Goal: Contribute content: Contribute content

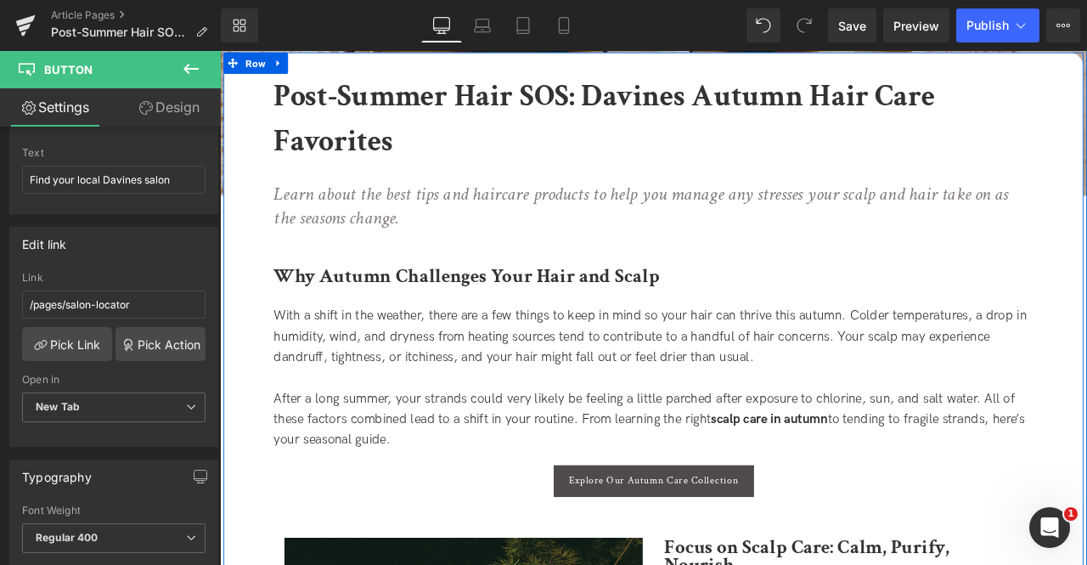
scroll to position [367, 0]
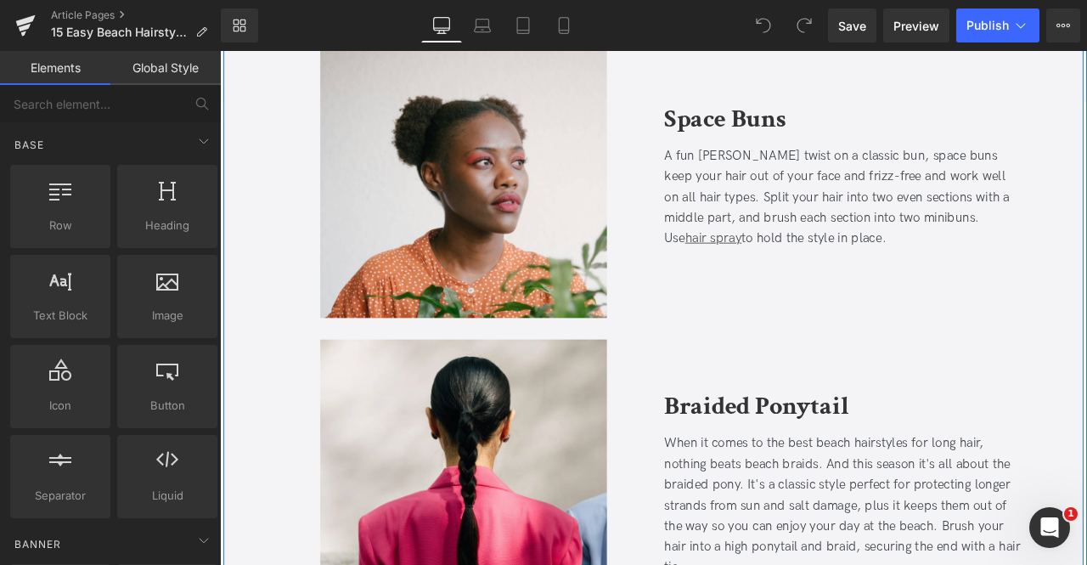
scroll to position [1127, 0]
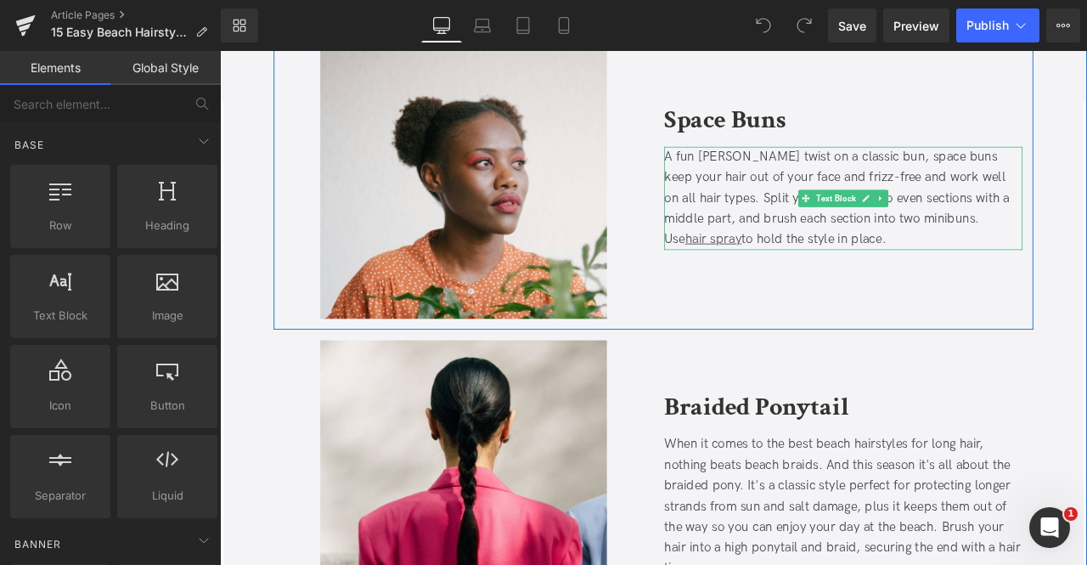
click at [1015, 232] on div "A fun beachy twist on a classic bun, space buns keep your hair out of your face…" at bounding box center [959, 226] width 425 height 122
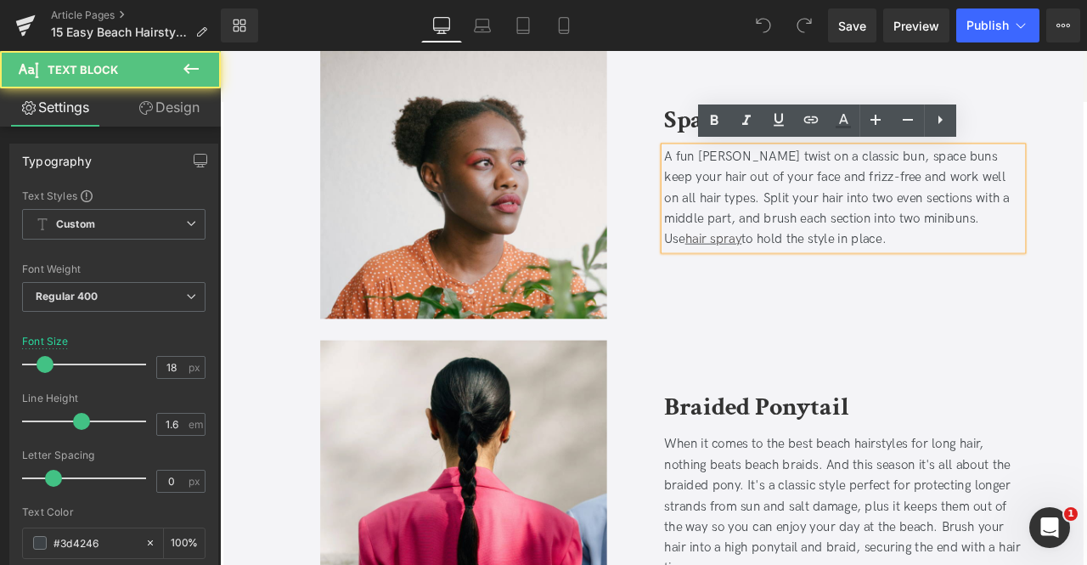
click at [1033, 250] on span "buns. Use" at bounding box center [934, 262] width 374 height 42
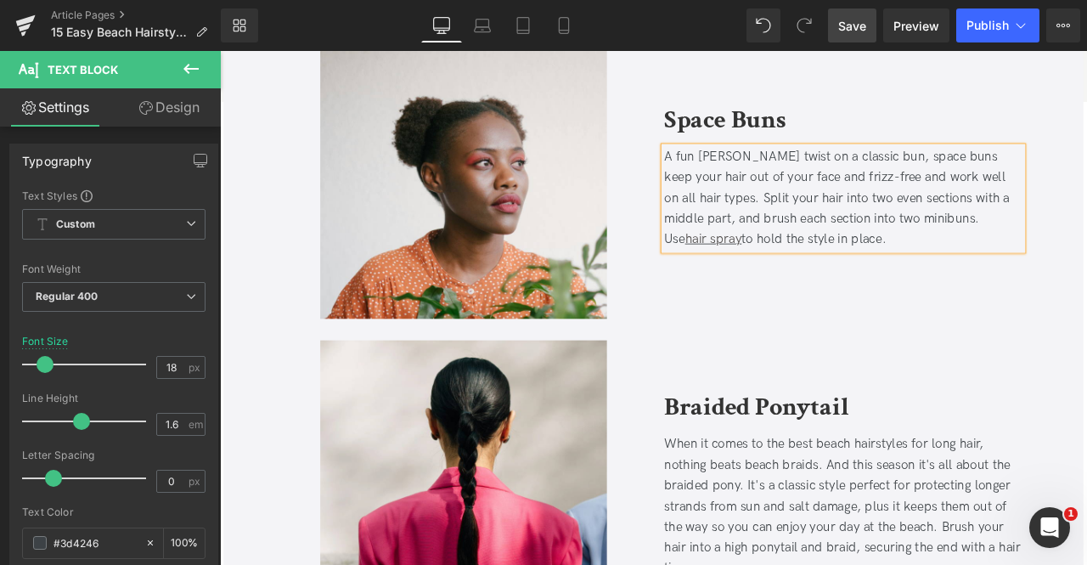
click at [860, 26] on span "Save" at bounding box center [852, 26] width 28 height 18
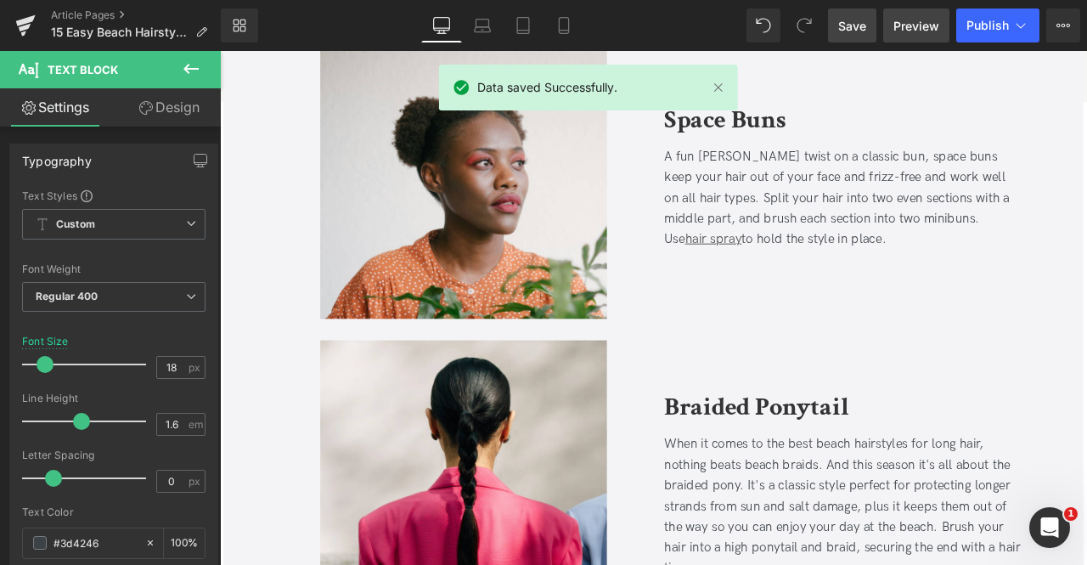
click at [931, 18] on span "Preview" at bounding box center [917, 26] width 46 height 18
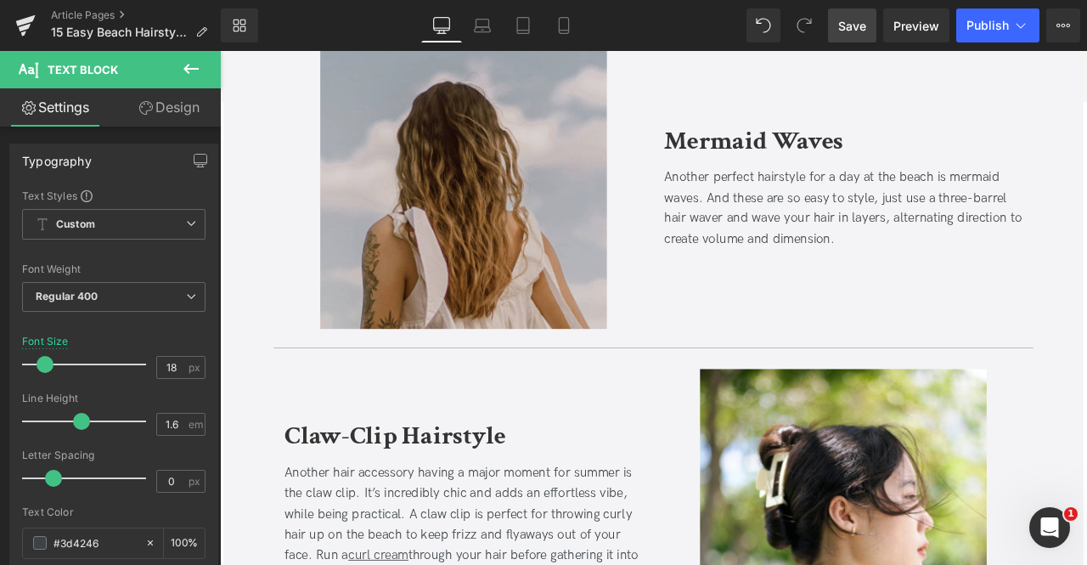
scroll to position [3688, 0]
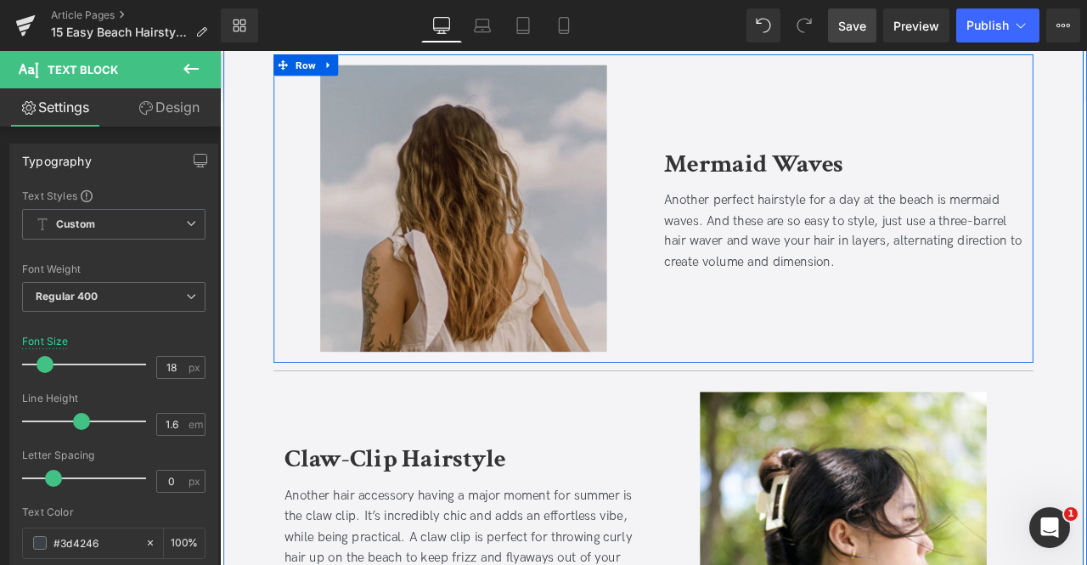
click at [933, 363] on div "Mermaid Waves Heading Another perfect hairstyle for a day at the beach is merma…" at bounding box center [959, 238] width 450 height 340
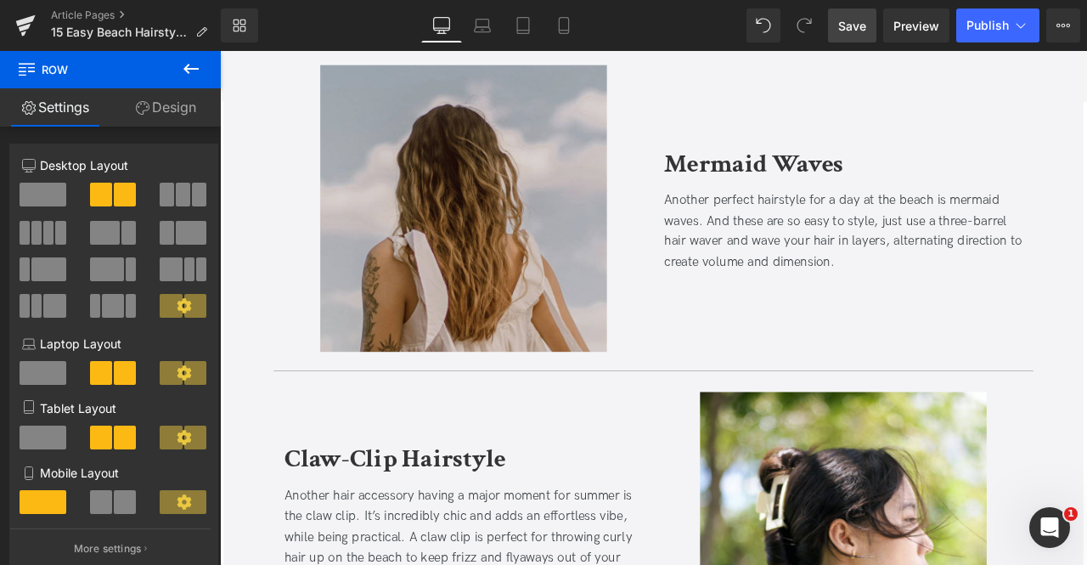
click at [183, 64] on icon at bounding box center [191, 69] width 20 height 20
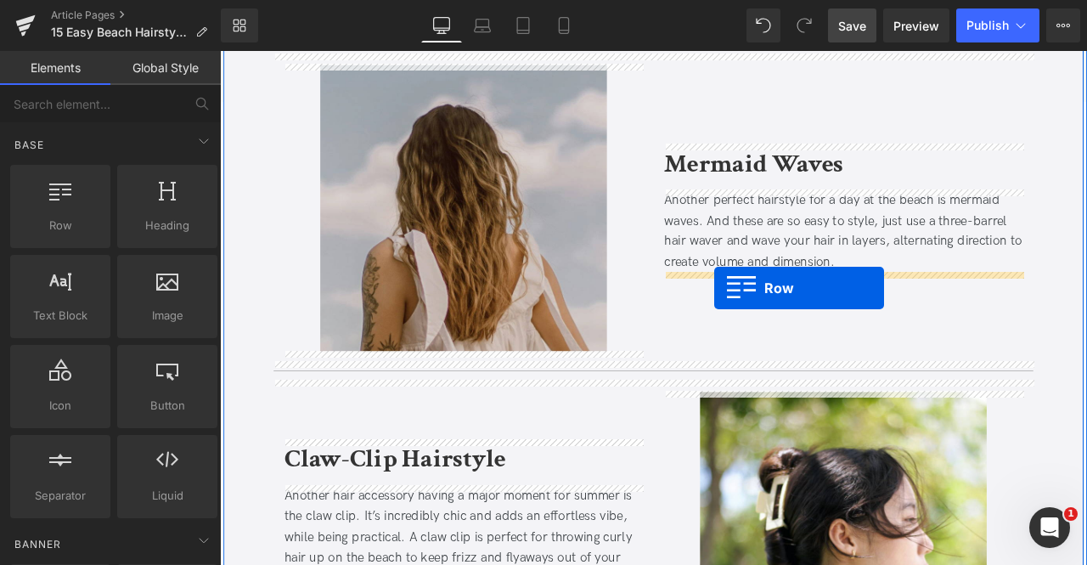
drag, startPoint x: 268, startPoint y: 264, endPoint x: 806, endPoint y: 332, distance: 542.8
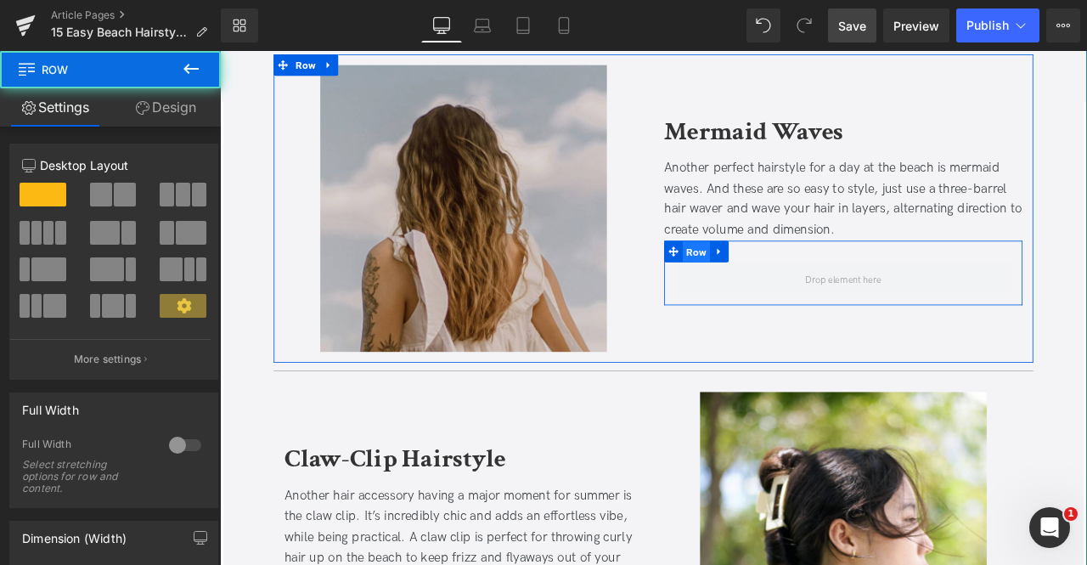
click at [773, 279] on span "Row" at bounding box center [785, 289] width 32 height 25
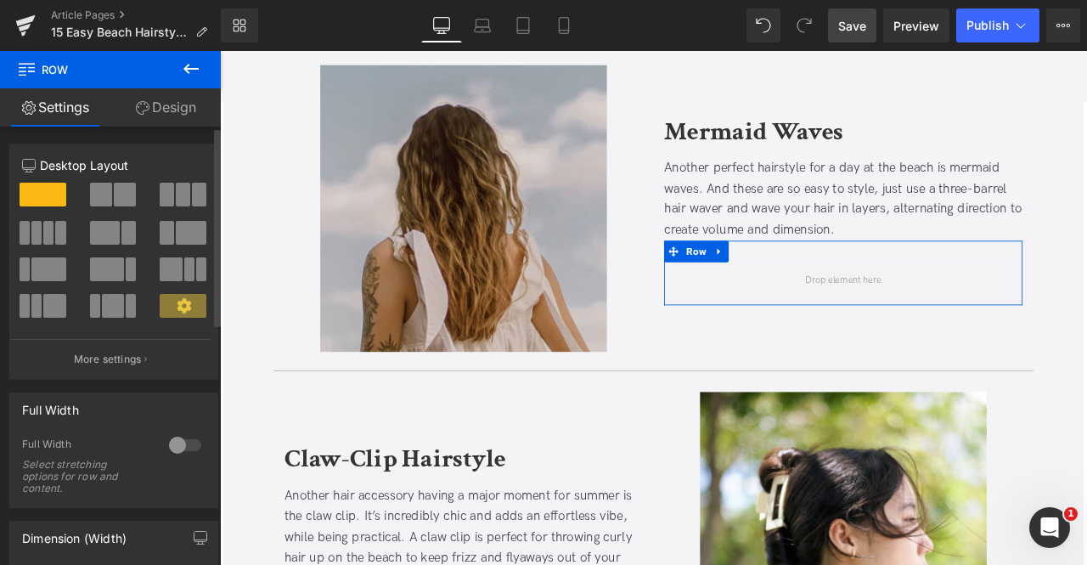
click at [107, 192] on span at bounding box center [101, 195] width 22 height 24
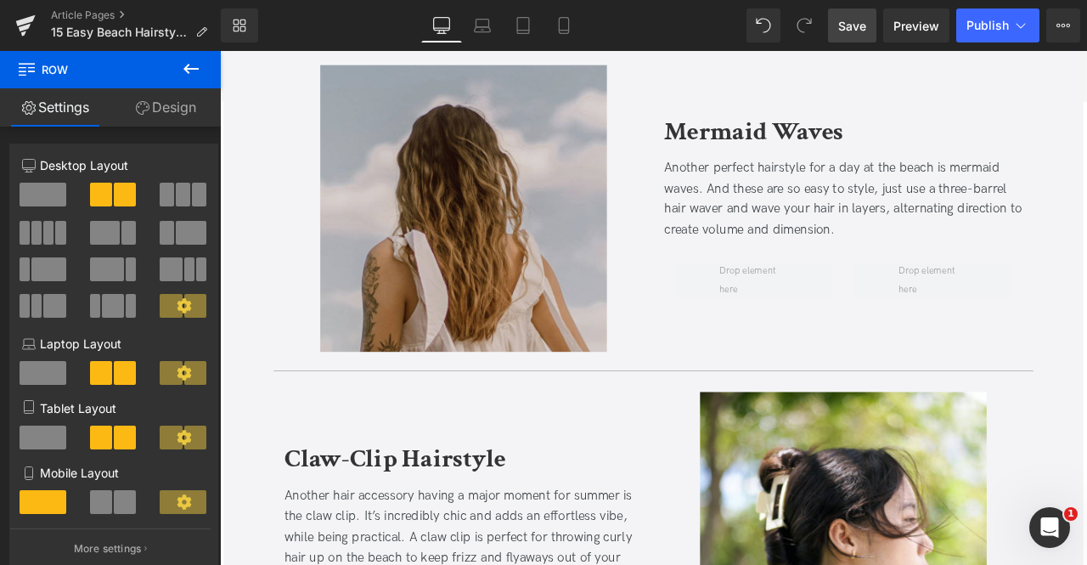
click at [180, 60] on button at bounding box center [190, 69] width 59 height 37
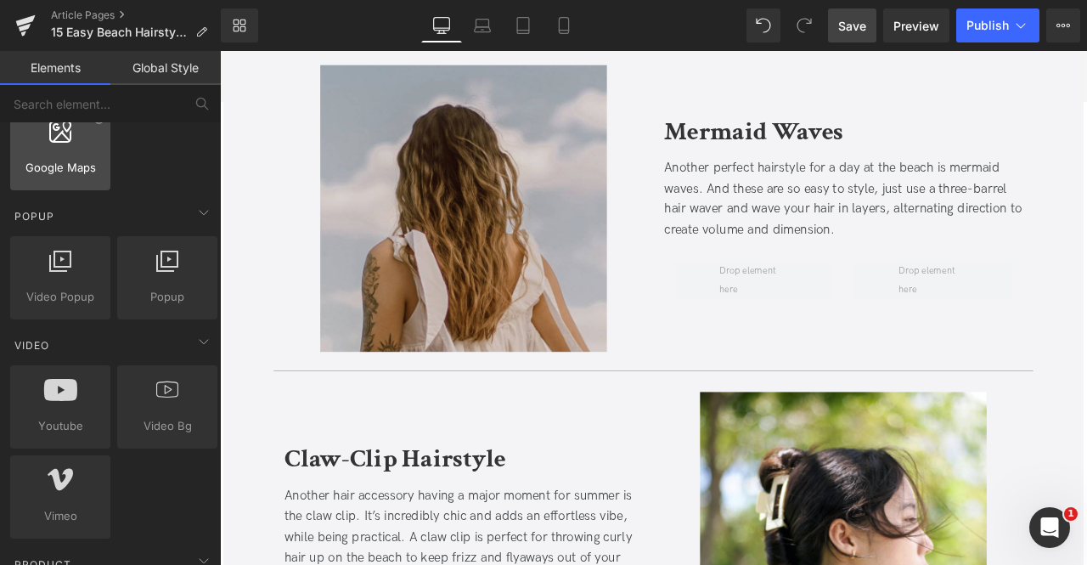
scroll to position [1281, 0]
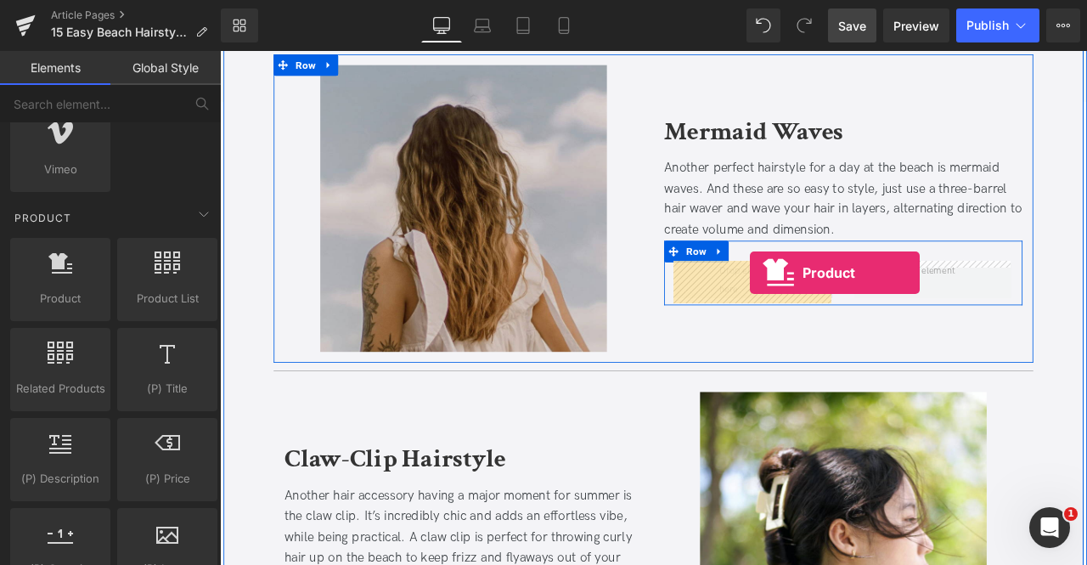
drag, startPoint x: 294, startPoint y: 330, endPoint x: 847, endPoint y: 313, distance: 553.2
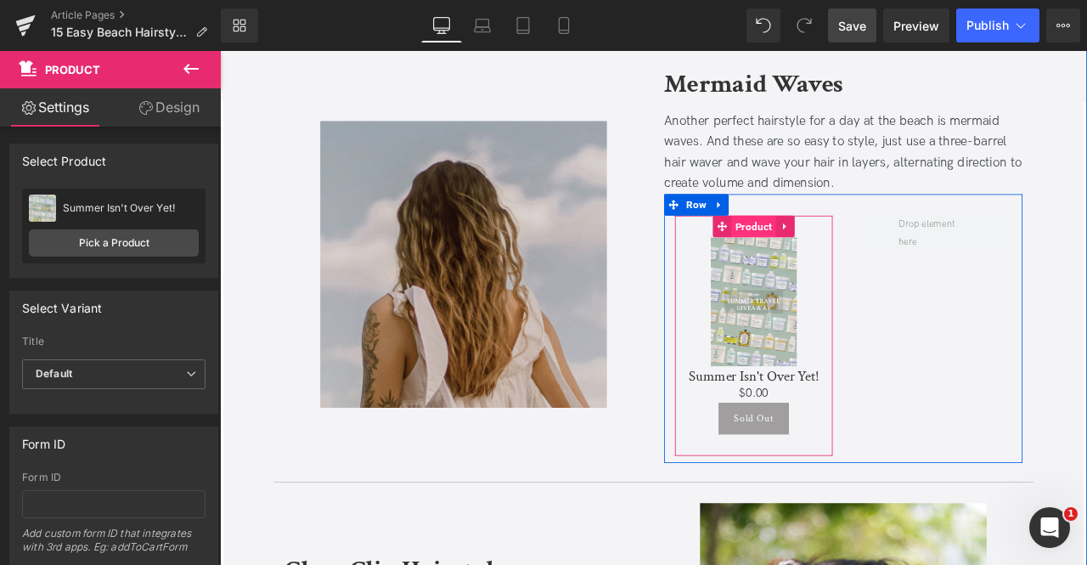
click at [843, 258] on span "Product" at bounding box center [853, 258] width 53 height 25
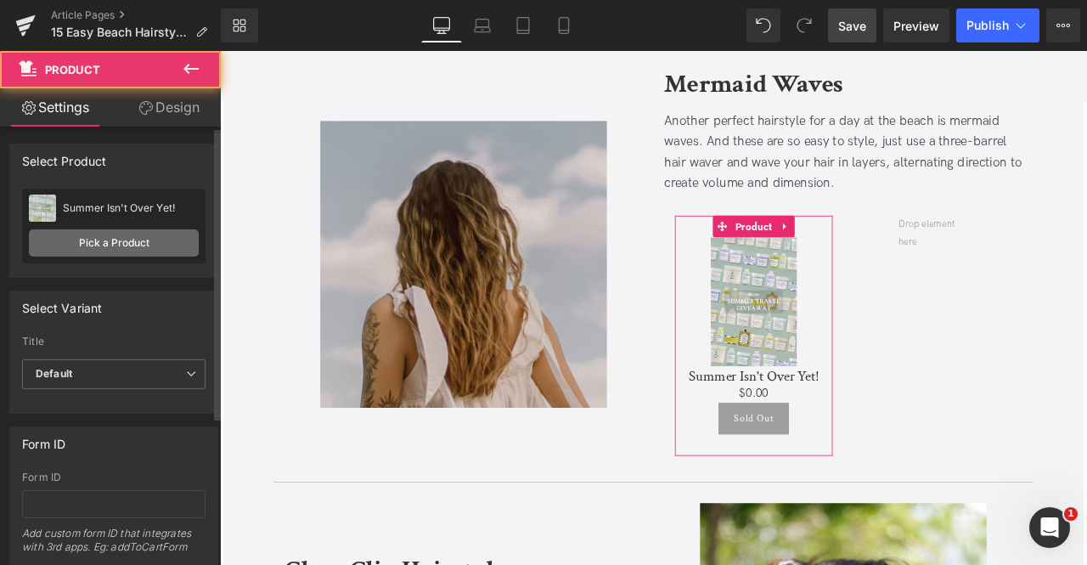
click at [140, 245] on link "Pick a Product" at bounding box center [114, 242] width 170 height 27
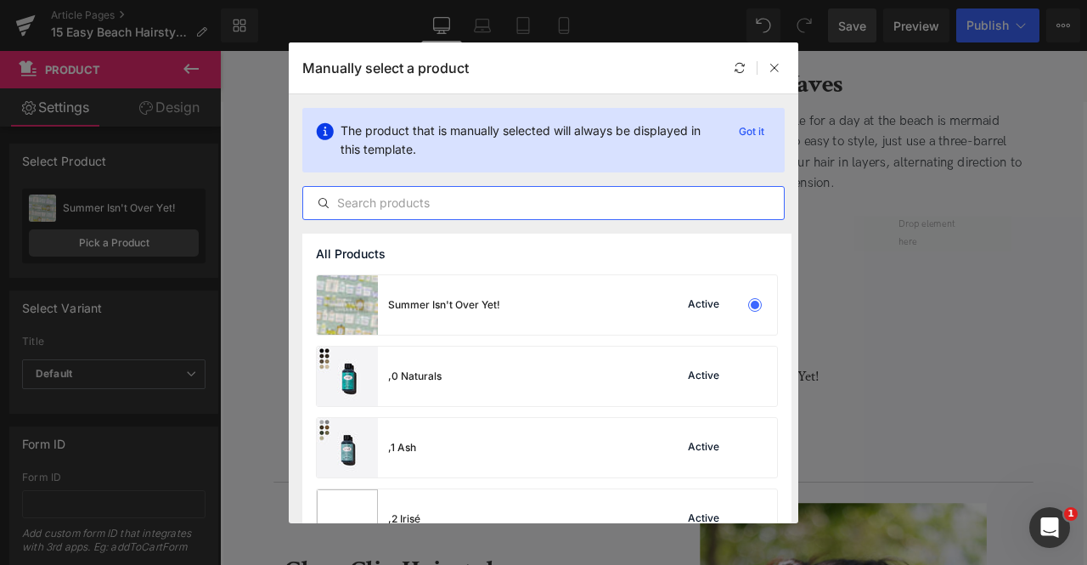
click at [423, 195] on input "text" at bounding box center [543, 203] width 481 height 20
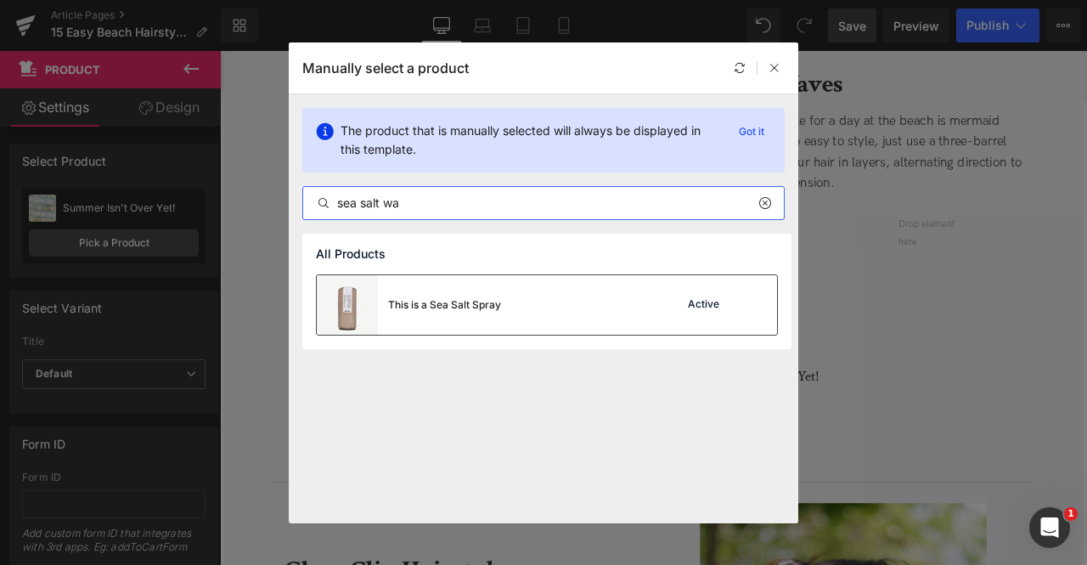
type input "sea salt wa"
click at [465, 314] on div "This is a Sea Salt Spray" at bounding box center [409, 304] width 184 height 59
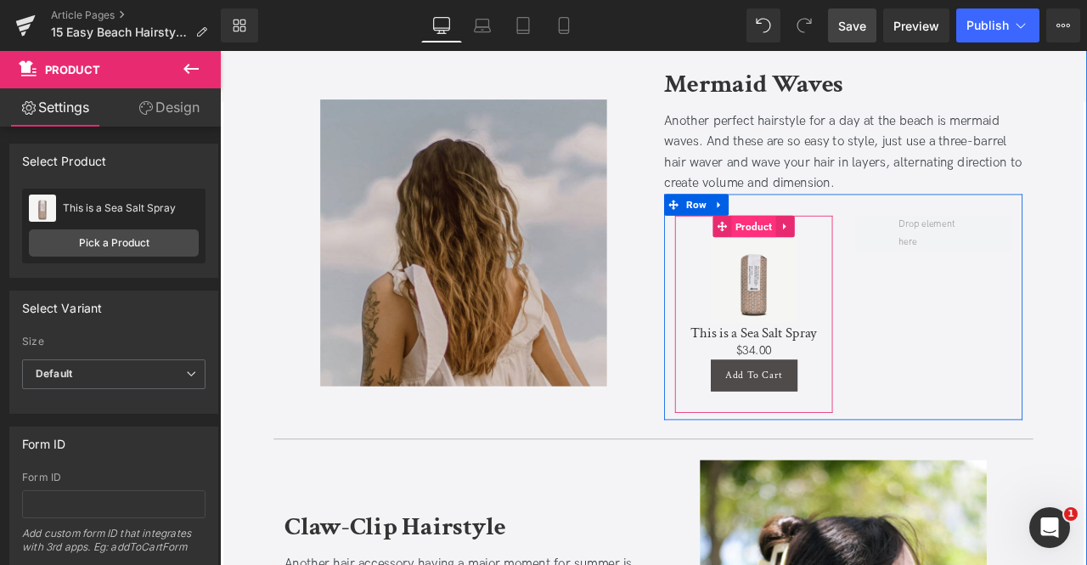
click at [857, 258] on span "Product" at bounding box center [853, 258] width 53 height 25
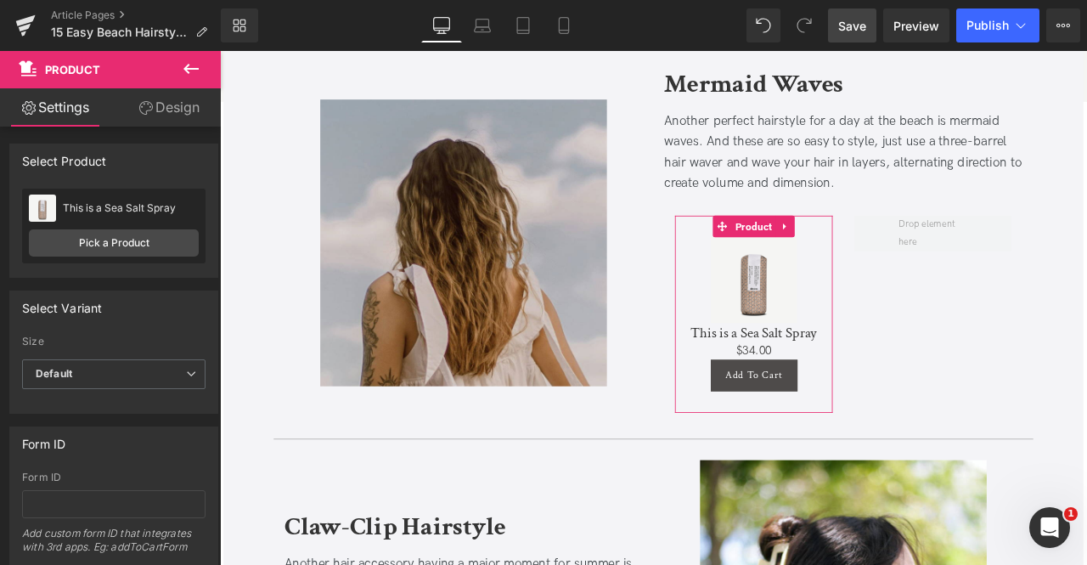
click at [187, 98] on link "Design" at bounding box center [169, 107] width 110 height 38
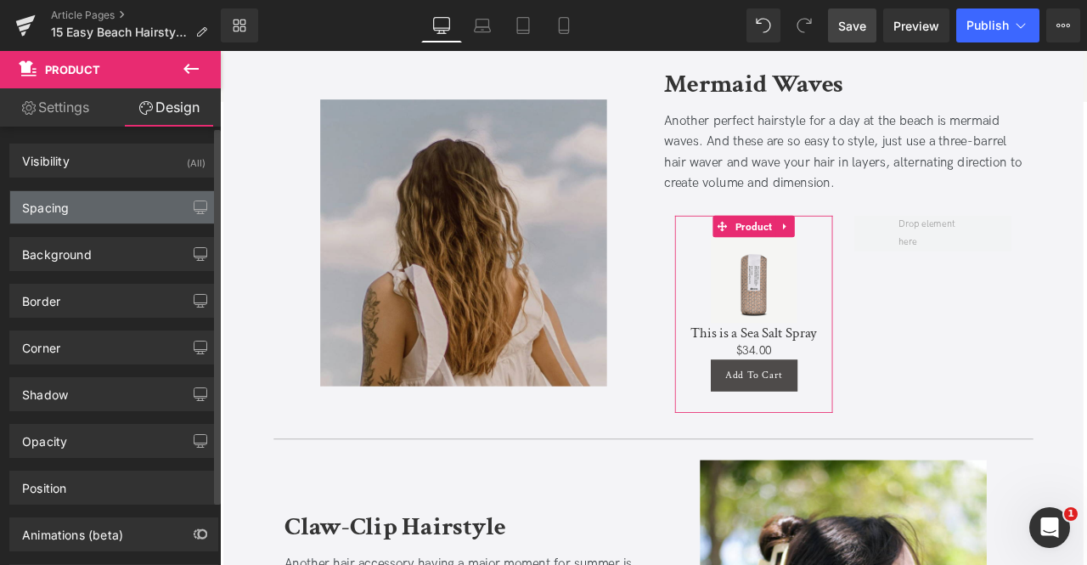
click at [93, 210] on div "Spacing" at bounding box center [113, 207] width 207 height 32
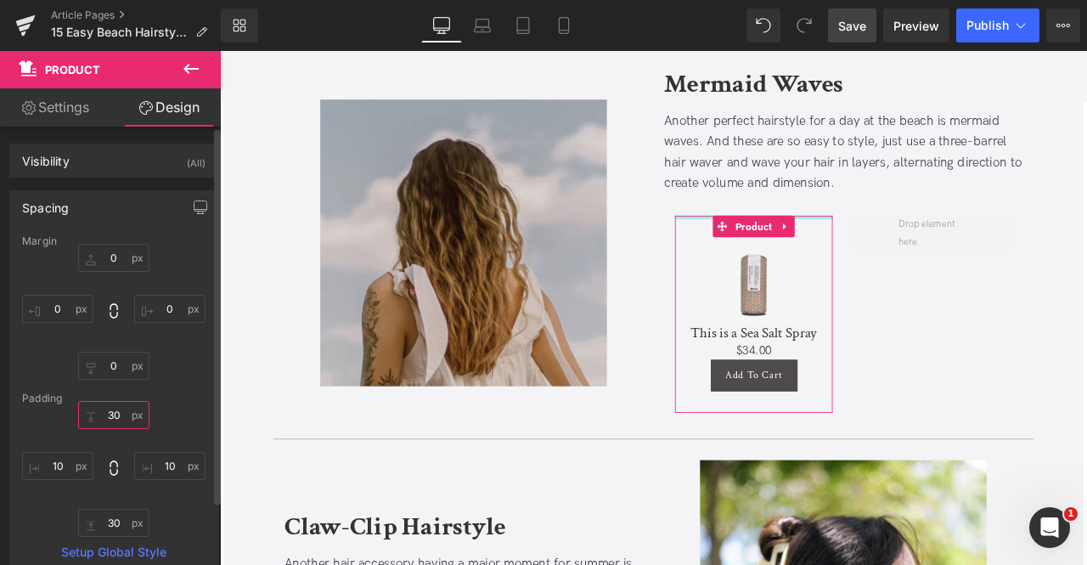
click at [112, 412] on input "30" at bounding box center [113, 415] width 71 height 28
click at [116, 515] on input "30" at bounding box center [113, 523] width 71 height 28
click at [165, 458] on input "10" at bounding box center [169, 466] width 71 height 28
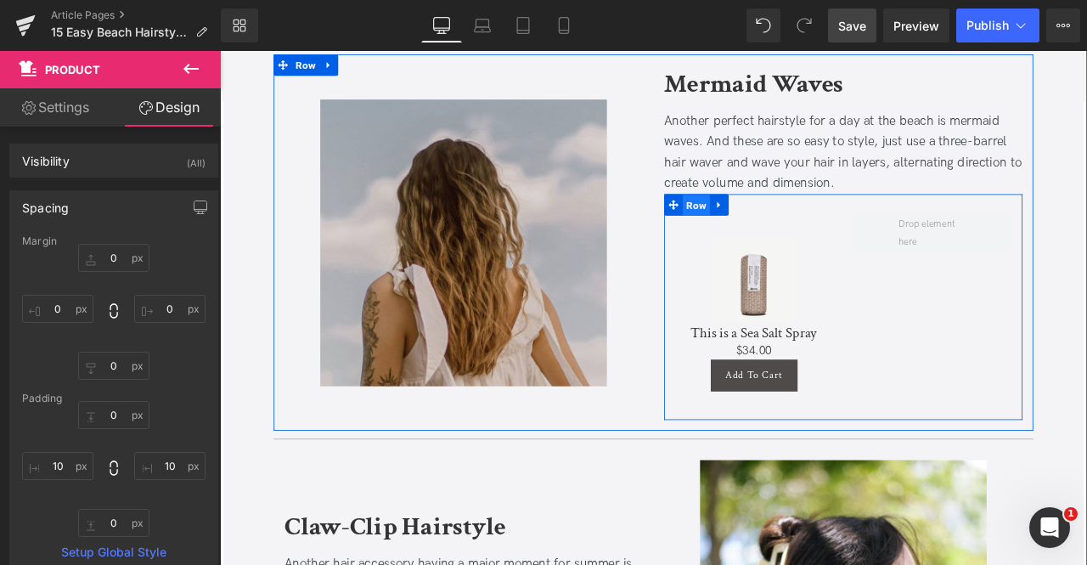
click at [781, 230] on span "Row" at bounding box center [785, 234] width 32 height 25
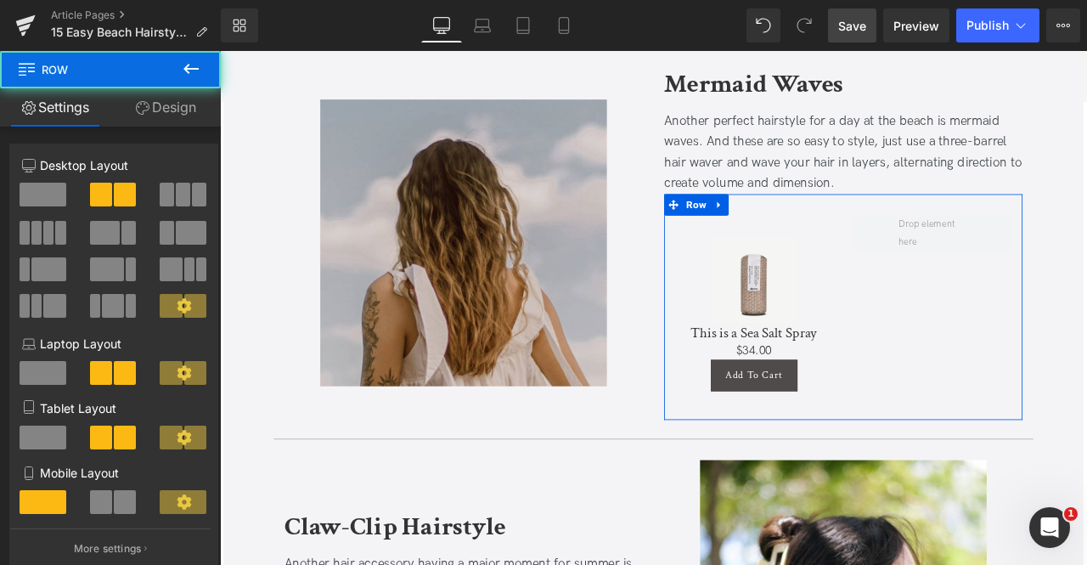
click at [144, 113] on icon at bounding box center [143, 108] width 14 height 14
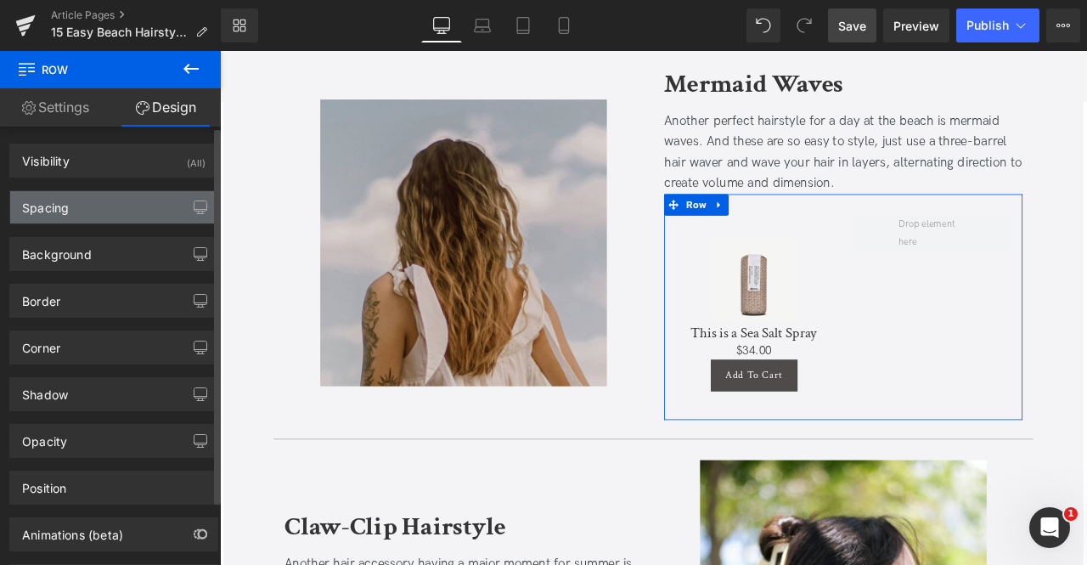
click at [62, 206] on div "Spacing" at bounding box center [45, 203] width 47 height 24
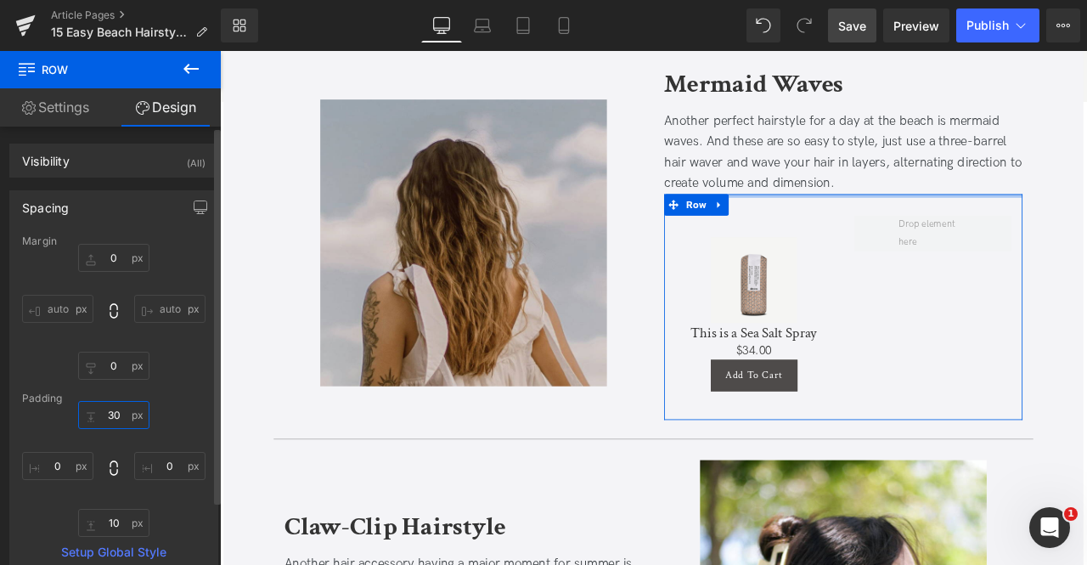
click at [116, 413] on input "30" at bounding box center [113, 415] width 71 height 28
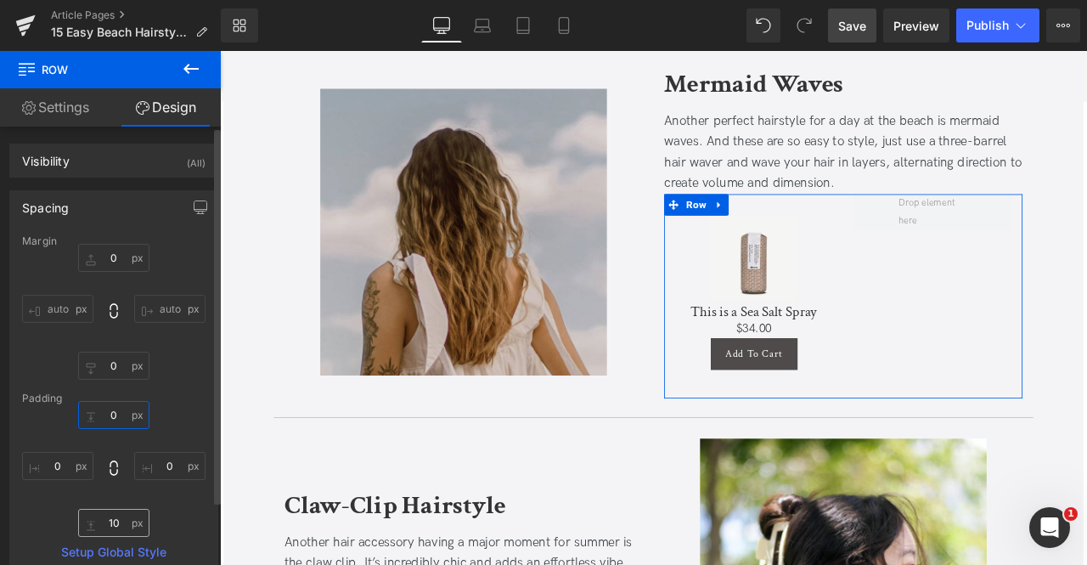
type input "0"
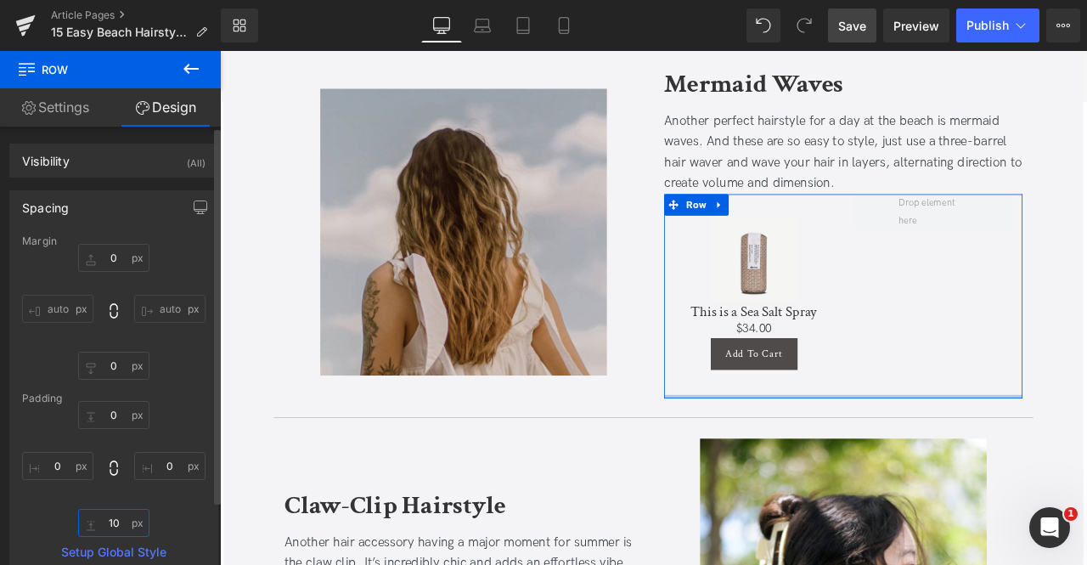
click at [114, 522] on input "10" at bounding box center [113, 523] width 71 height 28
type input "0"
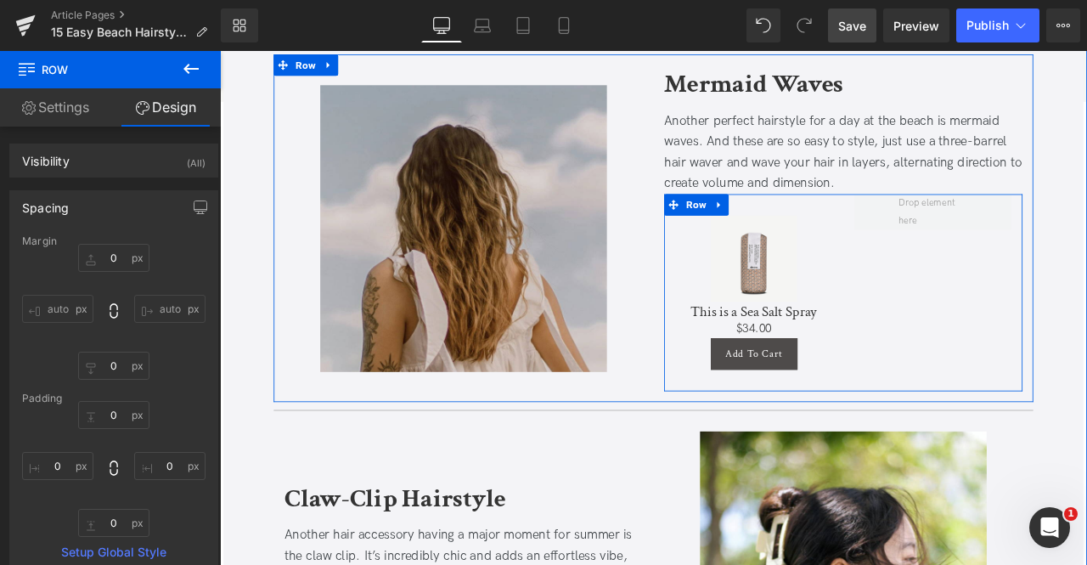
click at [1072, 345] on div "Sale Off (P) Image This is a Sea Salt Spray (P) Title $0 $34.00 (P) Price Add T…" at bounding box center [959, 338] width 425 height 234
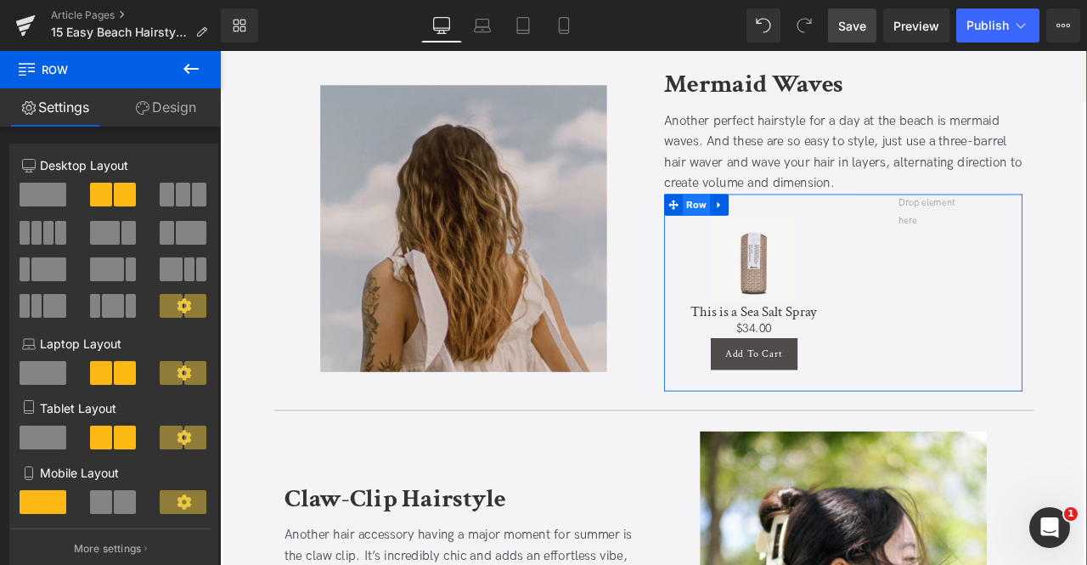
click at [790, 229] on span "Row" at bounding box center [785, 233] width 32 height 25
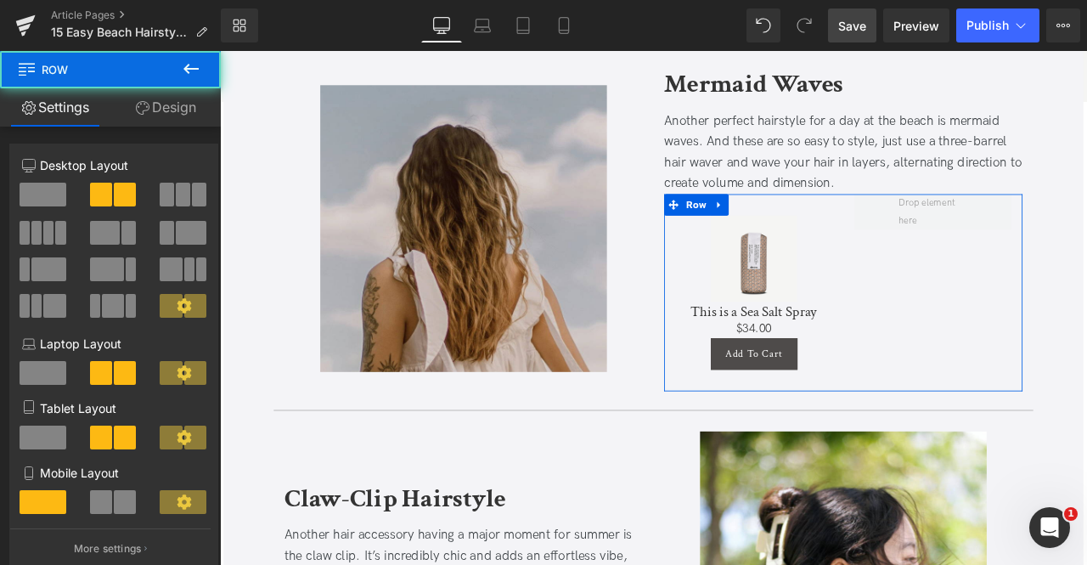
click at [44, 188] on span at bounding box center [43, 195] width 47 height 24
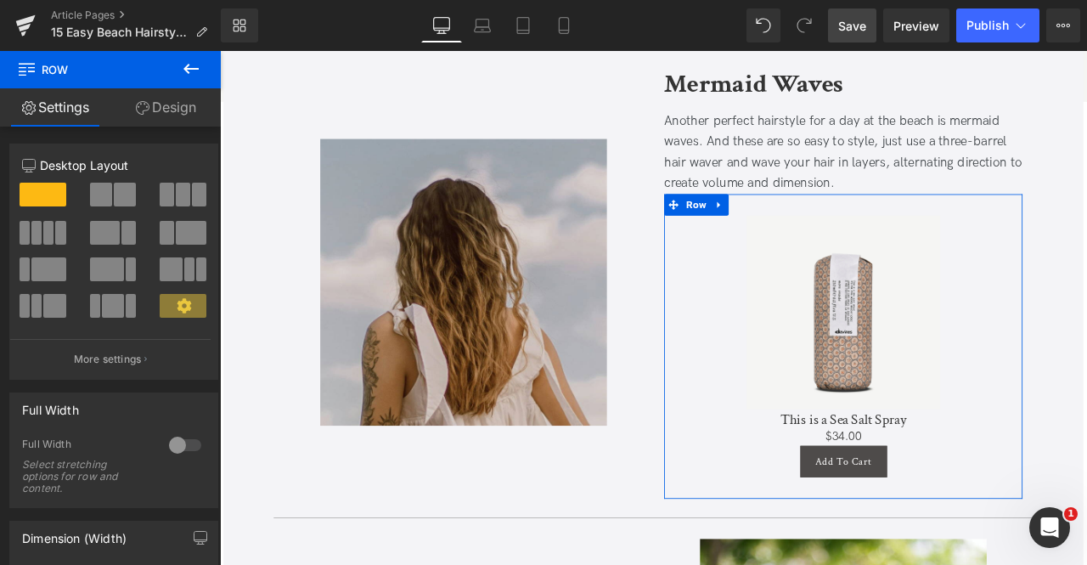
click at [181, 186] on span at bounding box center [183, 195] width 14 height 24
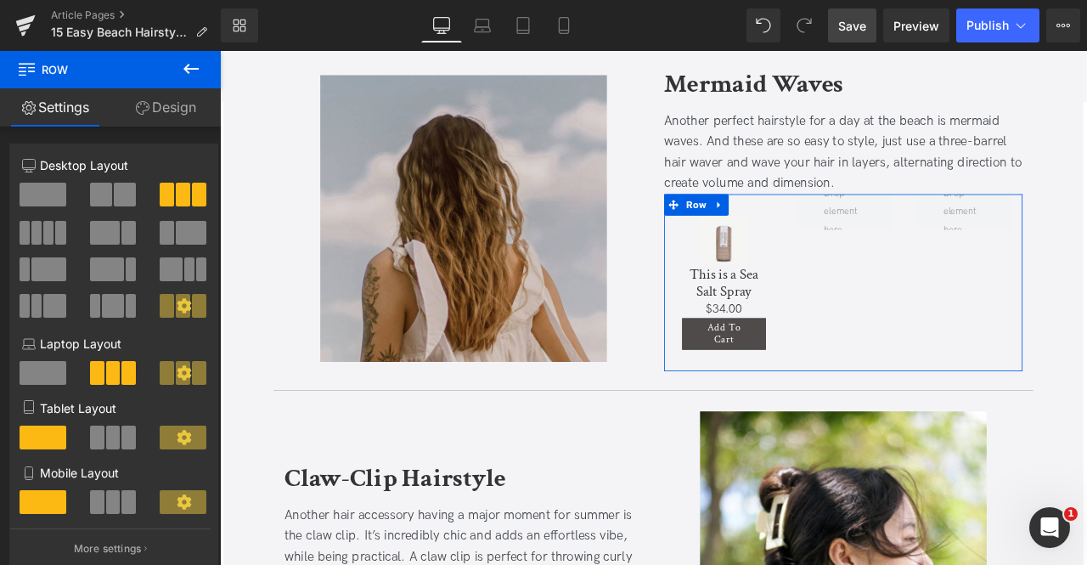
click at [99, 196] on span at bounding box center [101, 195] width 22 height 24
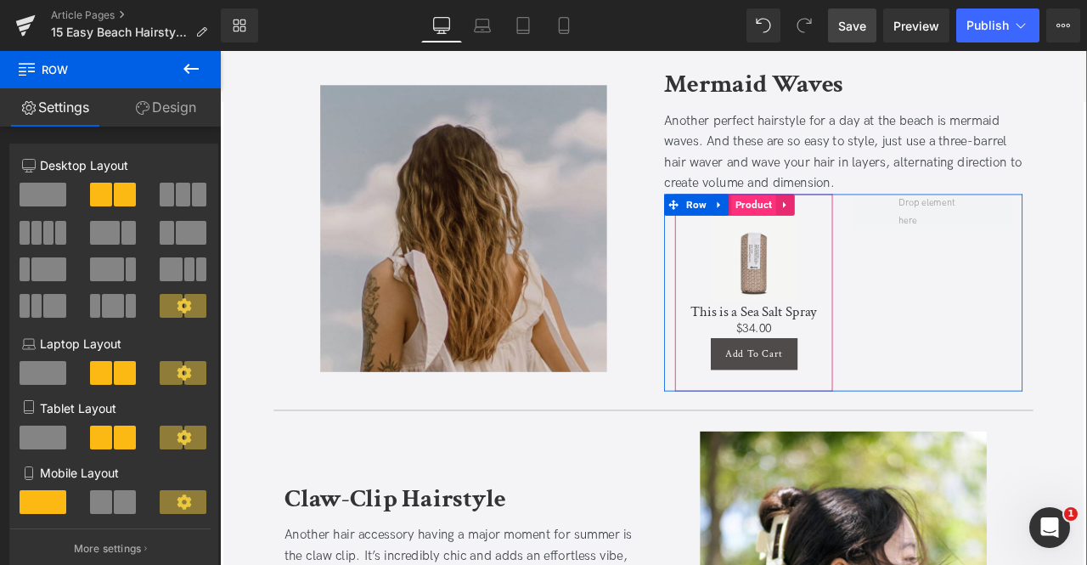
click at [840, 230] on span "Product" at bounding box center [853, 233] width 53 height 25
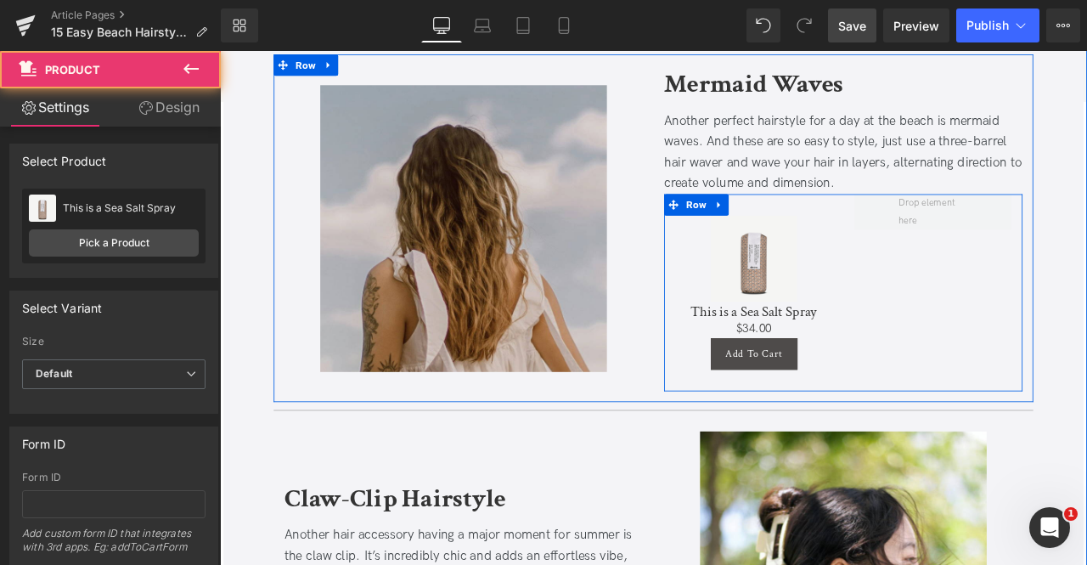
click at [1048, 387] on div "Sale Off (P) Image This is a Sea Salt Spray (P) Title $0 $34.00 (P) Price Add T…" at bounding box center [959, 338] width 425 height 234
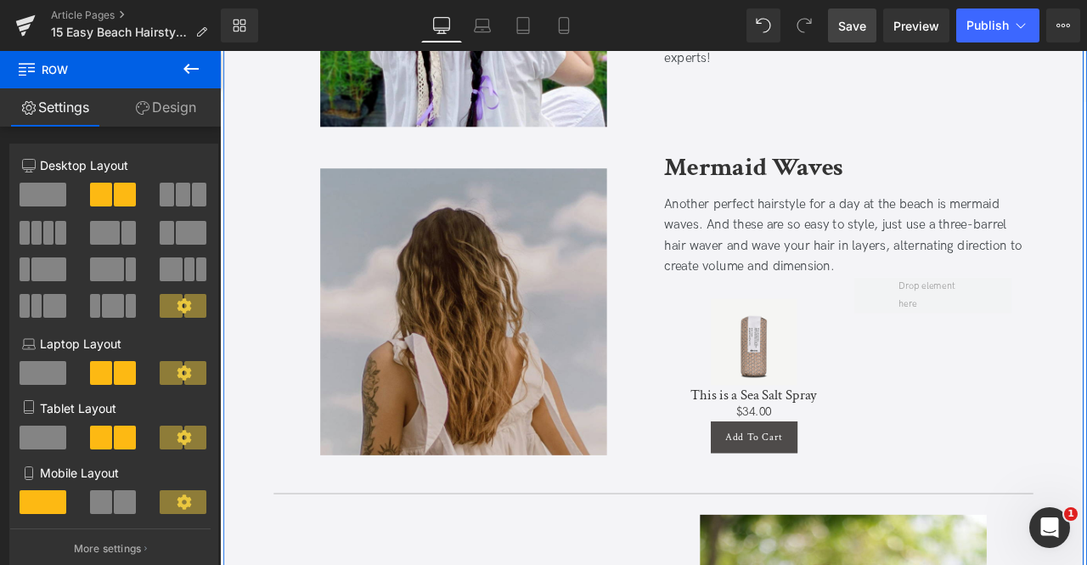
scroll to position [3586, 0]
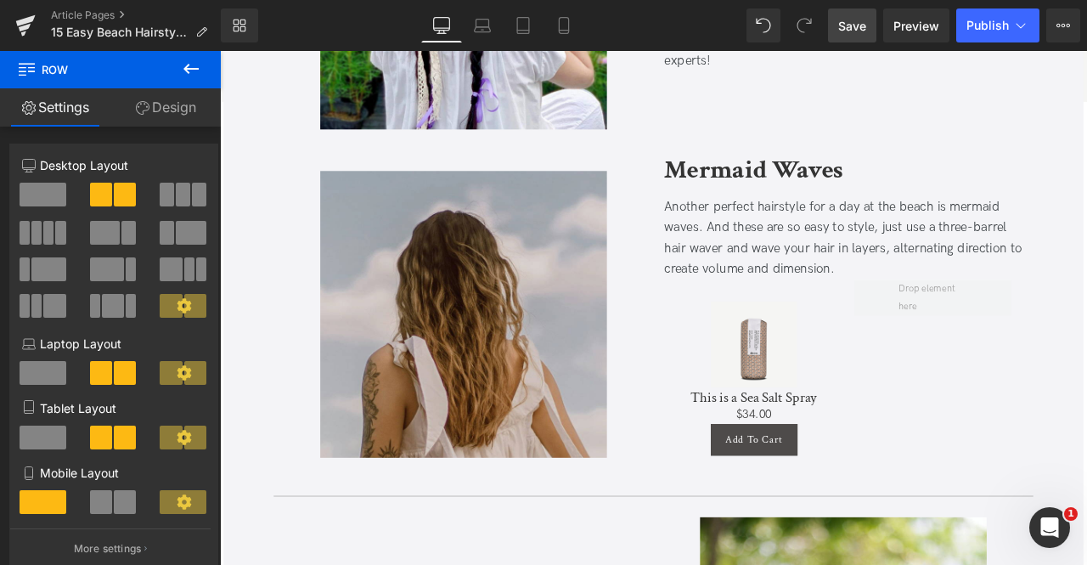
click at [195, 62] on icon at bounding box center [191, 69] width 20 height 20
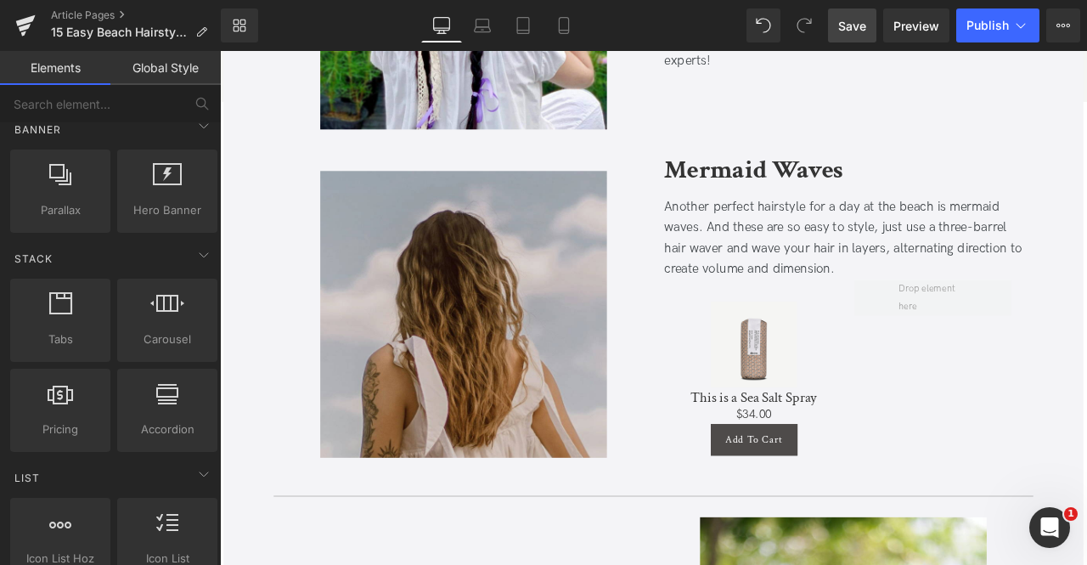
scroll to position [410, 0]
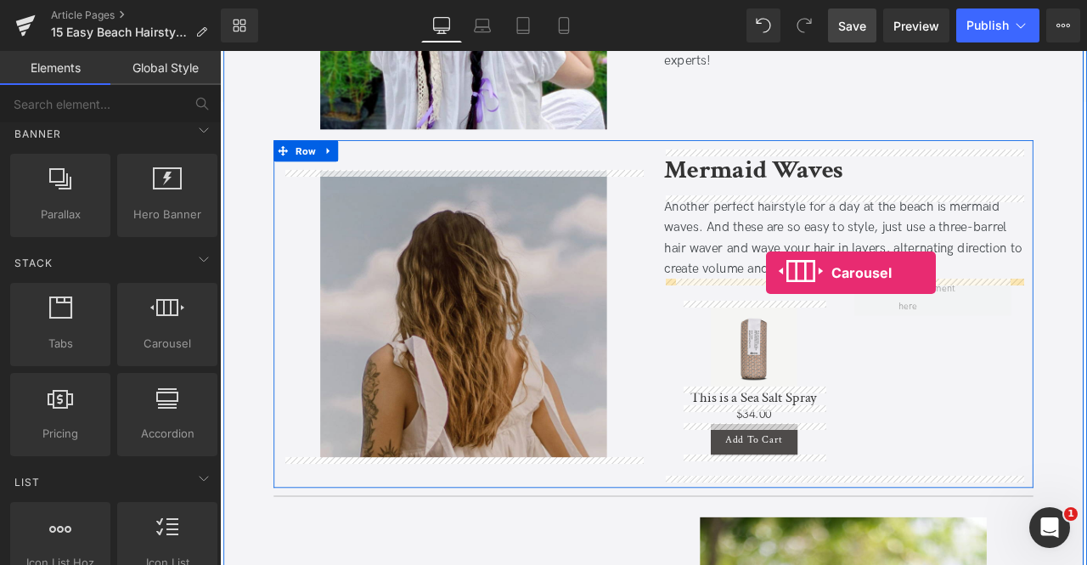
drag, startPoint x: 371, startPoint y: 384, endPoint x: 867, endPoint y: 313, distance: 501.1
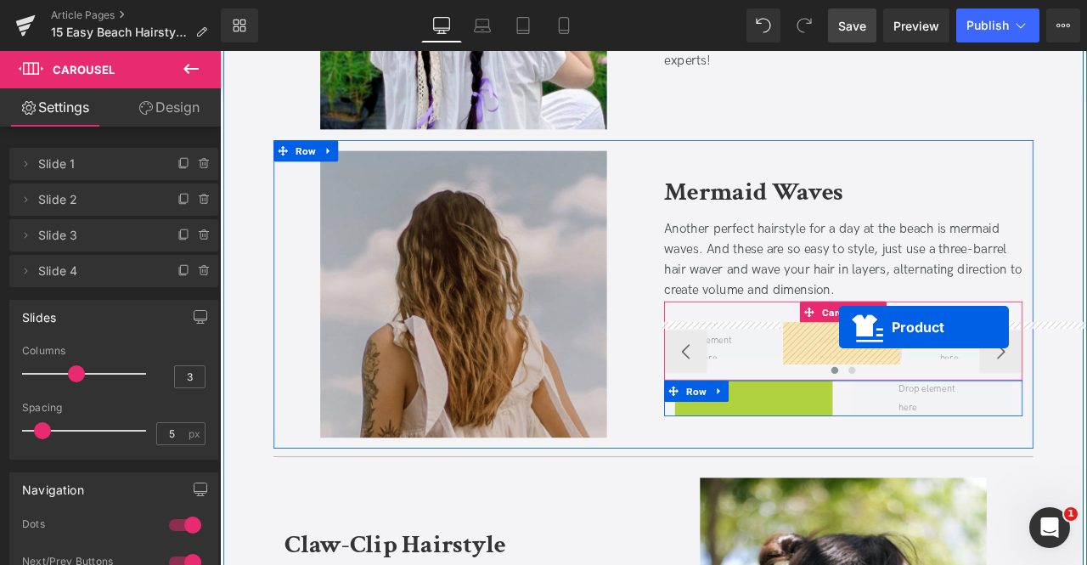
drag, startPoint x: 850, startPoint y: 426, endPoint x: 954, endPoint y: 378, distance: 114.0
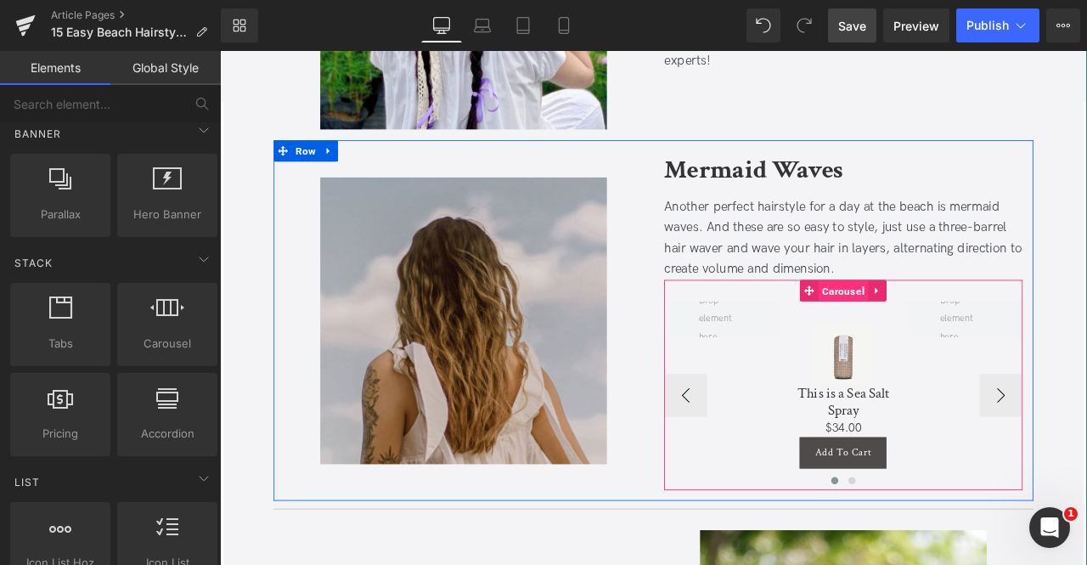
click at [939, 341] on span "Carousel" at bounding box center [958, 336] width 59 height 25
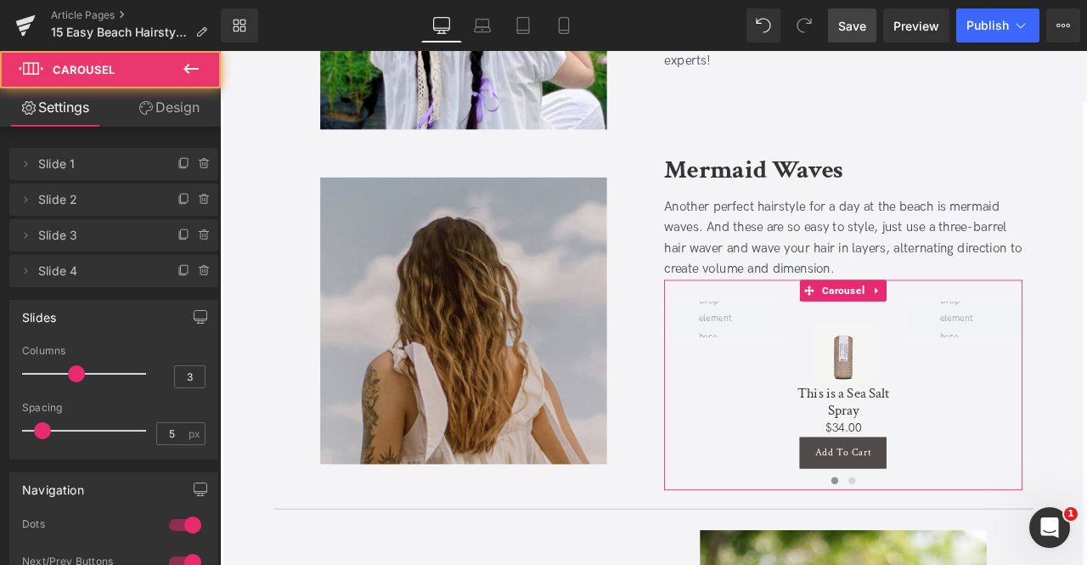
click at [170, 100] on link "Design" at bounding box center [169, 107] width 110 height 38
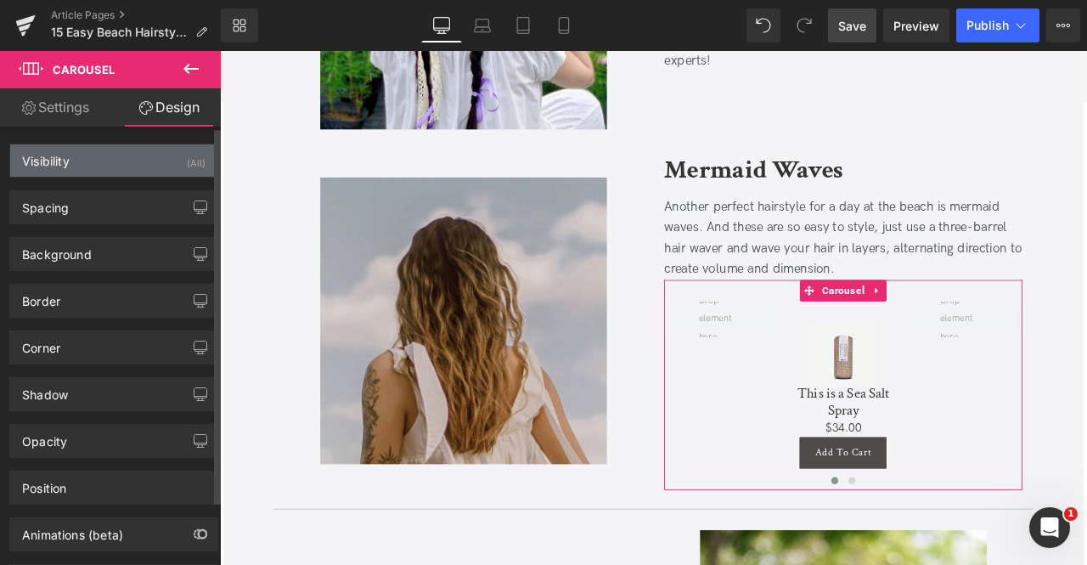
click at [108, 167] on div "Visibility (All)" at bounding box center [113, 160] width 207 height 32
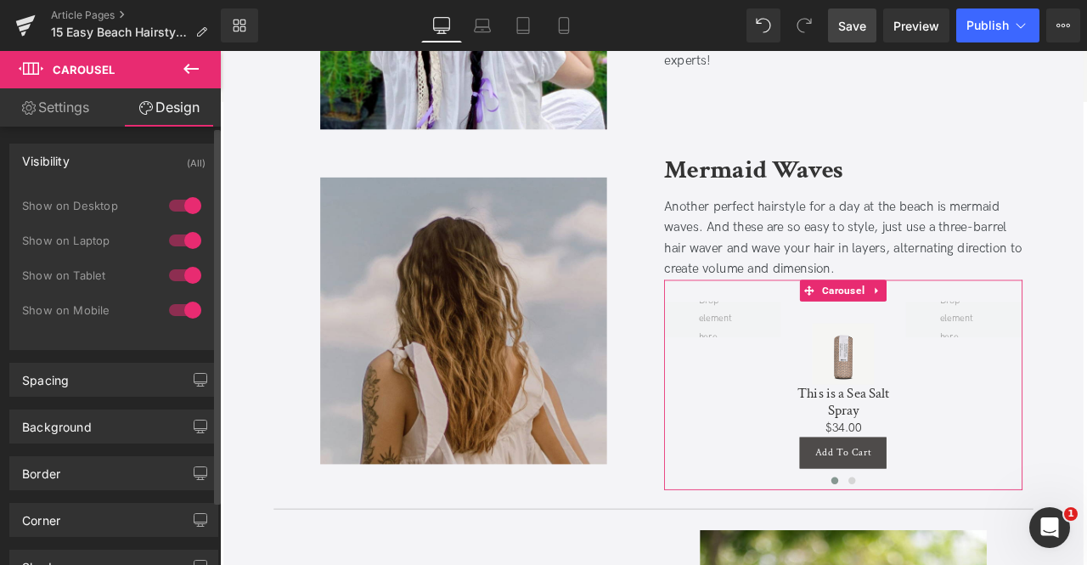
click at [143, 164] on div "Visibility (All)" at bounding box center [113, 160] width 207 height 32
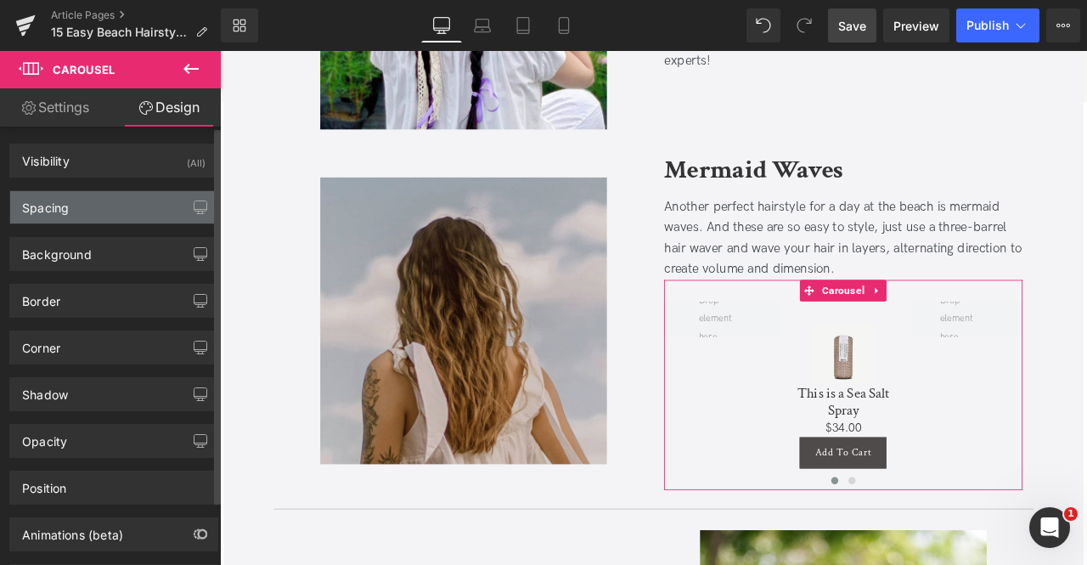
click at [104, 209] on div "Spacing" at bounding box center [113, 207] width 207 height 32
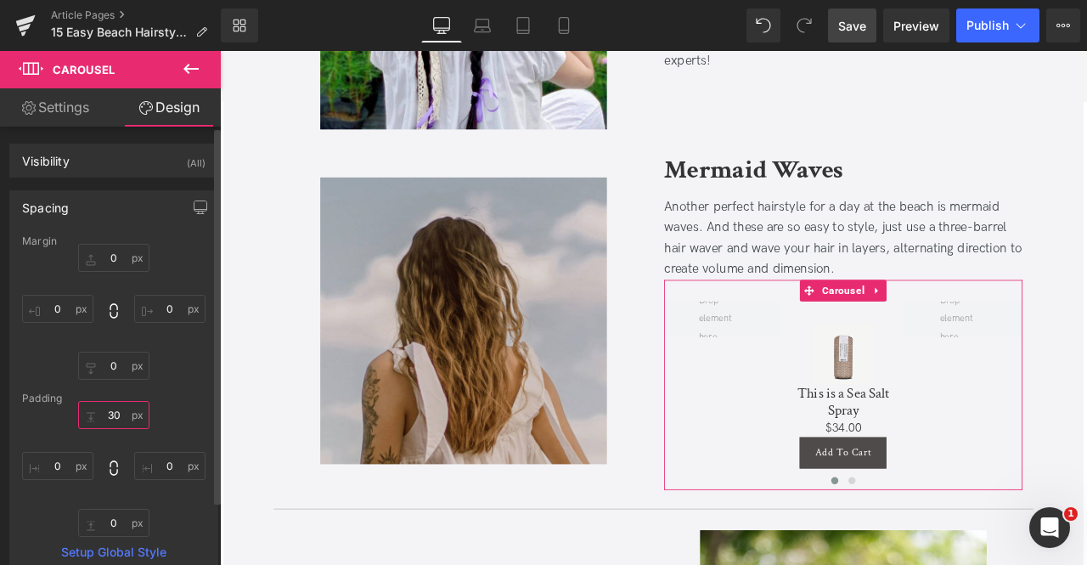
click at [110, 403] on input "30" at bounding box center [113, 415] width 71 height 28
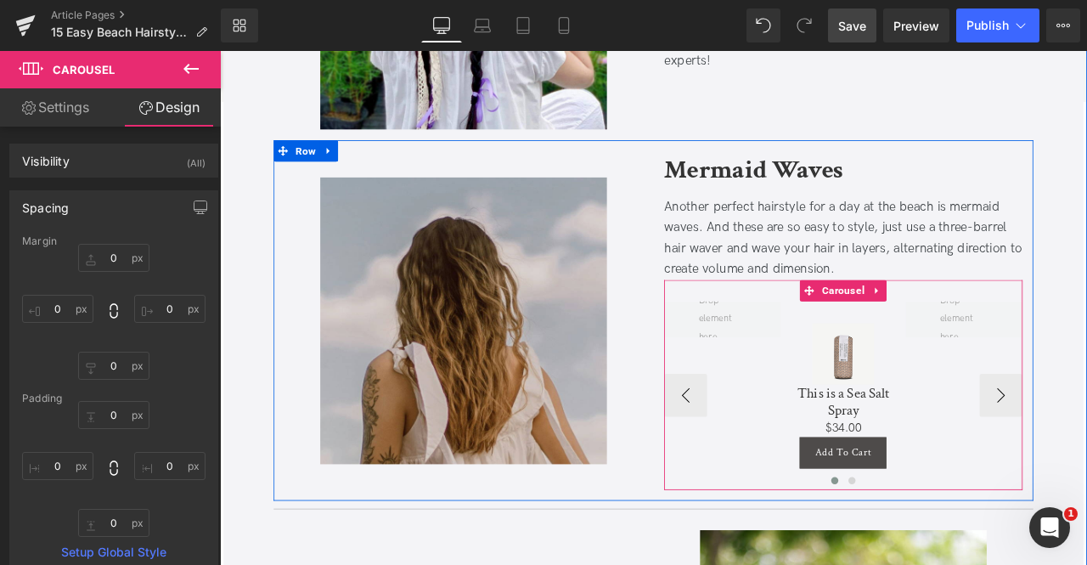
click at [829, 432] on div "Sale Off (P) Image This is a Sea Salt Spray (P) Title $0 $34.00 (P) Price Add T…" at bounding box center [1033, 460] width 573 height 224
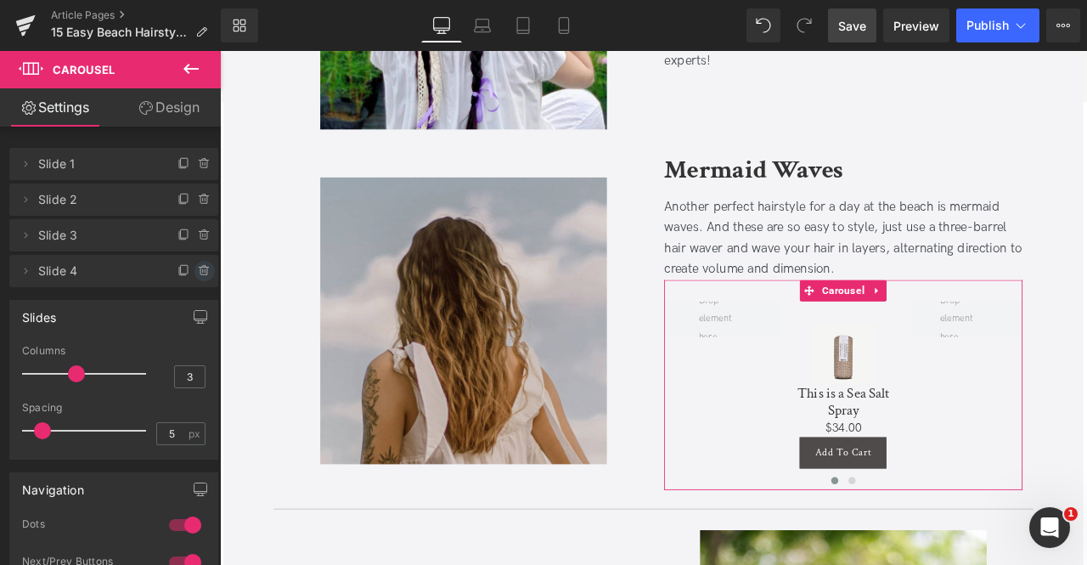
click at [205, 270] on icon at bounding box center [205, 270] width 0 height 3
click at [193, 270] on button "Delete" at bounding box center [187, 272] width 54 height 22
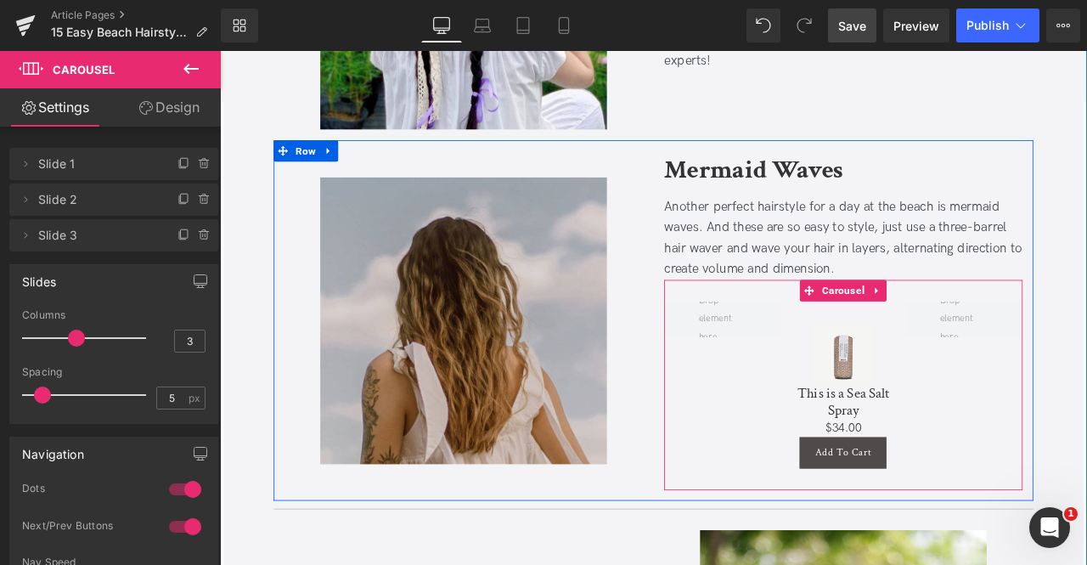
click at [790, 466] on div "Sale Off (P) Image This is a Sea Salt Spray (P) Title $0 $34.00 (P) Price Add T…" at bounding box center [961, 460] width 429 height 224
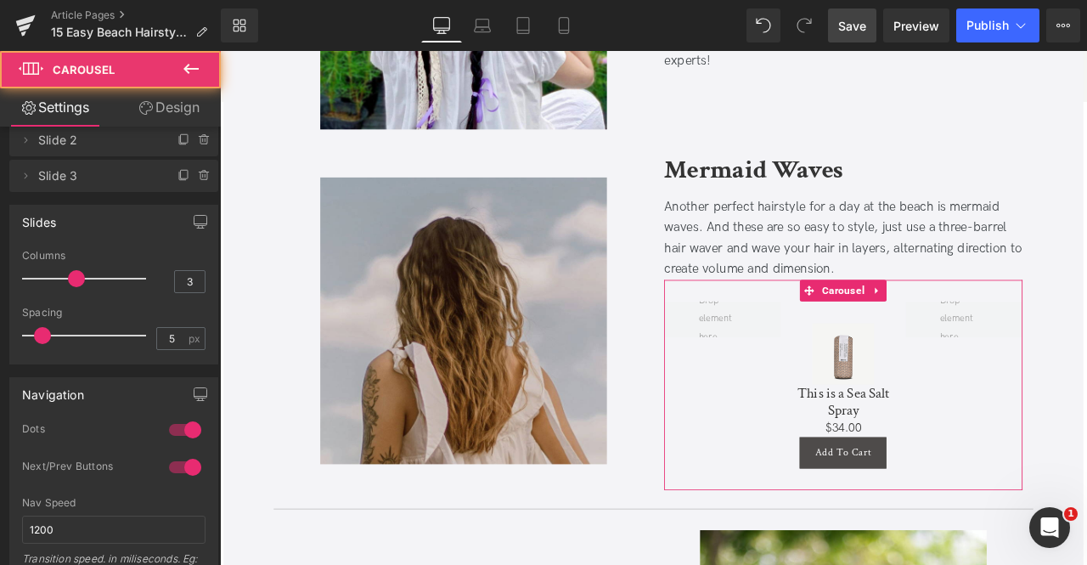
scroll to position [60, 0]
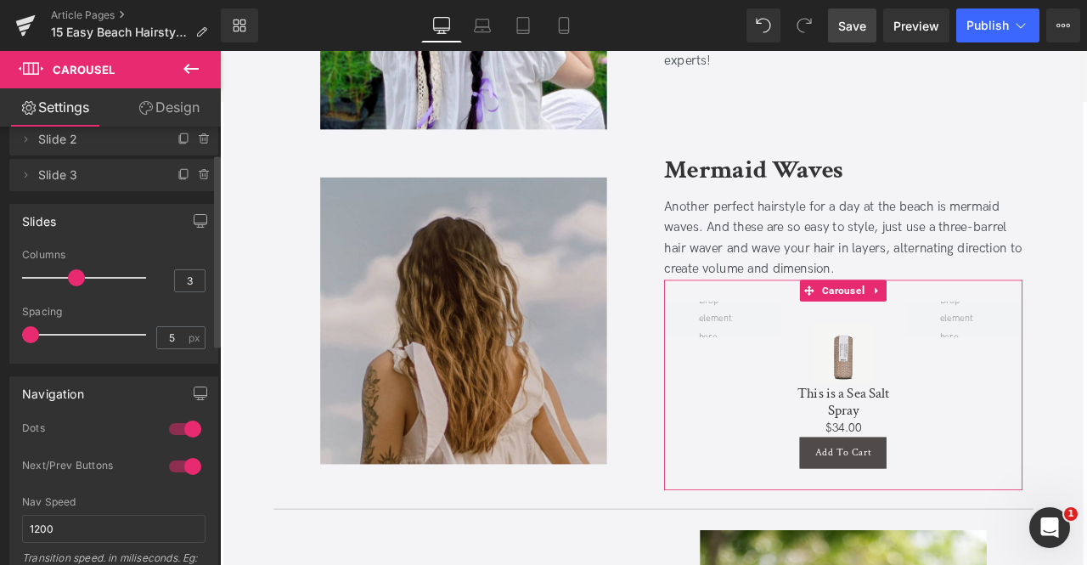
click at [31, 334] on div at bounding box center [89, 335] width 116 height 34
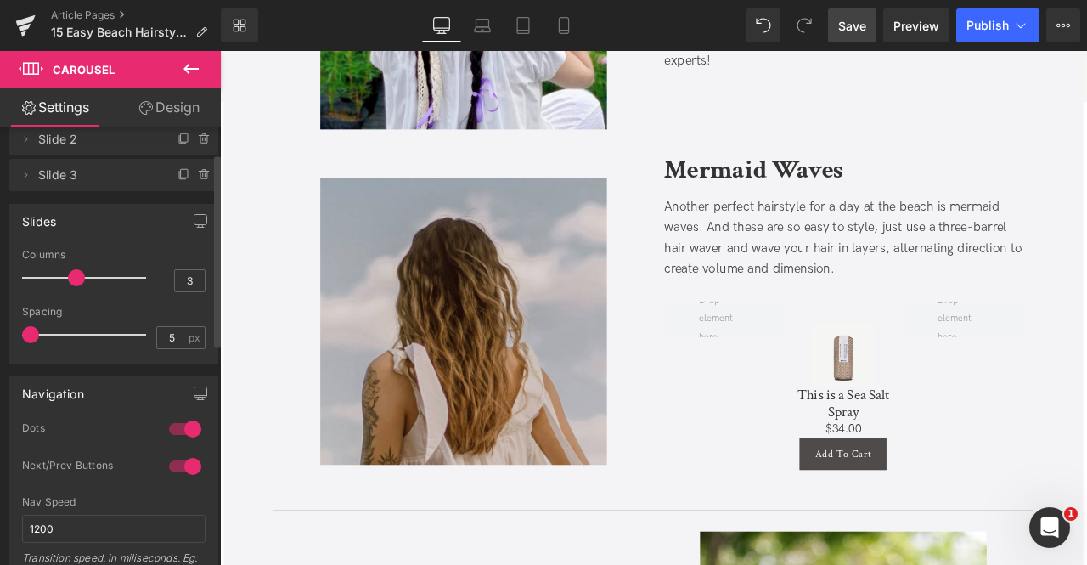
drag, startPoint x: 24, startPoint y: 334, endPoint x: 0, endPoint y: 336, distance: 23.8
click at [0, 336] on div "Slides 3 Columns 3 3 Columns 3 3 Columns 3 1 Columns 1 5px Spacing 5 px 5px Spa…" at bounding box center [114, 277] width 228 height 172
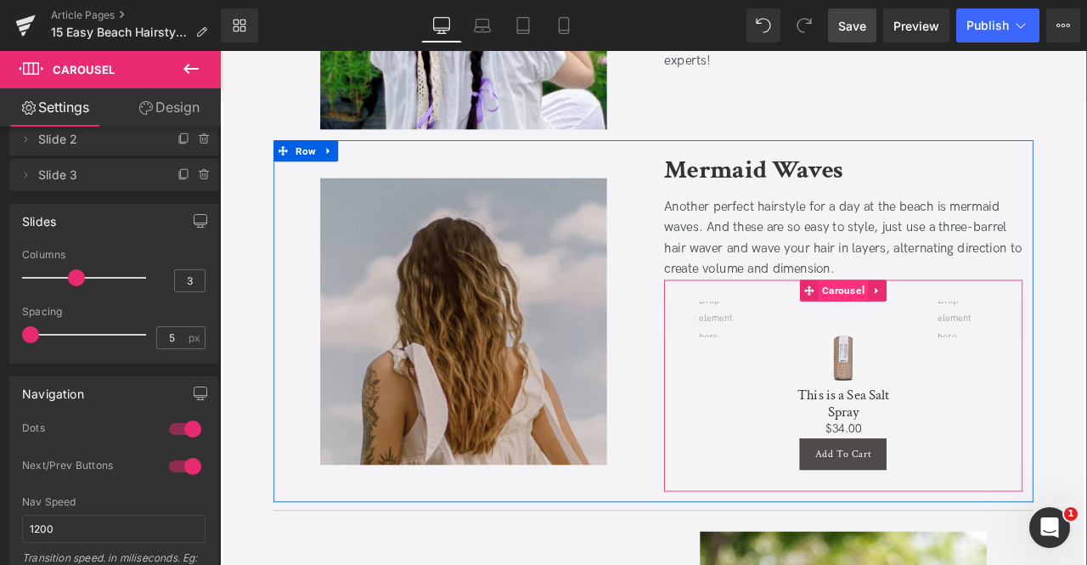
click at [950, 327] on span "Carousel" at bounding box center [958, 335] width 59 height 25
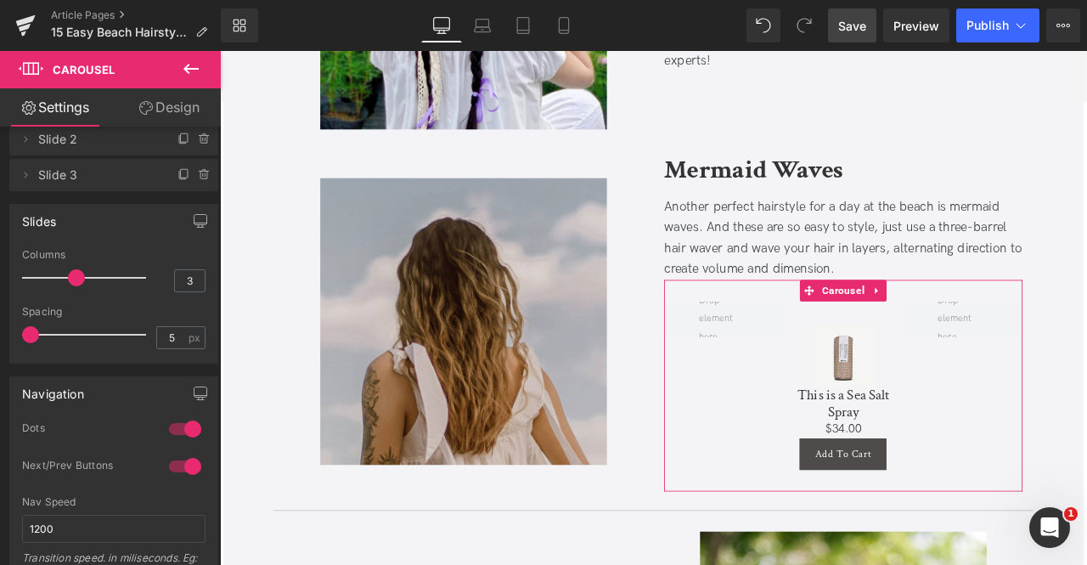
click at [142, 100] on link "Design" at bounding box center [169, 107] width 110 height 38
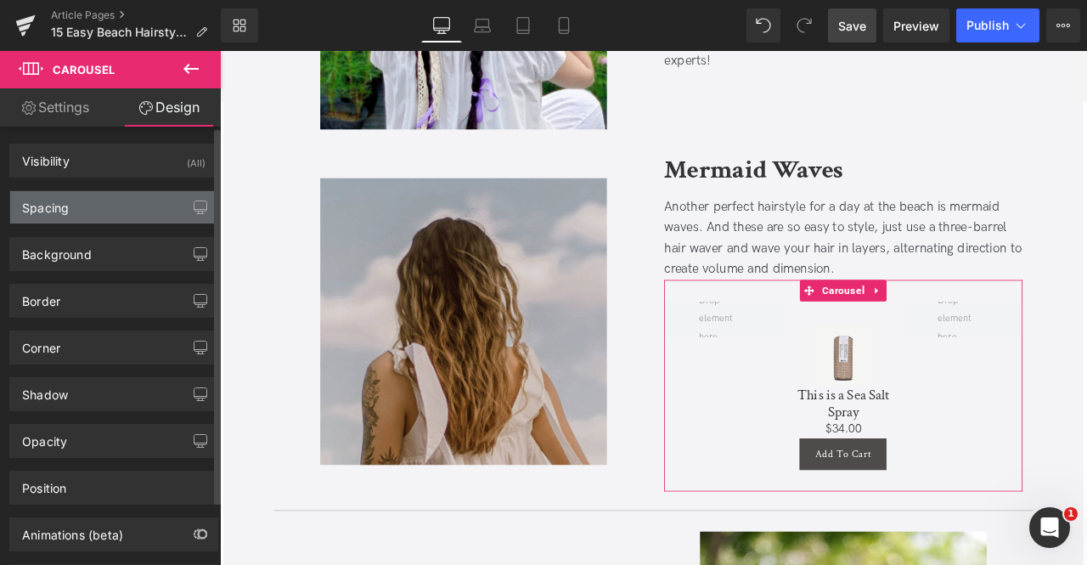
click at [109, 195] on div "Spacing" at bounding box center [113, 207] width 207 height 32
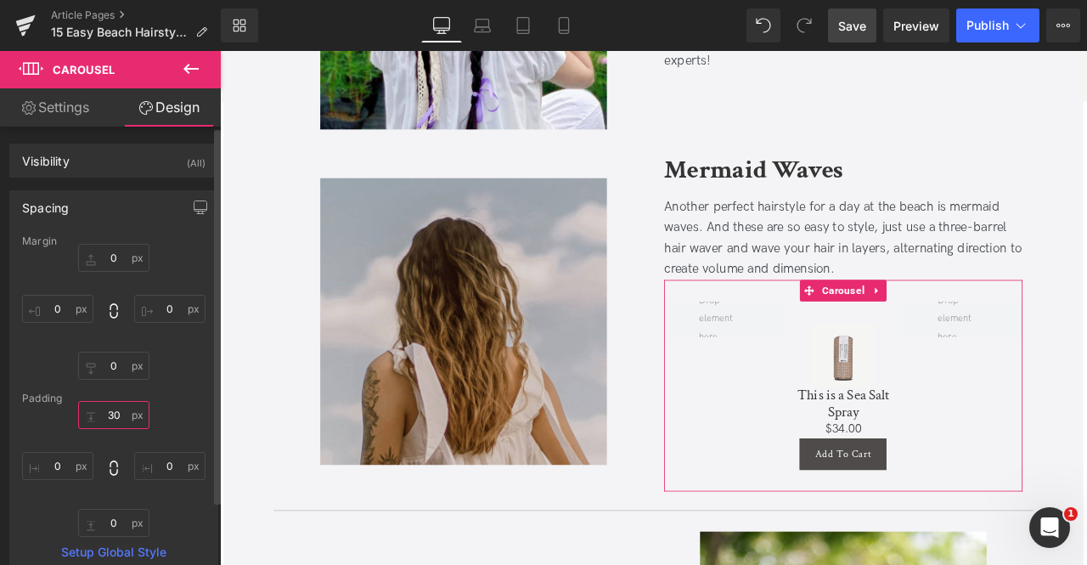
click at [109, 415] on input "30" at bounding box center [113, 415] width 71 height 28
type input "0"
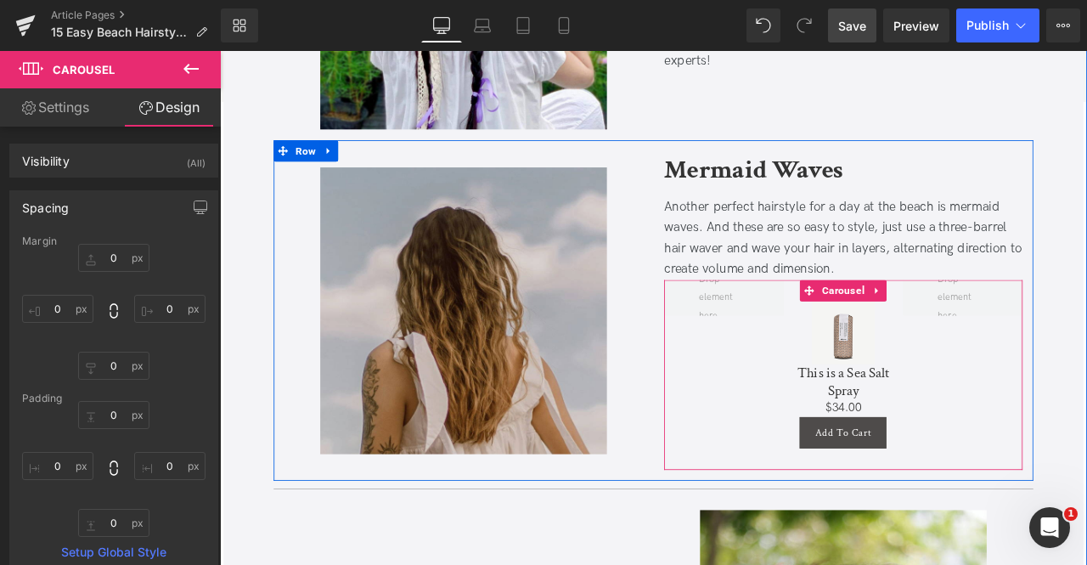
click at [808, 474] on div "Sale Off (P) Image This is a Sea Salt Spray (P) Title $0 $34.00 (P) Price Add T…" at bounding box center [960, 436] width 426 height 226
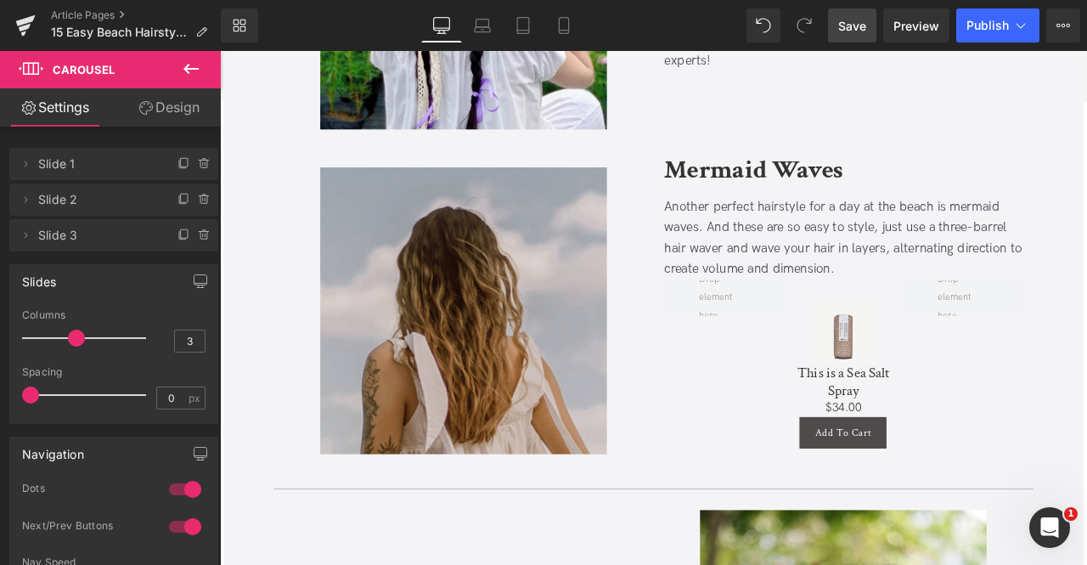
click at [854, 20] on span "Save" at bounding box center [852, 26] width 28 height 18
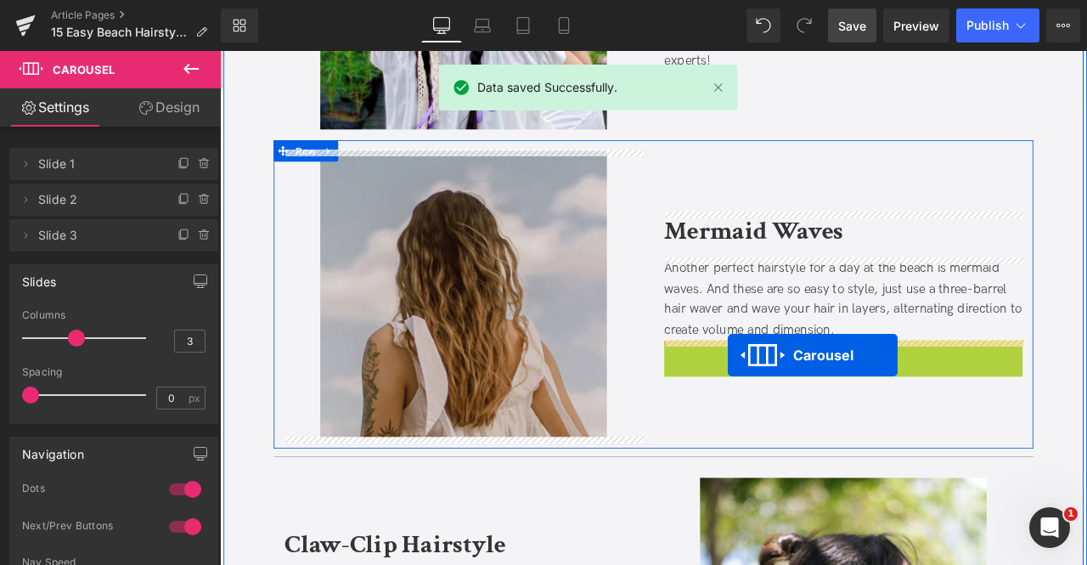
drag, startPoint x: 935, startPoint y: 330, endPoint x: 822, endPoint y: 411, distance: 139.3
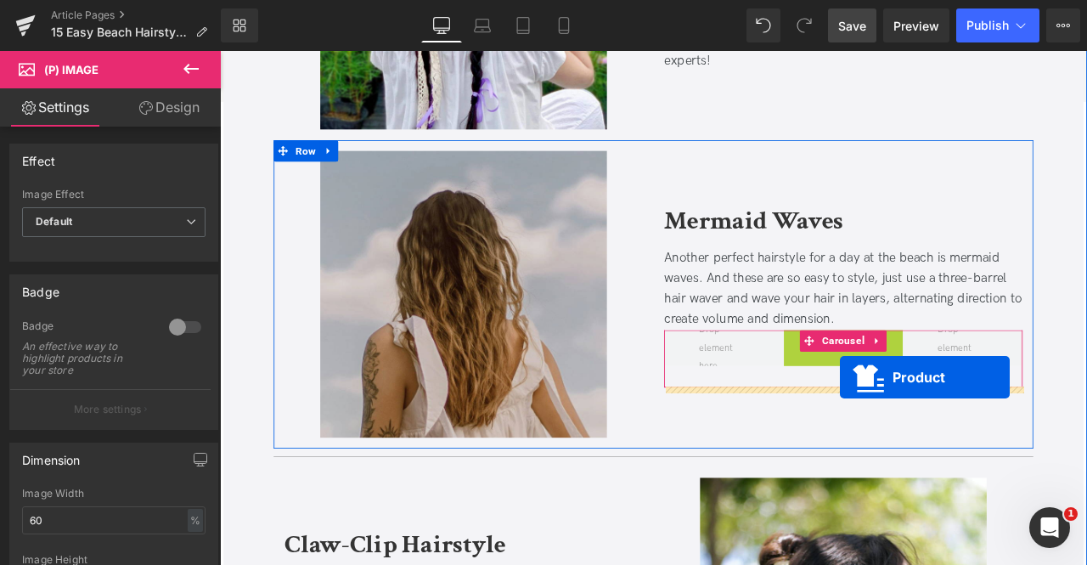
drag, startPoint x: 961, startPoint y: 361, endPoint x: 955, endPoint y: 437, distance: 76.7
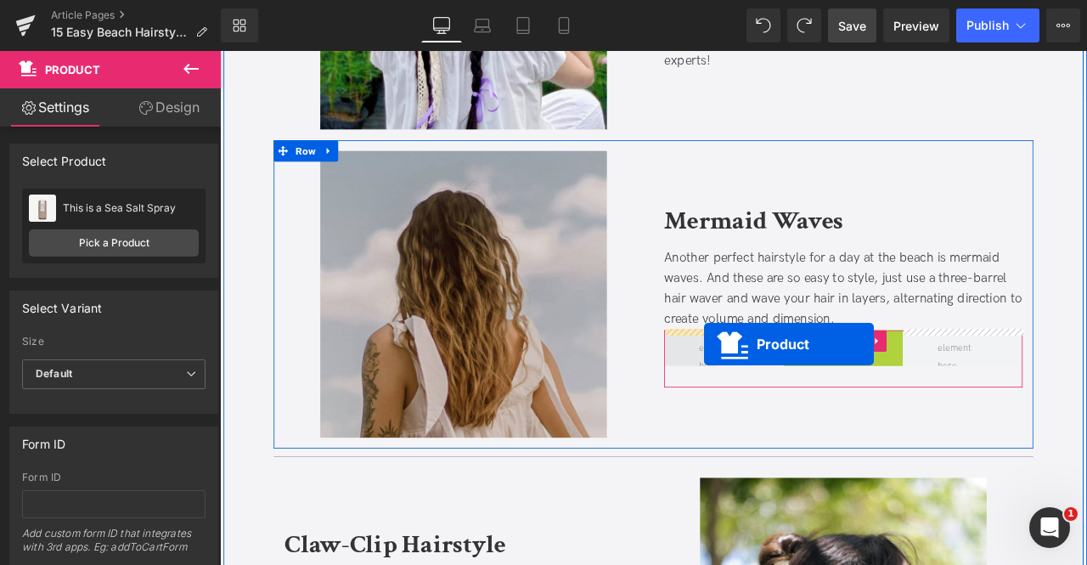
drag, startPoint x: 922, startPoint y: 362, endPoint x: 793, endPoint y: 398, distance: 134.2
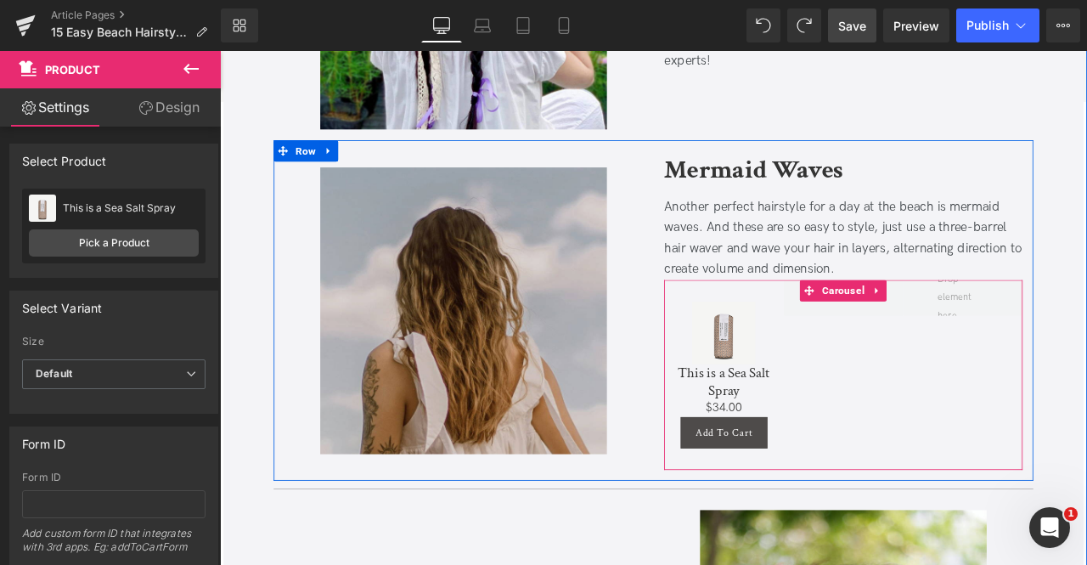
click at [1006, 452] on div "Sale Off (P) Image This is a Sea Salt Spray (P) Title $0 $34.00 (P) Price Add T…" at bounding box center [960, 436] width 426 height 226
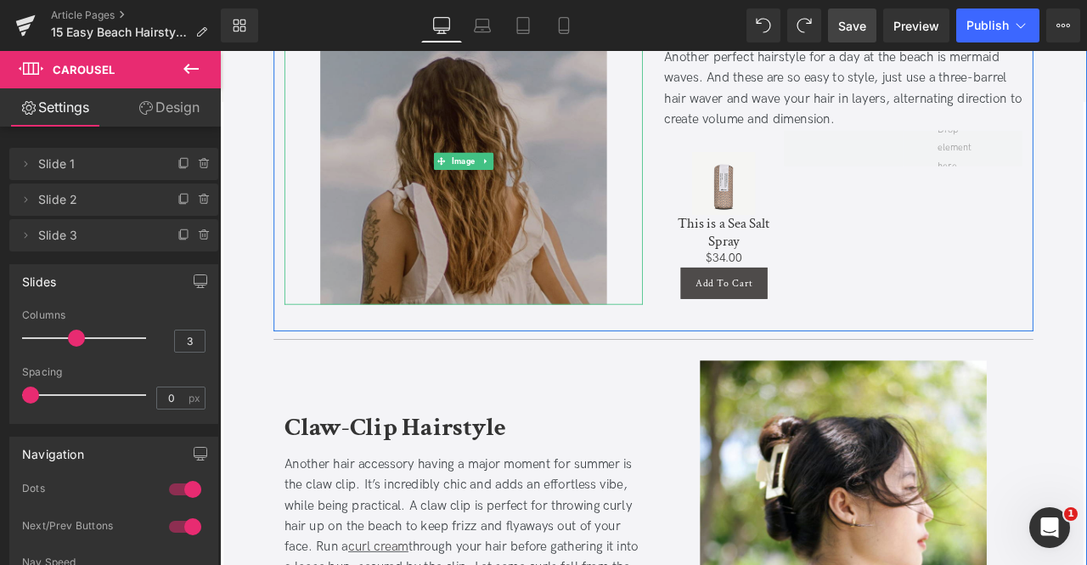
scroll to position [3571, 0]
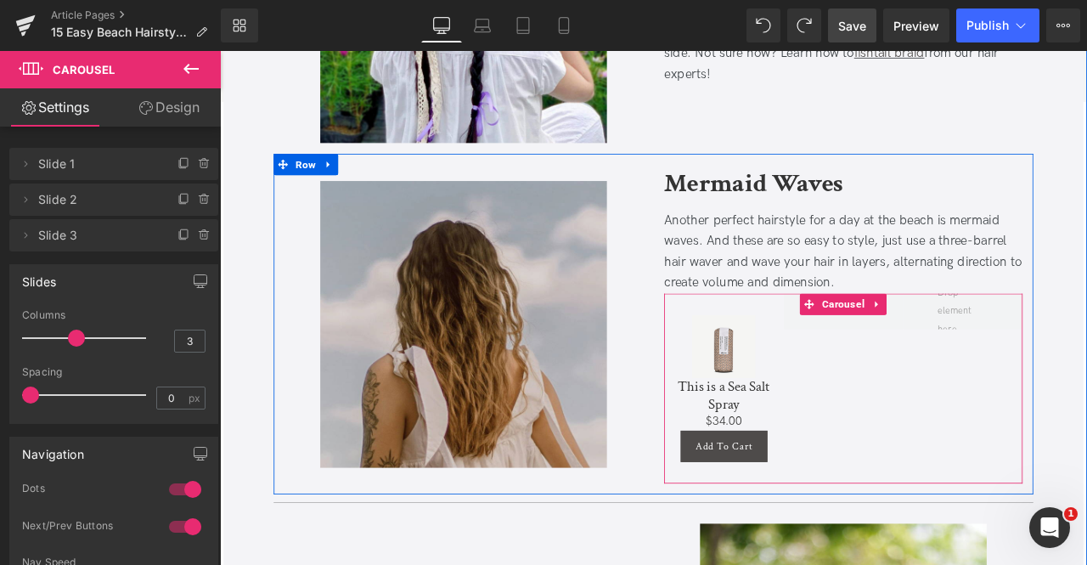
click at [976, 465] on div "Sale Off (P) Image This is a Sea Salt Spray (P) Title $0 $34.00 (P) Price Add T…" at bounding box center [960, 451] width 426 height 226
click at [1059, 454] on div "Sale Off (P) Image This is a Sea Salt Spray (P) Title $0 $34.00 (P) Price Add T…" at bounding box center [960, 451] width 426 height 226
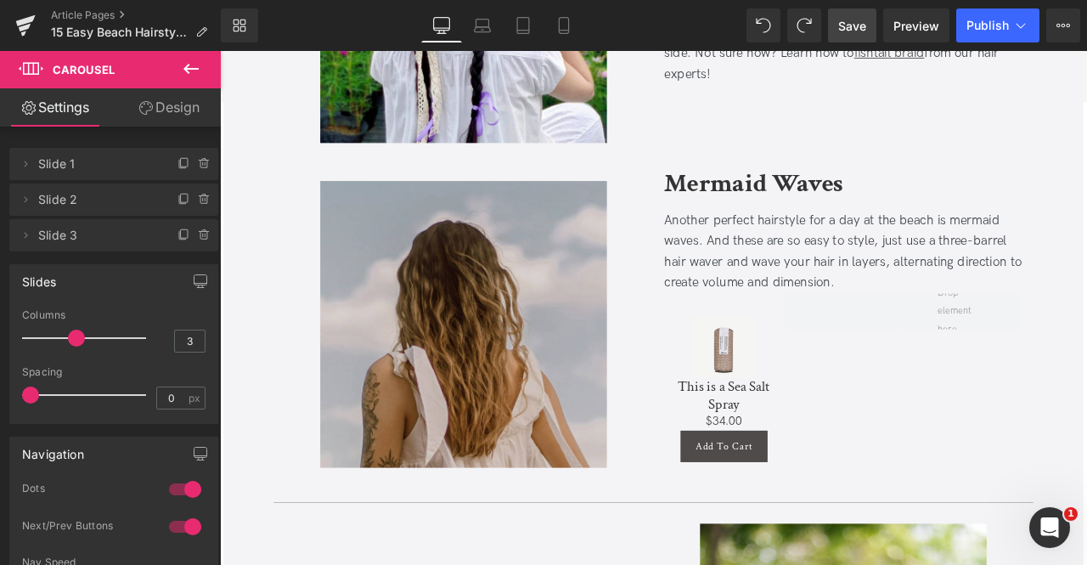
click at [189, 67] on icon at bounding box center [191, 69] width 20 height 20
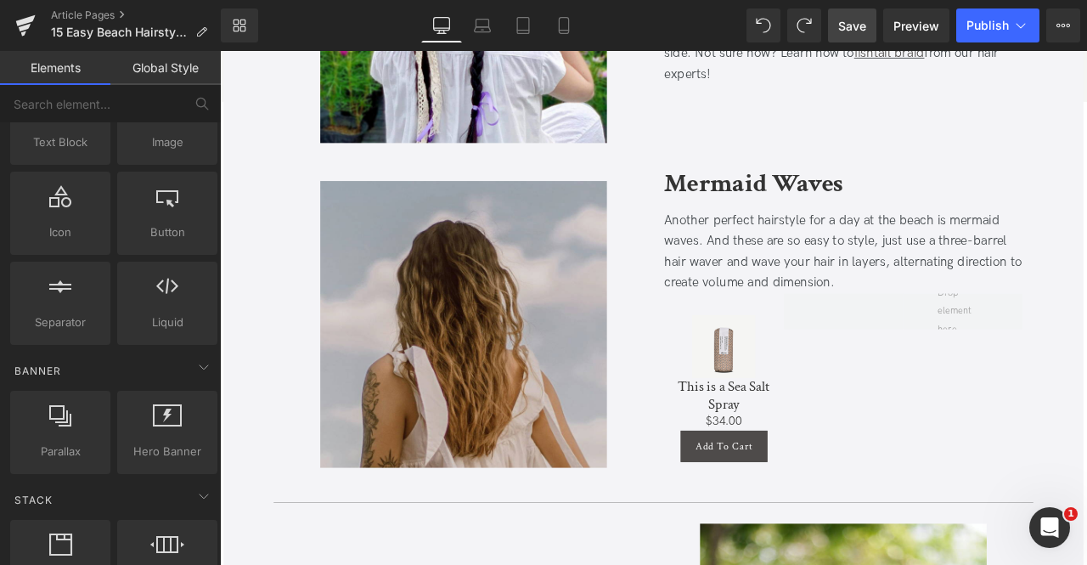
scroll to position [0, 0]
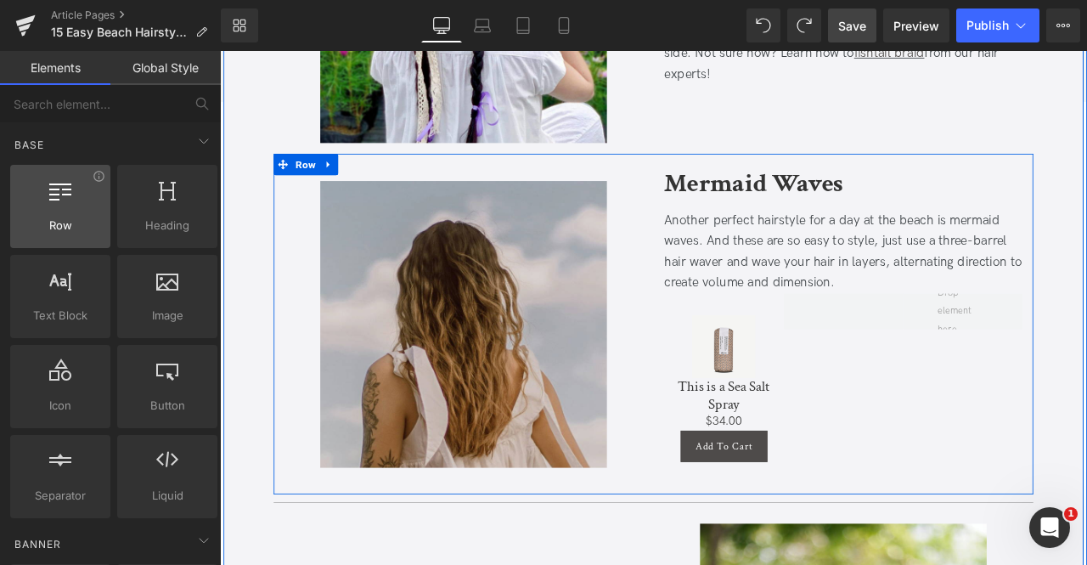
drag, startPoint x: 92, startPoint y: 213, endPoint x: 75, endPoint y: 215, distance: 17.1
click at [75, 215] on div at bounding box center [60, 197] width 90 height 38
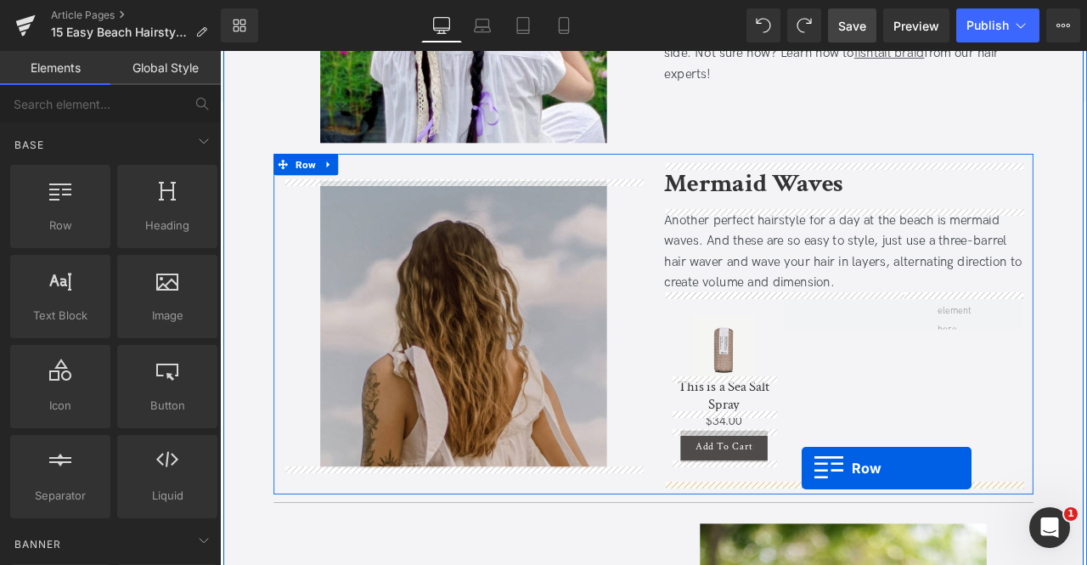
drag, startPoint x: 291, startPoint y: 290, endPoint x: 910, endPoint y: 545, distance: 670.0
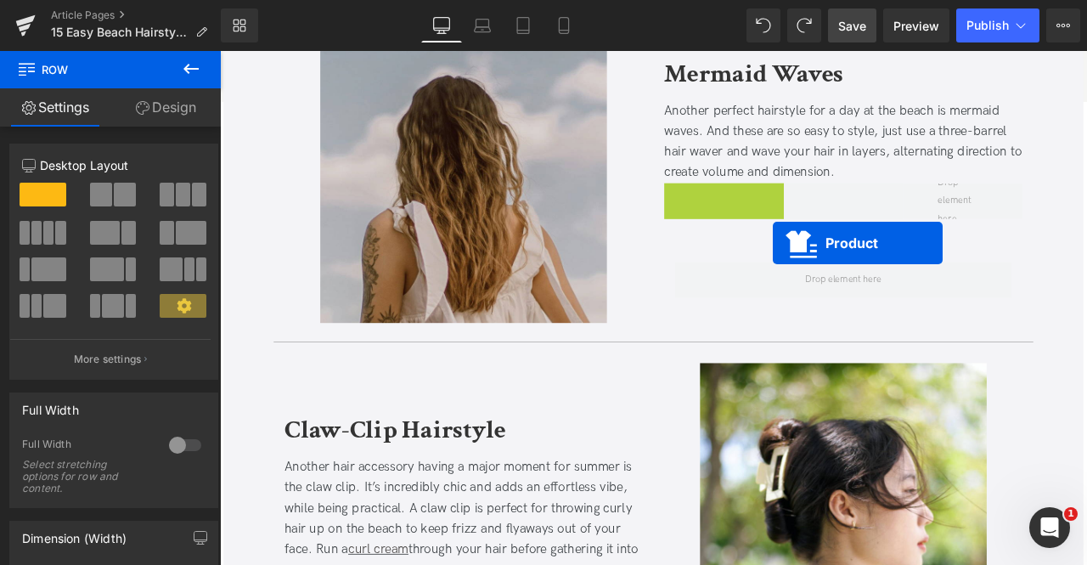
scroll to position [3664, 0]
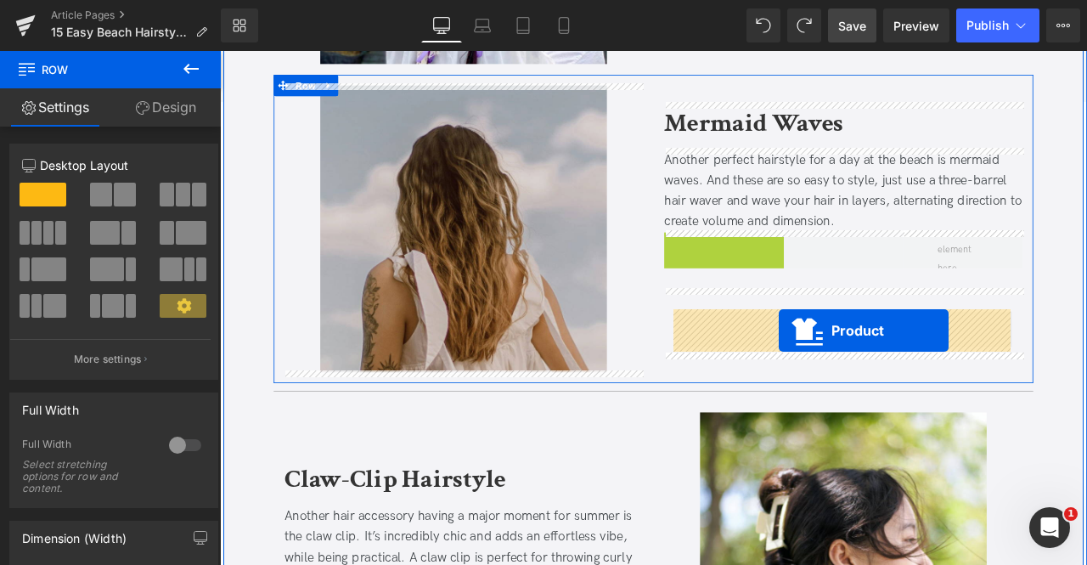
drag, startPoint x: 779, startPoint y: 223, endPoint x: 883, endPoint y: 381, distance: 189.0
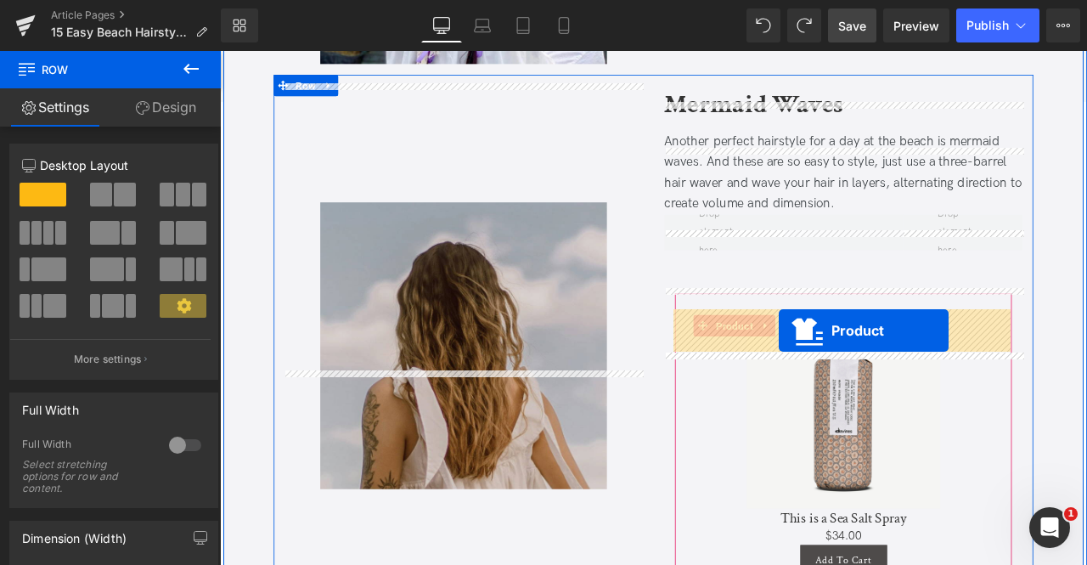
scroll to position [3803, 0]
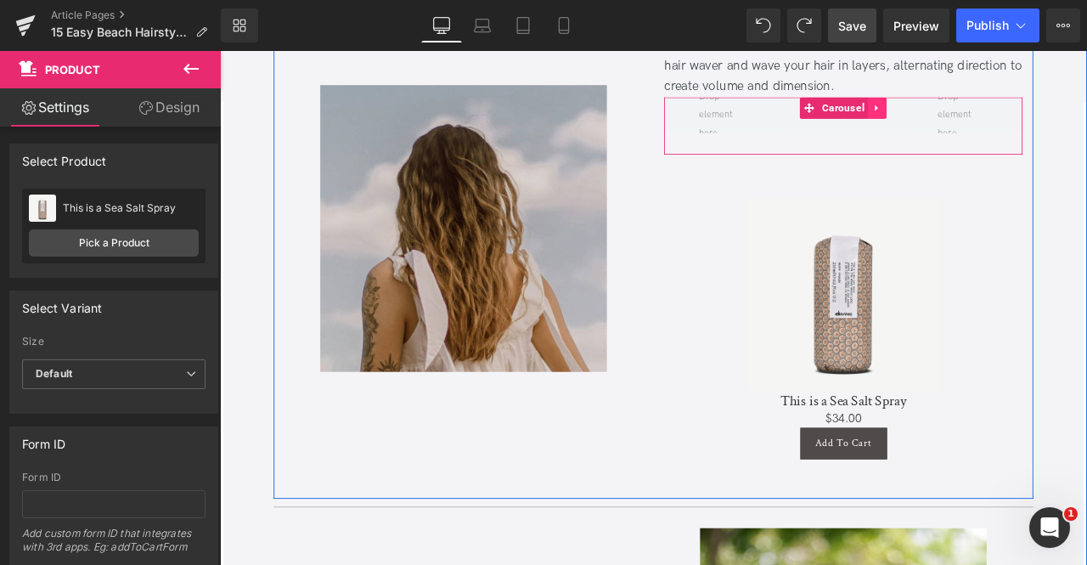
click at [996, 116] on icon at bounding box center [997, 119] width 3 height 8
click at [1005, 116] on icon at bounding box center [1011, 119] width 12 height 12
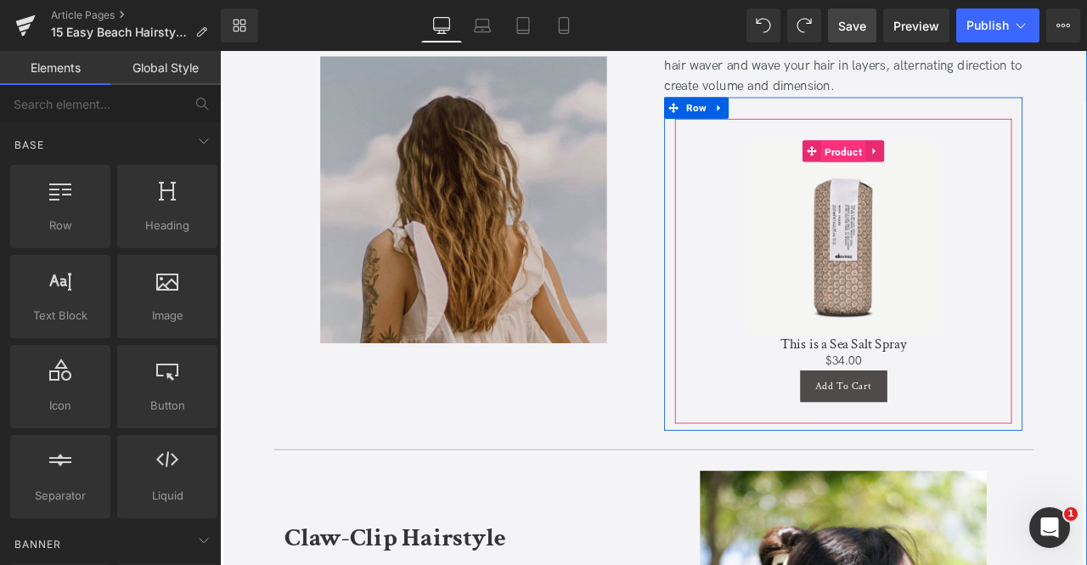
click at [959, 169] on span "Product" at bounding box center [959, 170] width 53 height 25
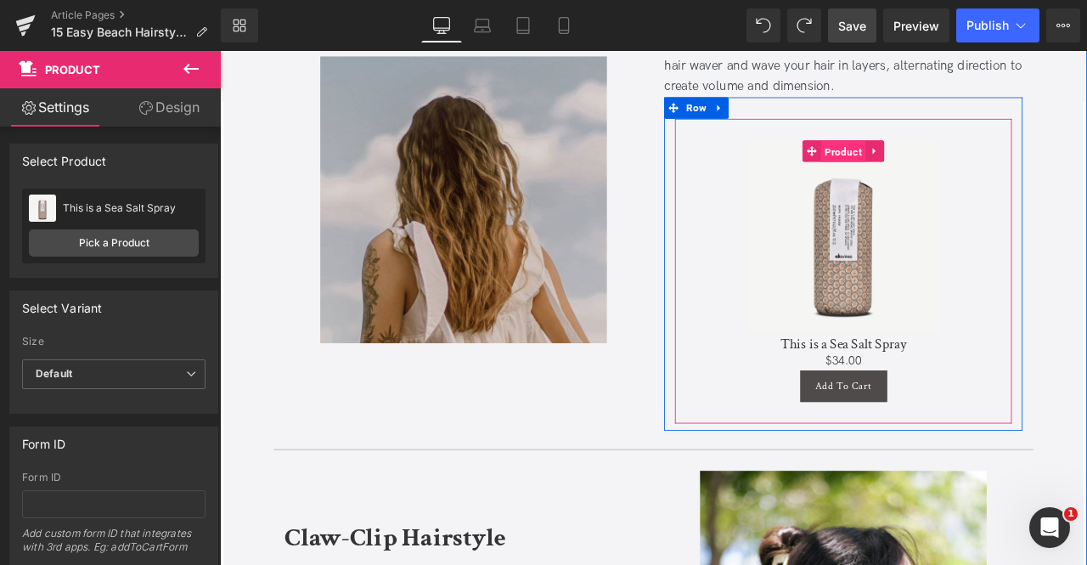
click at [944, 172] on span "Product" at bounding box center [959, 170] width 53 height 25
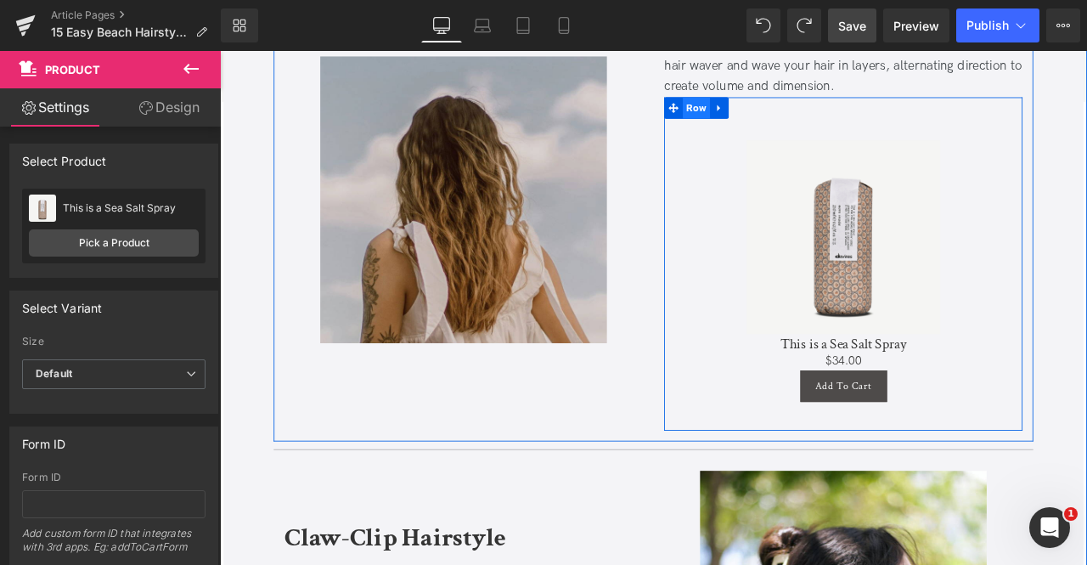
click at [769, 110] on span "Row" at bounding box center [785, 118] width 32 height 25
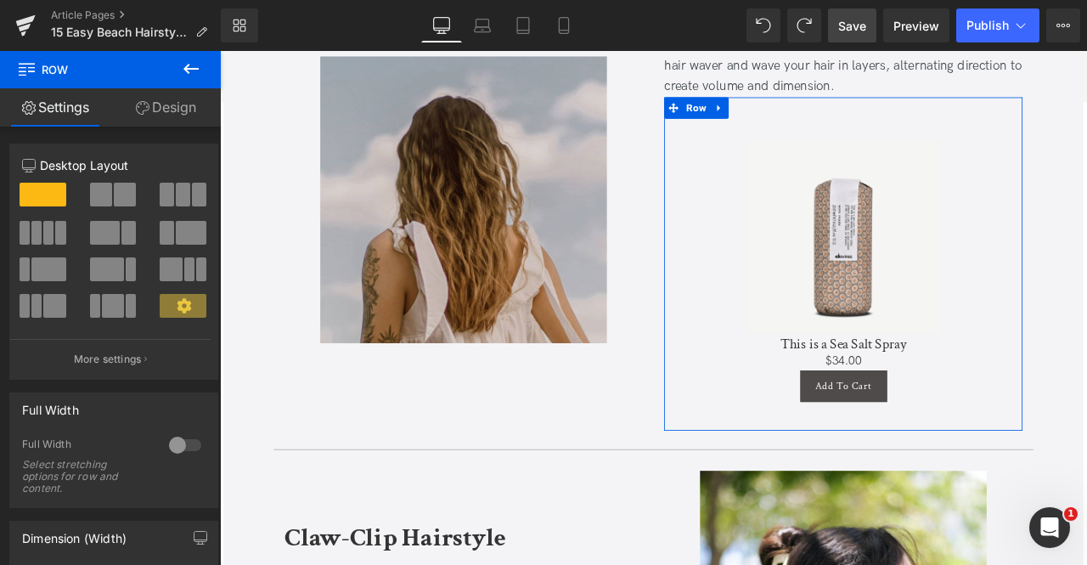
click at [119, 195] on span at bounding box center [125, 195] width 22 height 24
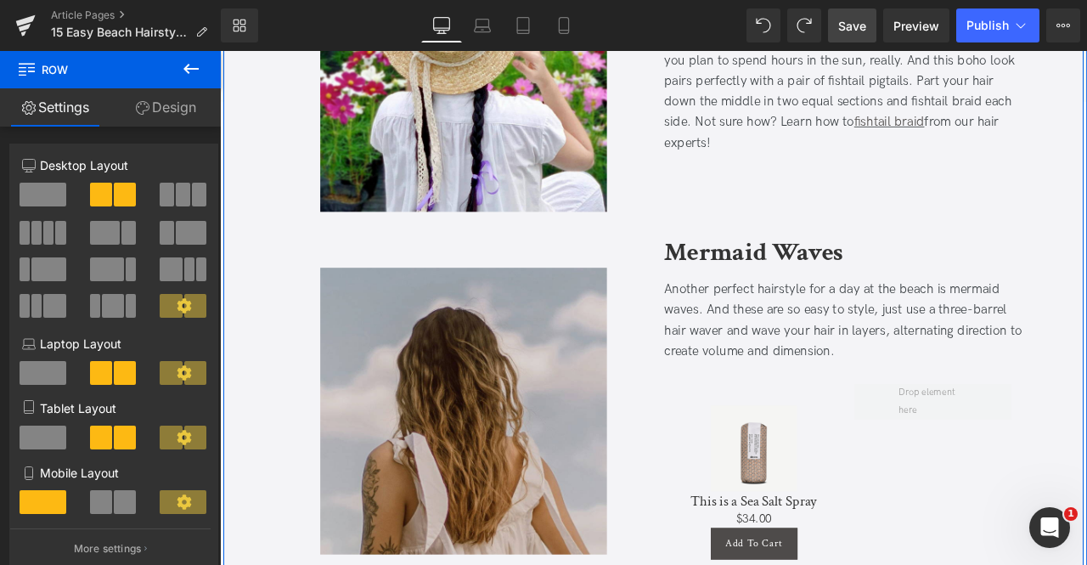
scroll to position [3490, 0]
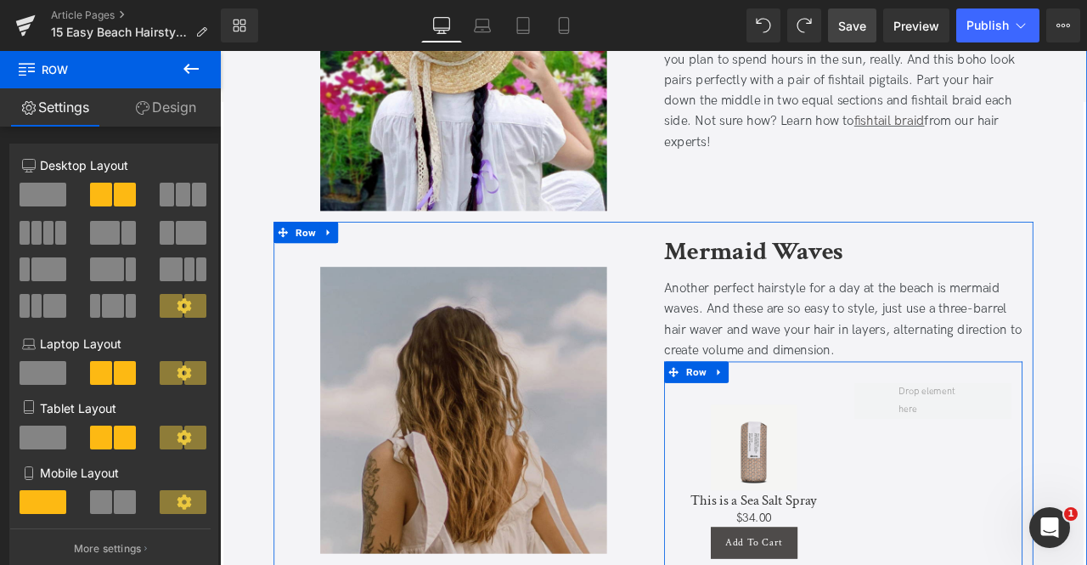
click at [848, 432] on div "Sale Off (P) Image This is a Sea Salt Spray (P) Title $0 $34.00 (P) Price Add T…" at bounding box center [959, 553] width 425 height 268
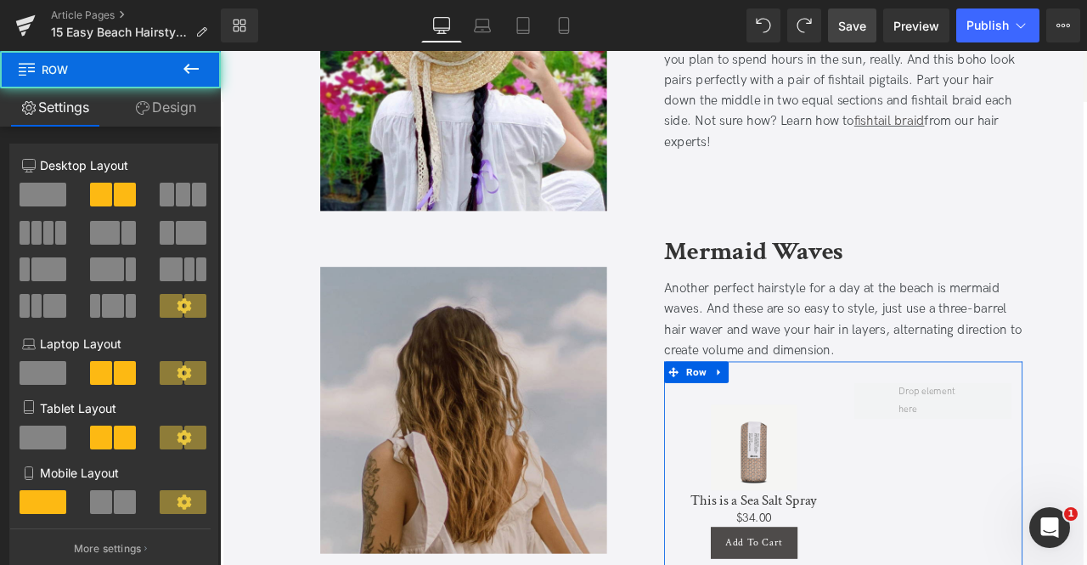
click at [155, 109] on link "Design" at bounding box center [165, 107] width 110 height 38
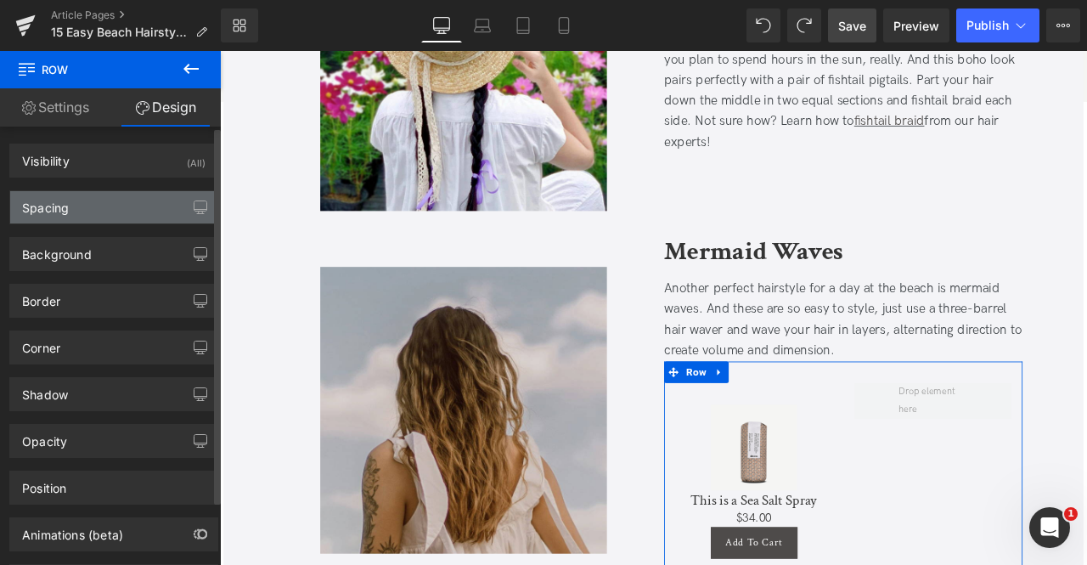
click at [125, 198] on div "Spacing" at bounding box center [113, 207] width 207 height 32
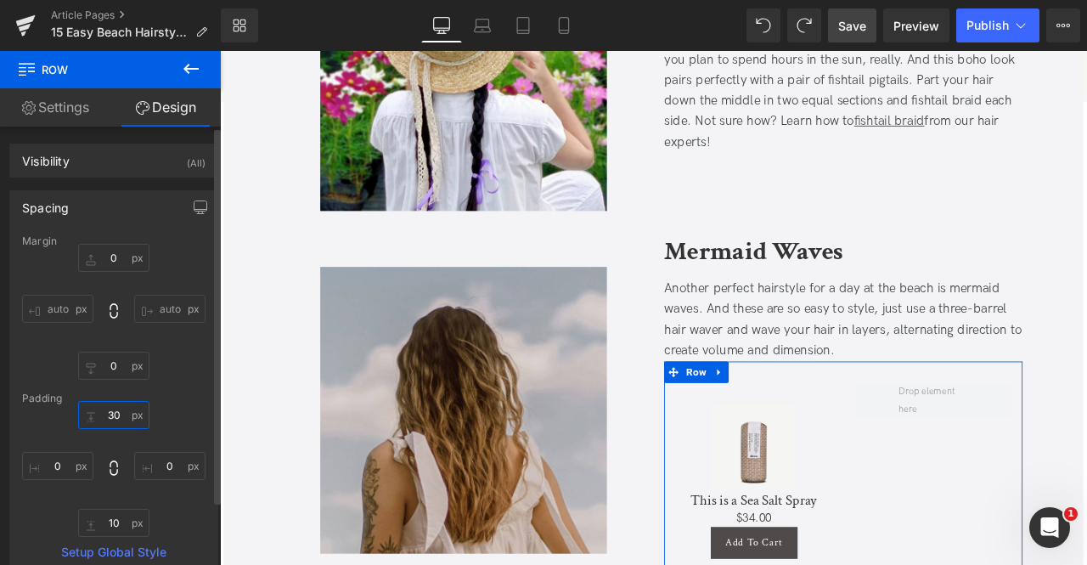
click at [115, 420] on input "30" at bounding box center [113, 415] width 71 height 28
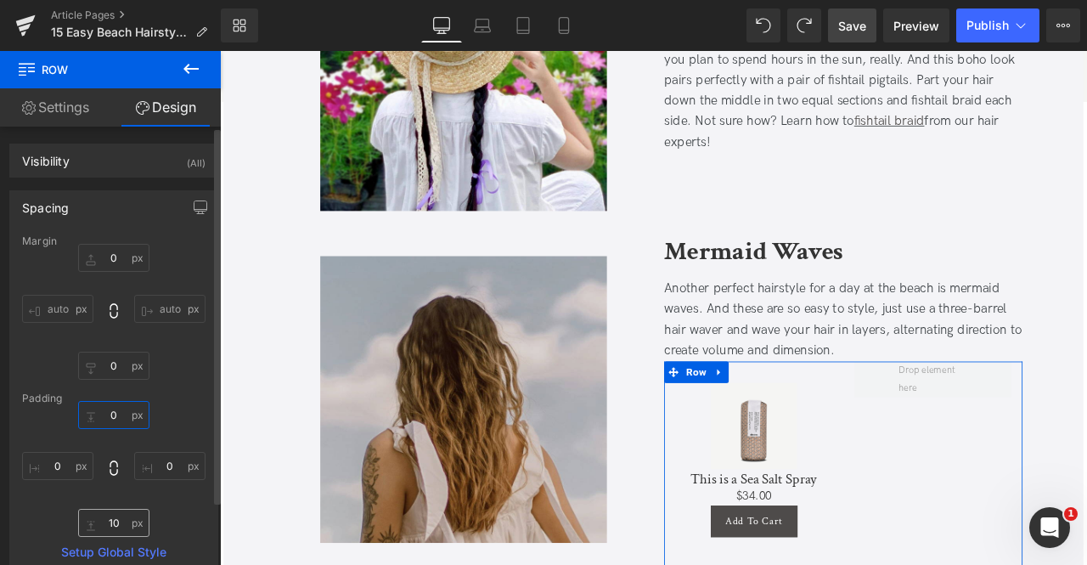
type input "0"
click at [109, 523] on input "10" at bounding box center [113, 523] width 71 height 28
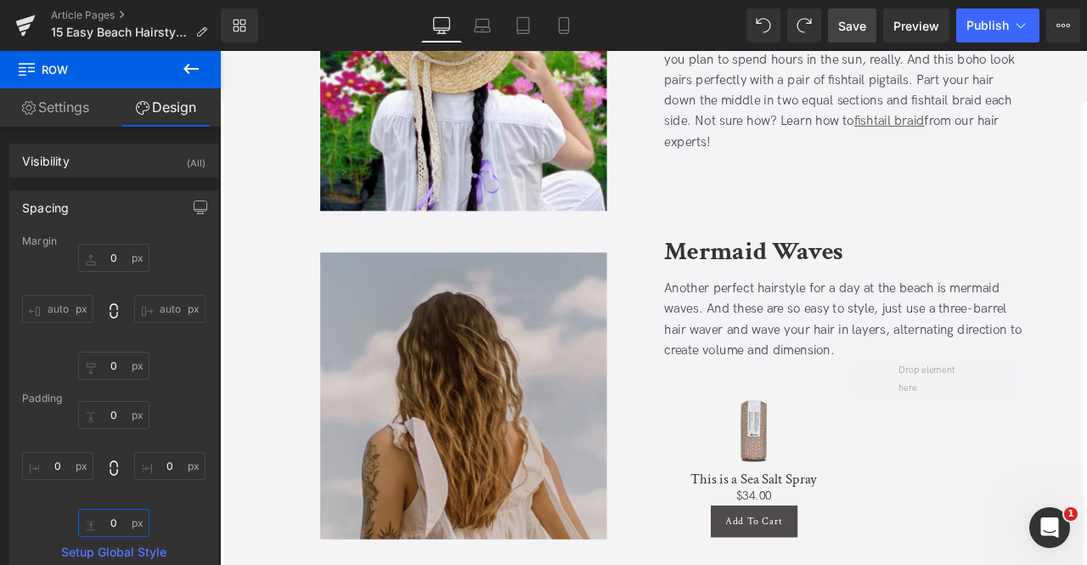
type input "0"
click at [860, 23] on span "Save" at bounding box center [852, 26] width 28 height 18
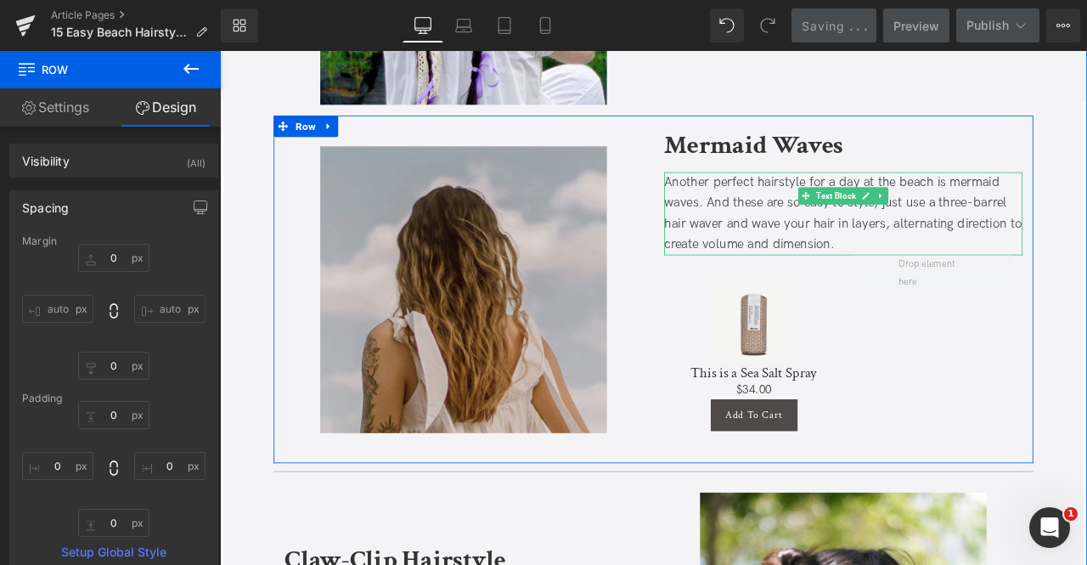
scroll to position [3614, 0]
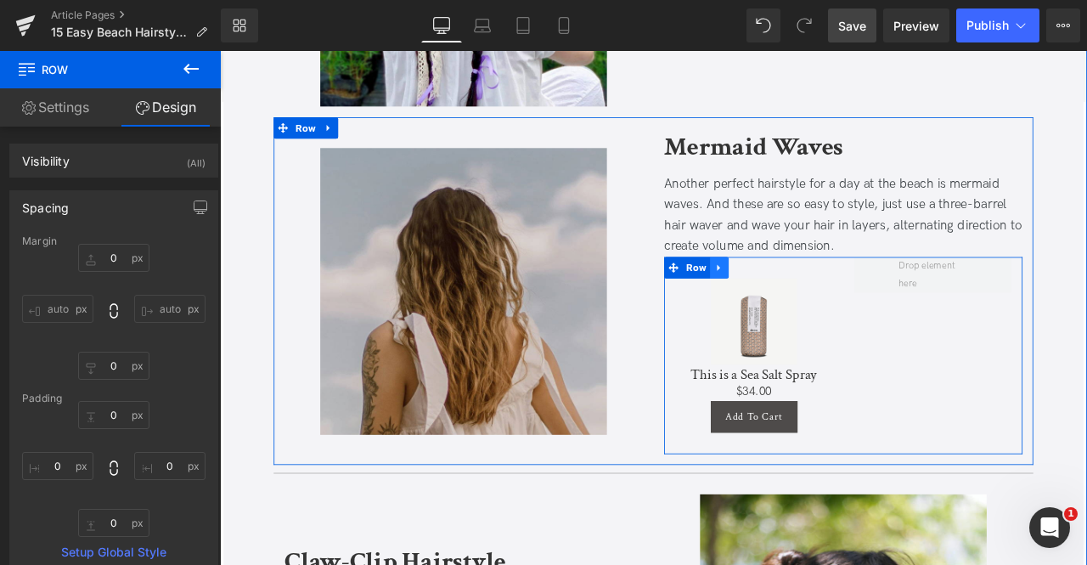
click at [817, 300] on link at bounding box center [812, 307] width 22 height 25
click at [832, 296] on link at bounding box center [834, 307] width 22 height 25
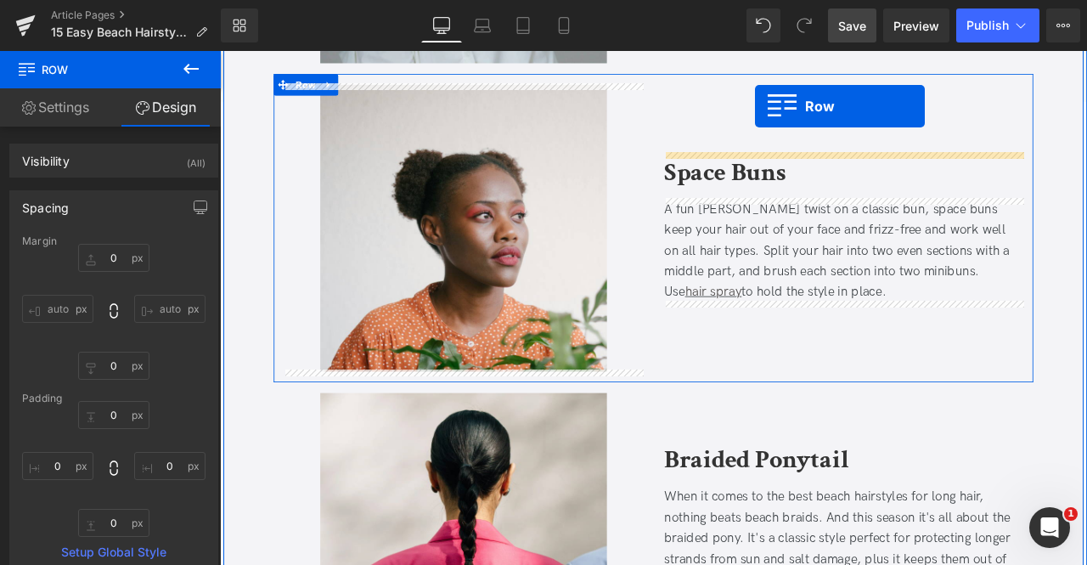
scroll to position [997, 0]
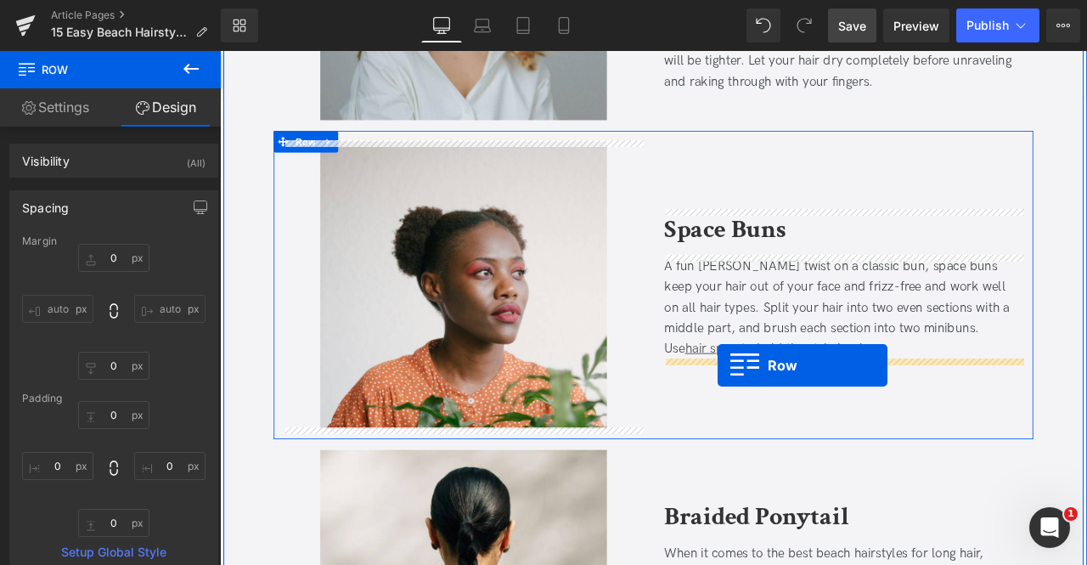
drag, startPoint x: 754, startPoint y: 407, endPoint x: 810, endPoint y: 423, distance: 57.5
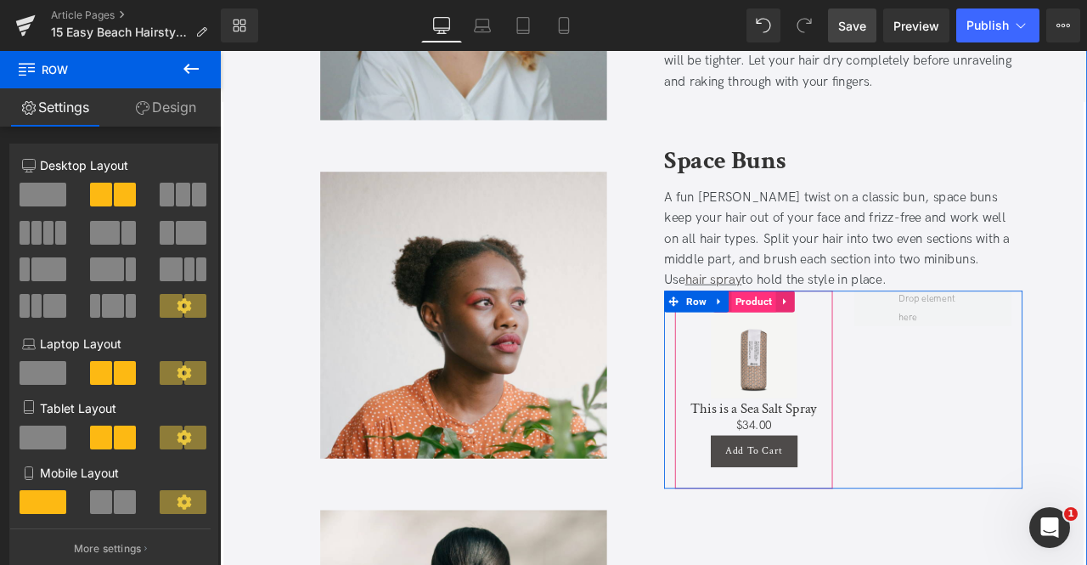
click at [851, 341] on span "Product" at bounding box center [853, 348] width 53 height 25
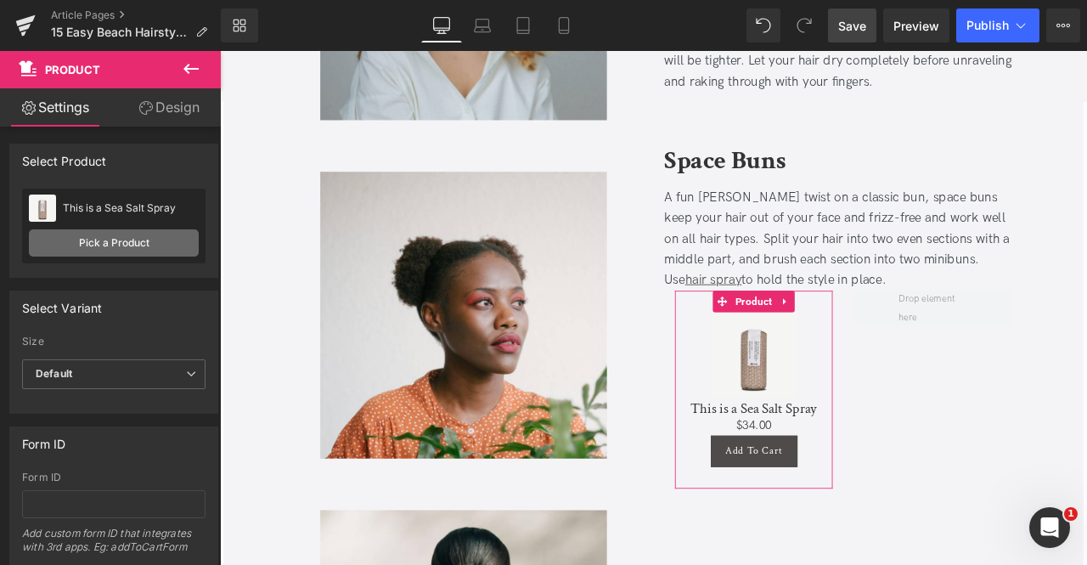
click at [127, 246] on link "Pick a Product" at bounding box center [114, 242] width 170 height 27
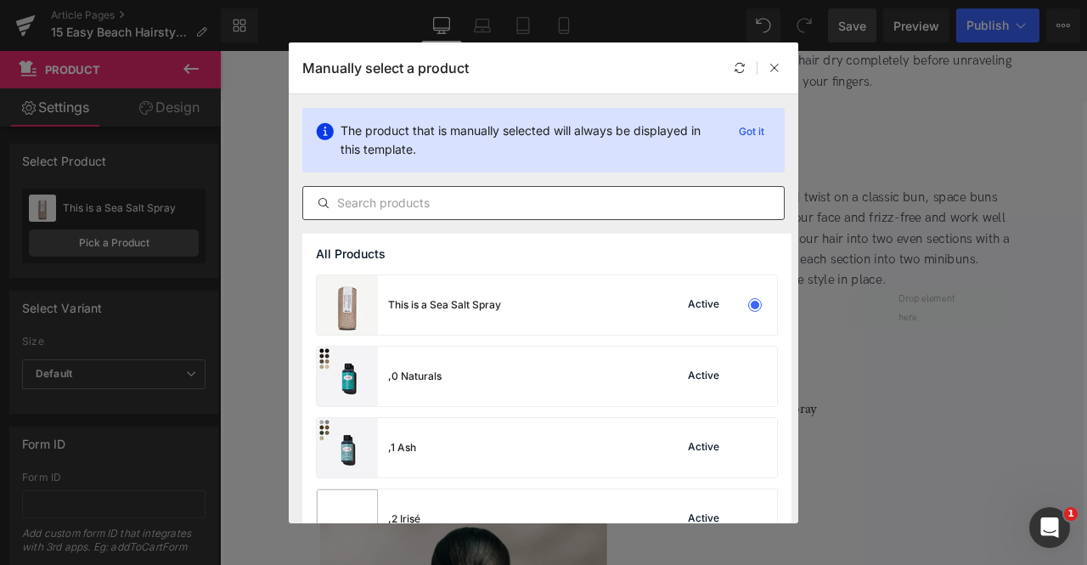
click at [492, 193] on input "text" at bounding box center [543, 203] width 481 height 20
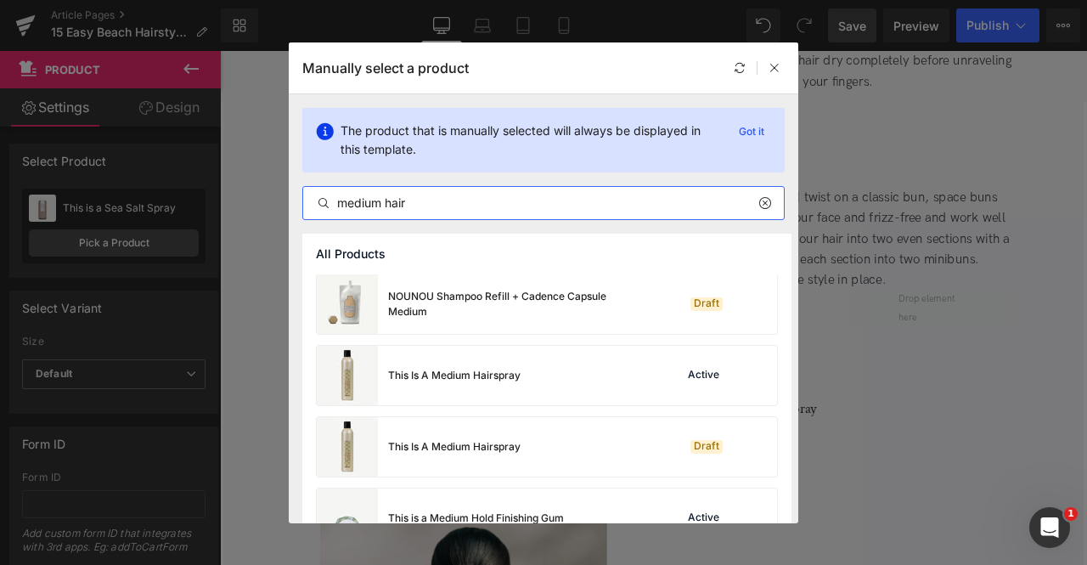
scroll to position [358, 0]
type input "medium hair"
click at [449, 371] on div "This Is A Medium Hairspray" at bounding box center [454, 374] width 133 height 15
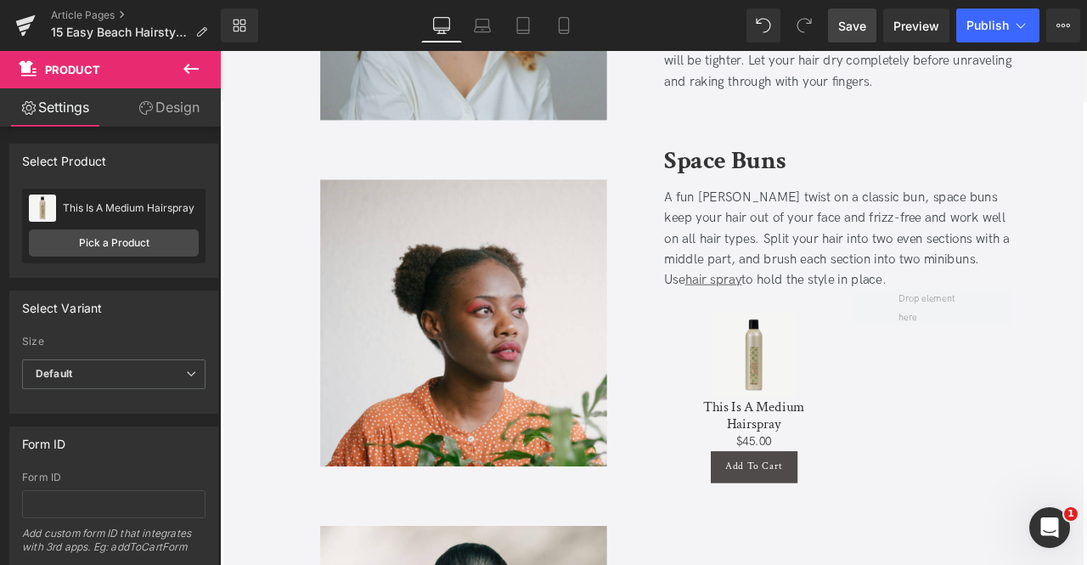
click at [855, 31] on span "Save" at bounding box center [852, 26] width 28 height 18
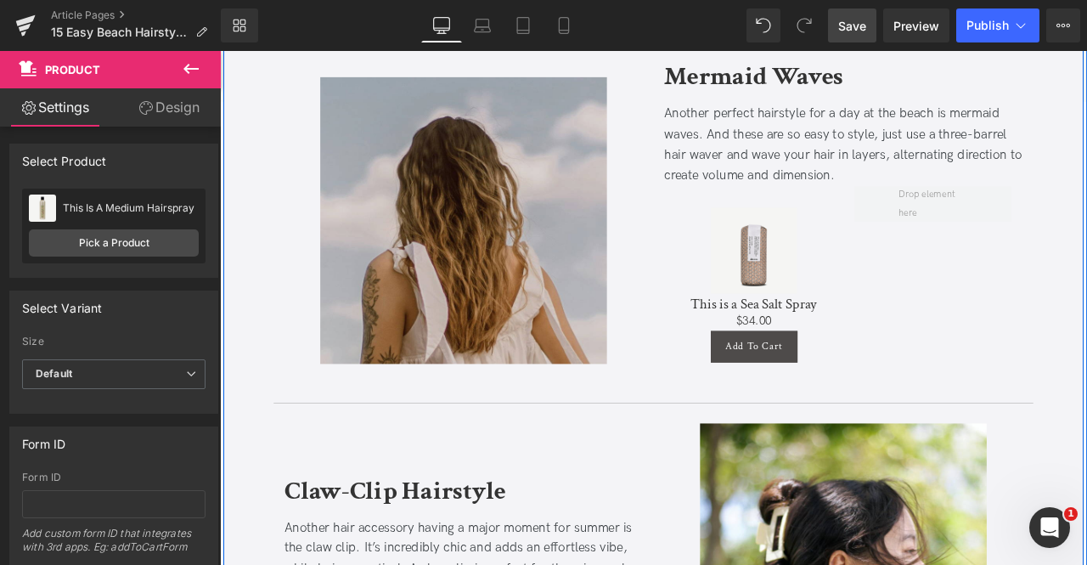
scroll to position [3789, 0]
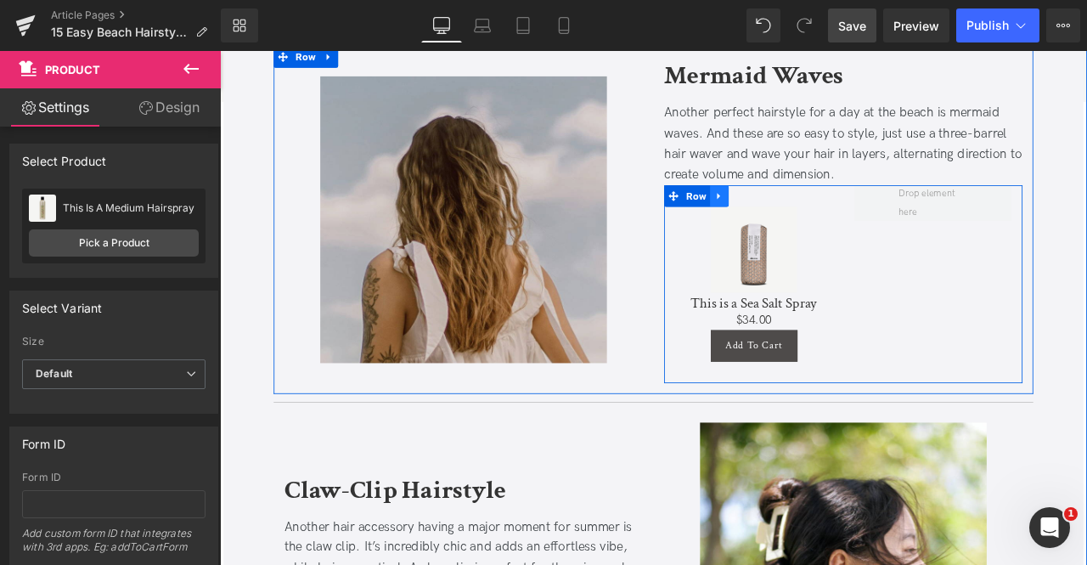
click at [815, 222] on link at bounding box center [812, 222] width 22 height 25
click at [839, 220] on link at bounding box center [834, 222] width 22 height 25
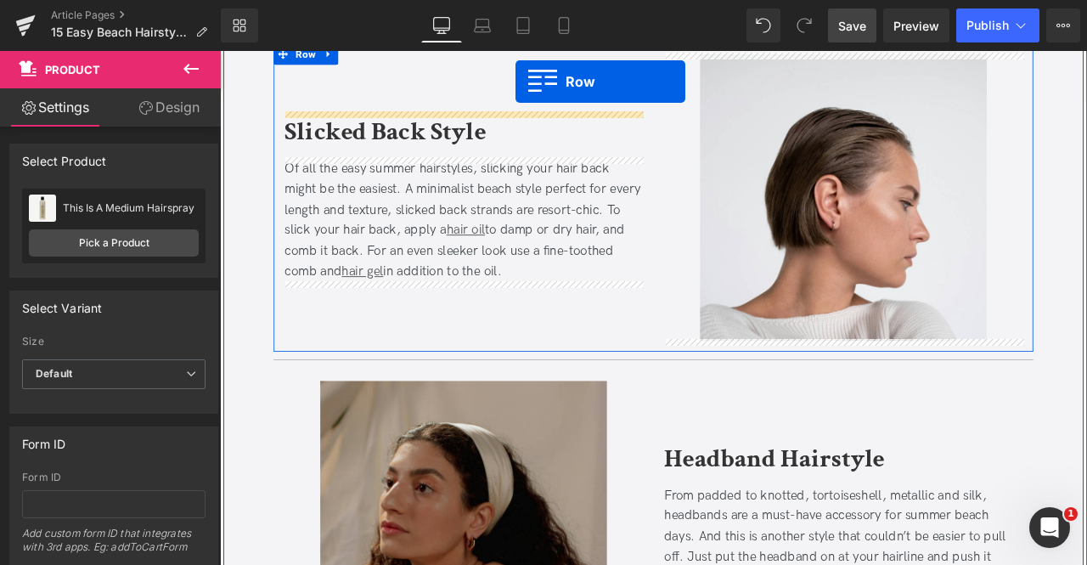
scroll to position [2453, 0]
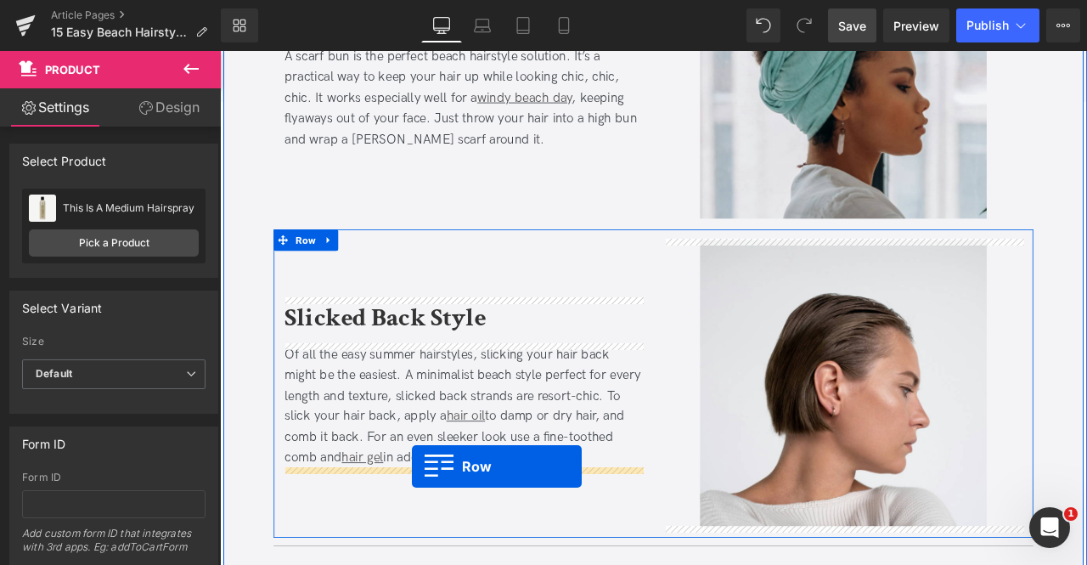
drag, startPoint x: 759, startPoint y: 131, endPoint x: 448, endPoint y: 543, distance: 516.1
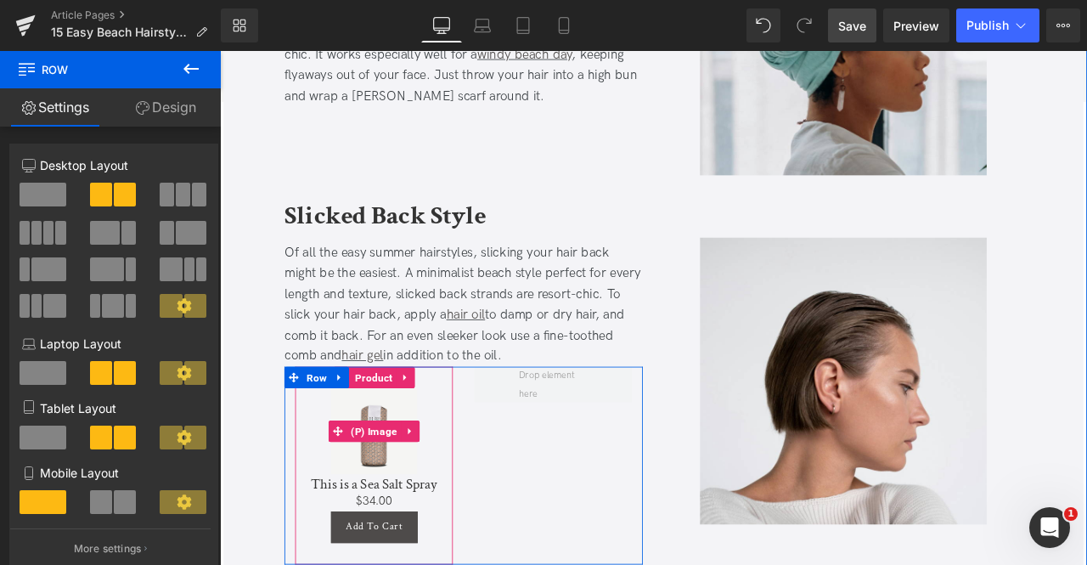
scroll to position [2506, 0]
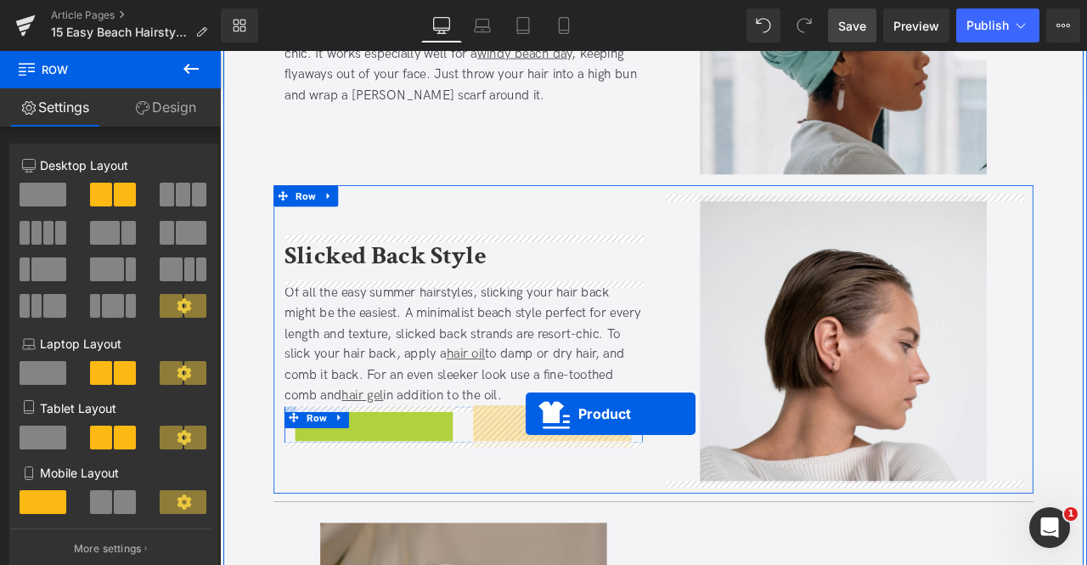
drag, startPoint x: 388, startPoint y: 435, endPoint x: 583, endPoint y: 481, distance: 199.9
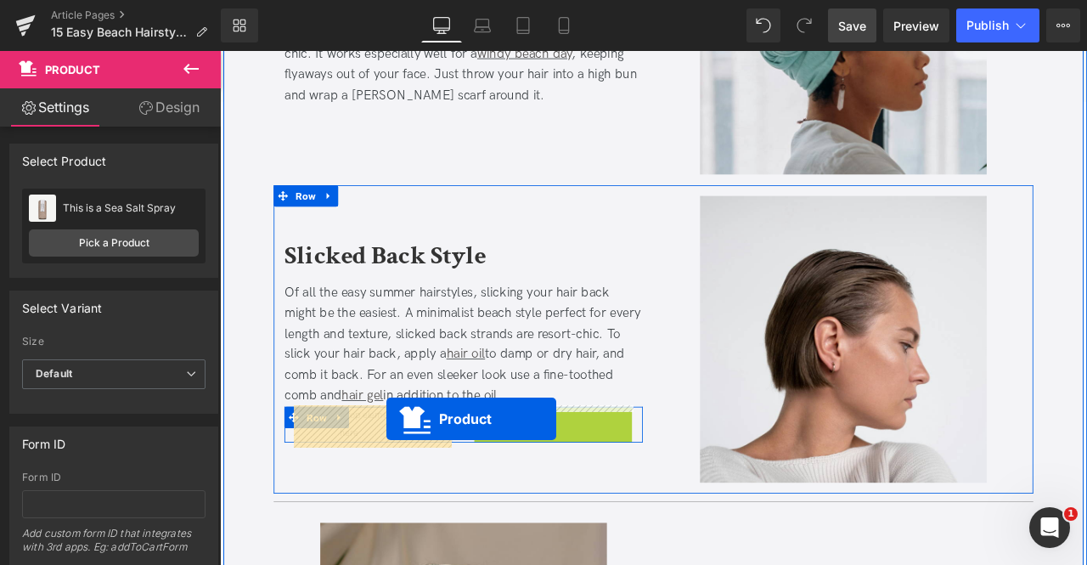
drag, startPoint x: 595, startPoint y: 432, endPoint x: 417, endPoint y: 487, distance: 186.5
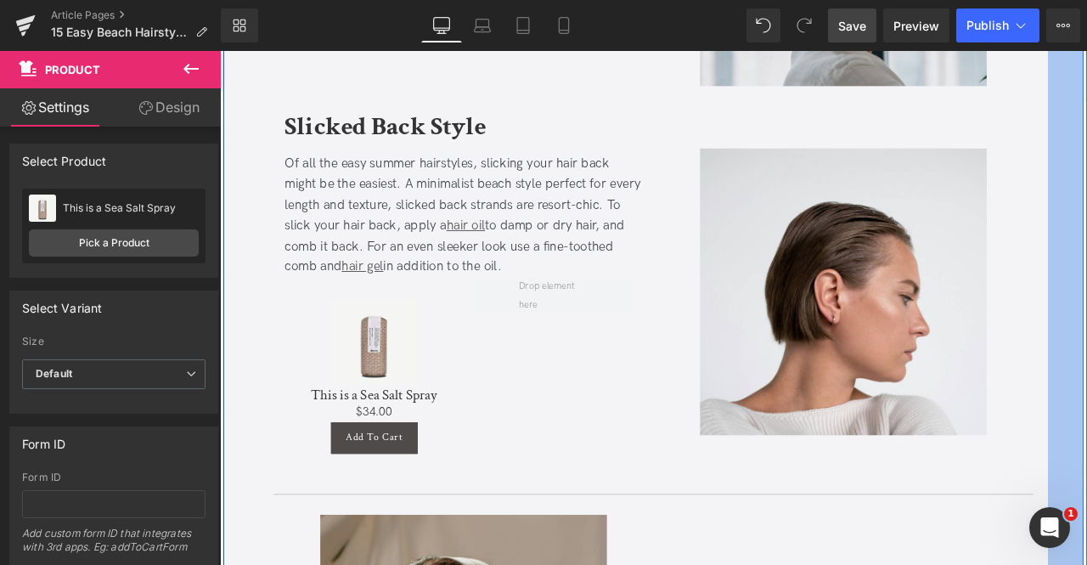
scroll to position [2611, 0]
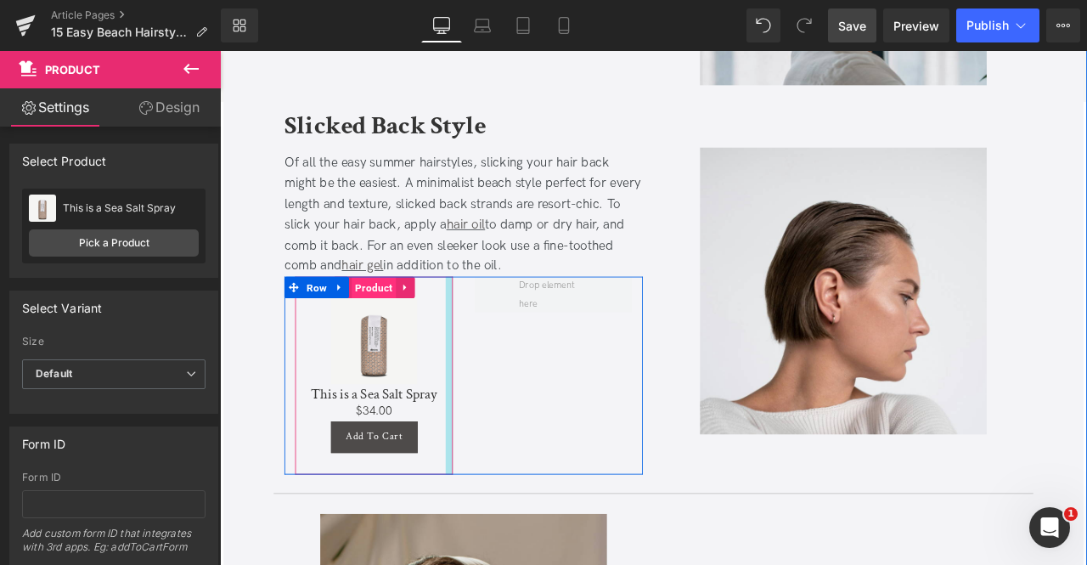
click at [389, 328] on span "Product" at bounding box center [402, 331] width 53 height 25
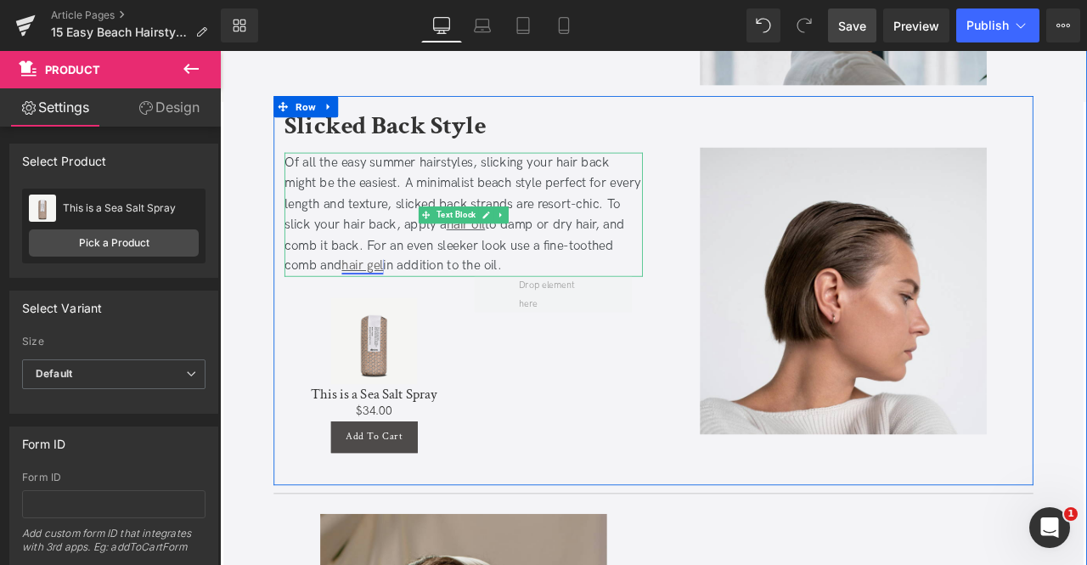
click at [396, 307] on link "hair gel" at bounding box center [388, 305] width 49 height 18
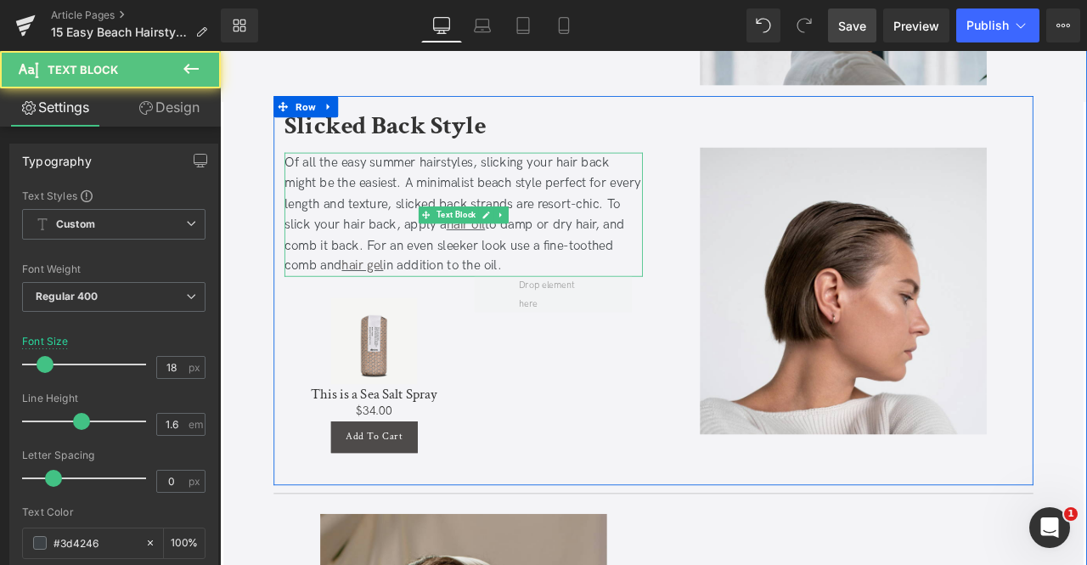
click at [436, 307] on div "Of all the easy summer hairstyles, slicking your hair back might be the easiest…" at bounding box center [508, 245] width 425 height 147
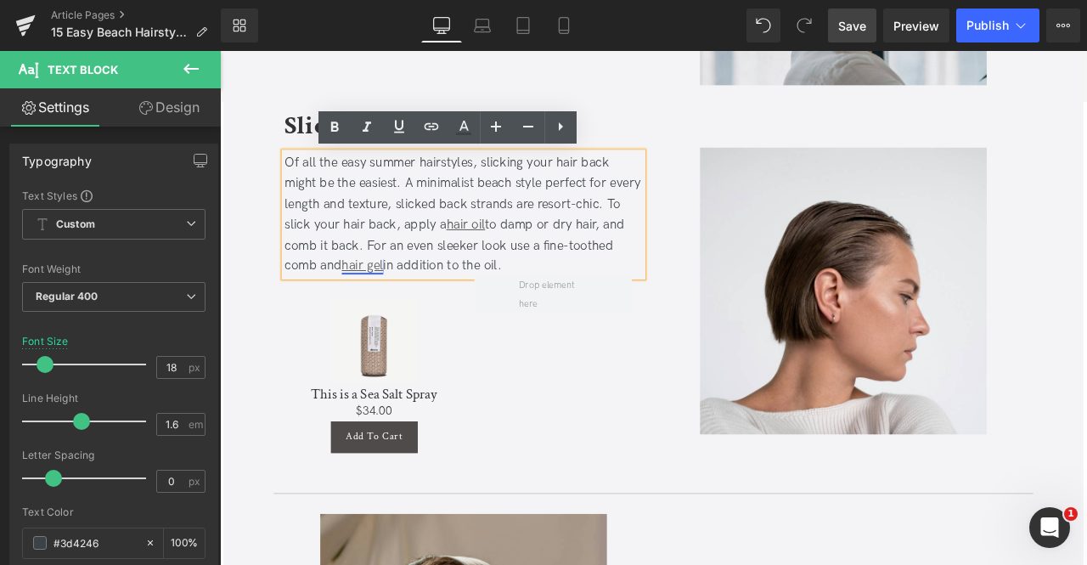
click at [387, 306] on link "hair gel" at bounding box center [388, 305] width 49 height 18
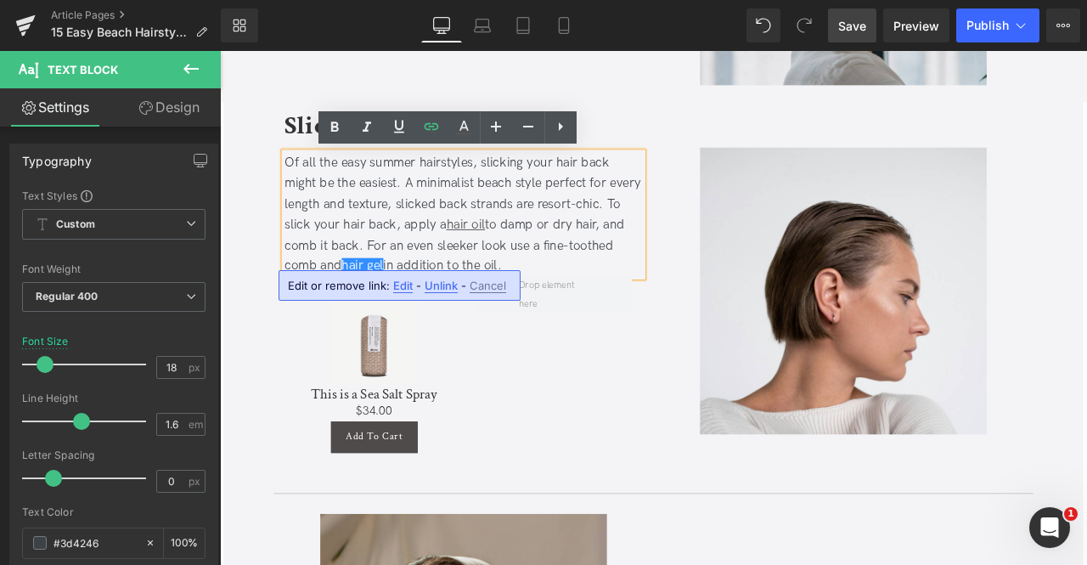
click at [407, 290] on span "Edit" at bounding box center [403, 286] width 20 height 14
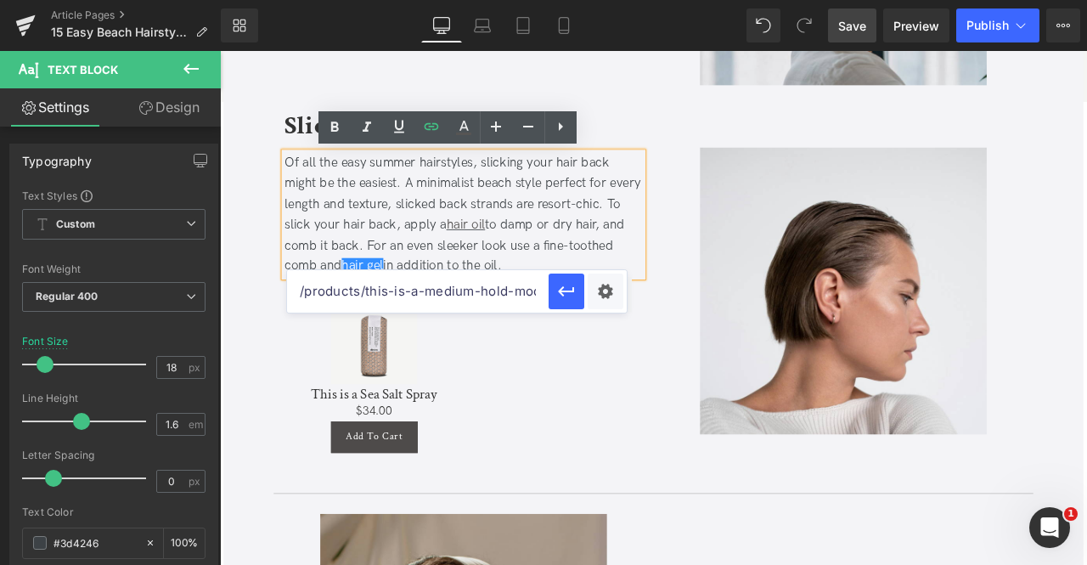
scroll to position [0, 59]
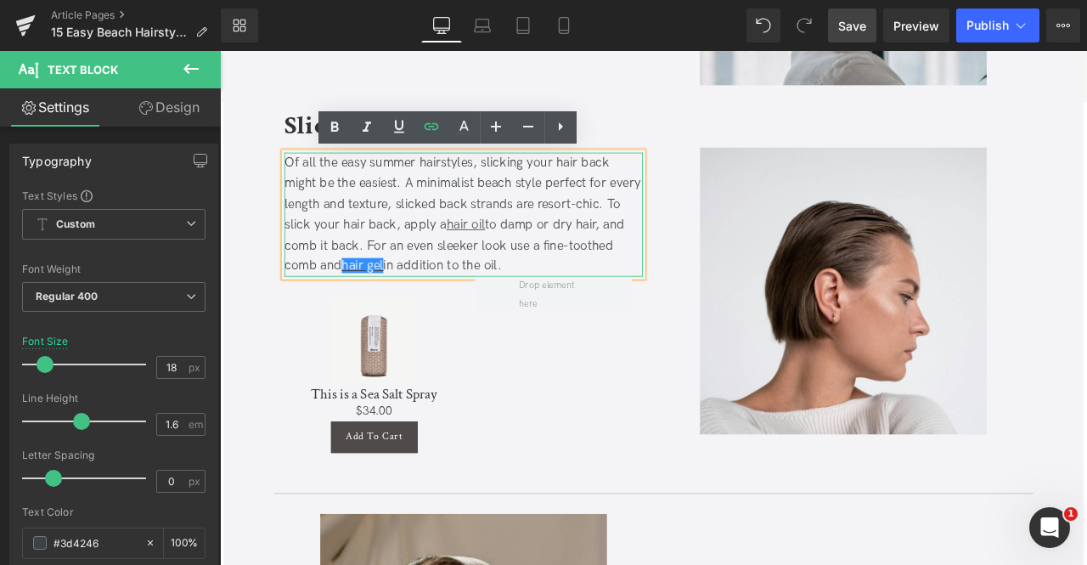
click at [583, 263] on div "Of all the easy summer hairstyles, slicking your hair back might be the easiest…" at bounding box center [508, 245] width 425 height 147
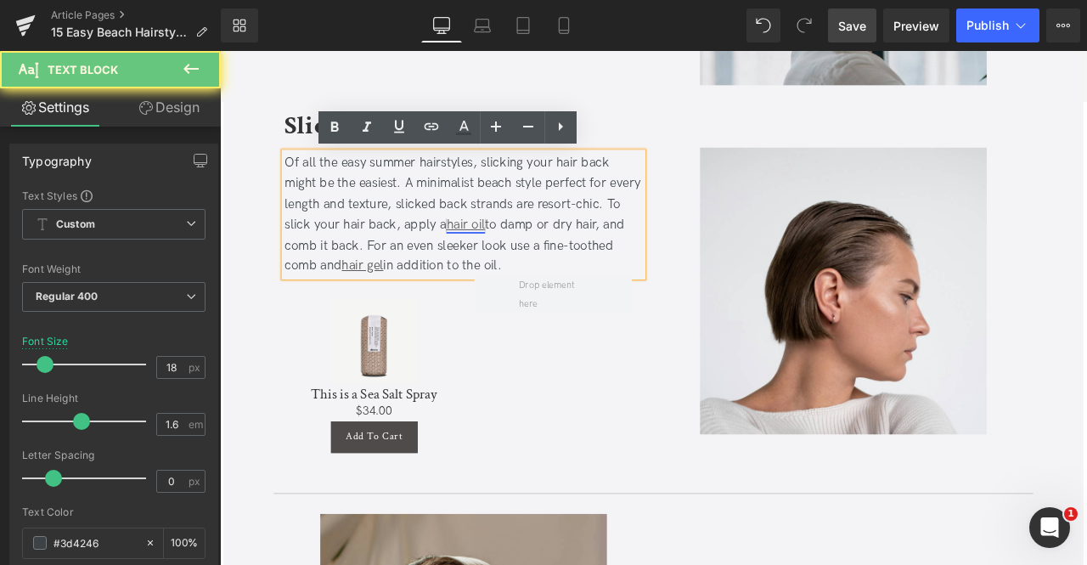
click at [534, 259] on link "hair oil" at bounding box center [511, 257] width 46 height 18
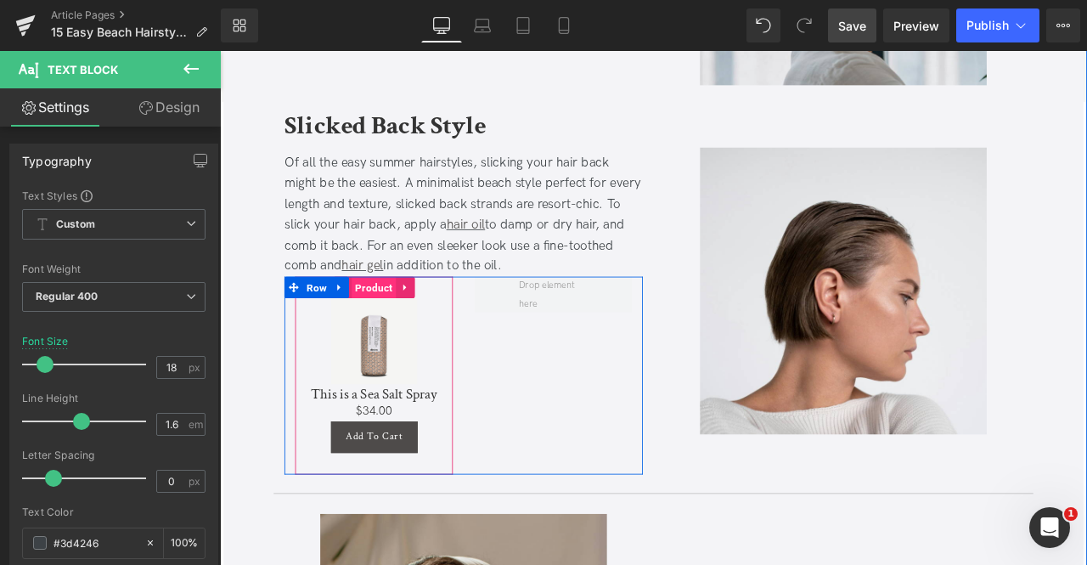
click at [392, 337] on span "Product" at bounding box center [402, 331] width 53 height 25
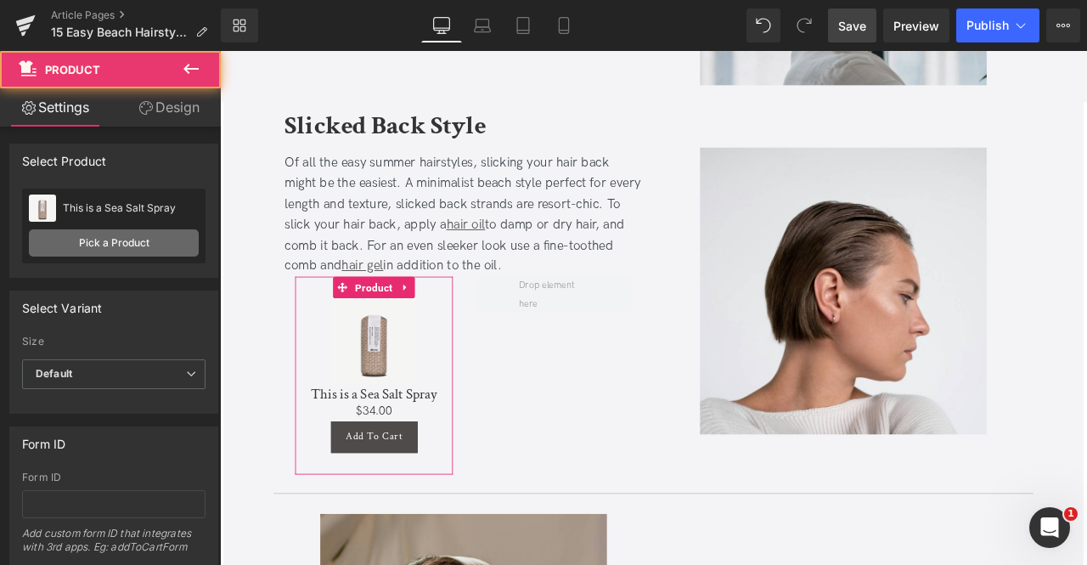
click at [135, 238] on link "Pick a Product" at bounding box center [114, 242] width 170 height 27
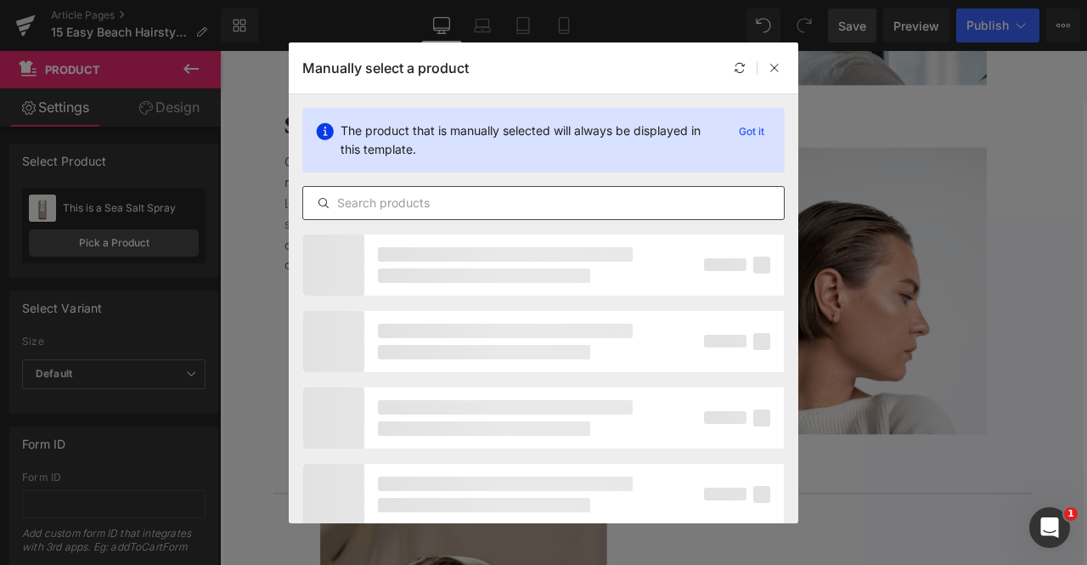
click at [537, 189] on div at bounding box center [543, 203] width 482 height 34
click at [420, 214] on div at bounding box center [543, 203] width 482 height 34
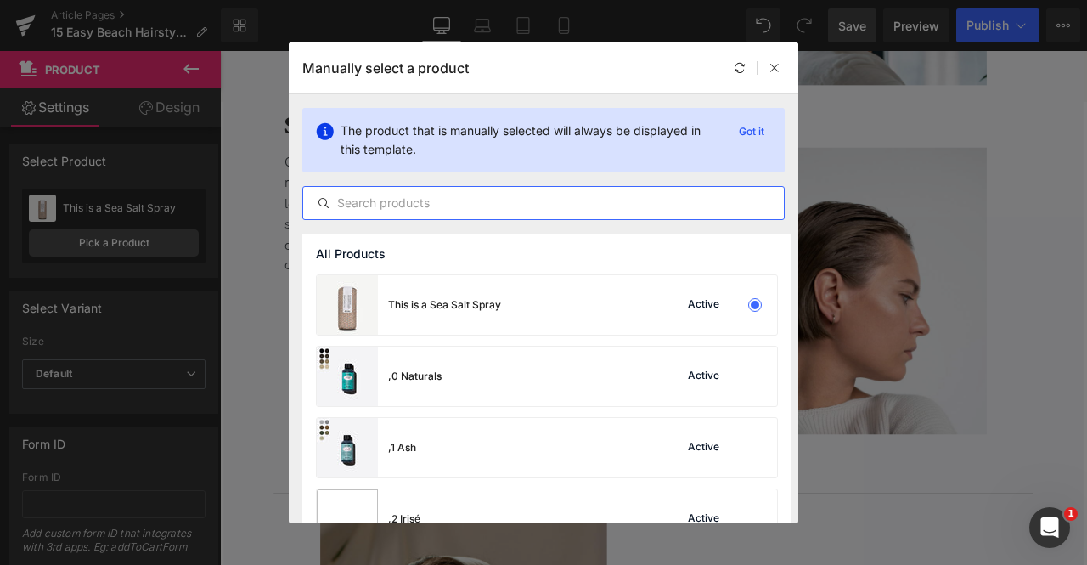
click at [378, 201] on input "text" at bounding box center [543, 203] width 481 height 20
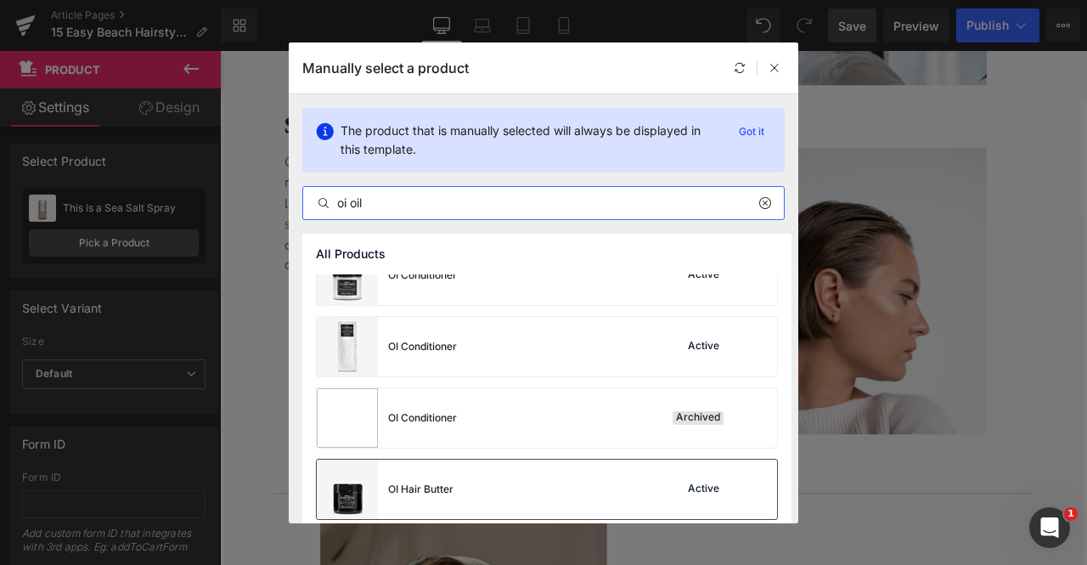
scroll to position [612, 0]
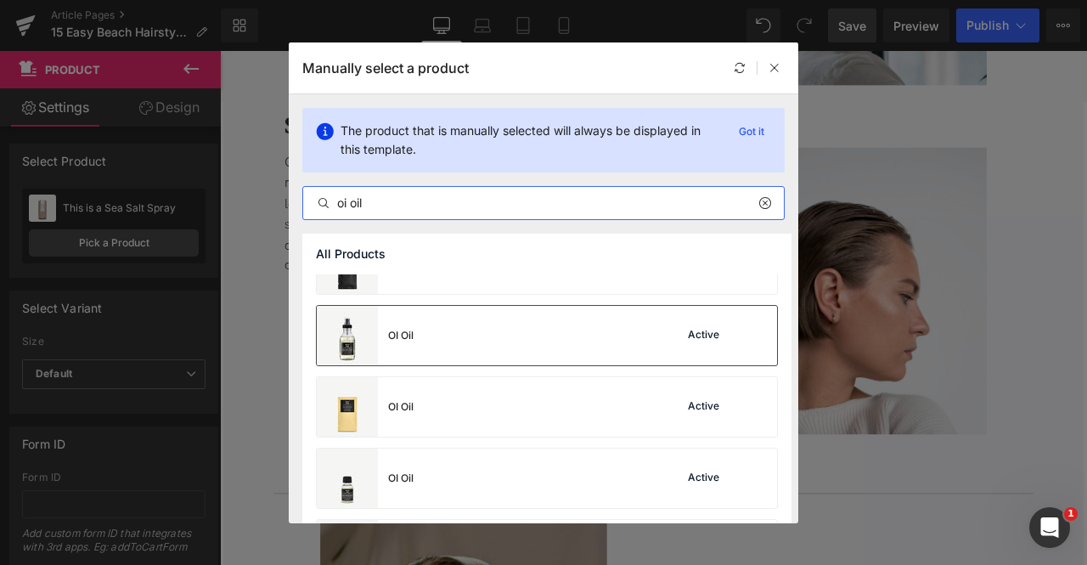
type input "oi oil"
click at [445, 339] on div "OI Oil Active" at bounding box center [547, 335] width 460 height 59
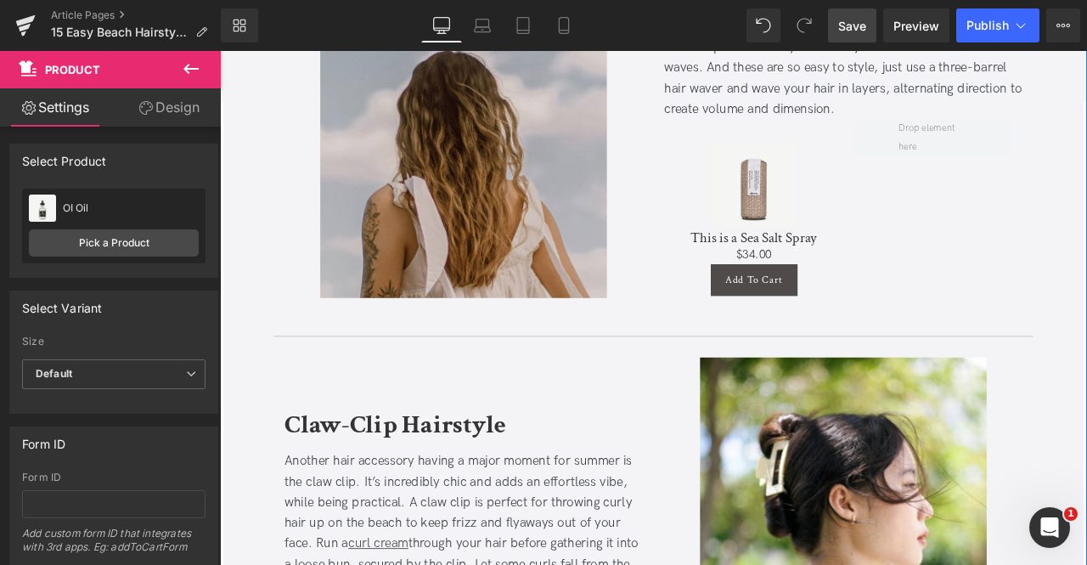
scroll to position [3860, 0]
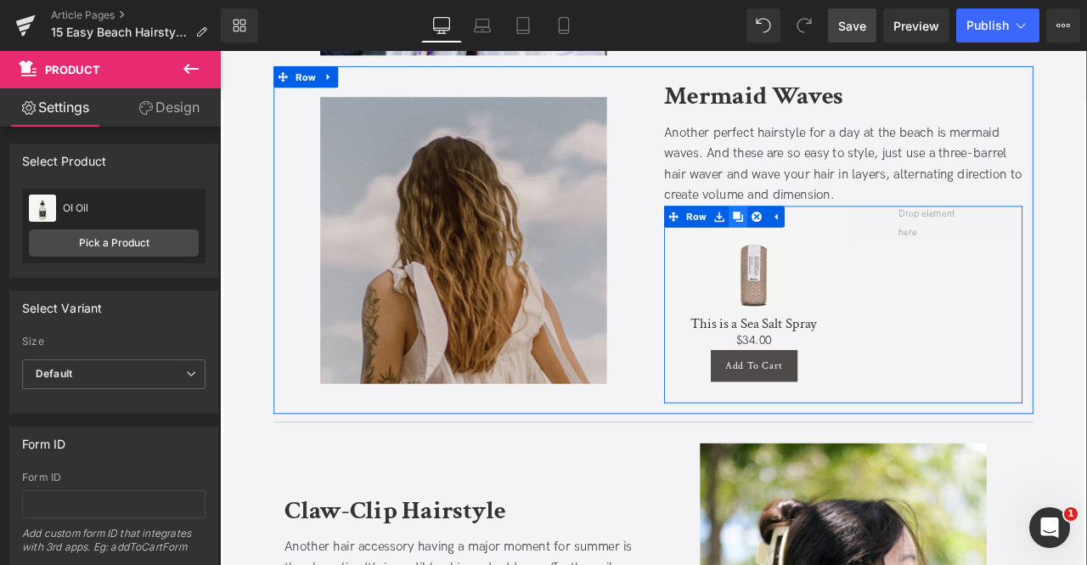
click at [832, 241] on icon at bounding box center [834, 247] width 12 height 12
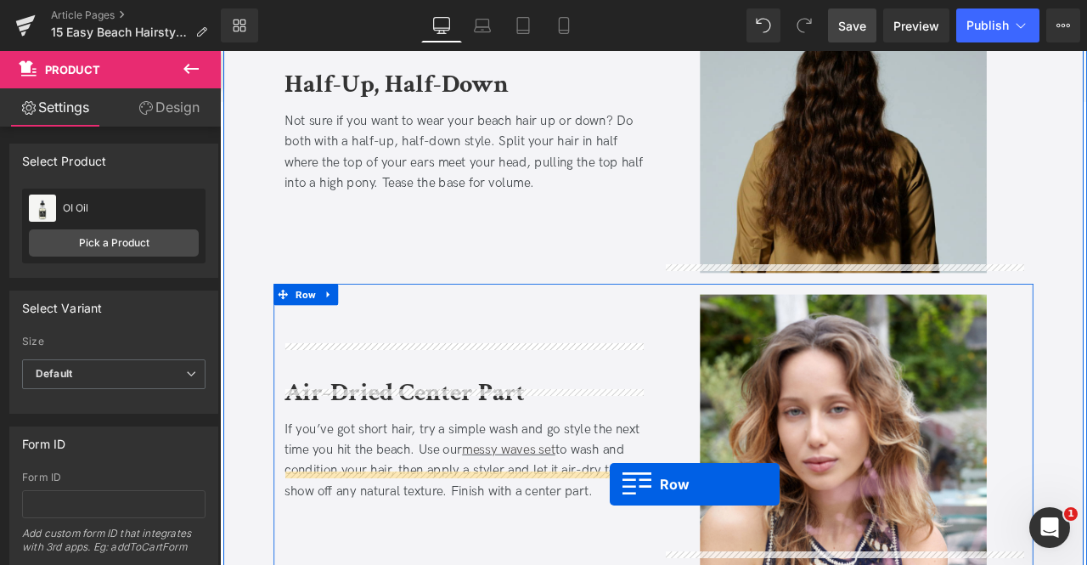
scroll to position [4894, 0]
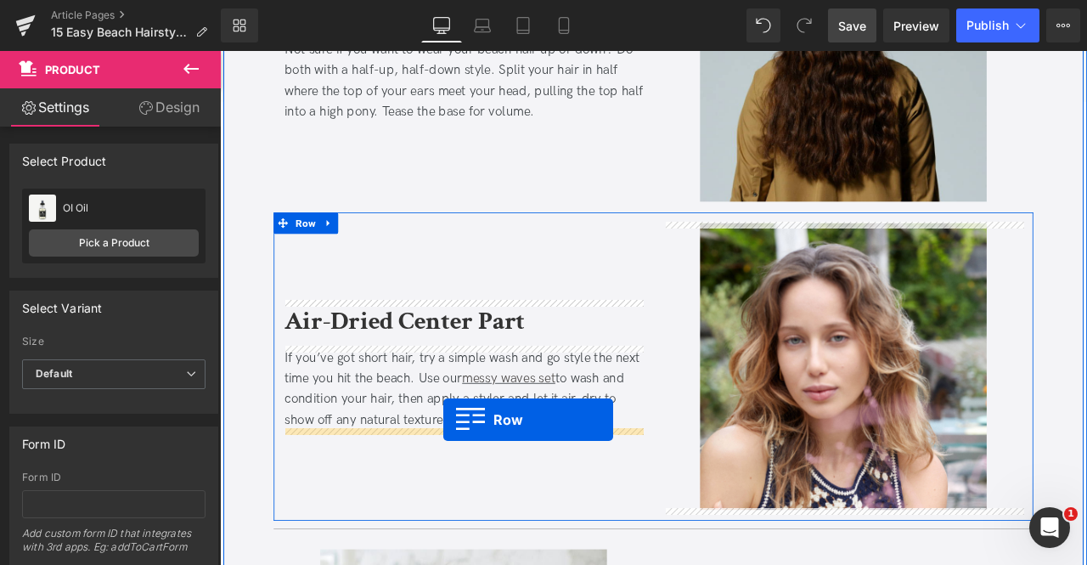
drag, startPoint x: 776, startPoint y: 104, endPoint x: 485, endPoint y: 488, distance: 482.0
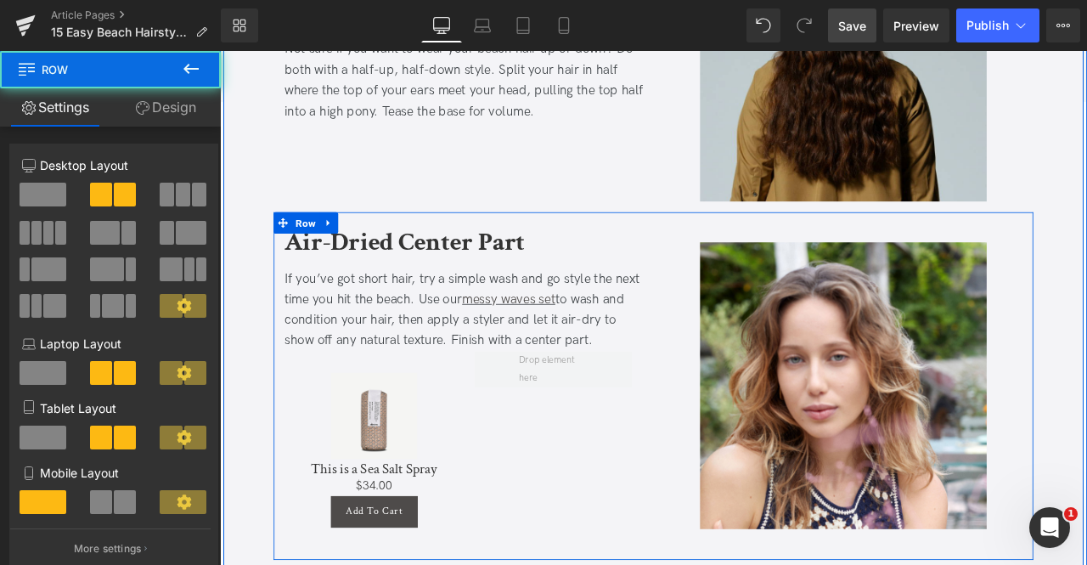
scroll to position [4931, 0]
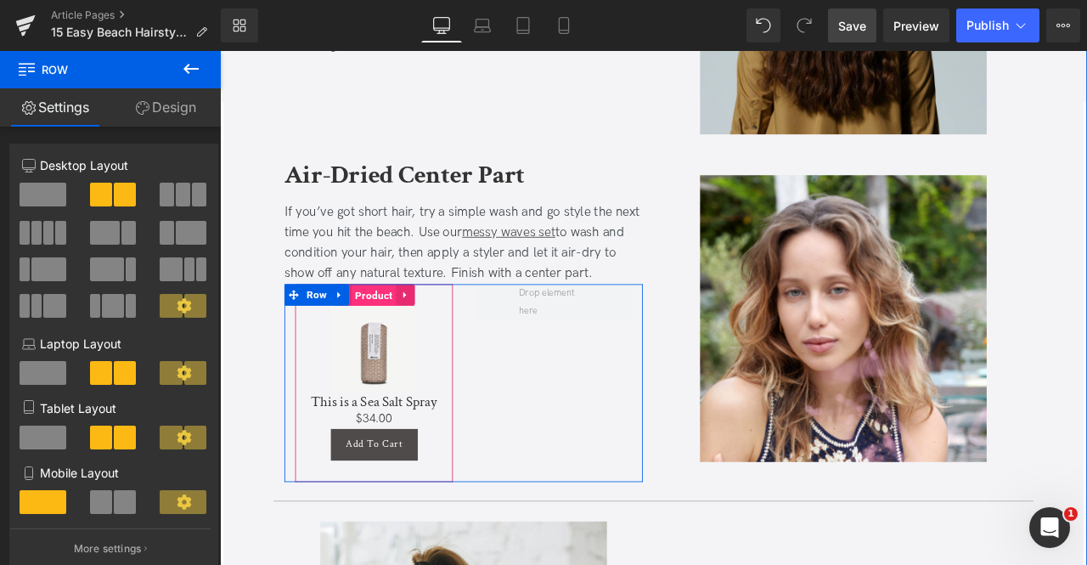
click at [389, 336] on span "Product" at bounding box center [402, 340] width 53 height 25
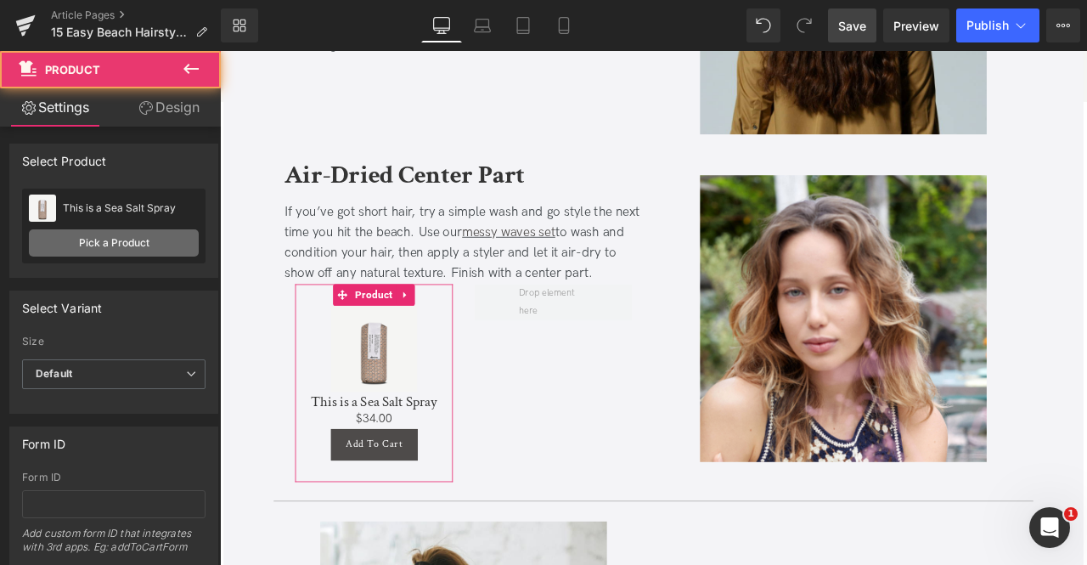
click at [105, 233] on link "Pick a Product" at bounding box center [114, 242] width 170 height 27
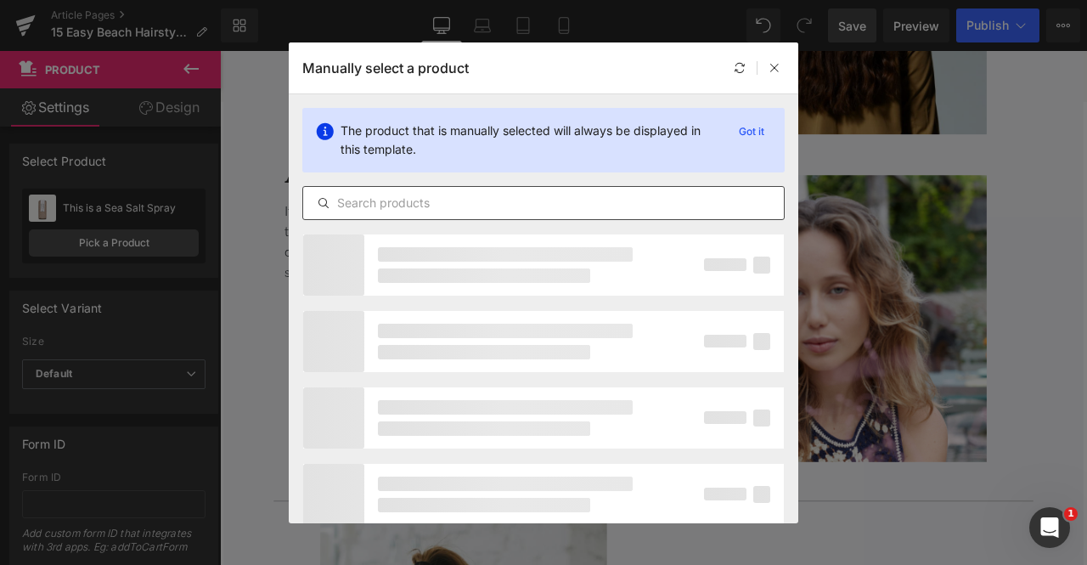
click at [524, 193] on input "text" at bounding box center [543, 203] width 481 height 20
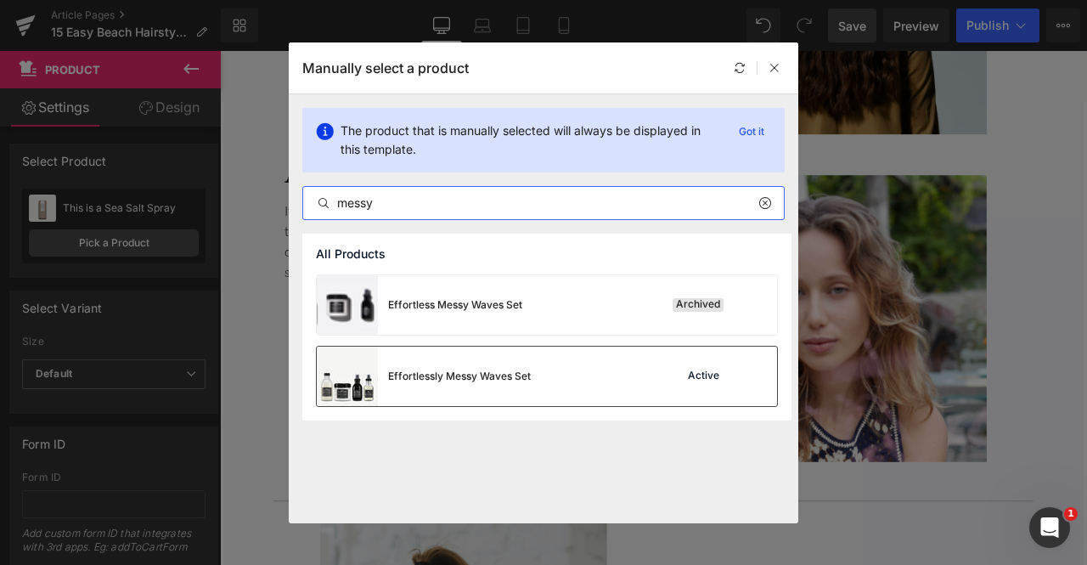
type input "messy"
click at [559, 375] on div "Effortlessly Messy Waves Set Active" at bounding box center [547, 376] width 460 height 59
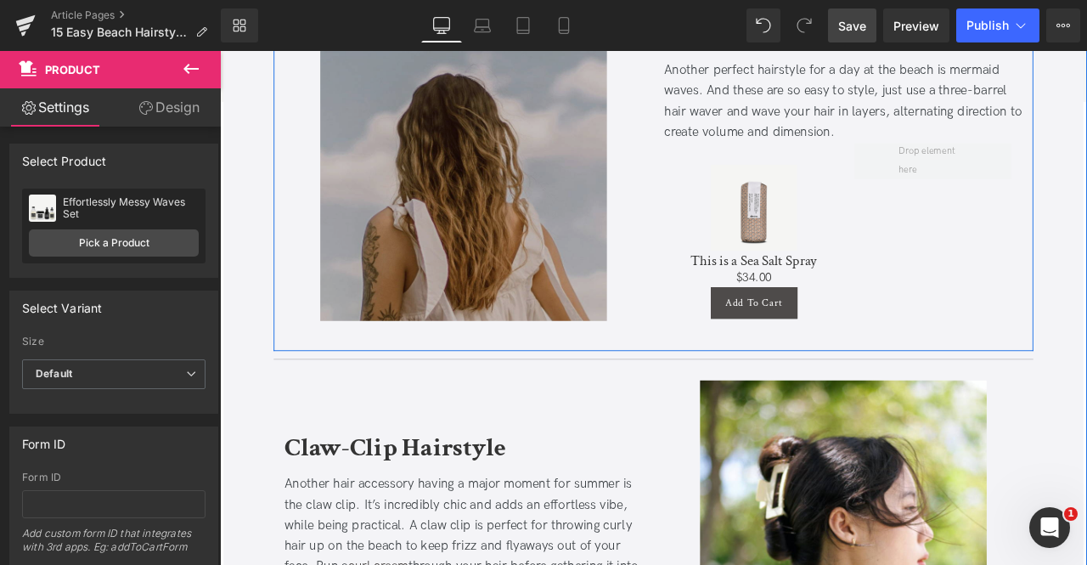
scroll to position [3926, 0]
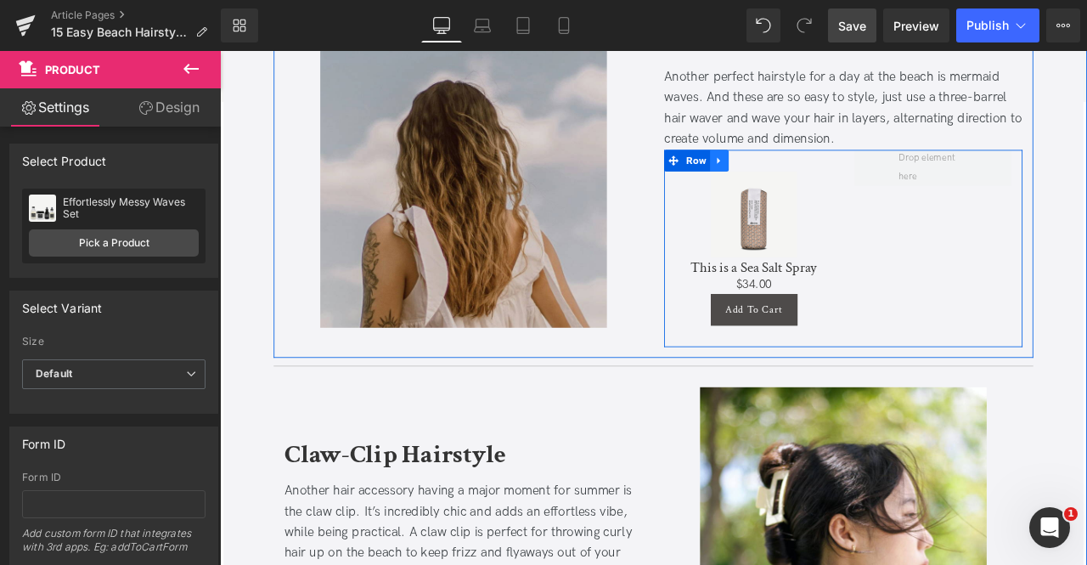
click at [801, 180] on link at bounding box center [812, 180] width 22 height 25
click at [828, 175] on icon at bounding box center [834, 181] width 12 height 12
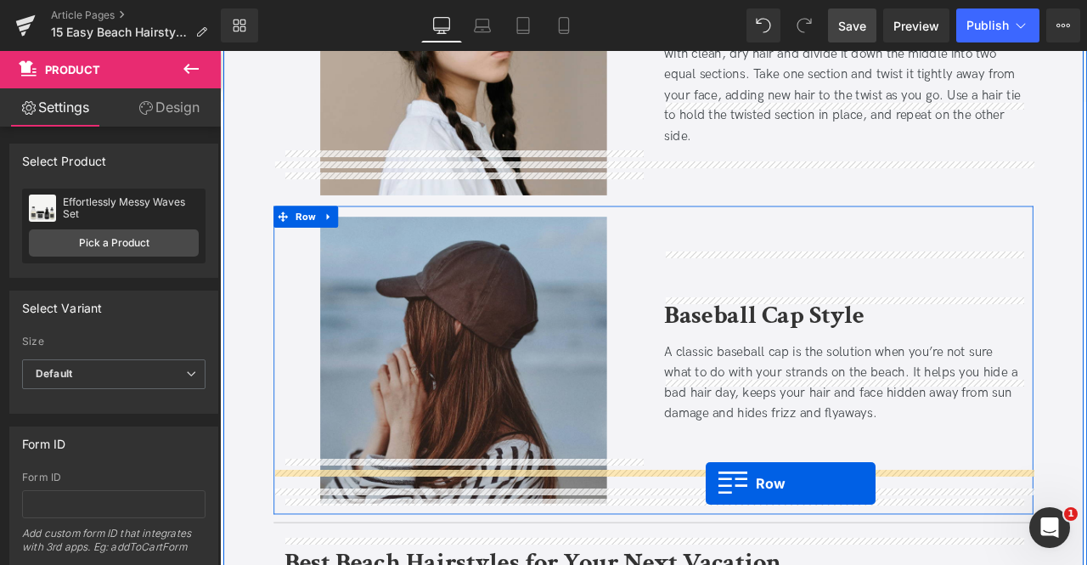
scroll to position [6135, 0]
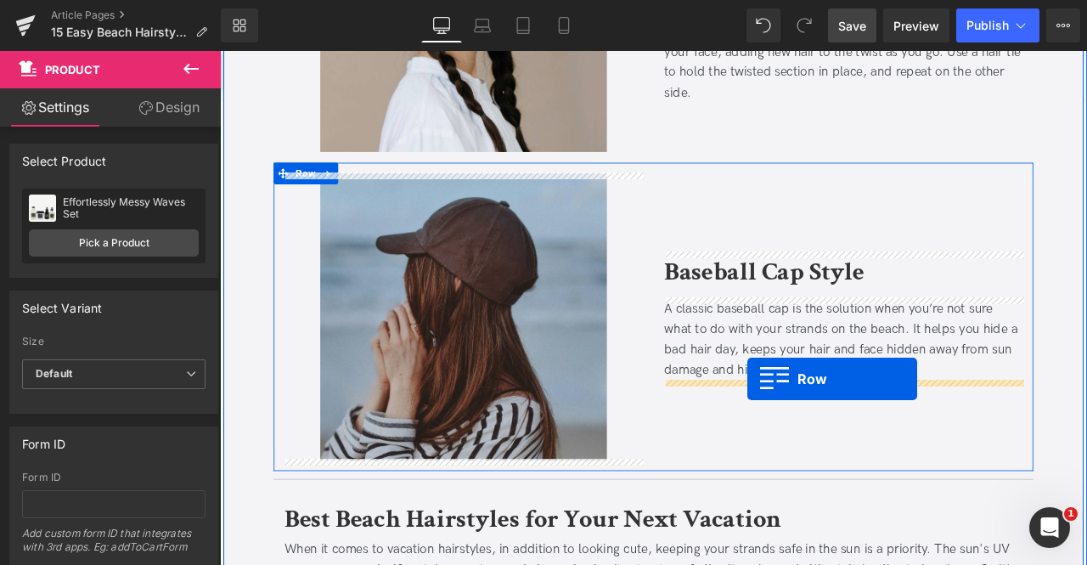
drag, startPoint x: 753, startPoint y: 184, endPoint x: 845, endPoint y: 439, distance: 270.8
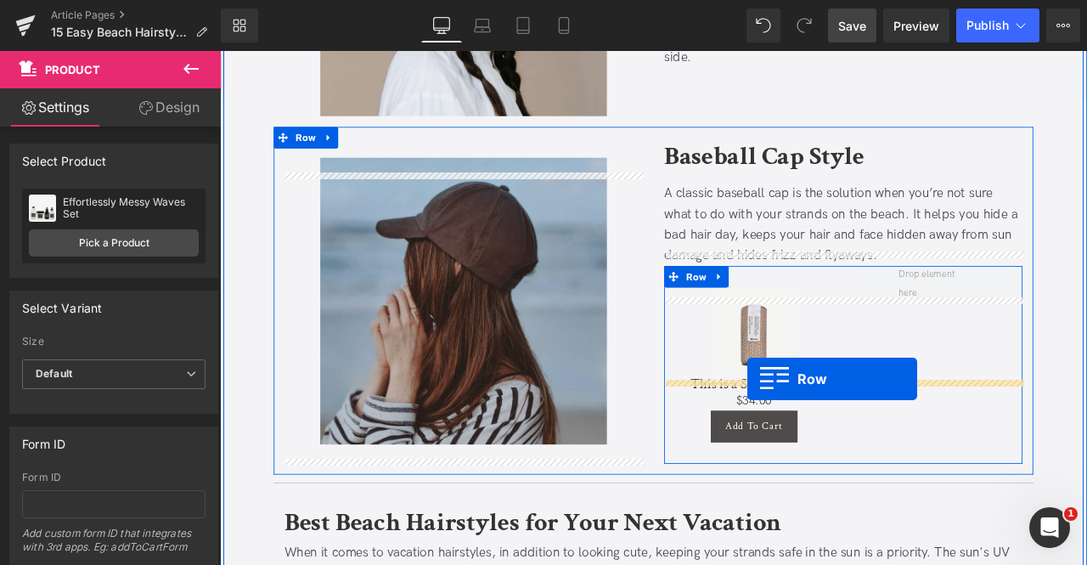
scroll to position [6092, 0]
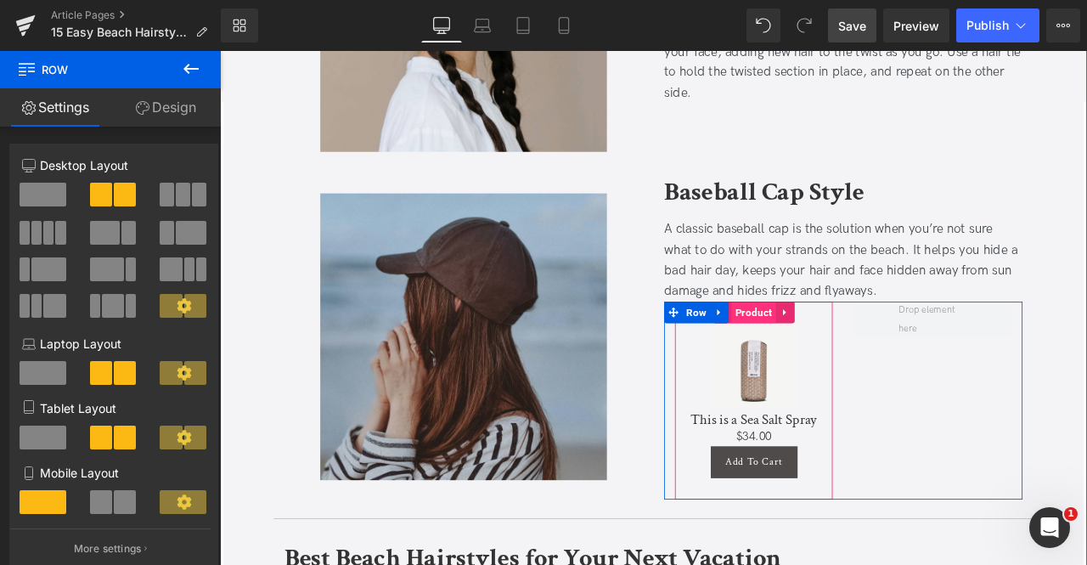
click at [851, 357] on span "Product" at bounding box center [853, 360] width 53 height 25
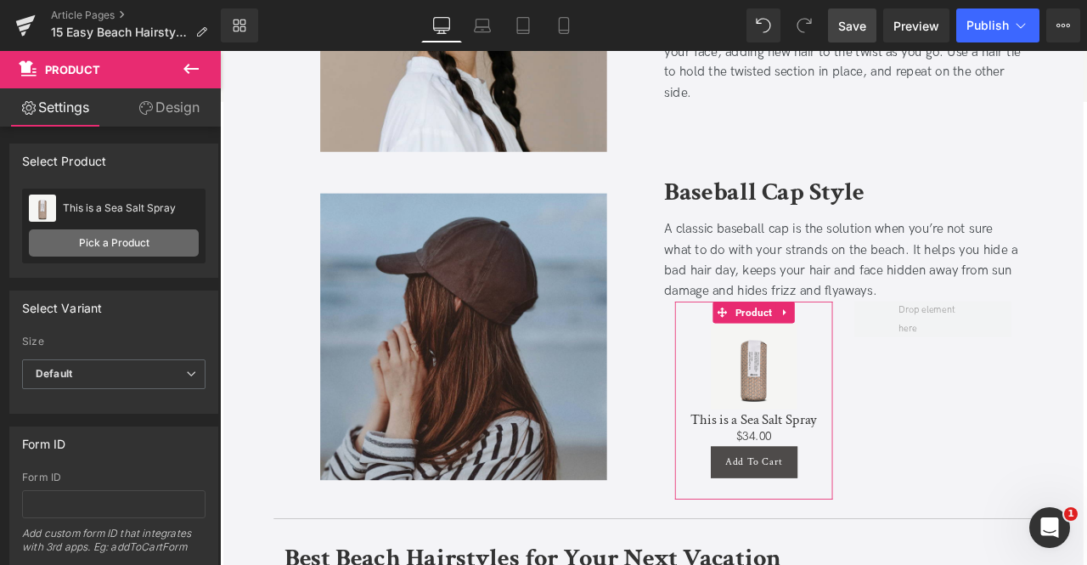
click at [103, 251] on link "Pick a Product" at bounding box center [114, 242] width 170 height 27
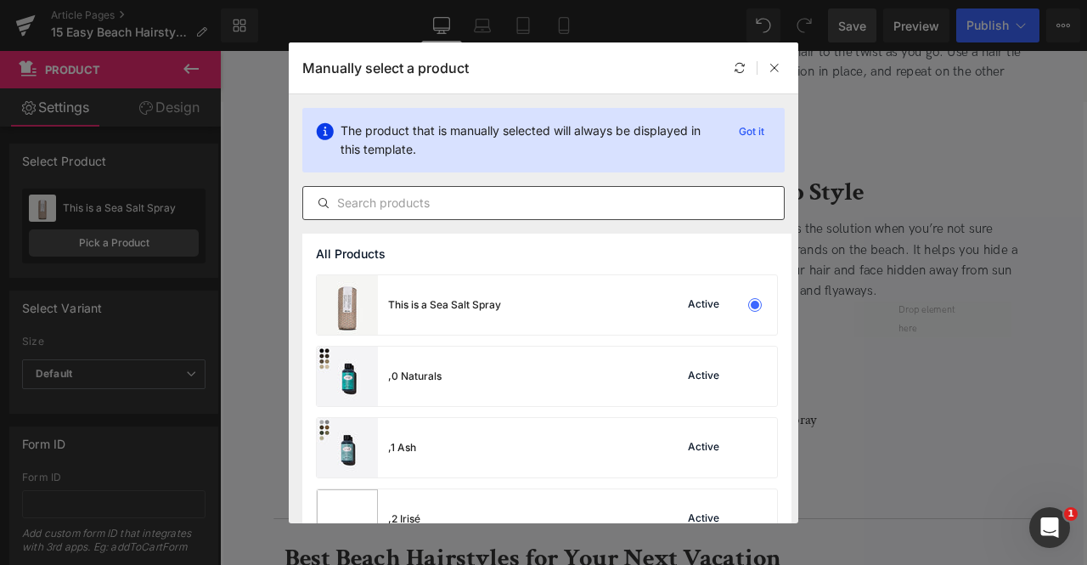
click at [523, 193] on input "text" at bounding box center [543, 203] width 481 height 20
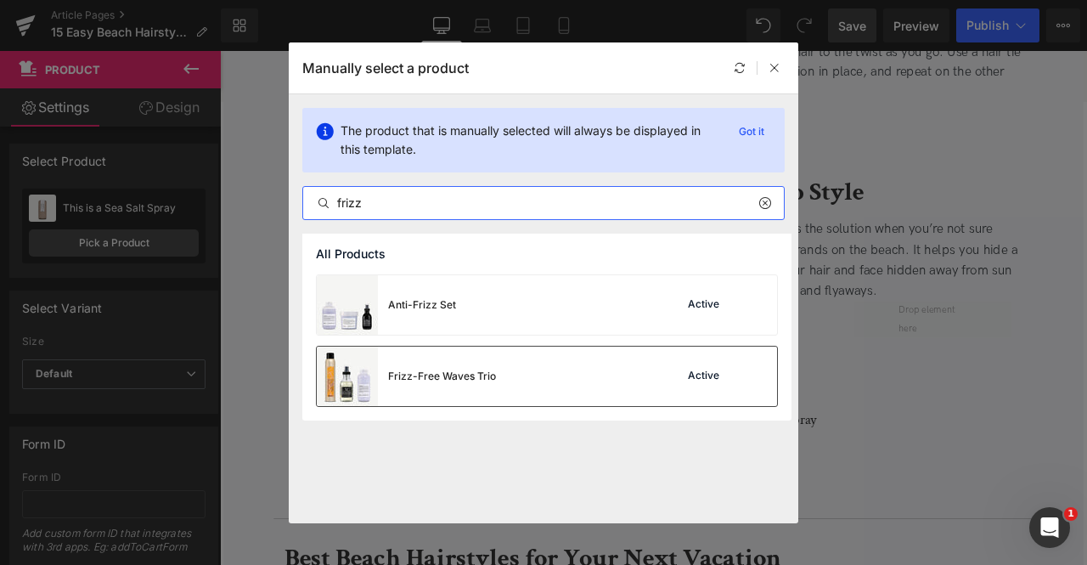
type input "frizz"
click at [527, 402] on div "Frizz-Free Waves Trio Active" at bounding box center [547, 376] width 460 height 59
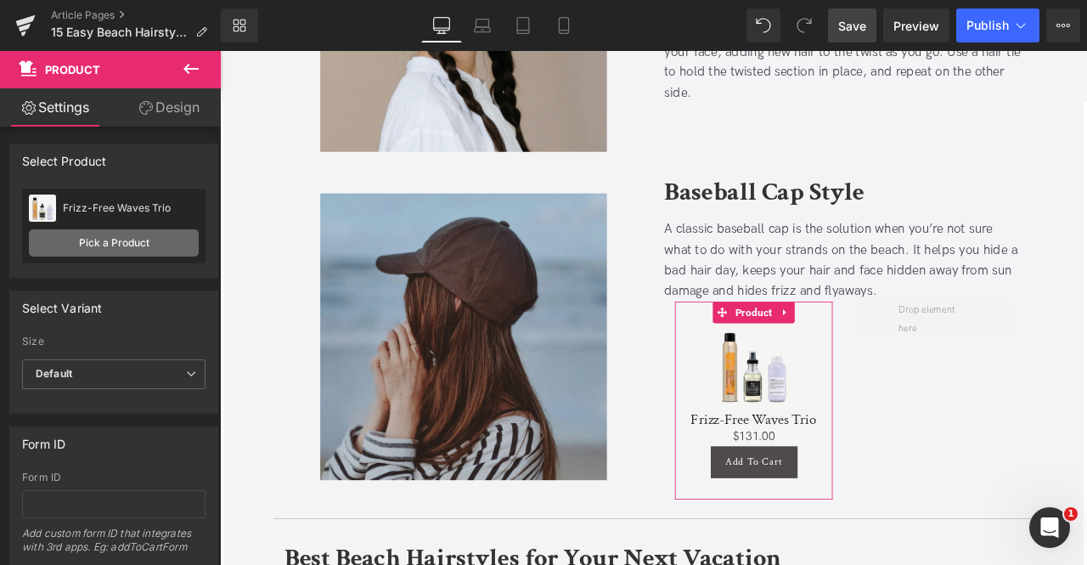
click at [85, 242] on link "Pick a Product" at bounding box center [114, 242] width 170 height 27
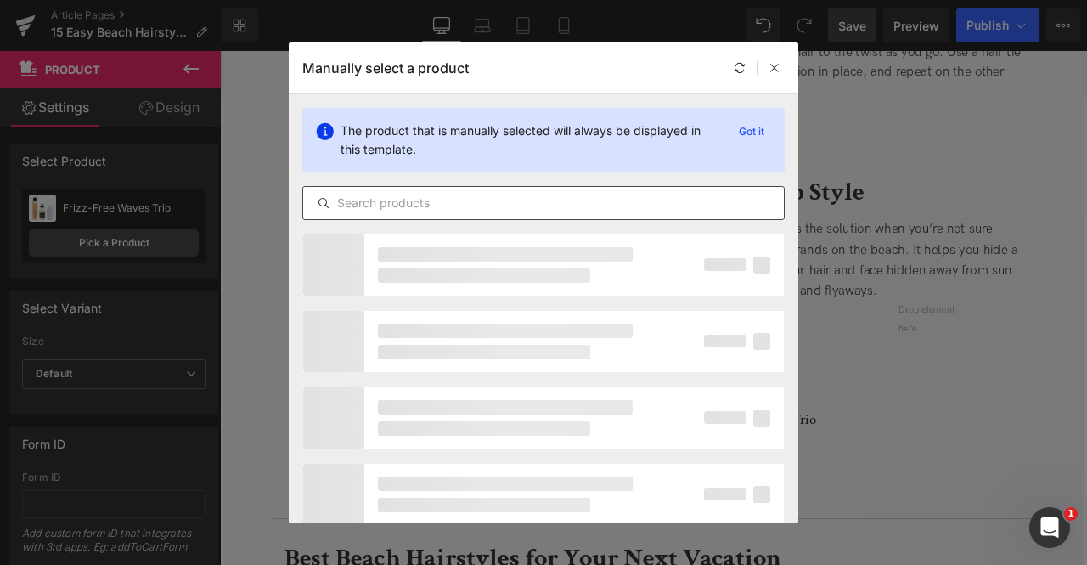
click at [518, 195] on input "text" at bounding box center [543, 203] width 481 height 20
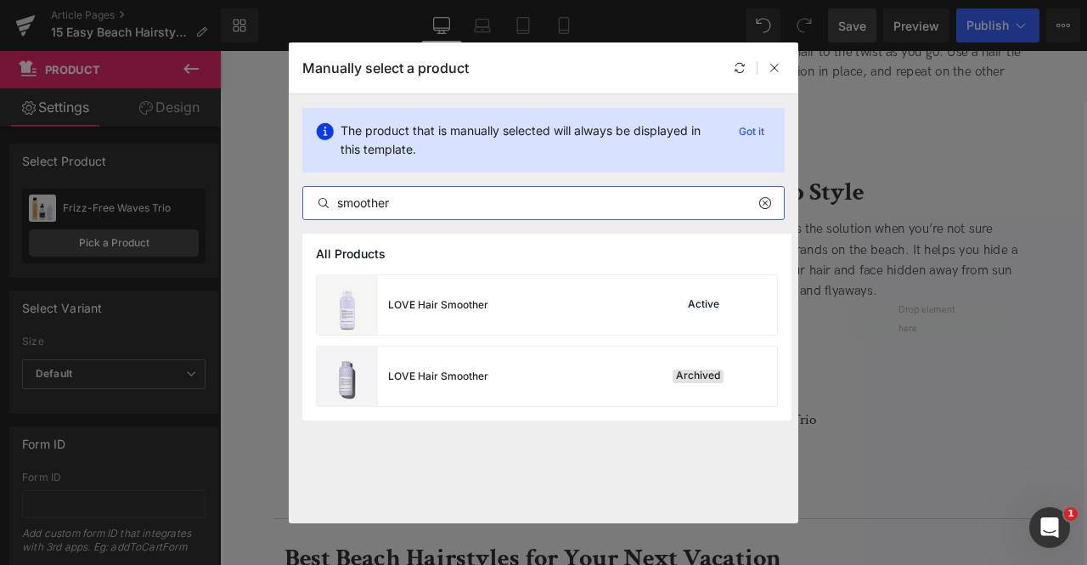
click at [464, 209] on input "smoother" at bounding box center [543, 203] width 481 height 20
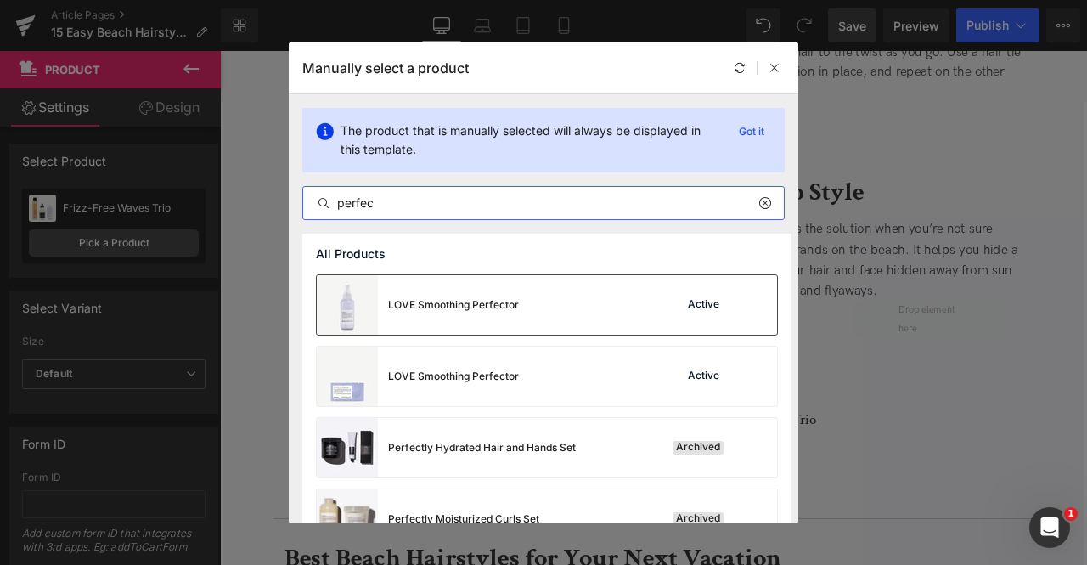
type input "perfec"
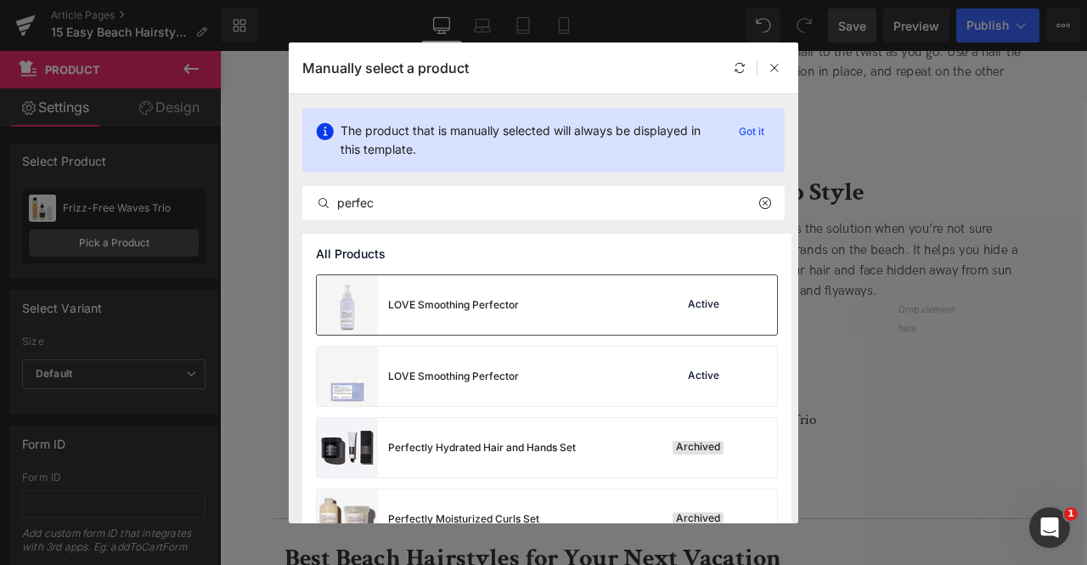
click at [496, 320] on div "LOVE Smoothing Perfector" at bounding box center [418, 304] width 202 height 59
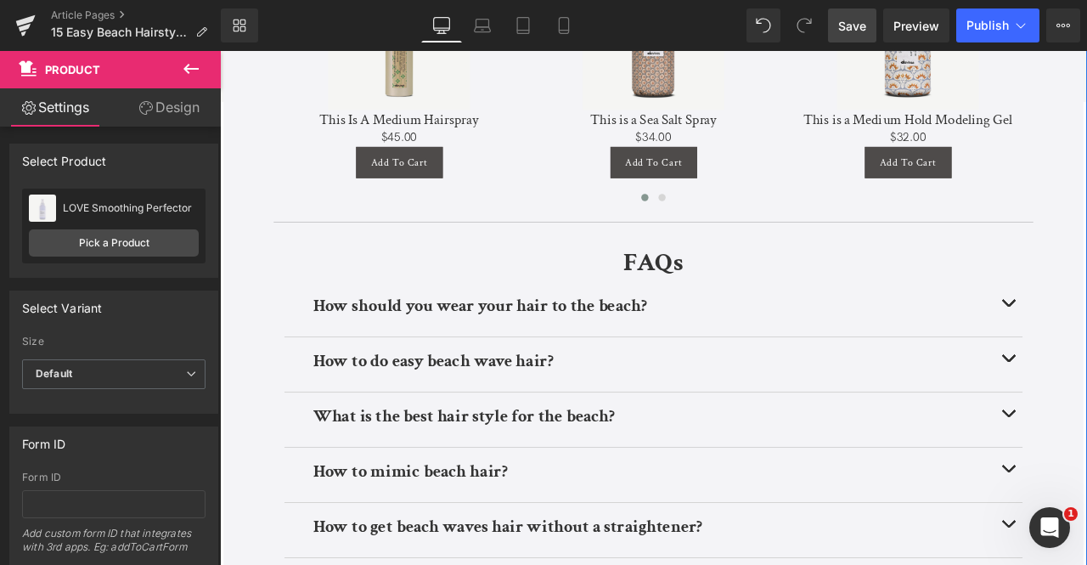
scroll to position [6969, 0]
click at [860, 33] on span "Save" at bounding box center [852, 26] width 28 height 18
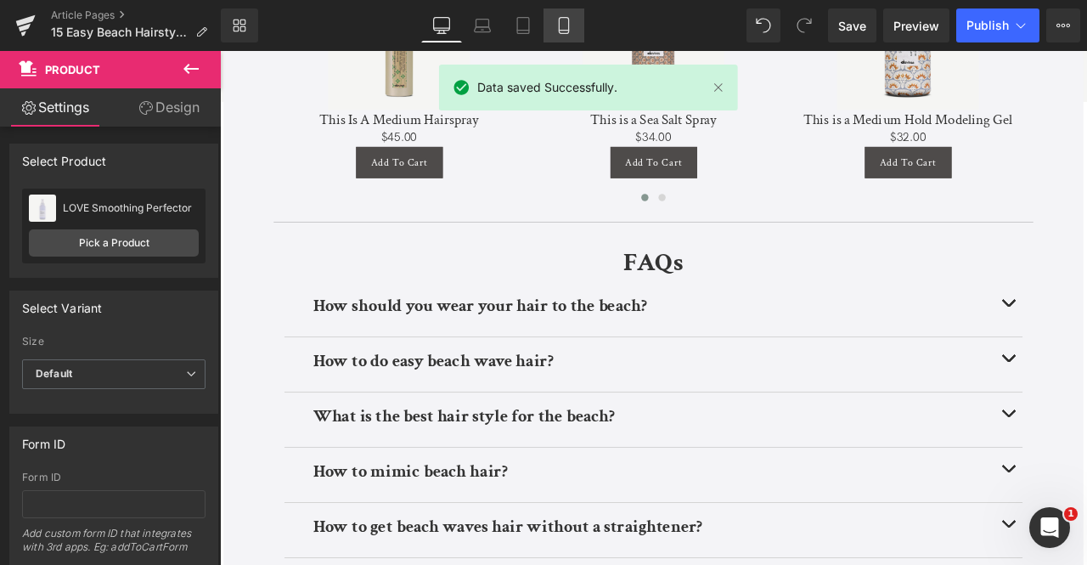
click at [583, 25] on link "Mobile" at bounding box center [564, 25] width 41 height 34
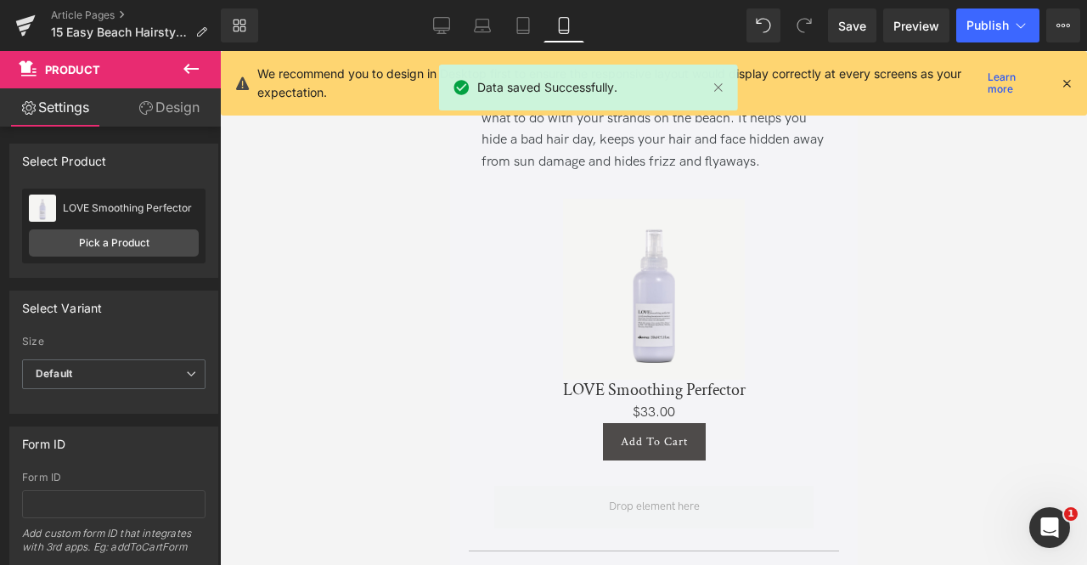
scroll to position [9243, 0]
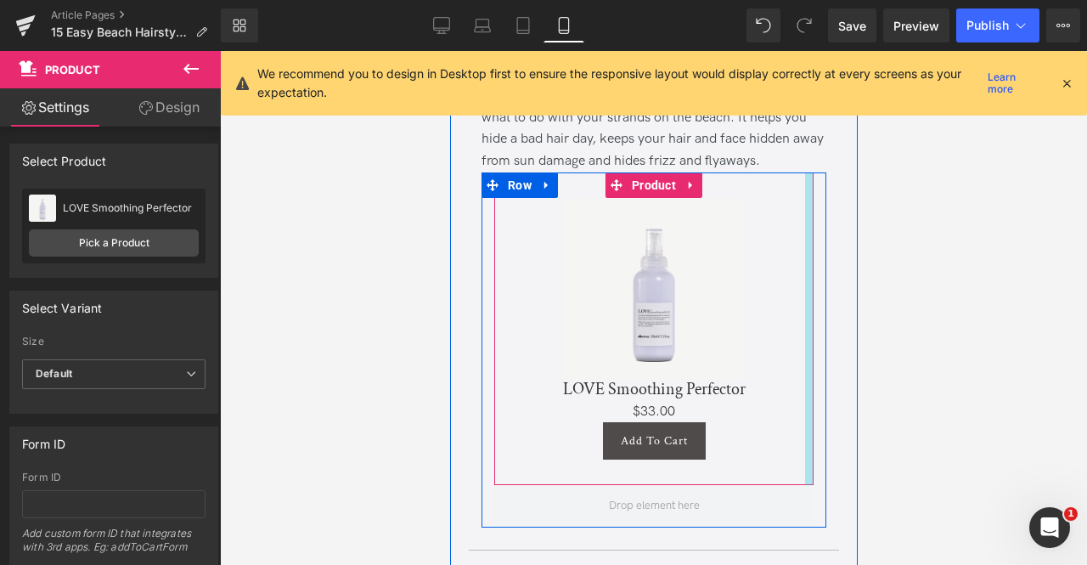
click at [808, 176] on div at bounding box center [808, 328] width 8 height 313
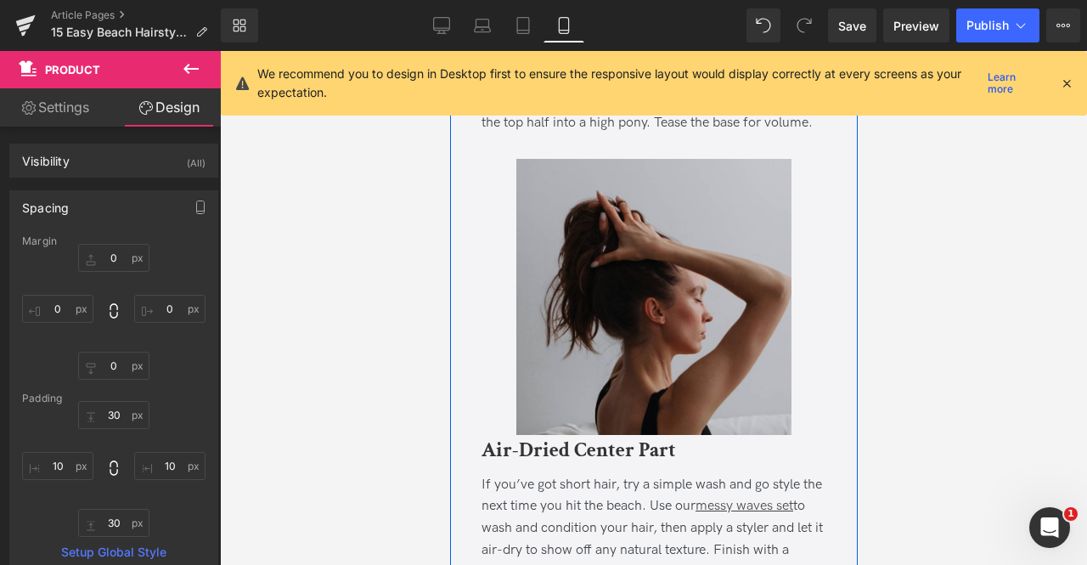
scroll to position [7062, 0]
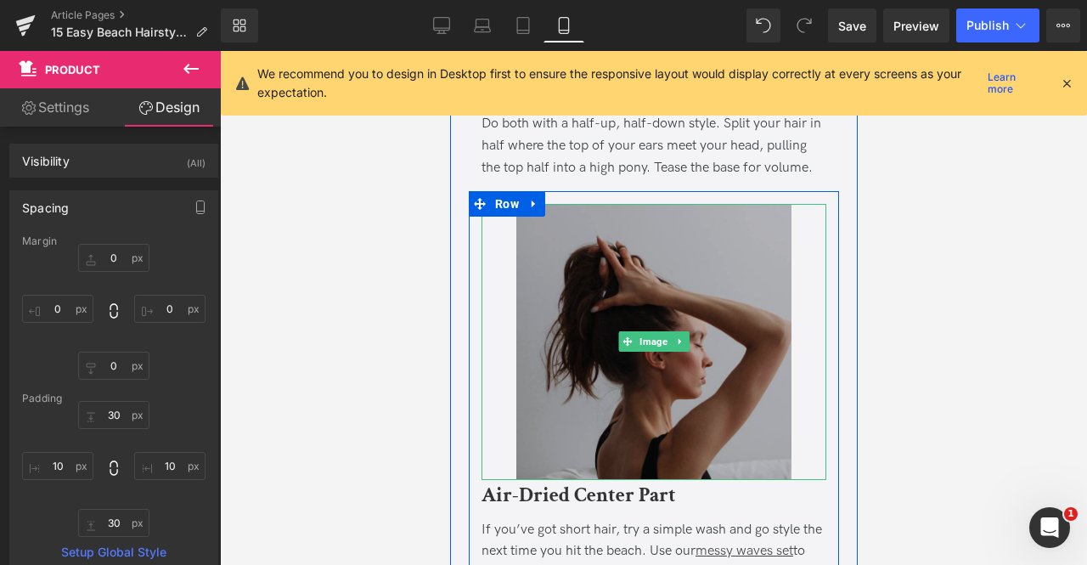
click at [564, 328] on img at bounding box center [654, 342] width 276 height 276
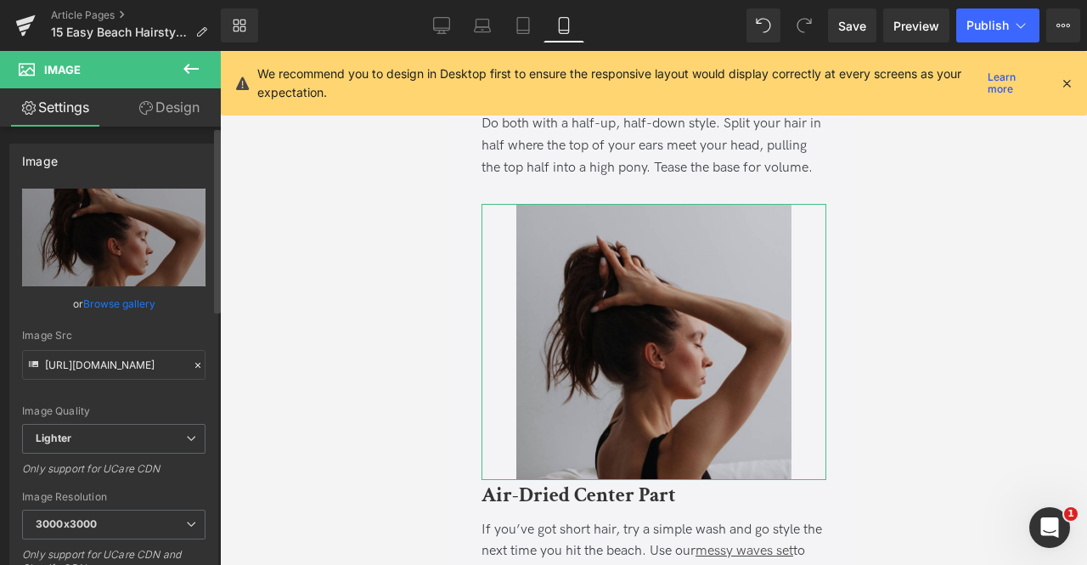
click at [108, 310] on link "Browse gallery" at bounding box center [119, 304] width 72 height 30
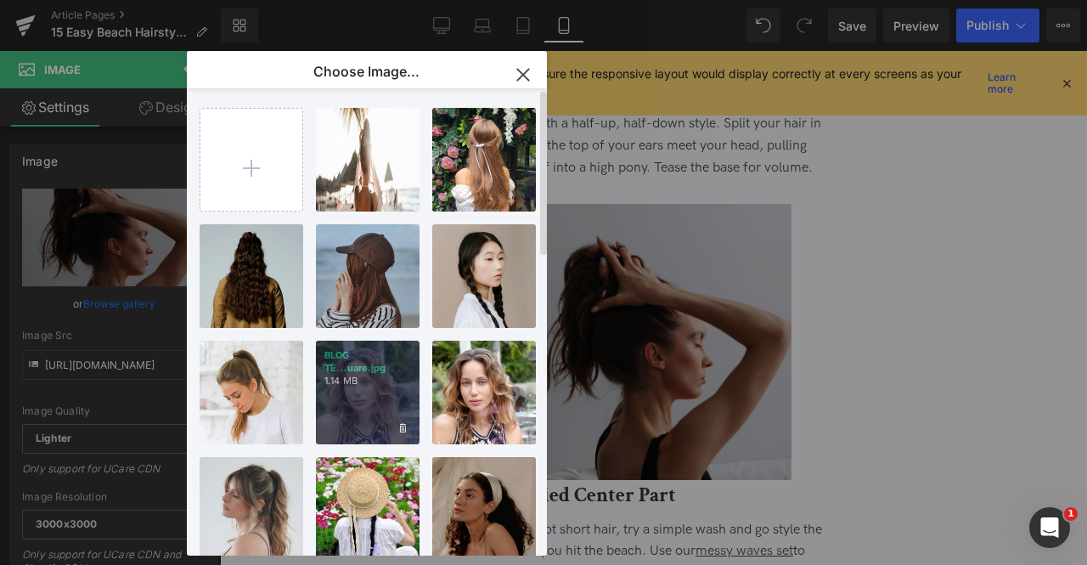
click at [361, 391] on div "BLOG TE...uare.jpg 1.14 MB" at bounding box center [368, 393] width 104 height 104
type input "https://ucarecdn.com/40eb0e12-c3c4-4ccf-bbaa-a697f0a75f8e/-/format/auto/-/previ…"
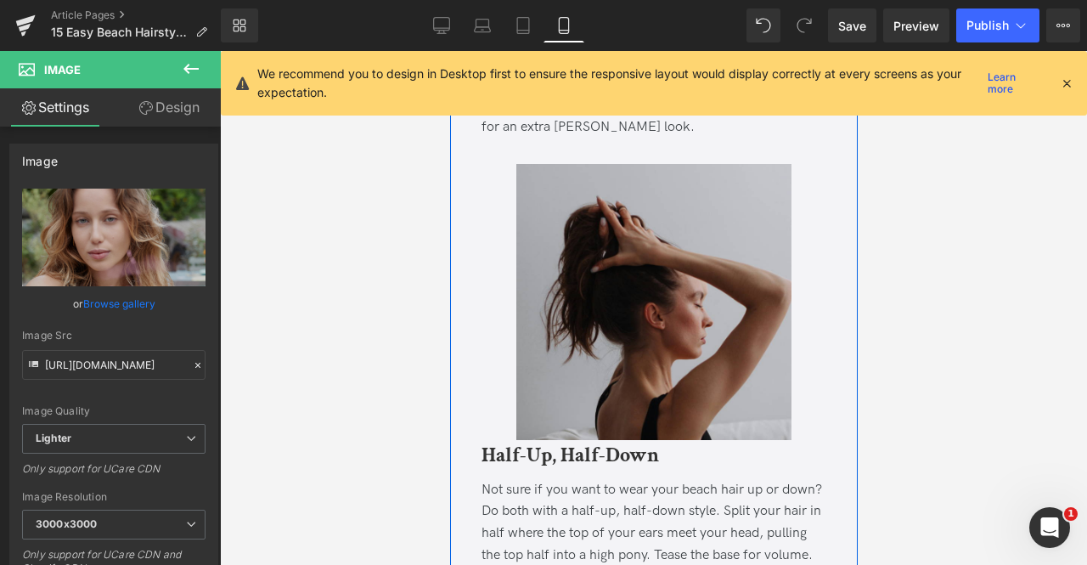
scroll to position [6676, 0]
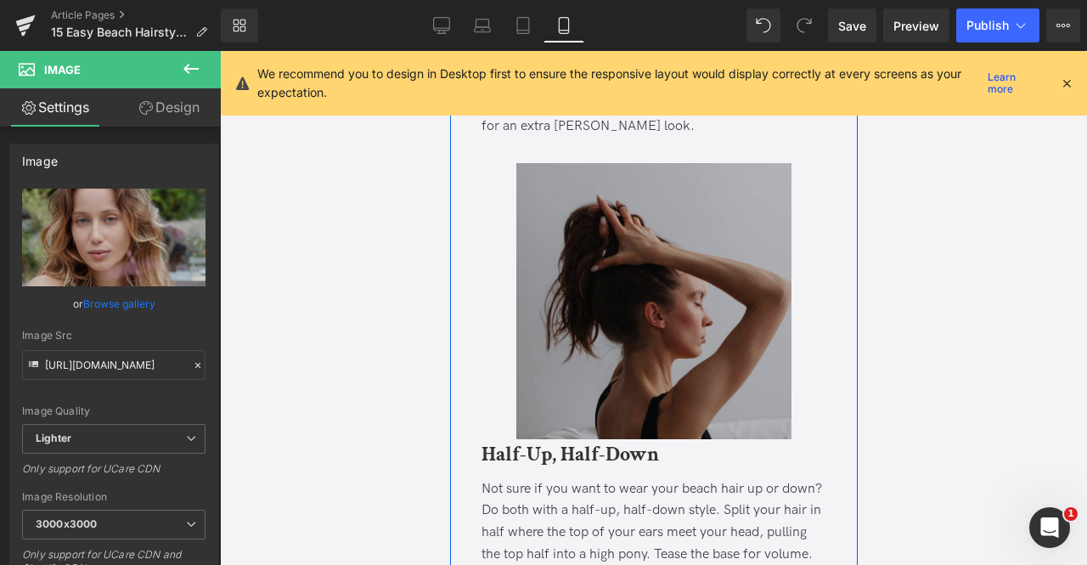
click at [567, 251] on img at bounding box center [654, 301] width 276 height 276
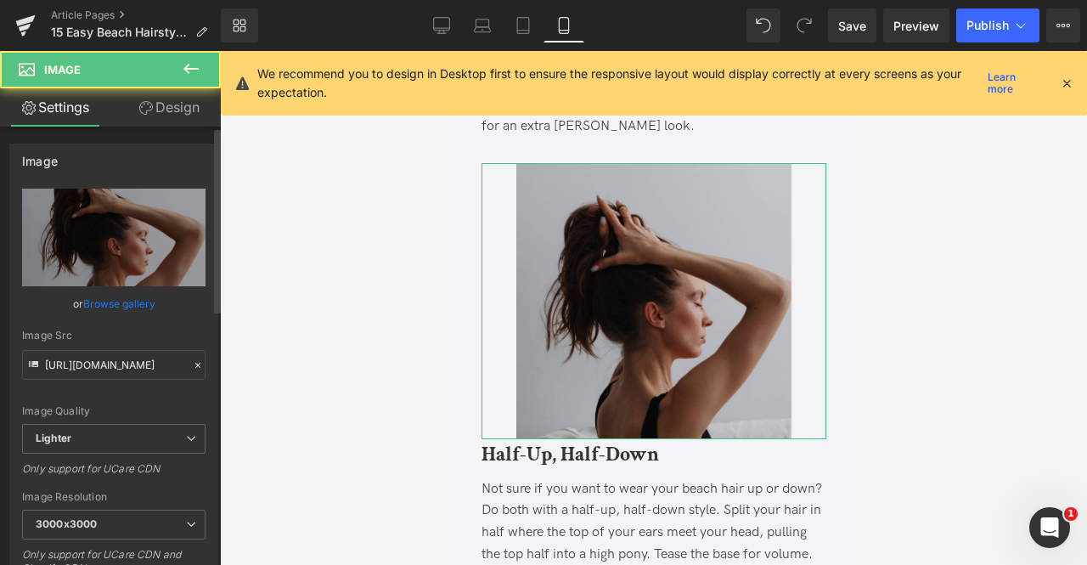
click at [69, 303] on div "or Browse gallery" at bounding box center [113, 304] width 183 height 18
click at [112, 300] on link "Browse gallery" at bounding box center [119, 304] width 72 height 30
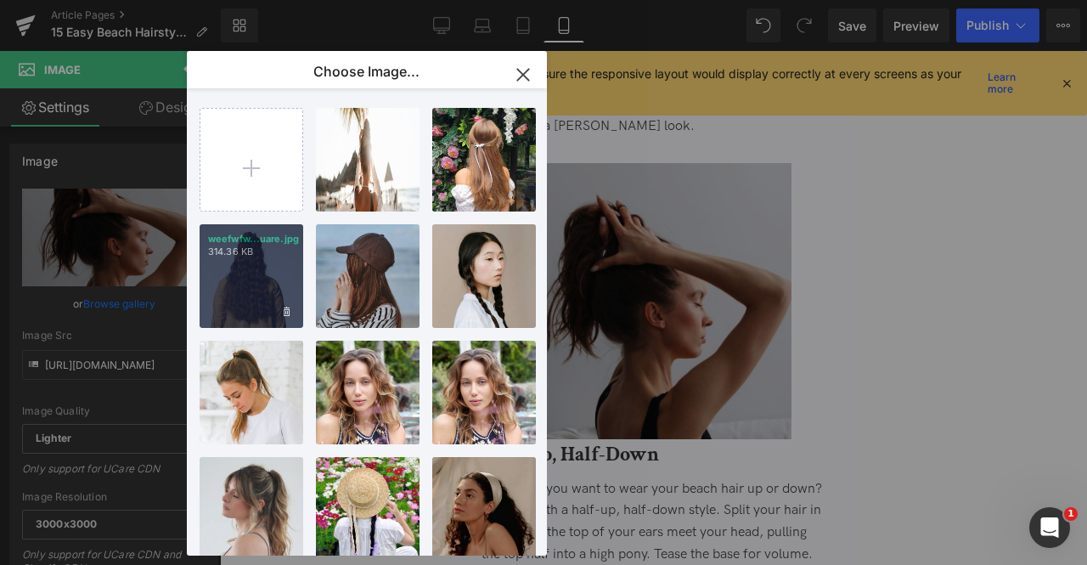
click at [255, 289] on div "weefwfw...uare.jpg 314.36 KB" at bounding box center [252, 276] width 104 height 104
type input "https://ucarecdn.com/bbebb4ce-c0fc-4601-b7e8-0fe1cbd84912/-/format/auto/-/previ…"
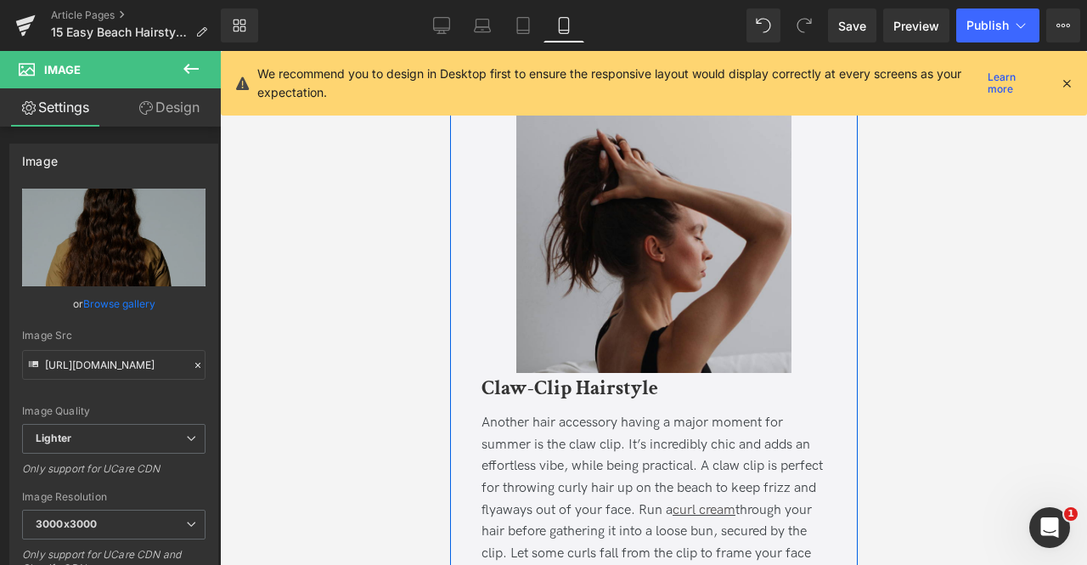
scroll to position [6221, 0]
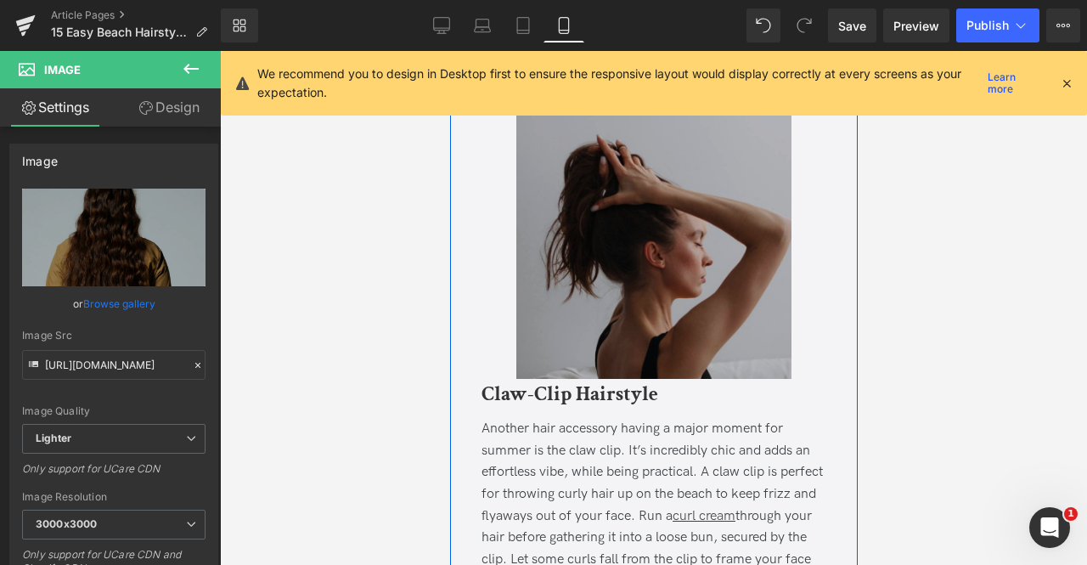
click at [572, 262] on img at bounding box center [654, 241] width 276 height 276
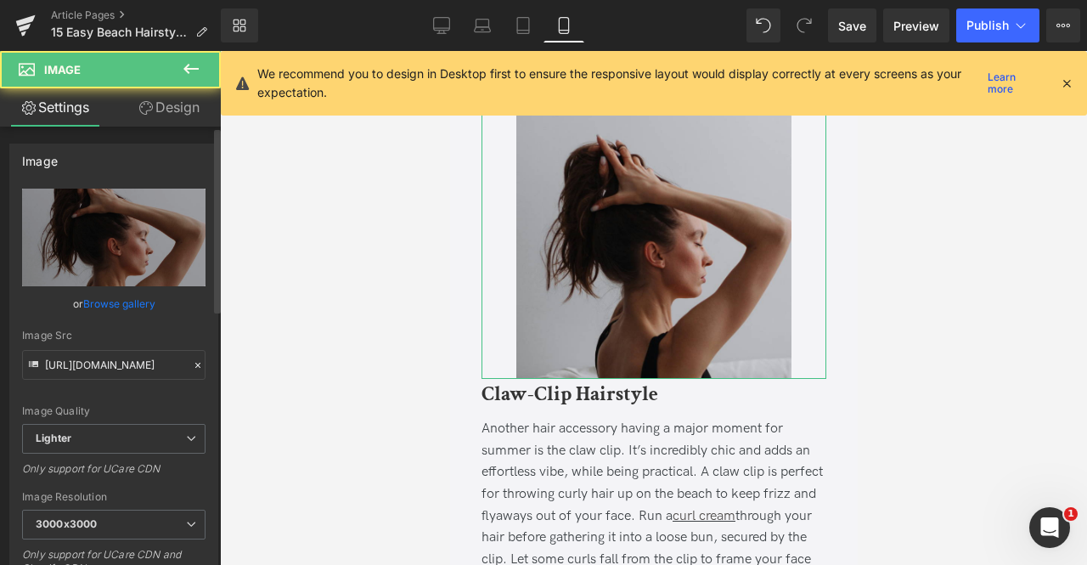
click at [100, 311] on link "Browse gallery" at bounding box center [119, 304] width 72 height 30
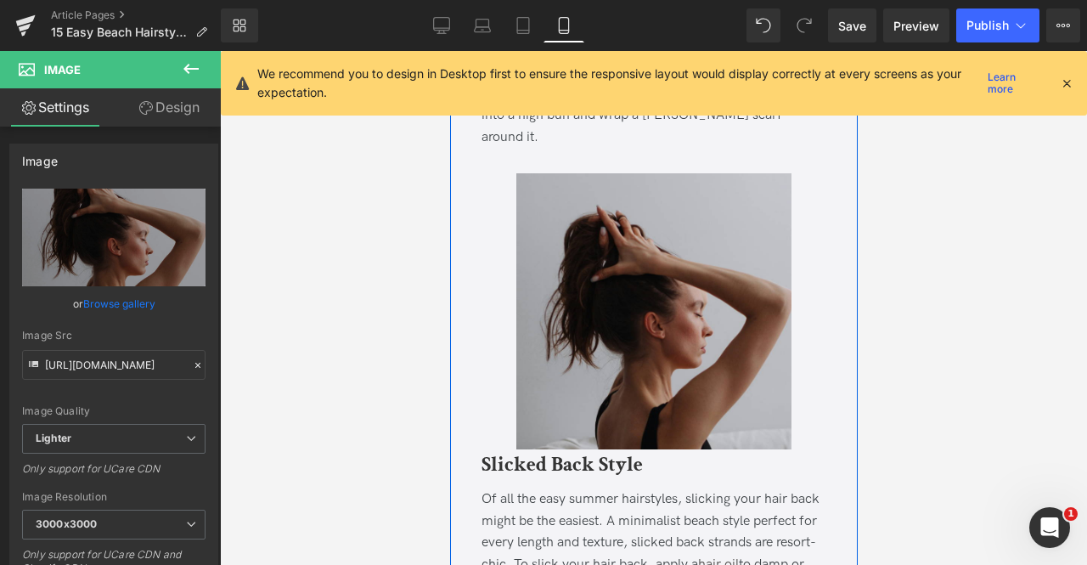
scroll to position [3539, 0]
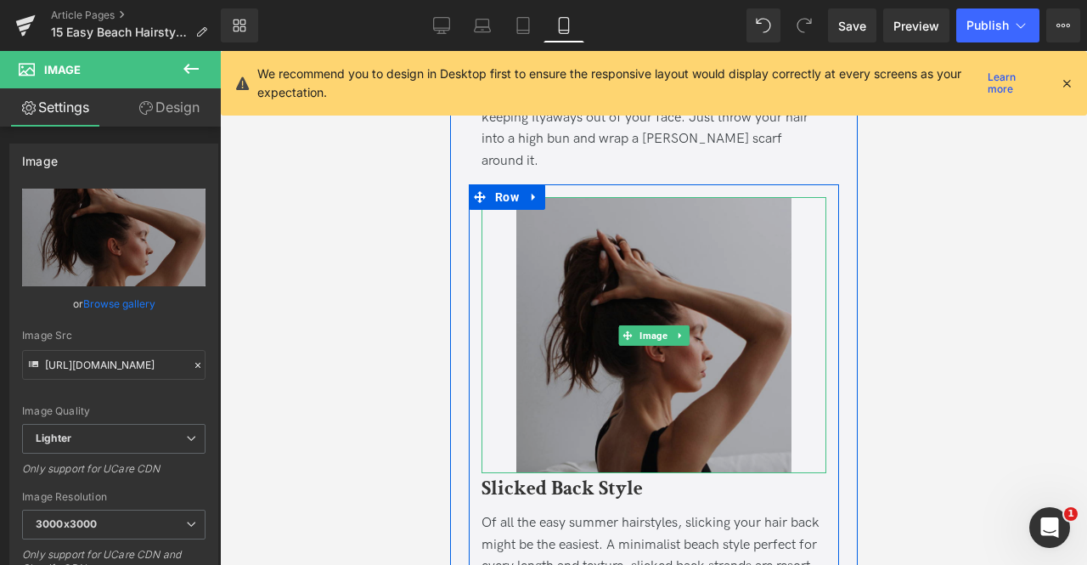
click at [589, 285] on img at bounding box center [654, 335] width 276 height 276
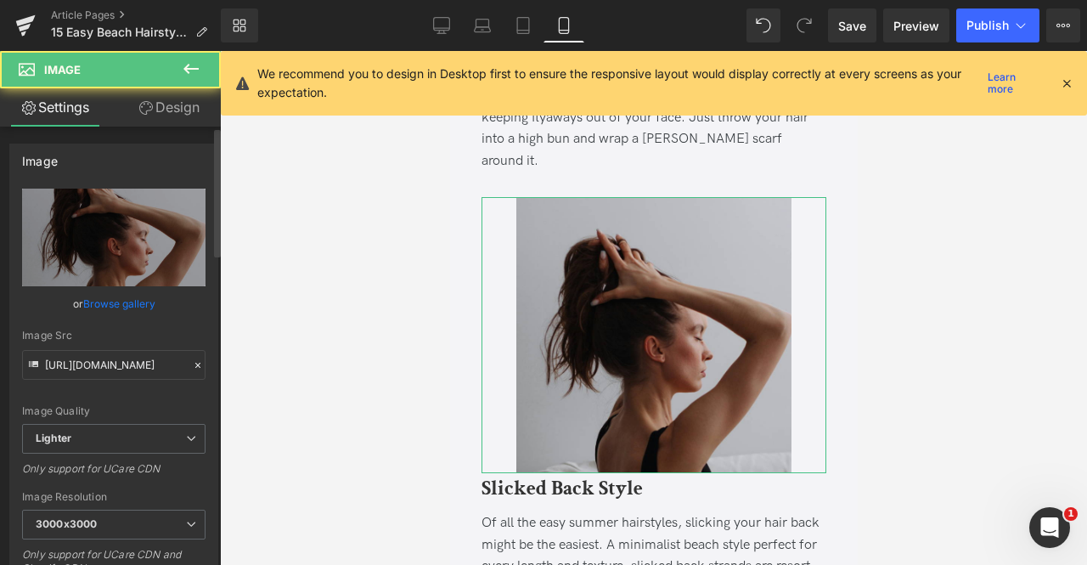
click at [102, 297] on link "Browse gallery" at bounding box center [119, 304] width 72 height 30
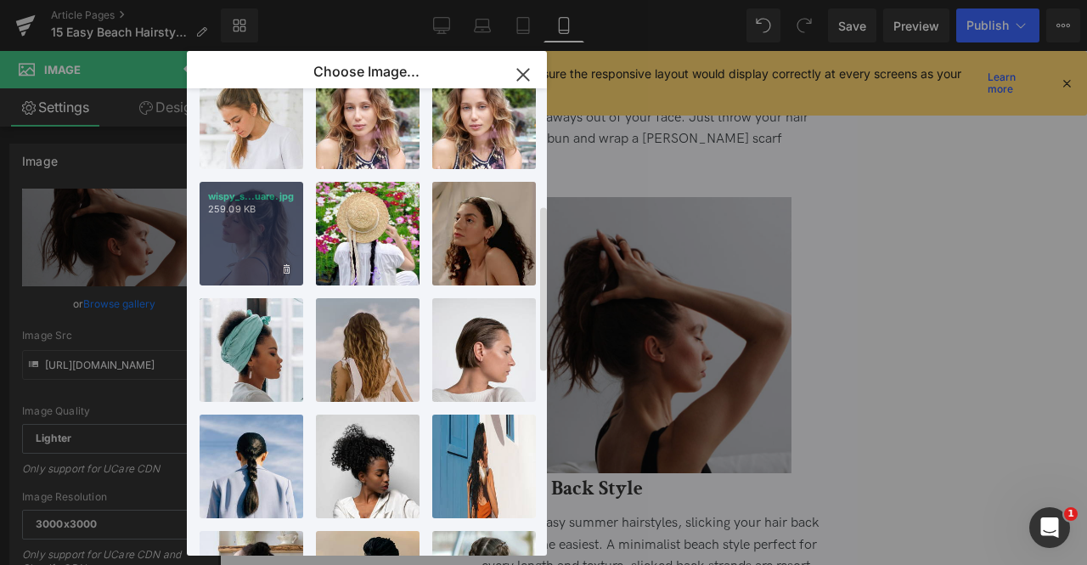
scroll to position [328, 0]
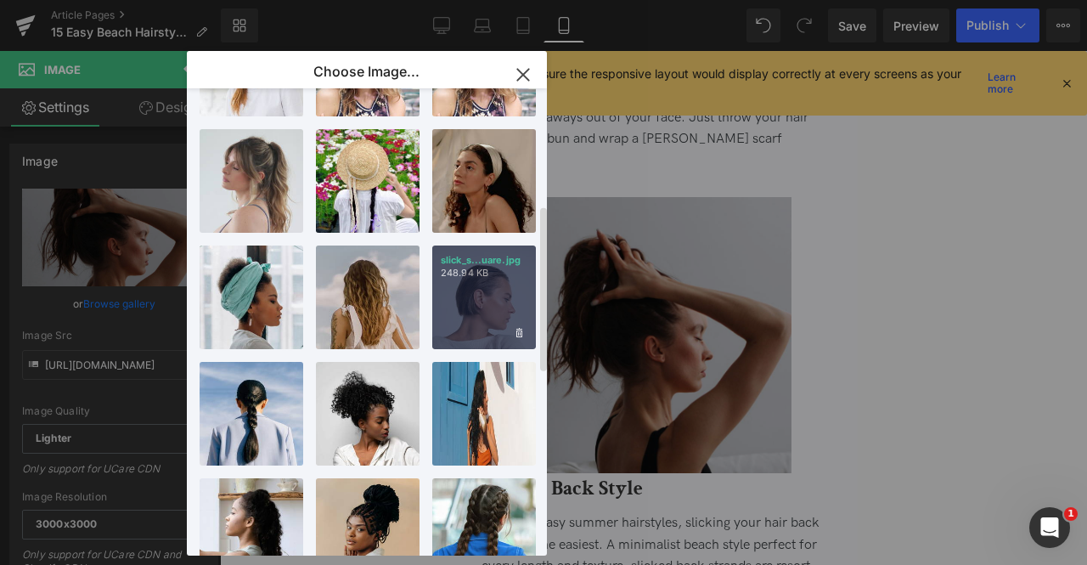
click at [488, 325] on div "slick_s...uare.jpg 248.94 KB" at bounding box center [484, 297] width 104 height 104
type input "https://ucarecdn.com/ce9eadac-f2c9-46f4-b102-0b77515530f3/-/format/auto/-/previ…"
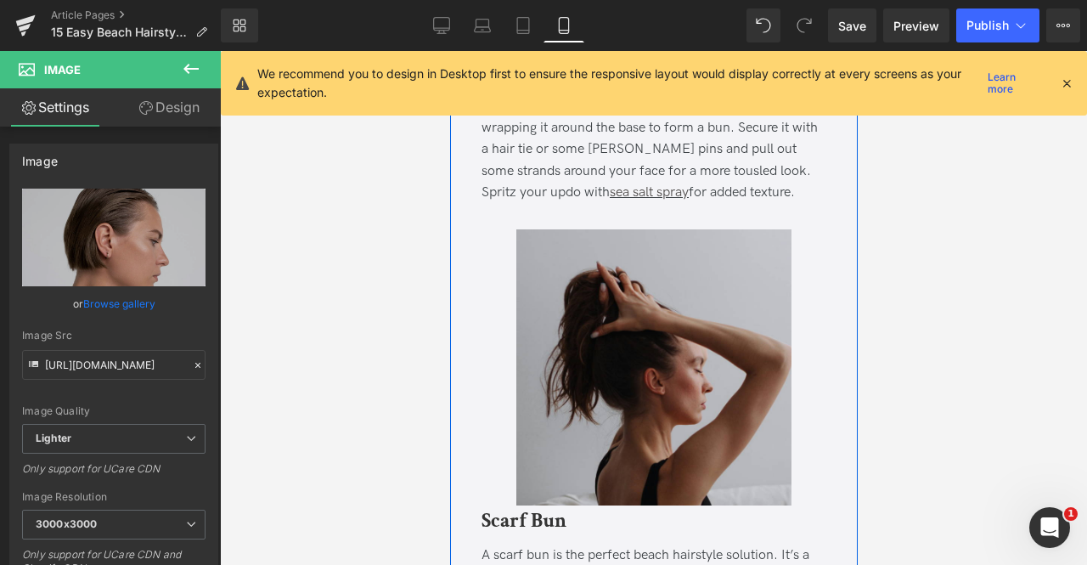
scroll to position [3034, 0]
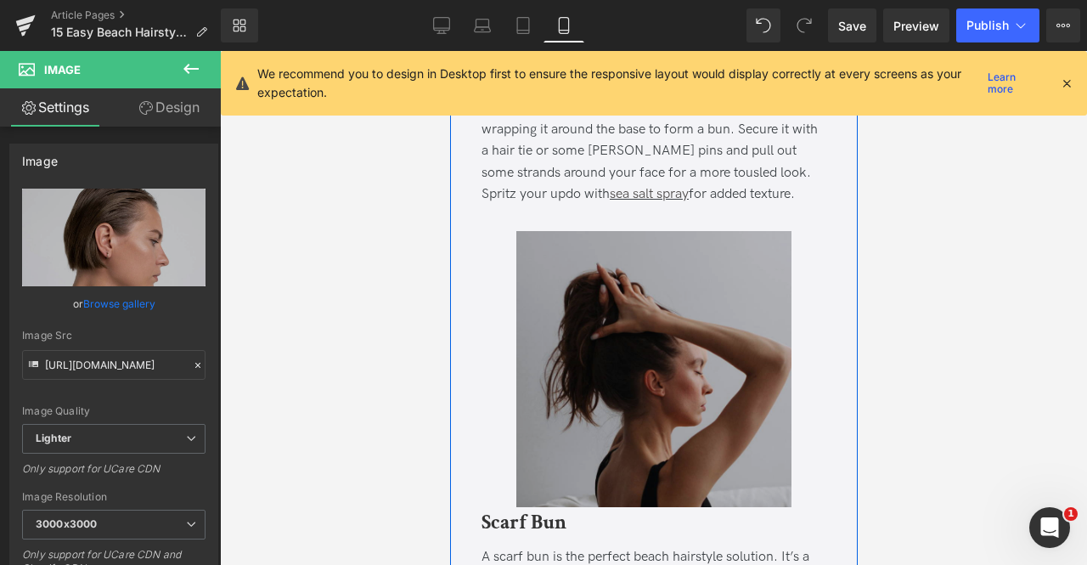
click at [543, 347] on img at bounding box center [654, 369] width 276 height 276
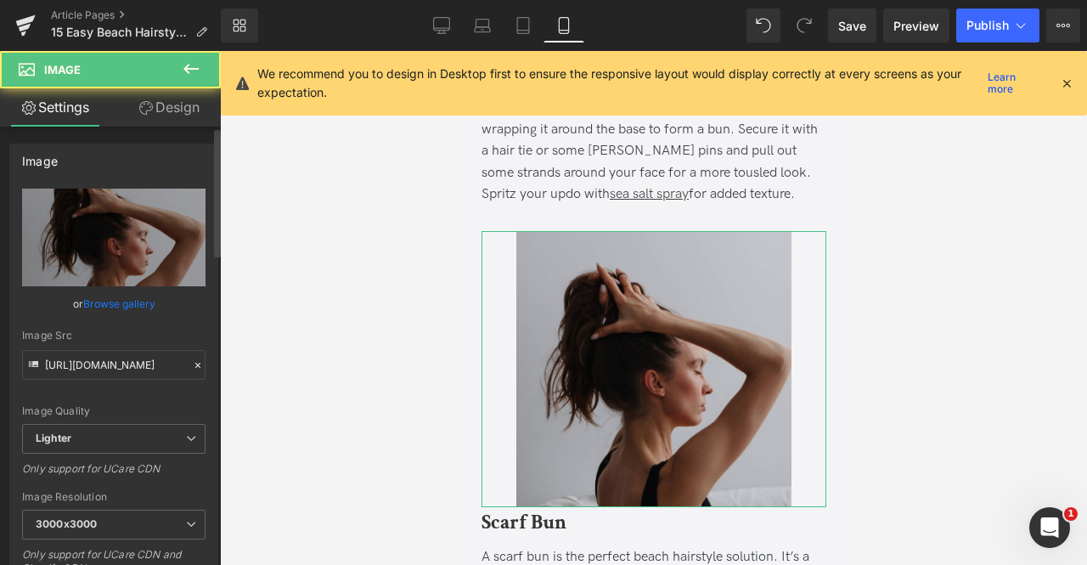
click at [121, 305] on link "Browse gallery" at bounding box center [119, 304] width 72 height 30
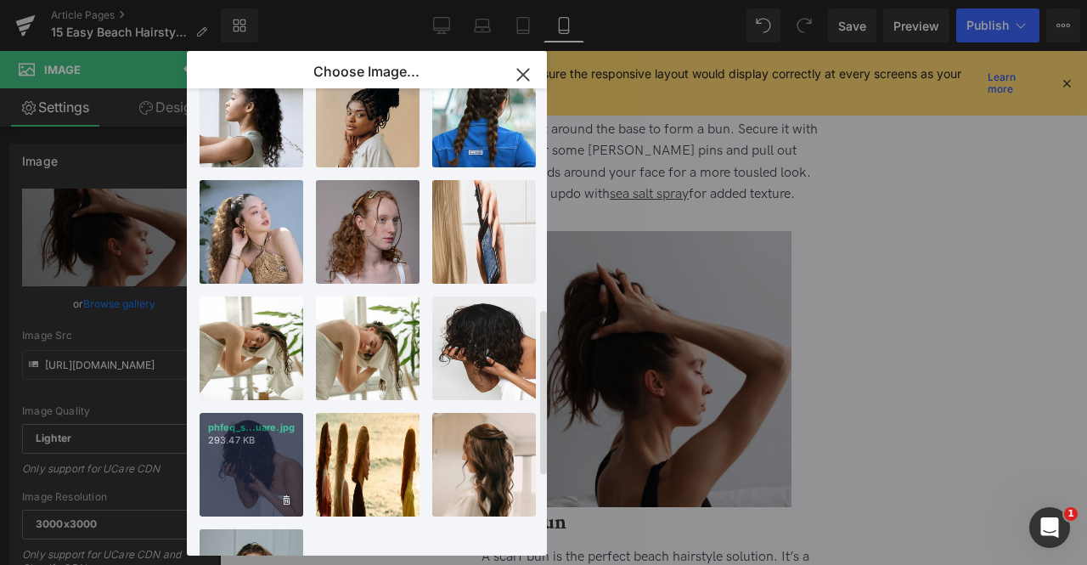
scroll to position [522, 0]
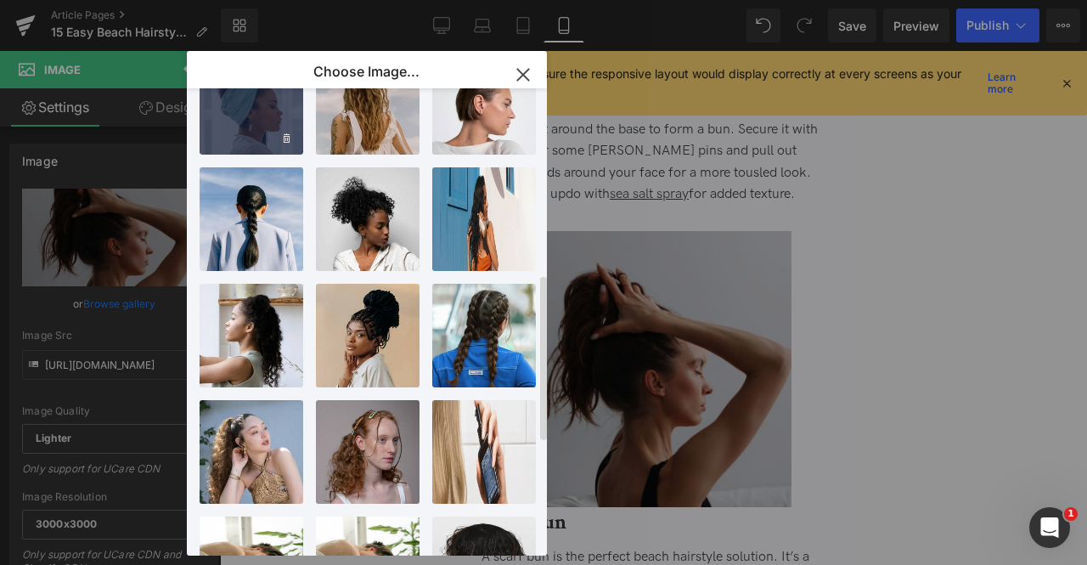
click at [214, 116] on div "scarf b...uare.jpg 248.57 KB" at bounding box center [252, 103] width 104 height 104
type input "https://ucarecdn.com/0c89621f-d7ab-4378-8a62-967f3a7c5c7c/-/format/auto/-/previ…"
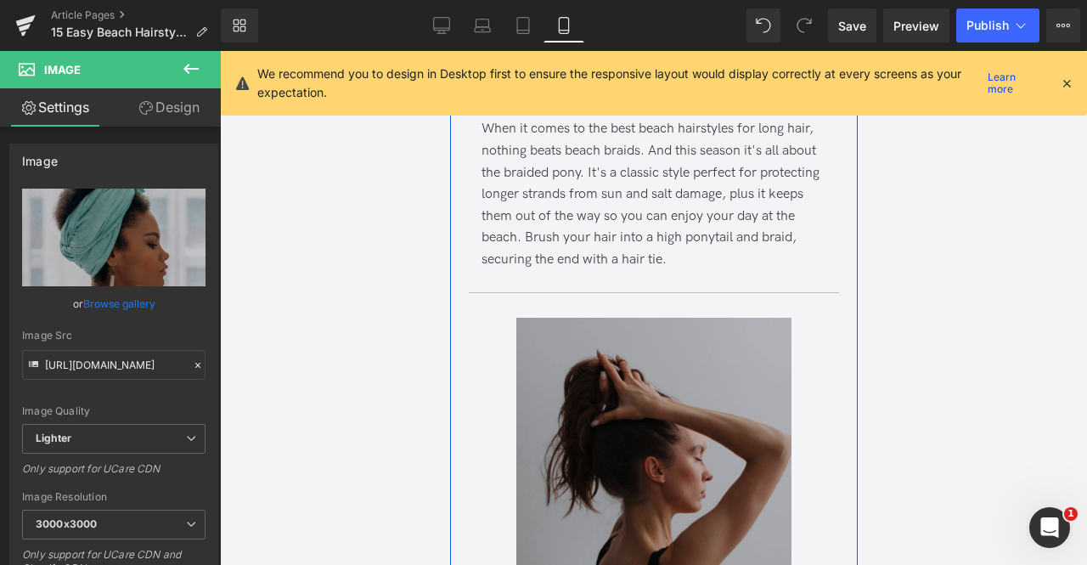
scroll to position [2443, 0]
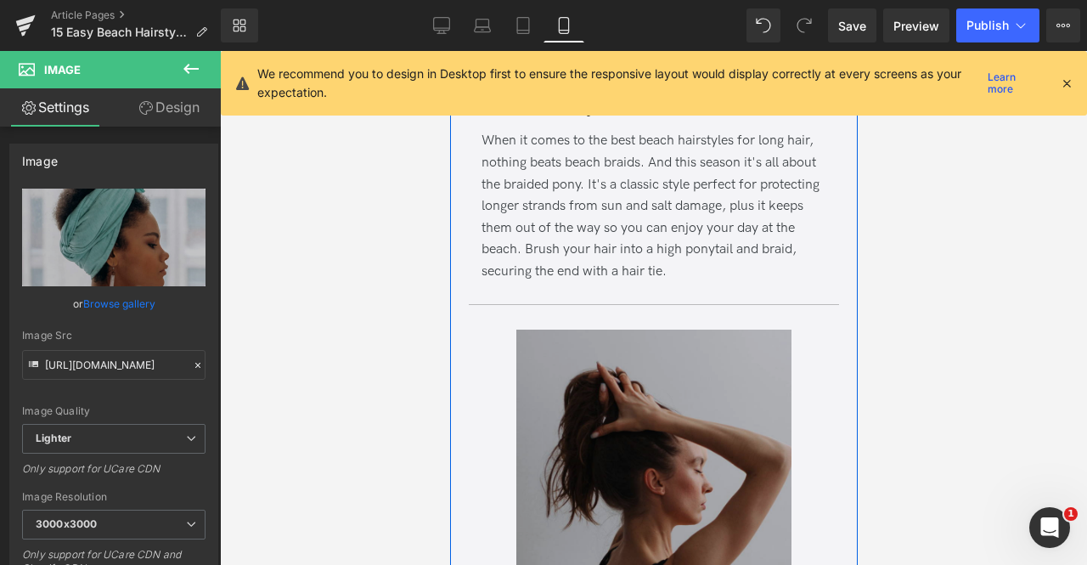
click at [588, 376] on img at bounding box center [654, 468] width 276 height 276
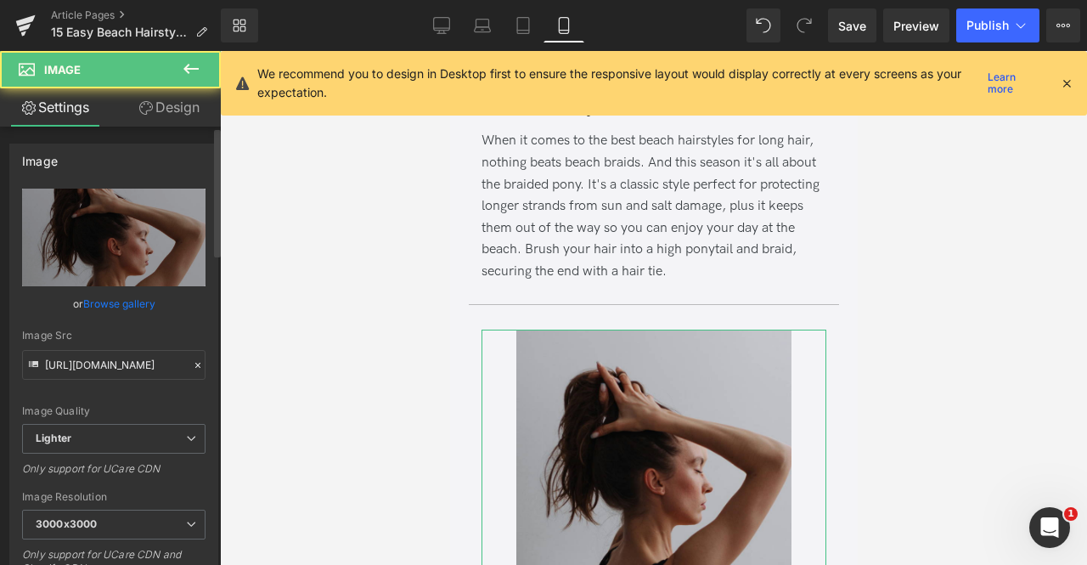
click at [88, 300] on link "Browse gallery" at bounding box center [119, 304] width 72 height 30
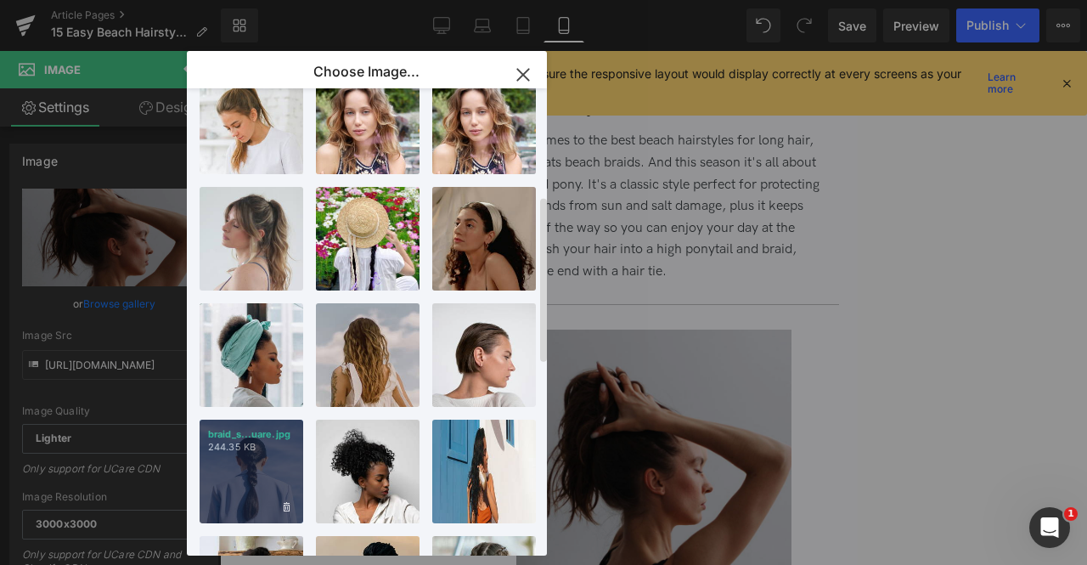
scroll to position [269, 0]
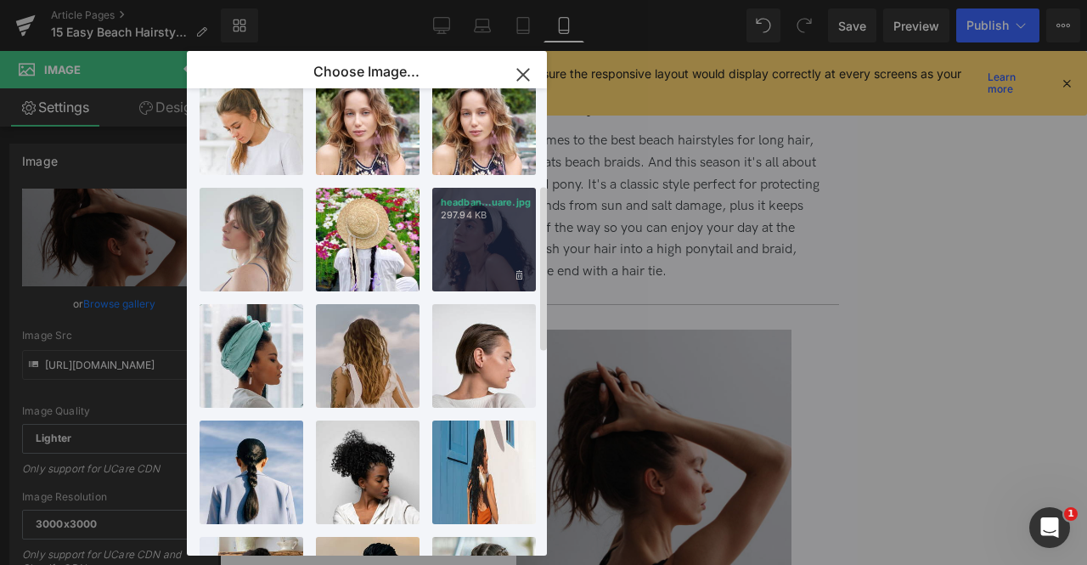
click at [467, 235] on div "headban...uare.jpg 297.94 KB" at bounding box center [484, 240] width 104 height 104
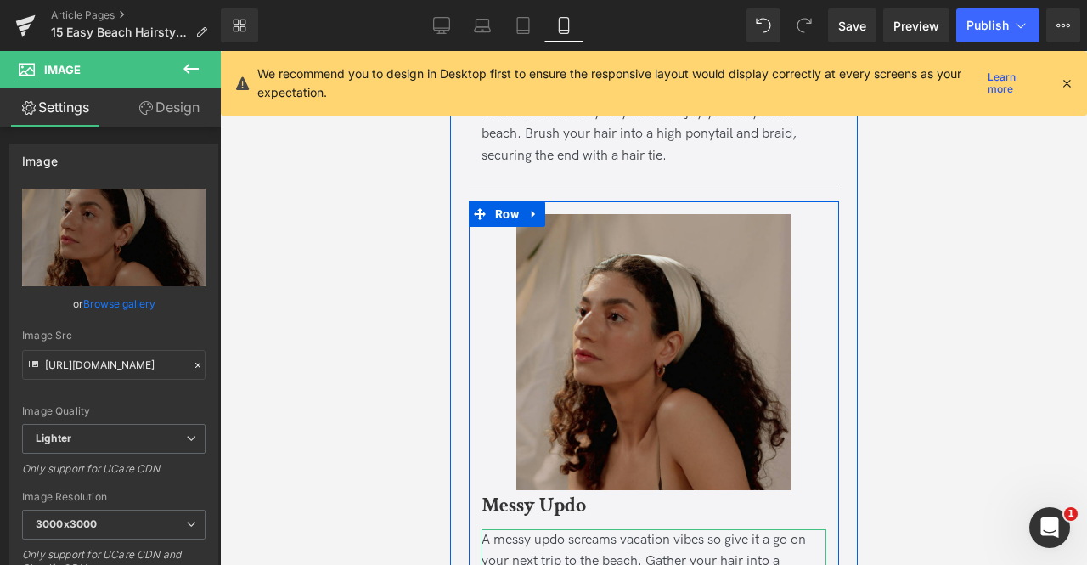
scroll to position [2556, 0]
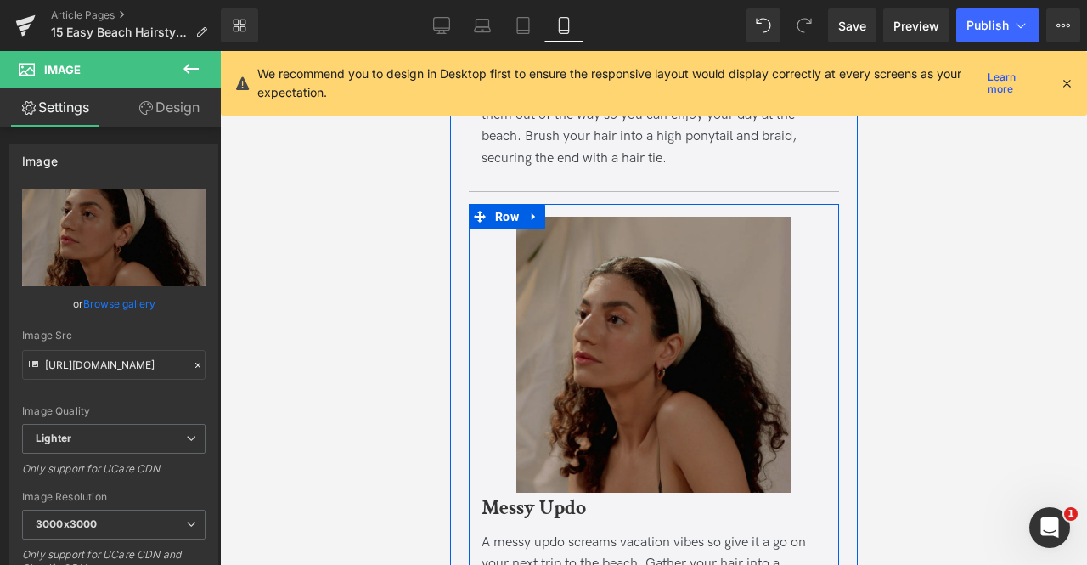
click at [539, 296] on img at bounding box center [654, 355] width 276 height 276
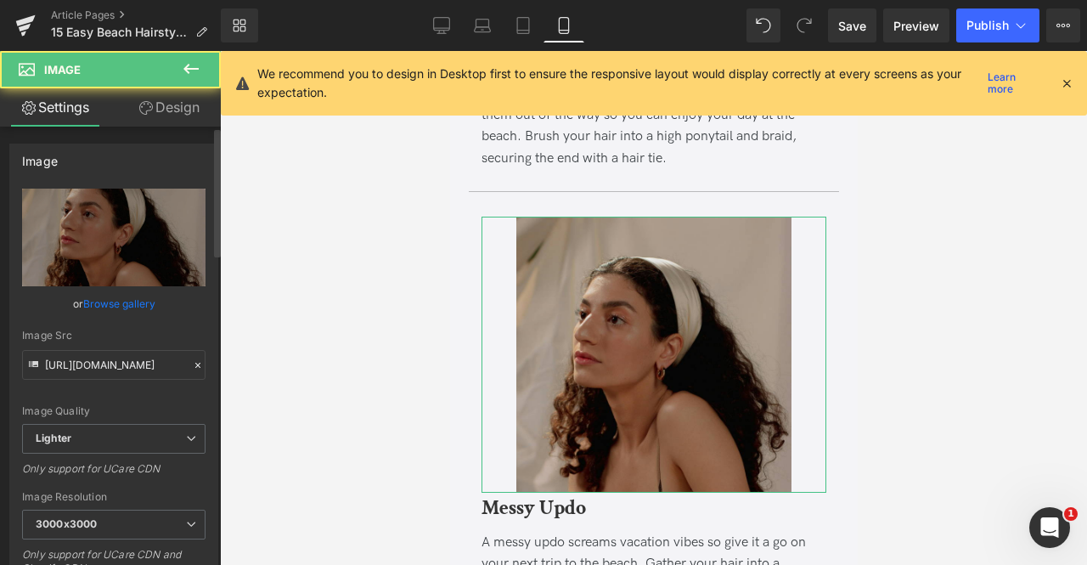
click at [124, 302] on link "Browse gallery" at bounding box center [119, 304] width 72 height 30
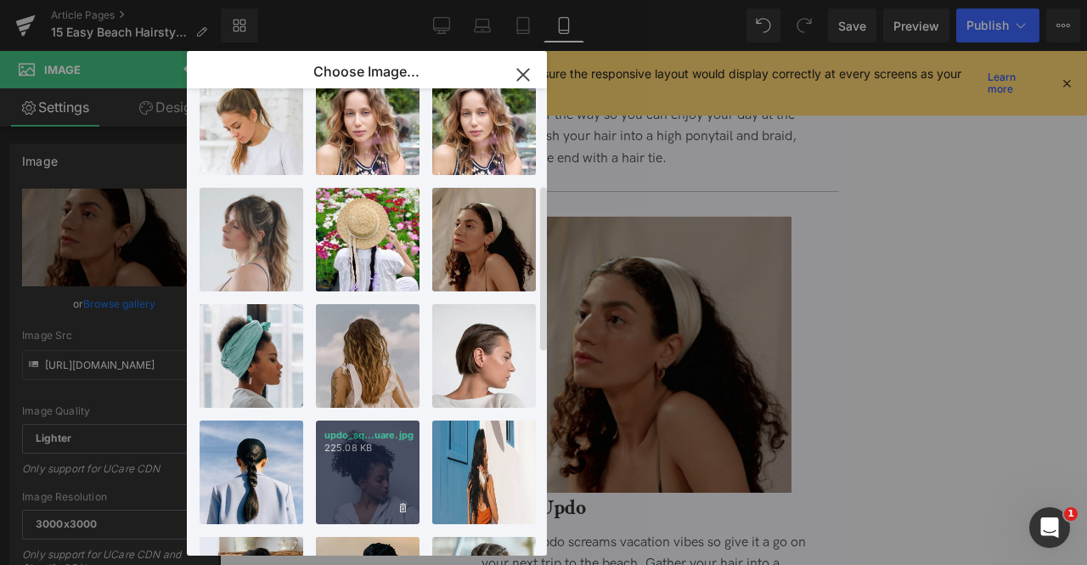
click at [341, 485] on div "updo_sq...uare.jpg 225.08 KB" at bounding box center [368, 472] width 104 height 104
type input "https://ucarecdn.com/8fed141e-8200-44fc-a02b-0e6c8f373cdf/-/format/auto/-/previ…"
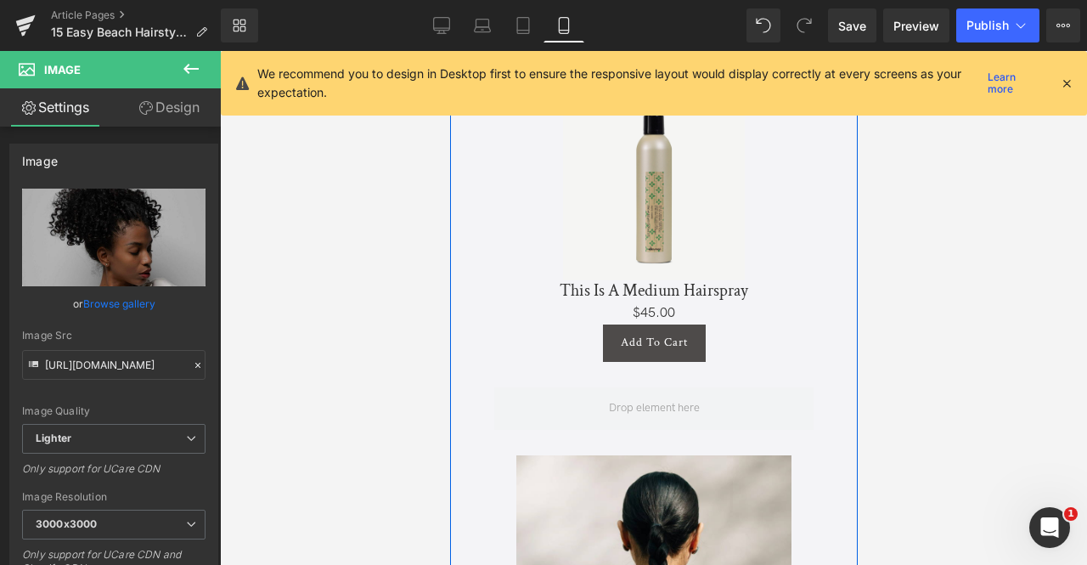
scroll to position [1804, 0]
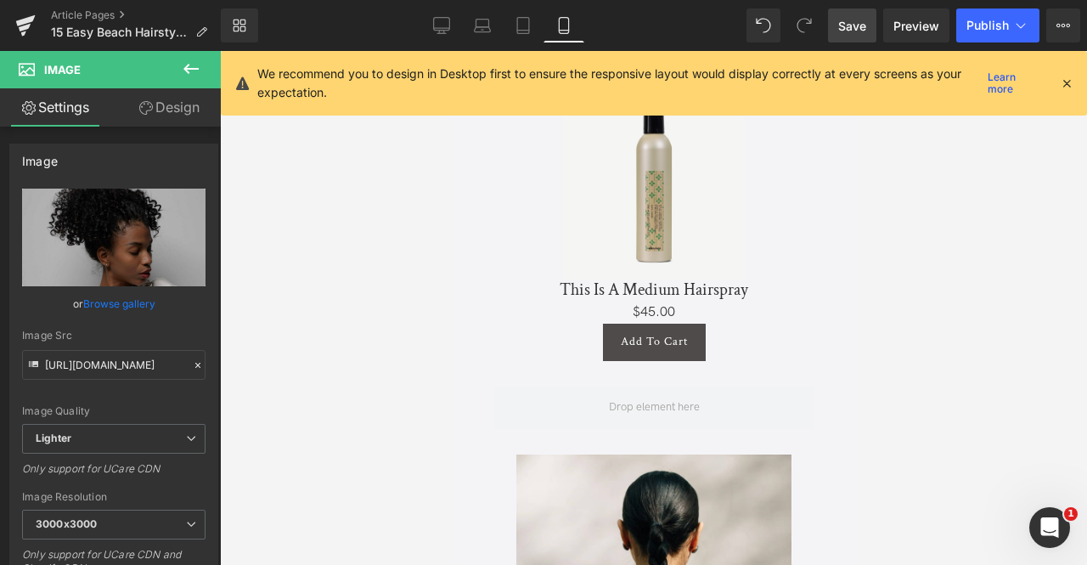
click at [862, 21] on span "Save" at bounding box center [852, 26] width 28 height 18
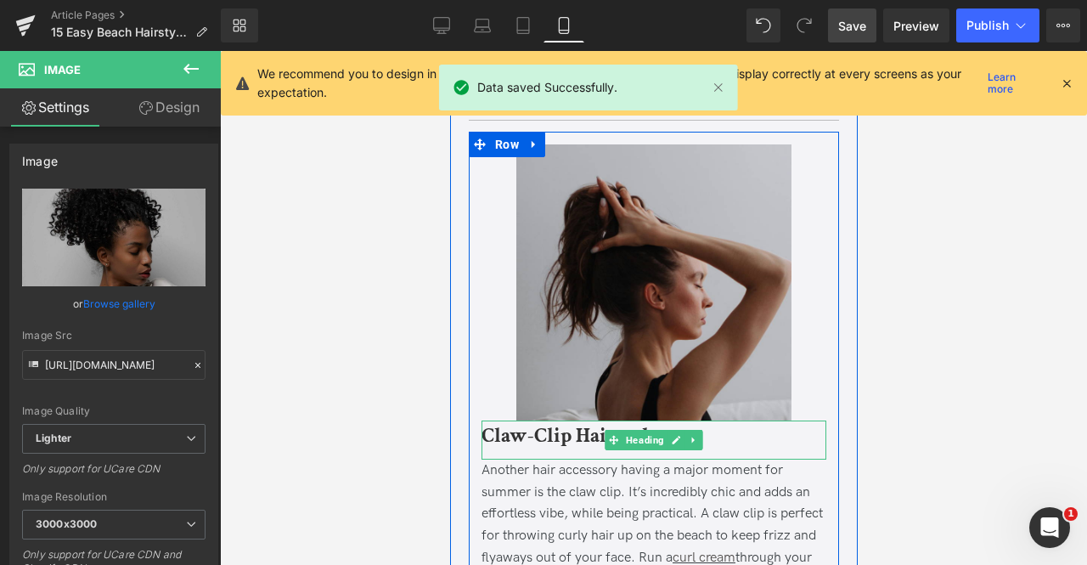
scroll to position [6235, 0]
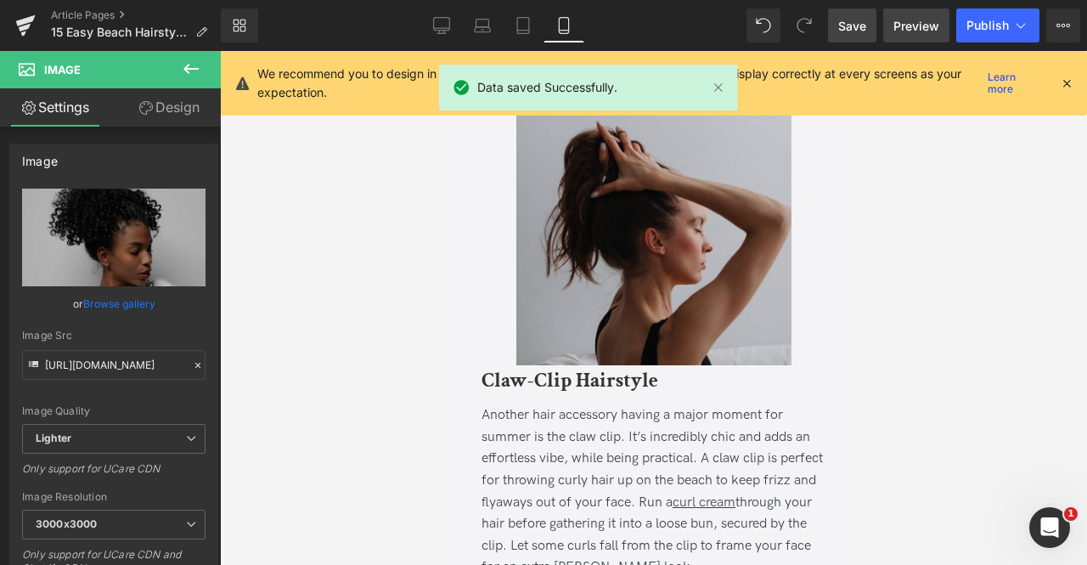
click at [889, 28] on link "Preview" at bounding box center [916, 25] width 66 height 34
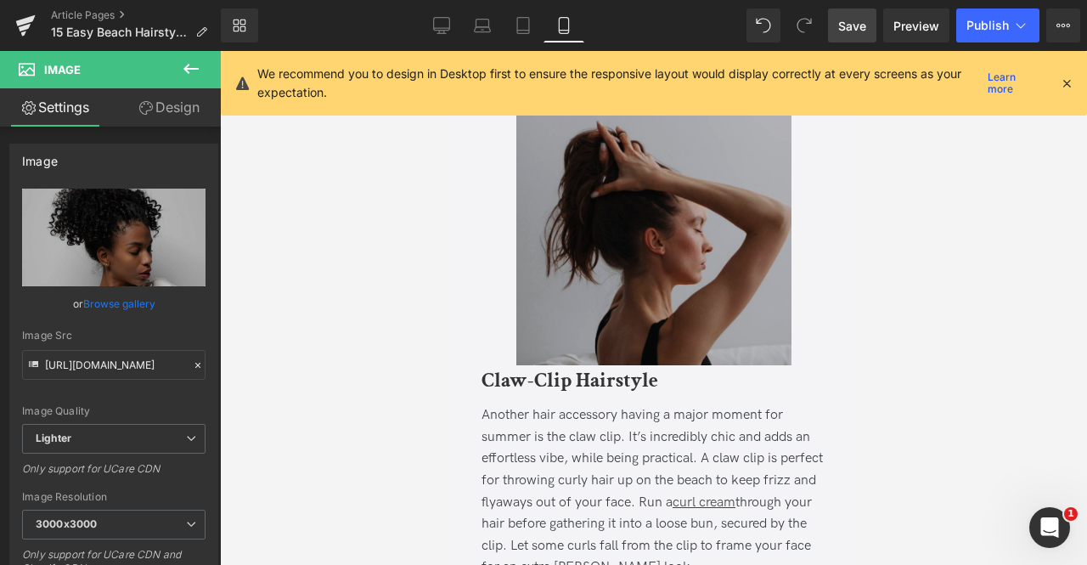
click at [604, 213] on img at bounding box center [654, 227] width 276 height 276
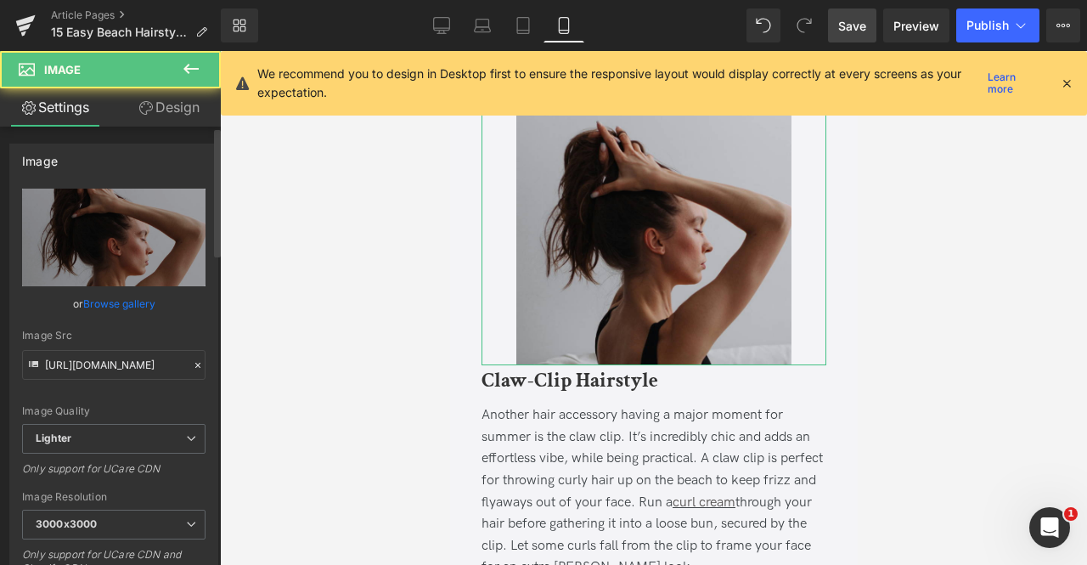
click at [122, 301] on link "Browse gallery" at bounding box center [119, 304] width 72 height 30
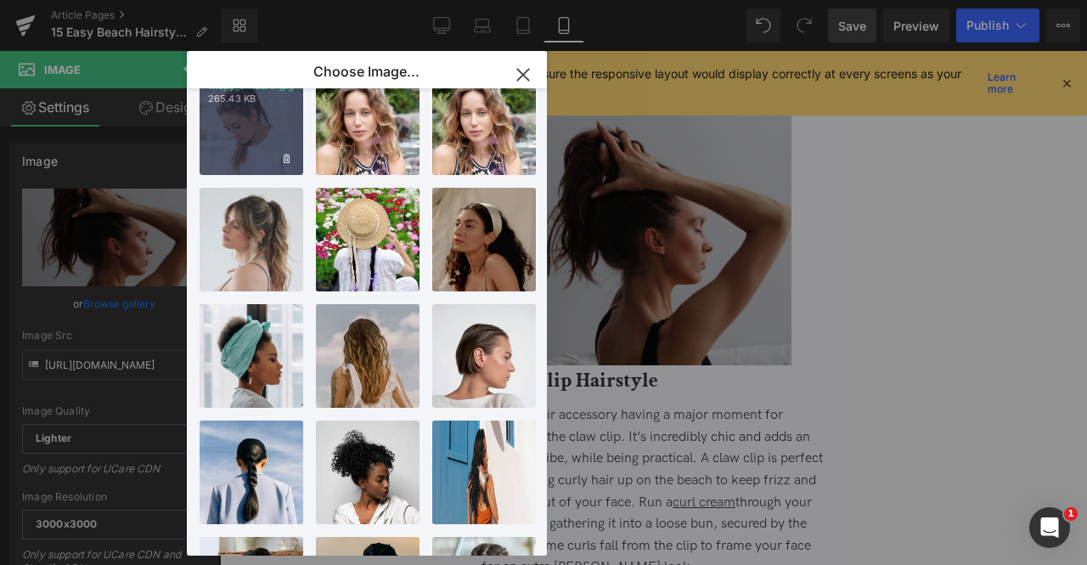
scroll to position [0, 0]
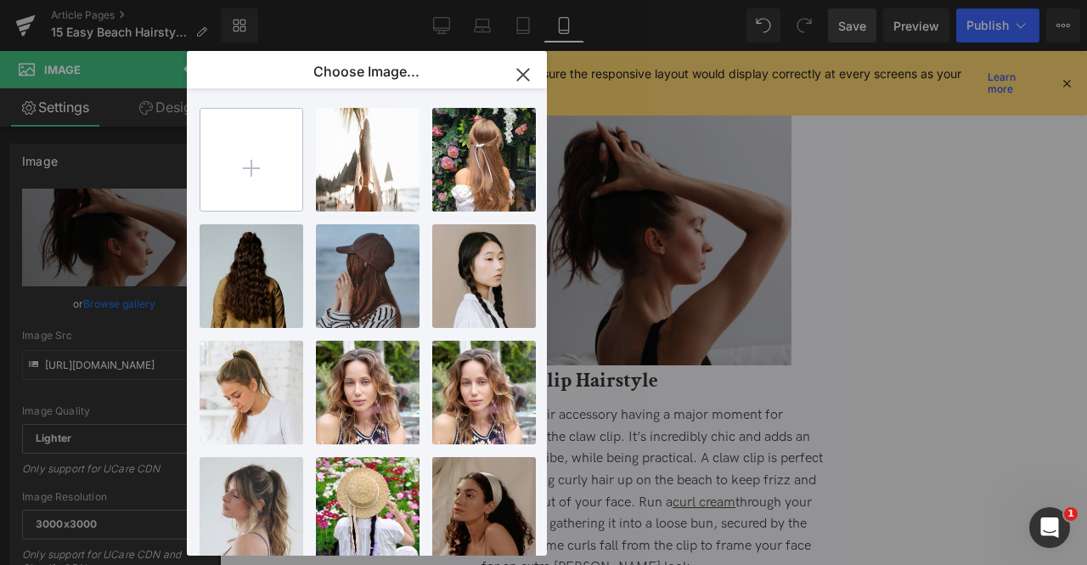
click at [263, 164] on input "file" at bounding box center [251, 160] width 102 height 102
type input "C:\fakepath\claw_qdw2-04.jpg"
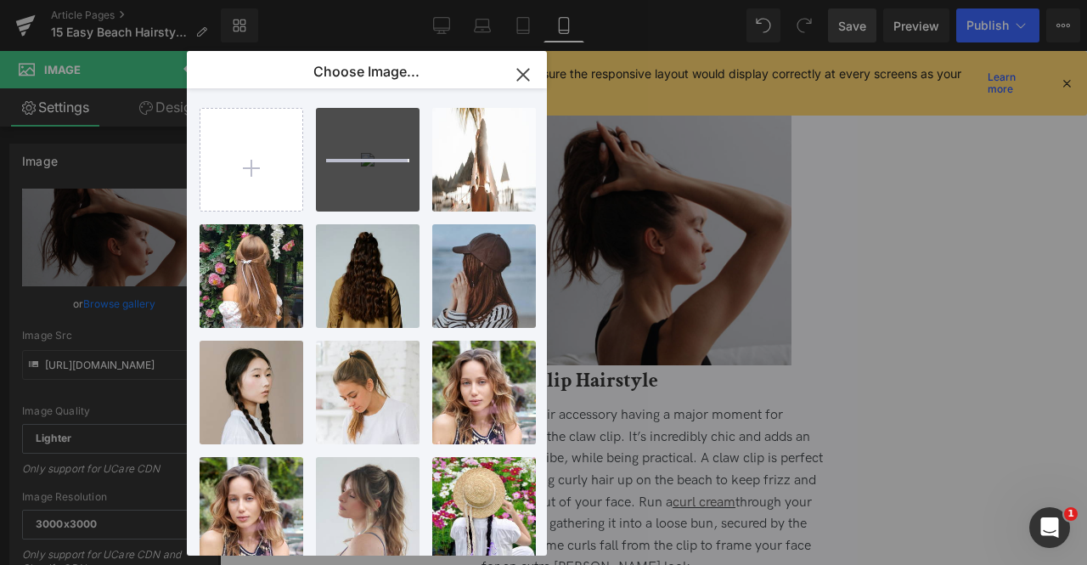
click at [98, 0] on div "Product You are previewing how the will restyle your page. You can not edit Ele…" at bounding box center [543, 0] width 1087 height 0
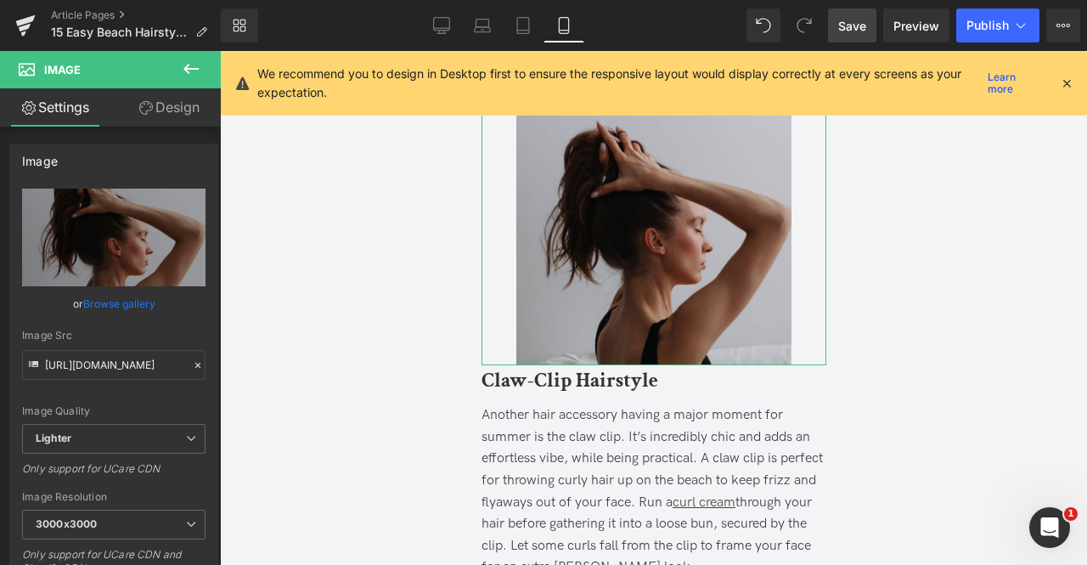
click at [98, 302] on link "Browse gallery" at bounding box center [119, 304] width 72 height 30
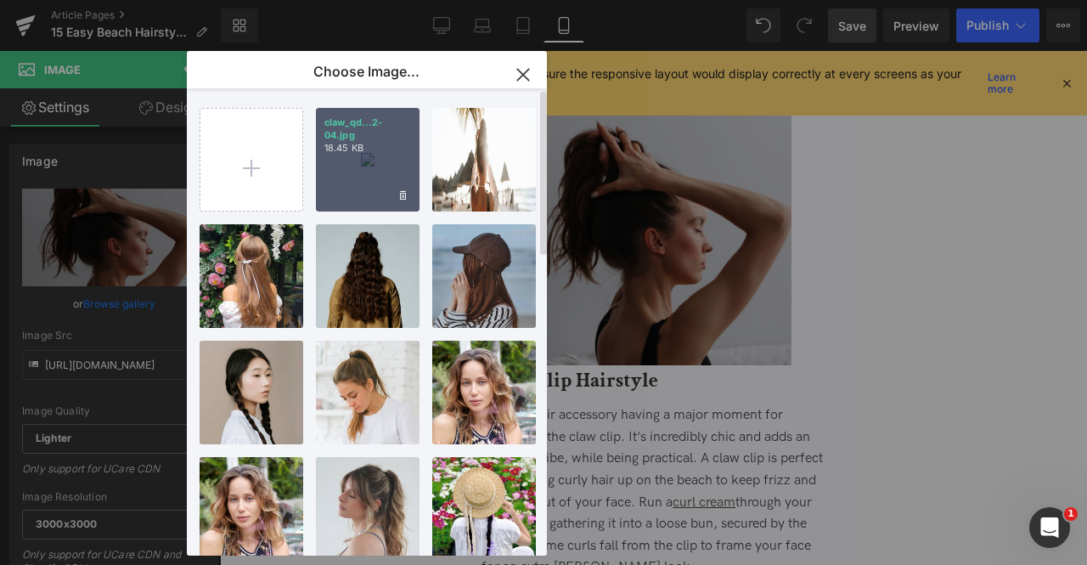
click at [327, 191] on div "claw_qd...2-04.jpg 18.45 KB" at bounding box center [368, 160] width 104 height 104
type input "https://ucarecdn.com/c890dd98-5475-4922-8df5-cdefbe06c0b3/-/format/auto/-/previ…"
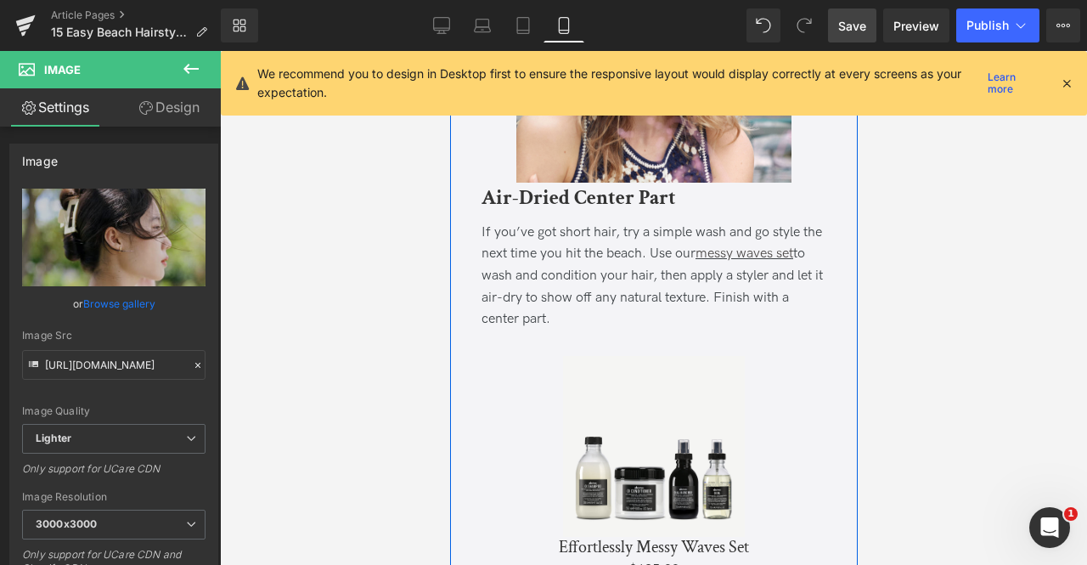
scroll to position [7383, 0]
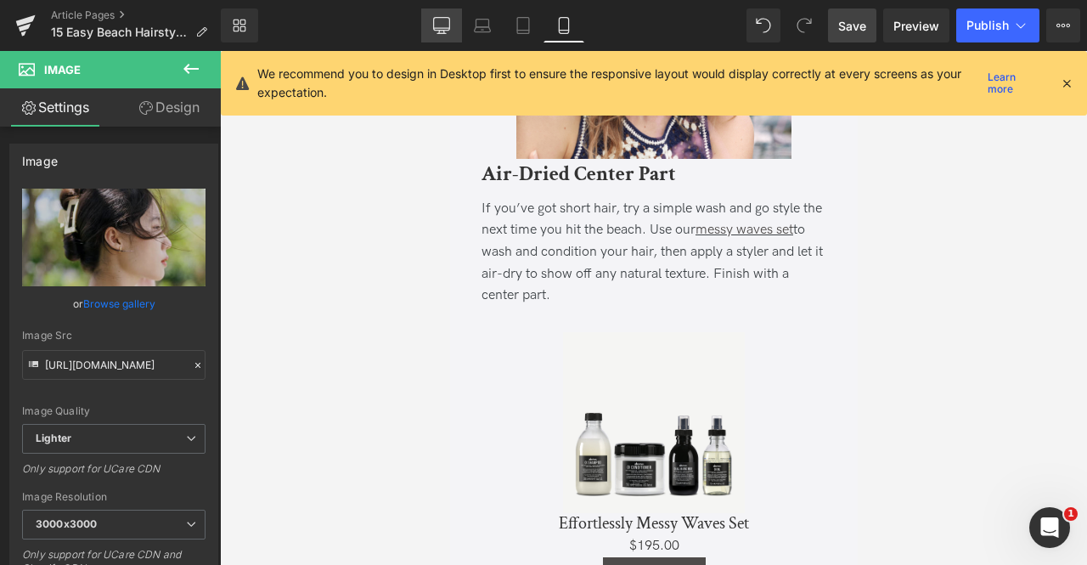
click at [456, 25] on link "Desktop" at bounding box center [441, 25] width 41 height 34
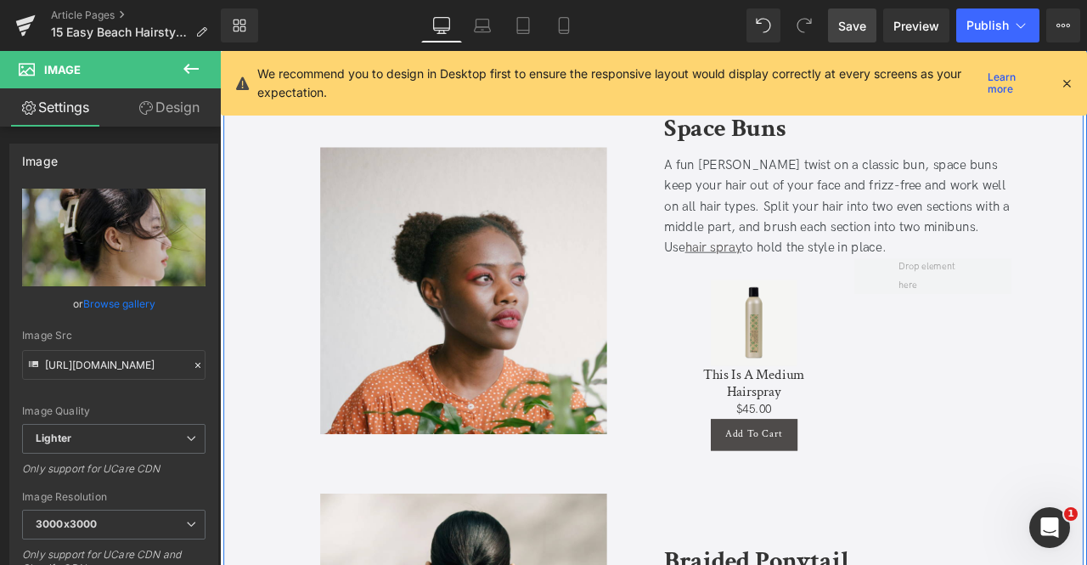
scroll to position [1035, 0]
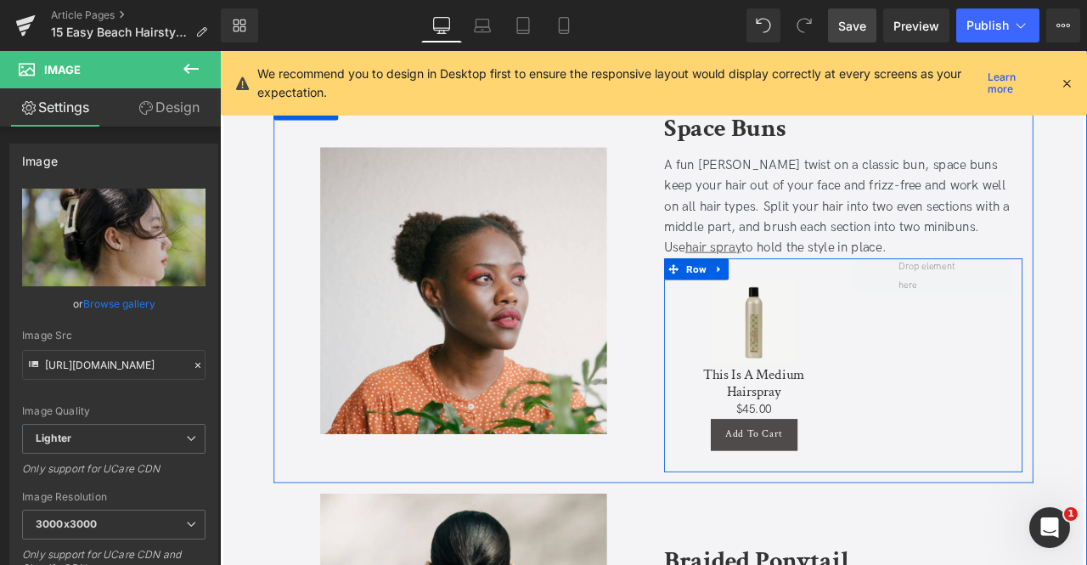
click at [1006, 409] on div "Sale Off (P) Image This Is A Medium Hairspray (P) Title $0 $45.00 (P) Price Add…" at bounding box center [959, 423] width 425 height 253
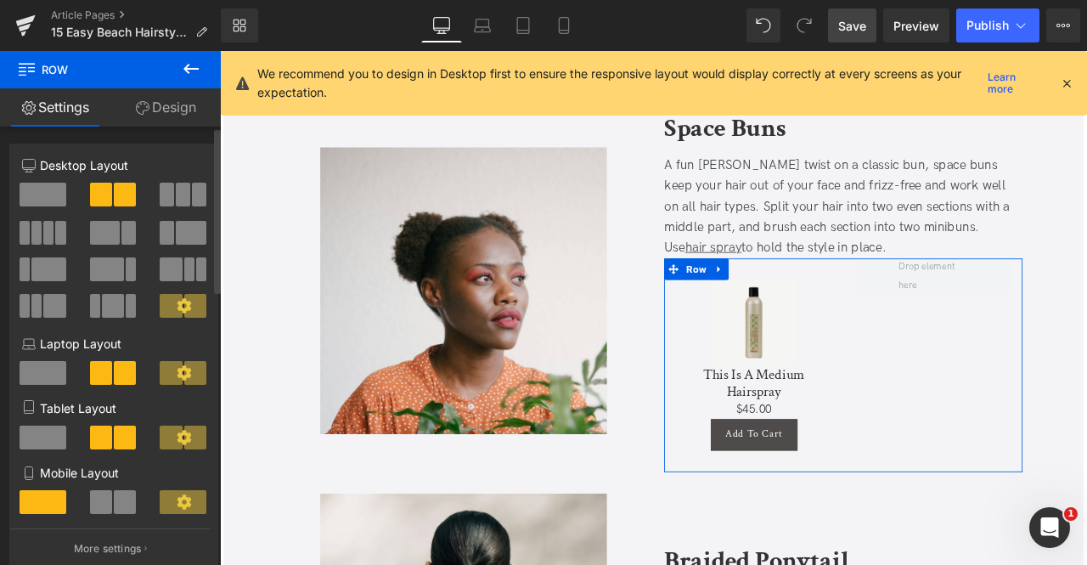
click at [168, 197] on span at bounding box center [167, 195] width 14 height 24
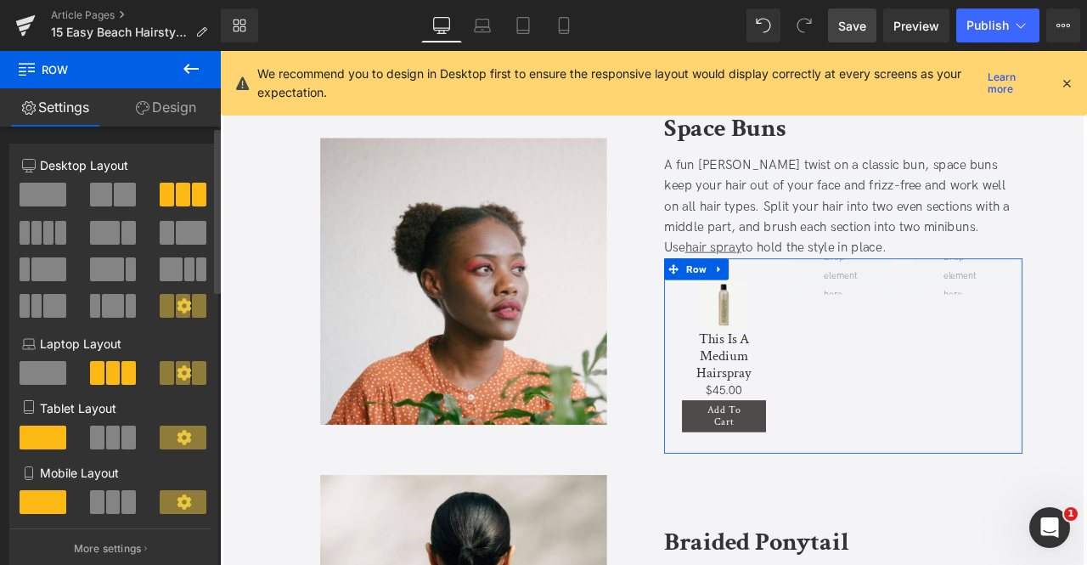
click at [110, 302] on span at bounding box center [113, 306] width 22 height 24
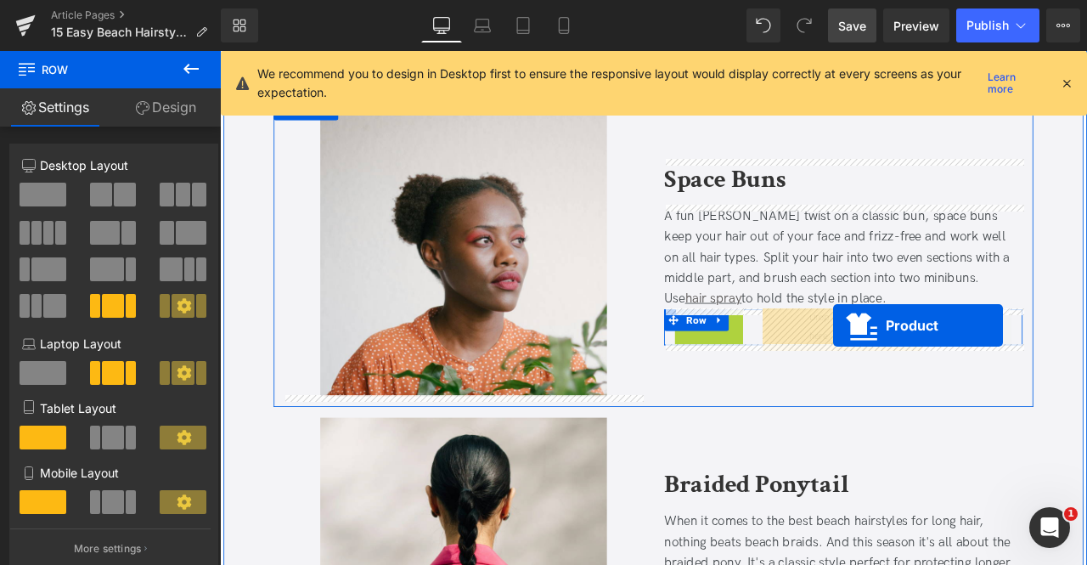
drag, startPoint x: 821, startPoint y: 319, endPoint x: 947, endPoint y: 375, distance: 138.8
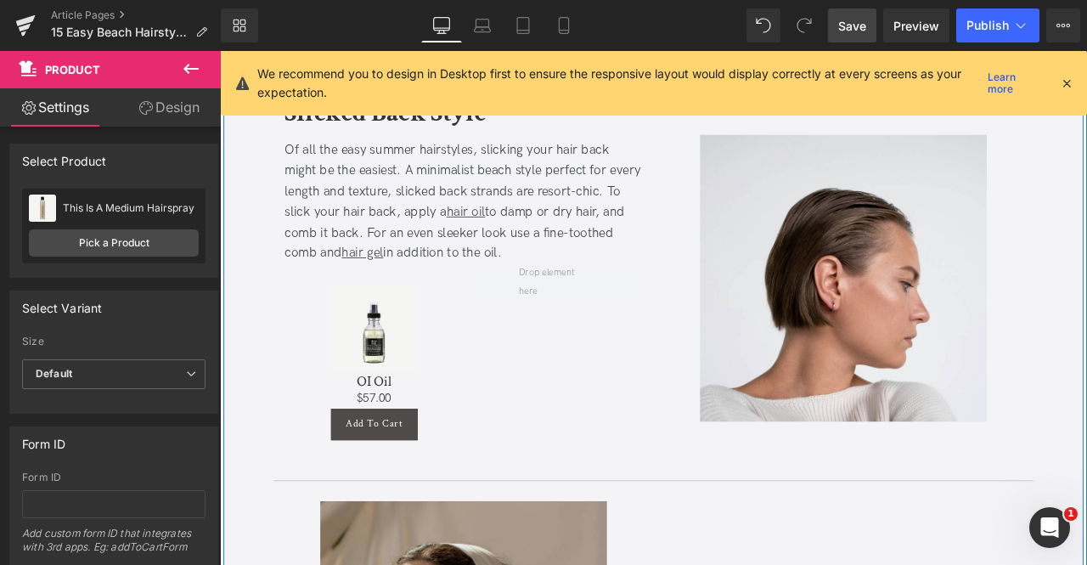
scroll to position [2623, 0]
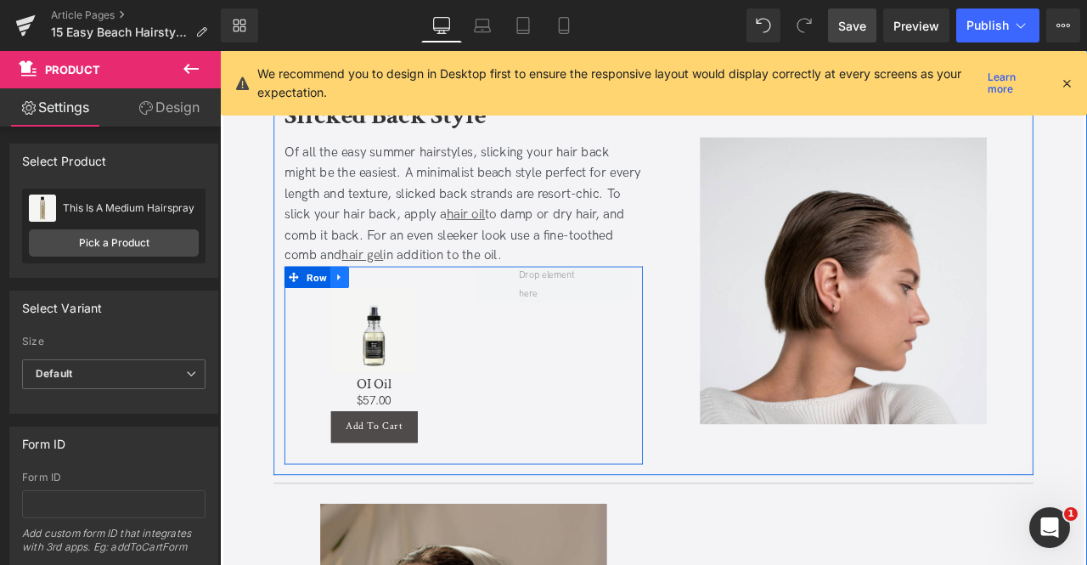
click at [363, 320] on icon at bounding box center [362, 319] width 12 height 13
click at [378, 319] on icon at bounding box center [384, 319] width 12 height 12
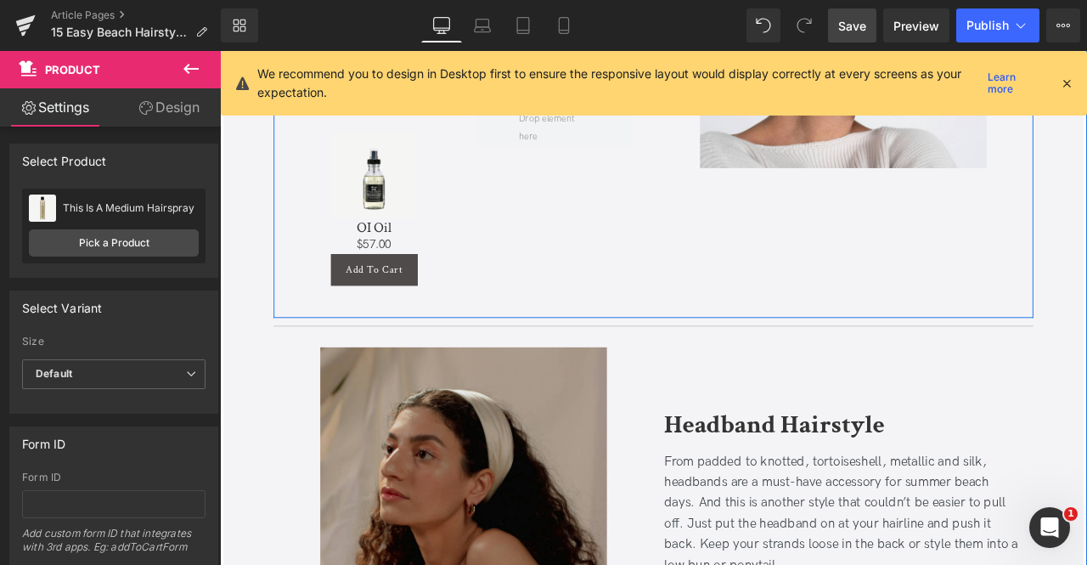
scroll to position [2793, 0]
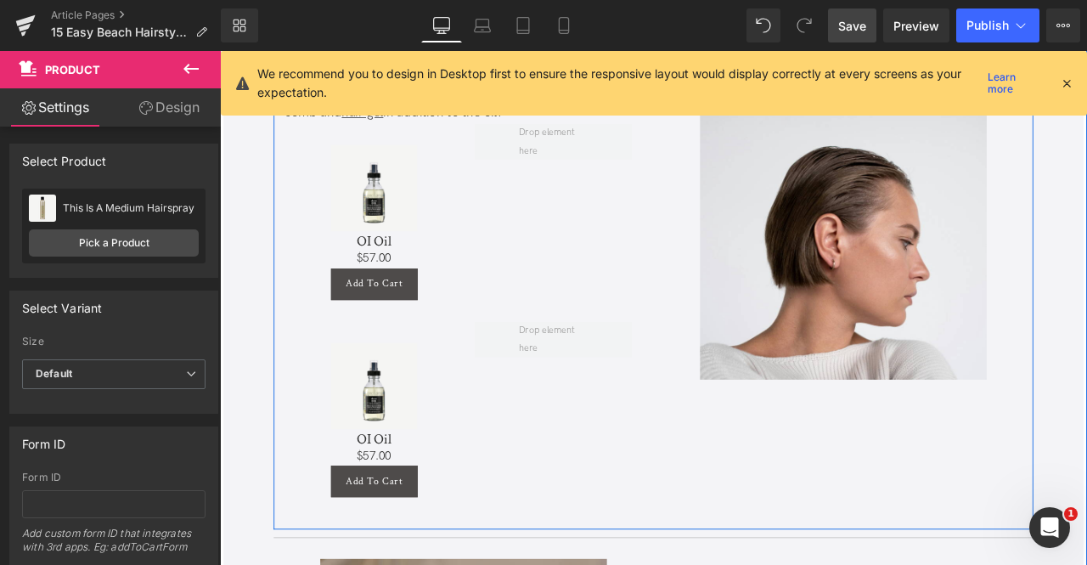
click at [553, 516] on div "Sale Off (P) Image OI Oil (P) Title $0 $57.00 (P) Price Add To Cart (P) Cart Bu…" at bounding box center [508, 488] width 425 height 234
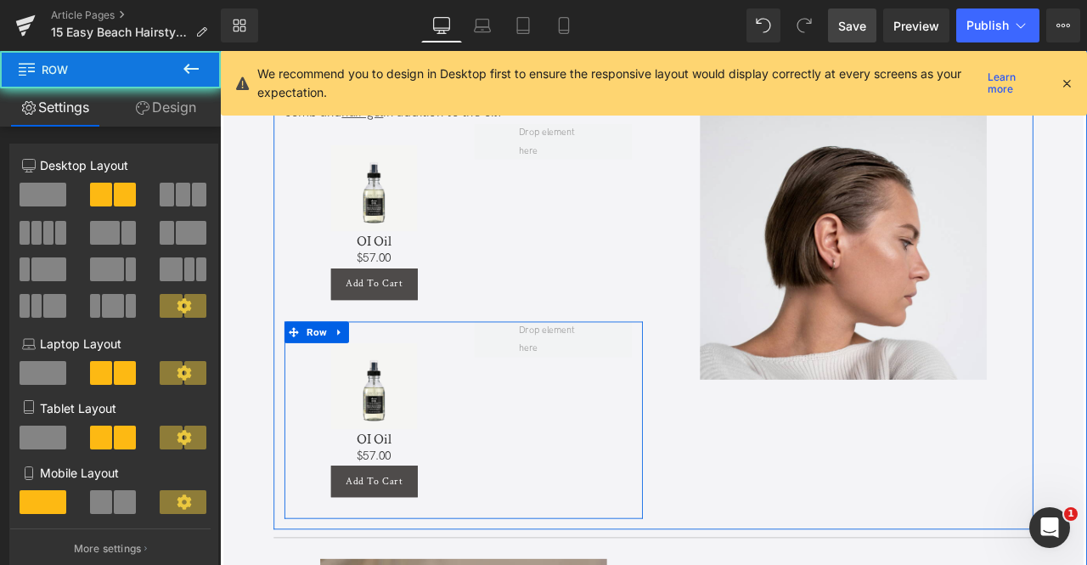
click at [601, 462] on div "Sale Off (P) Image OI Oil (P) Title $0 $57.00 (P) Price Add To Cart (P) Cart Bu…" at bounding box center [508, 488] width 425 height 234
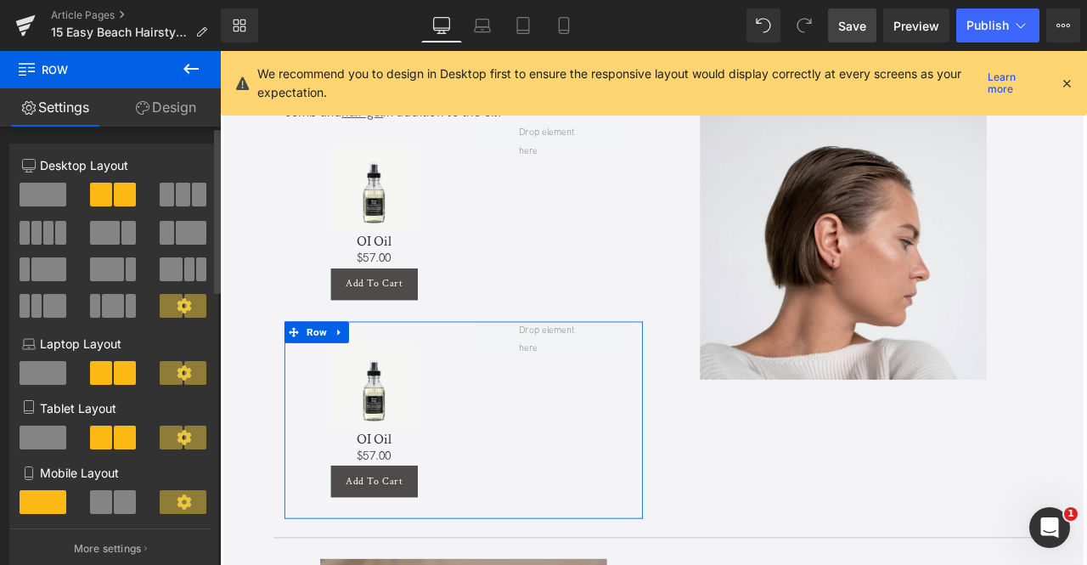
click at [114, 308] on span at bounding box center [113, 306] width 22 height 24
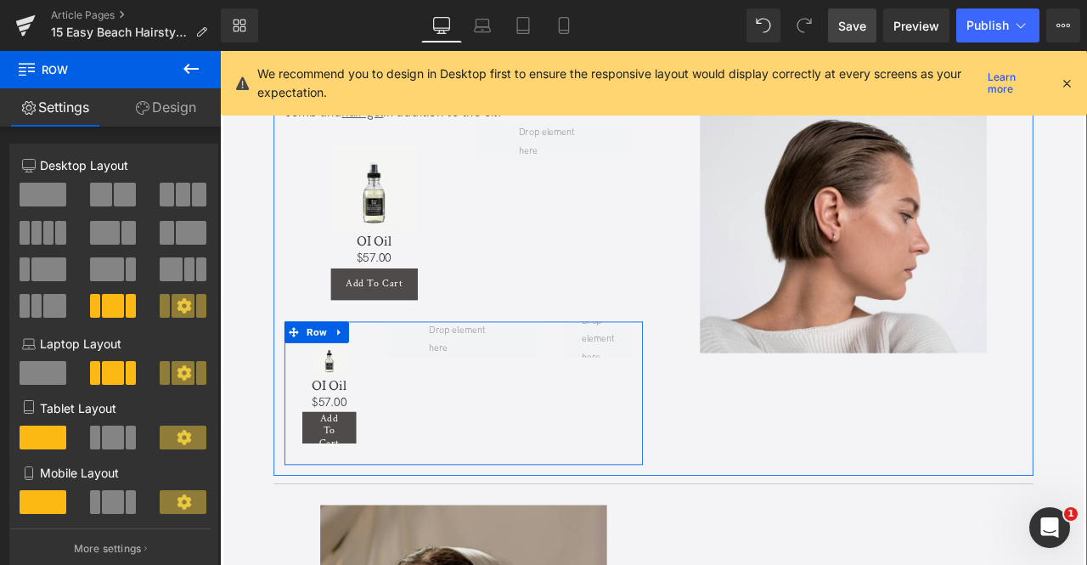
drag, startPoint x: 380, startPoint y: 387, endPoint x: 499, endPoint y: 415, distance: 122.8
click at [499, 415] on div "Sale Off (P) Image OI Oil (P) Title $0 $57.00 (P) Price Add To Cart (P) Cart Bu…" at bounding box center [508, 456] width 425 height 171
drag, startPoint x: 378, startPoint y: 383, endPoint x: 488, endPoint y: 409, distance: 112.5
click at [488, 409] on div "Sale Off (P) Image OI Oil (P) Title $0 $57.00 (P) Price Add To Cart (P) Cart Bu…" at bounding box center [508, 456] width 425 height 171
drag, startPoint x: 371, startPoint y: 391, endPoint x: 499, endPoint y: 409, distance: 129.5
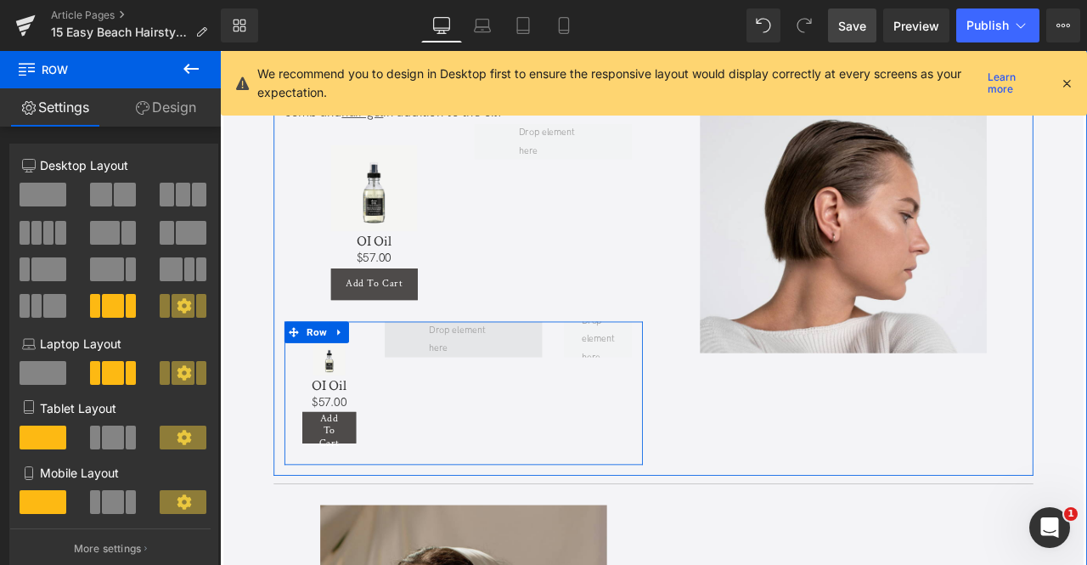
click at [499, 409] on div "Sale Off (P) Image OI Oil (P) Title $0 $57.00 (P) Price Add To Cart (P) Cart Bu…" at bounding box center [508, 456] width 425 height 171
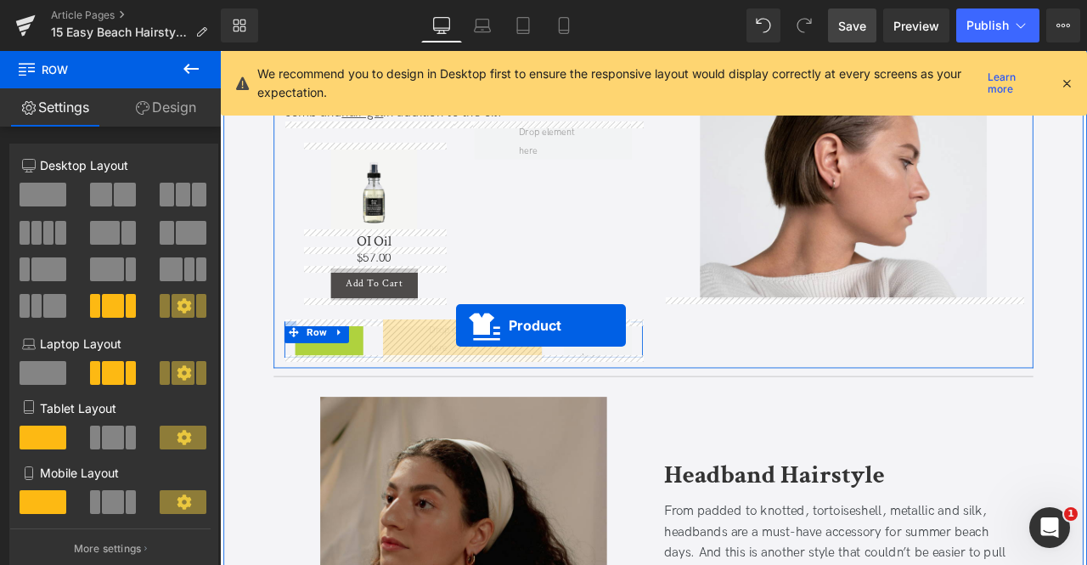
drag, startPoint x: 371, startPoint y: 391, endPoint x: 499, endPoint y: 376, distance: 129.1
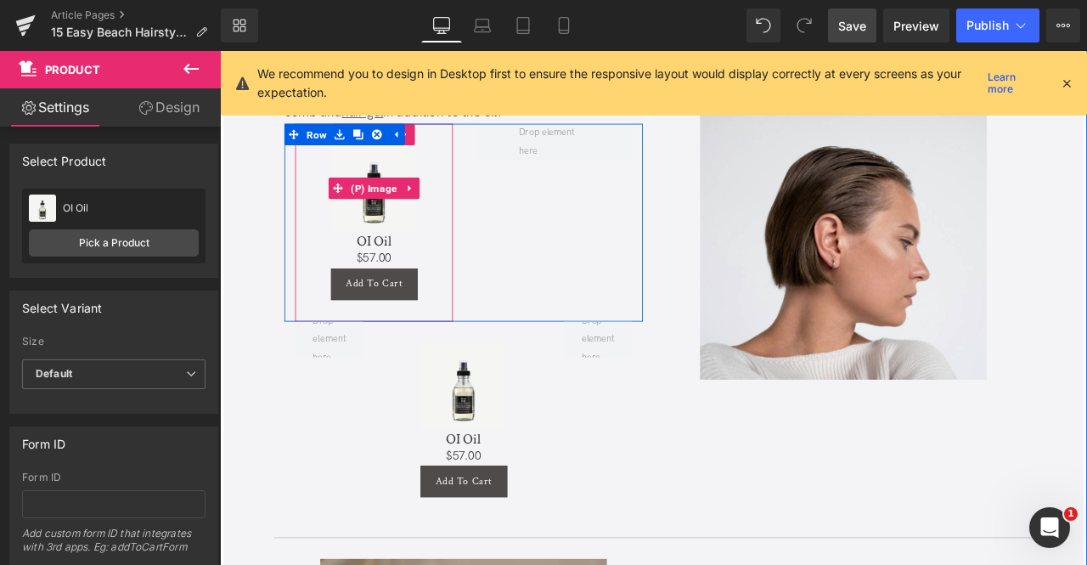
scroll to position [2745, 0]
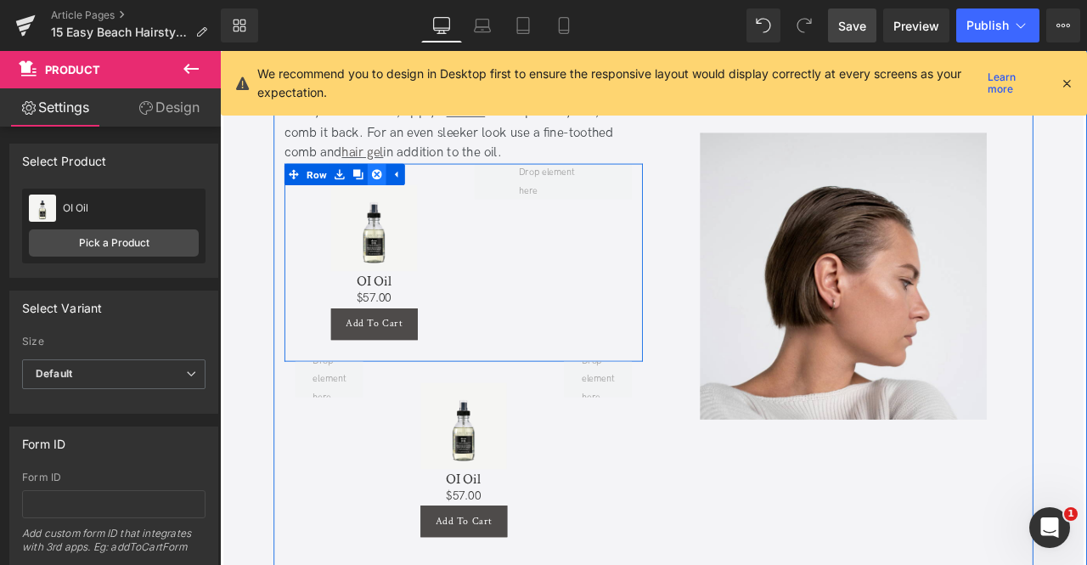
click at [404, 191] on icon at bounding box center [406, 197] width 12 height 12
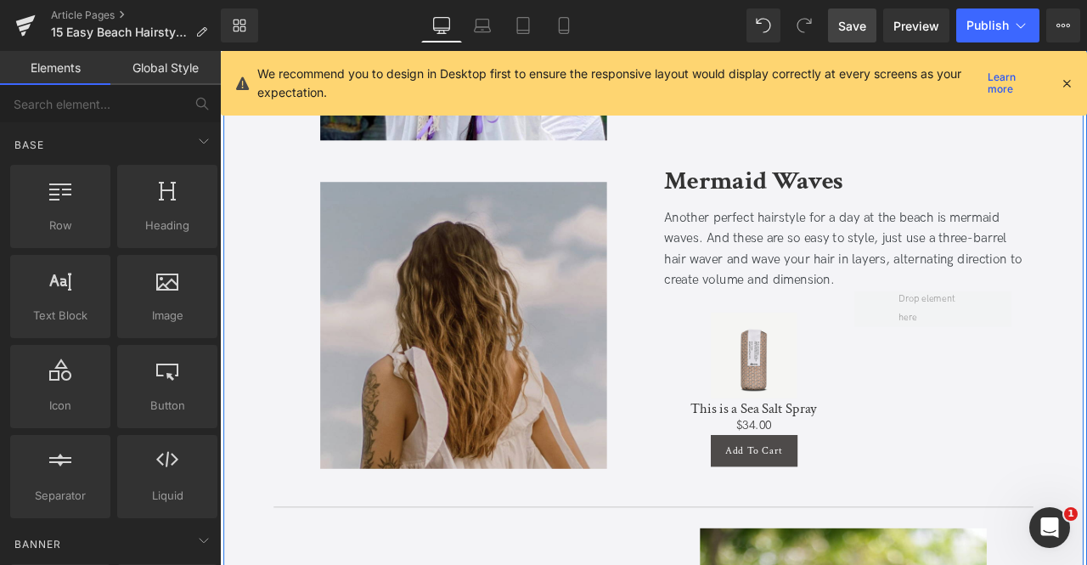
scroll to position [3760, 0]
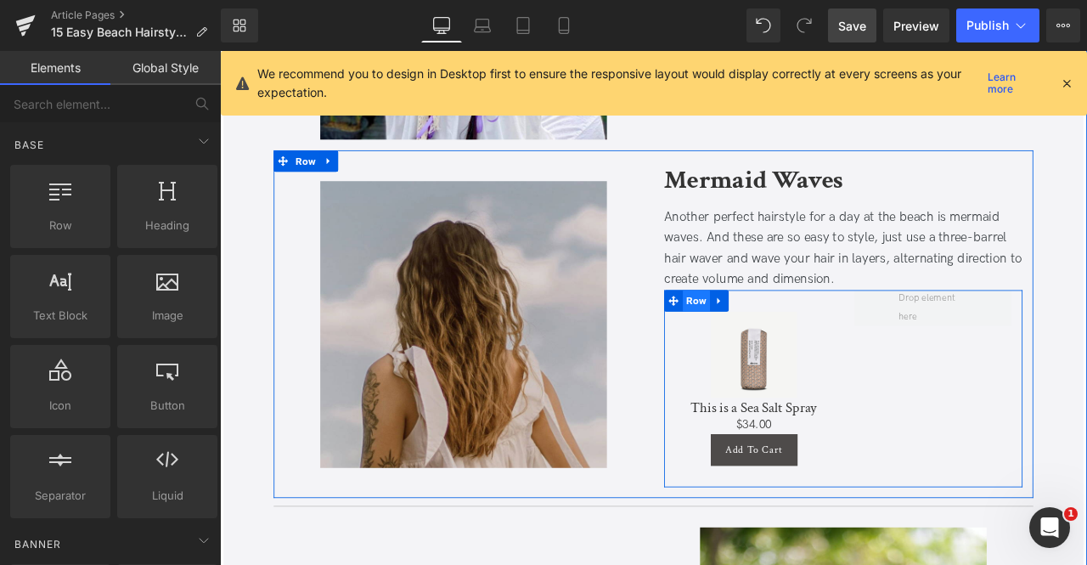
click at [776, 346] on span "Row" at bounding box center [785, 347] width 32 height 25
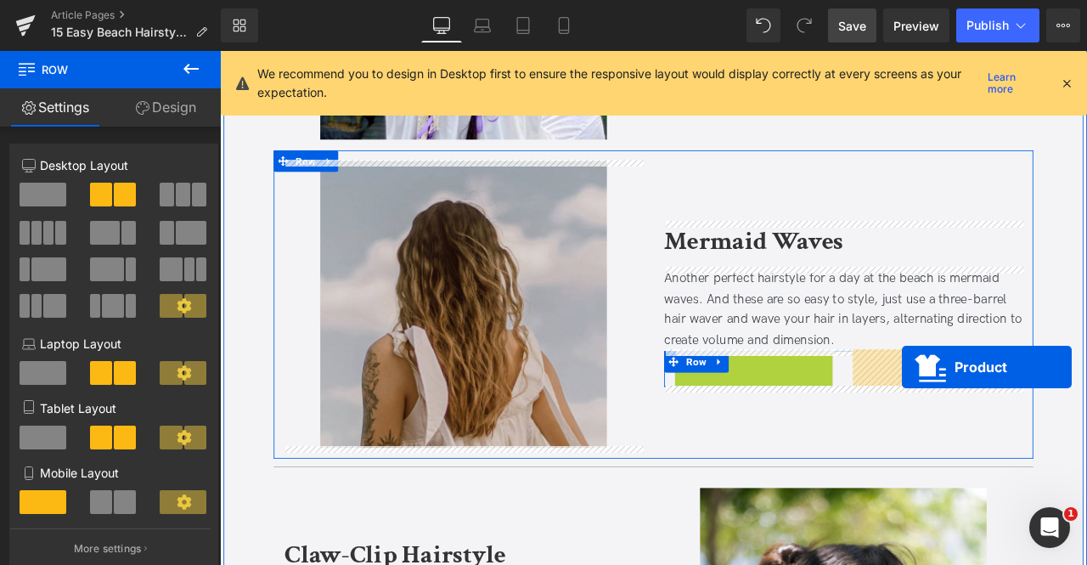
drag, startPoint x: 849, startPoint y: 348, endPoint x: 1029, endPoint y: 425, distance: 194.9
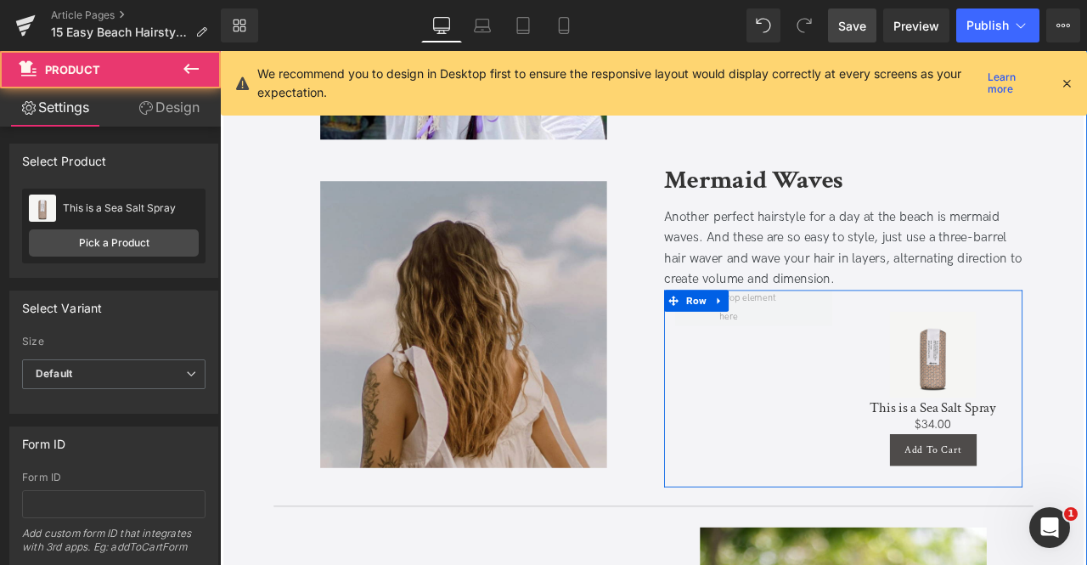
click at [815, 436] on div "Sale Off (P) Image This is a Sea Salt Spray (P) Title $0 $34.00 (P) Price Add T…" at bounding box center [959, 452] width 425 height 234
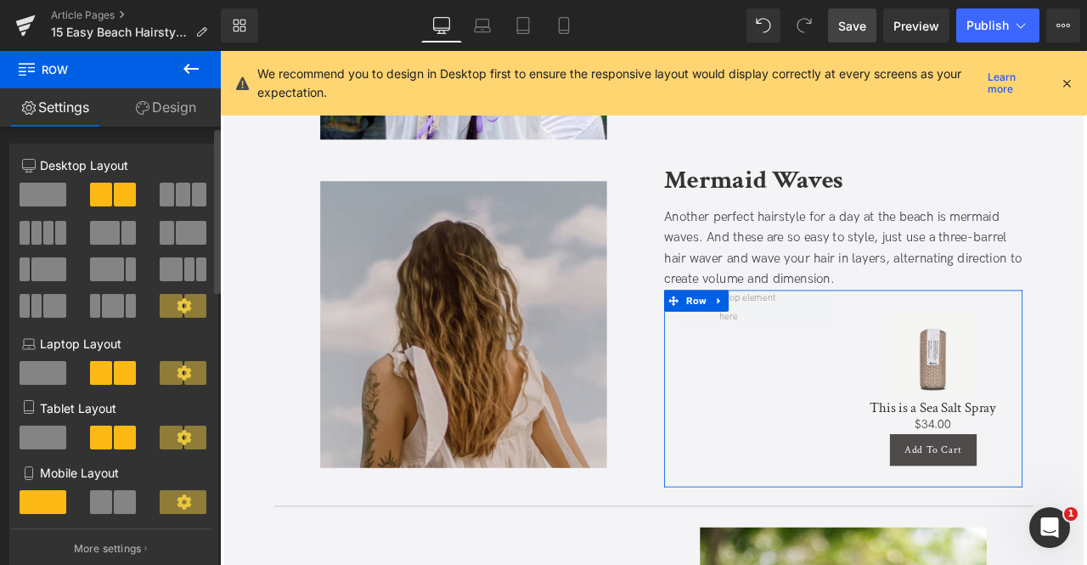
click at [116, 299] on span at bounding box center [113, 306] width 22 height 24
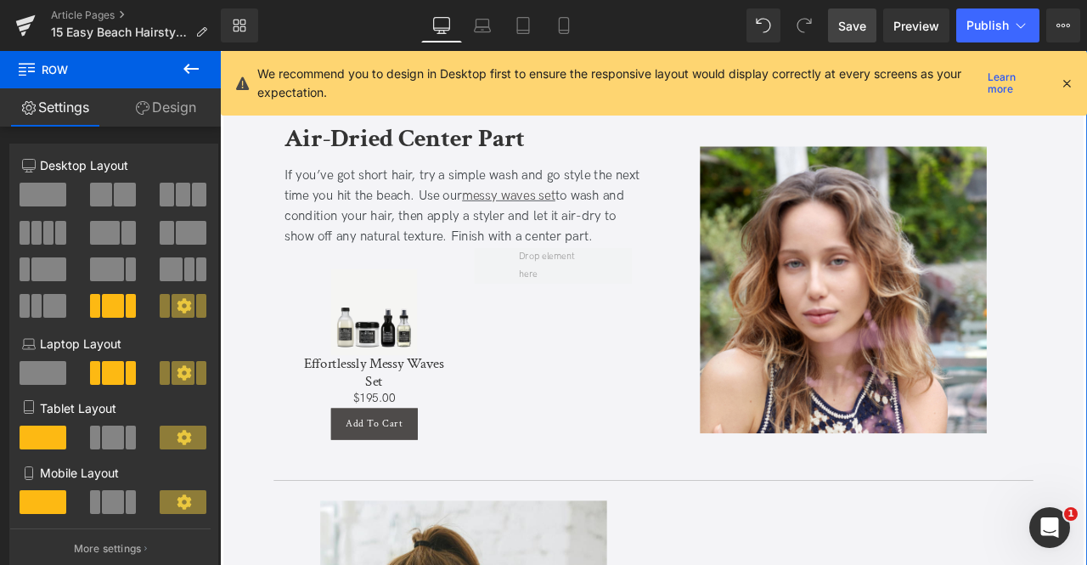
scroll to position [4975, 0]
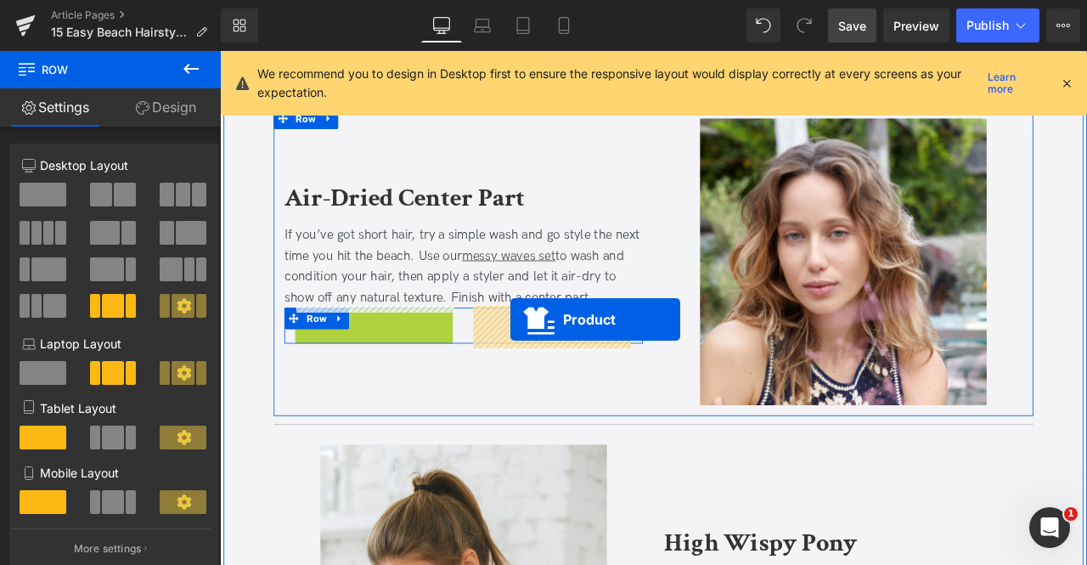
drag, startPoint x: 400, startPoint y: 292, endPoint x: 564, endPoint y: 369, distance: 180.9
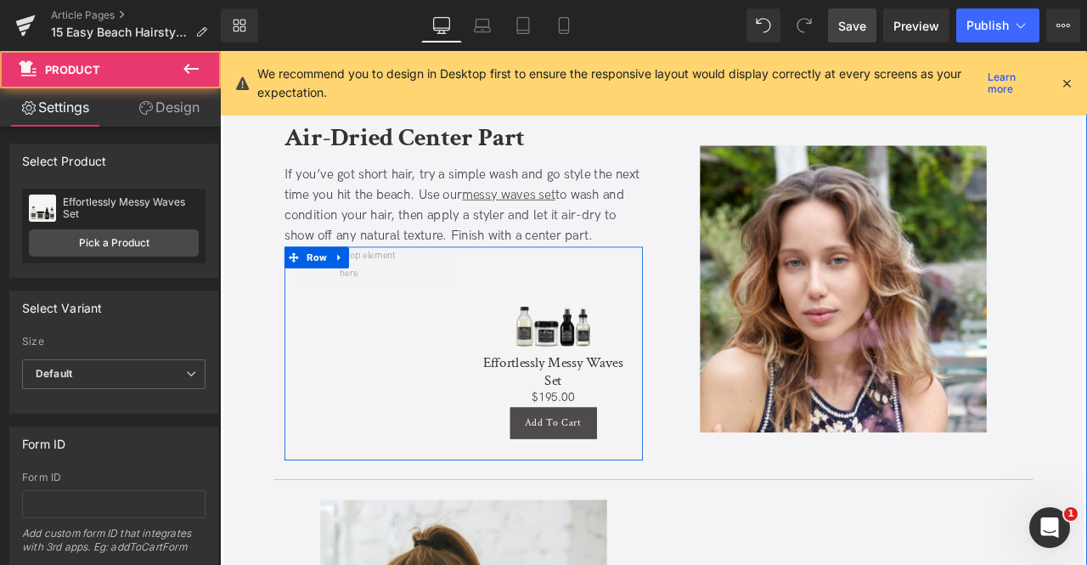
click at [403, 417] on div "Sale Off (P) Image Effortlessly Messy Waves Set (P) Title $0 $195.00 (P) Price …" at bounding box center [508, 409] width 425 height 253
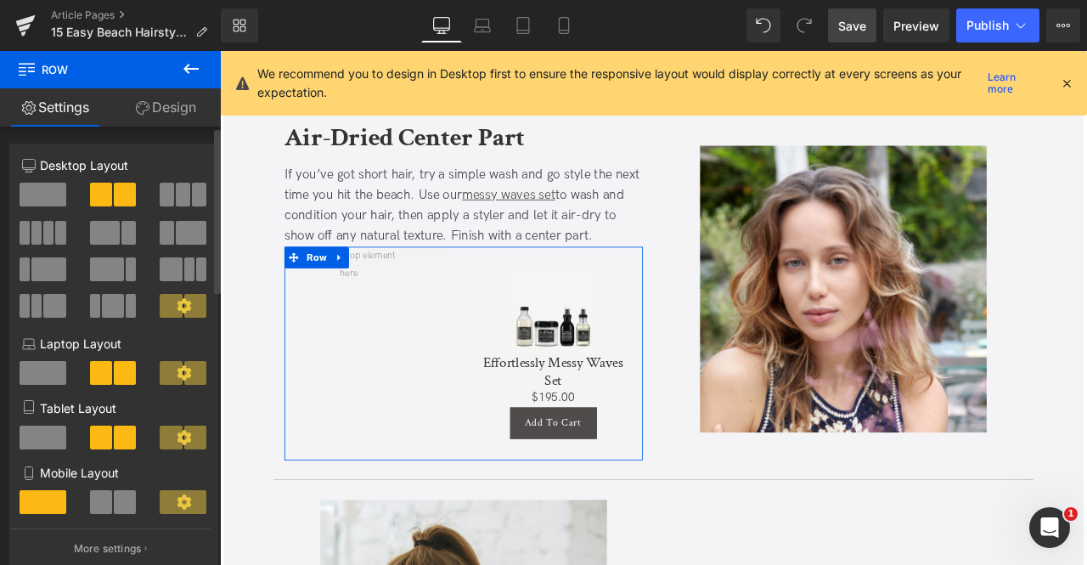
drag, startPoint x: 114, startPoint y: 302, endPoint x: 20, endPoint y: 330, distance: 97.8
click at [114, 302] on span at bounding box center [113, 306] width 22 height 24
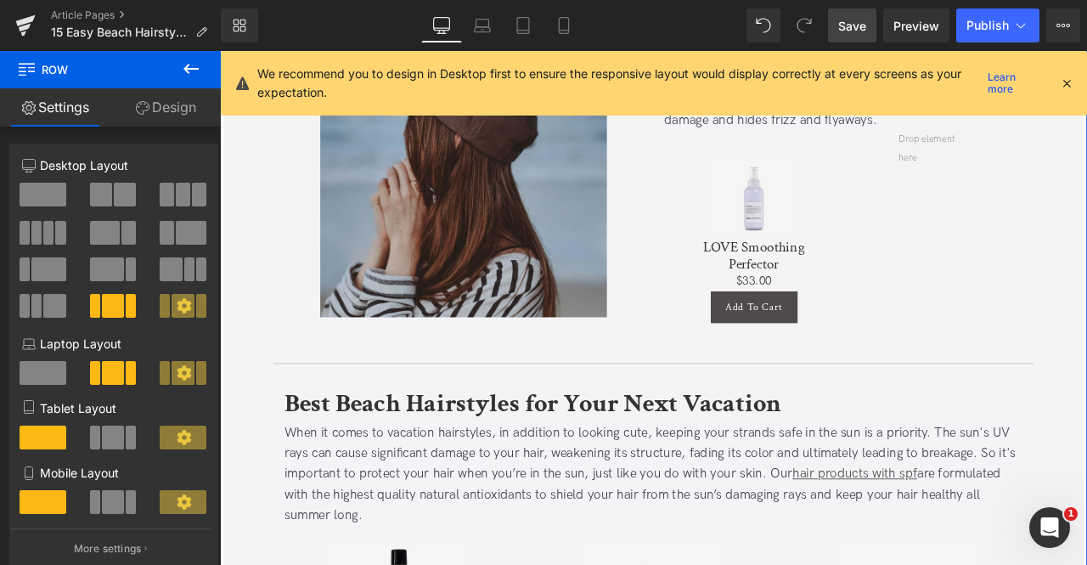
scroll to position [6295, 0]
click at [1086, 251] on div "Sale Off (P) Image LOVE Smoothing Perfector (P) Title $0 $33.00 (P) Price Add T…" at bounding box center [959, 271] width 425 height 253
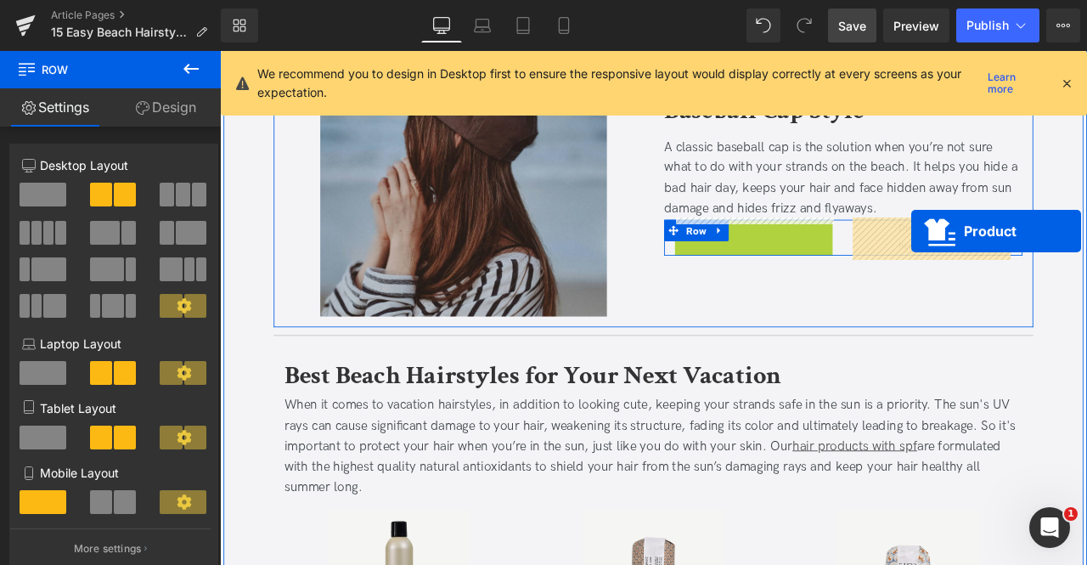
drag, startPoint x: 848, startPoint y: 161, endPoint x: 1040, endPoint y: 264, distance: 218.2
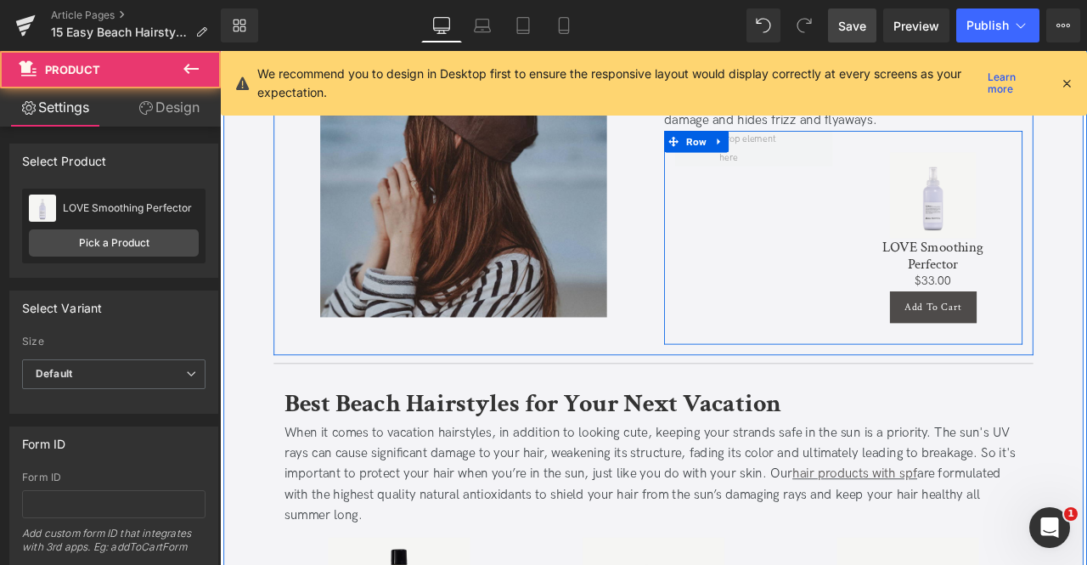
click at [869, 303] on div "Sale Off (P) Image LOVE Smoothing Perfector (P) Title $0 $33.00 (P) Price Add T…" at bounding box center [959, 271] width 425 height 253
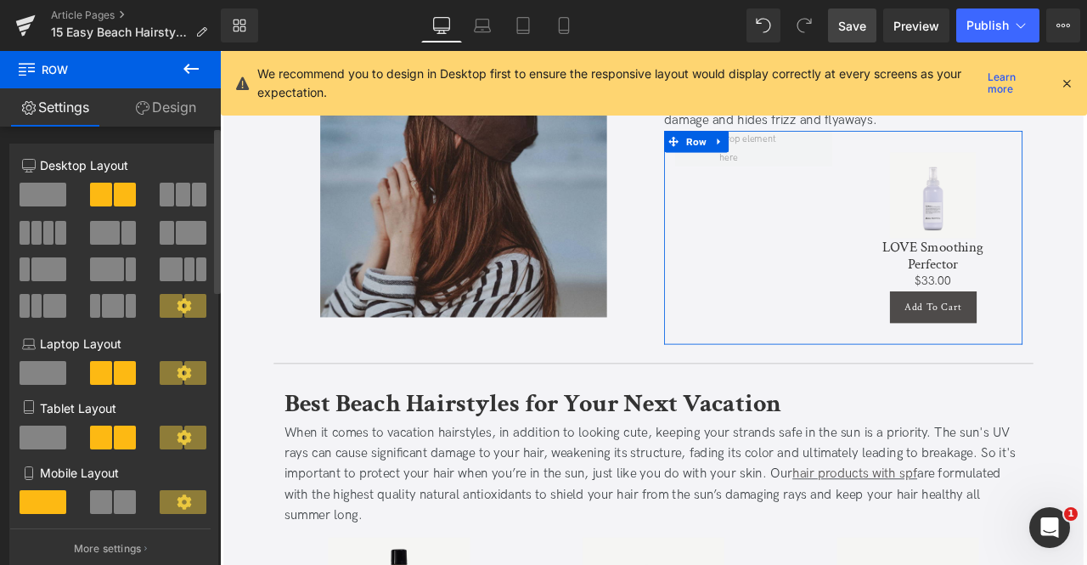
click at [107, 266] on span at bounding box center [107, 269] width 34 height 24
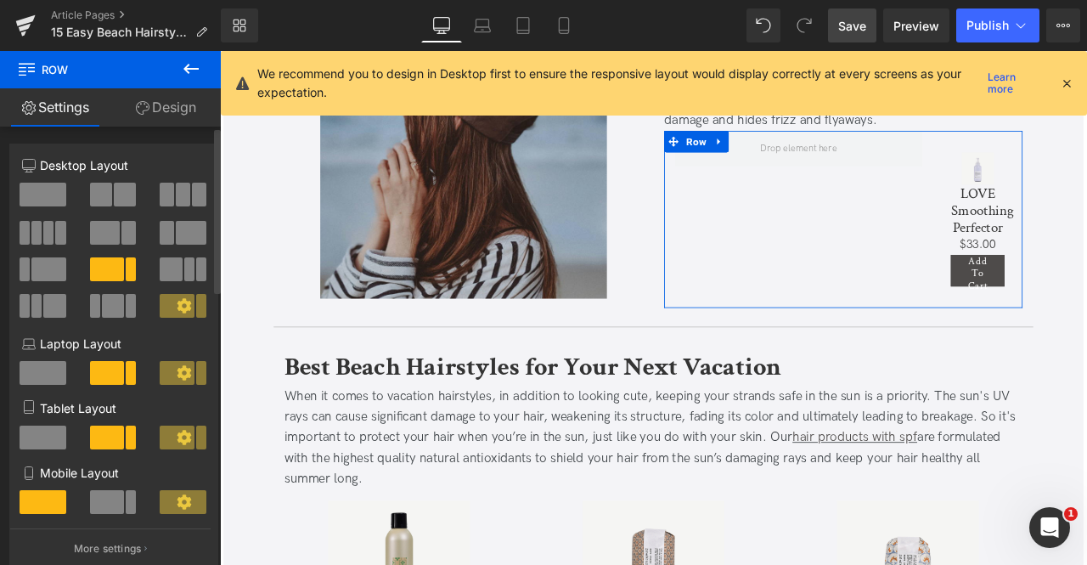
drag, startPoint x: 109, startPoint y: 307, endPoint x: 629, endPoint y: 367, distance: 523.3
click at [109, 307] on span at bounding box center [113, 306] width 22 height 24
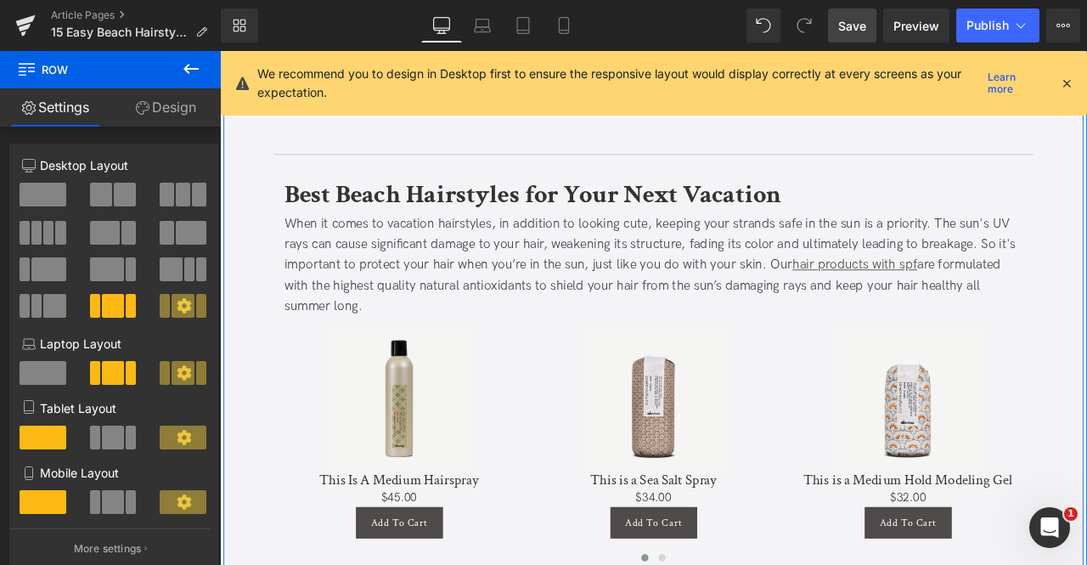
scroll to position [6490, 0]
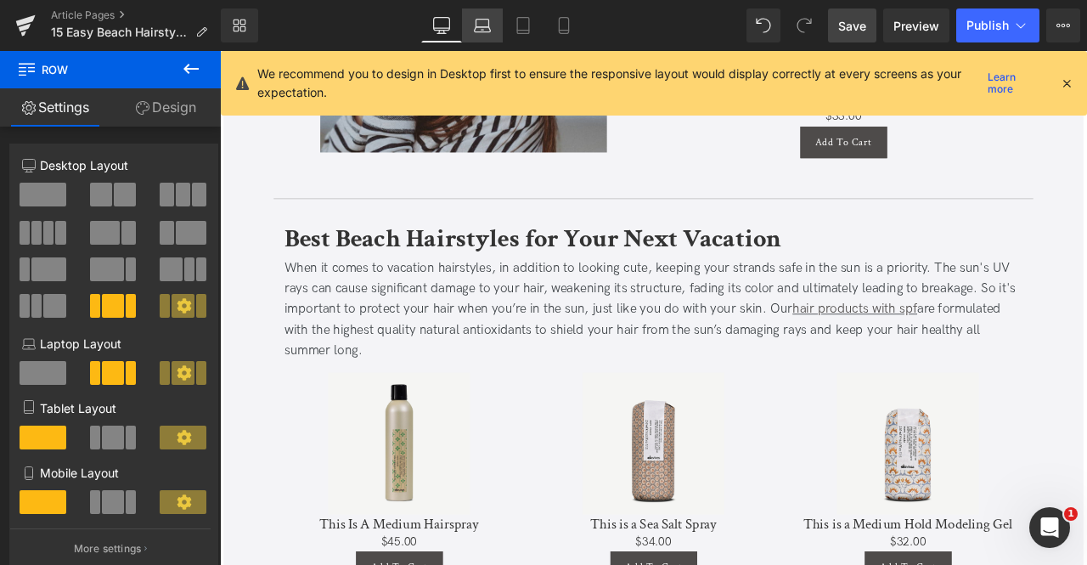
click at [487, 31] on icon at bounding box center [482, 25] width 17 height 17
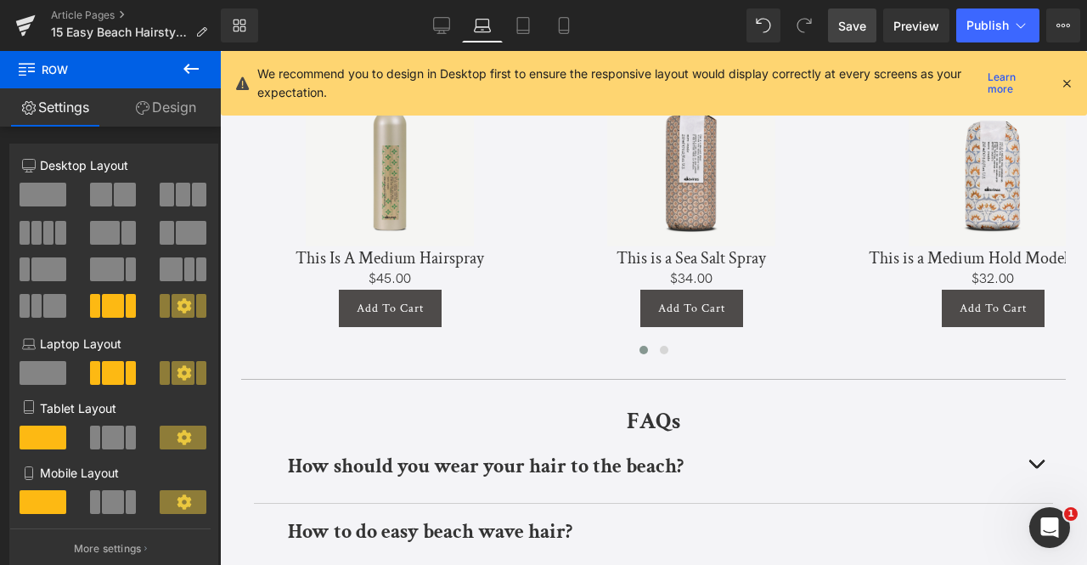
scroll to position [5904, 0]
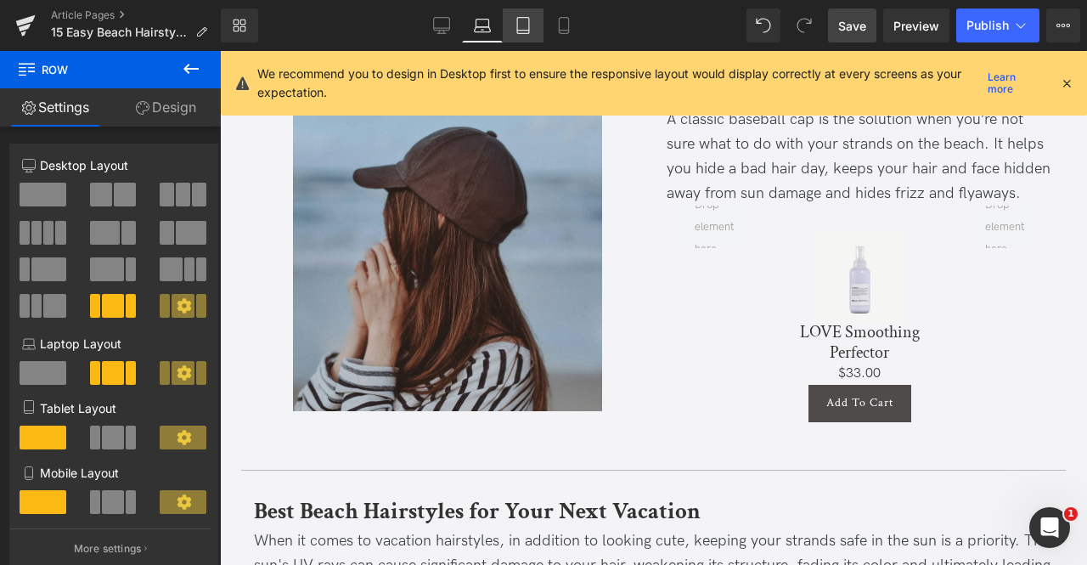
click at [521, 20] on icon at bounding box center [523, 25] width 17 height 17
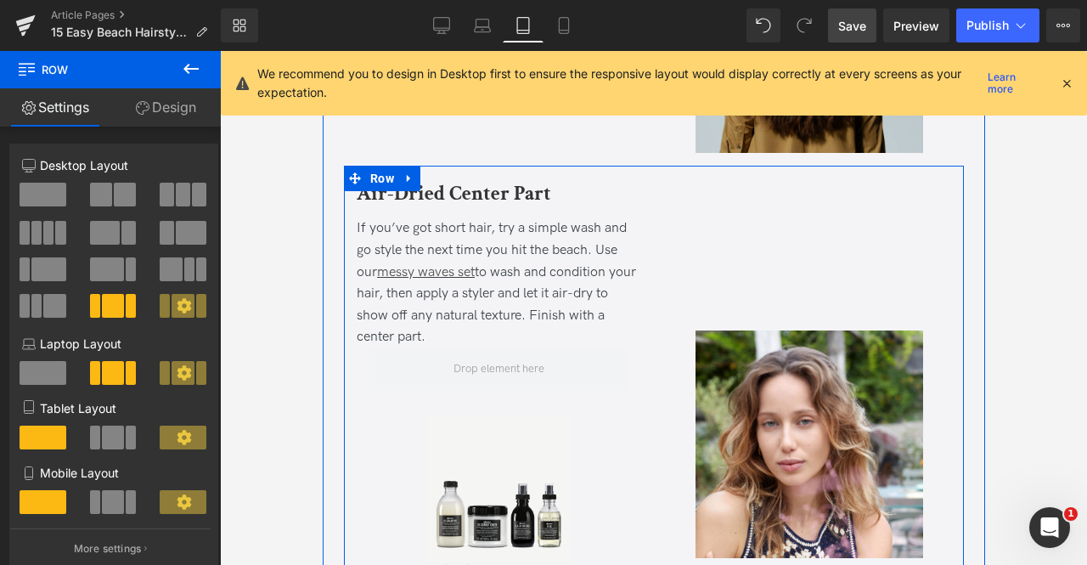
scroll to position [4567, 0]
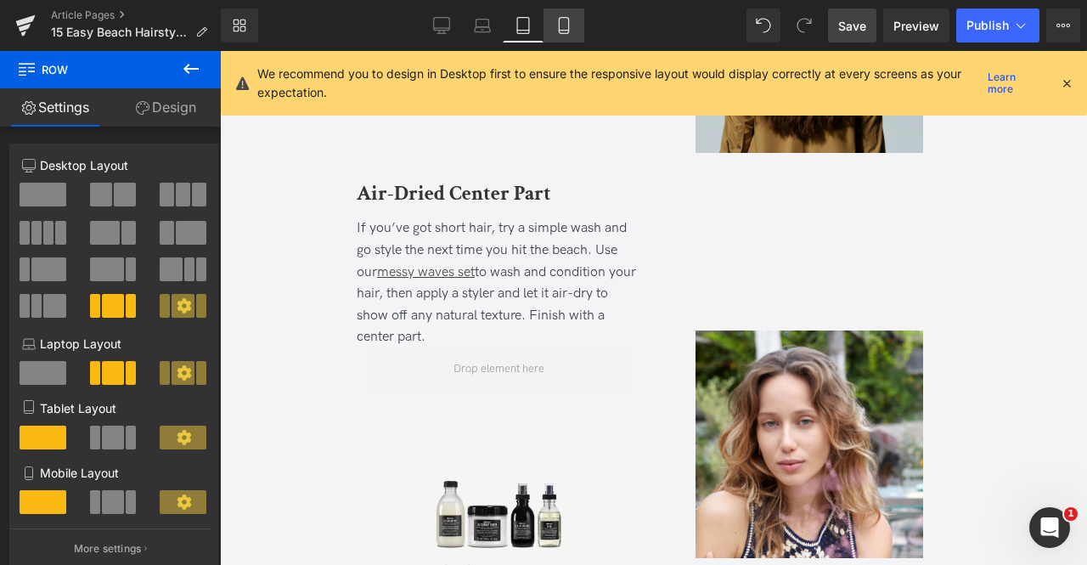
click at [562, 31] on icon at bounding box center [564, 25] width 17 height 17
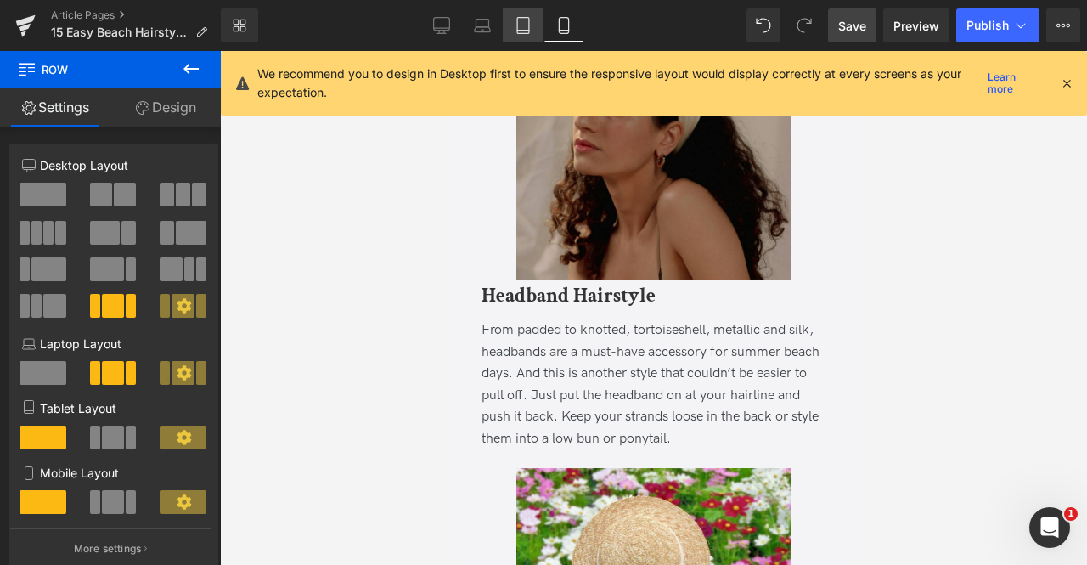
click at [522, 21] on icon at bounding box center [523, 25] width 17 height 17
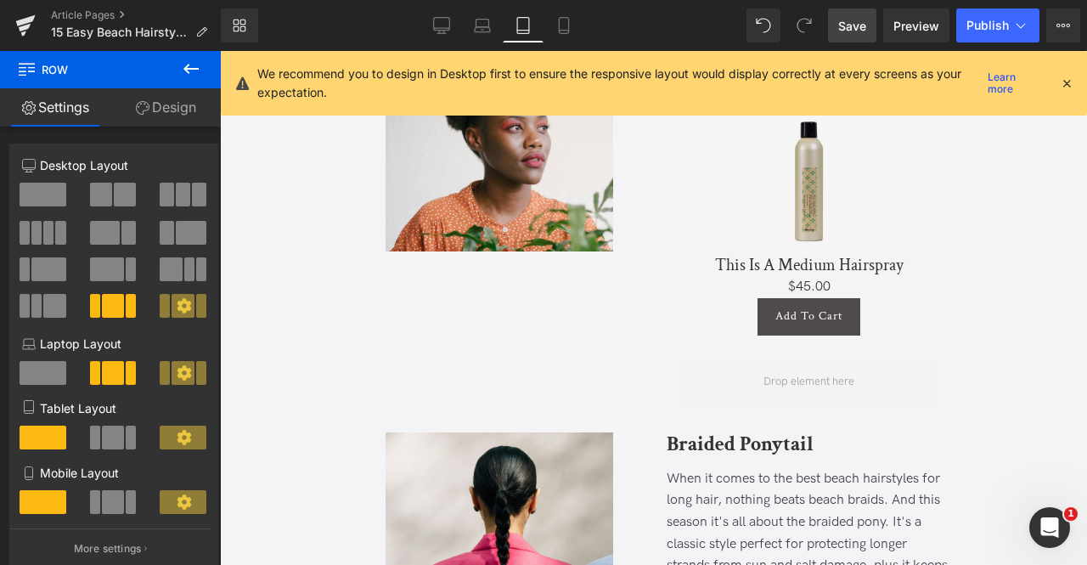
scroll to position [1144, 0]
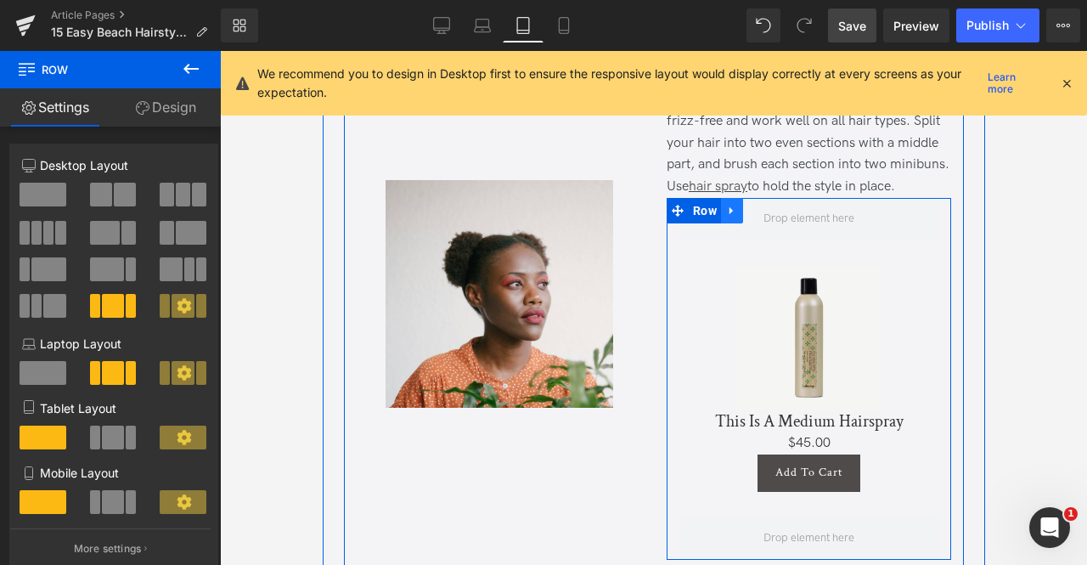
click at [732, 210] on icon at bounding box center [731, 210] width 12 height 13
click at [749, 211] on icon at bounding box center [754, 211] width 12 height 12
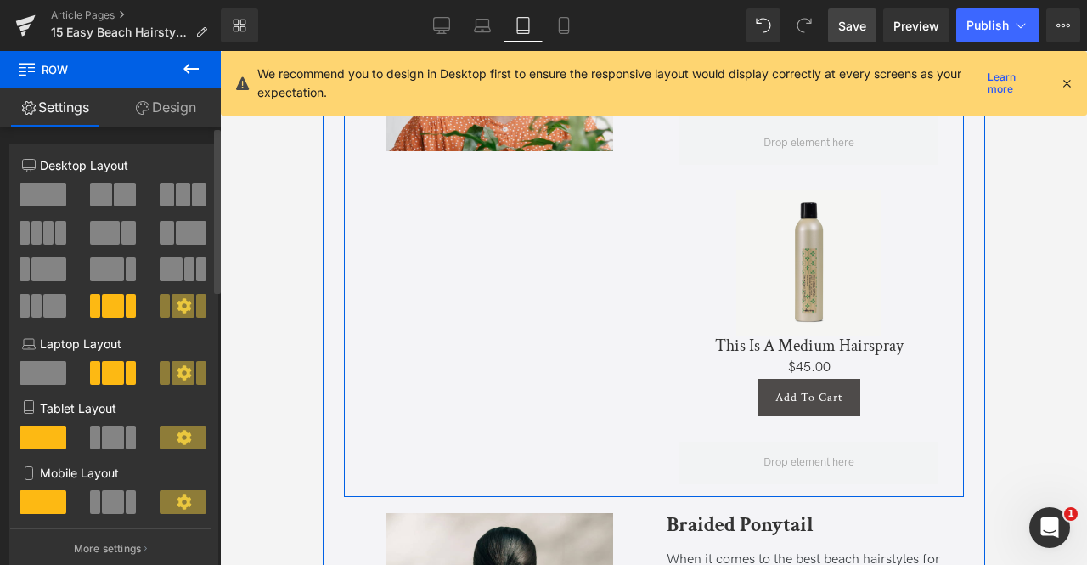
scroll to position [1583, 0]
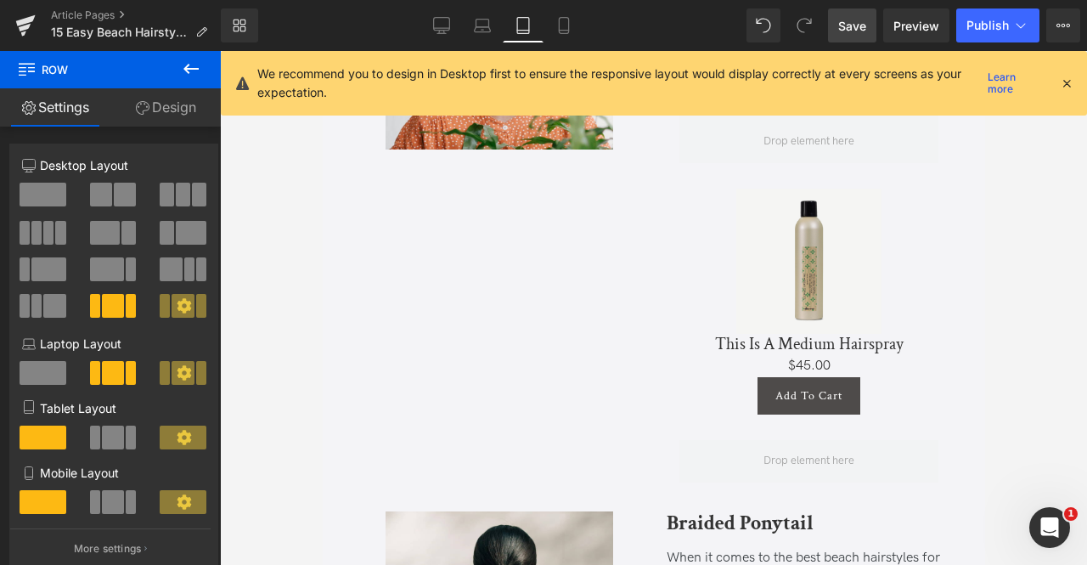
click at [161, 117] on link "Design" at bounding box center [165, 107] width 110 height 38
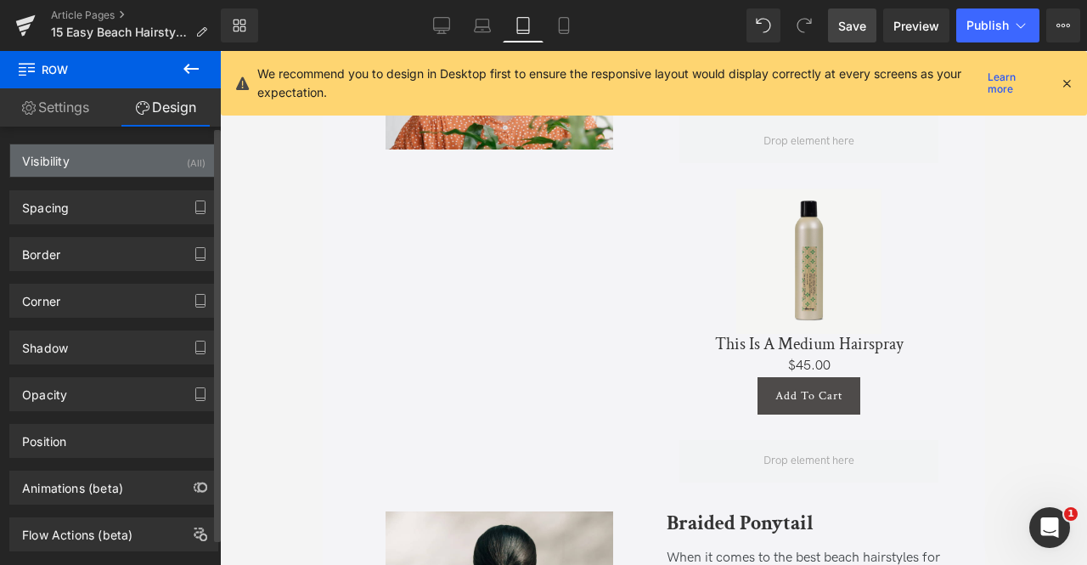
click at [169, 153] on div "Visibility (All)" at bounding box center [113, 160] width 207 height 32
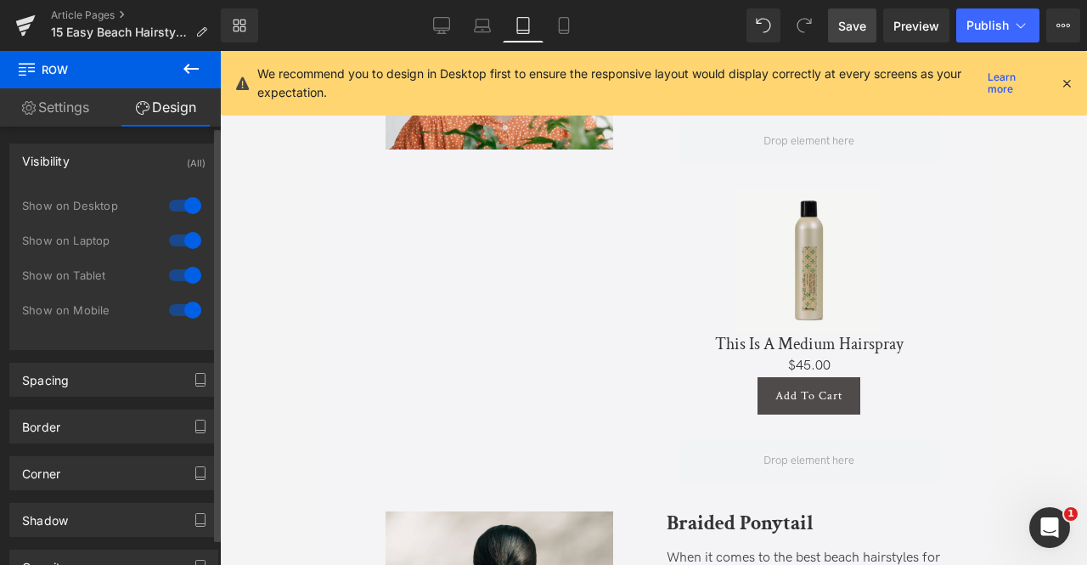
click at [177, 306] on div at bounding box center [185, 309] width 41 height 27
click at [177, 275] on div at bounding box center [185, 275] width 41 height 27
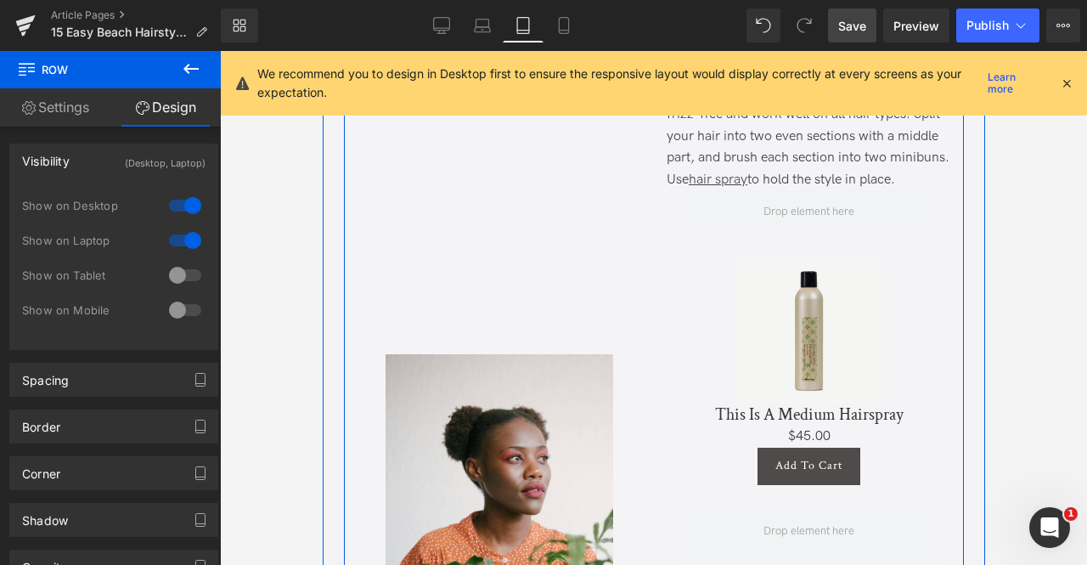
scroll to position [1058, 0]
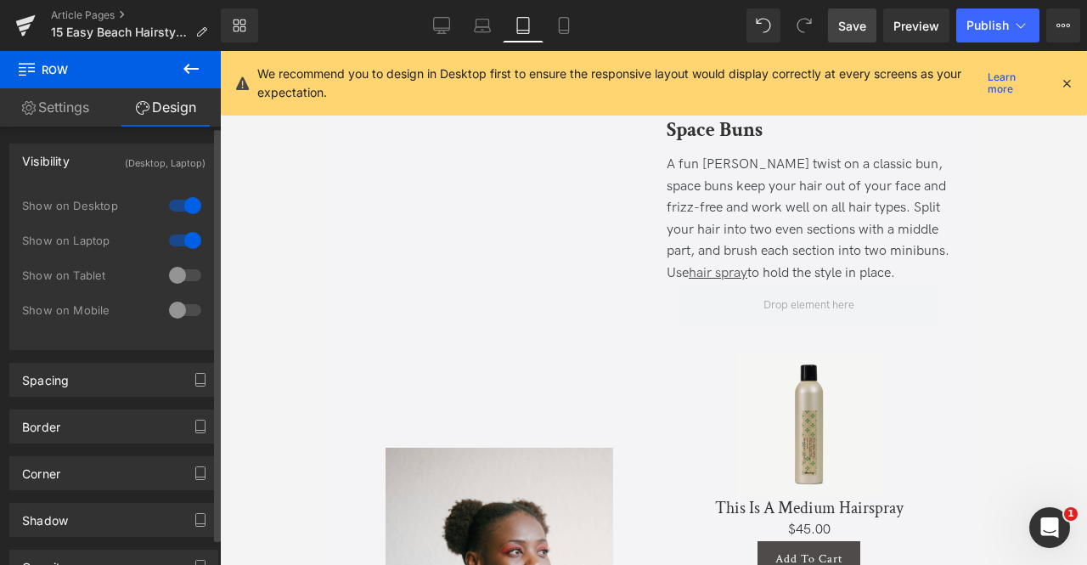
click at [172, 313] on div at bounding box center [185, 309] width 41 height 27
click at [178, 255] on div "Show on Laptop" at bounding box center [113, 249] width 183 height 35
click at [185, 276] on div at bounding box center [185, 275] width 41 height 27
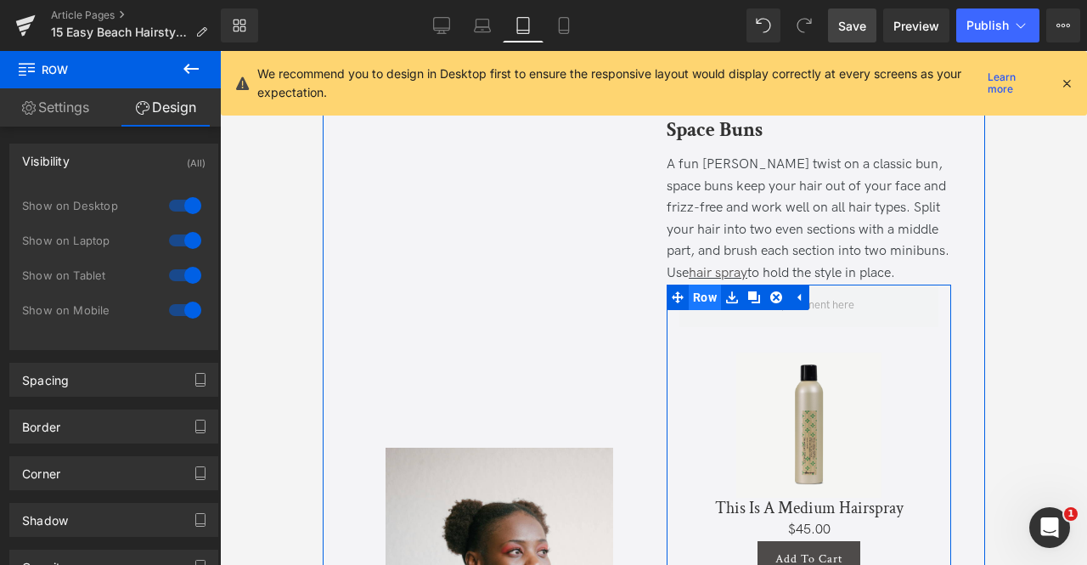
click at [696, 296] on span "Row" at bounding box center [704, 297] width 32 height 25
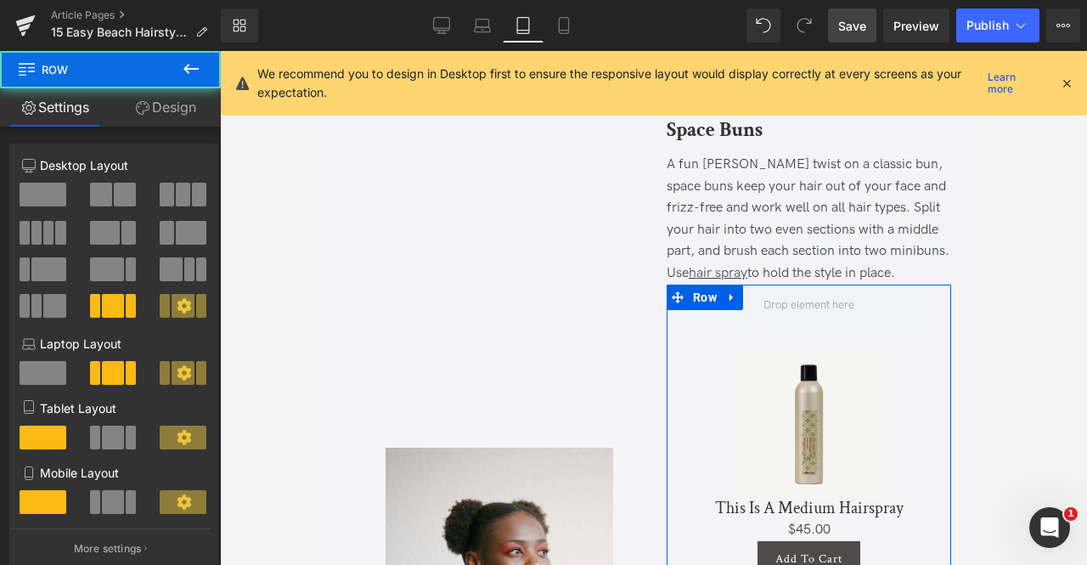
click at [166, 104] on link "Design" at bounding box center [165, 107] width 110 height 38
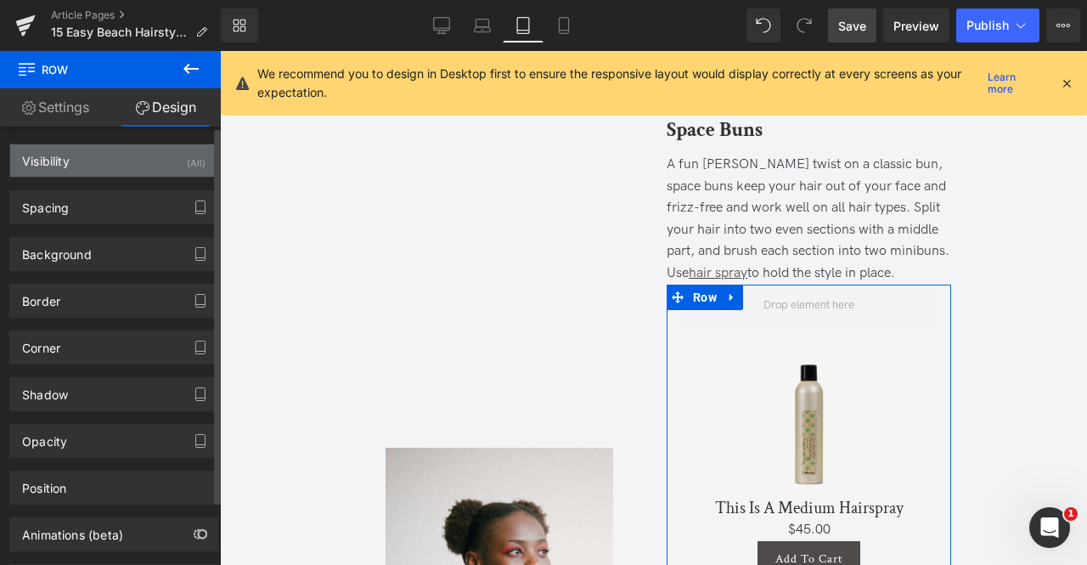
click at [154, 164] on div "Visibility (All)" at bounding box center [113, 160] width 207 height 32
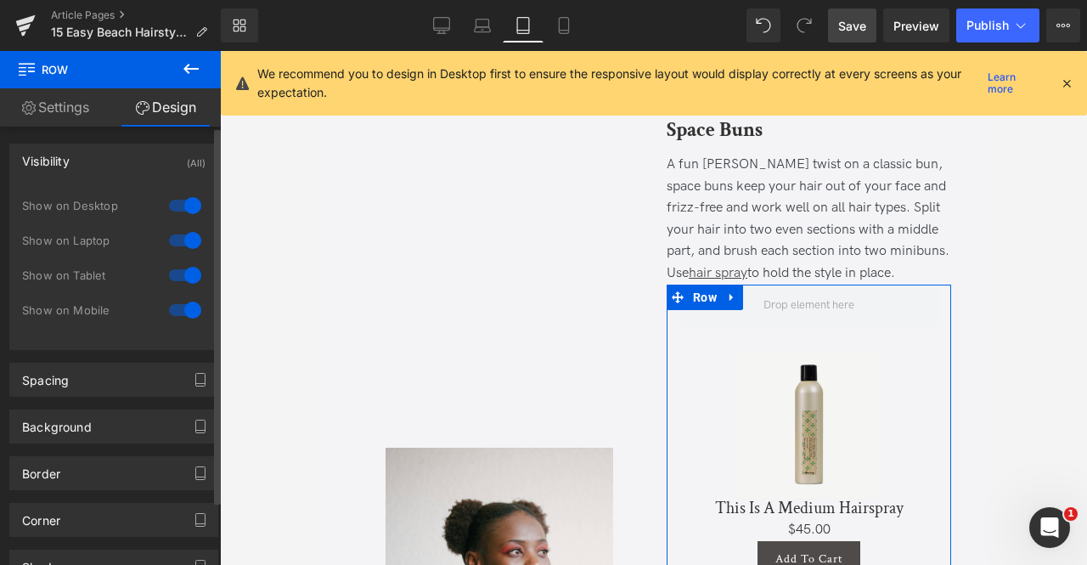
click at [179, 302] on div at bounding box center [185, 309] width 41 height 27
click at [178, 276] on div at bounding box center [185, 275] width 41 height 27
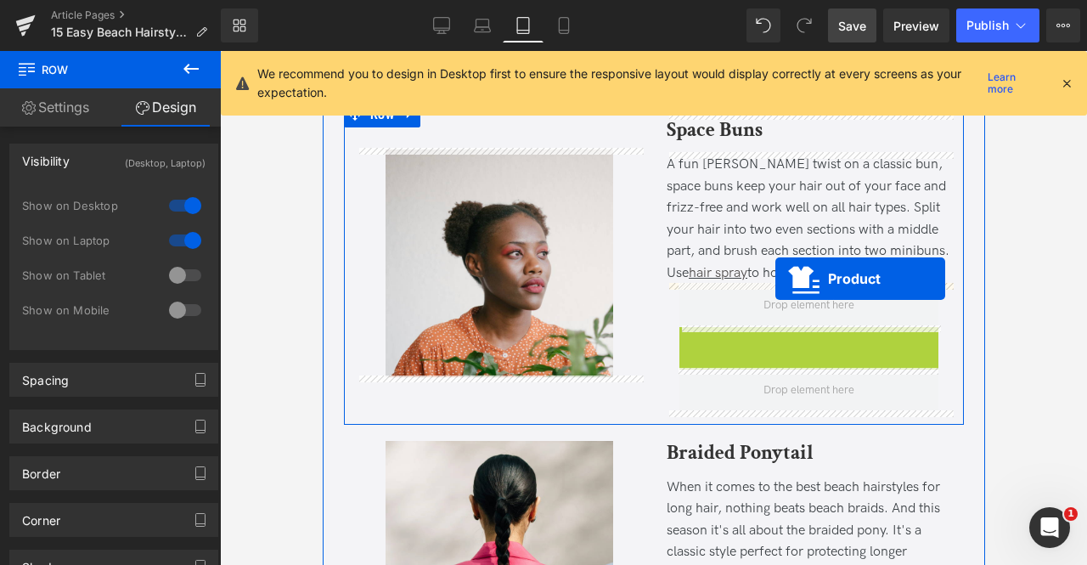
drag, startPoint x: 770, startPoint y: 344, endPoint x: 775, endPoint y: 278, distance: 66.4
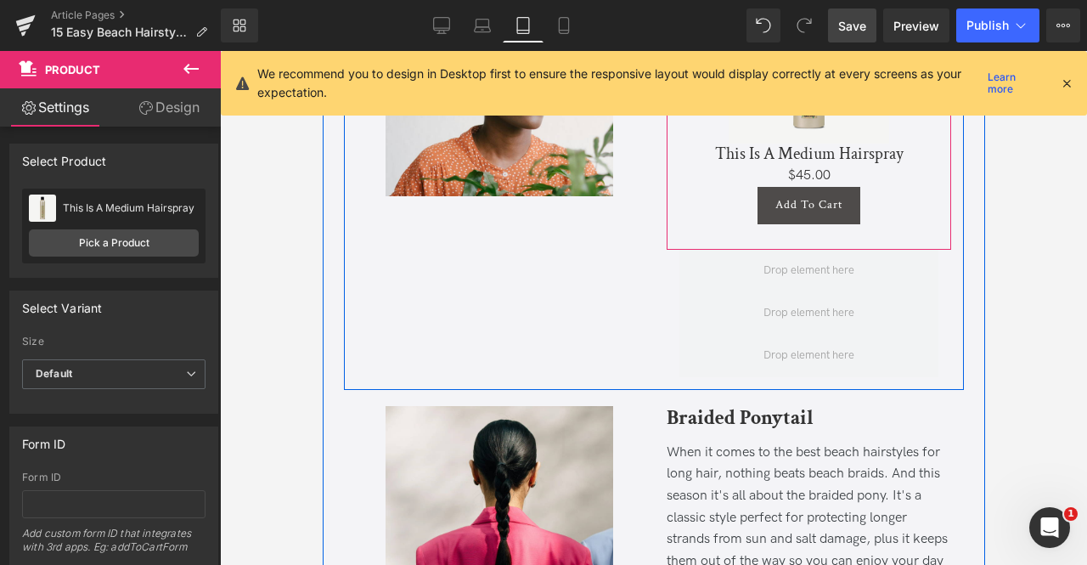
scroll to position [1385, 0]
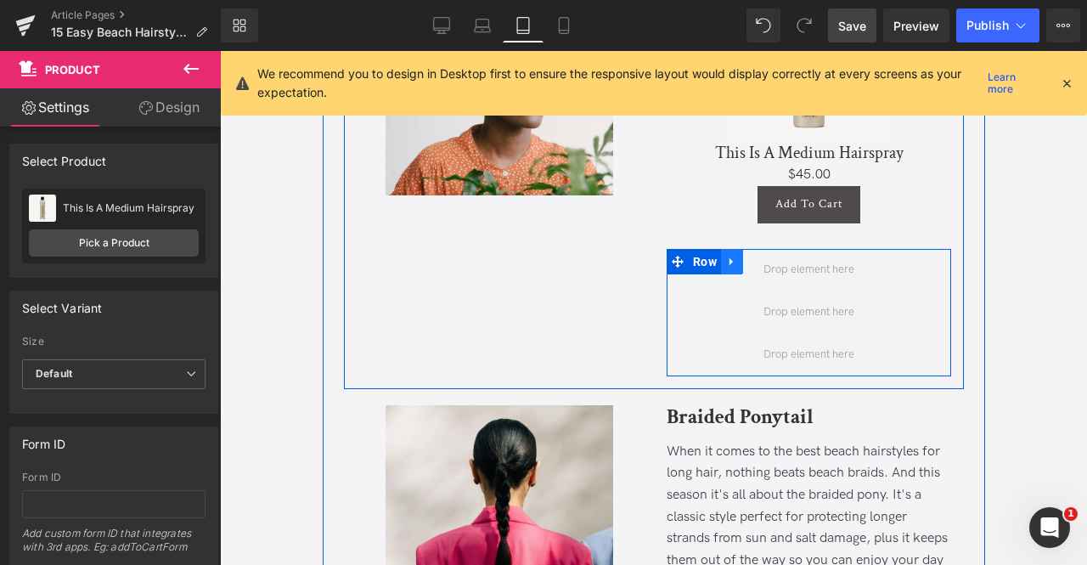
click at [720, 259] on link at bounding box center [731, 261] width 22 height 25
click at [770, 259] on icon at bounding box center [776, 262] width 12 height 12
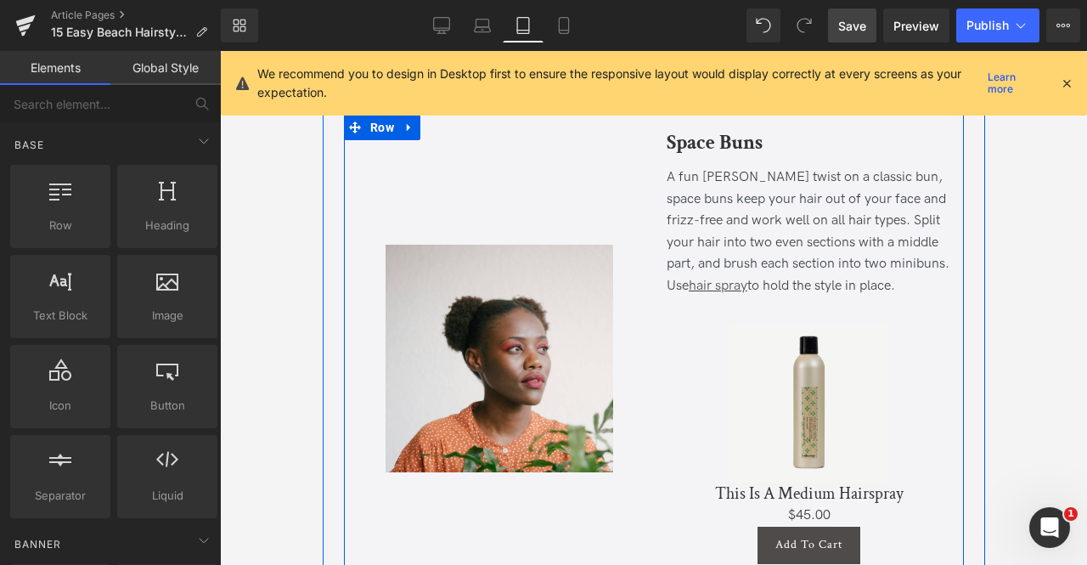
scroll to position [1044, 0]
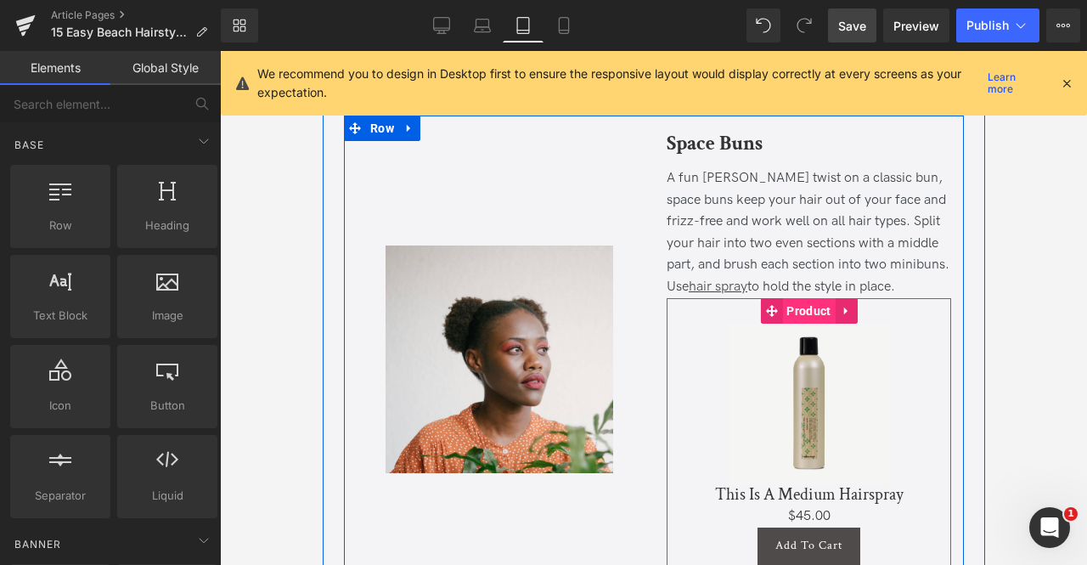
click at [793, 306] on span "Product" at bounding box center [807, 310] width 53 height 25
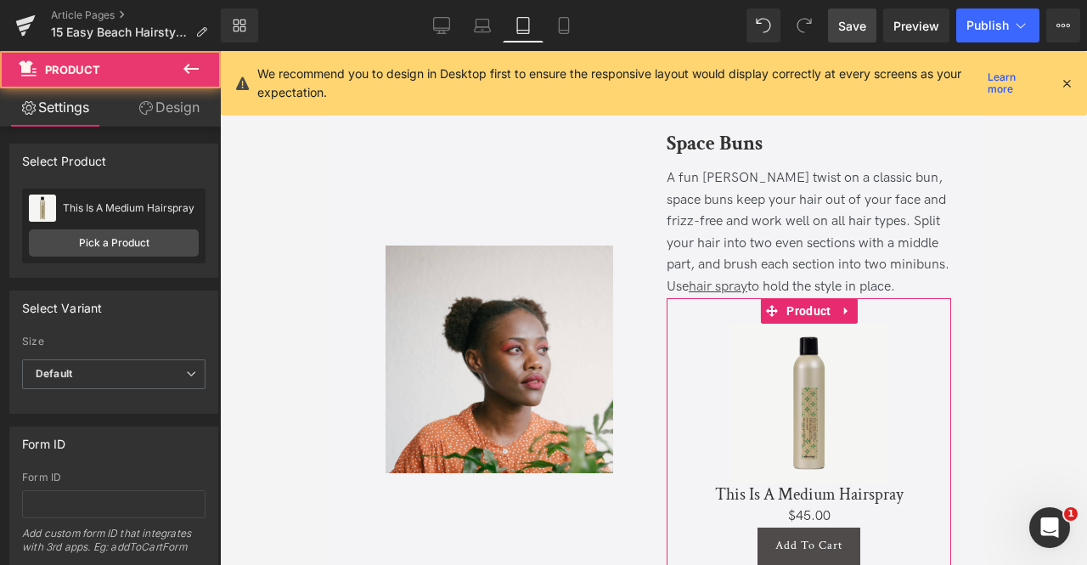
click at [166, 108] on link "Design" at bounding box center [169, 107] width 110 height 38
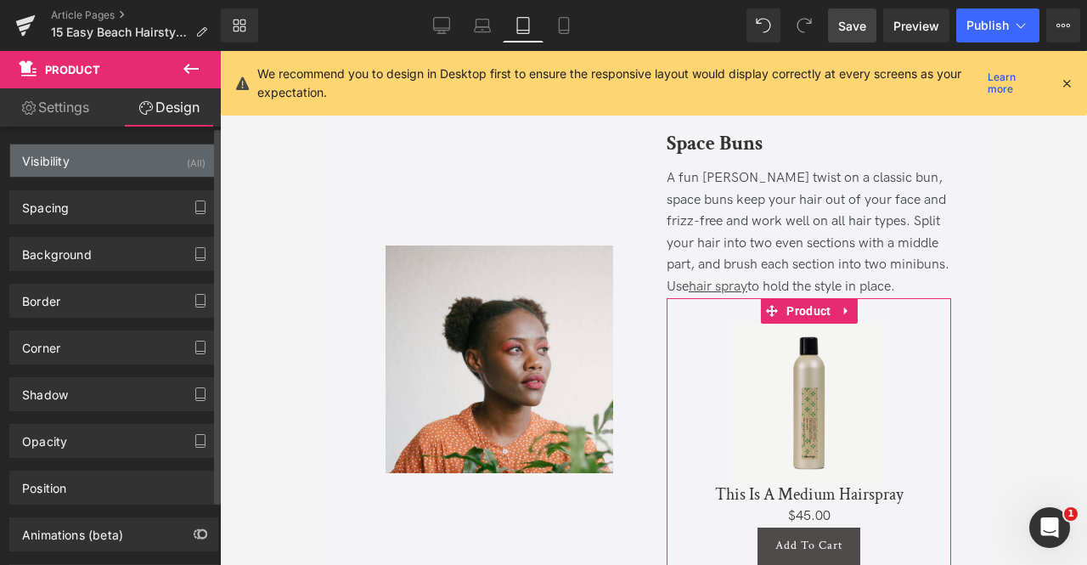
click at [173, 157] on div "Visibility (All)" at bounding box center [113, 160] width 207 height 32
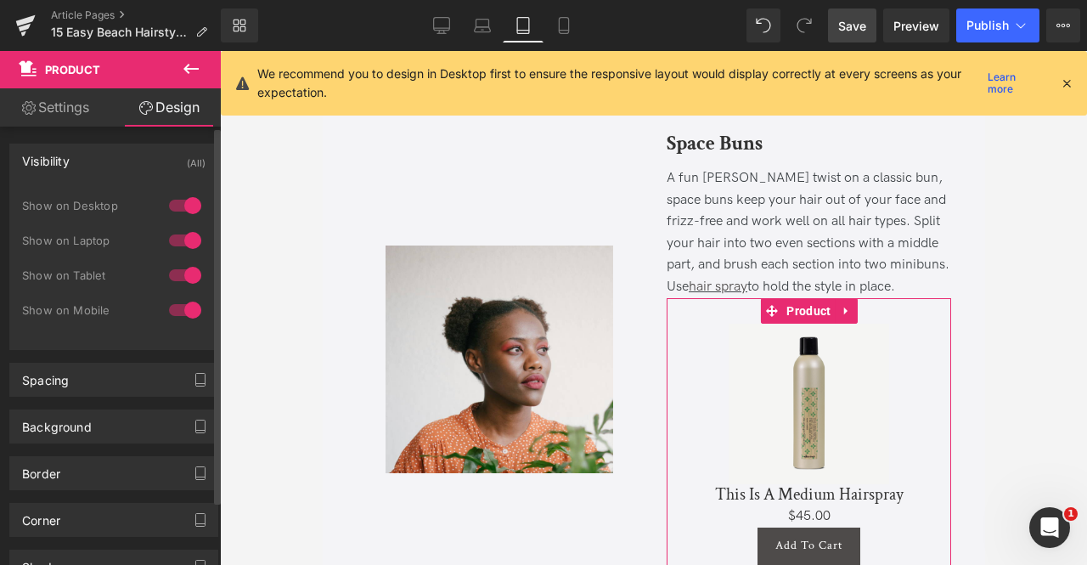
click at [180, 230] on div at bounding box center [185, 240] width 41 height 27
click at [176, 210] on div at bounding box center [185, 205] width 41 height 27
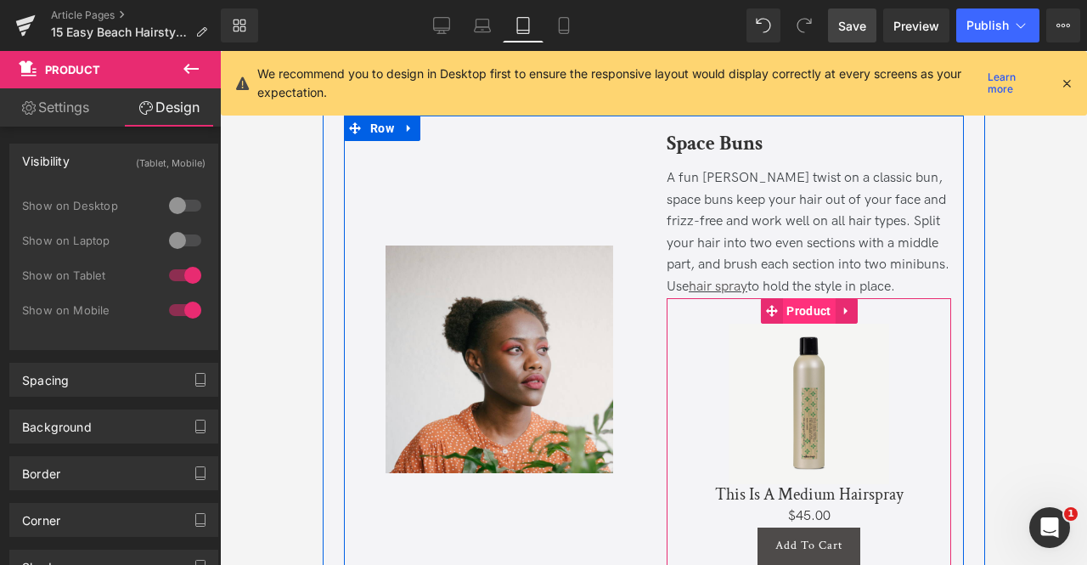
click at [797, 310] on span "Product" at bounding box center [807, 310] width 53 height 25
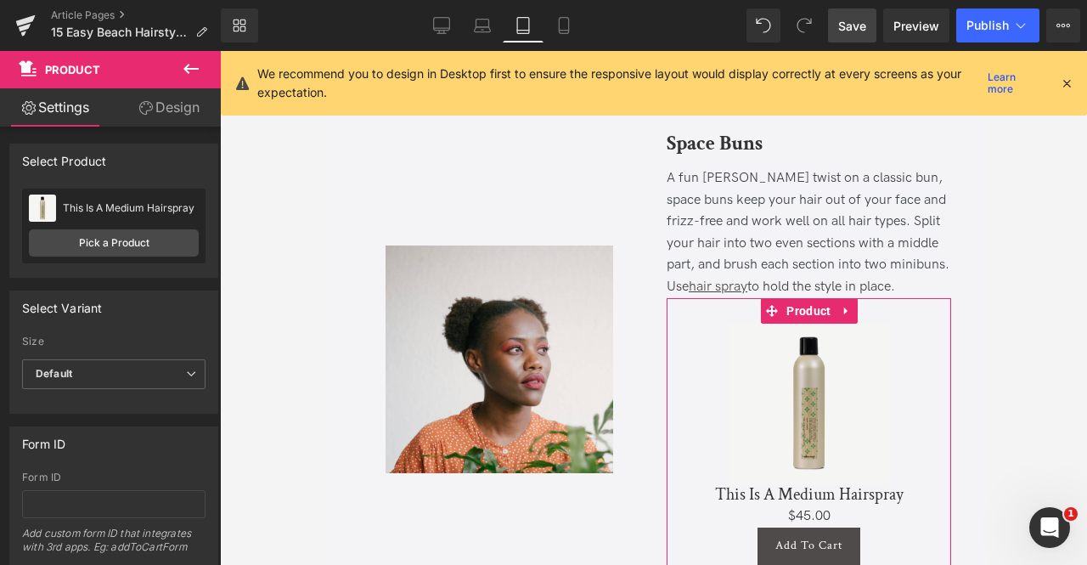
scroll to position [221, 0]
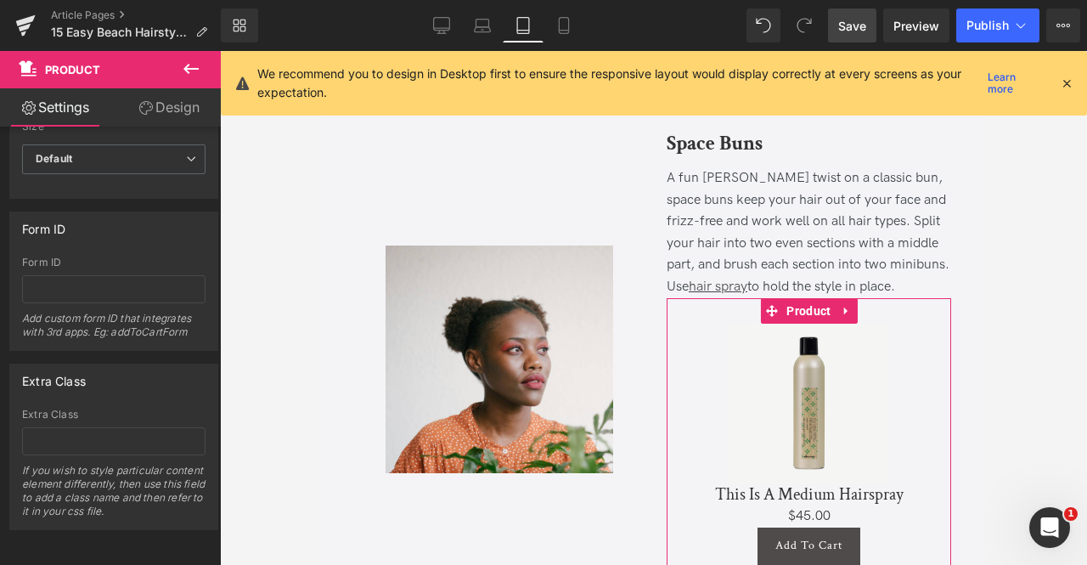
click at [175, 105] on link "Design" at bounding box center [169, 107] width 110 height 38
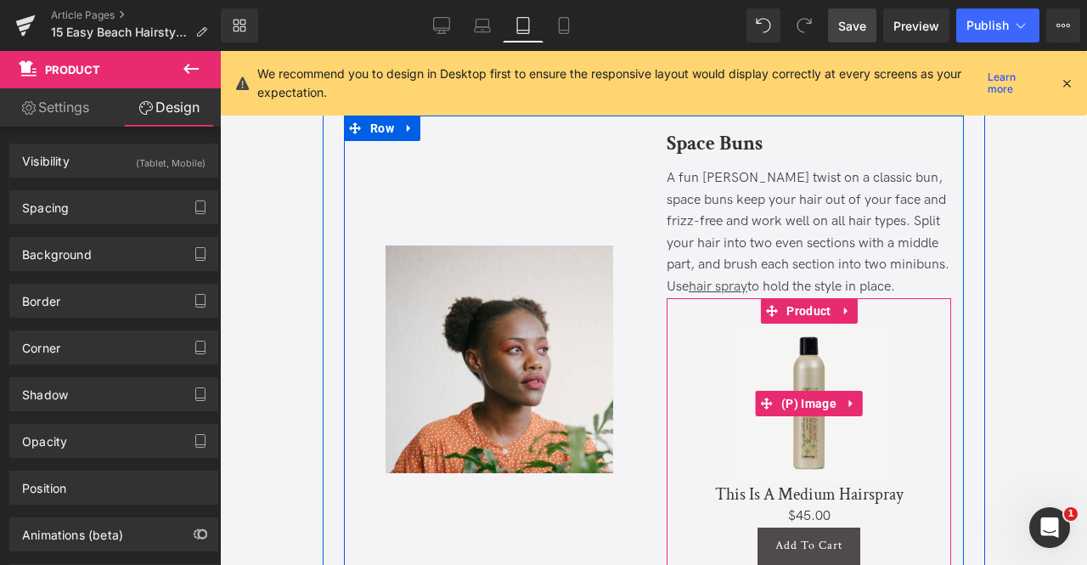
click at [783, 364] on img at bounding box center [808, 404] width 161 height 161
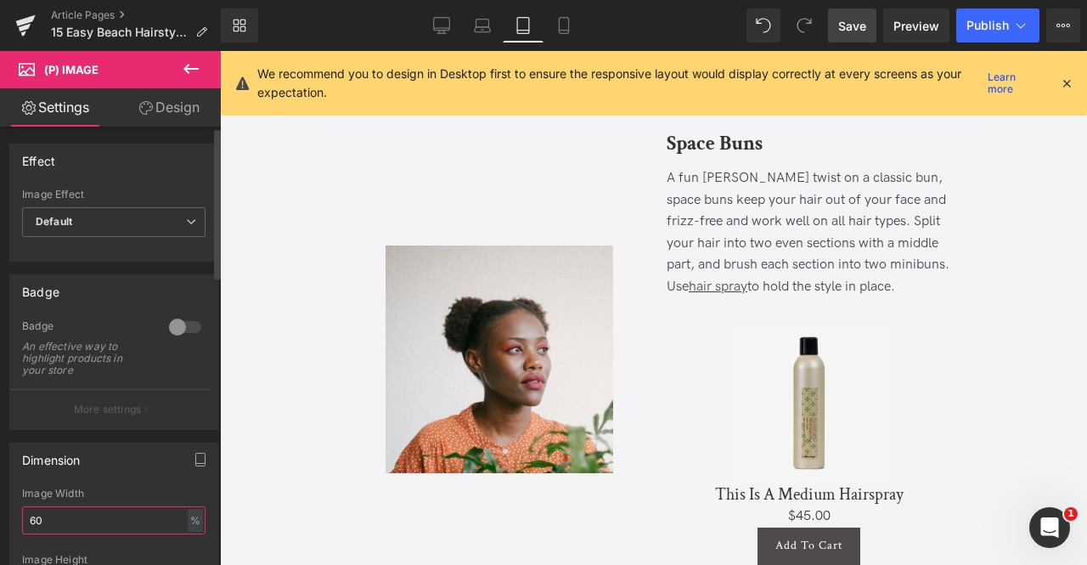
click at [78, 507] on input "60" at bounding box center [113, 520] width 183 height 28
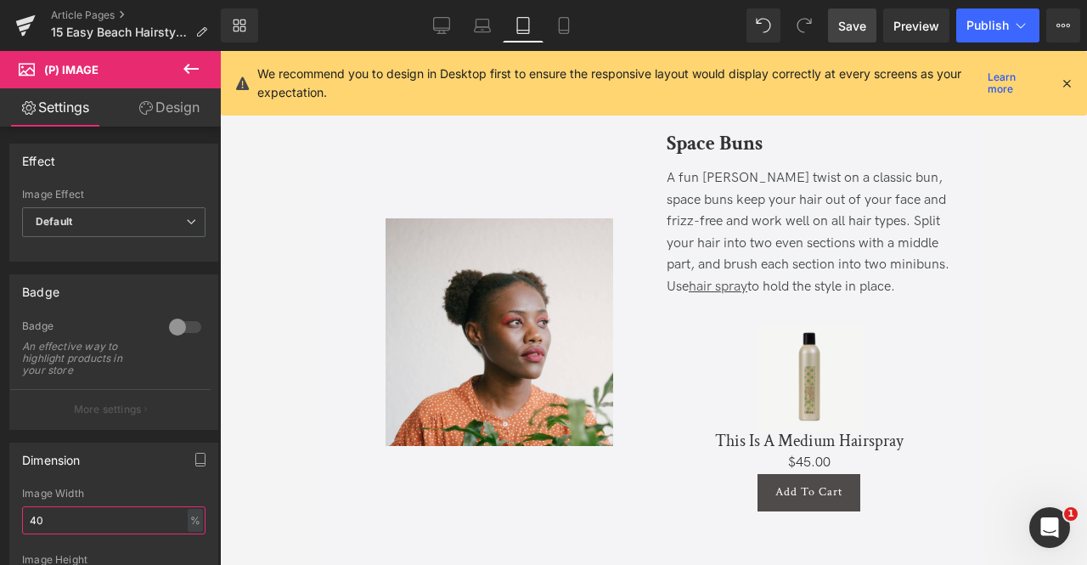
type input "40"
click at [173, 65] on button at bounding box center [190, 69] width 59 height 37
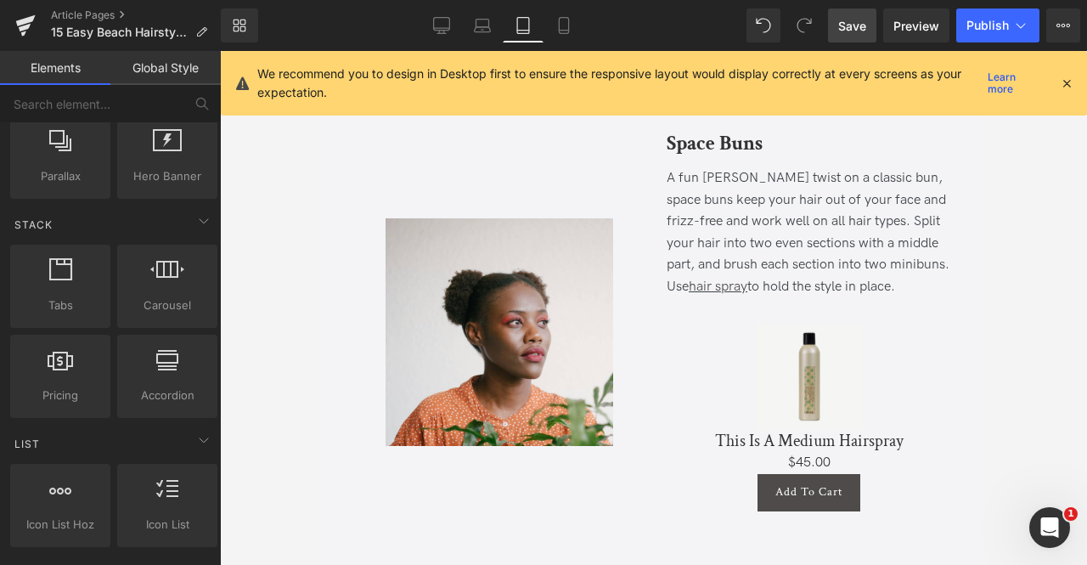
scroll to position [449, 0]
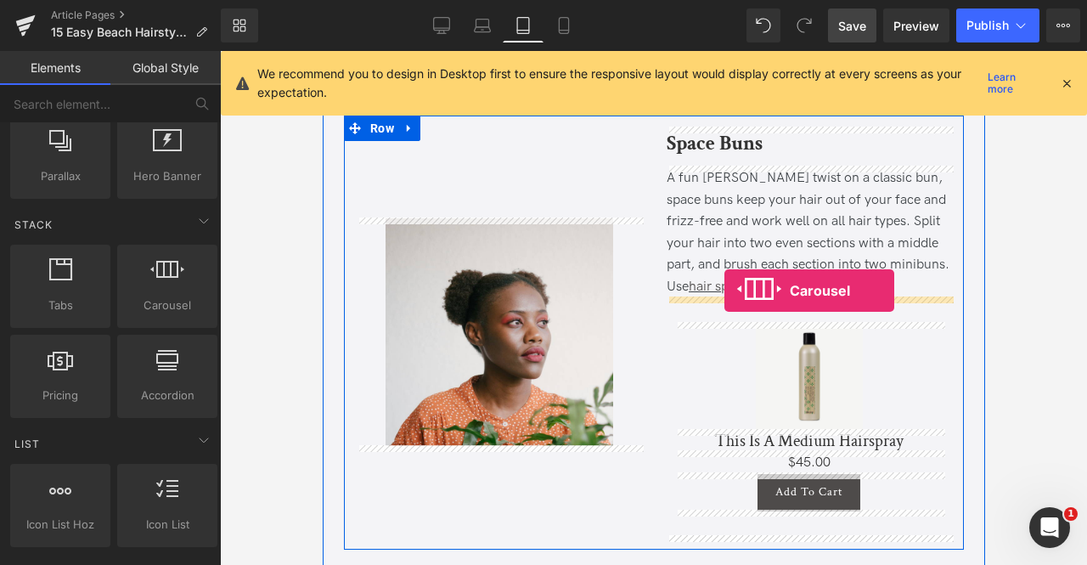
drag, startPoint x: 473, startPoint y: 353, endPoint x: 724, endPoint y: 291, distance: 258.1
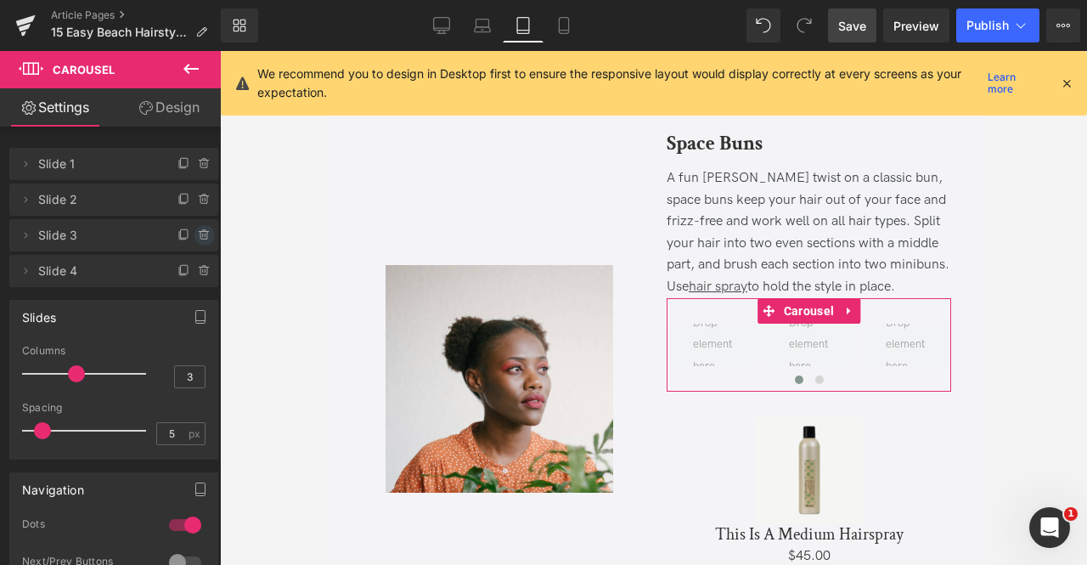
click at [200, 235] on icon at bounding box center [205, 235] width 14 height 14
click at [200, 235] on button "Delete" at bounding box center [187, 236] width 54 height 22
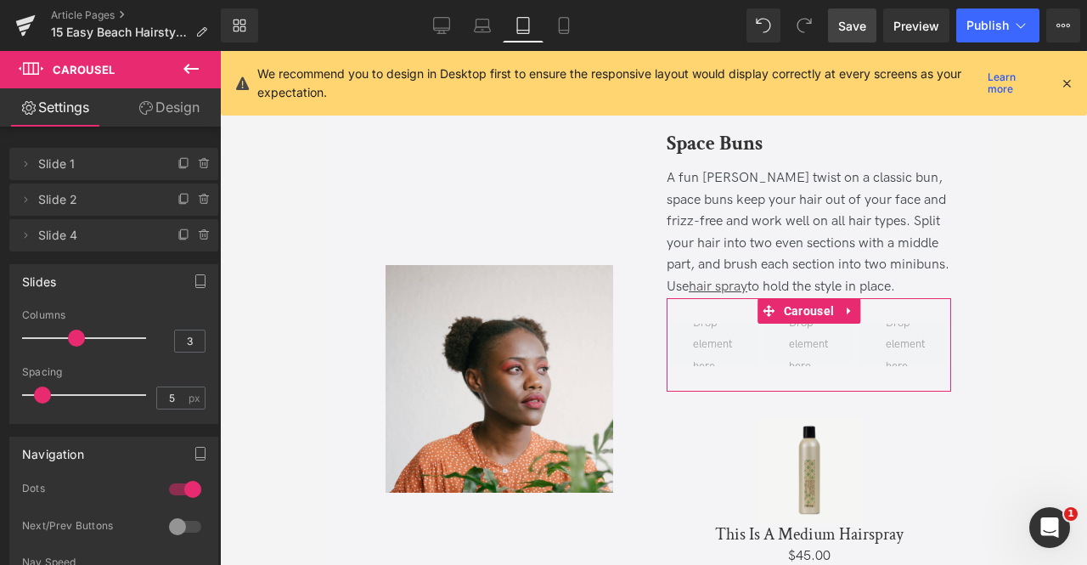
click at [200, 235] on icon at bounding box center [205, 235] width 14 height 14
click at [200, 235] on button "Delete" at bounding box center [187, 236] width 54 height 22
click at [200, 265] on button "button" at bounding box center [200, 281] width 27 height 32
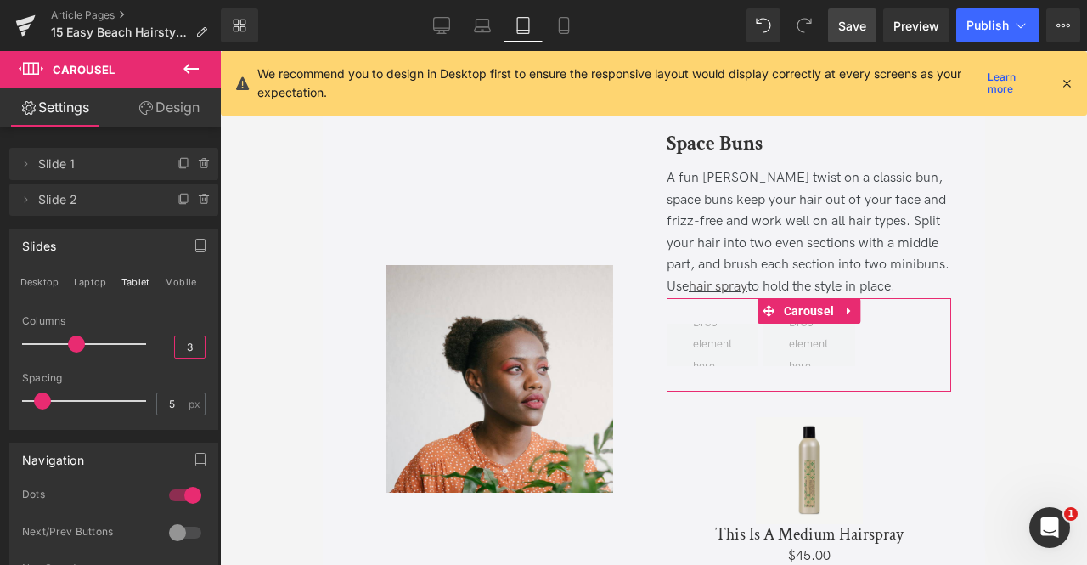
click at [189, 344] on input "3" at bounding box center [190, 346] width 30 height 21
type input "2"
click at [165, 400] on input "5" at bounding box center [172, 403] width 30 height 21
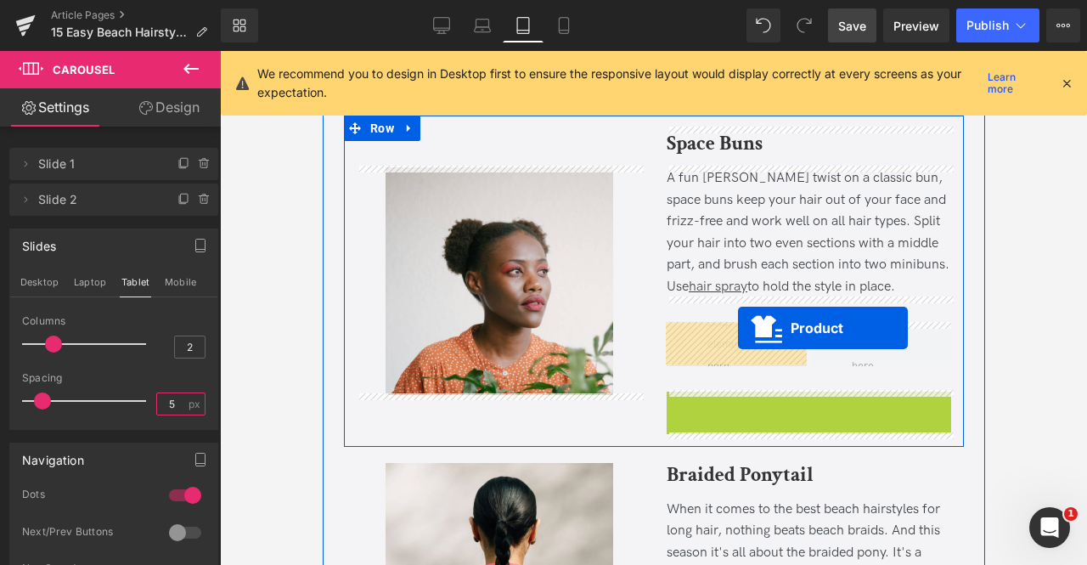
drag, startPoint x: 770, startPoint y: 408, endPoint x: 737, endPoint y: 327, distance: 86.9
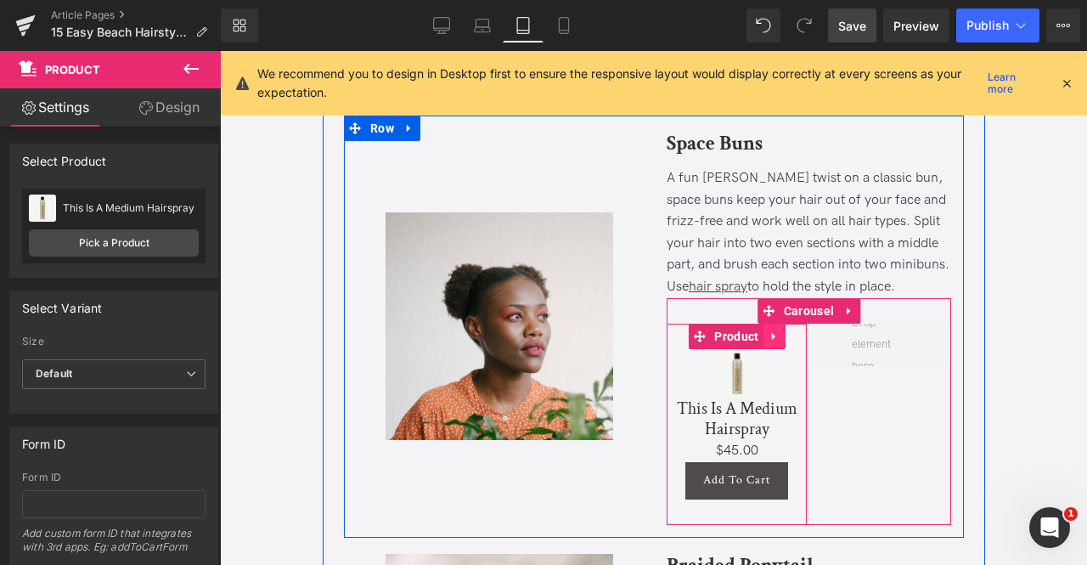
click at [770, 337] on icon at bounding box center [771, 336] width 3 height 8
click at [761, 334] on icon at bounding box center [763, 336] width 12 height 12
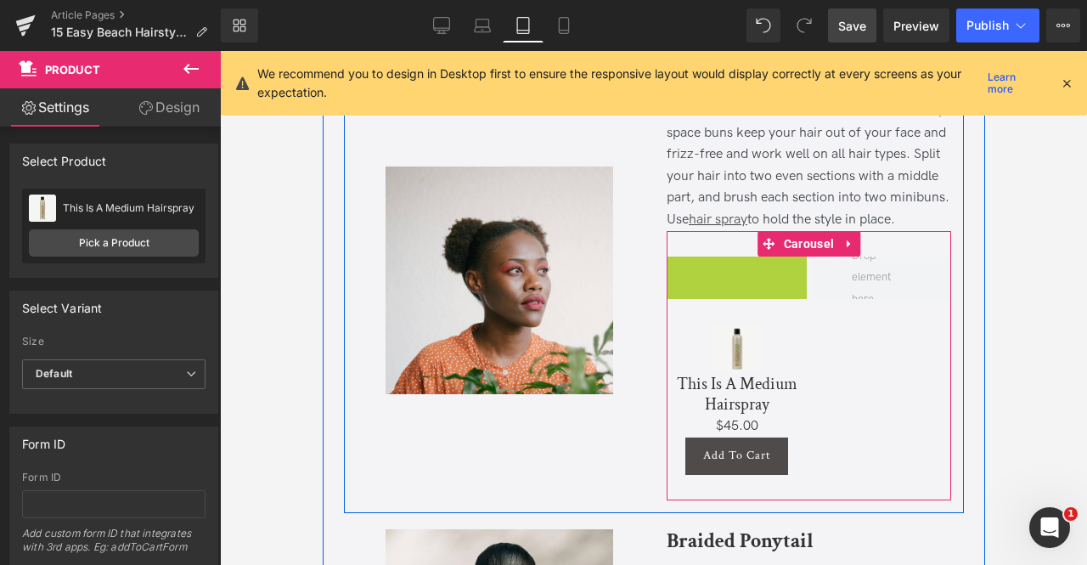
scroll to position [1032, 0]
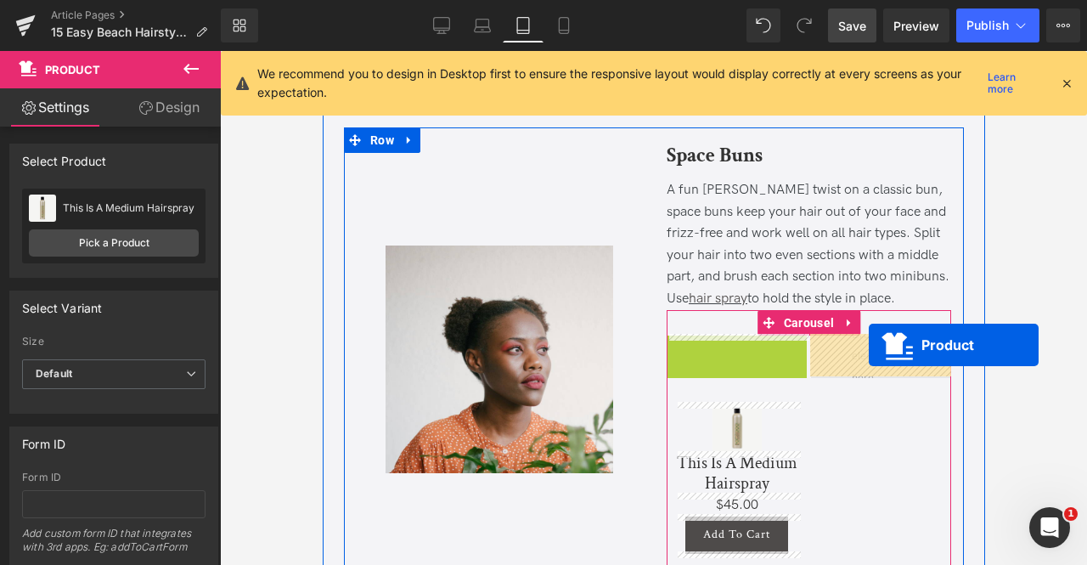
drag, startPoint x: 689, startPoint y: 264, endPoint x: 868, endPoint y: 344, distance: 196.2
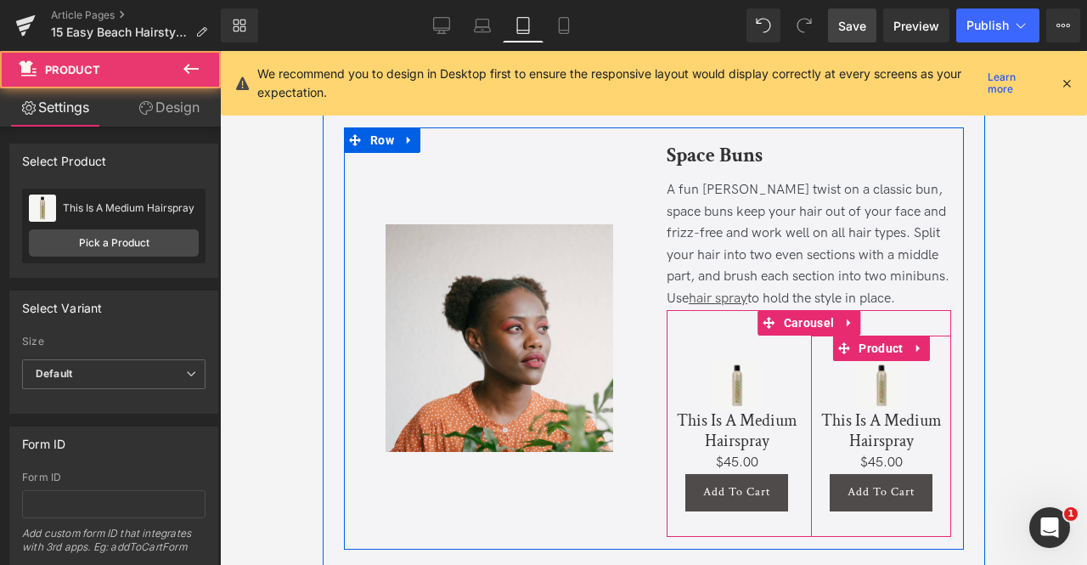
scroll to position [1011, 0]
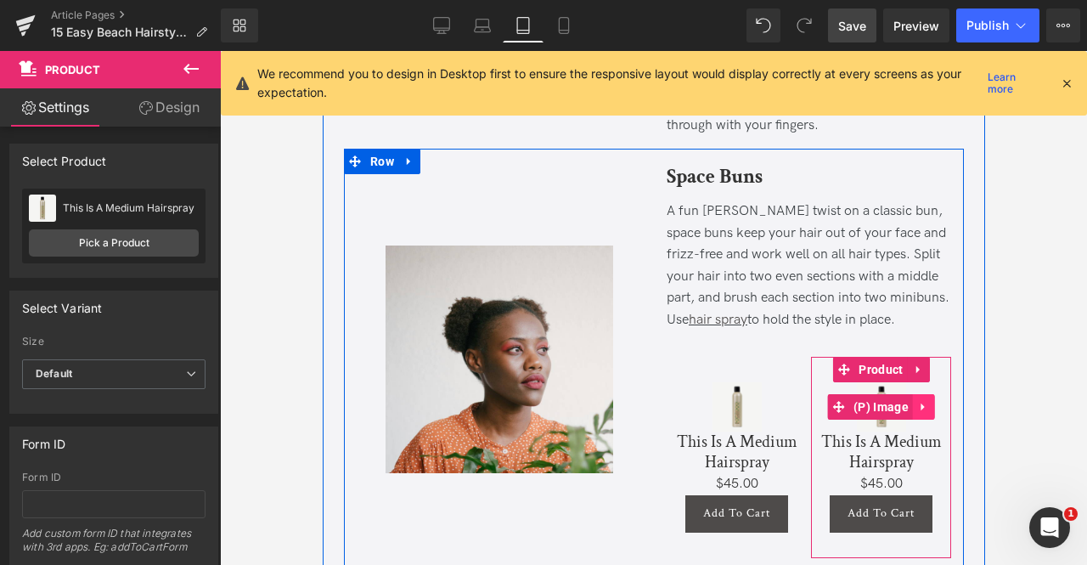
click at [917, 407] on icon at bounding box center [923, 406] width 12 height 13
click at [929, 404] on icon at bounding box center [934, 407] width 12 height 12
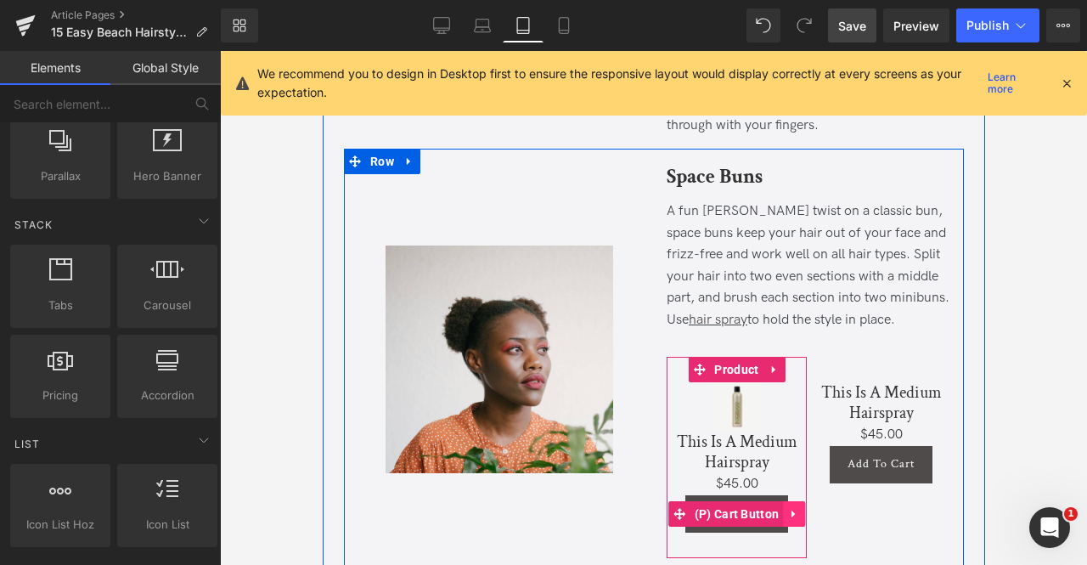
click at [793, 511] on icon at bounding box center [793, 513] width 12 height 13
click at [798, 511] on icon at bounding box center [804, 514] width 12 height 12
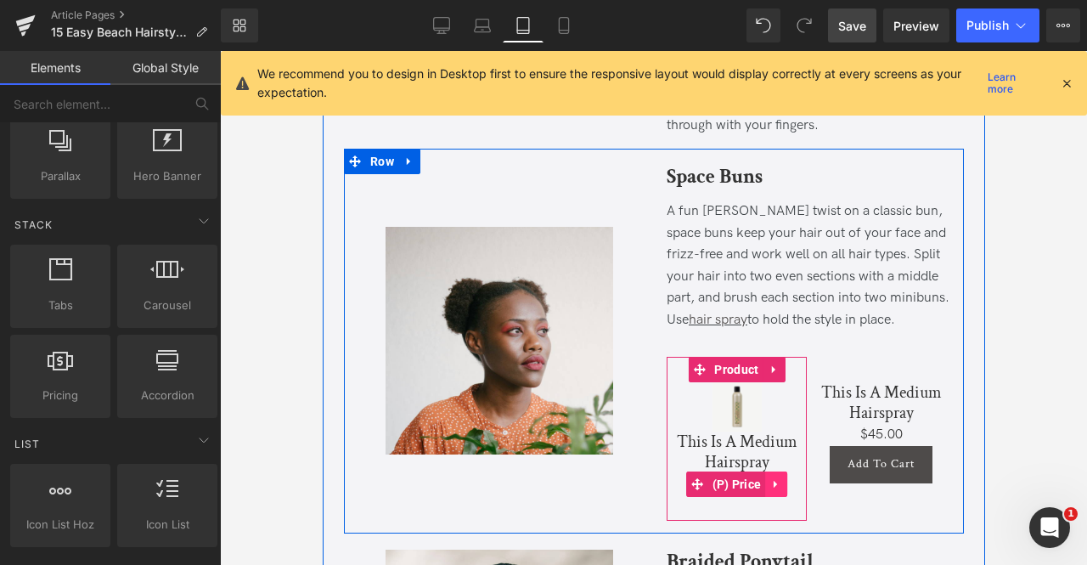
click at [773, 481] on icon at bounding box center [774, 485] width 3 height 8
click at [785, 480] on icon at bounding box center [787, 484] width 12 height 12
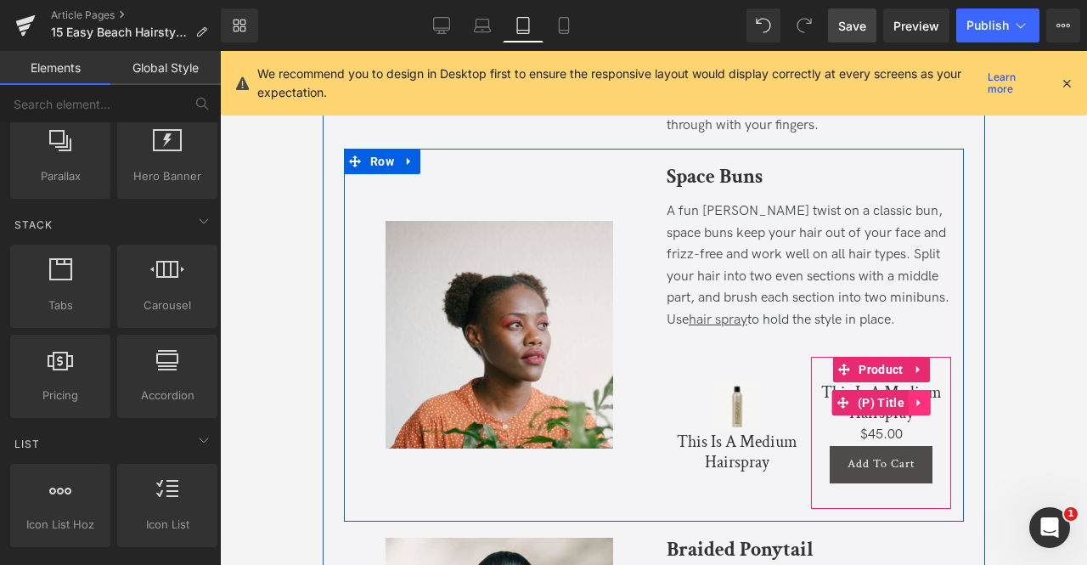
click at [915, 397] on icon at bounding box center [919, 403] width 12 height 13
click at [924, 400] on icon at bounding box center [930, 403] width 12 height 12
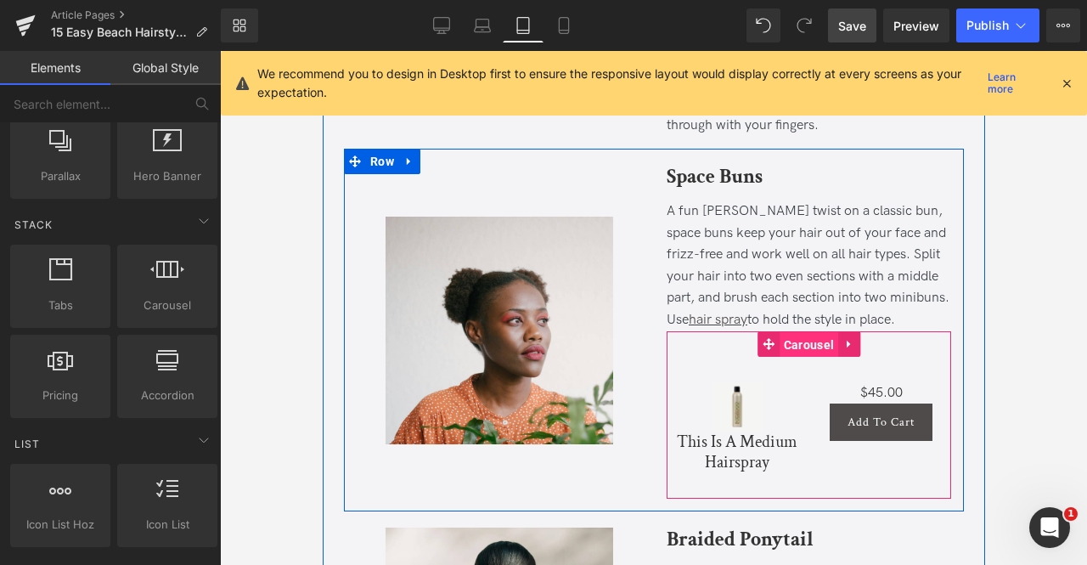
click at [809, 341] on span "Carousel" at bounding box center [808, 344] width 59 height 25
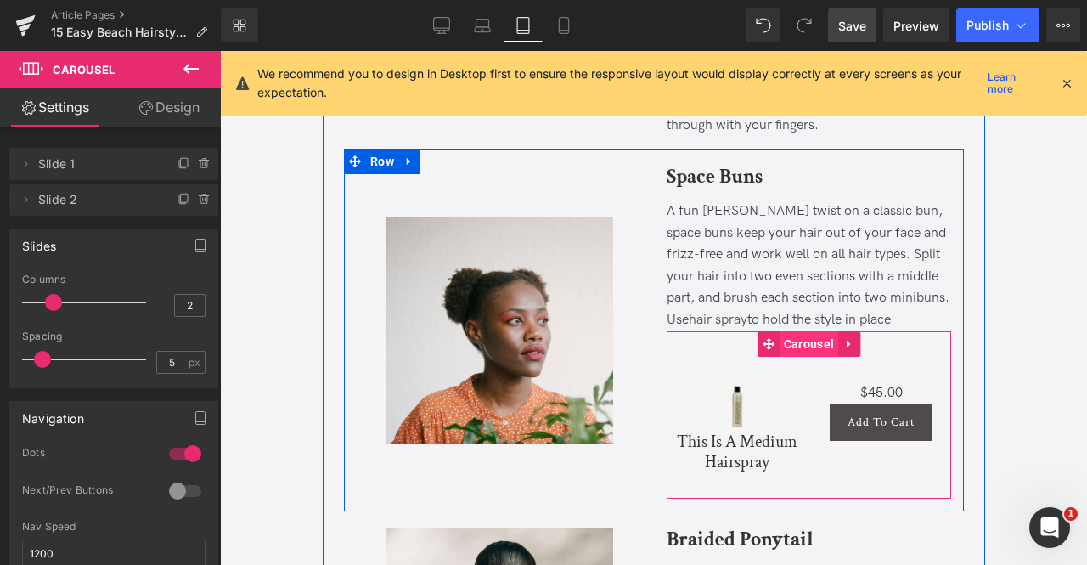
scroll to position [1155, 0]
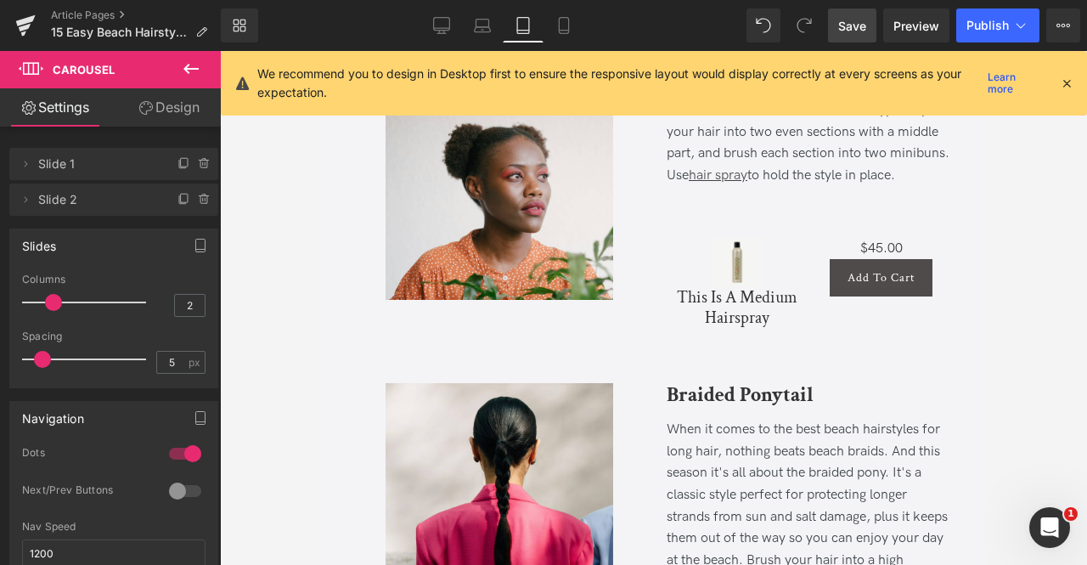
click at [181, 72] on icon at bounding box center [191, 69] width 20 height 20
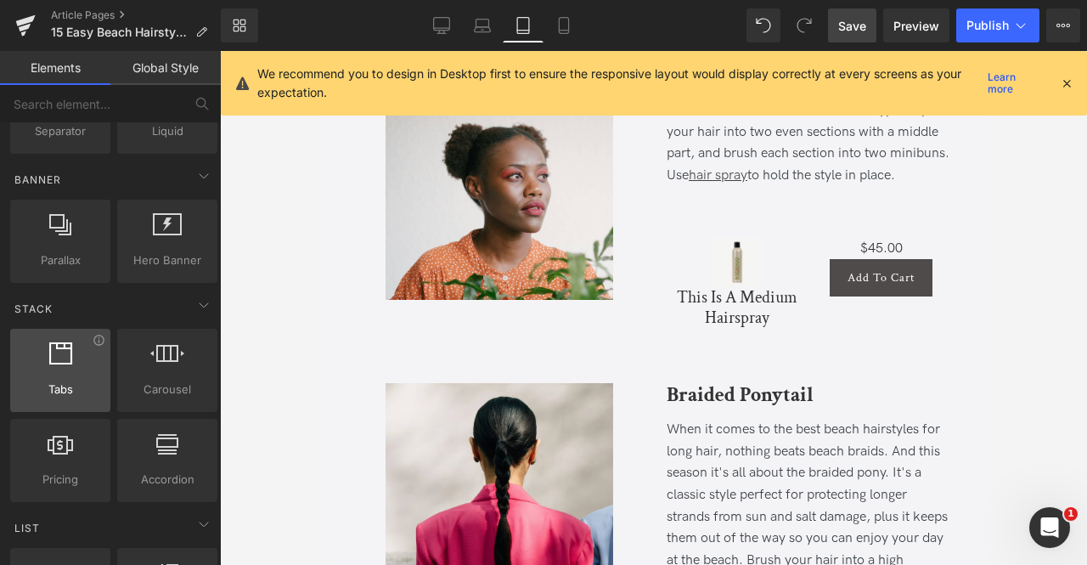
scroll to position [0, 0]
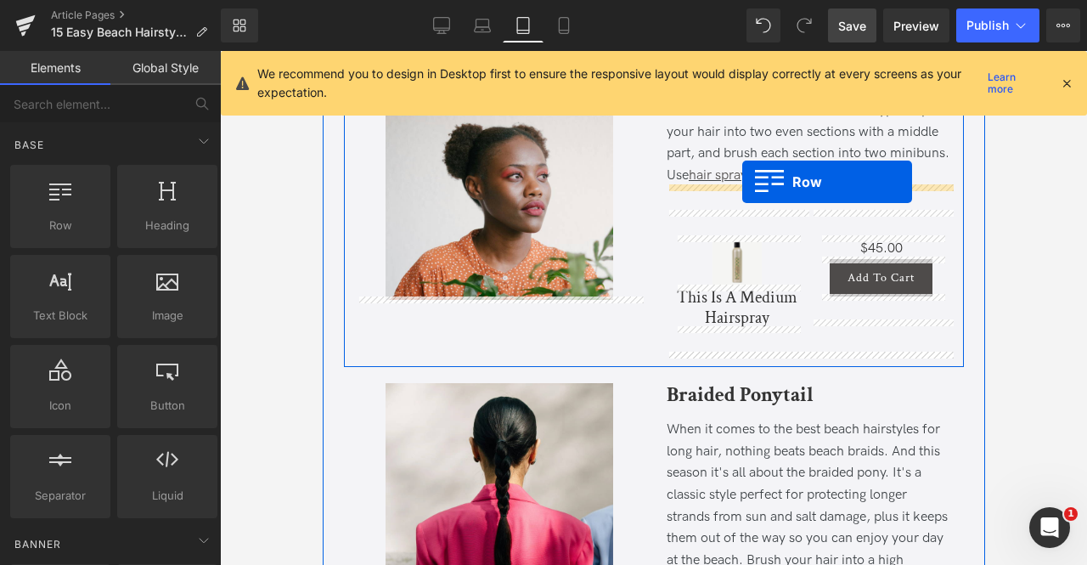
drag, startPoint x: 380, startPoint y: 272, endPoint x: 742, endPoint y: 183, distance: 372.7
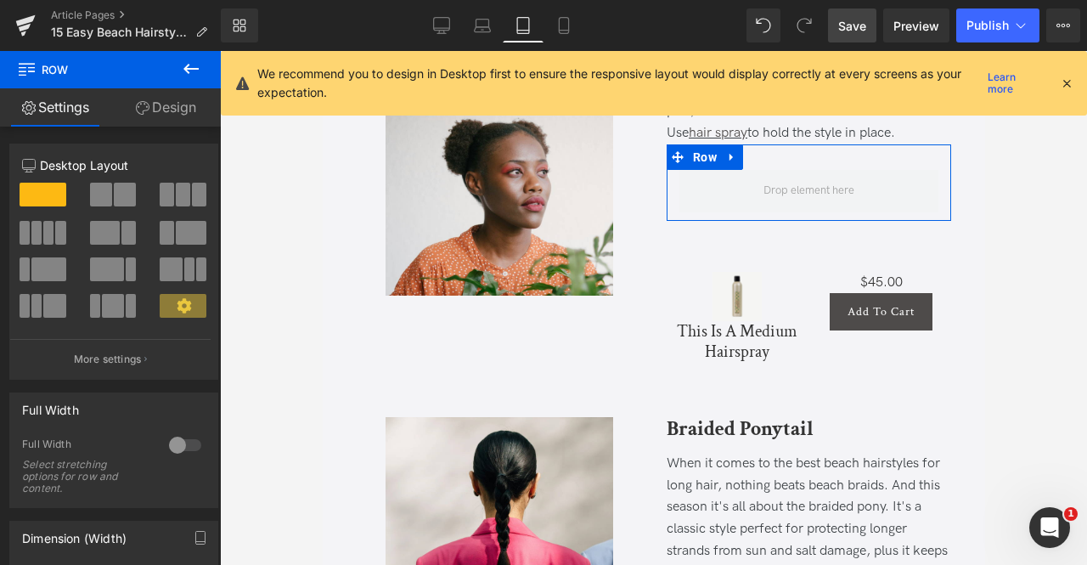
click at [114, 196] on span at bounding box center [125, 195] width 22 height 24
type input "1200"
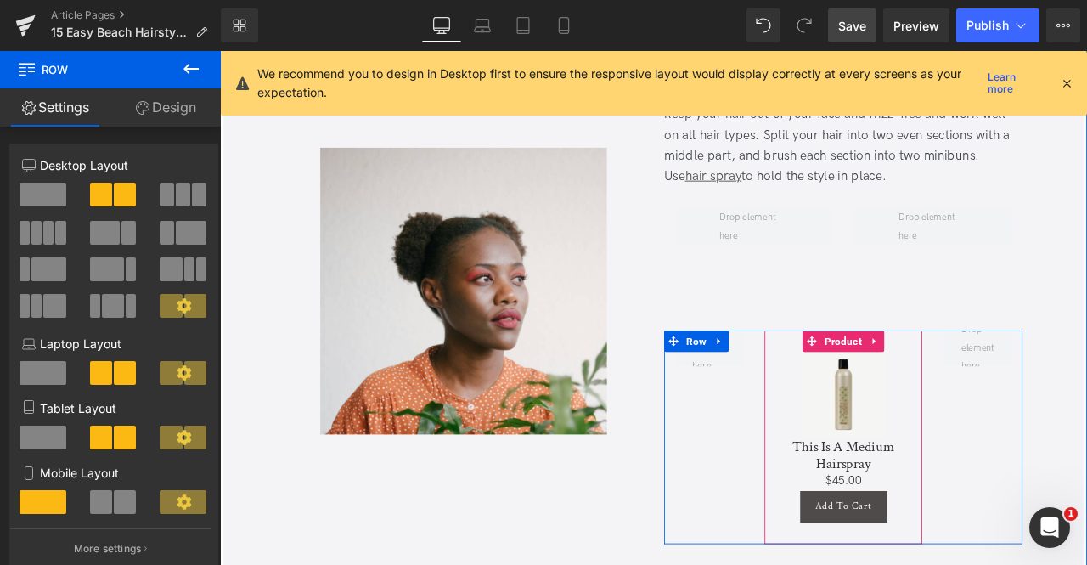
scroll to position [1120, 0]
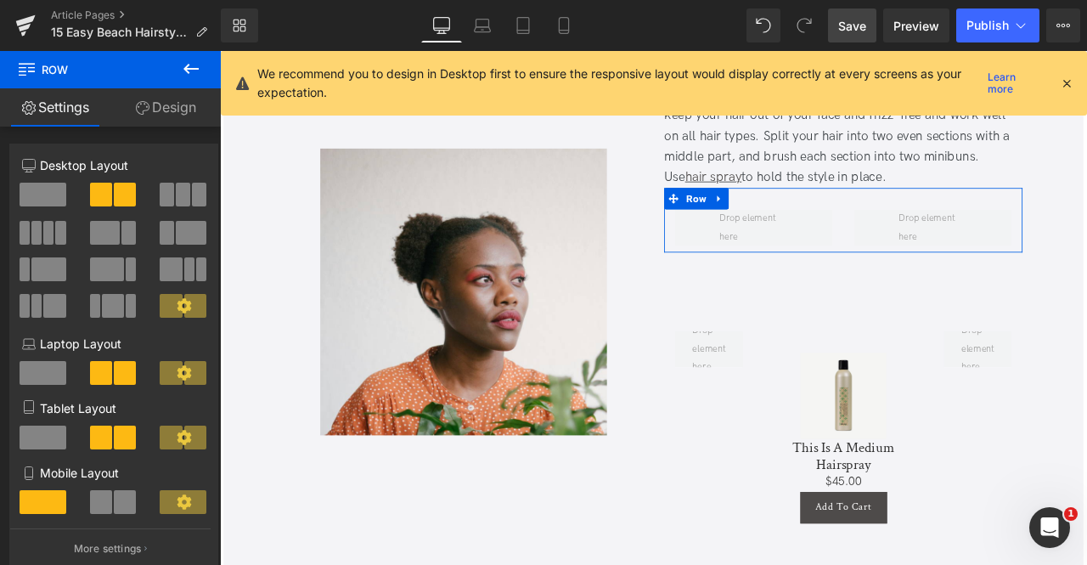
click at [53, 197] on span at bounding box center [43, 195] width 47 height 24
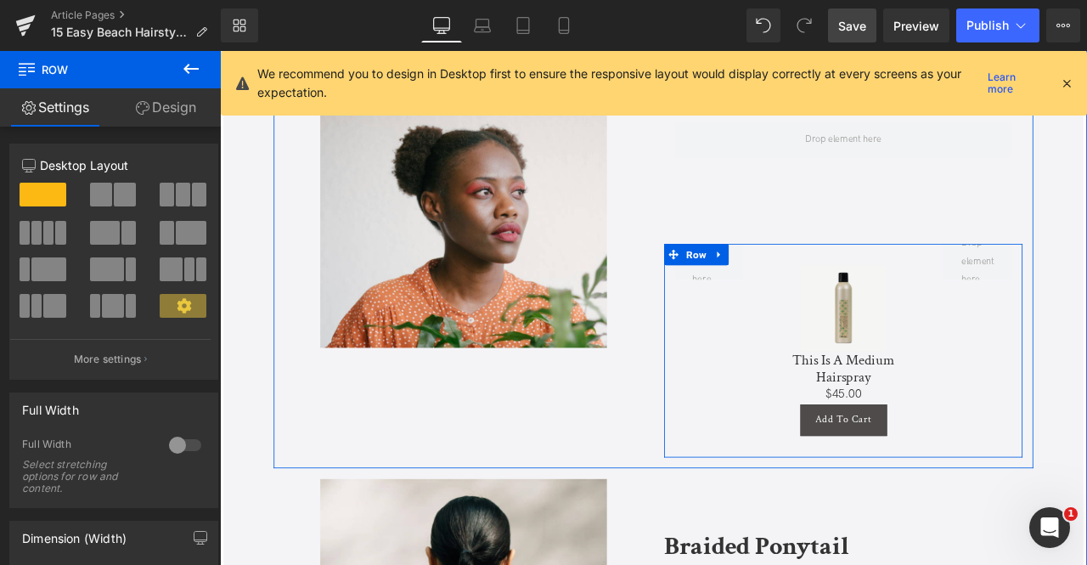
scroll to position [1218, 0]
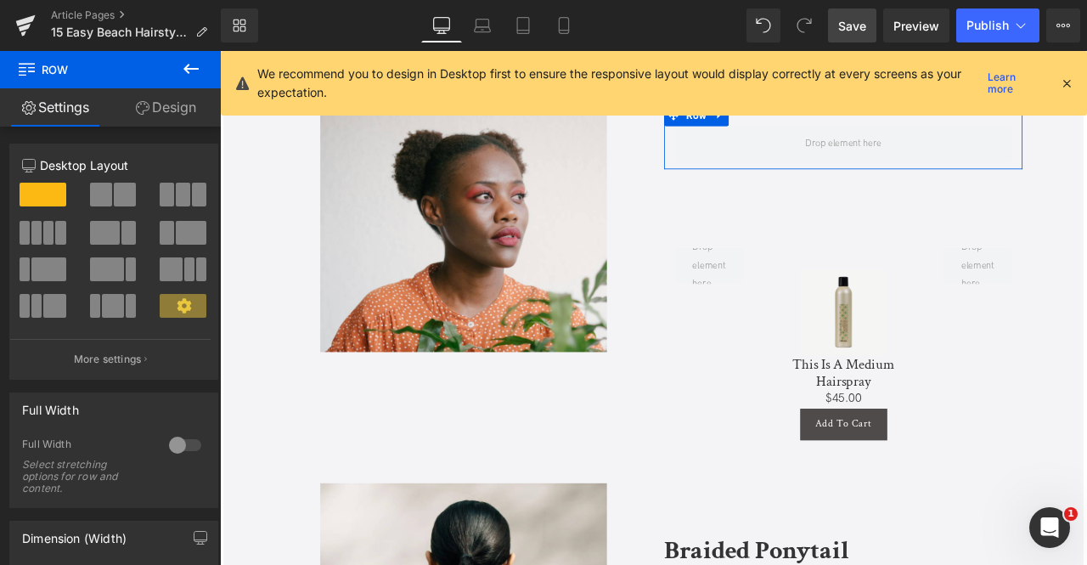
click at [187, 102] on link "Design" at bounding box center [165, 107] width 110 height 38
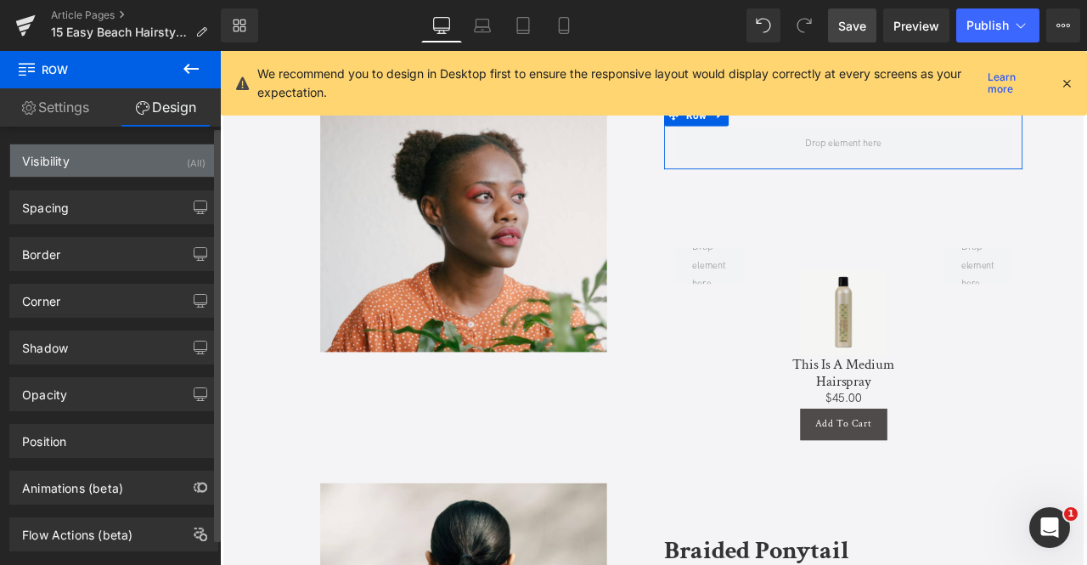
click at [158, 162] on div "Visibility (All)" at bounding box center [113, 160] width 207 height 32
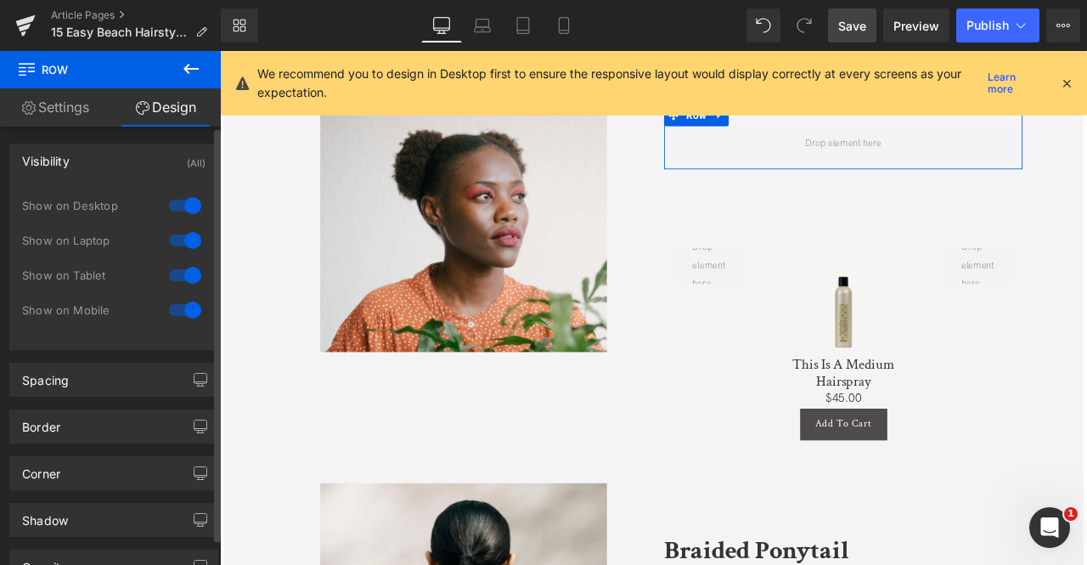
click at [176, 247] on div at bounding box center [185, 240] width 41 height 27
click at [181, 206] on div at bounding box center [185, 205] width 41 height 27
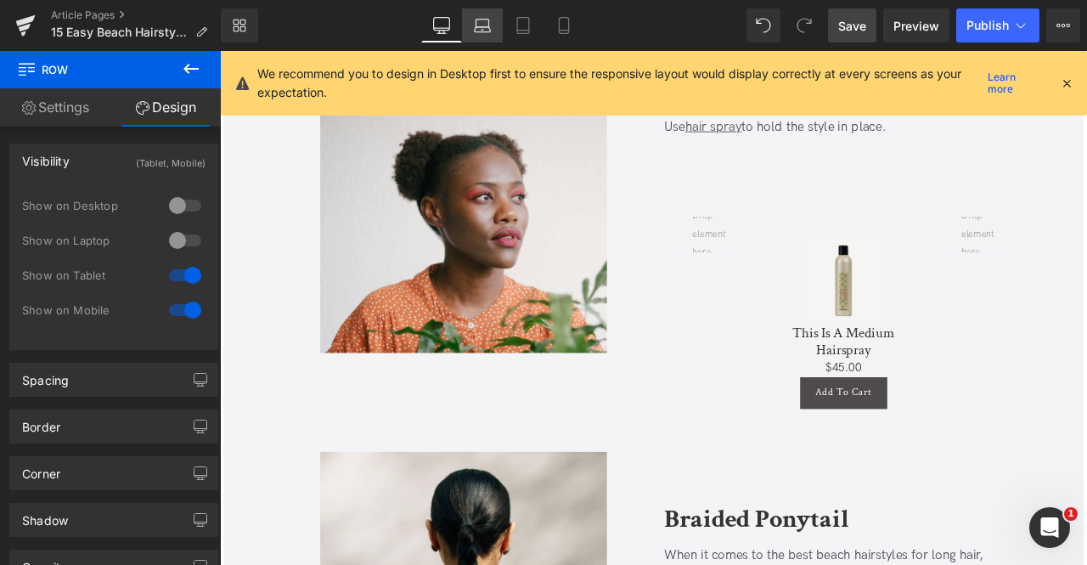
click at [481, 25] on icon at bounding box center [482, 25] width 17 height 17
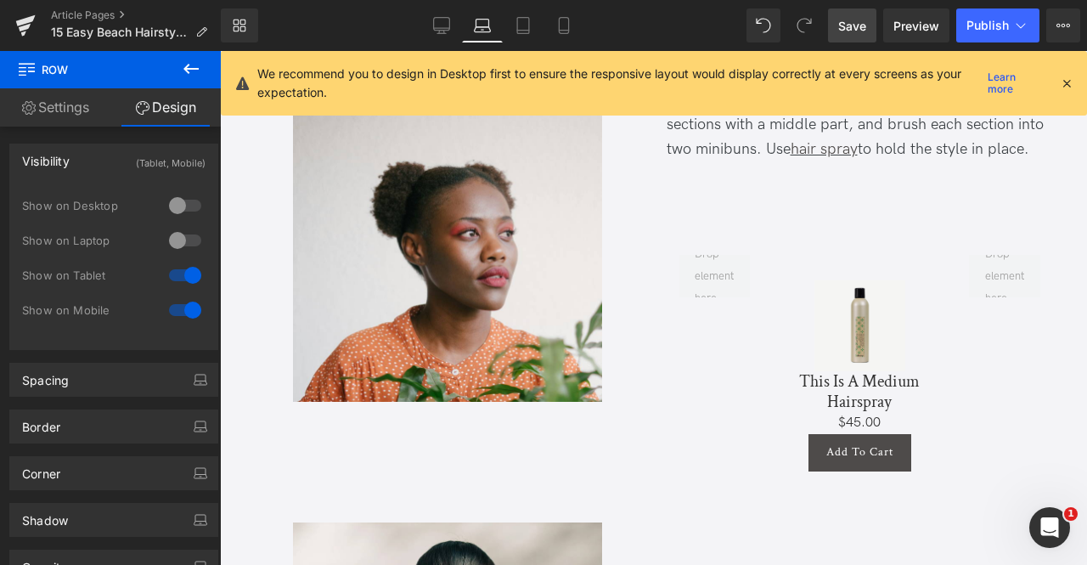
scroll to position [0, 0]
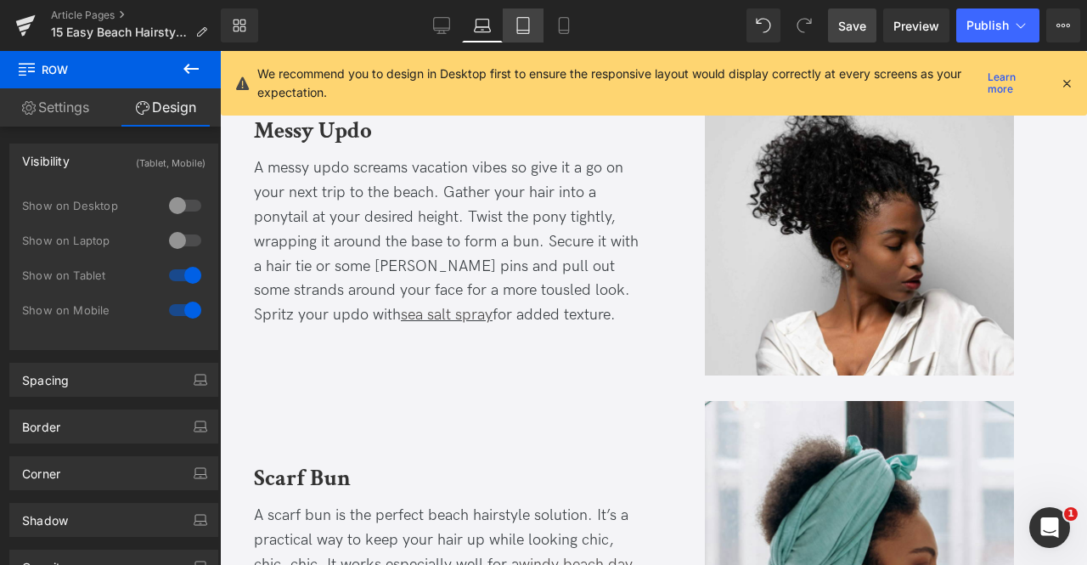
click at [520, 31] on icon at bounding box center [523, 31] width 12 height 0
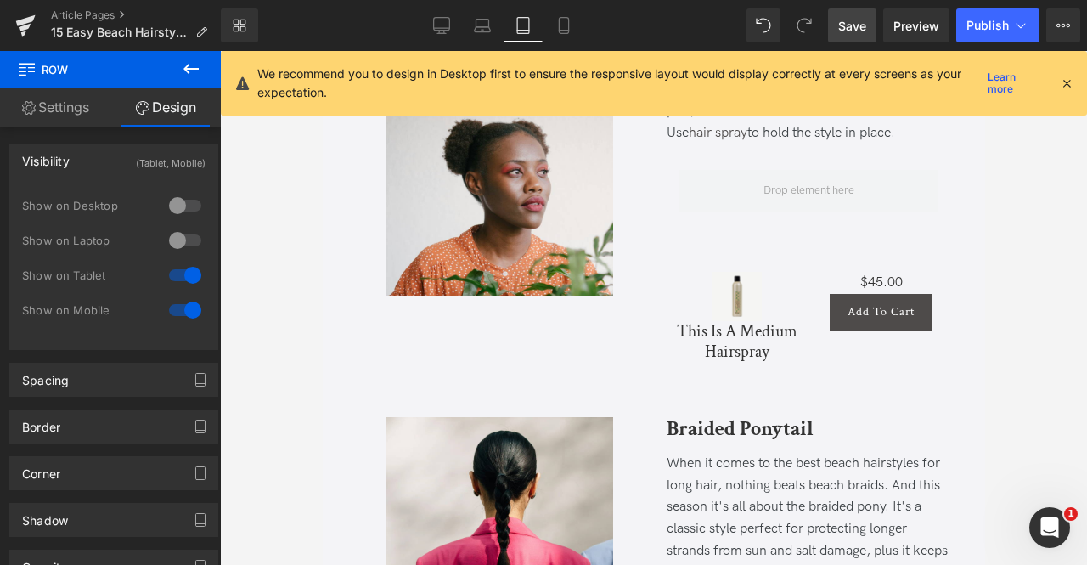
scroll to position [1215, 0]
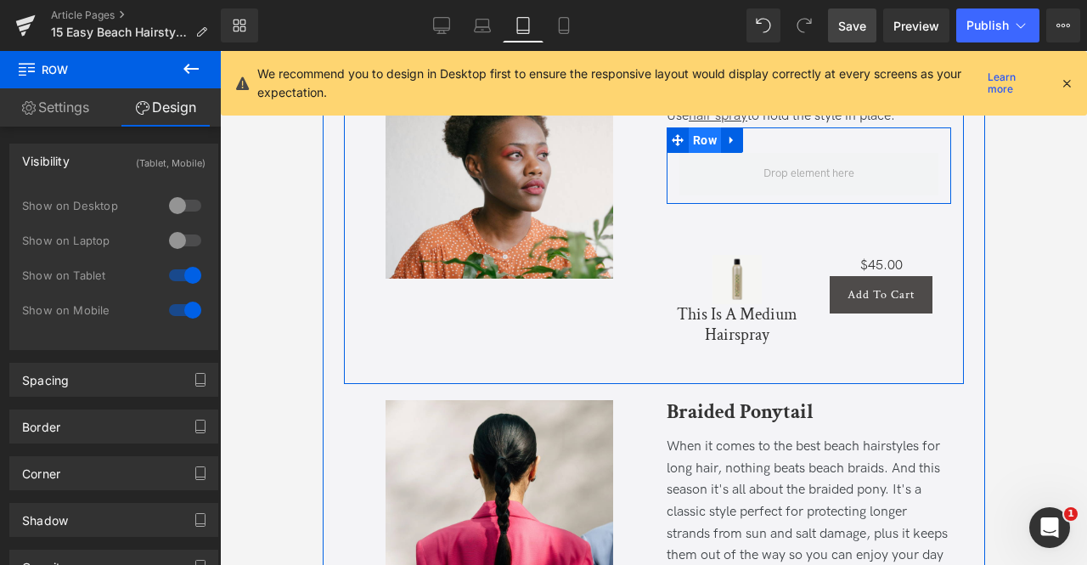
click at [708, 138] on span "Row" at bounding box center [704, 139] width 32 height 25
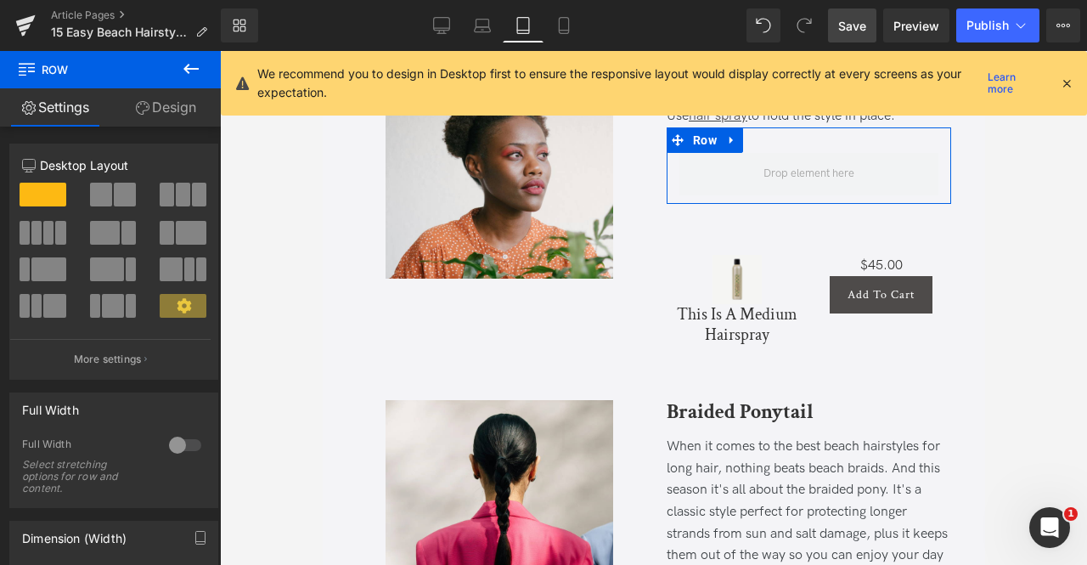
click at [119, 202] on span at bounding box center [125, 195] width 22 height 24
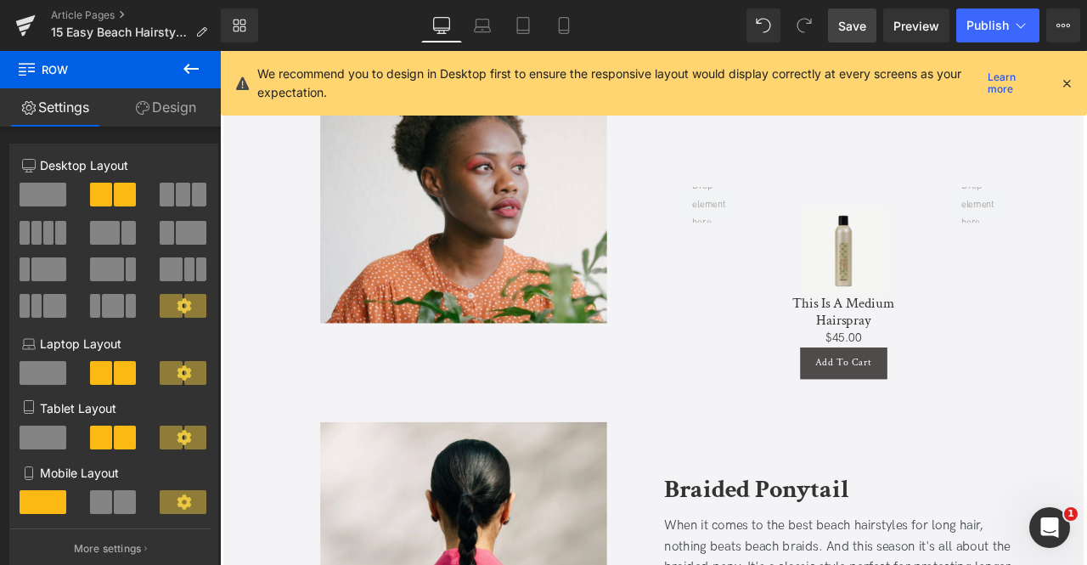
scroll to position [0, 0]
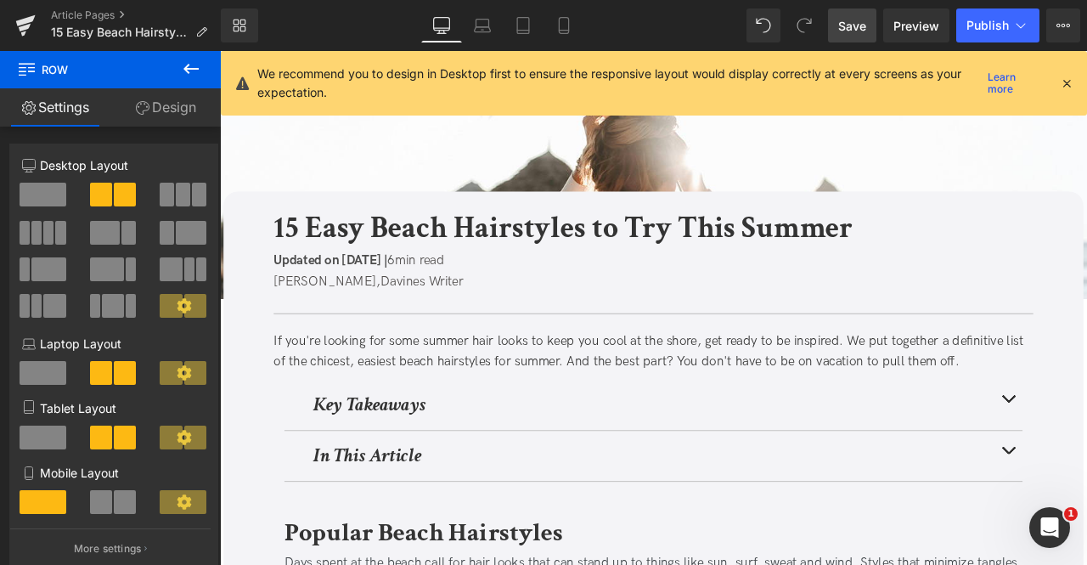
click at [27, 193] on span at bounding box center [43, 195] width 47 height 24
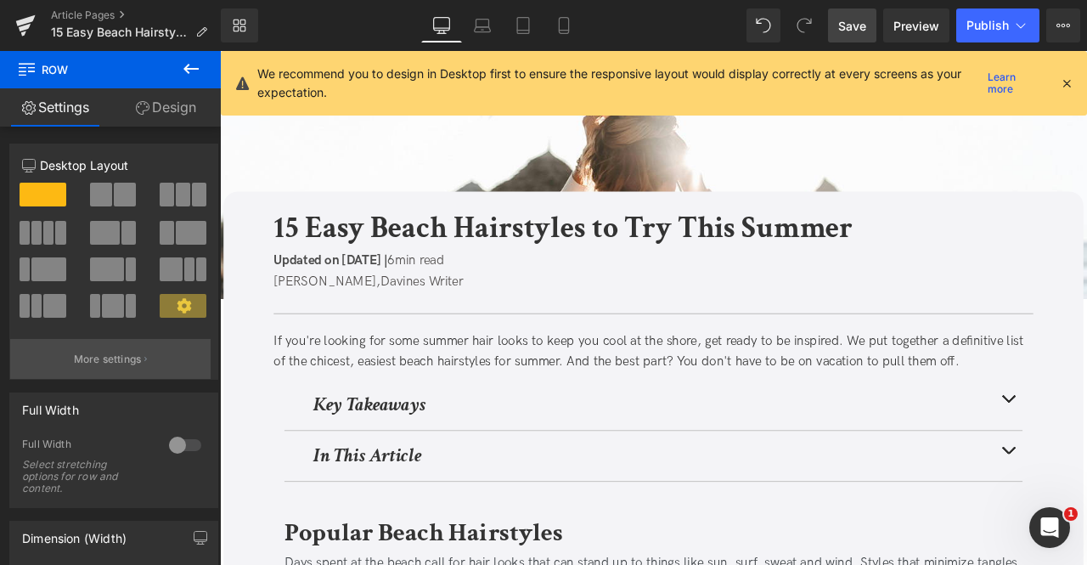
click at [135, 361] on p "More settings" at bounding box center [108, 359] width 68 height 15
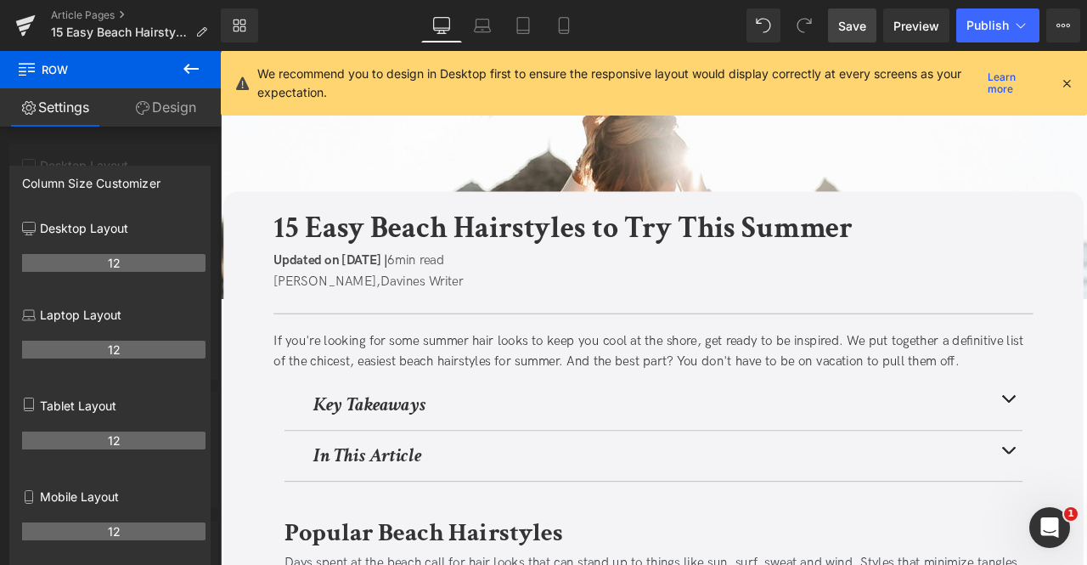
click at [119, 138] on div at bounding box center [111, 312] width 222 height 522
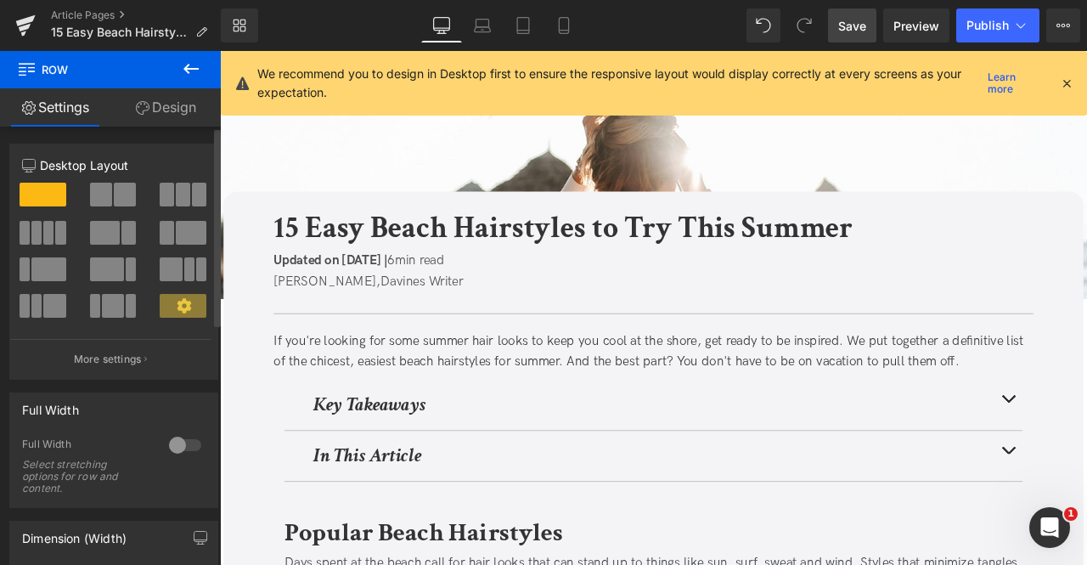
click at [105, 200] on span at bounding box center [101, 195] width 22 height 24
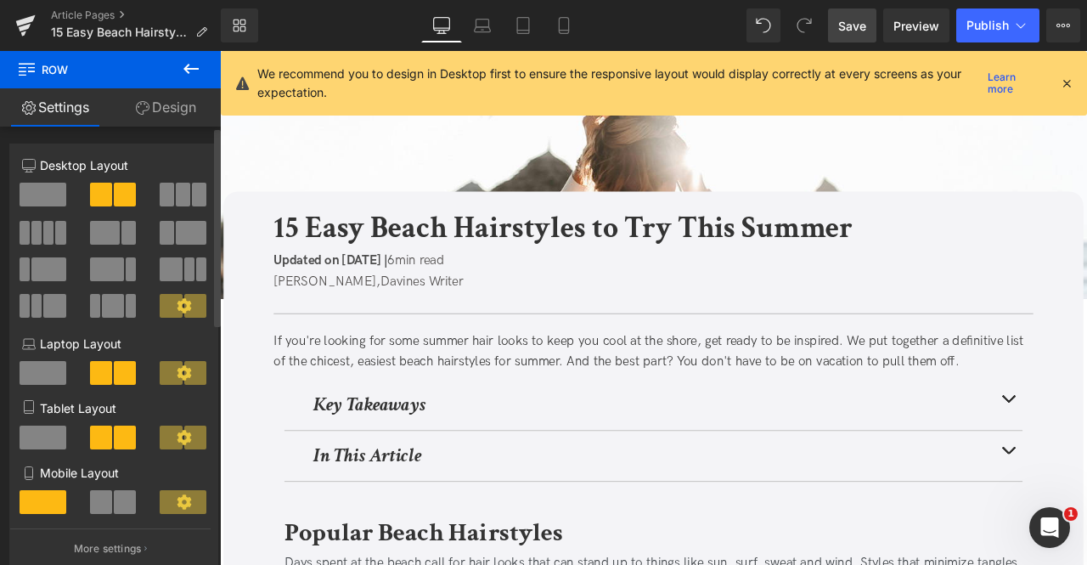
click at [126, 511] on span at bounding box center [125, 502] width 22 height 24
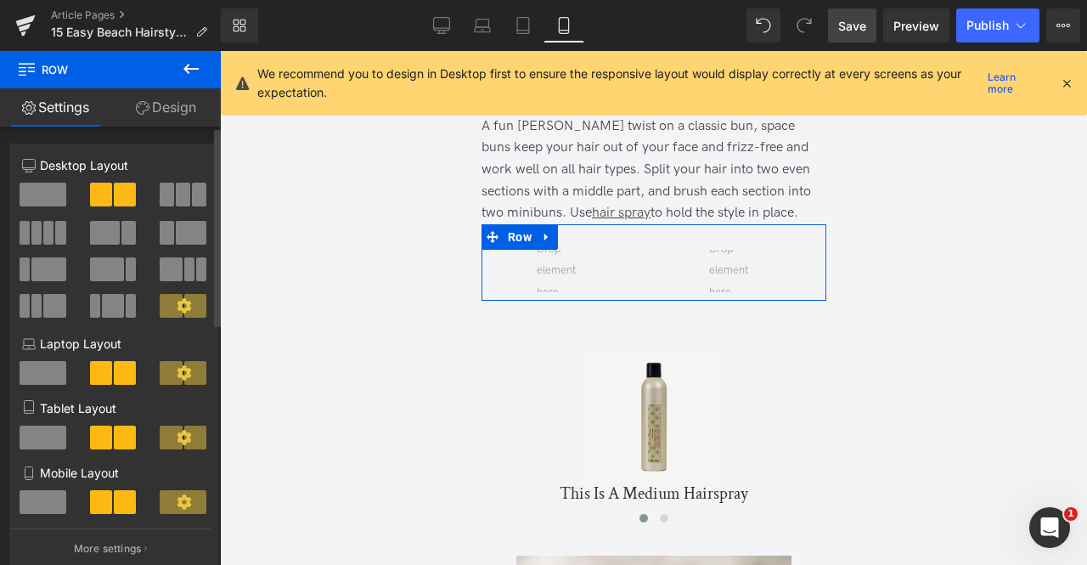
scroll to position [1653, 0]
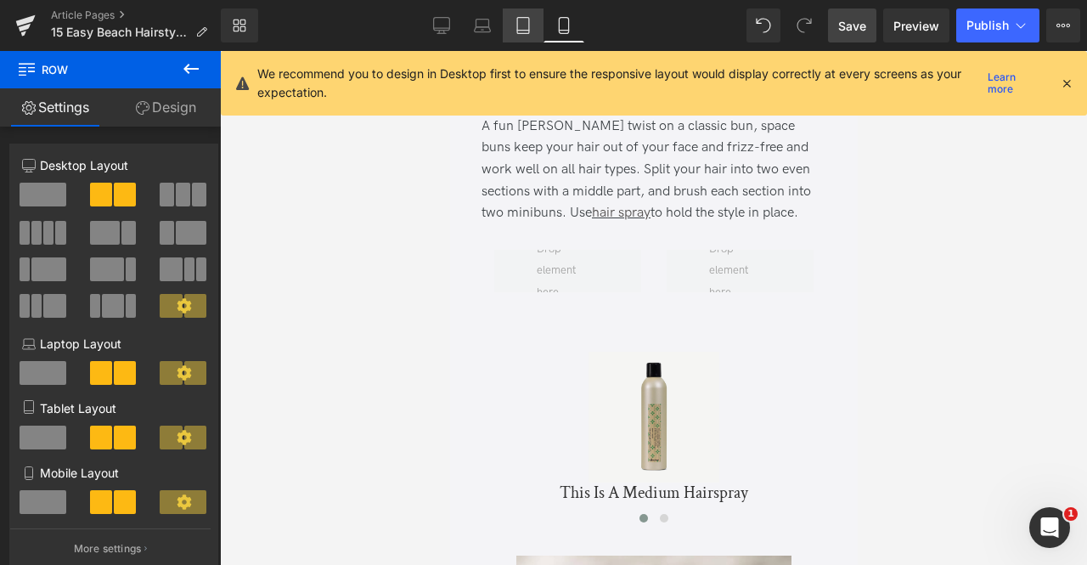
click at [523, 24] on icon at bounding box center [523, 25] width 17 height 17
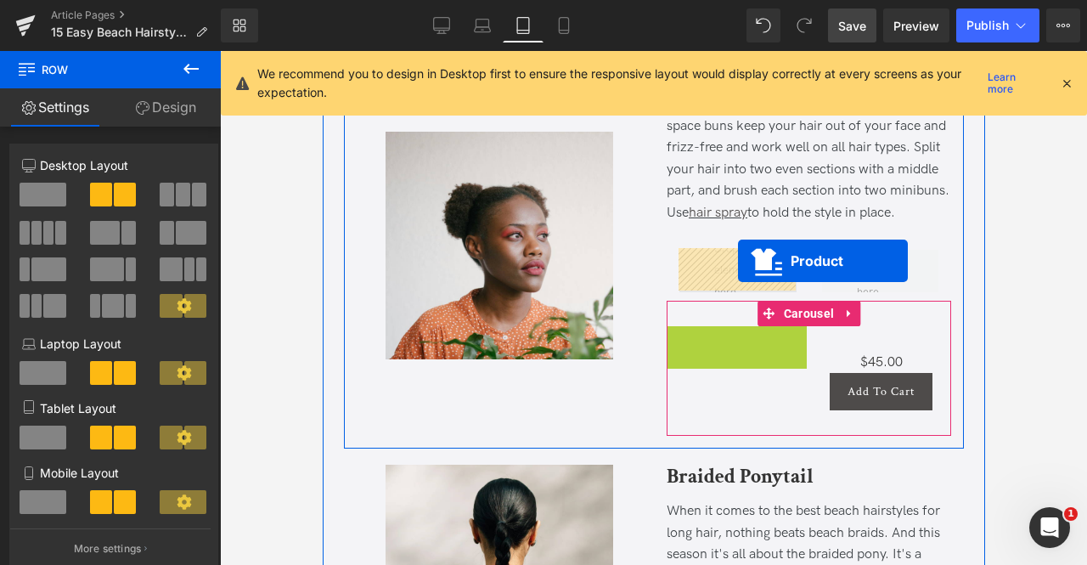
drag, startPoint x: 705, startPoint y: 339, endPoint x: 737, endPoint y: 261, distance: 84.6
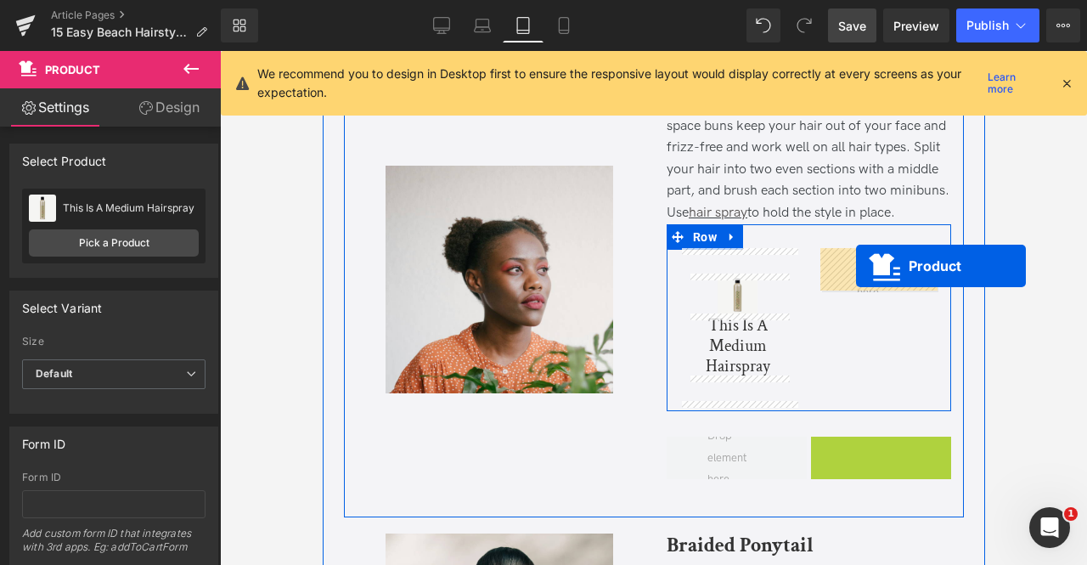
drag, startPoint x: 843, startPoint y: 451, endPoint x: 855, endPoint y: 266, distance: 185.6
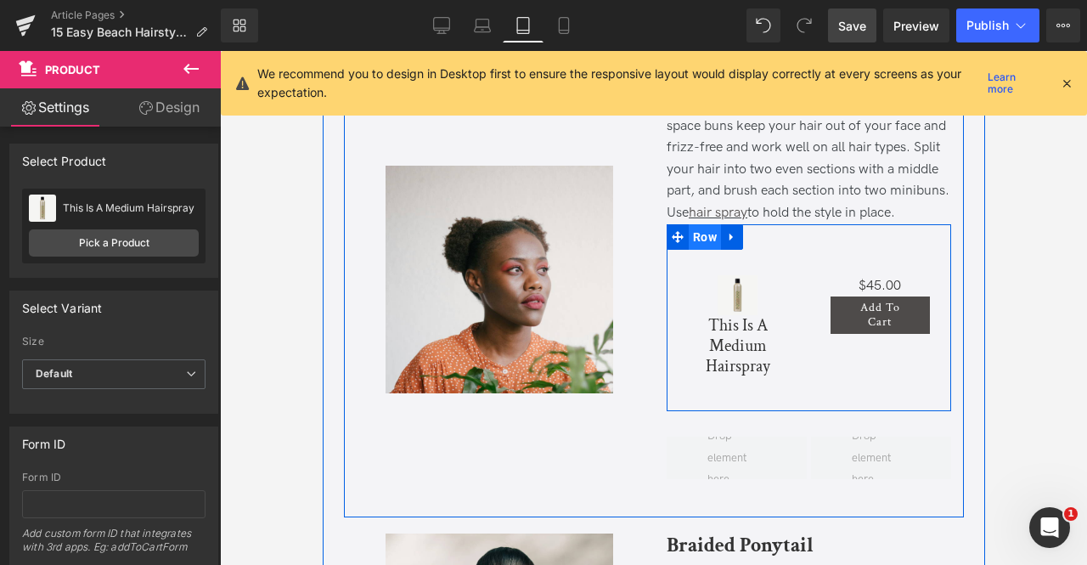
click at [707, 234] on span "Row" at bounding box center [704, 236] width 32 height 25
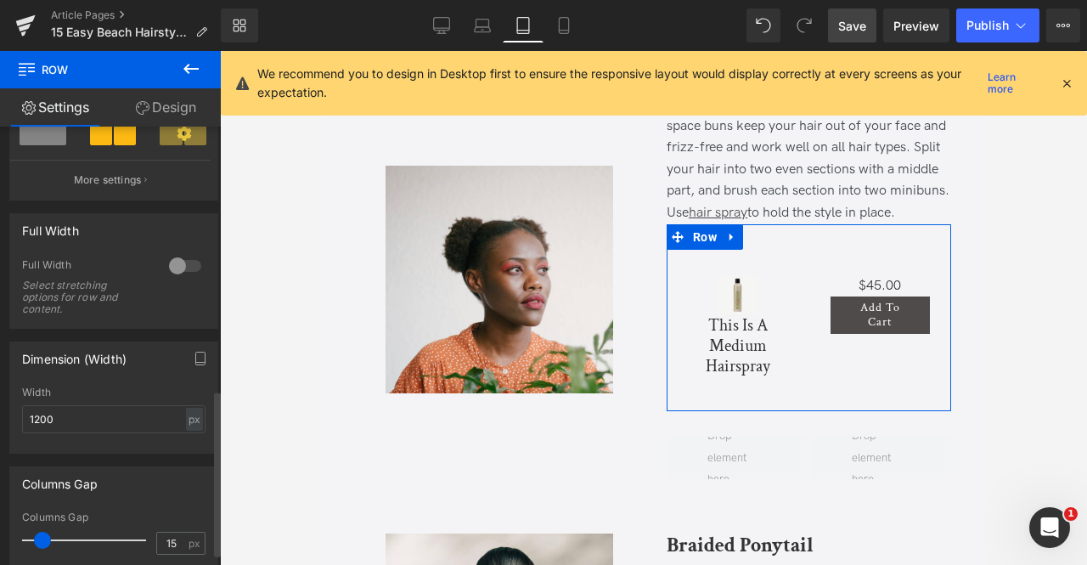
scroll to position [725, 0]
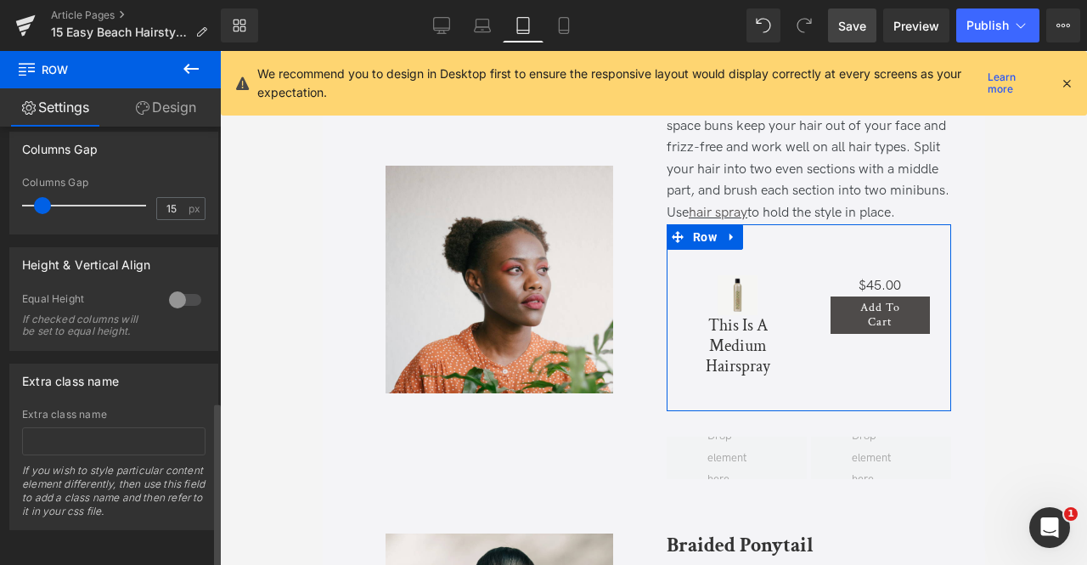
click at [176, 290] on div at bounding box center [185, 299] width 41 height 27
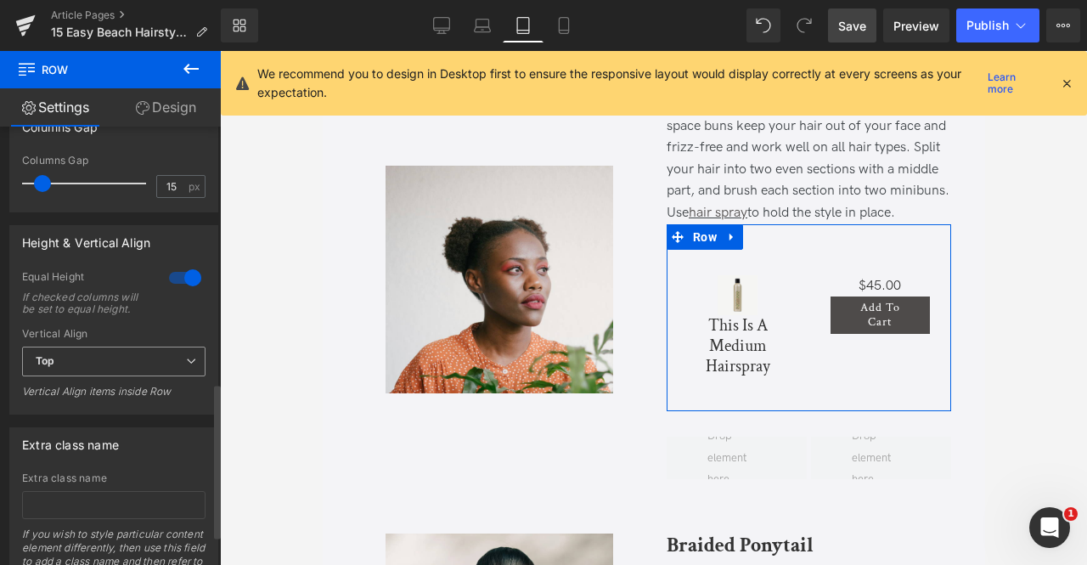
click at [119, 376] on span "Top" at bounding box center [113, 362] width 183 height 30
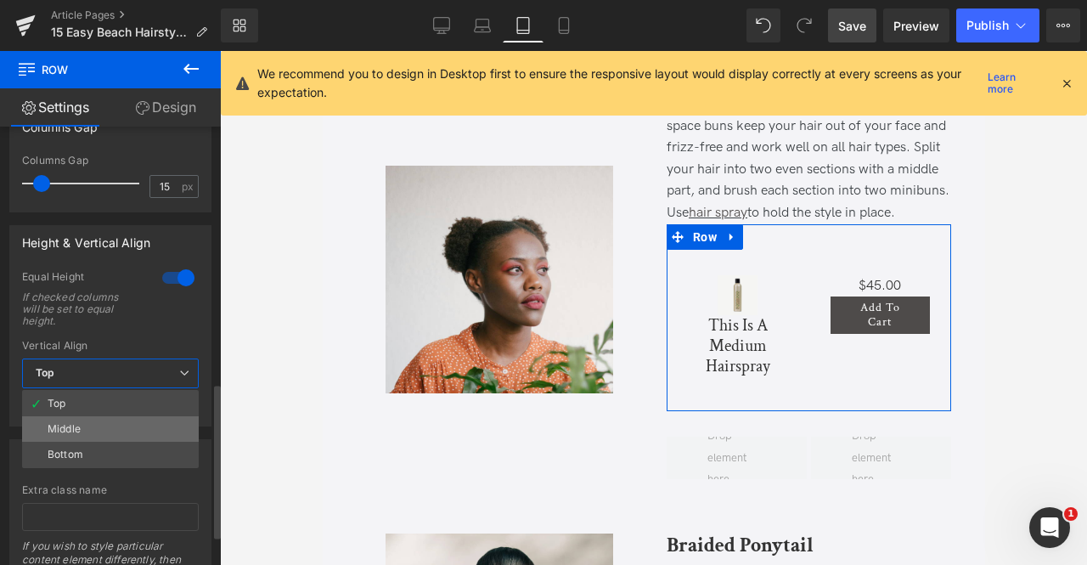
click at [95, 428] on li "Middle" at bounding box center [110, 428] width 177 height 25
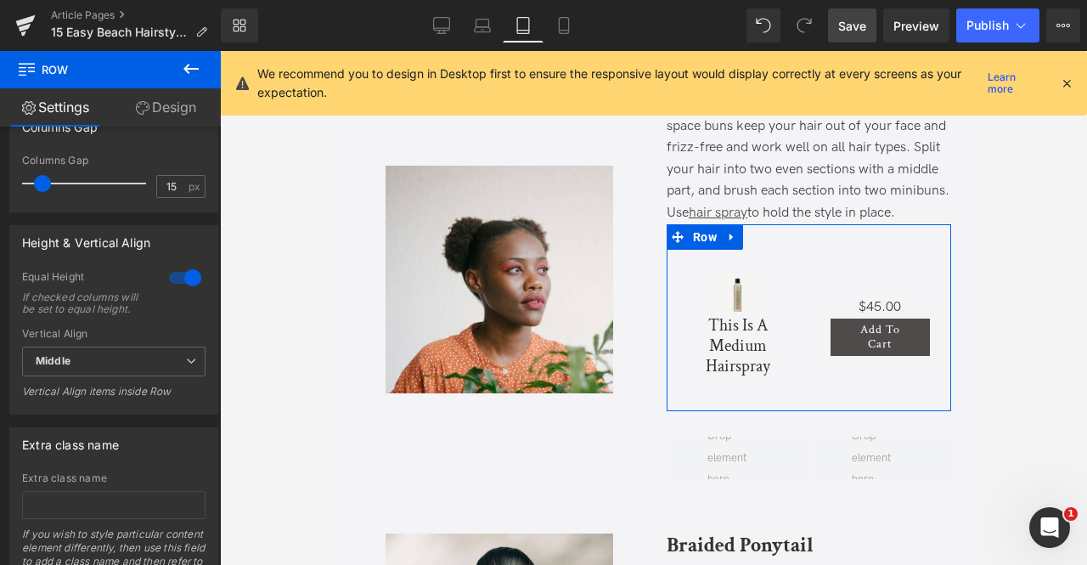
click at [182, 104] on link "Design" at bounding box center [165, 107] width 110 height 38
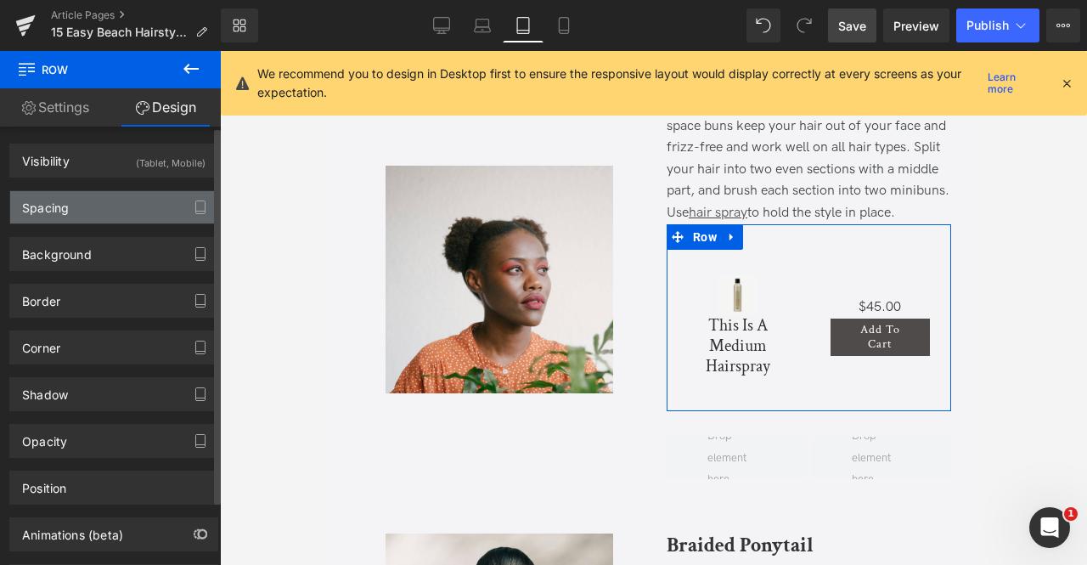
click at [165, 207] on div "Spacing" at bounding box center [113, 207] width 207 height 32
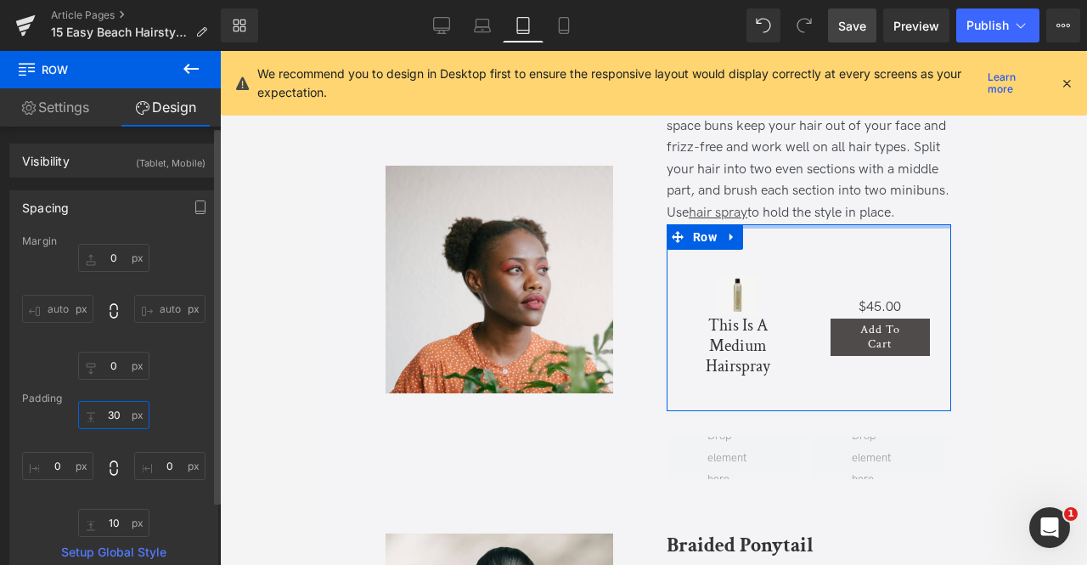
click at [119, 420] on input "30" at bounding box center [113, 415] width 71 height 28
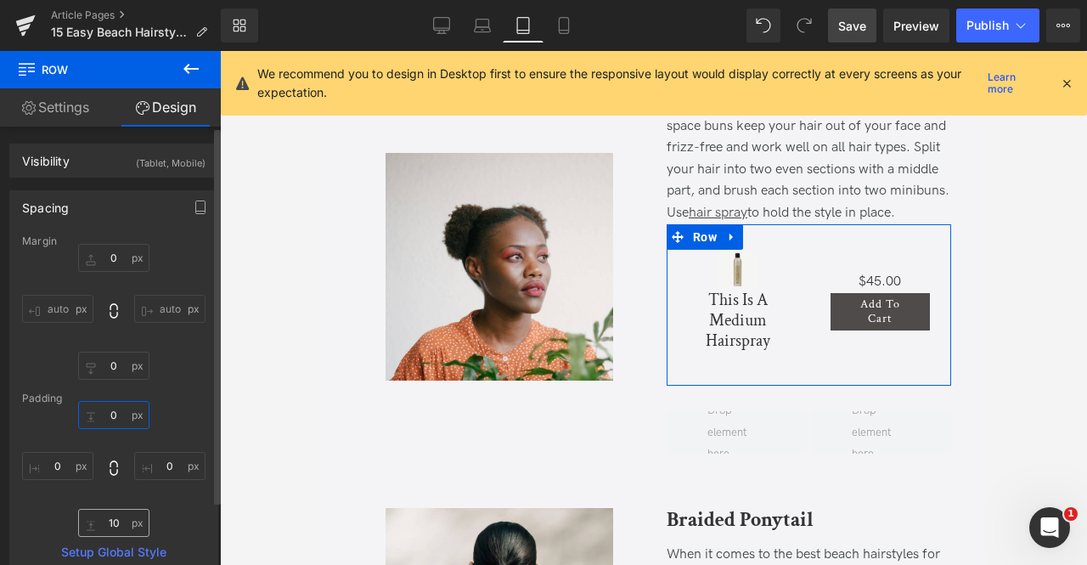
type input "0"
click at [112, 514] on input "10" at bounding box center [113, 523] width 71 height 28
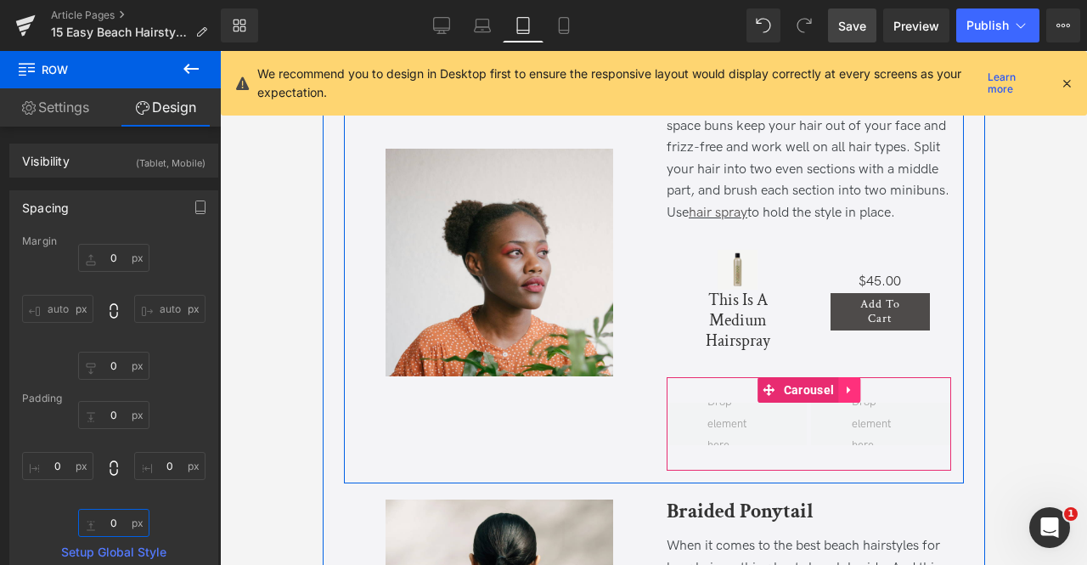
type input "0"
click at [846, 392] on icon at bounding box center [849, 390] width 12 height 13
click at [854, 389] on icon at bounding box center [860, 390] width 12 height 12
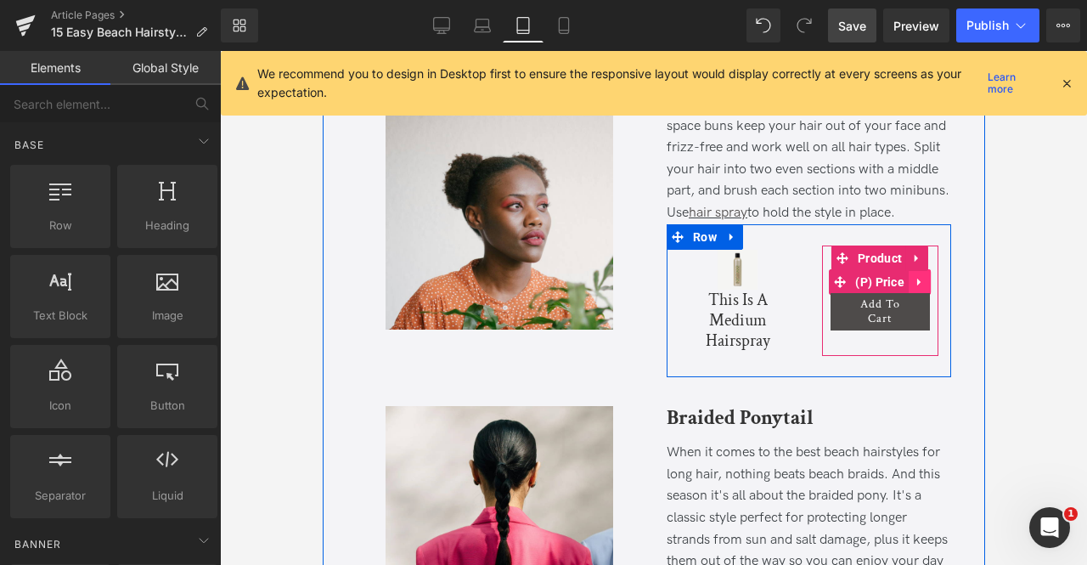
click at [917, 279] on icon at bounding box center [918, 283] width 3 height 8
click at [924, 280] on icon at bounding box center [930, 282] width 12 height 12
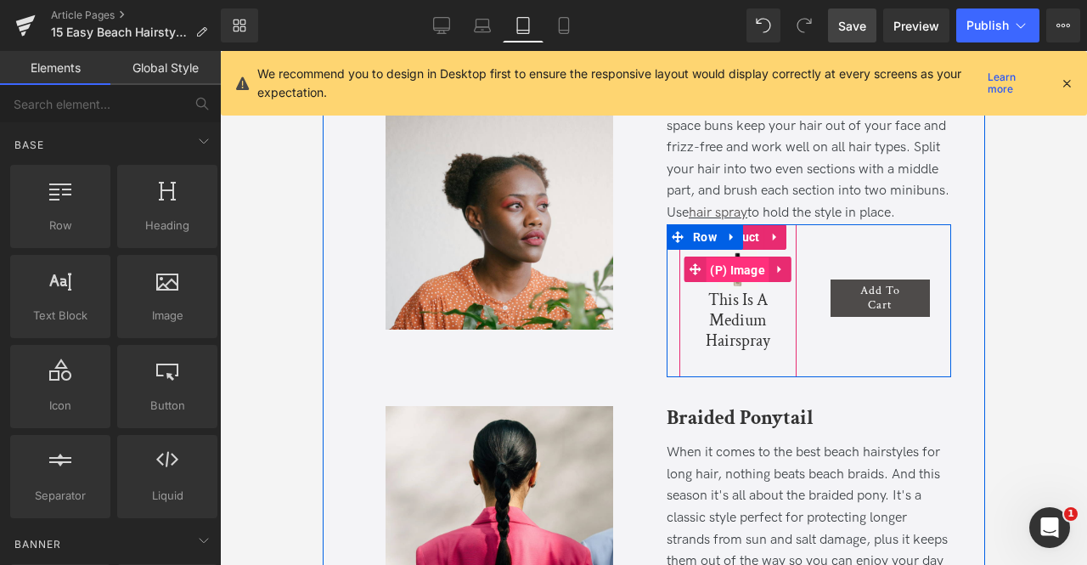
click at [741, 265] on span "(P) Image" at bounding box center [737, 269] width 64 height 25
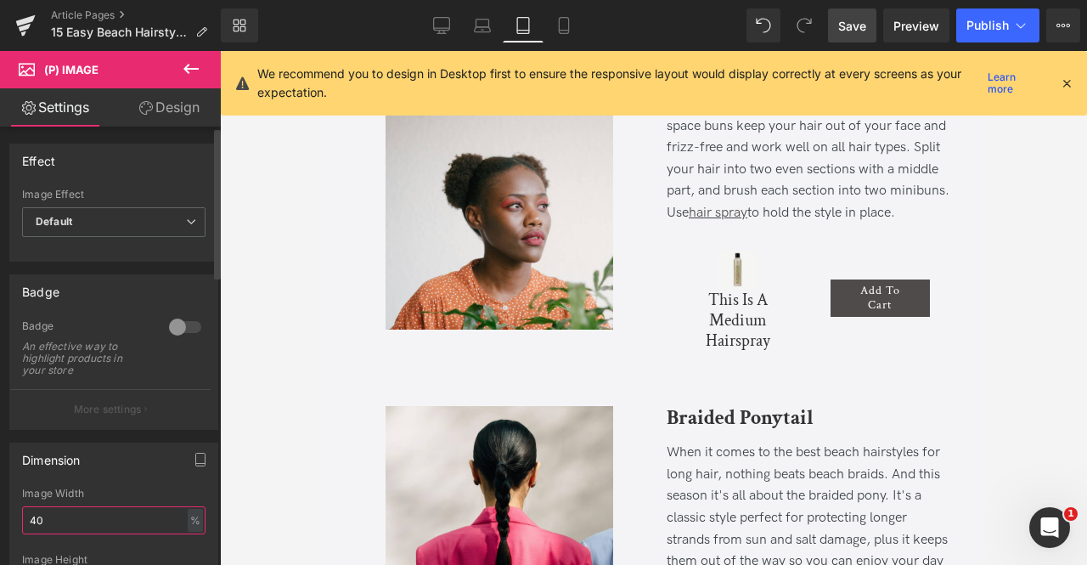
click at [51, 522] on input "40" at bounding box center [113, 520] width 183 height 28
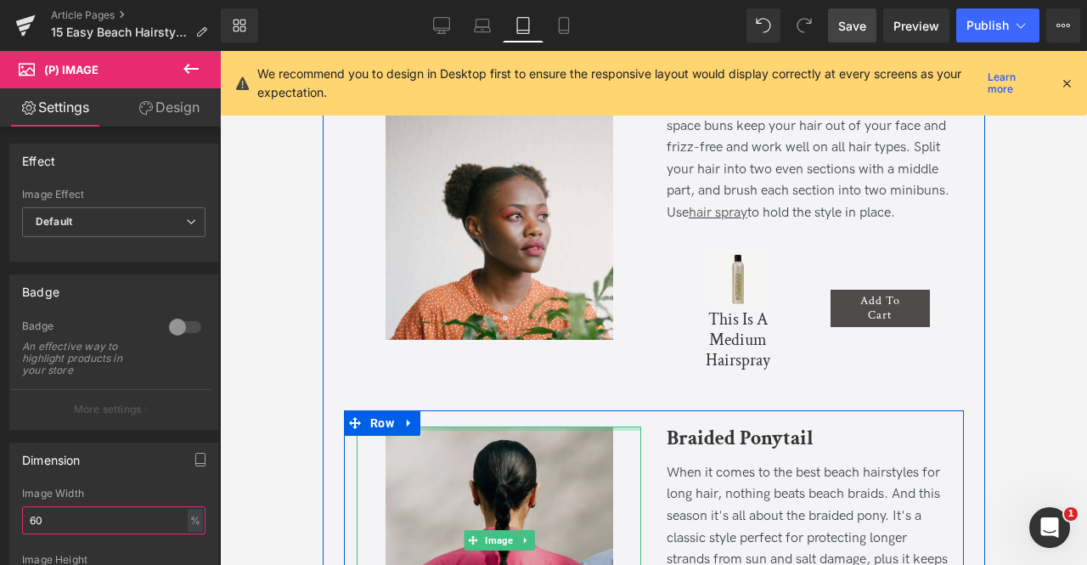
type input "6"
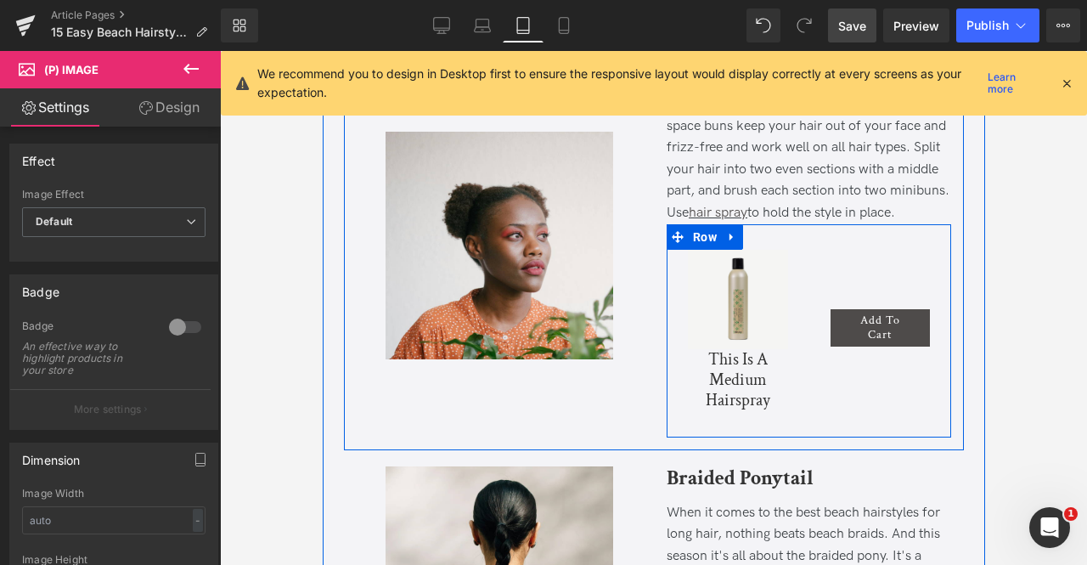
click at [864, 403] on div "Add To Cart (P) Cart Button Product" at bounding box center [880, 330] width 143 height 213
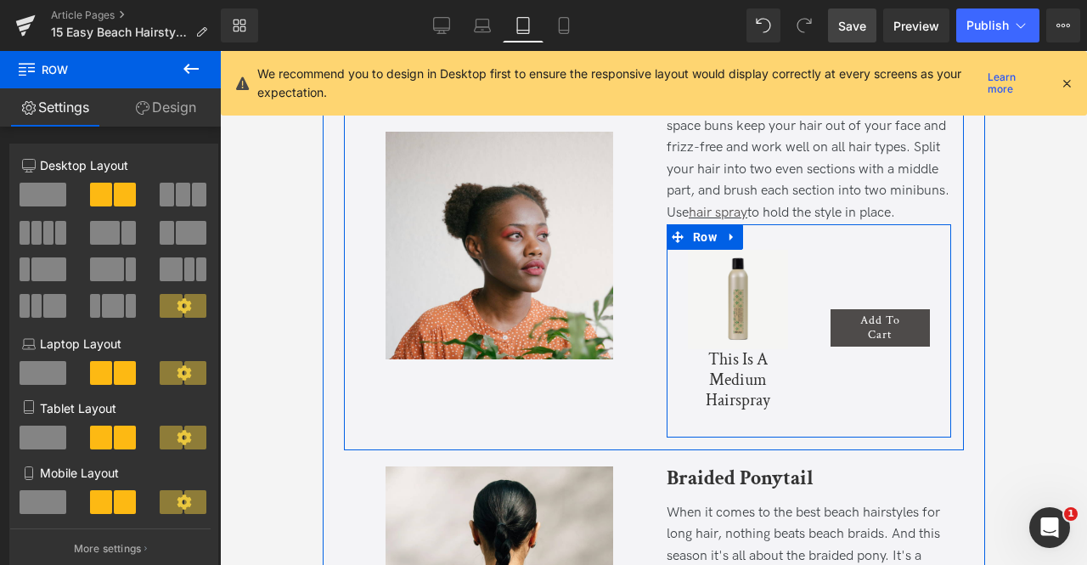
click at [811, 259] on div "Add To Cart (P) Cart Button Product" at bounding box center [880, 330] width 143 height 213
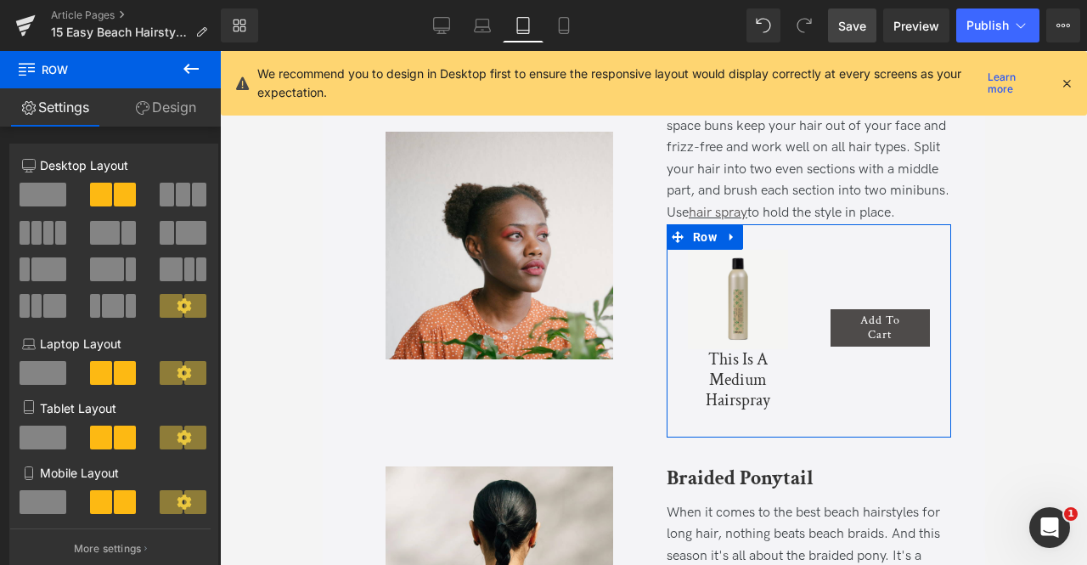
click at [103, 228] on span at bounding box center [105, 233] width 31 height 24
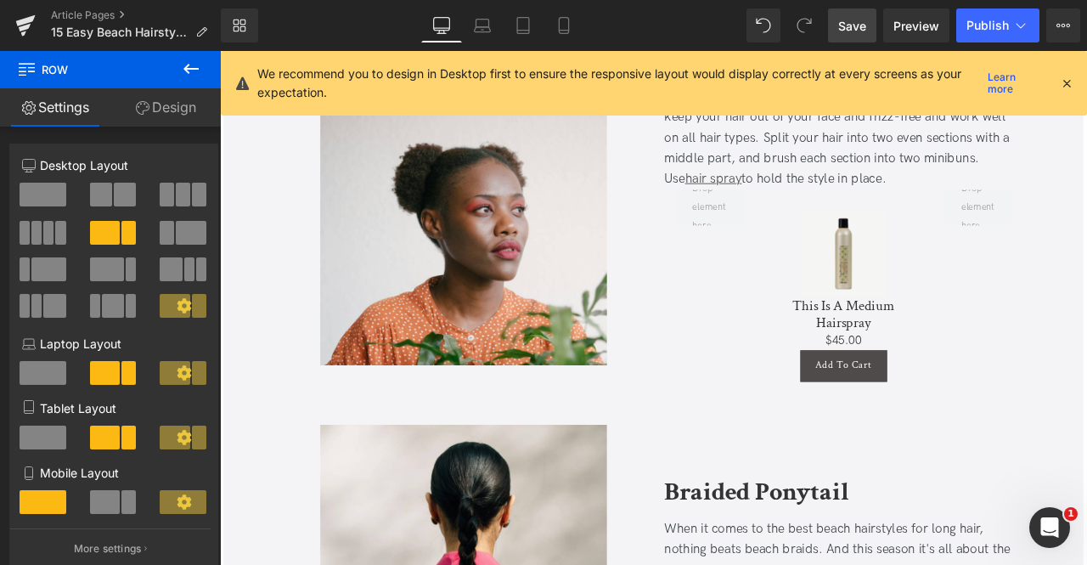
scroll to position [0, 0]
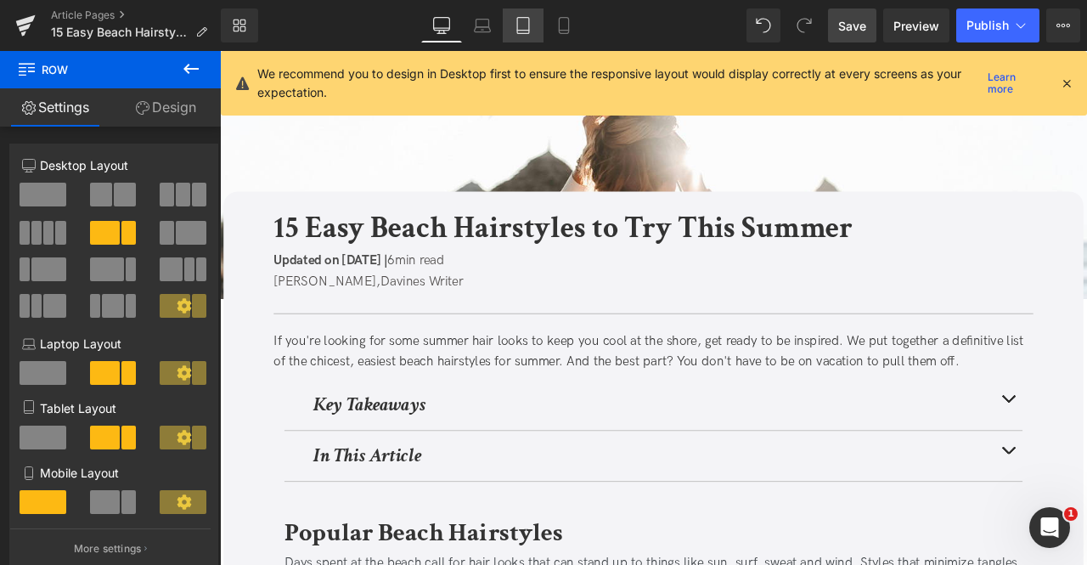
click at [519, 33] on icon at bounding box center [523, 26] width 12 height 16
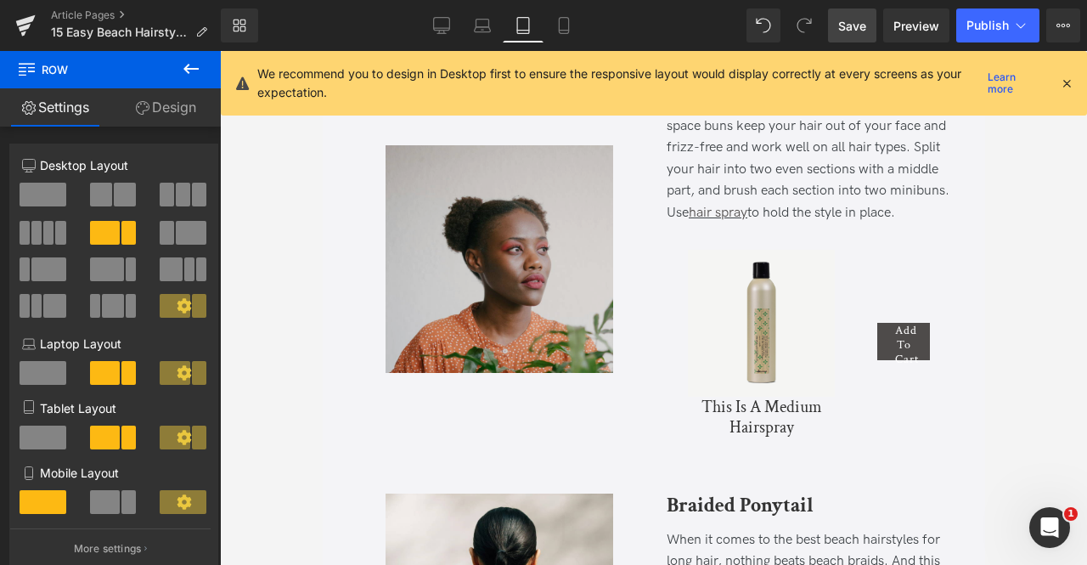
scroll to position [1118, 0]
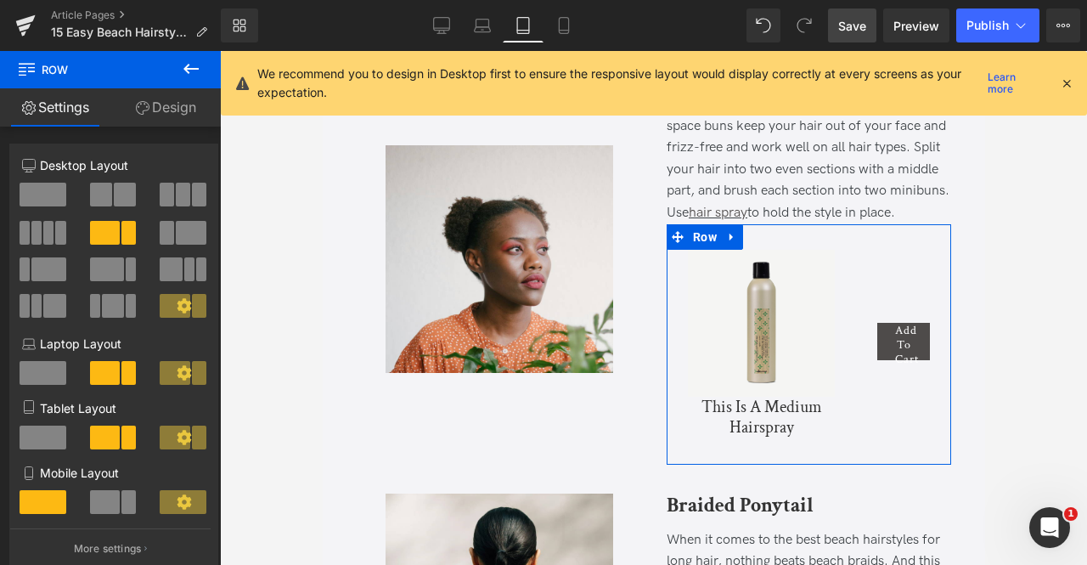
click at [127, 191] on span at bounding box center [125, 195] width 22 height 24
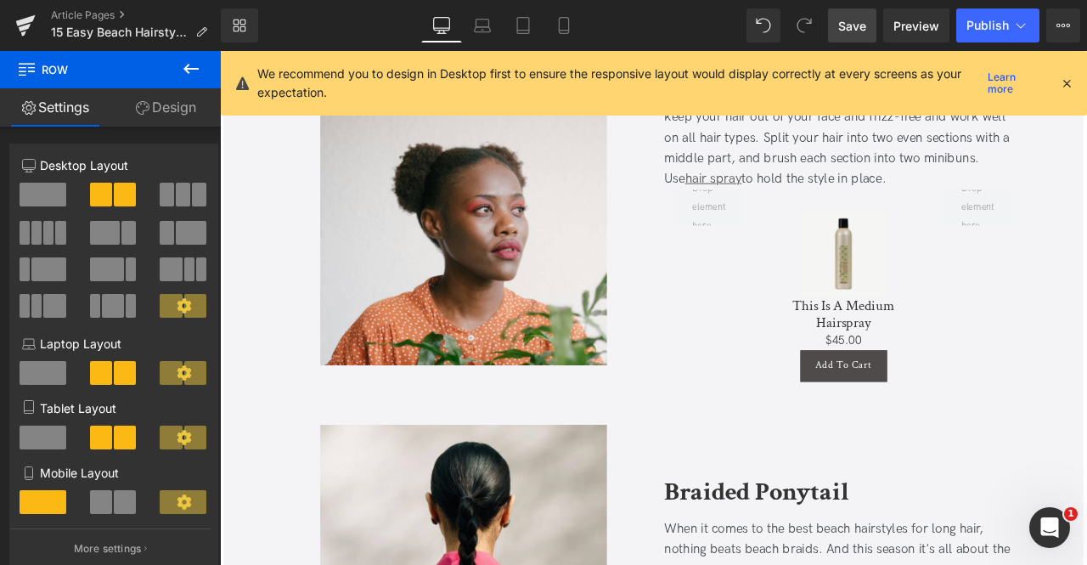
scroll to position [0, 0]
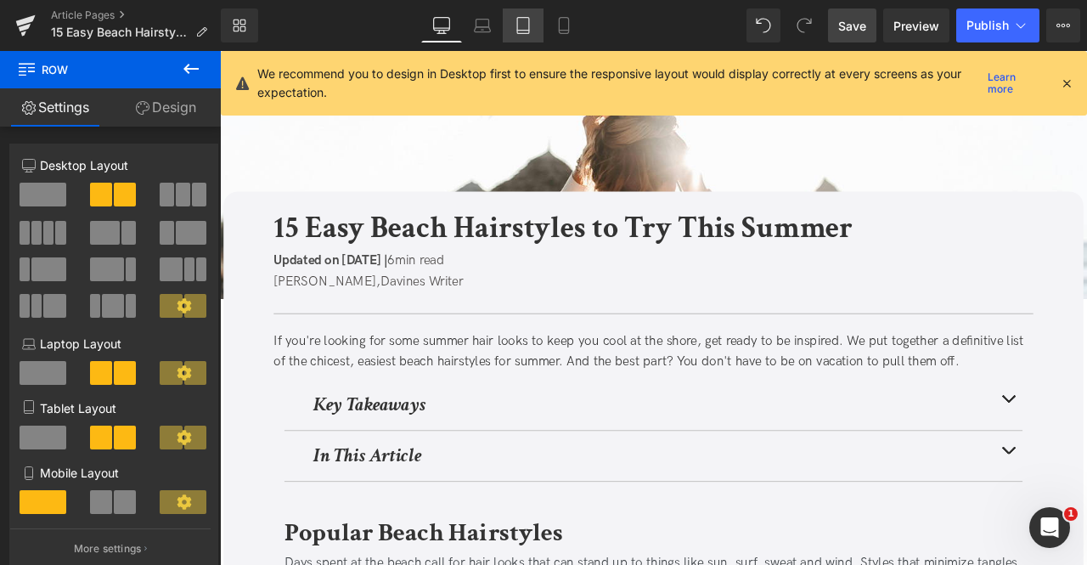
click at [522, 25] on icon at bounding box center [523, 25] width 17 height 17
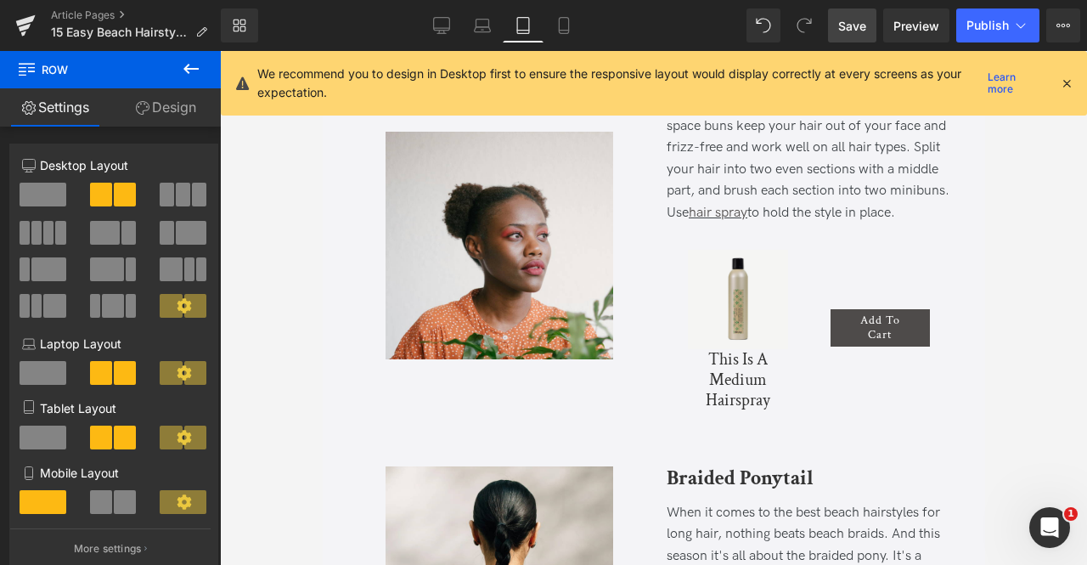
scroll to position [1118, 0]
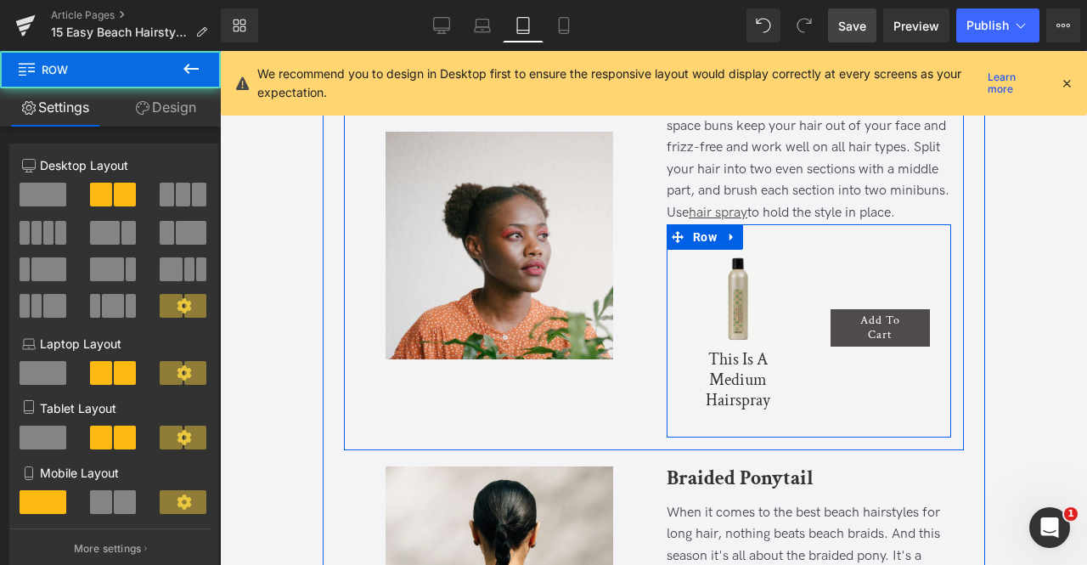
click at [854, 248] on div "Add To Cart (P) Cart Button Product" at bounding box center [880, 330] width 143 height 213
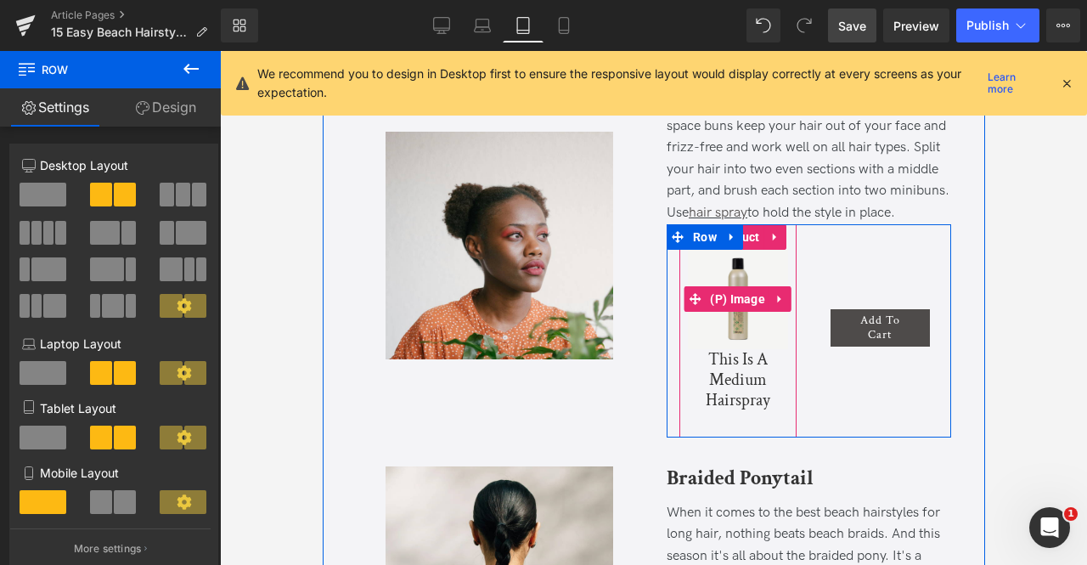
click at [781, 302] on icon at bounding box center [780, 299] width 12 height 13
click at [781, 334] on img at bounding box center [737, 300] width 100 height 100
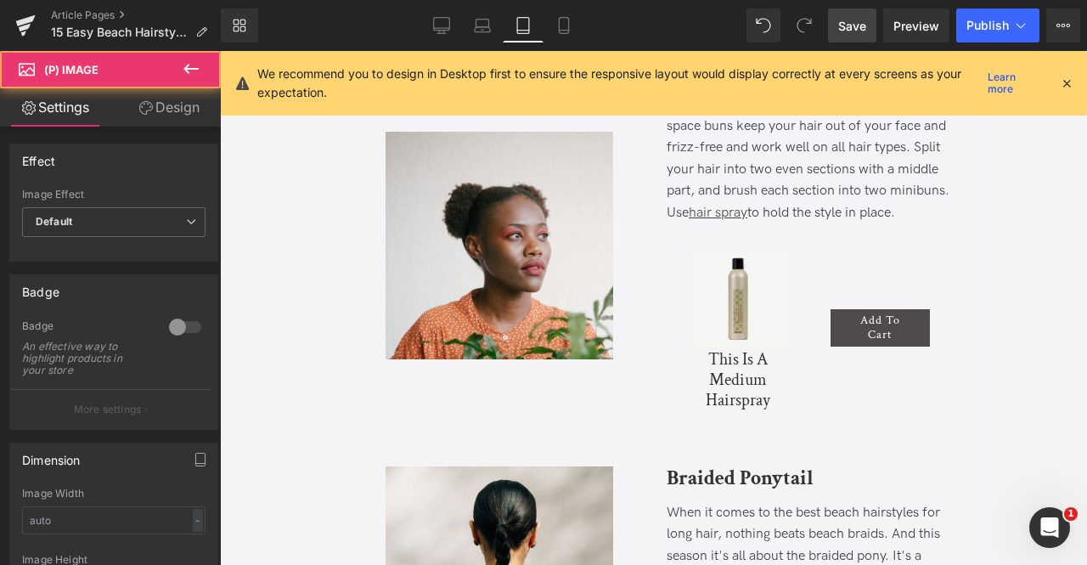
click at [163, 106] on link "Design" at bounding box center [169, 107] width 110 height 38
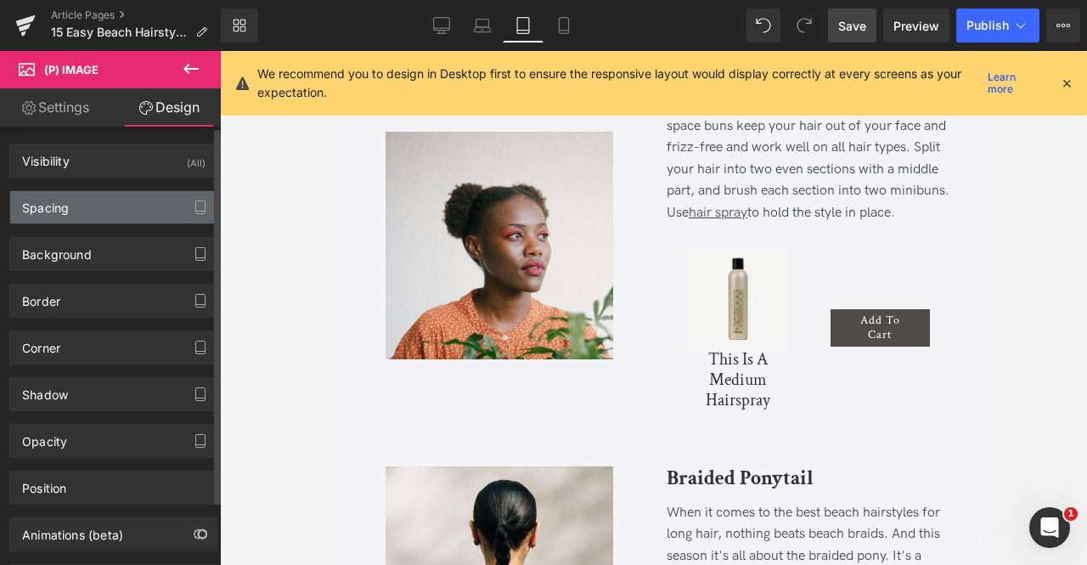
click at [126, 198] on div "Spacing" at bounding box center [113, 207] width 207 height 32
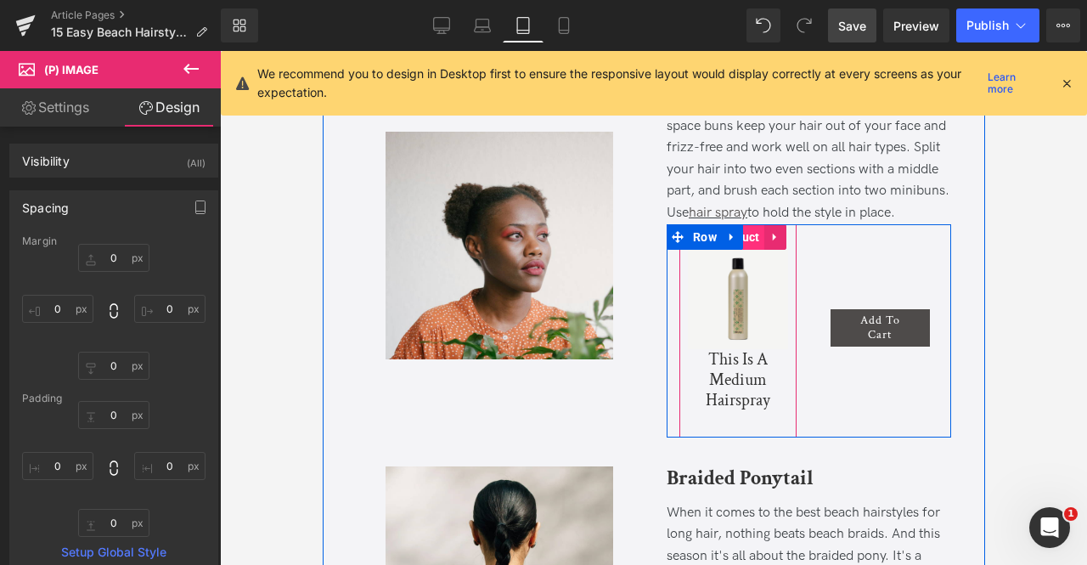
click at [748, 241] on span "Product" at bounding box center [737, 236] width 53 height 25
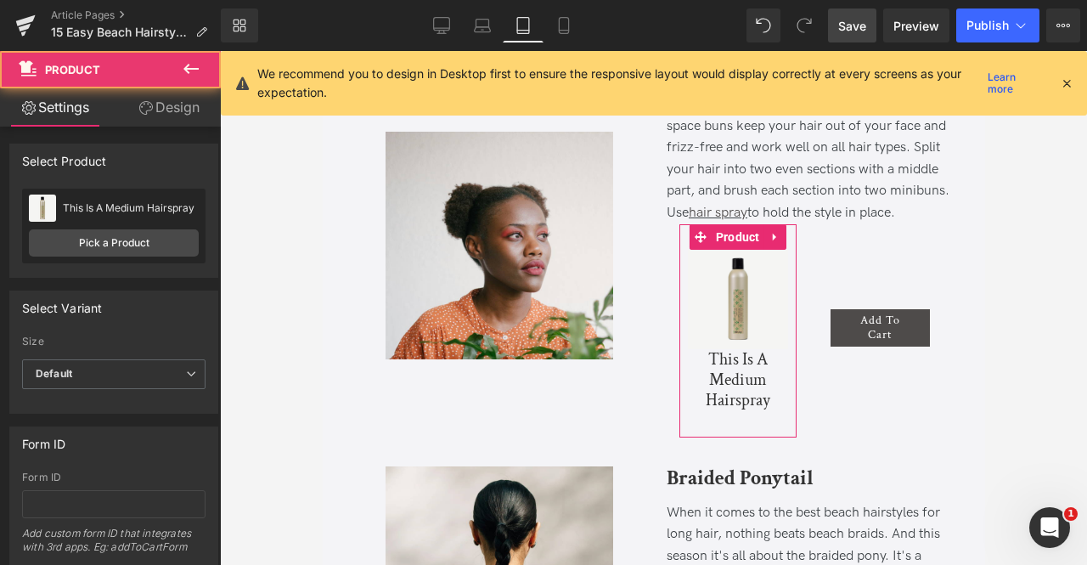
click at [165, 98] on link "Design" at bounding box center [169, 107] width 110 height 38
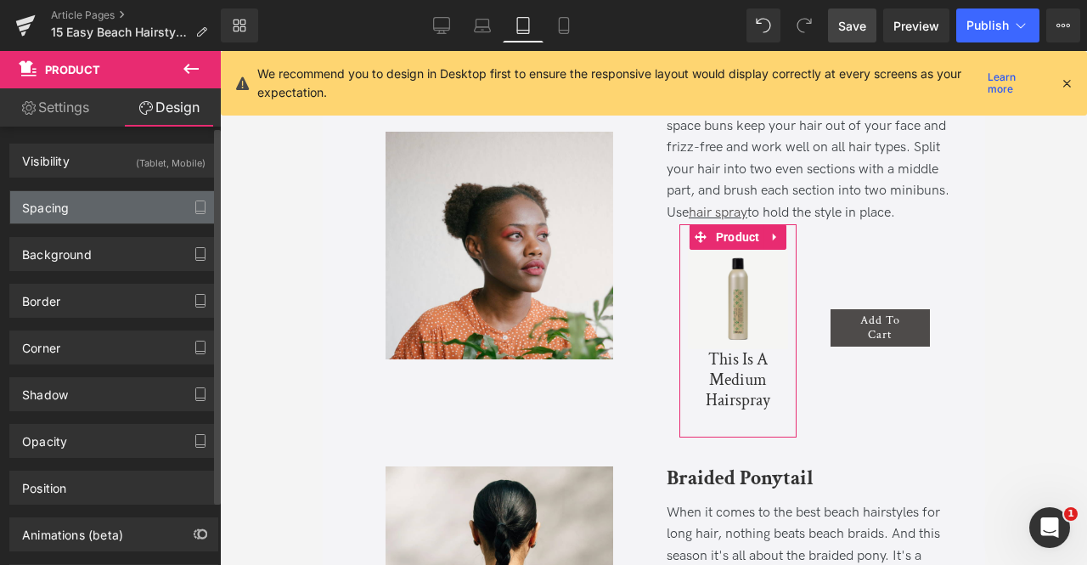
type input "0"
type input "30"
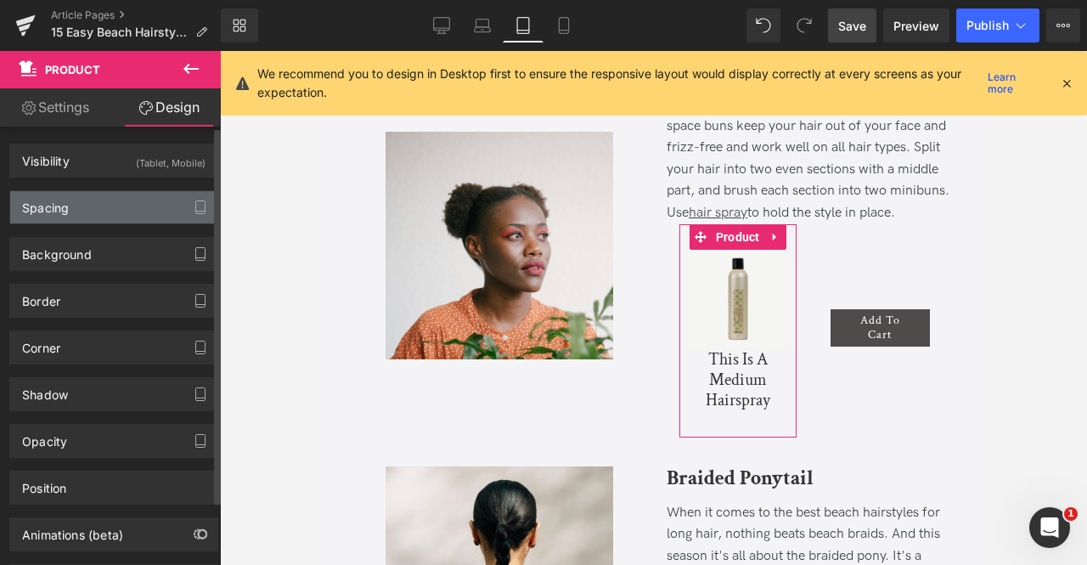
type input "10"
type input "30"
type input "10"
click at [107, 217] on div "Spacing" at bounding box center [113, 207] width 207 height 32
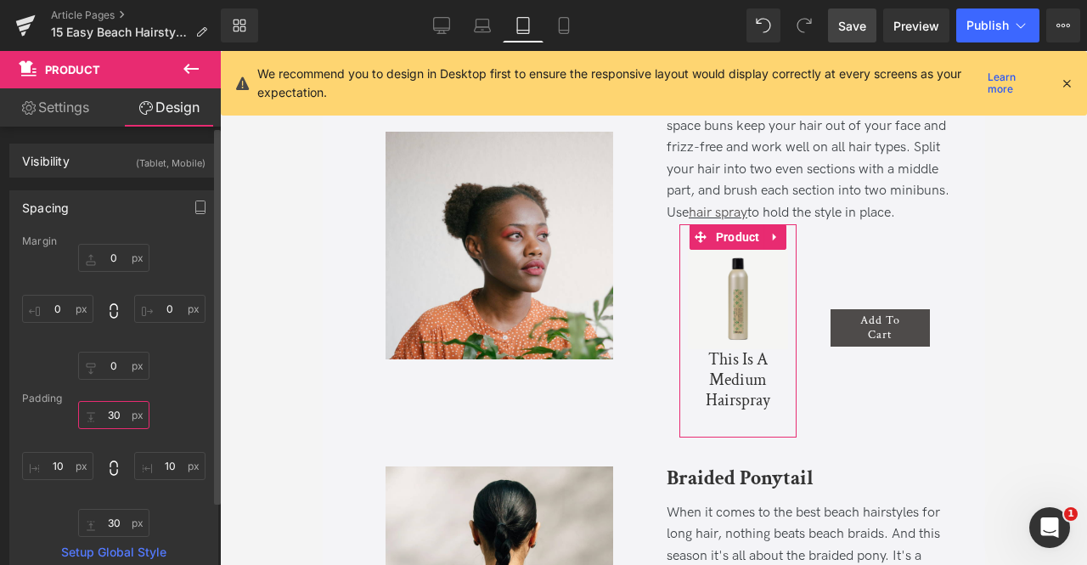
click at [121, 412] on input "30" at bounding box center [113, 415] width 71 height 28
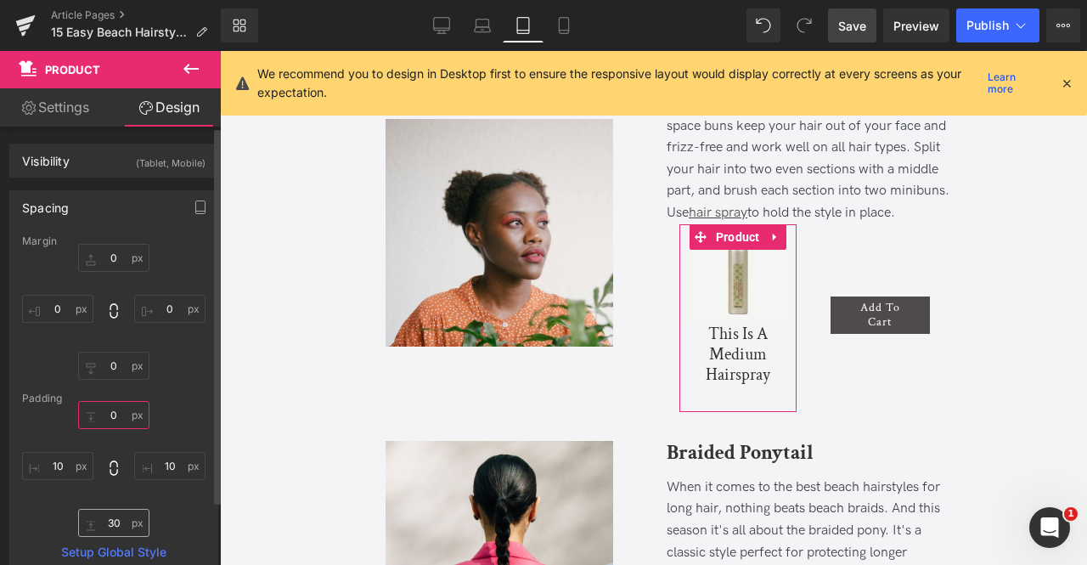
type input "0"
click at [104, 526] on input "30" at bounding box center [113, 523] width 71 height 28
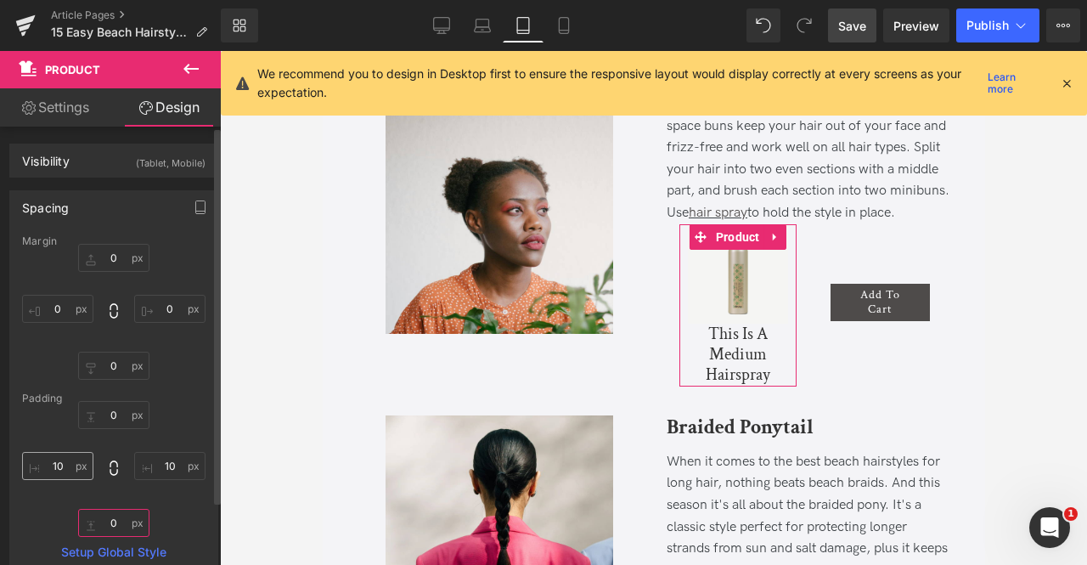
type input "0"
click at [59, 459] on input "10" at bounding box center [57, 466] width 71 height 28
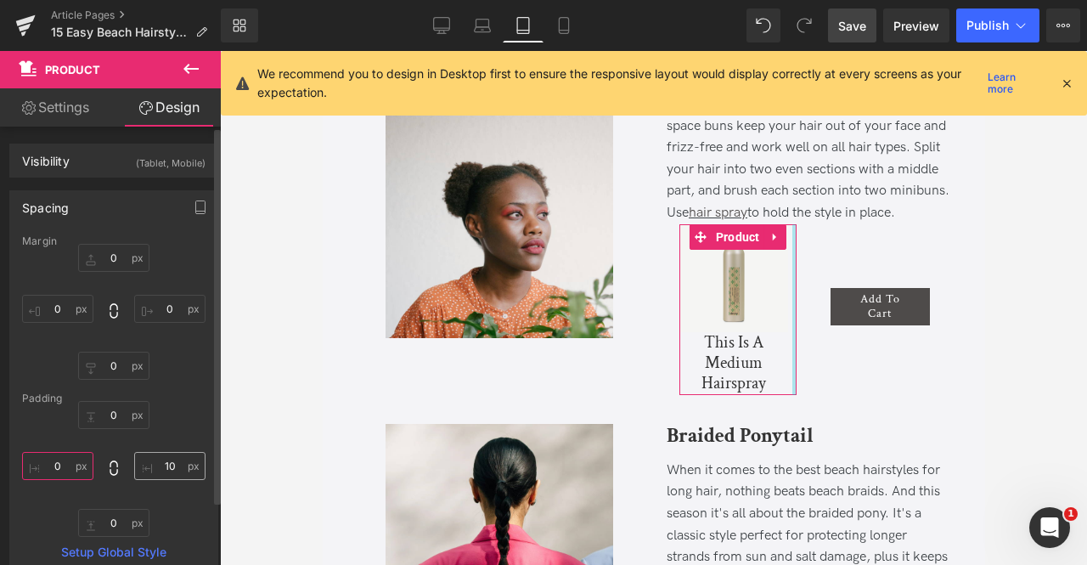
type input "0"
click at [160, 463] on input "10" at bounding box center [169, 466] width 71 height 28
type input "0"
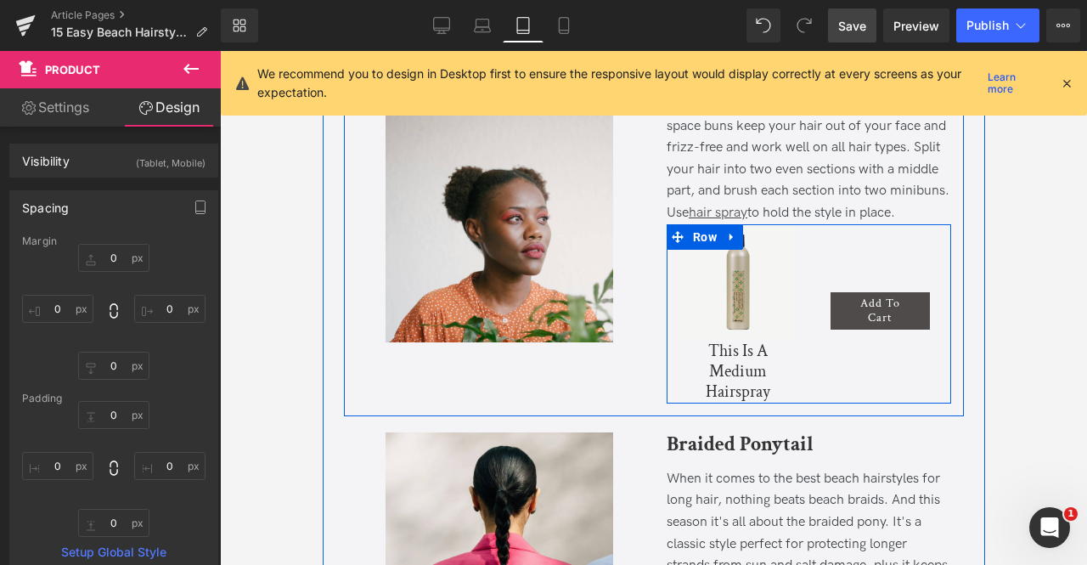
click at [669, 347] on div "Sale Off (P) Image This Is A Medium Hairspray (P) Title Product" at bounding box center [737, 313] width 143 height 179
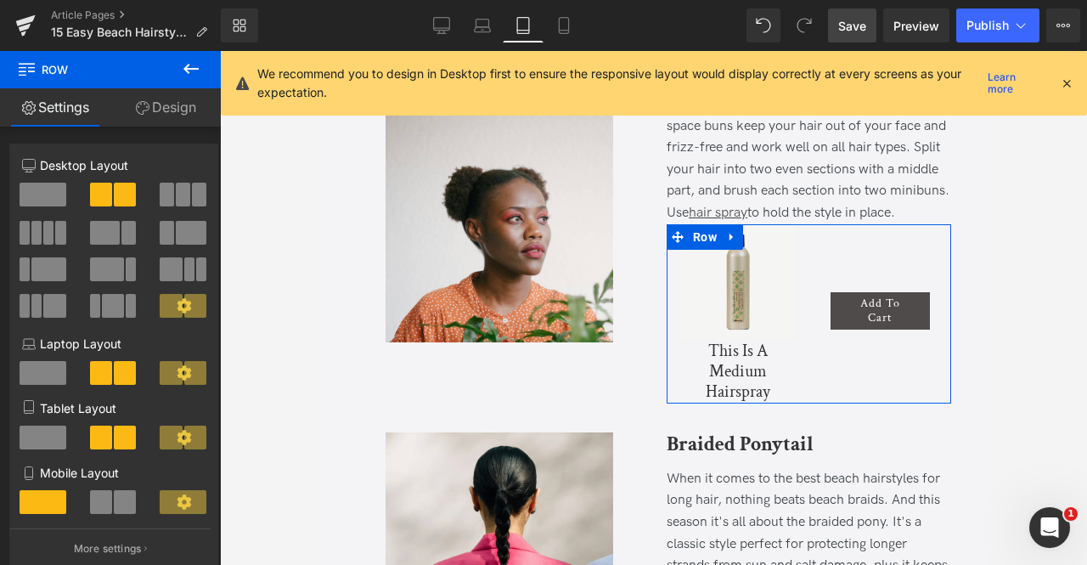
click at [189, 110] on link "Design" at bounding box center [165, 107] width 110 height 38
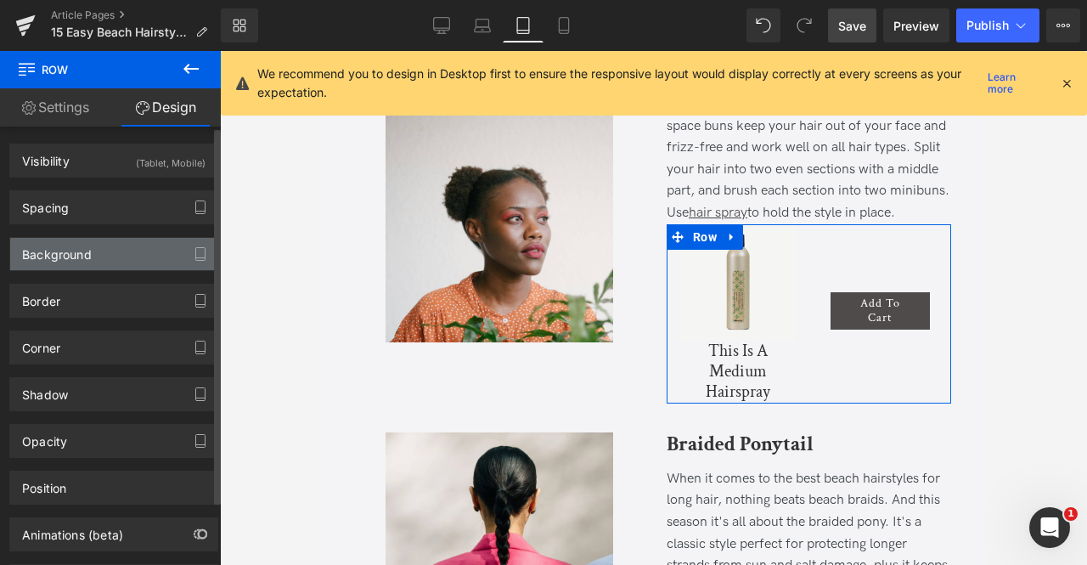
click at [75, 252] on div "Background" at bounding box center [57, 250] width 70 height 24
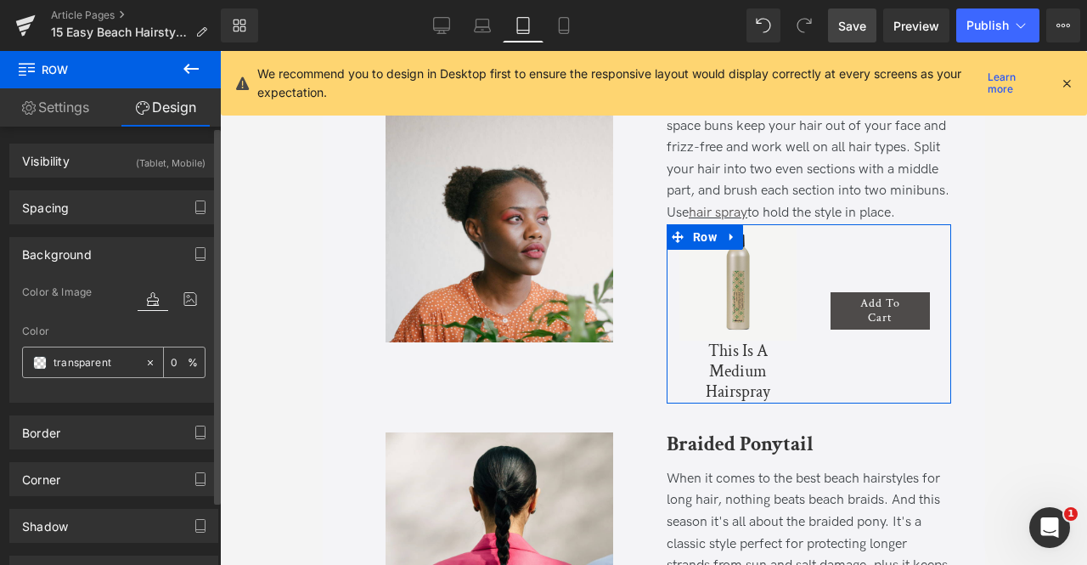
click at [106, 365] on input "transparent" at bounding box center [95, 362] width 83 height 19
type input "fff"
type input "100"
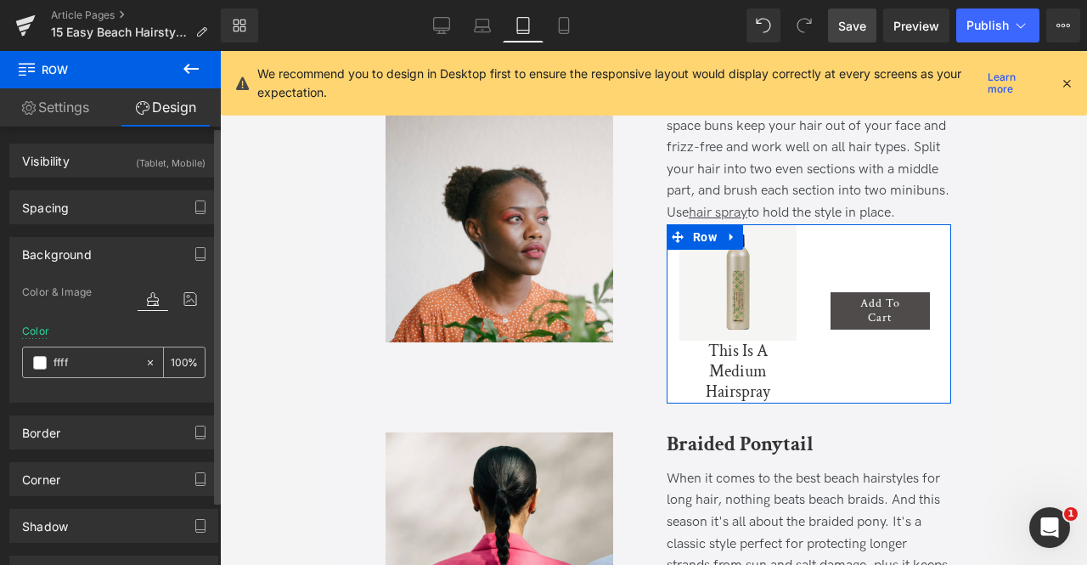
type input "fffff"
type input "0"
type input "ffffff"
type input "100"
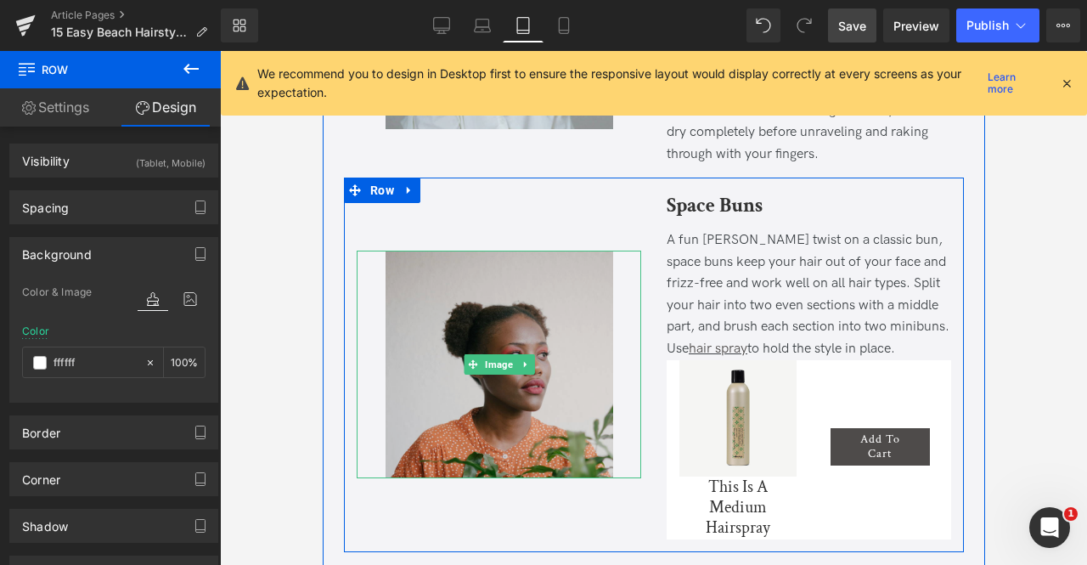
scroll to position [984, 0]
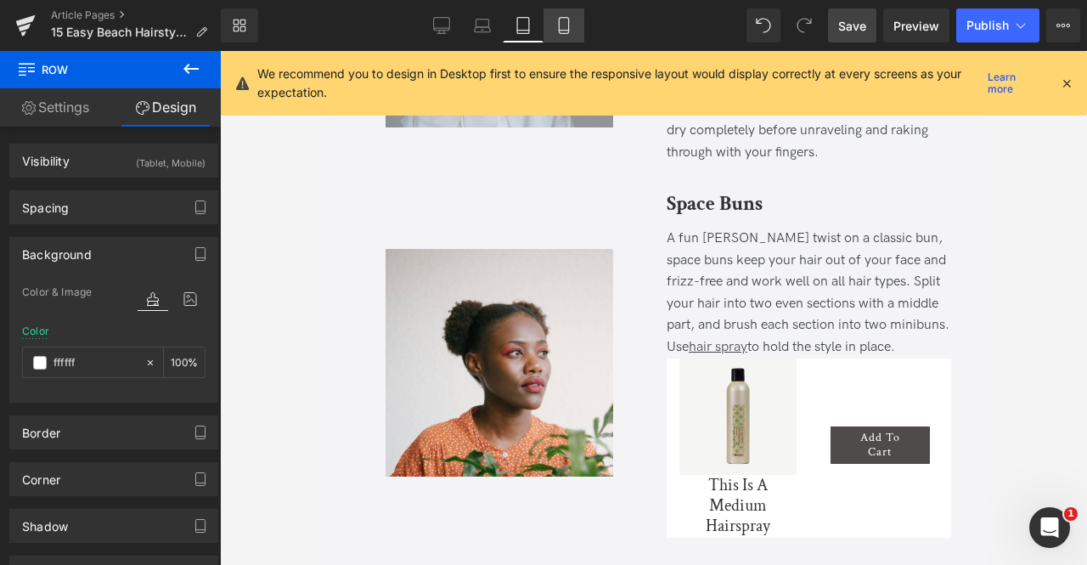
type input "#ffffff"
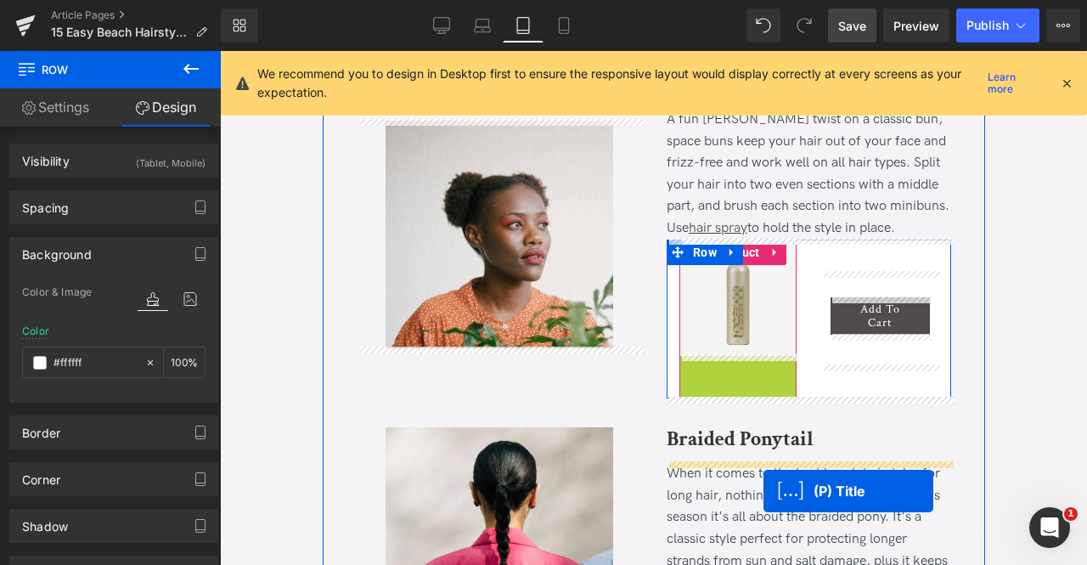
scroll to position [1137, 0]
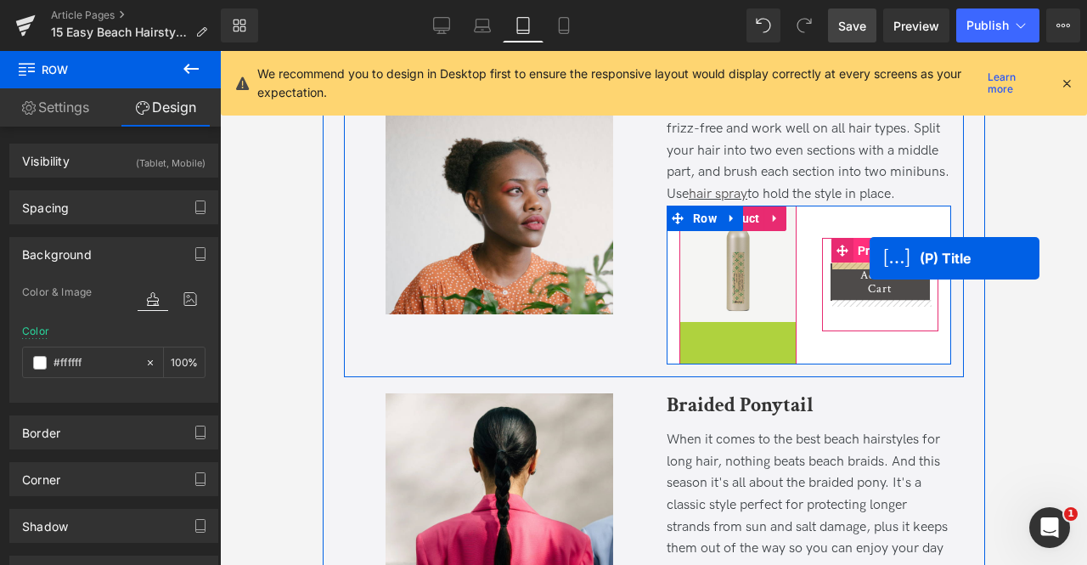
drag, startPoint x: 695, startPoint y: 507, endPoint x: 869, endPoint y: 258, distance: 303.8
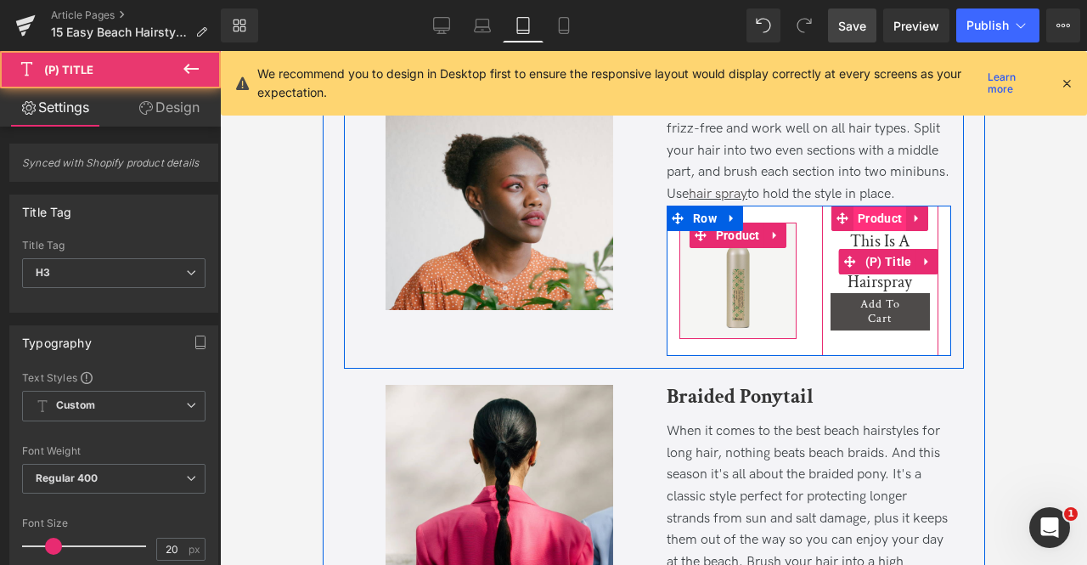
scroll to position [1131, 0]
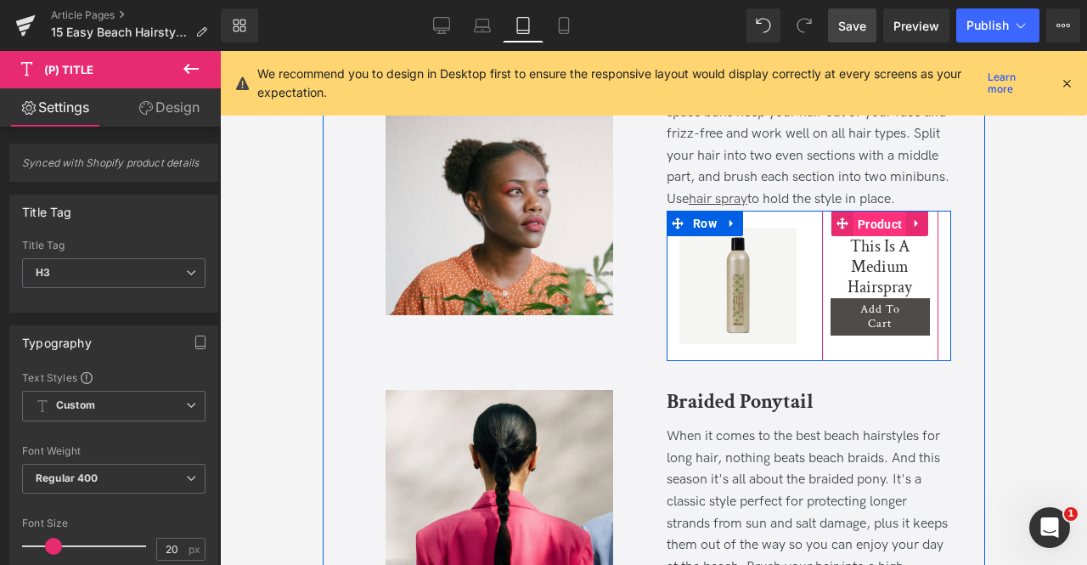
click at [866, 219] on span "Product" at bounding box center [879, 224] width 53 height 25
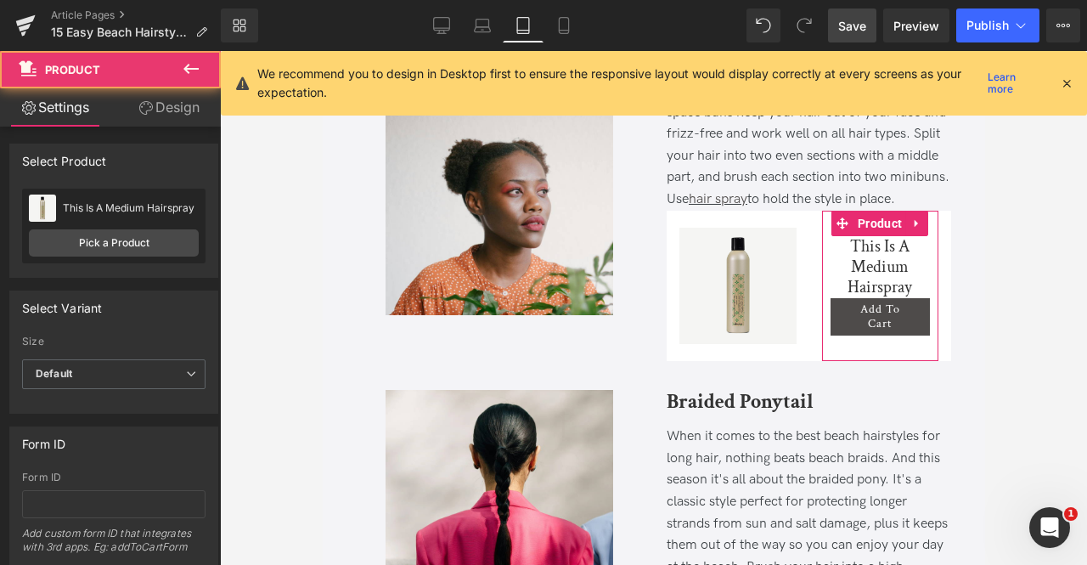
click at [169, 101] on link "Design" at bounding box center [169, 107] width 110 height 38
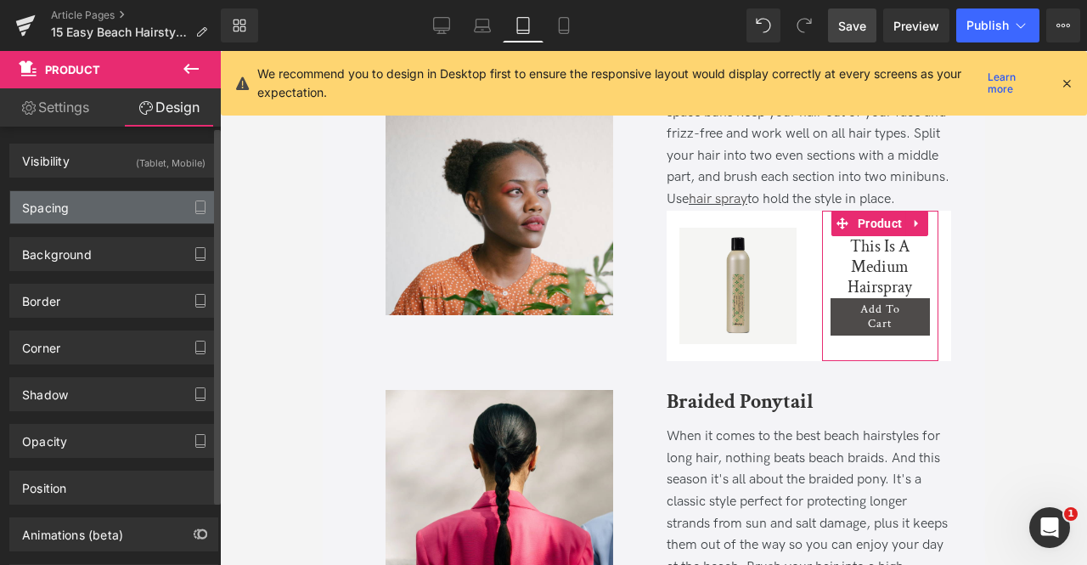
click at [111, 213] on div "Spacing" at bounding box center [113, 207] width 207 height 32
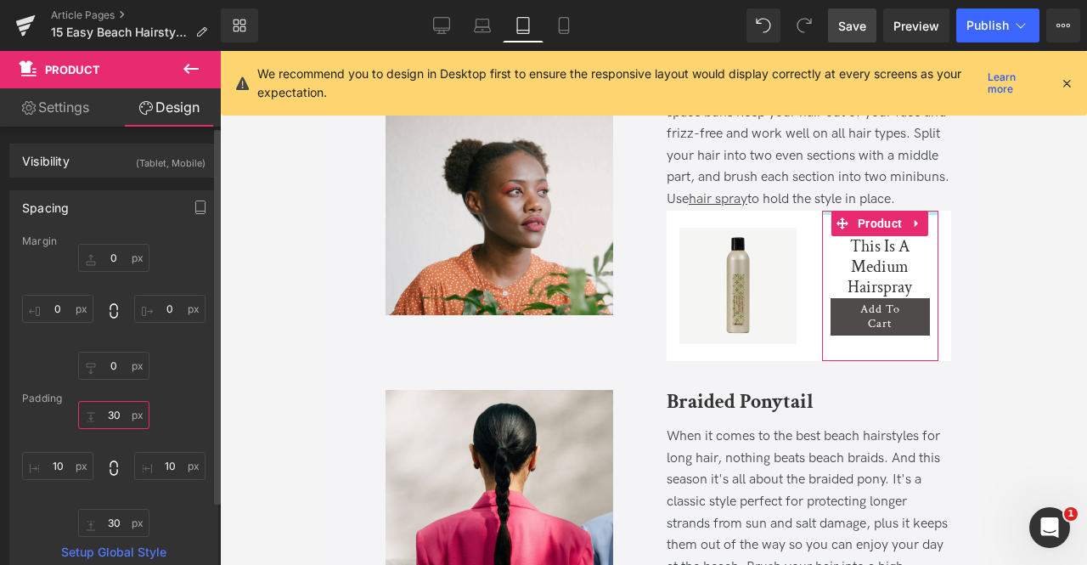
click at [115, 403] on input "30" at bounding box center [113, 415] width 71 height 28
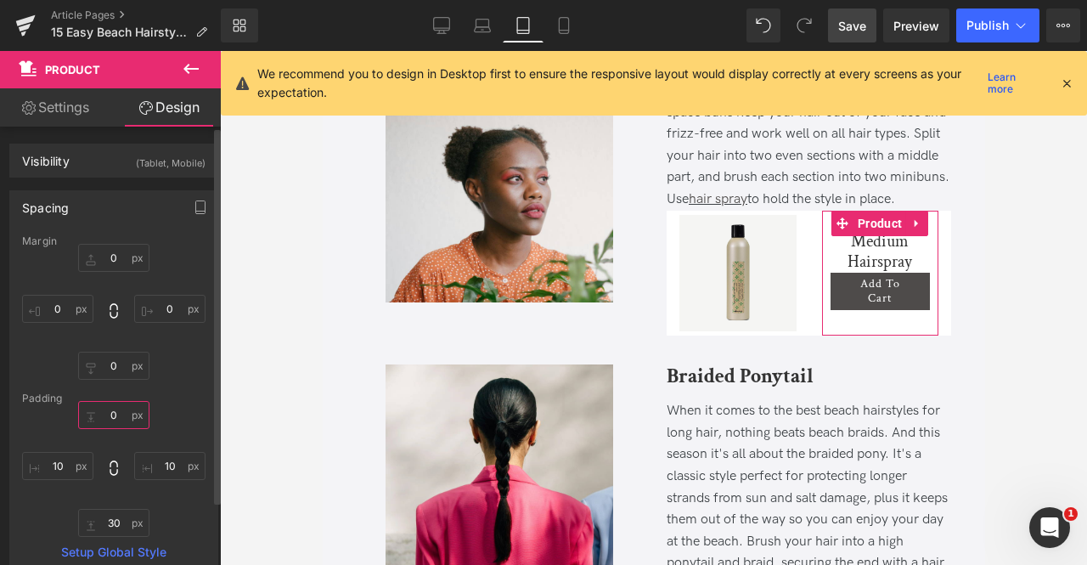
scroll to position [1120, 0]
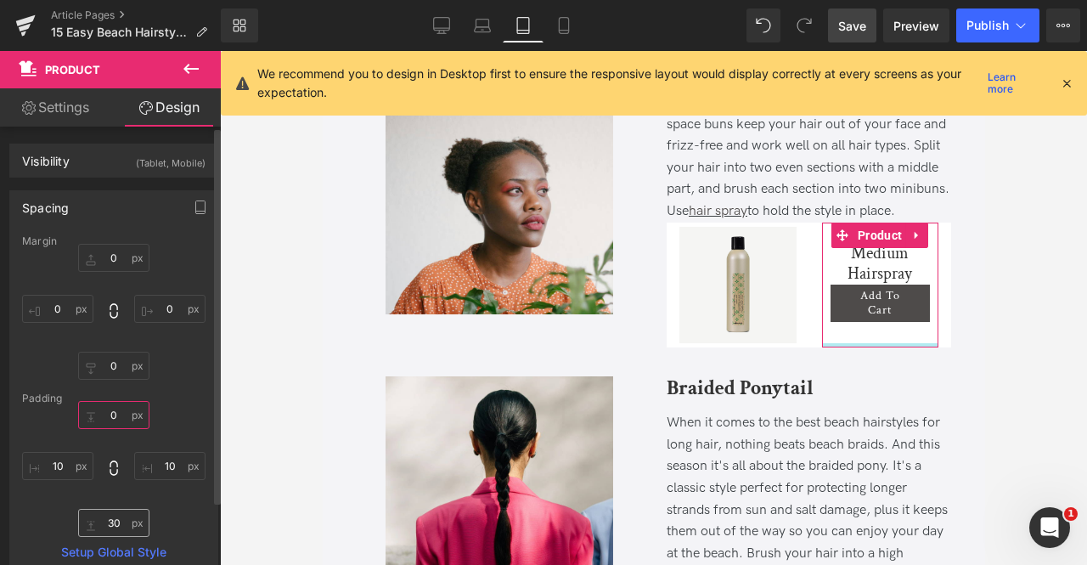
type input "0"
click at [112, 518] on input "30" at bounding box center [113, 523] width 71 height 28
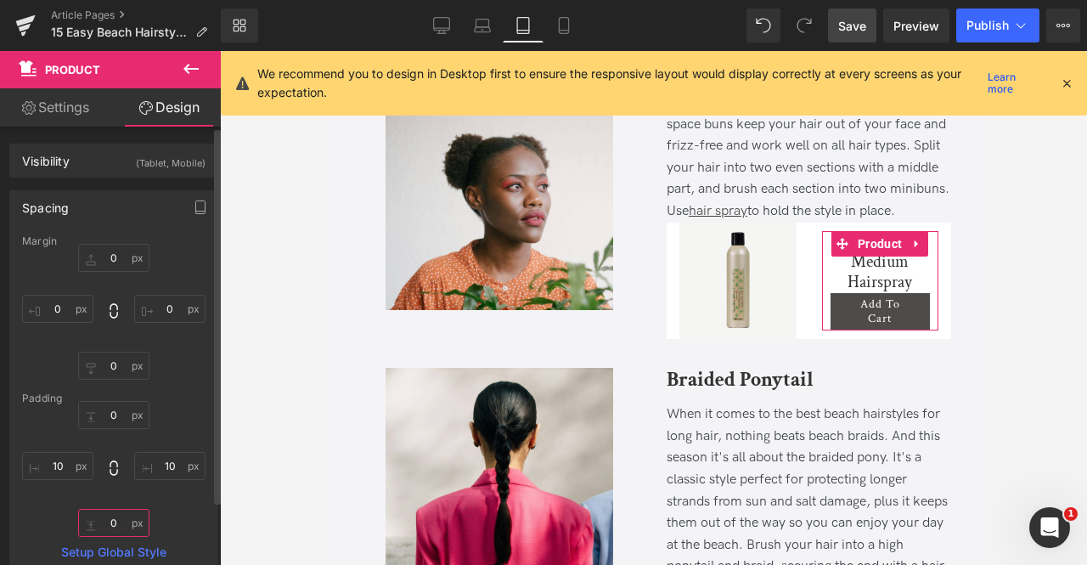
scroll to position [1115, 0]
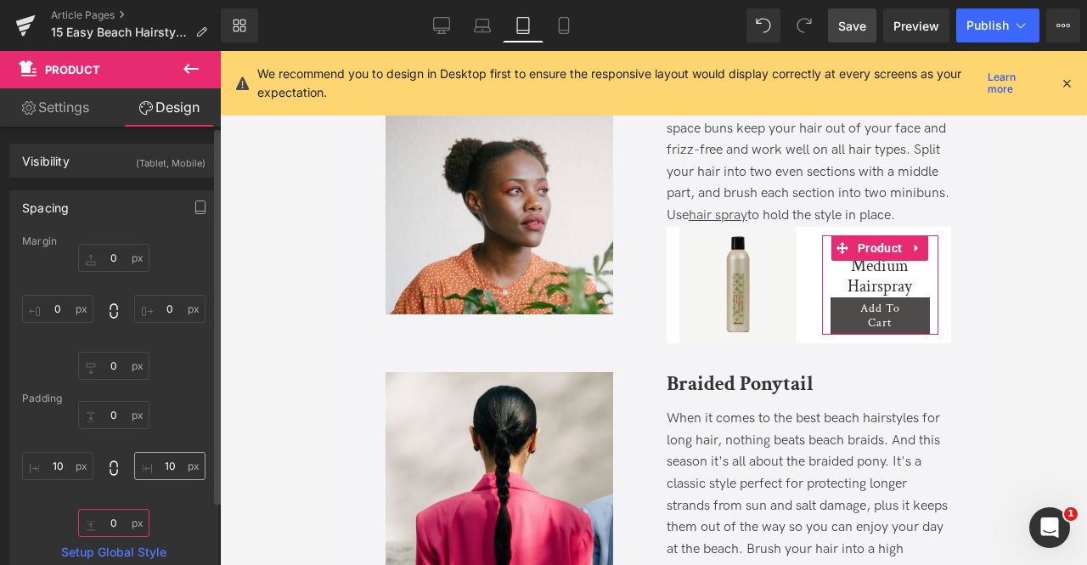
type input "0"
click at [165, 463] on input "10" at bounding box center [169, 466] width 71 height 28
type input "0"
click at [58, 465] on input "10" at bounding box center [57, 466] width 71 height 28
type input "0"
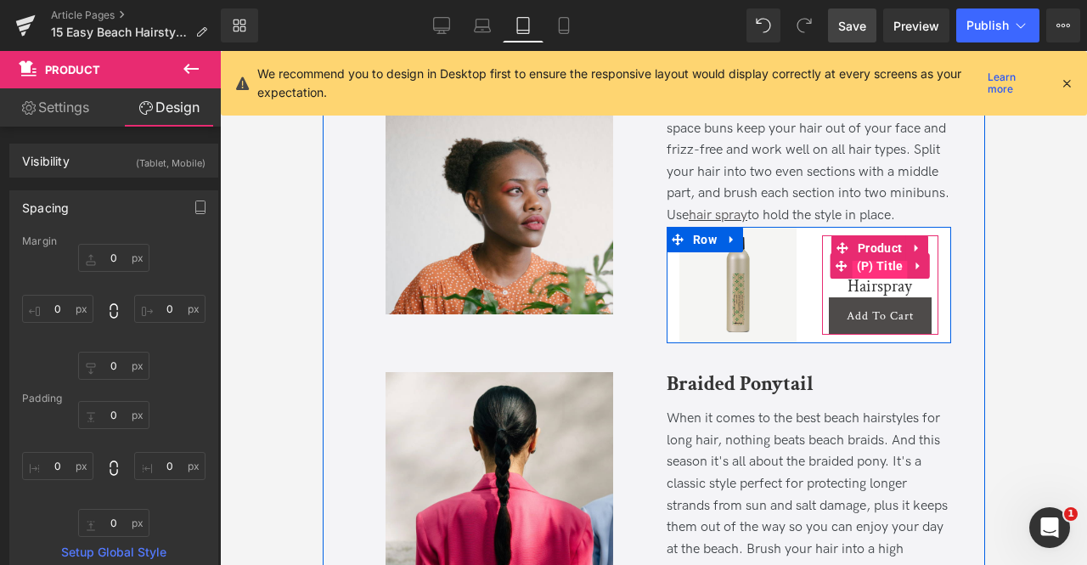
click at [870, 262] on span "(P) Title" at bounding box center [879, 265] width 55 height 25
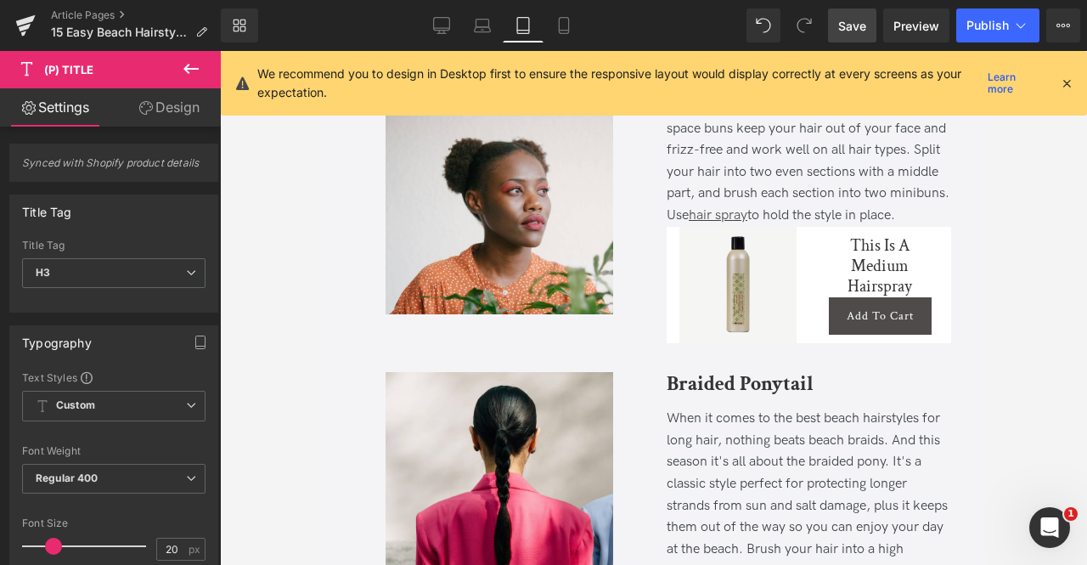
click at [163, 95] on link "Design" at bounding box center [169, 107] width 110 height 38
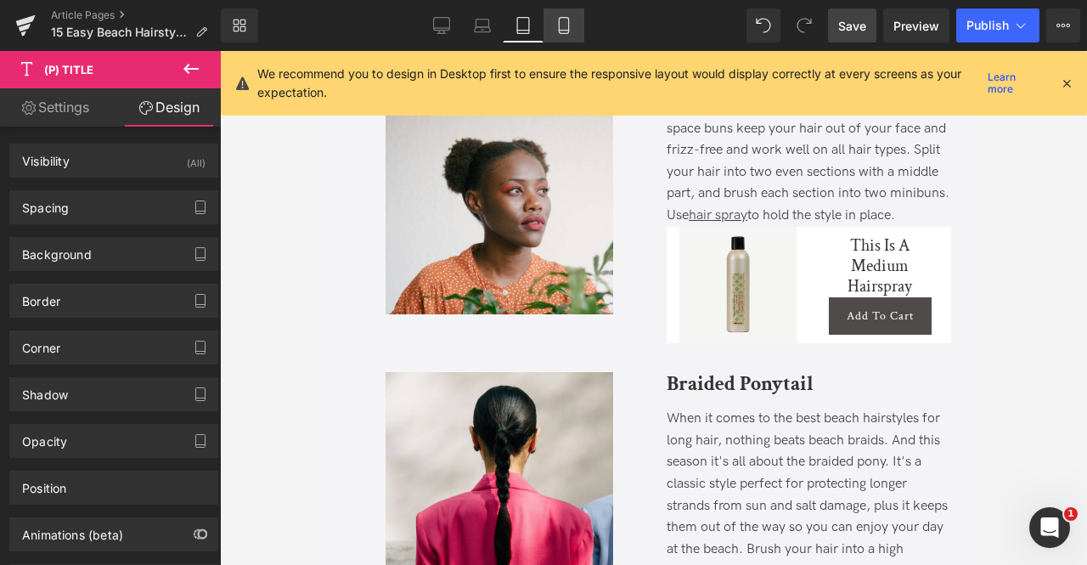
click at [564, 23] on icon at bounding box center [564, 25] width 17 height 17
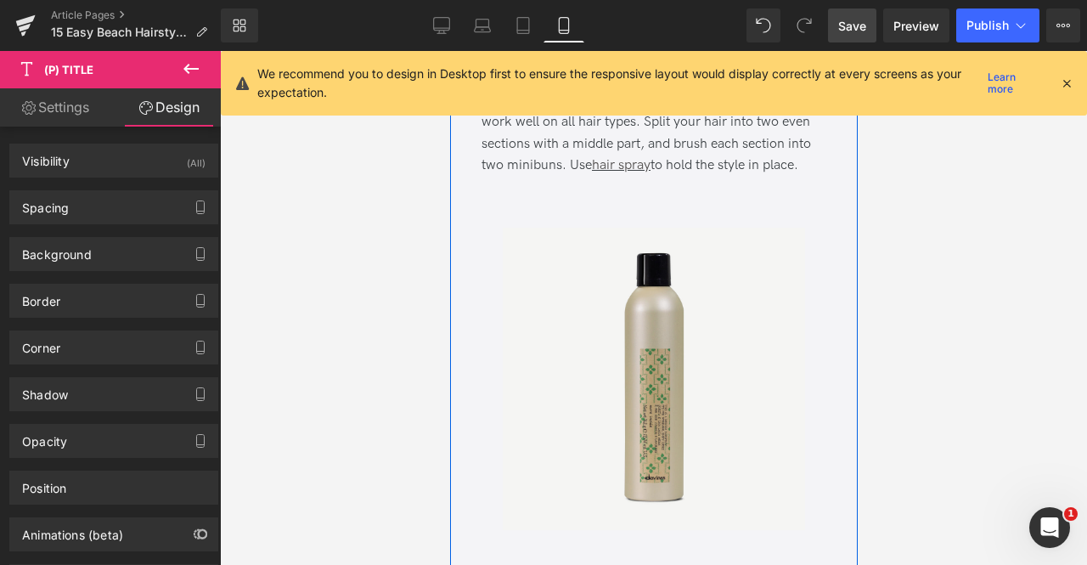
scroll to position [1567, 0]
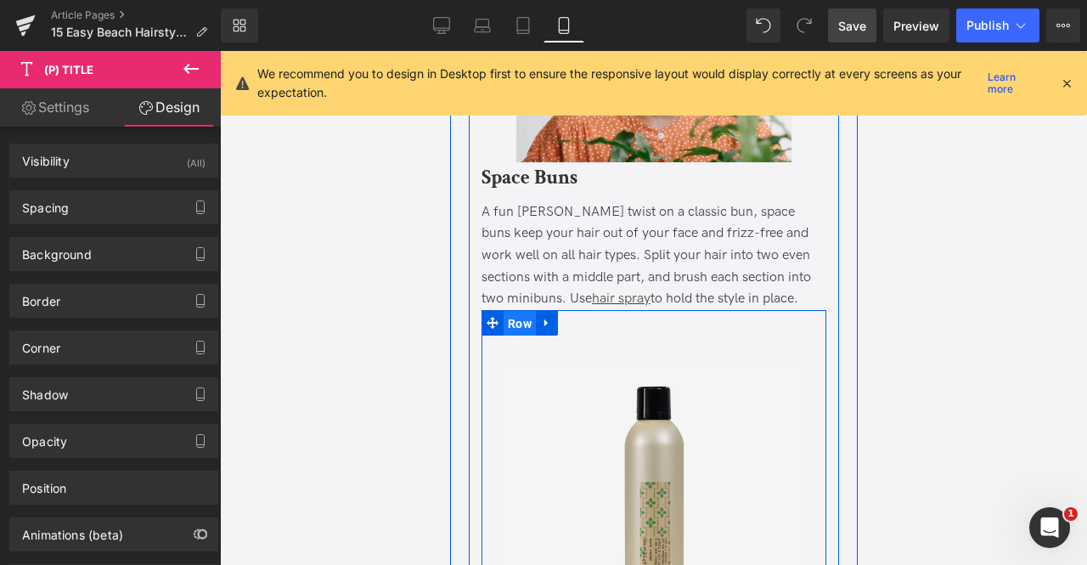
click at [511, 324] on span "Row" at bounding box center [519, 323] width 32 height 25
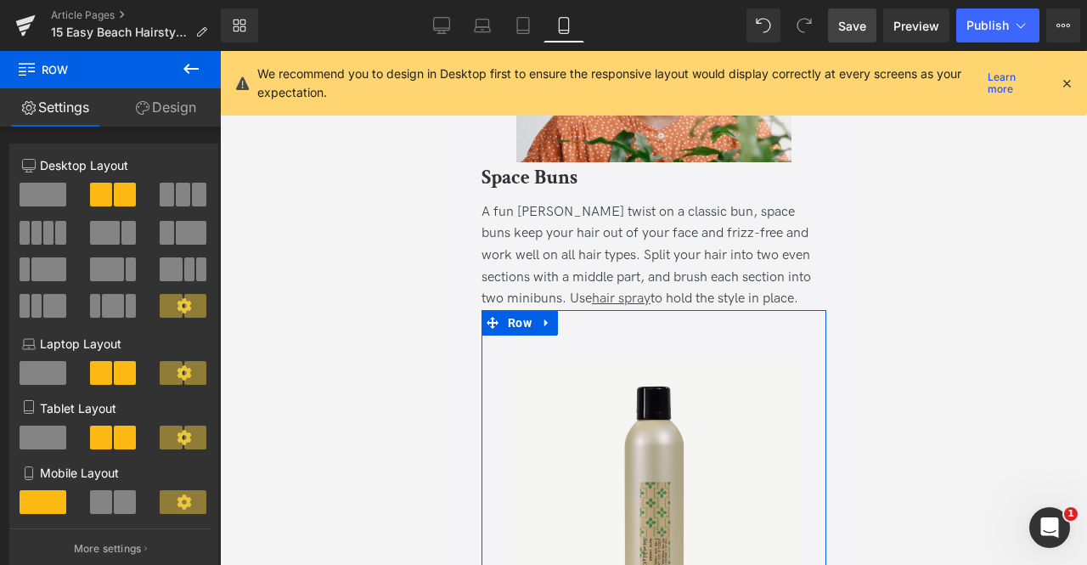
click at [102, 508] on span at bounding box center [101, 502] width 22 height 24
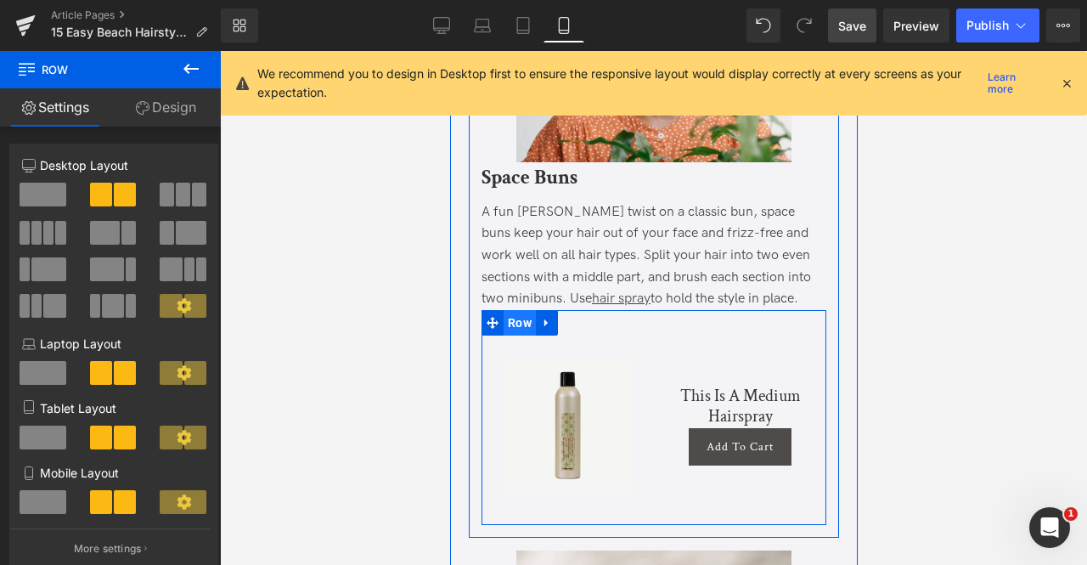
click at [513, 322] on span "Row" at bounding box center [519, 322] width 32 height 25
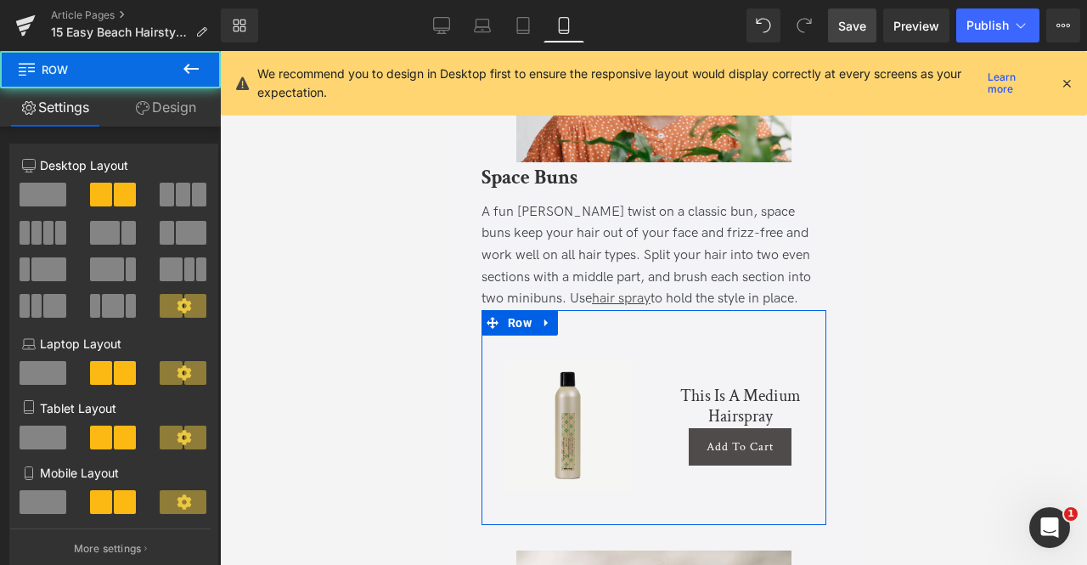
click at [177, 105] on link "Design" at bounding box center [165, 107] width 110 height 38
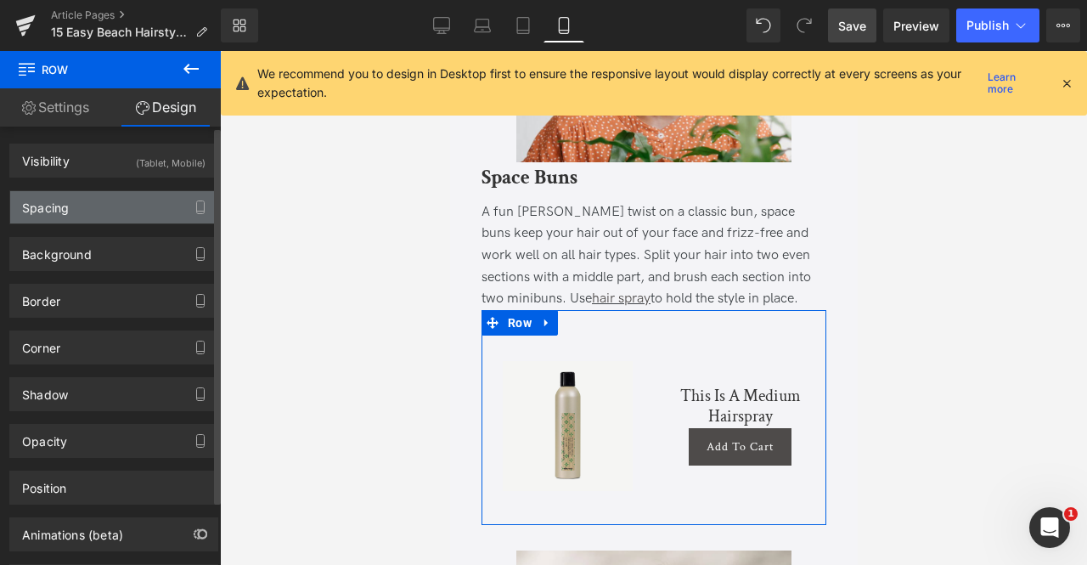
click at [144, 205] on div "Spacing" at bounding box center [113, 207] width 207 height 32
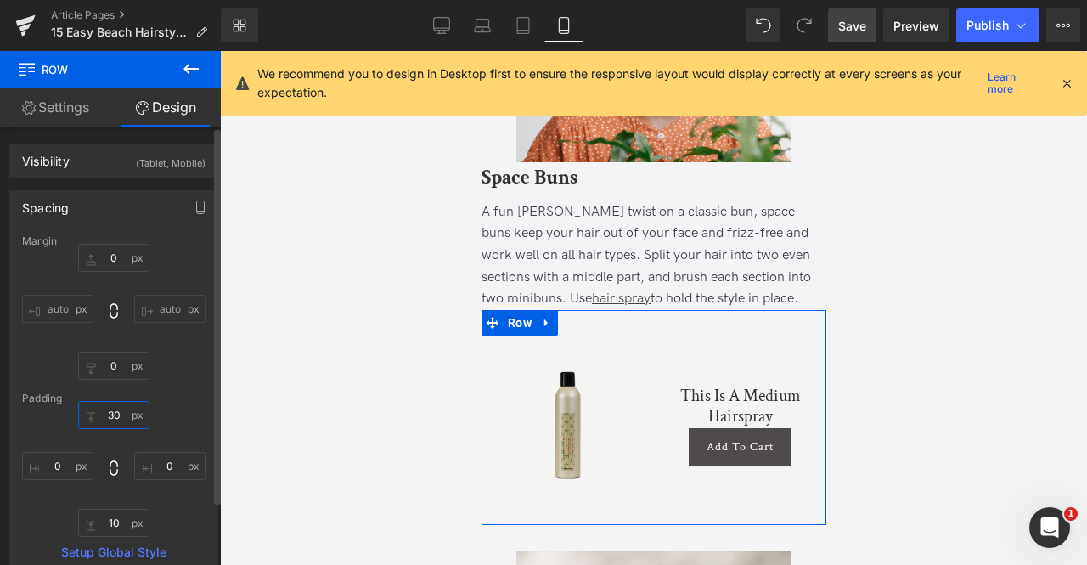
click at [109, 419] on input "30" at bounding box center [113, 415] width 71 height 28
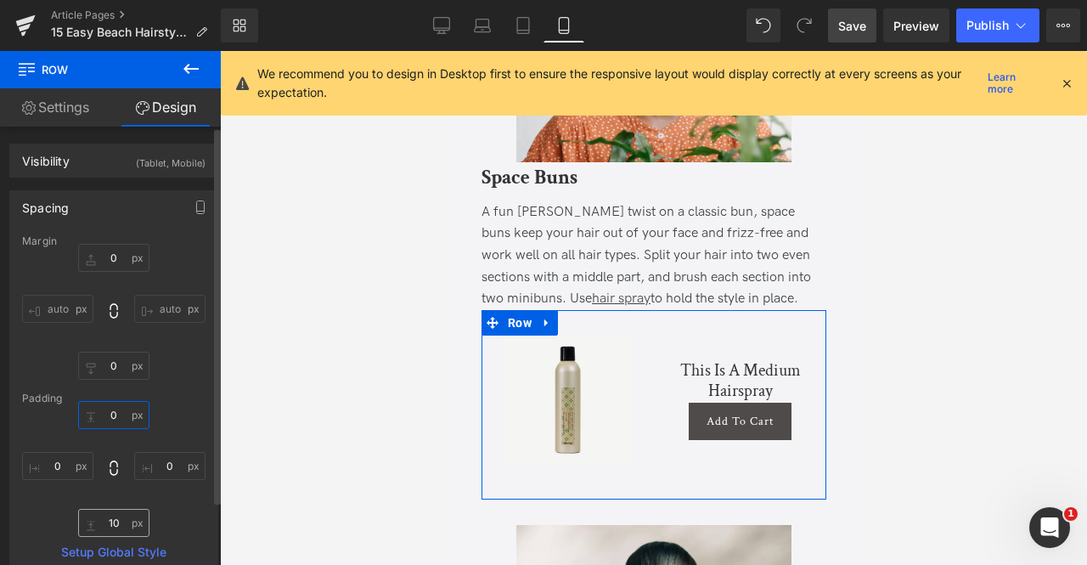
type input "0"
click at [116, 520] on input "10" at bounding box center [113, 523] width 71 height 28
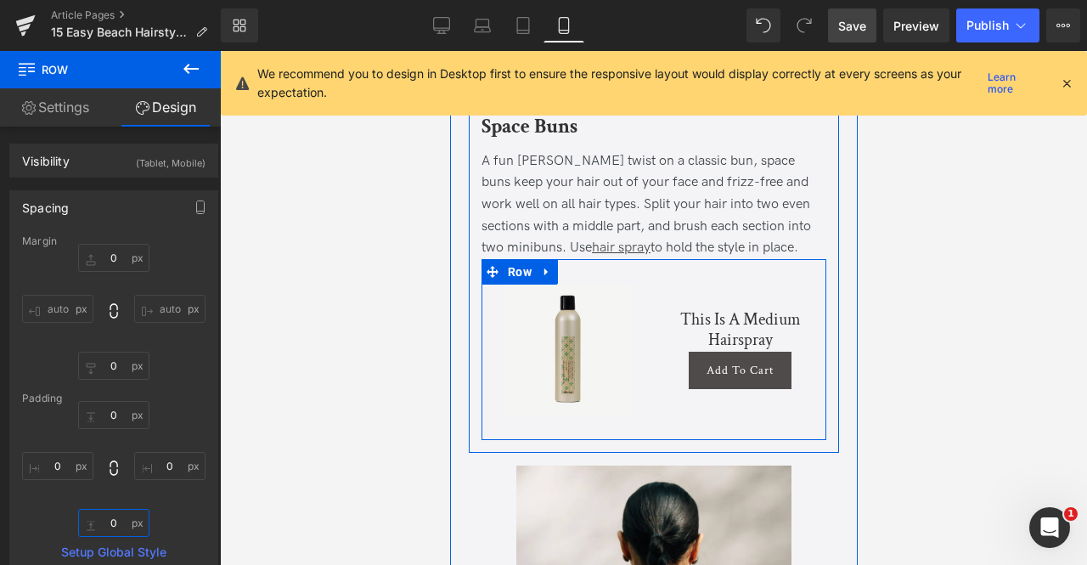
scroll to position [1619, 0]
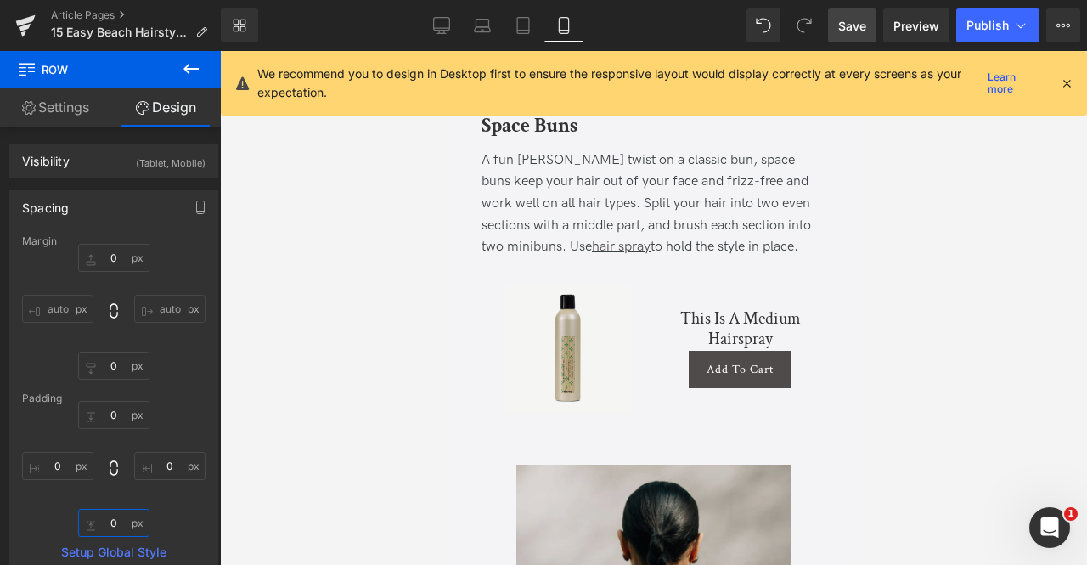
type input "0"
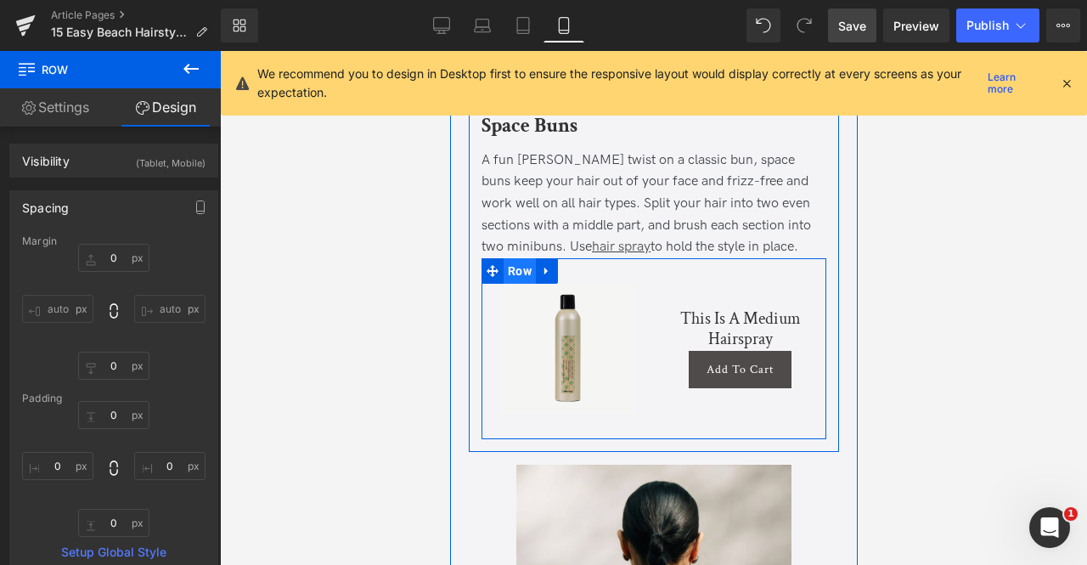
click at [510, 271] on span "Row" at bounding box center [519, 270] width 32 height 25
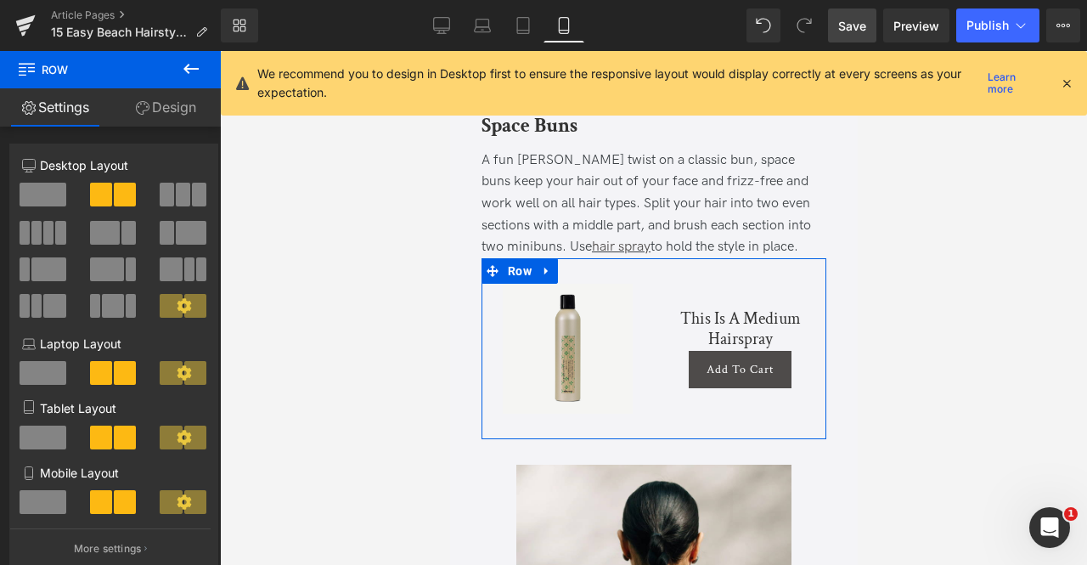
click at [172, 111] on link "Design" at bounding box center [165, 107] width 110 height 38
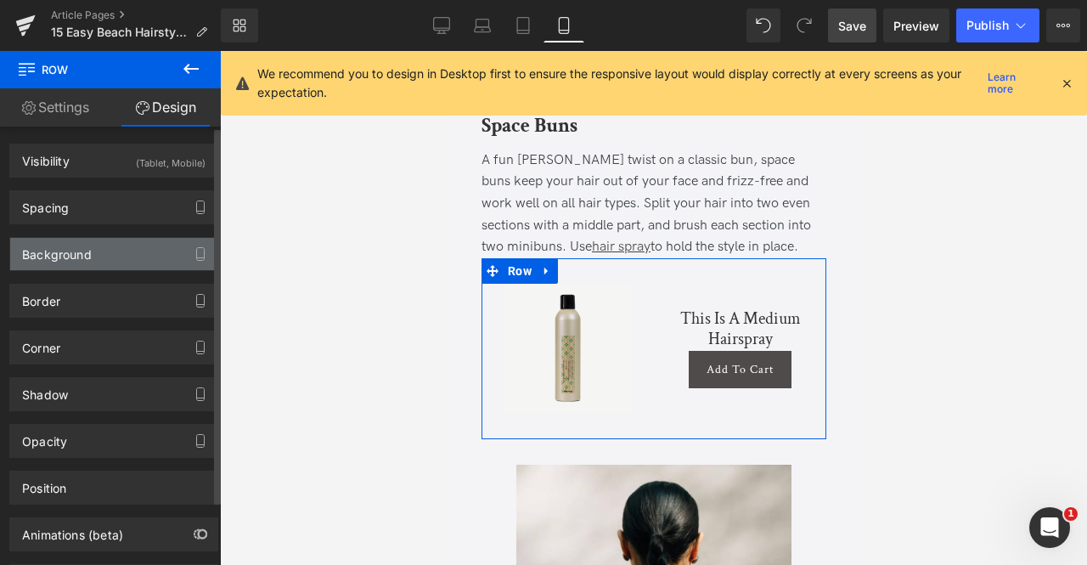
click at [110, 249] on div "Background" at bounding box center [113, 254] width 207 height 32
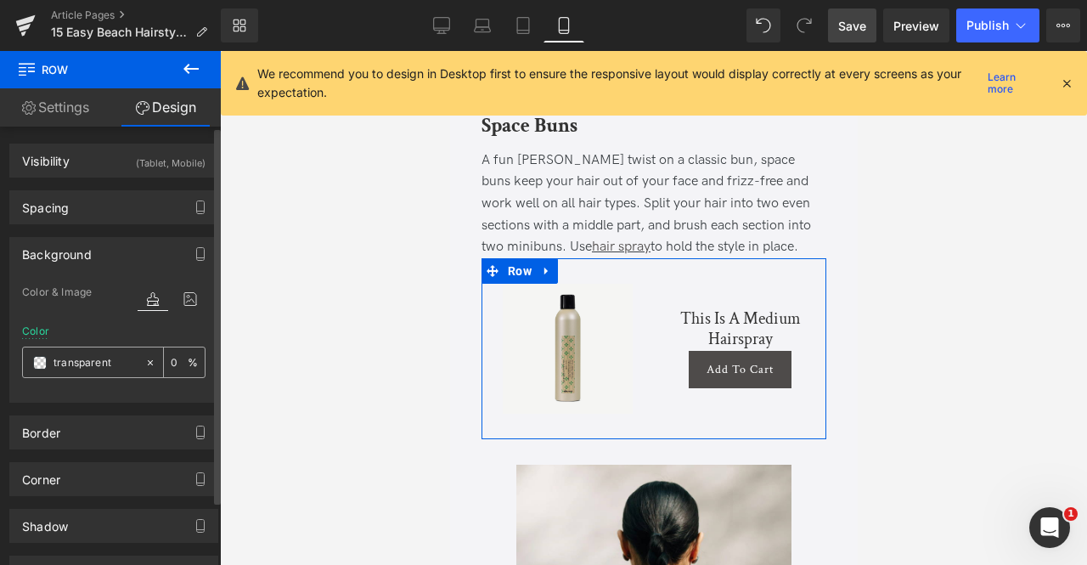
click at [96, 361] on input "transparent" at bounding box center [95, 362] width 83 height 19
paste input "f5f5f3"
type input "f5f5f3"
type input "100"
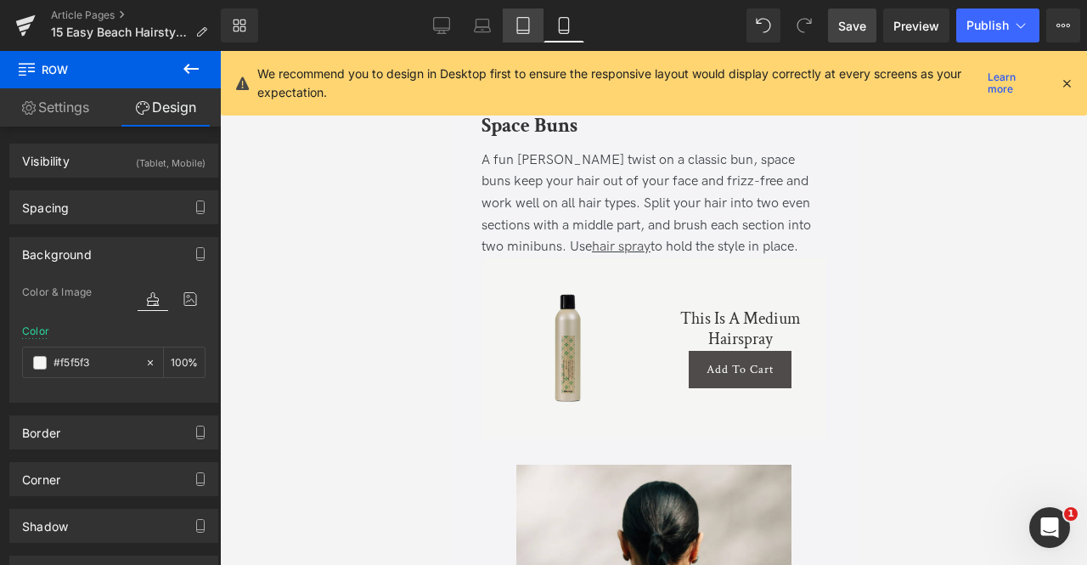
click at [525, 25] on icon at bounding box center [523, 25] width 17 height 17
type input "#ffffff"
type input "100"
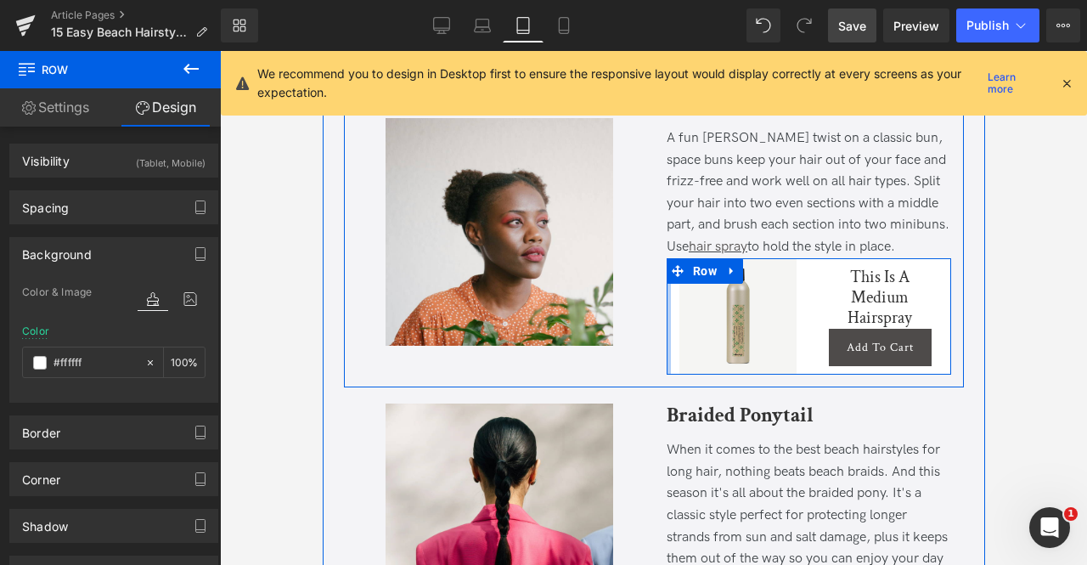
click at [666, 341] on div at bounding box center [668, 316] width 4 height 117
click at [699, 265] on span "Row" at bounding box center [704, 270] width 32 height 25
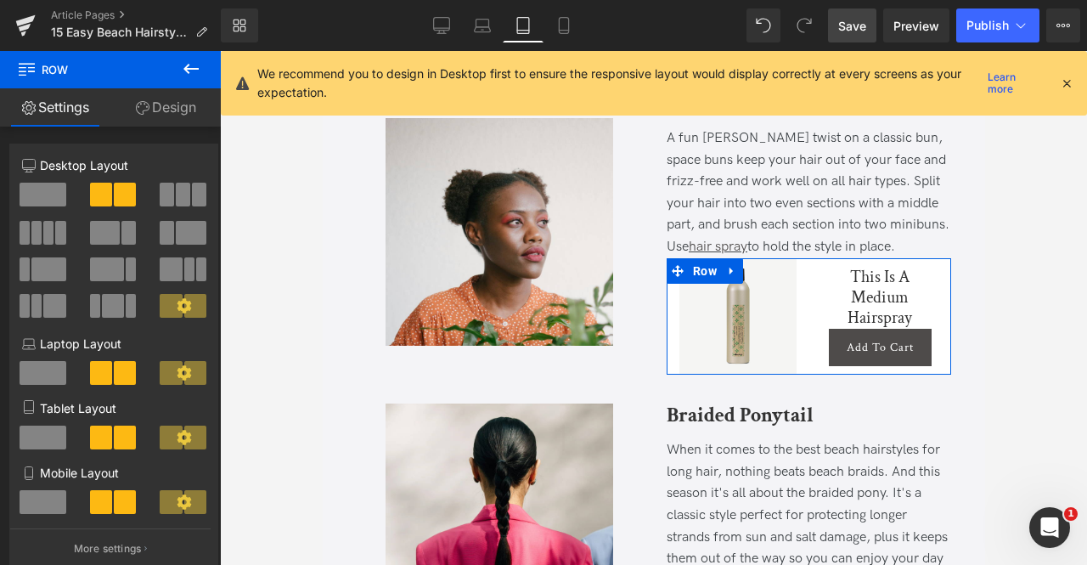
click at [144, 114] on icon at bounding box center [143, 108] width 14 height 14
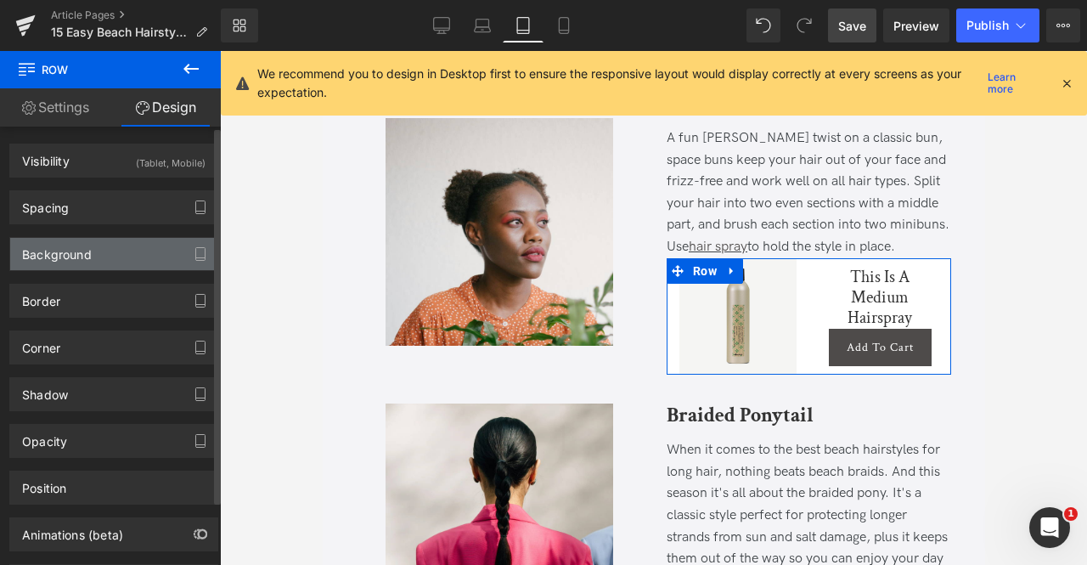
click at [93, 250] on div "Background" at bounding box center [113, 254] width 207 height 32
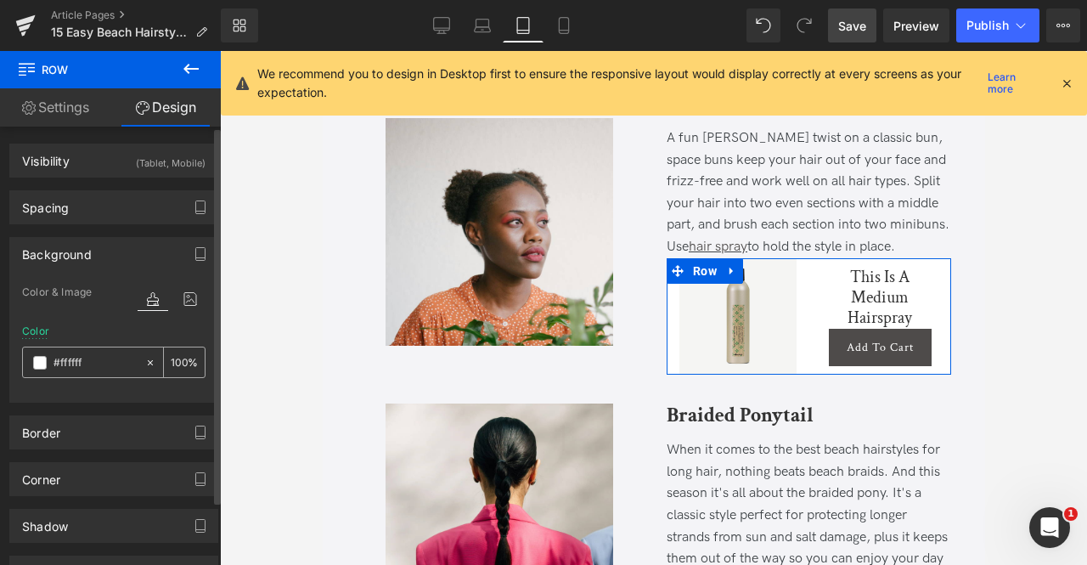
click at [93, 373] on div "#ffffff" at bounding box center [83, 362] width 121 height 30
click at [68, 359] on input "#ffffff" at bounding box center [95, 362] width 83 height 19
paste input "f5f5f3"
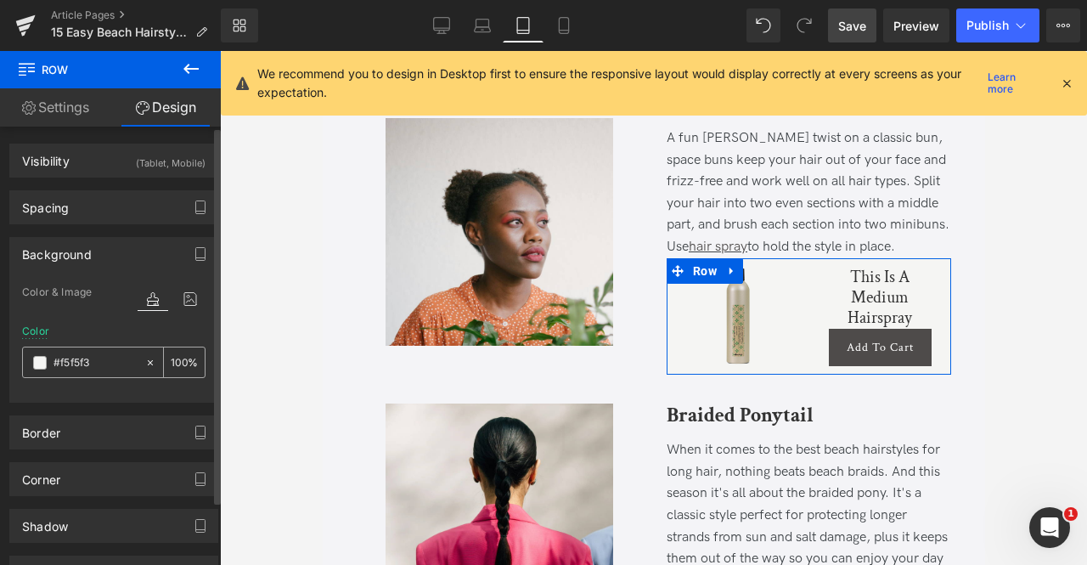
click at [148, 361] on icon at bounding box center [150, 361] width 5 height 5
type input "none"
type input "0"
click at [105, 359] on input "none" at bounding box center [95, 362] width 83 height 19
paste input "f5f5f3"
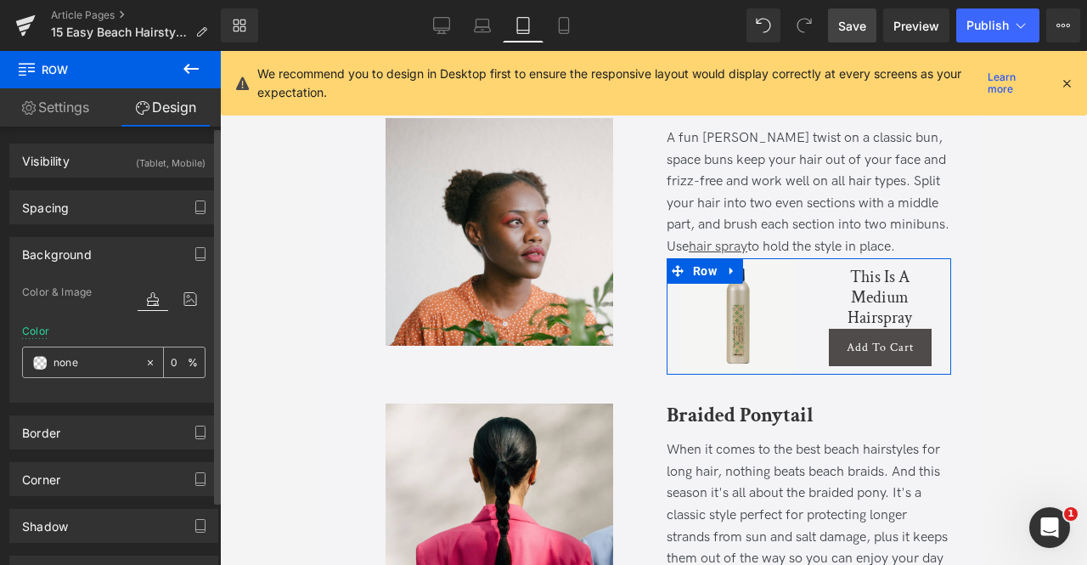
type input "f5f5f3"
type input "100"
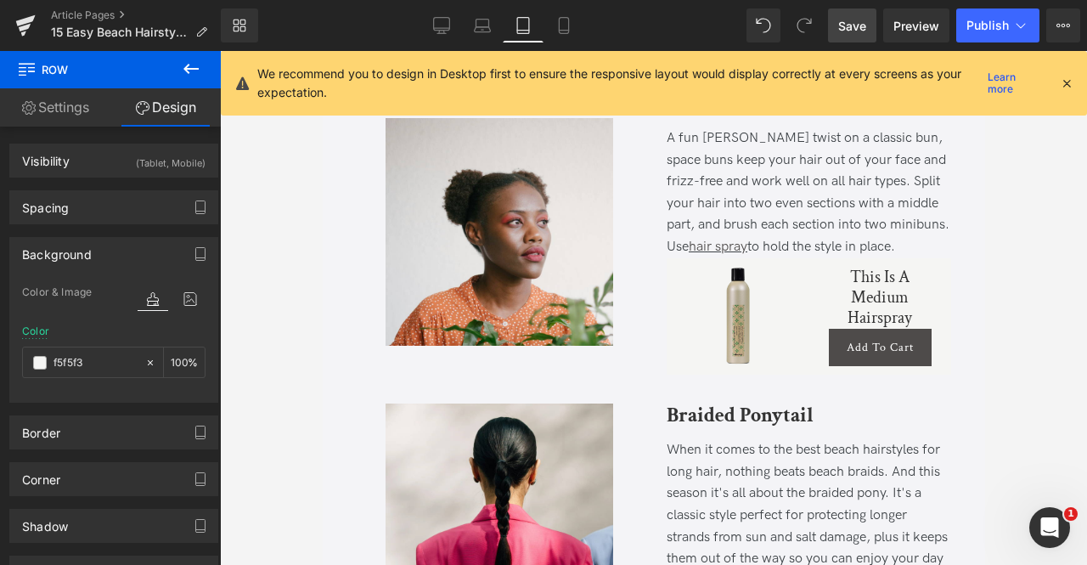
click at [858, 22] on span "Save" at bounding box center [852, 26] width 28 height 18
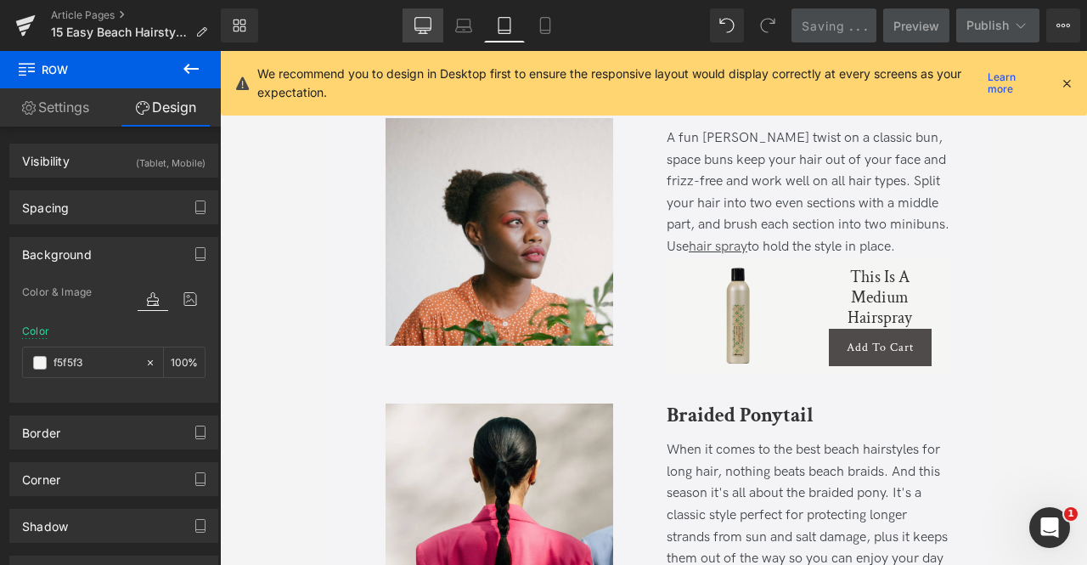
scroll to position [897, 0]
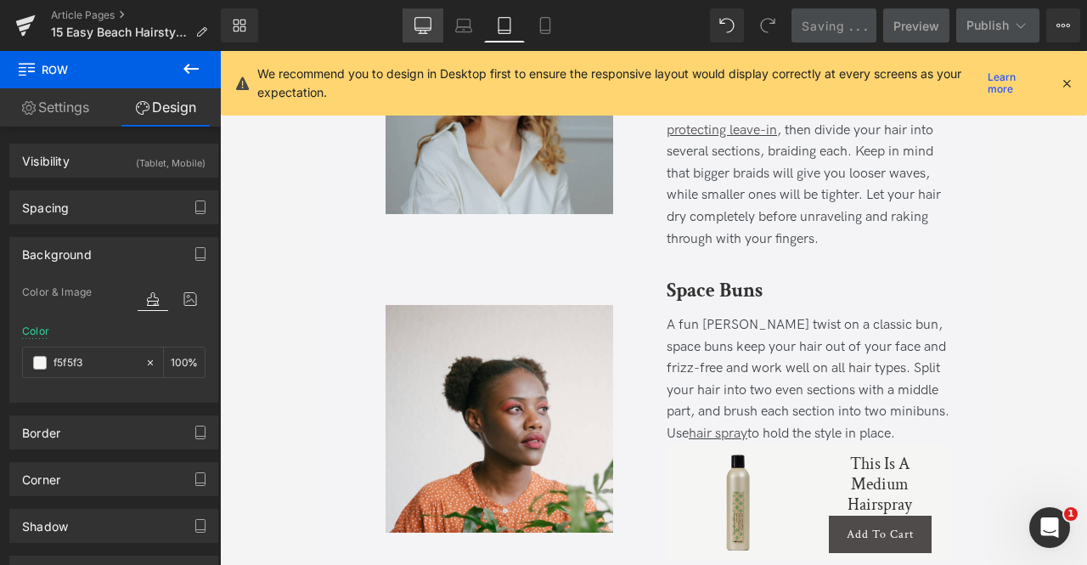
click at [421, 27] on icon at bounding box center [423, 25] width 17 height 17
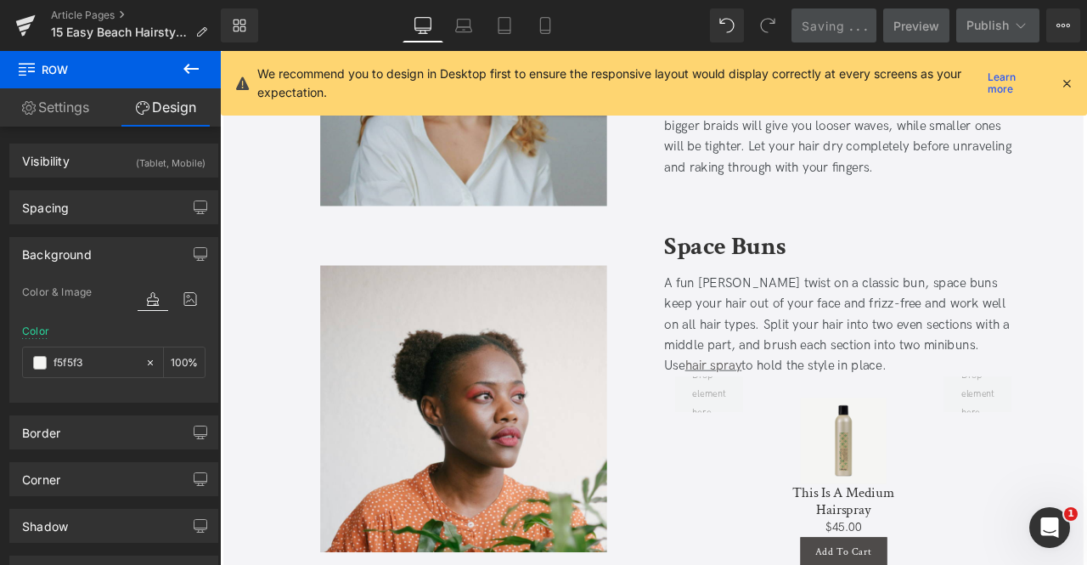
type input "transparent"
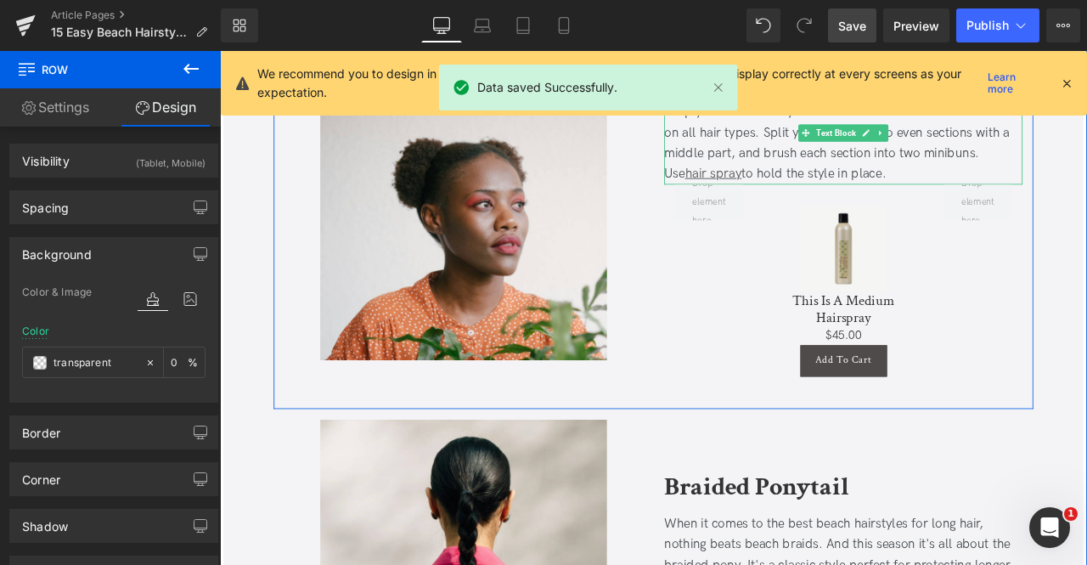
scroll to position [1030, 0]
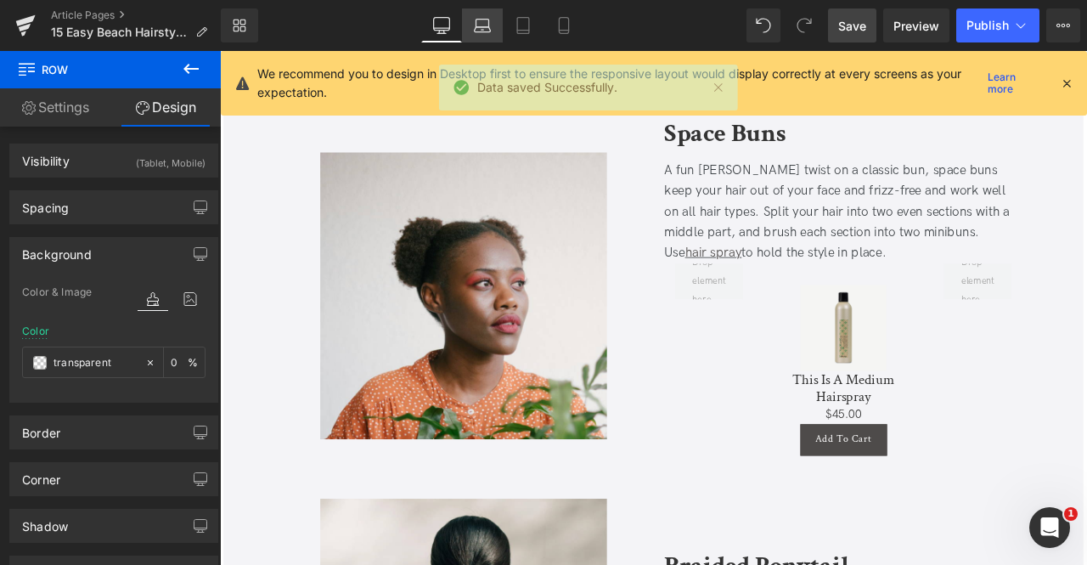
click at [493, 23] on link "Laptop" at bounding box center [482, 25] width 41 height 34
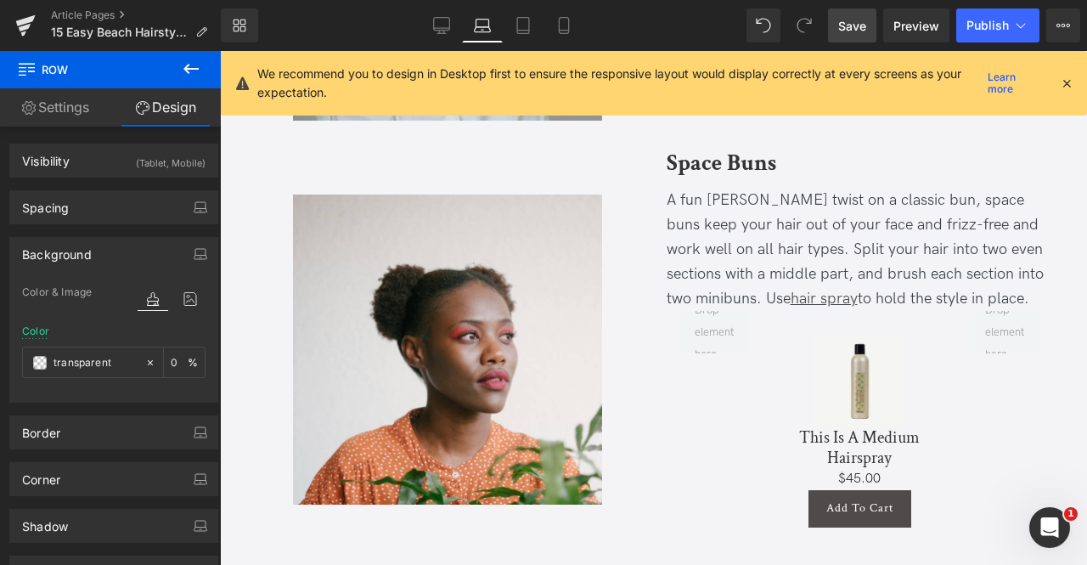
type input "0"
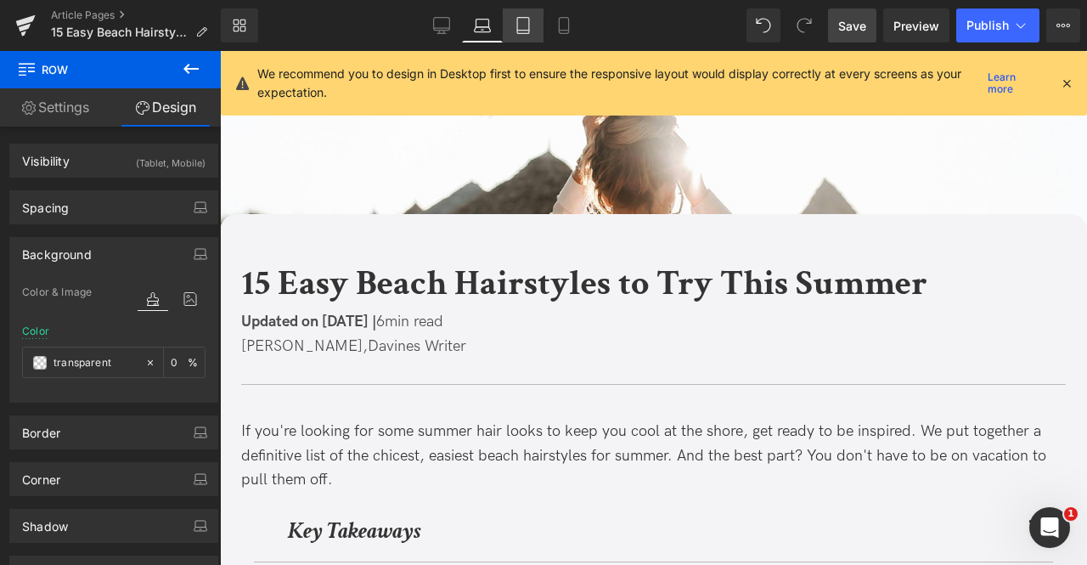
click at [532, 28] on icon at bounding box center [523, 25] width 17 height 17
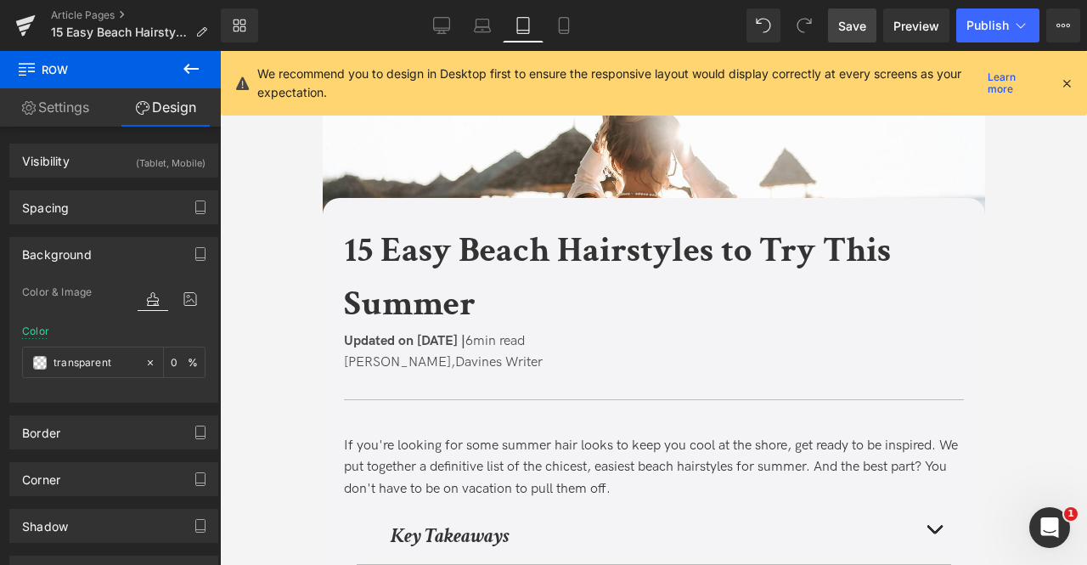
type input "#f5f5f3"
type input "100"
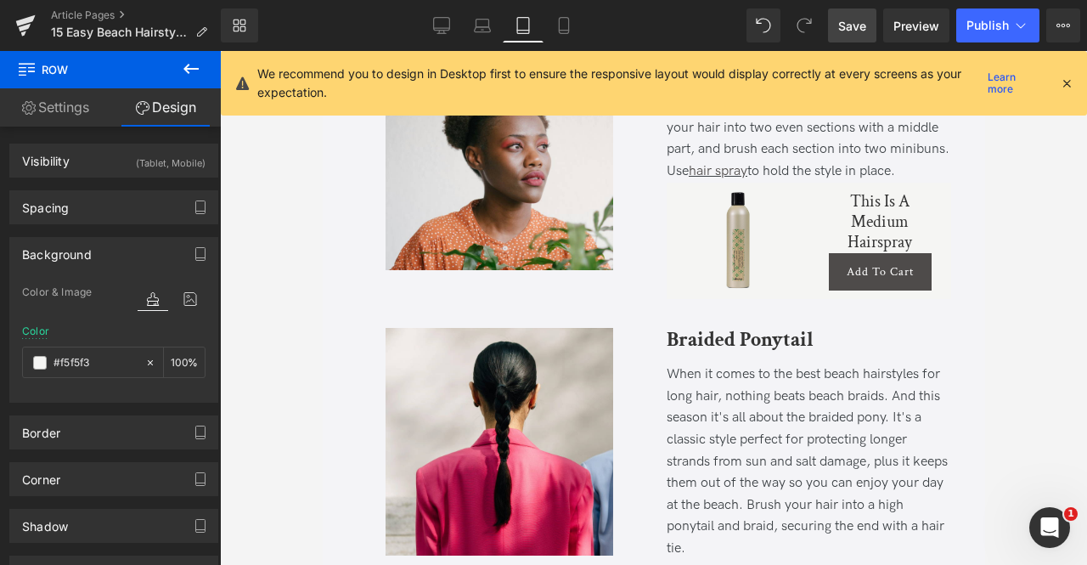
scroll to position [1160, 0]
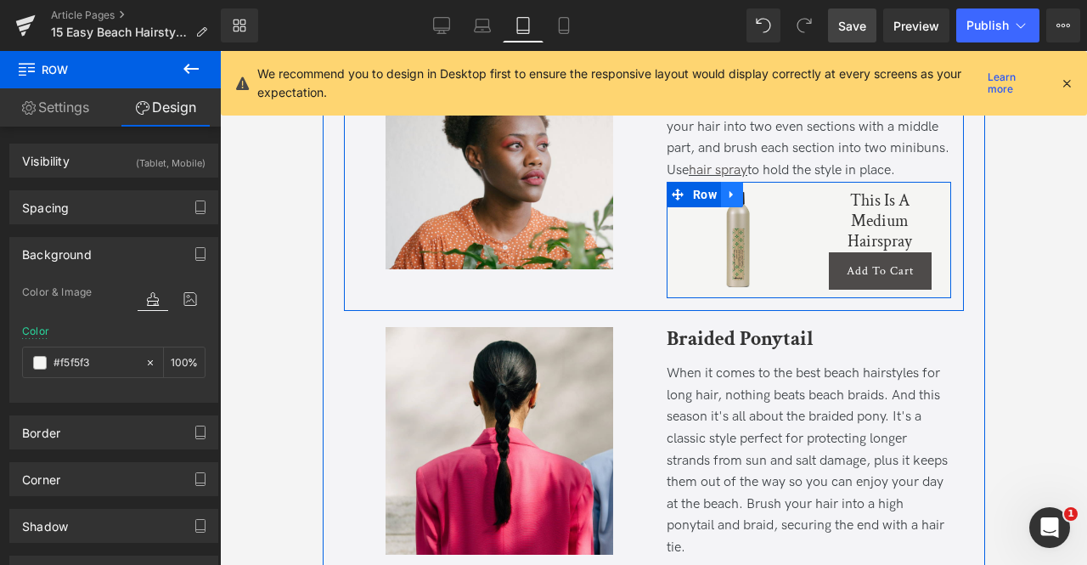
click at [729, 190] on icon at bounding box center [730, 194] width 3 height 8
click at [748, 191] on icon at bounding box center [754, 195] width 12 height 12
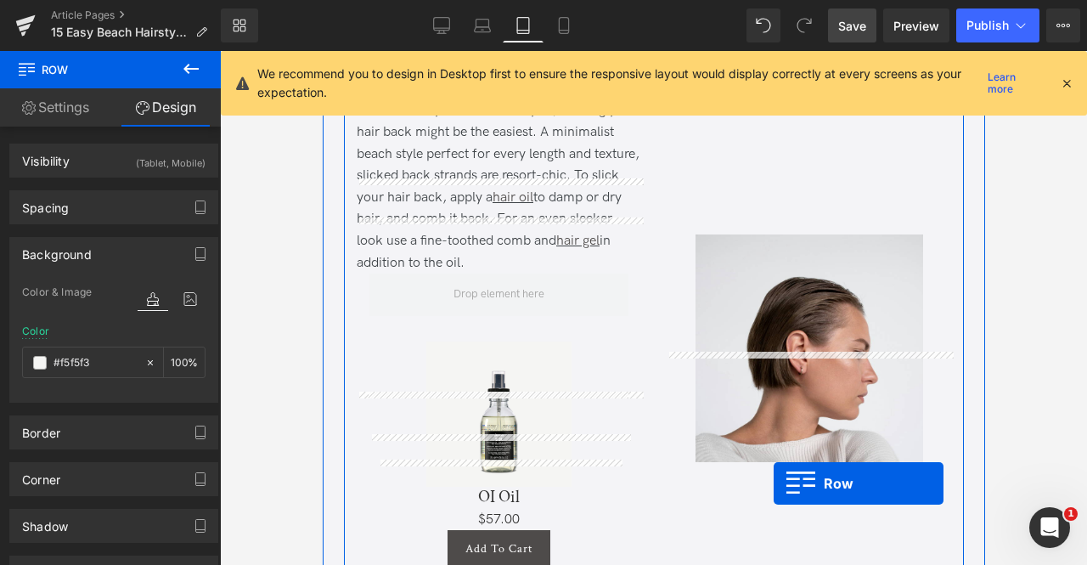
scroll to position [2363, 0]
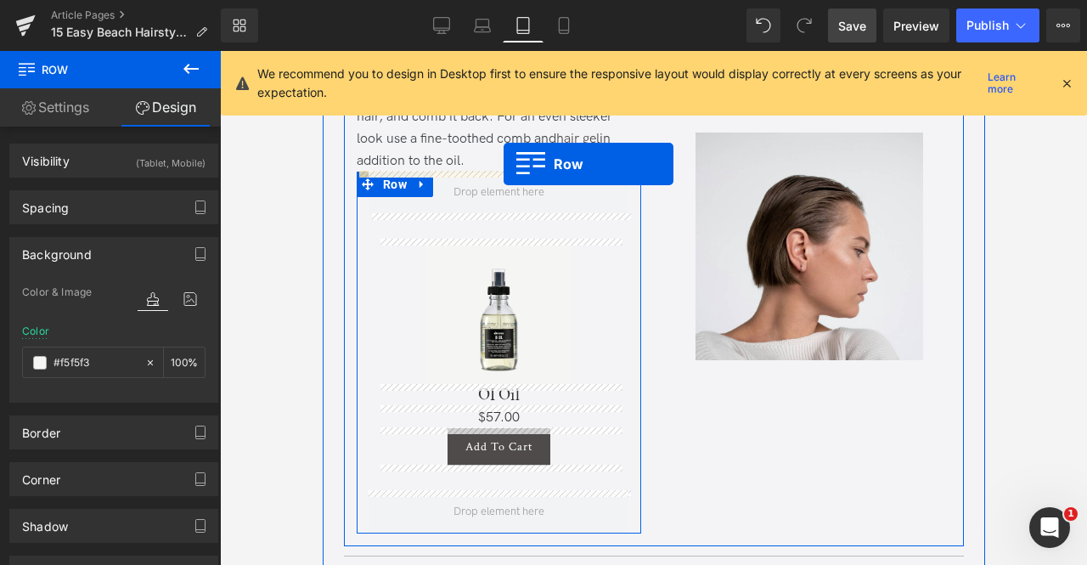
drag, startPoint x: 698, startPoint y: 191, endPoint x: 503, endPoint y: 164, distance: 197.3
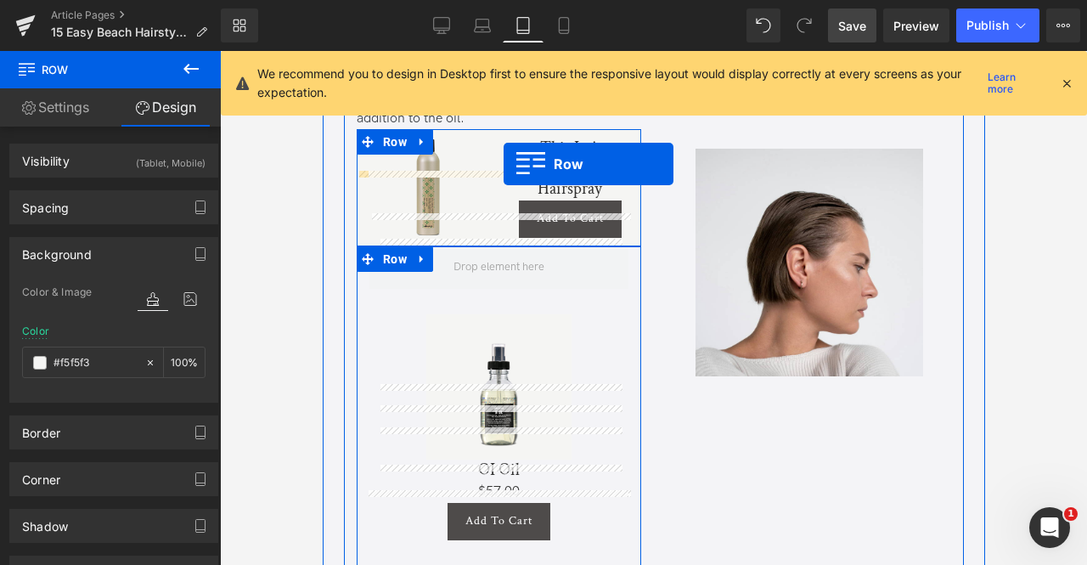
scroll to position [2321, 0]
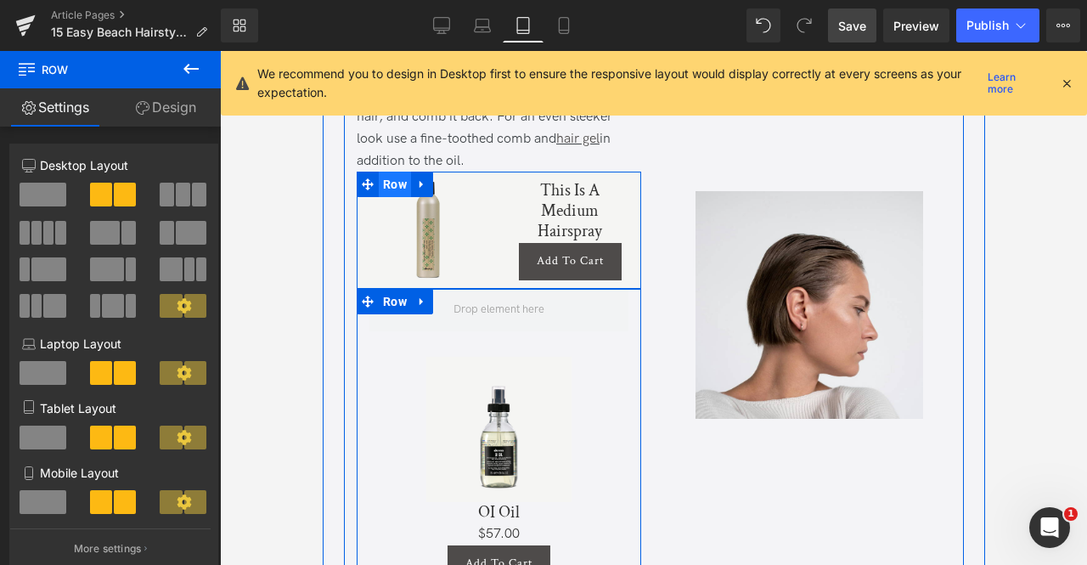
click at [388, 183] on span "Row" at bounding box center [394, 184] width 32 height 25
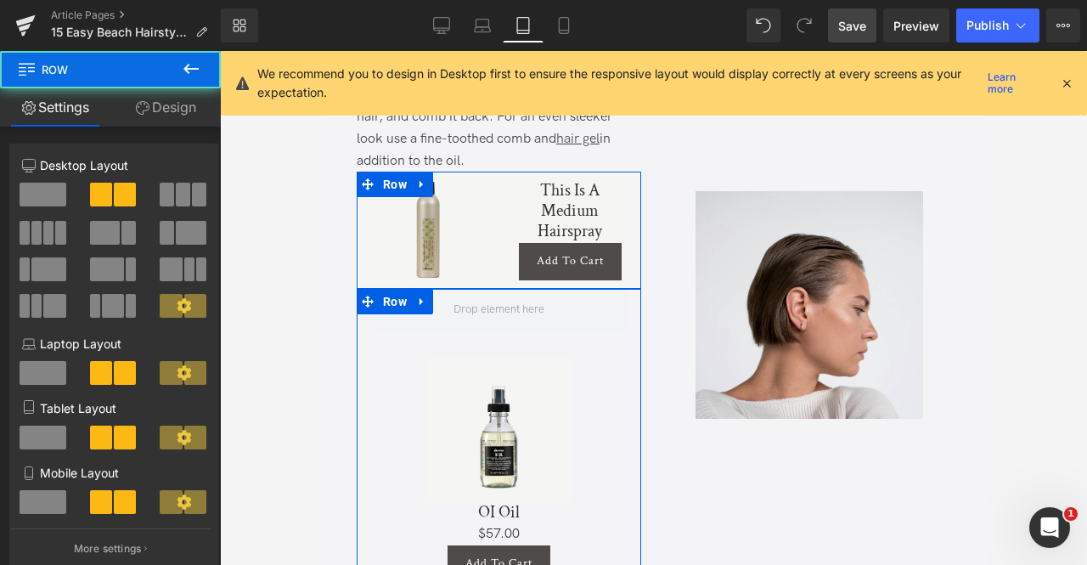
click at [168, 115] on link "Design" at bounding box center [165, 107] width 110 height 38
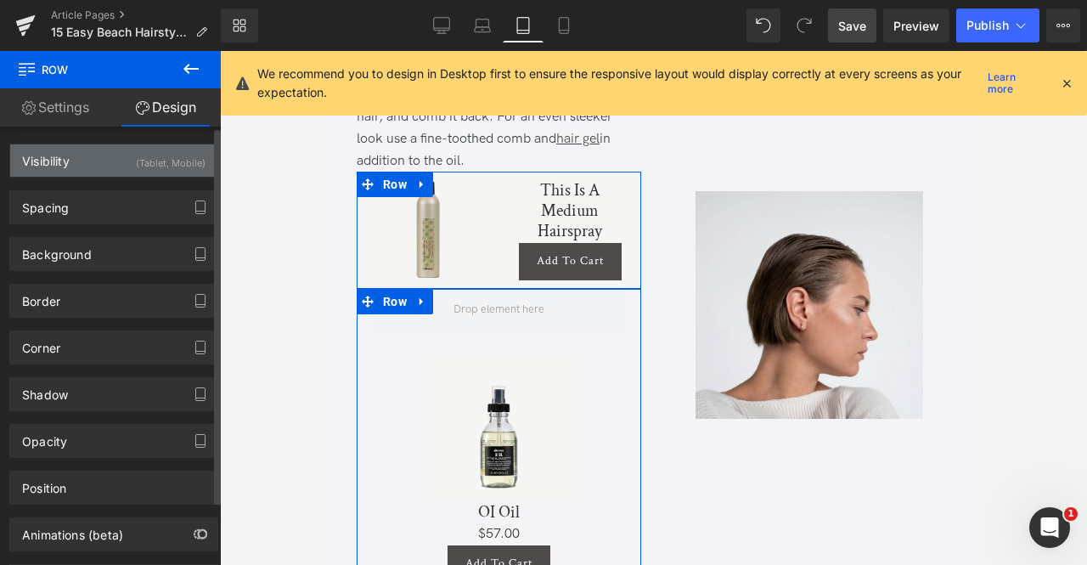
click at [166, 166] on div "(Tablet, Mobile)" at bounding box center [171, 158] width 70 height 28
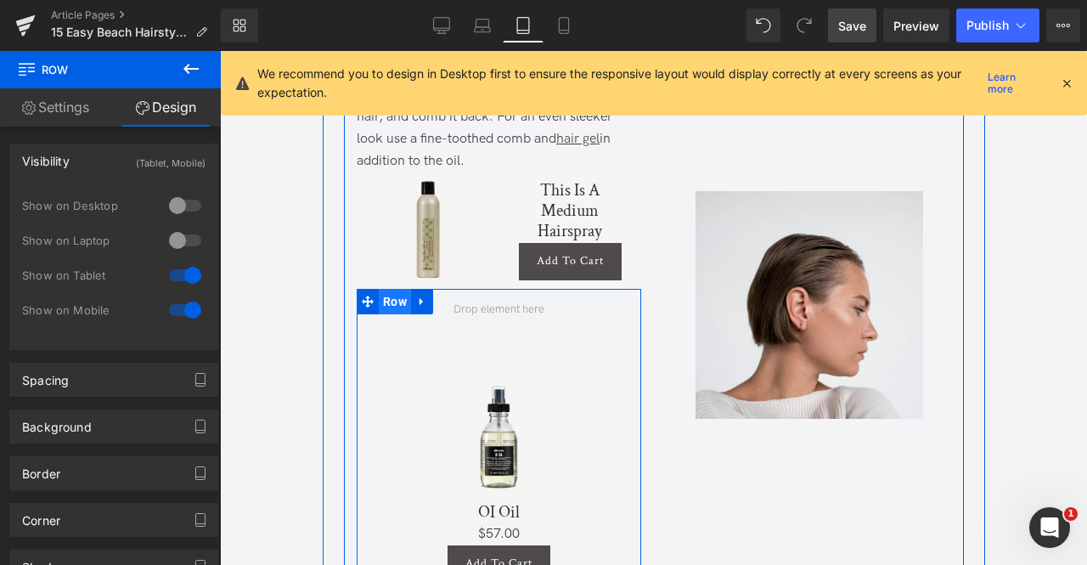
click at [386, 300] on span "Row" at bounding box center [394, 301] width 32 height 25
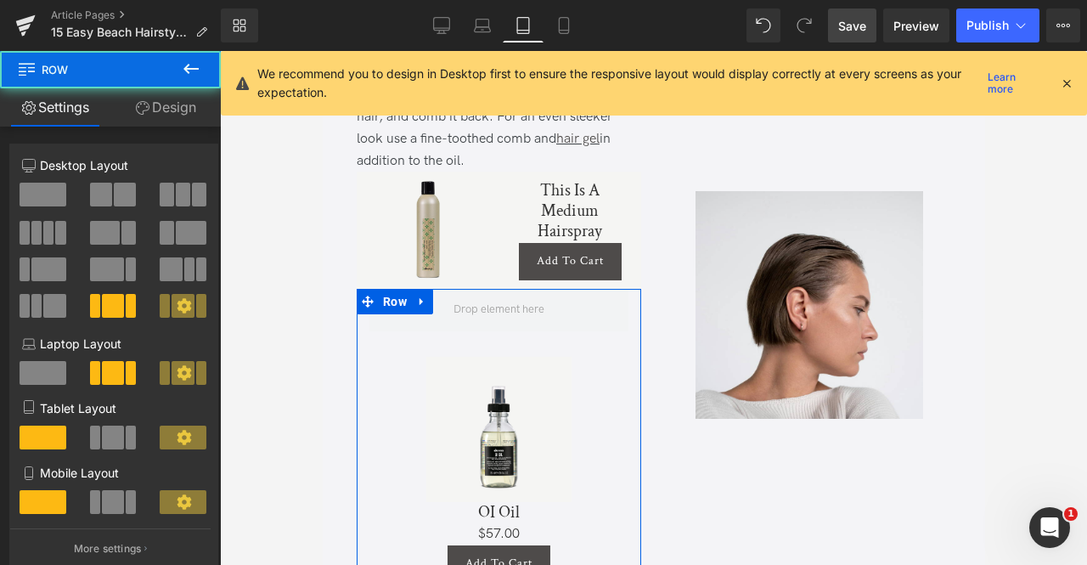
click at [153, 108] on link "Design" at bounding box center [165, 107] width 110 height 38
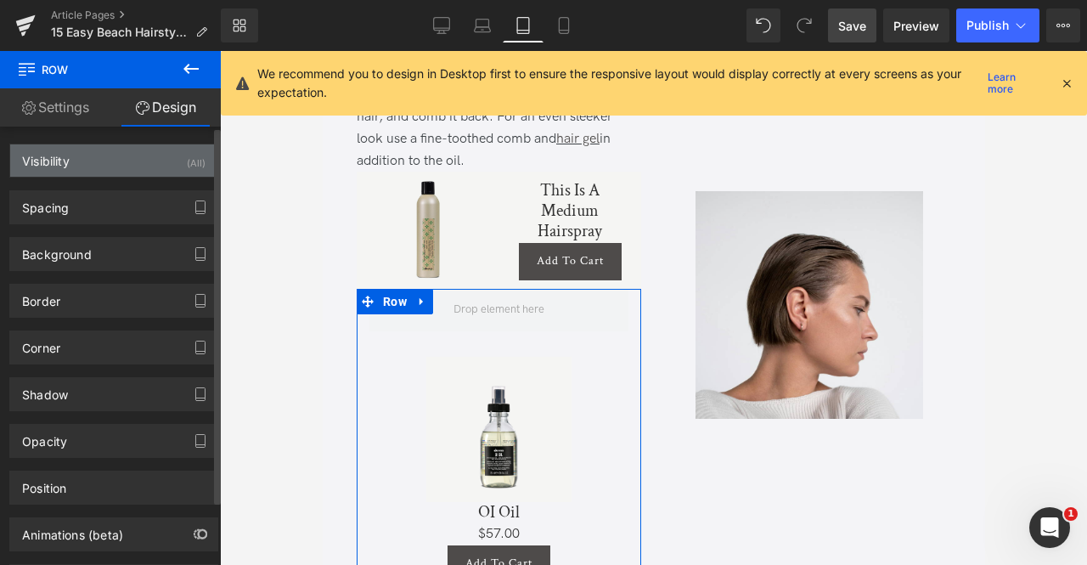
click at [164, 171] on div "Visibility (All)" at bounding box center [113, 160] width 207 height 32
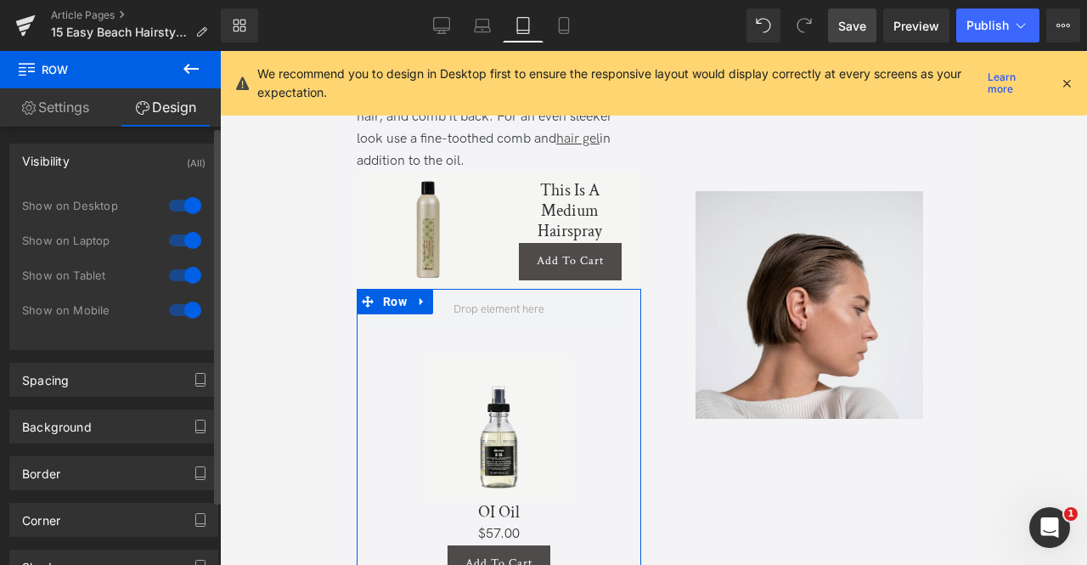
click at [190, 306] on div at bounding box center [185, 309] width 41 height 27
click at [173, 273] on div at bounding box center [185, 275] width 41 height 27
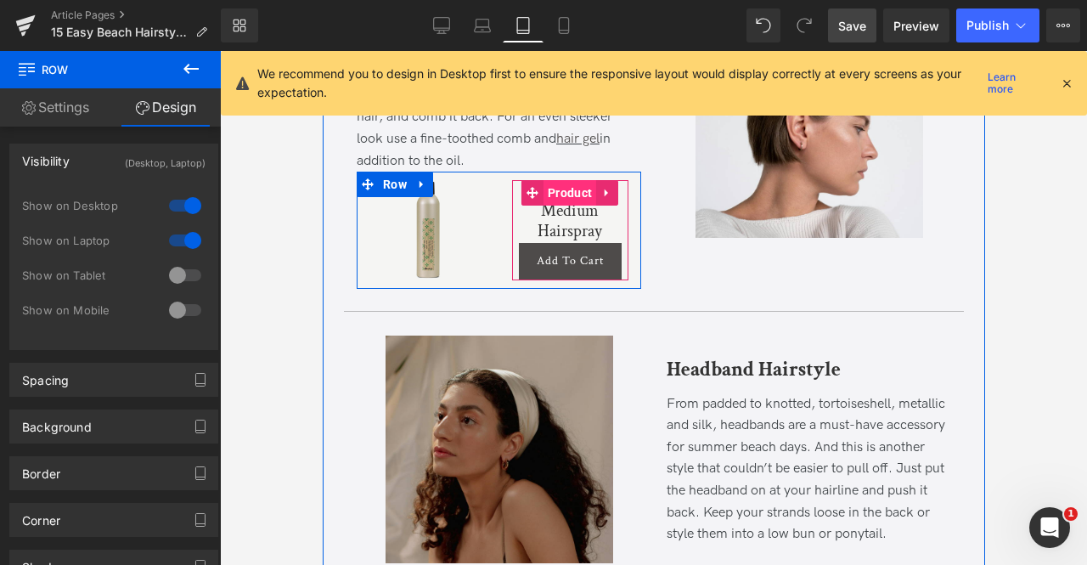
click at [566, 193] on span "Product" at bounding box center [569, 192] width 53 height 25
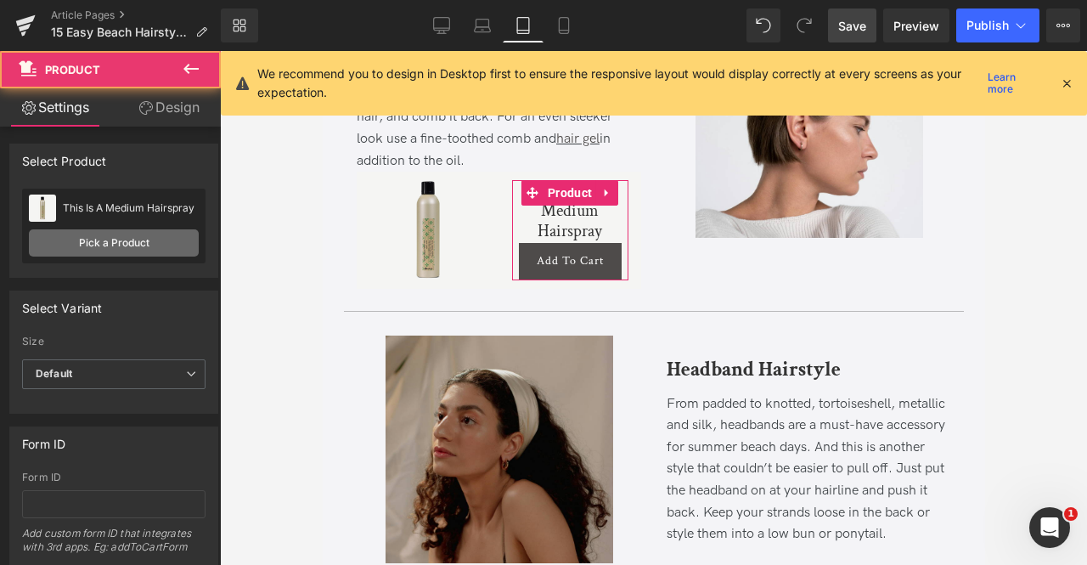
click at [93, 248] on link "Pick a Product" at bounding box center [114, 242] width 170 height 27
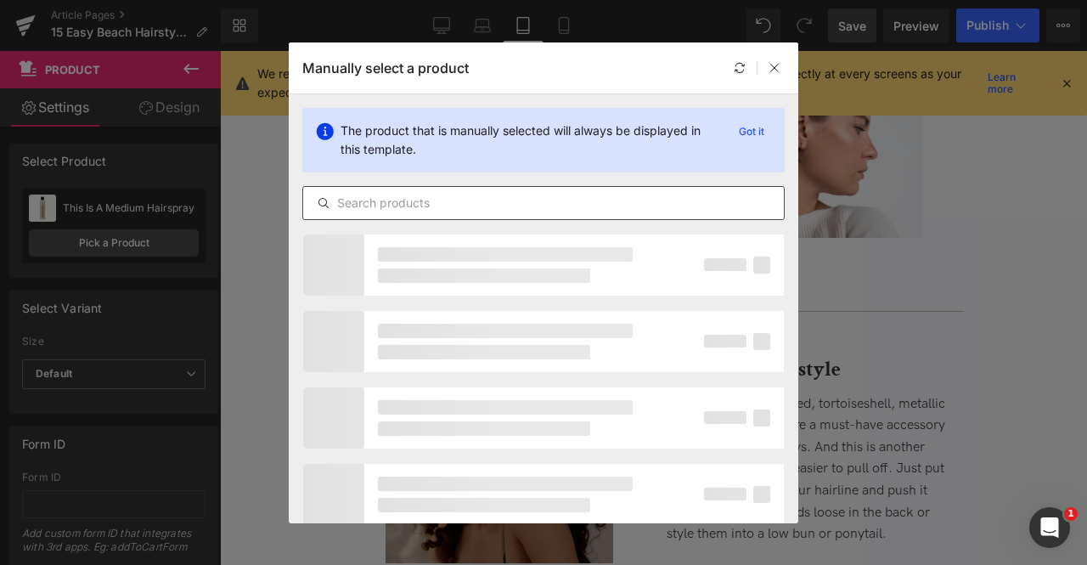
click at [364, 198] on input "text" at bounding box center [543, 203] width 481 height 20
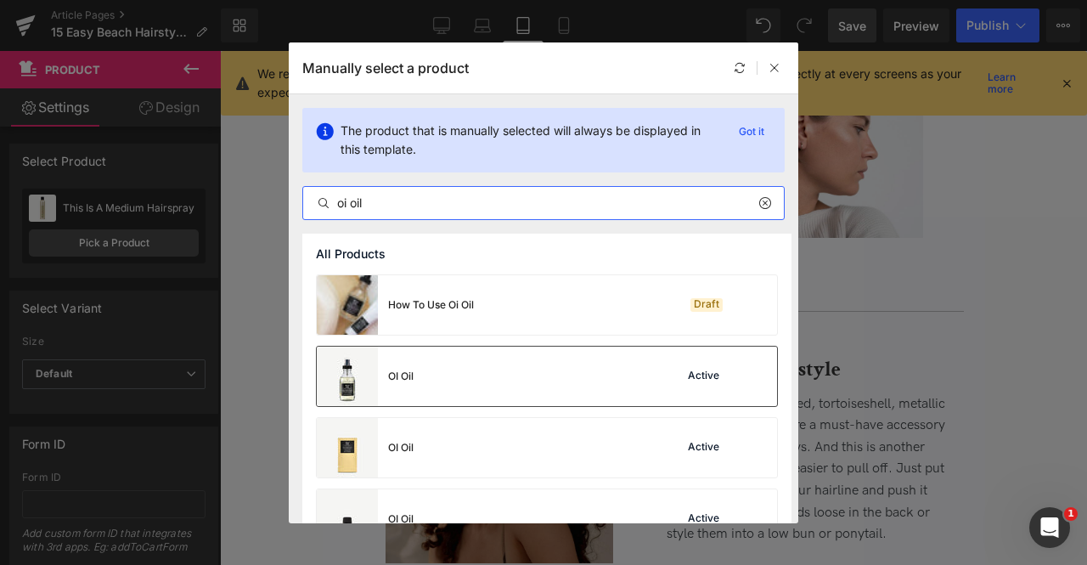
type input "oi oil"
click at [454, 380] on div "OI Oil Active" at bounding box center [547, 376] width 460 height 59
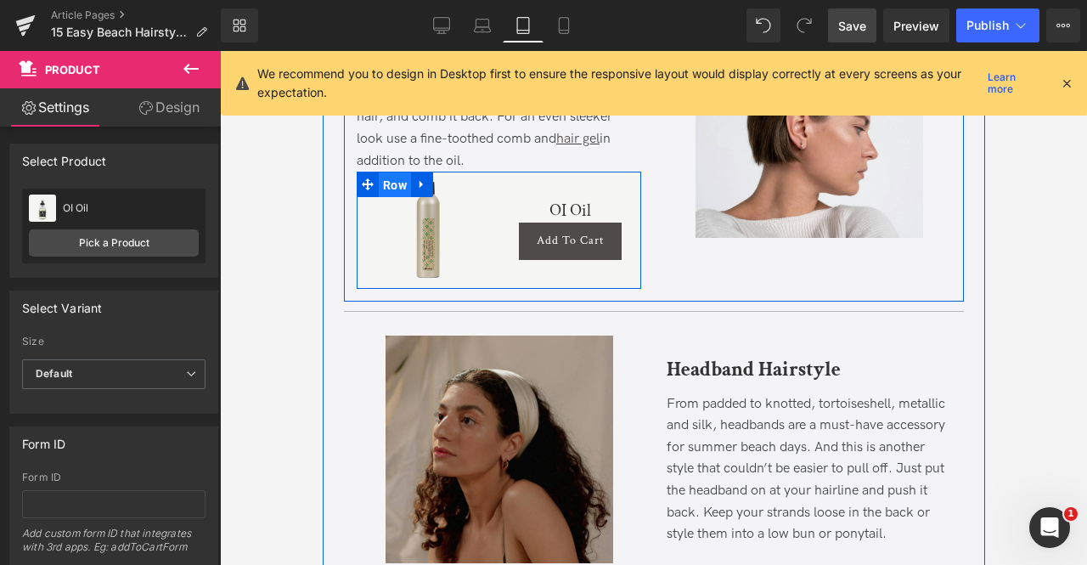
click at [392, 182] on span "Row" at bounding box center [394, 184] width 32 height 25
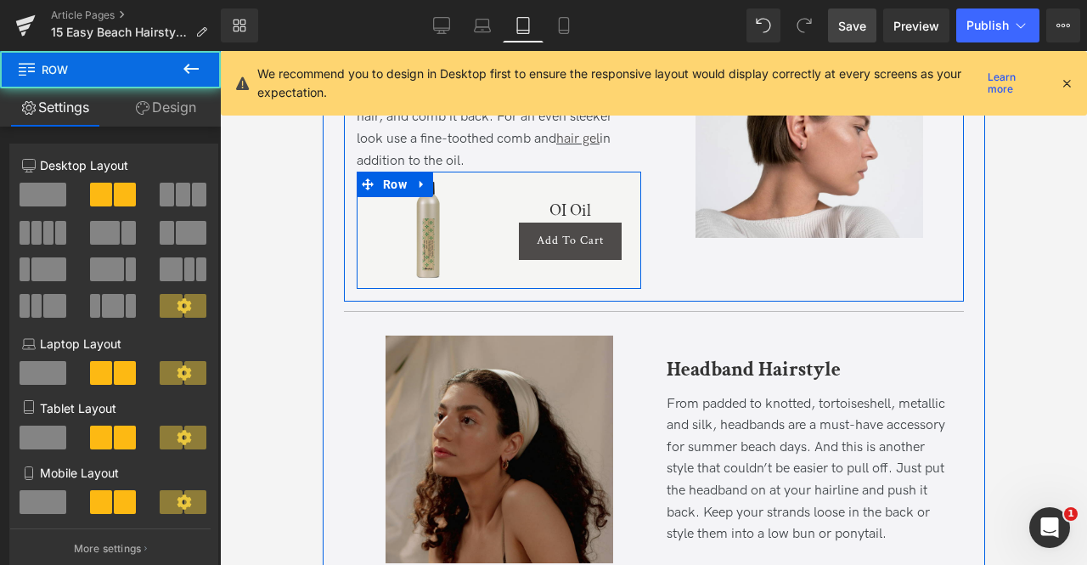
click at [409, 223] on span "(P) Image" at bounding box center [400, 230] width 51 height 20
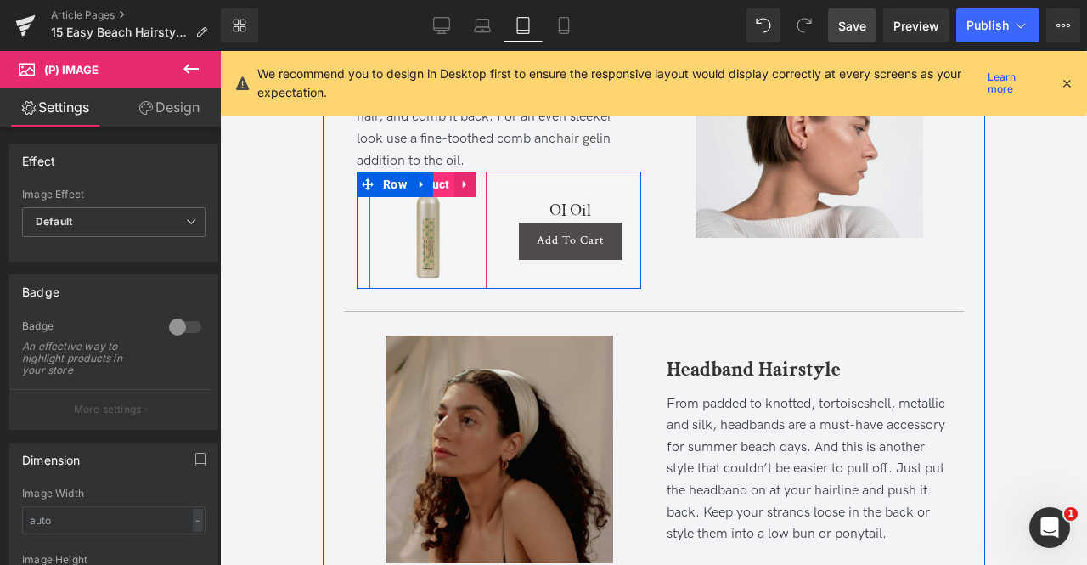
click at [443, 189] on span "Product" at bounding box center [427, 184] width 53 height 25
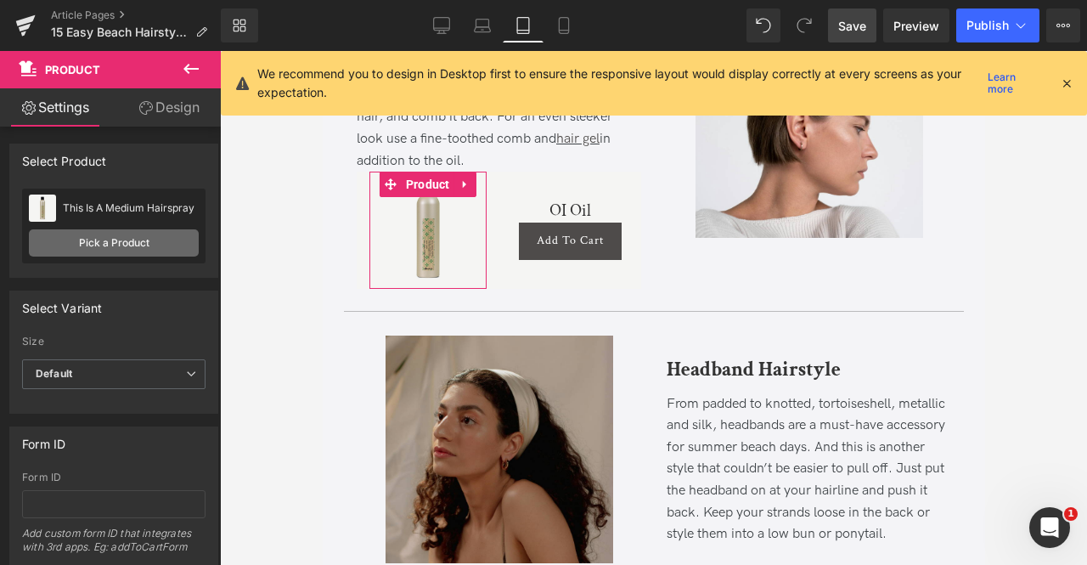
click at [152, 242] on link "Pick a Product" at bounding box center [114, 242] width 170 height 27
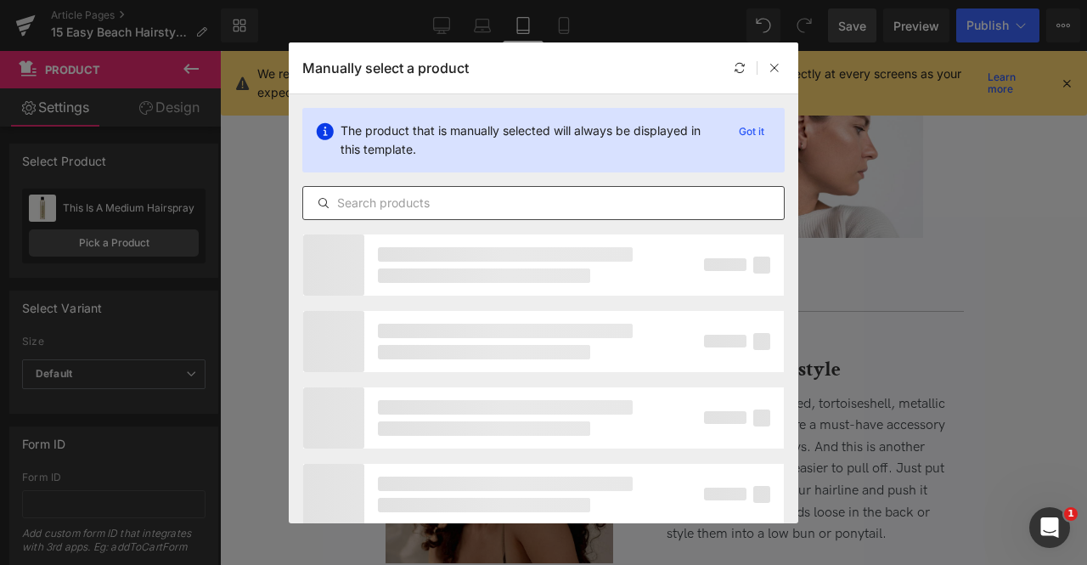
click at [415, 195] on input "text" at bounding box center [543, 203] width 481 height 20
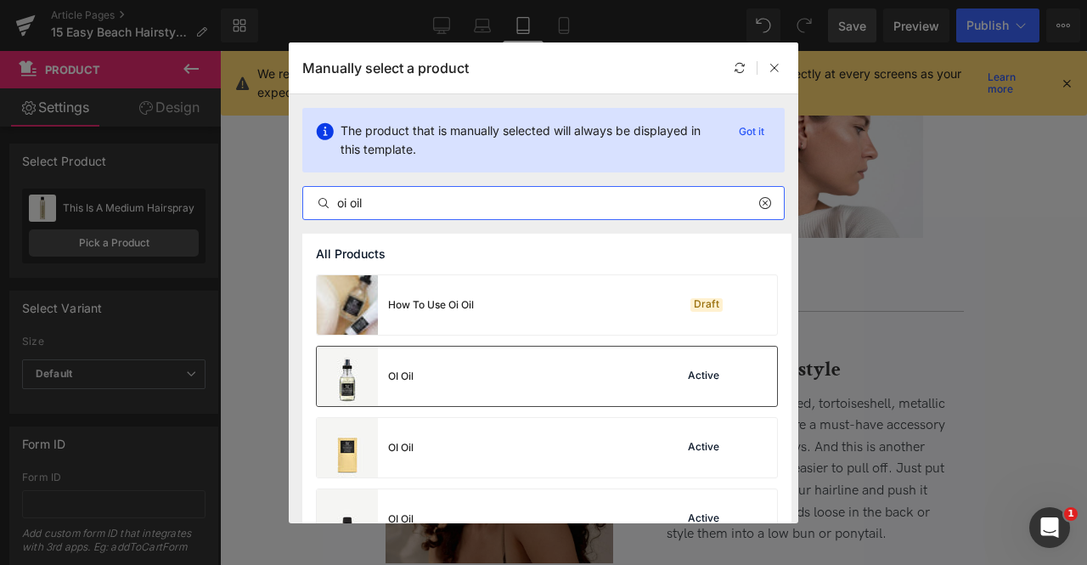
type input "oi oil"
click at [482, 368] on div "OI Oil Active" at bounding box center [547, 376] width 460 height 59
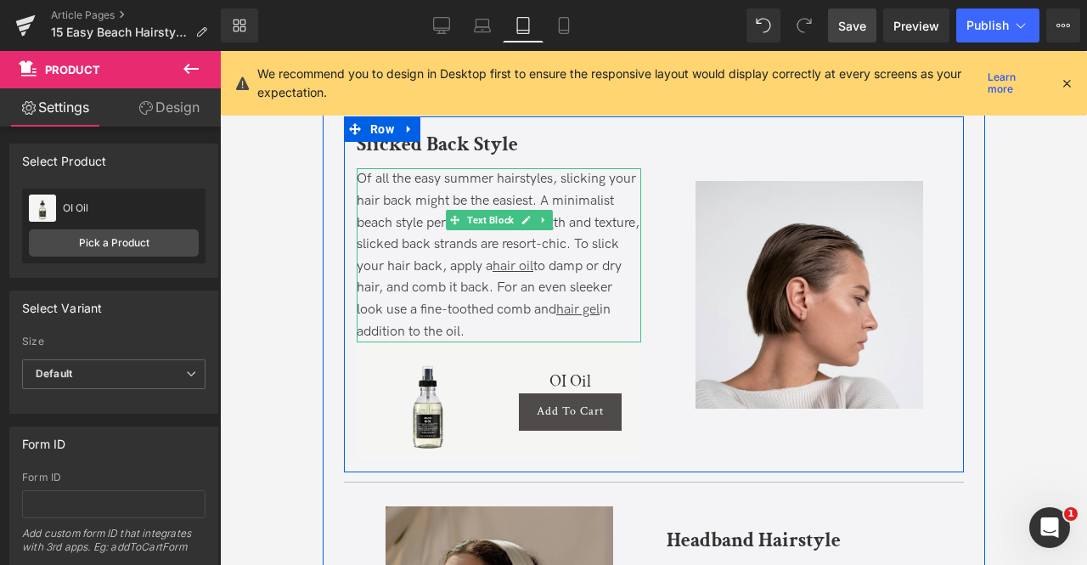
scroll to position [2151, 0]
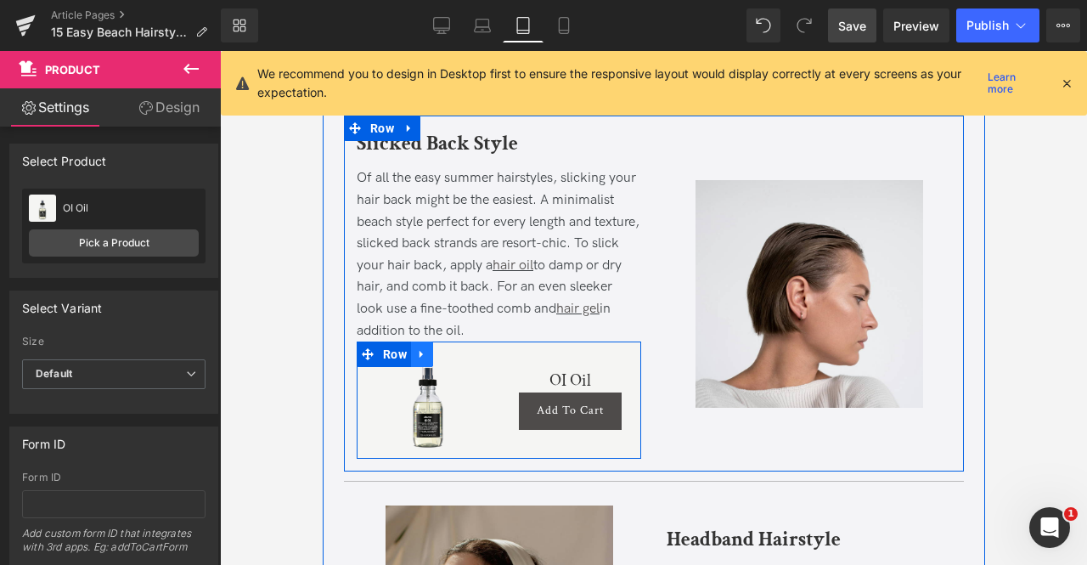
click at [419, 351] on icon at bounding box center [420, 355] width 3 height 8
click at [437, 352] on icon at bounding box center [443, 354] width 12 height 12
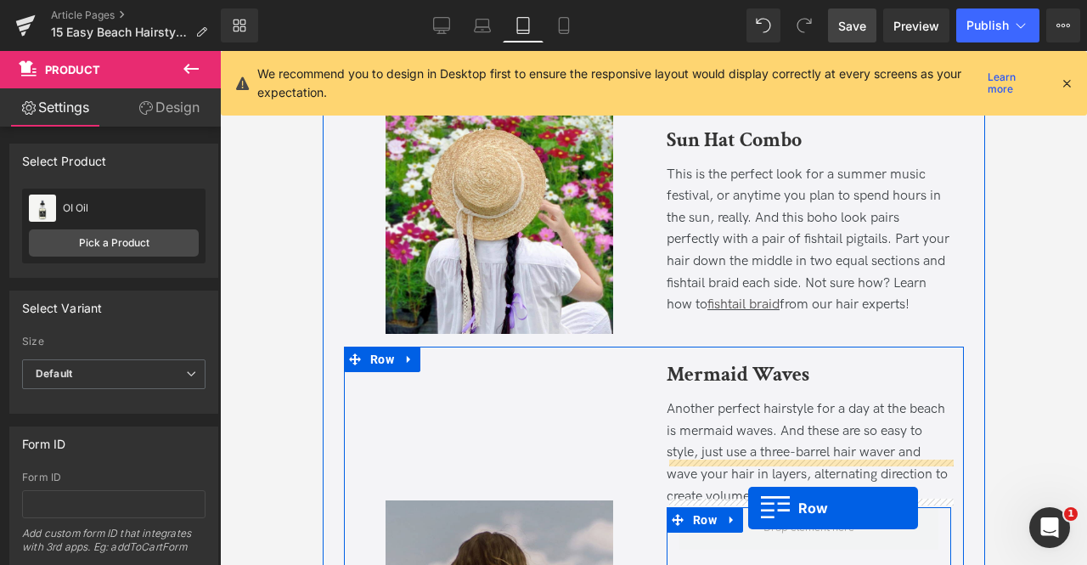
scroll to position [2897, 0]
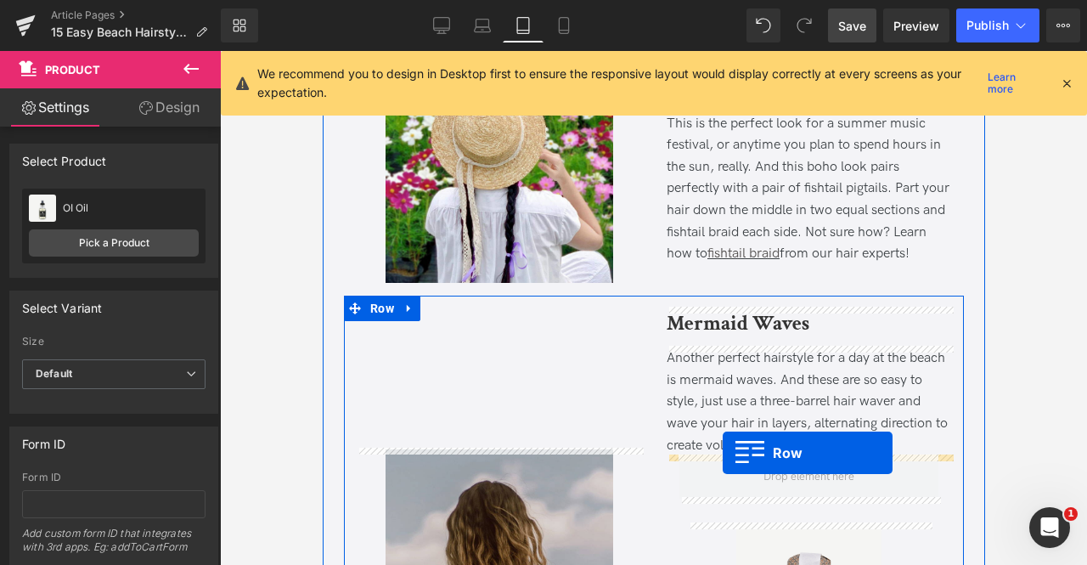
drag, startPoint x: 391, startPoint y: 132, endPoint x: 722, endPoint y: 453, distance: 461.4
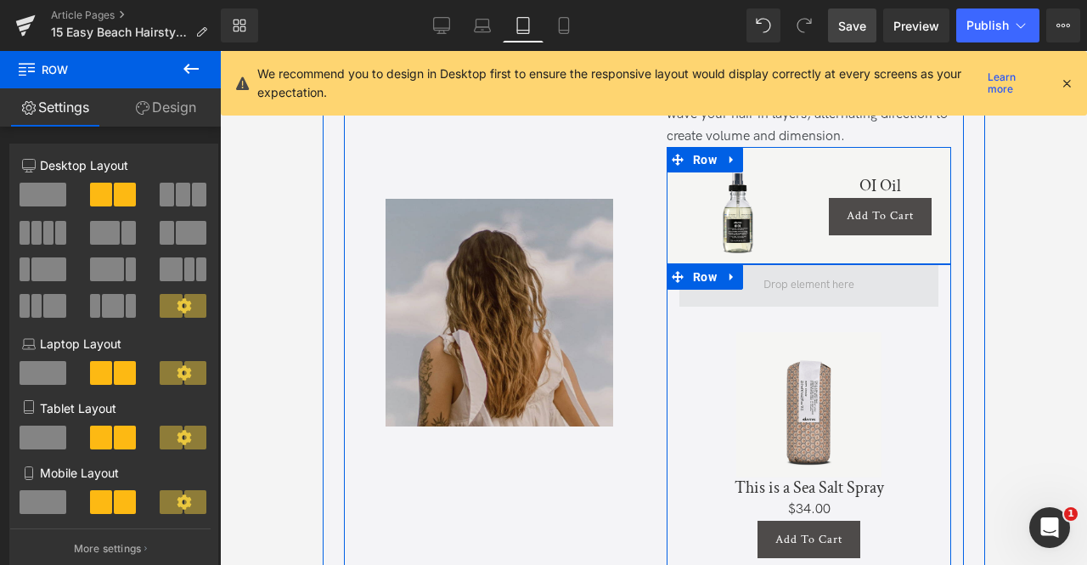
scroll to position [3162, 0]
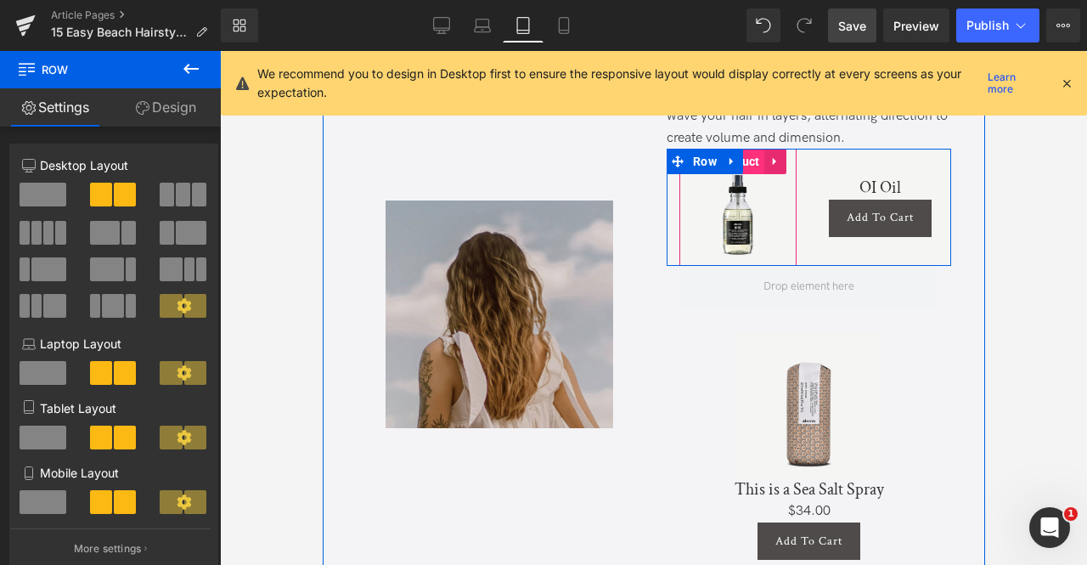
click at [748, 159] on span "Product" at bounding box center [737, 161] width 53 height 25
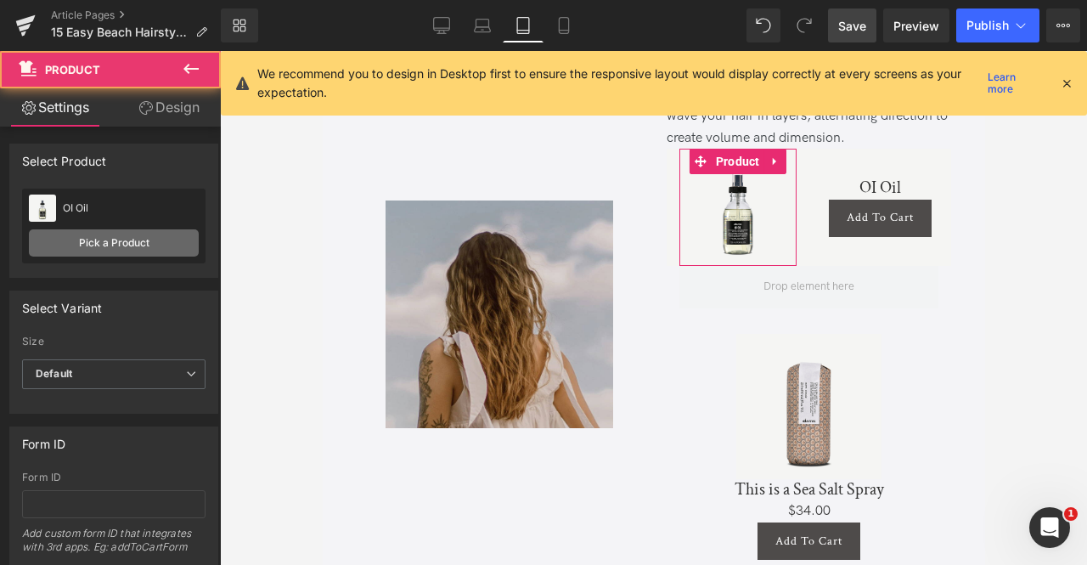
click at [87, 251] on link "Pick a Product" at bounding box center [114, 242] width 170 height 27
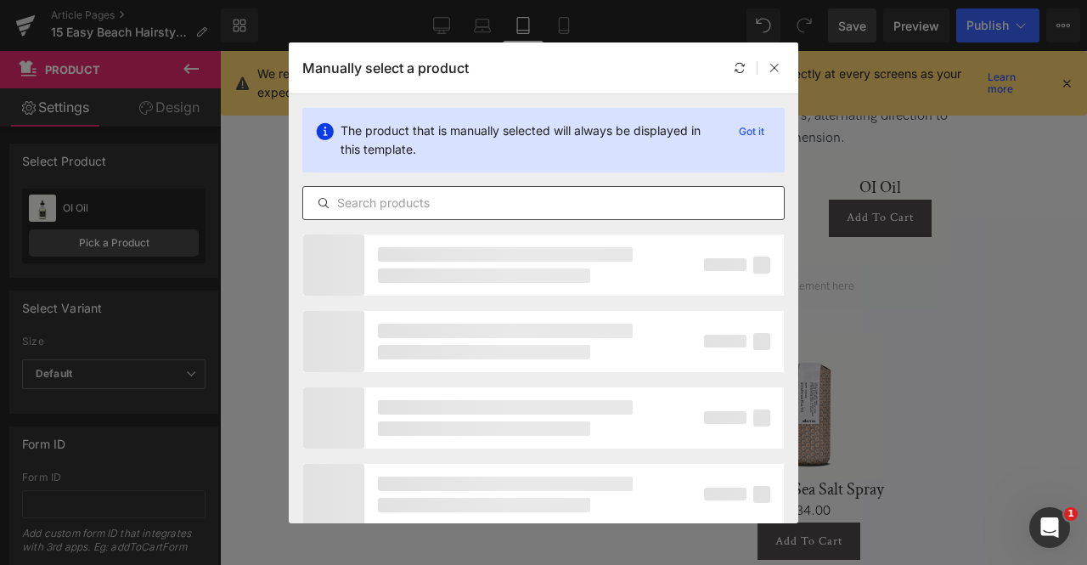
click at [403, 196] on input "text" at bounding box center [543, 203] width 481 height 20
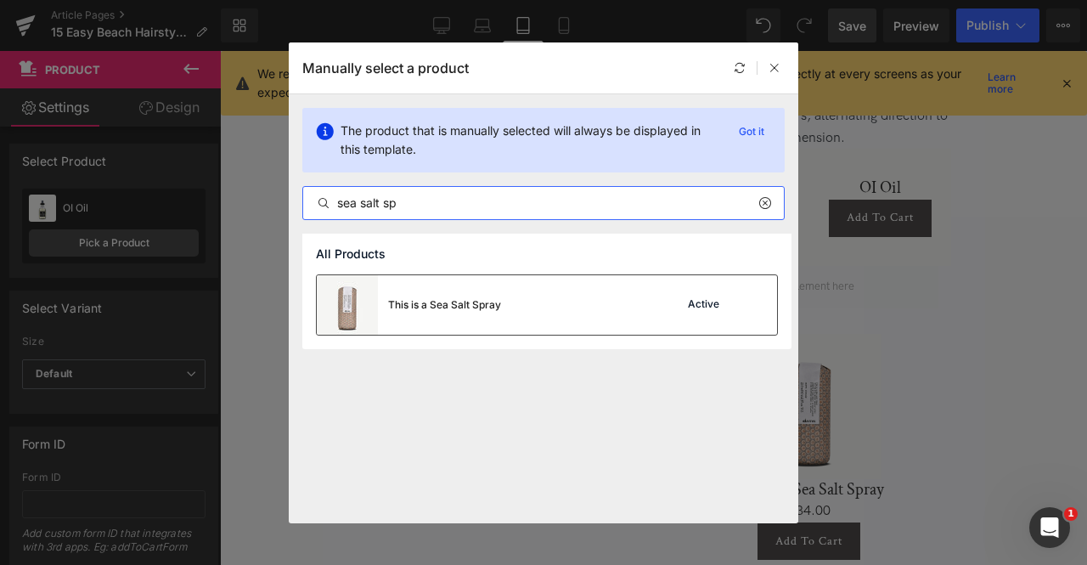
type input "sea salt sp"
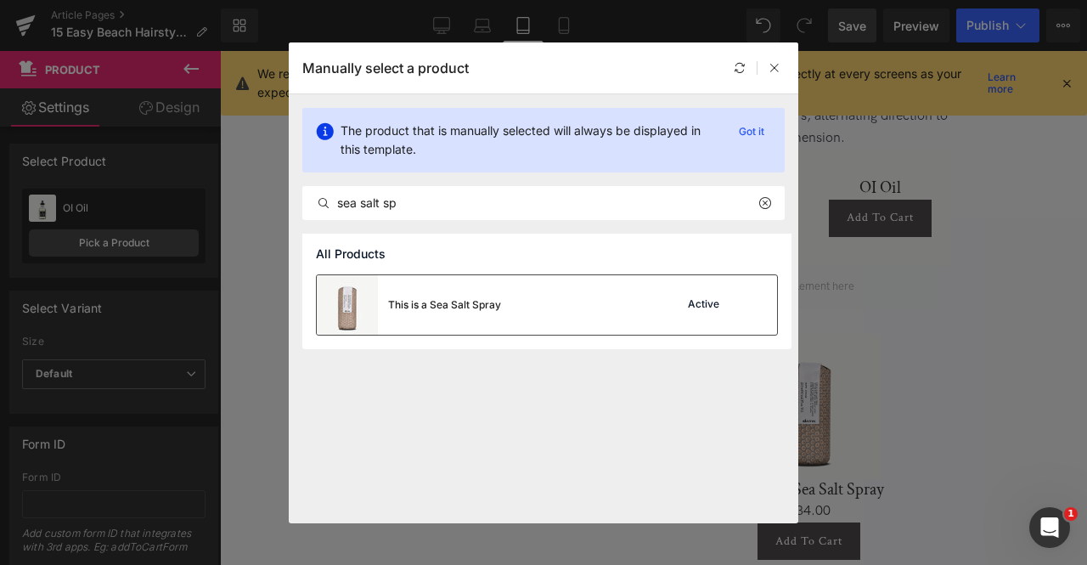
drag, startPoint x: 368, startPoint y: 296, endPoint x: 144, endPoint y: 224, distance: 235.6
click at [368, 296] on img at bounding box center [347, 304] width 61 height 59
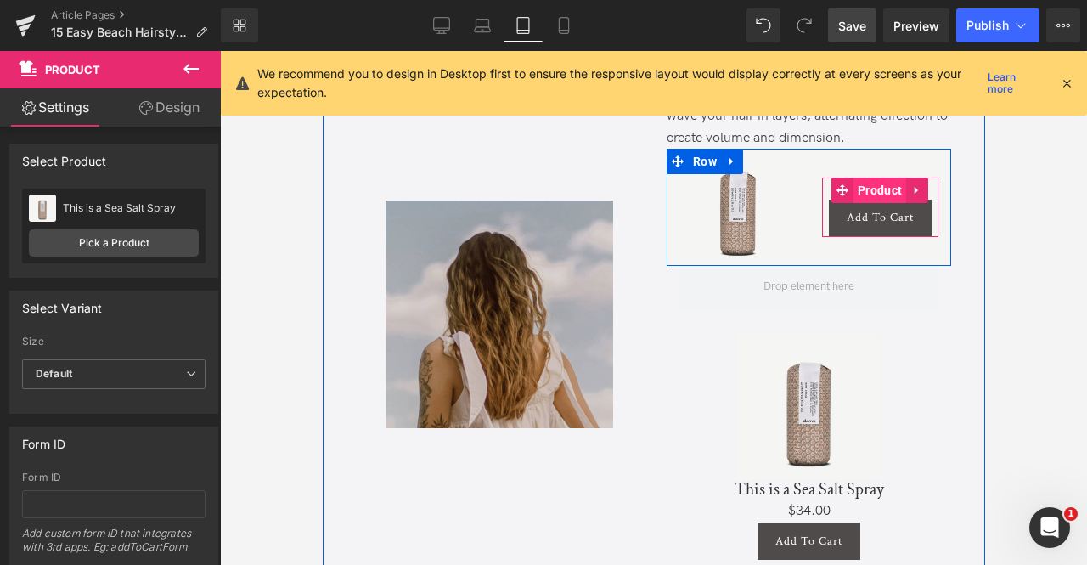
click at [873, 187] on span "Product" at bounding box center [879, 190] width 53 height 25
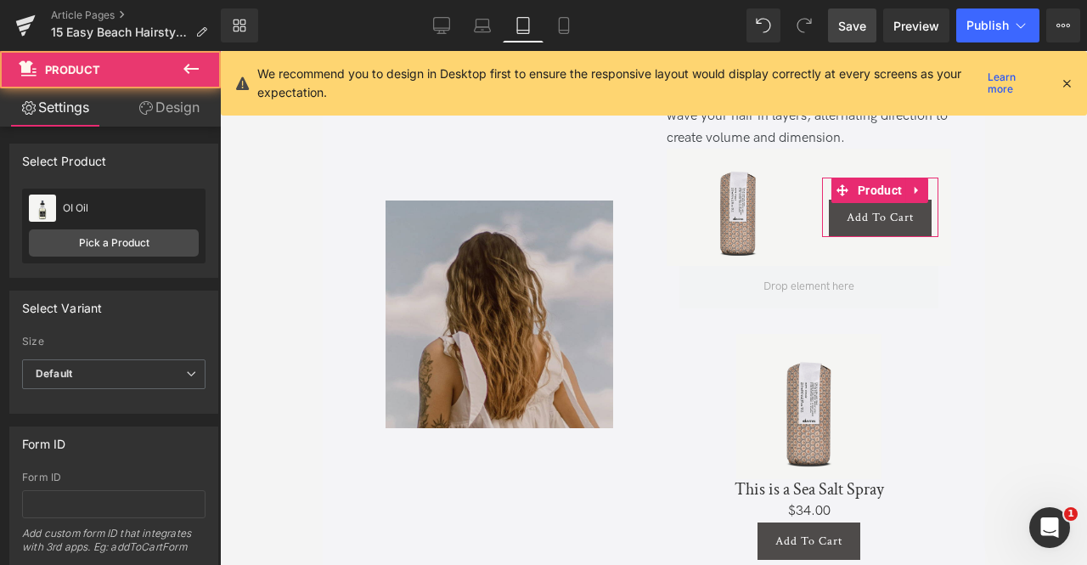
click at [166, 112] on link "Design" at bounding box center [169, 107] width 110 height 38
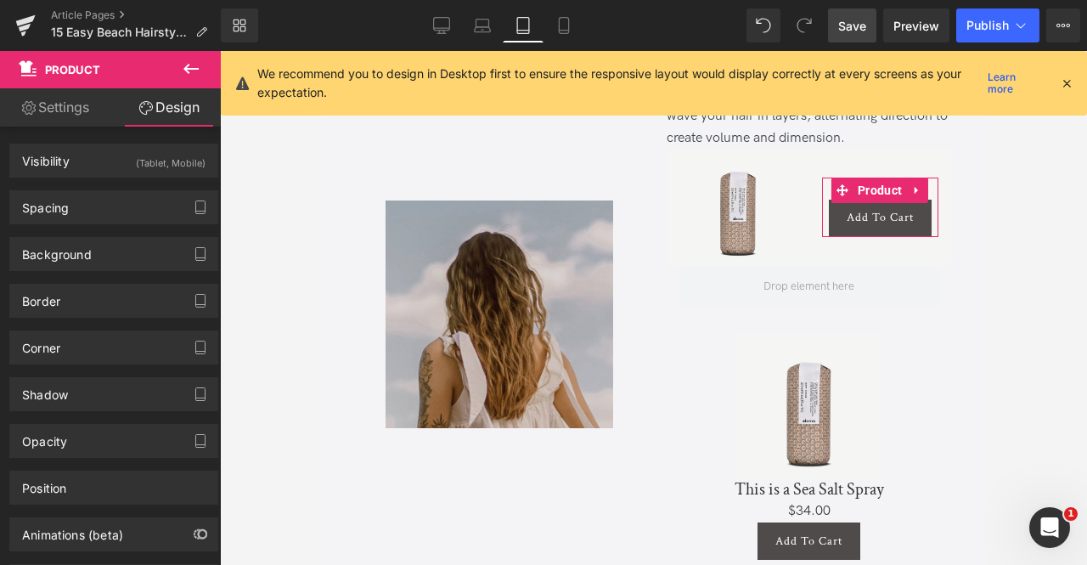
click at [86, 110] on link "Settings" at bounding box center [55, 107] width 110 height 38
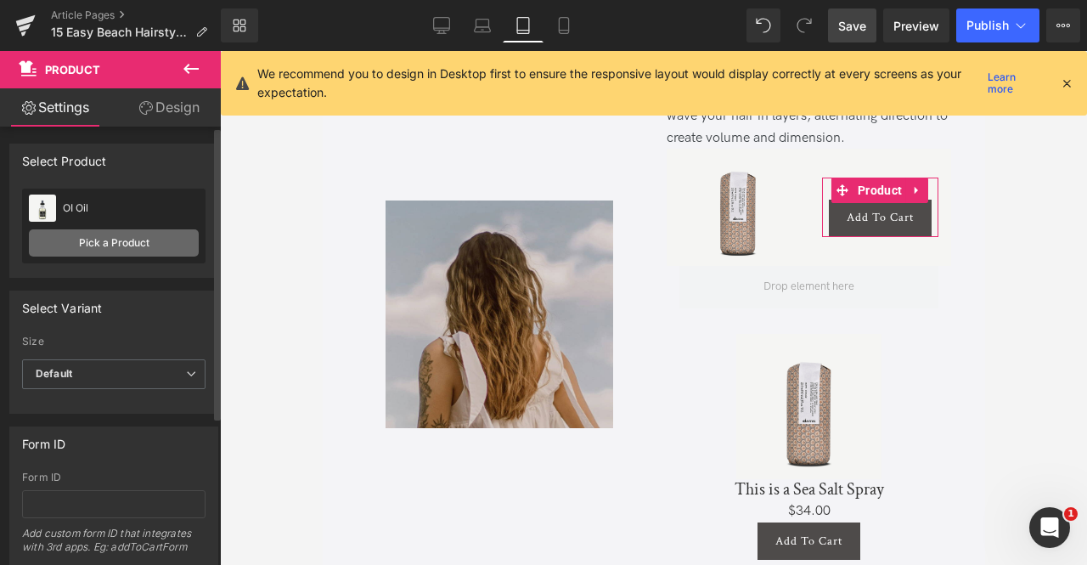
click at [121, 242] on link "Pick a Product" at bounding box center [114, 242] width 170 height 27
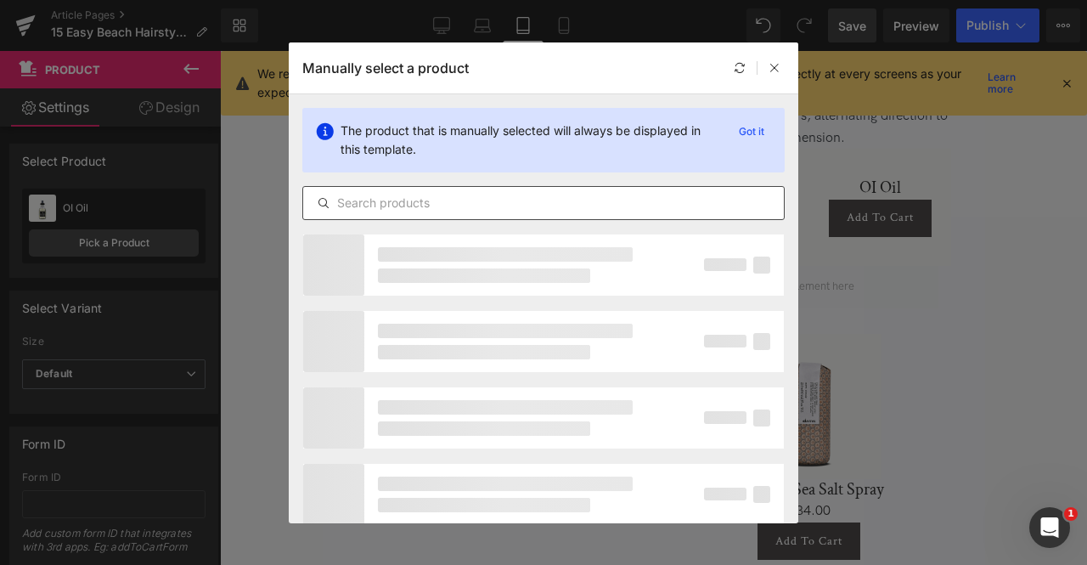
click at [515, 214] on div at bounding box center [543, 203] width 482 height 34
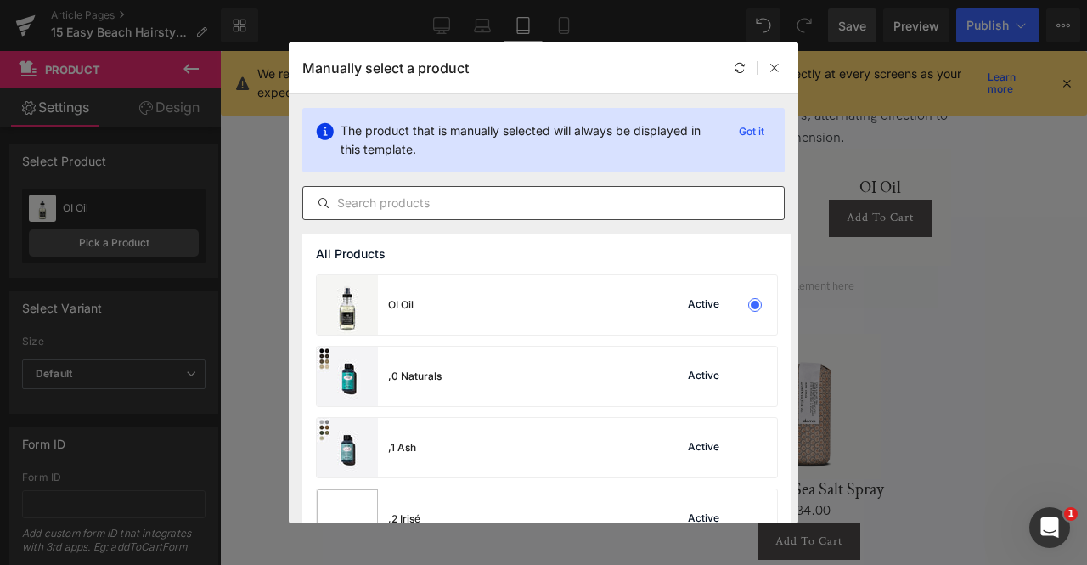
click at [454, 206] on input "text" at bounding box center [543, 203] width 481 height 20
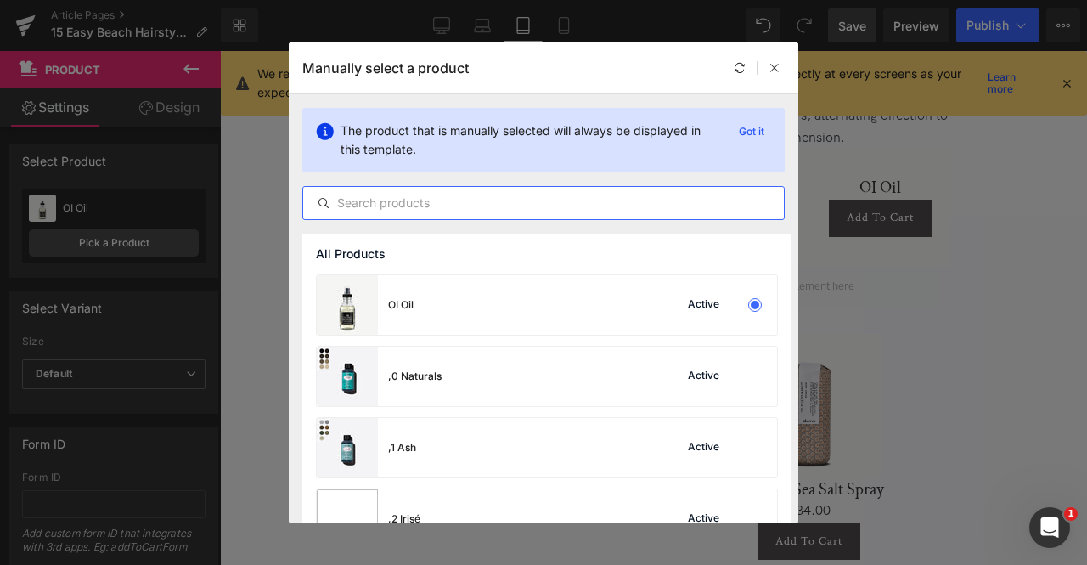
paste input "sea salt sp"
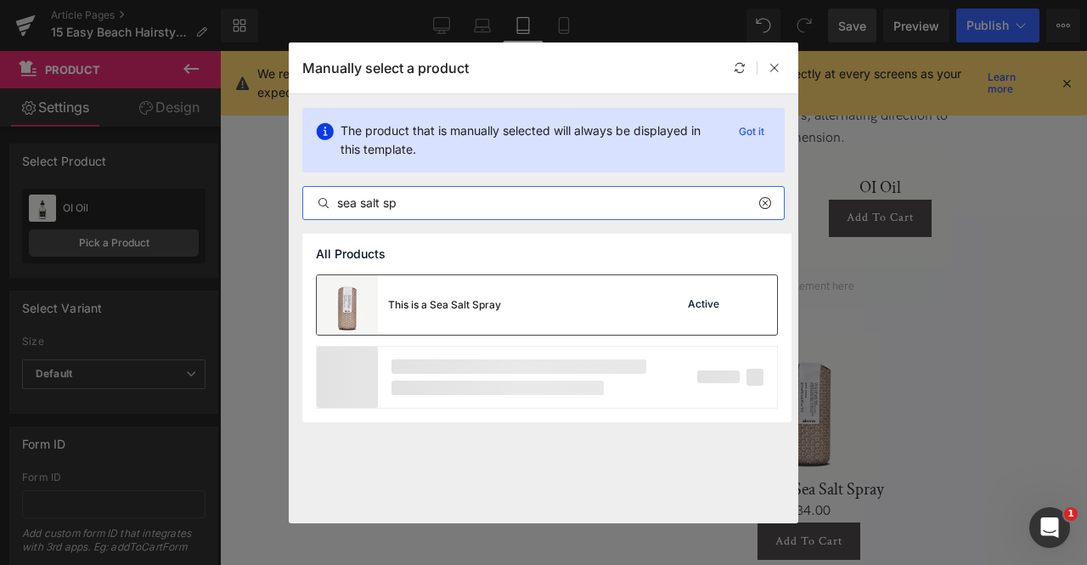
type input "sea salt sp"
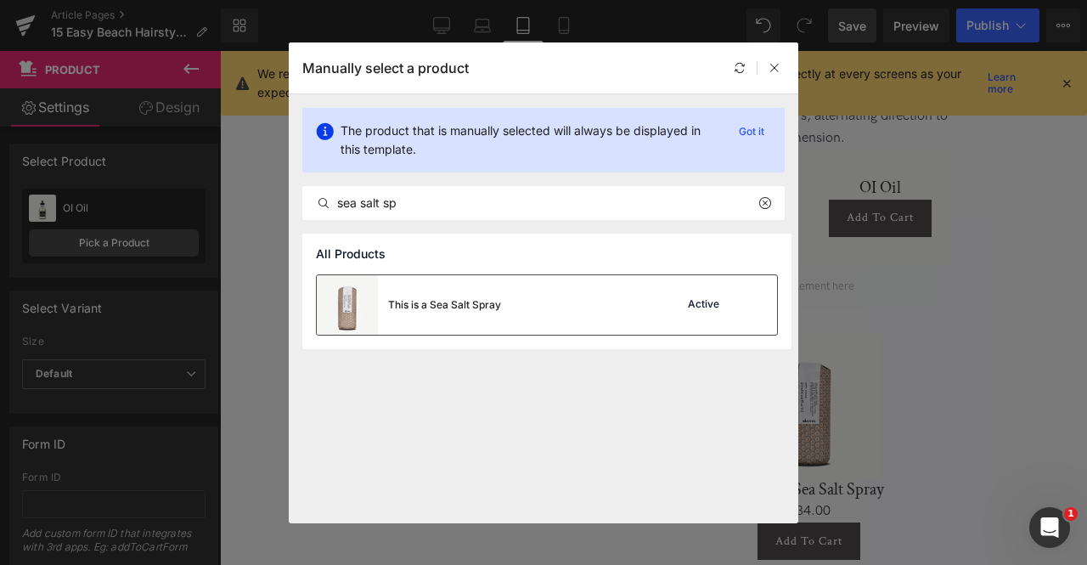
click at [496, 293] on div "This is a Sea Salt Spray" at bounding box center [409, 304] width 184 height 59
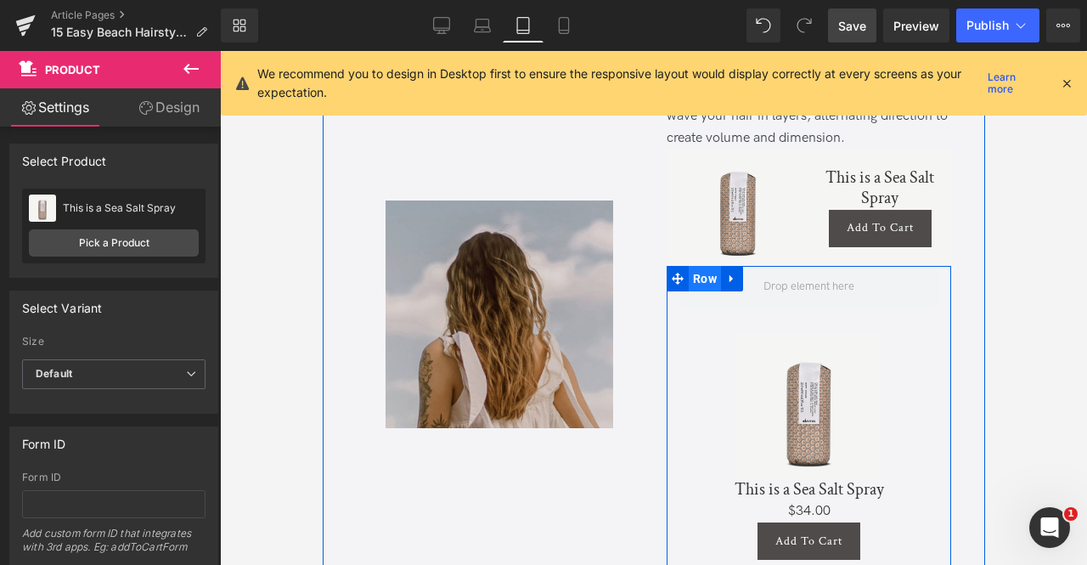
click at [693, 281] on span "Row" at bounding box center [704, 278] width 32 height 25
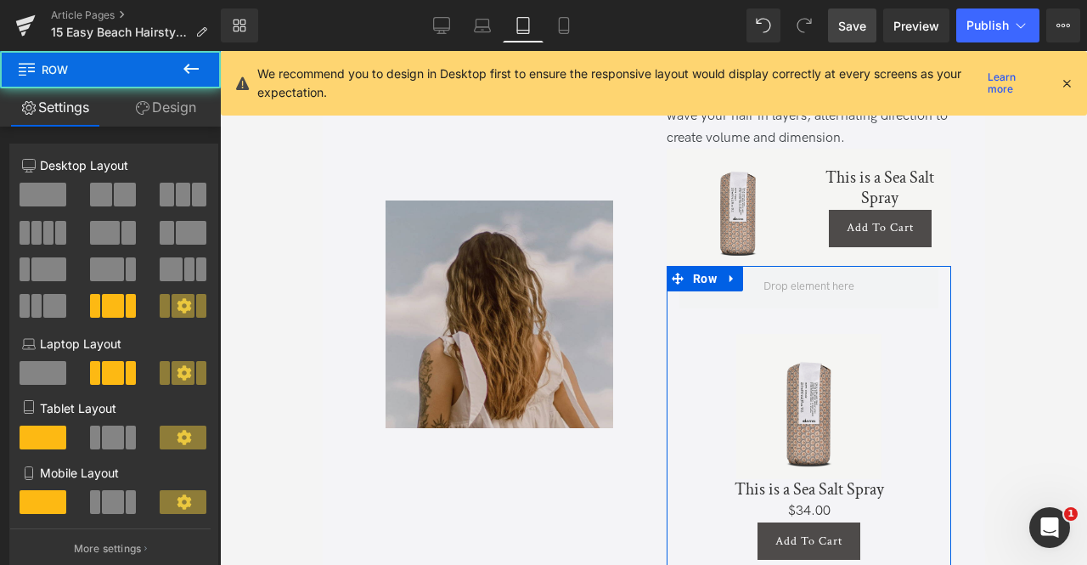
click at [150, 110] on link "Design" at bounding box center [165, 107] width 110 height 38
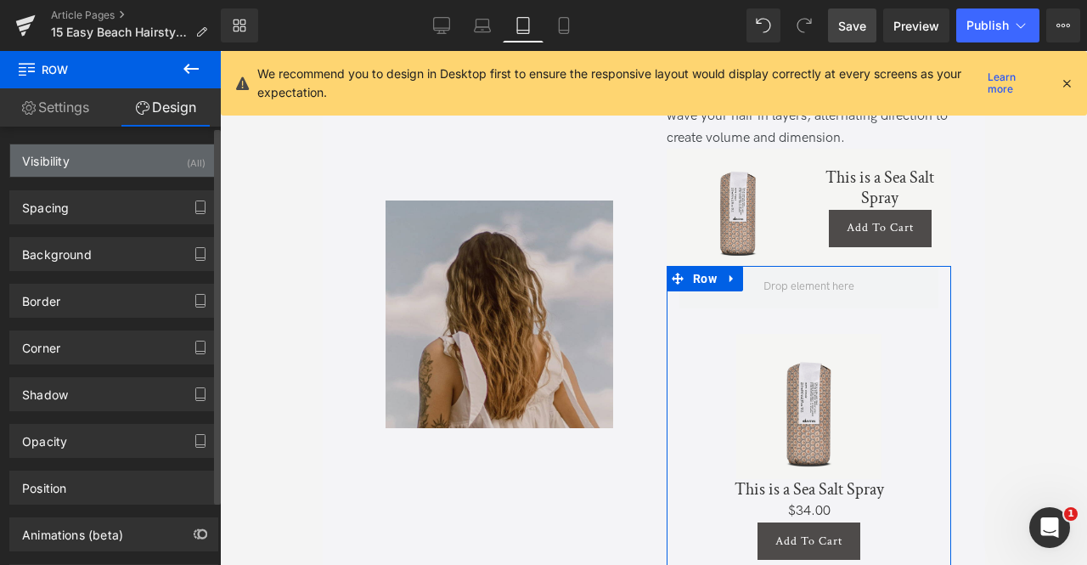
click at [150, 155] on div "Visibility (All)" at bounding box center [113, 160] width 207 height 32
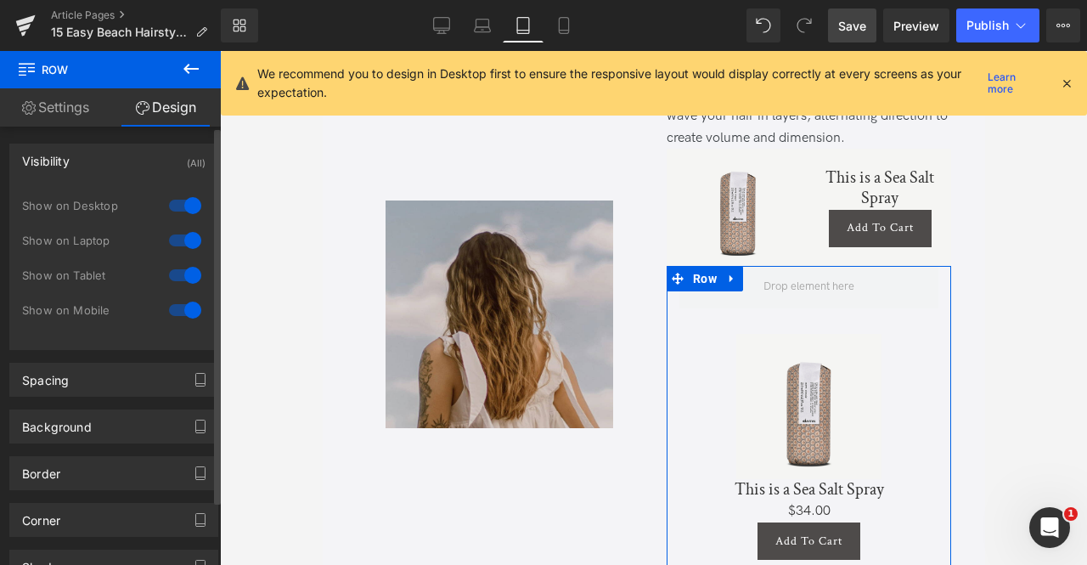
click at [177, 303] on div at bounding box center [185, 309] width 41 height 27
click at [180, 262] on div at bounding box center [185, 275] width 41 height 27
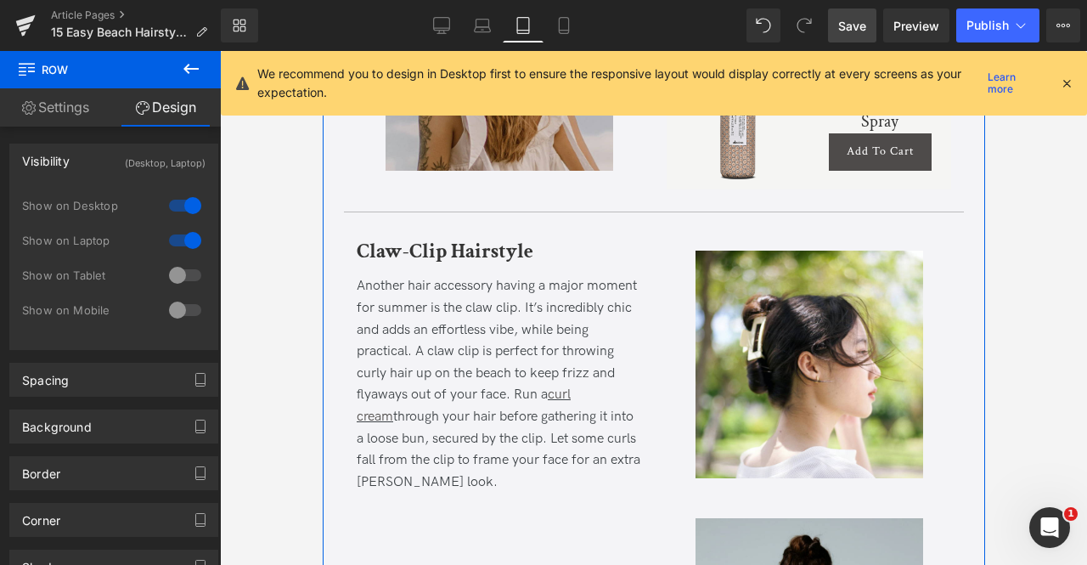
scroll to position [3081, 0]
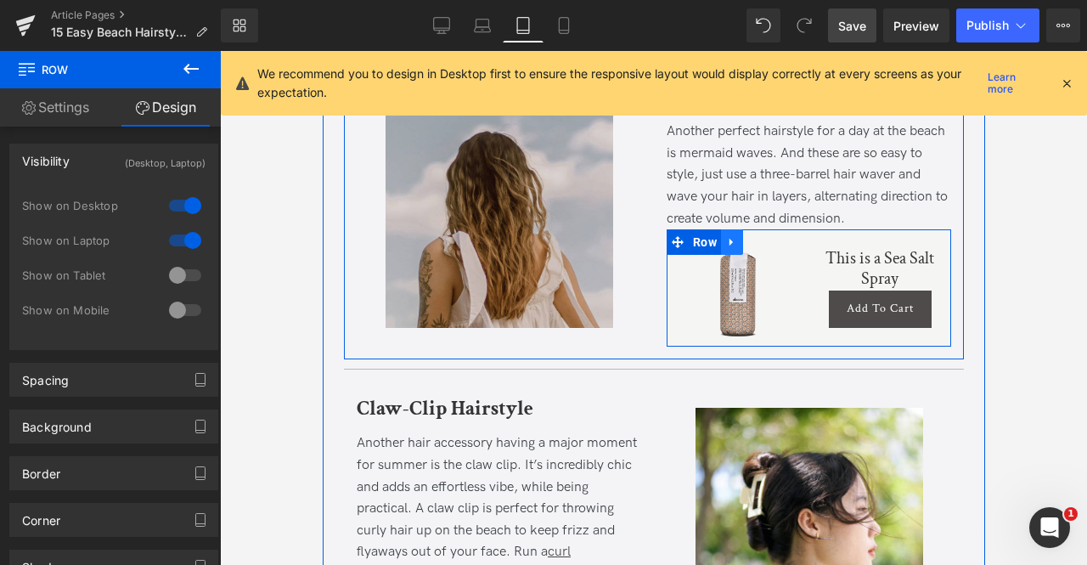
click at [722, 243] on link at bounding box center [731, 241] width 22 height 25
click at [751, 242] on icon at bounding box center [754, 242] width 12 height 12
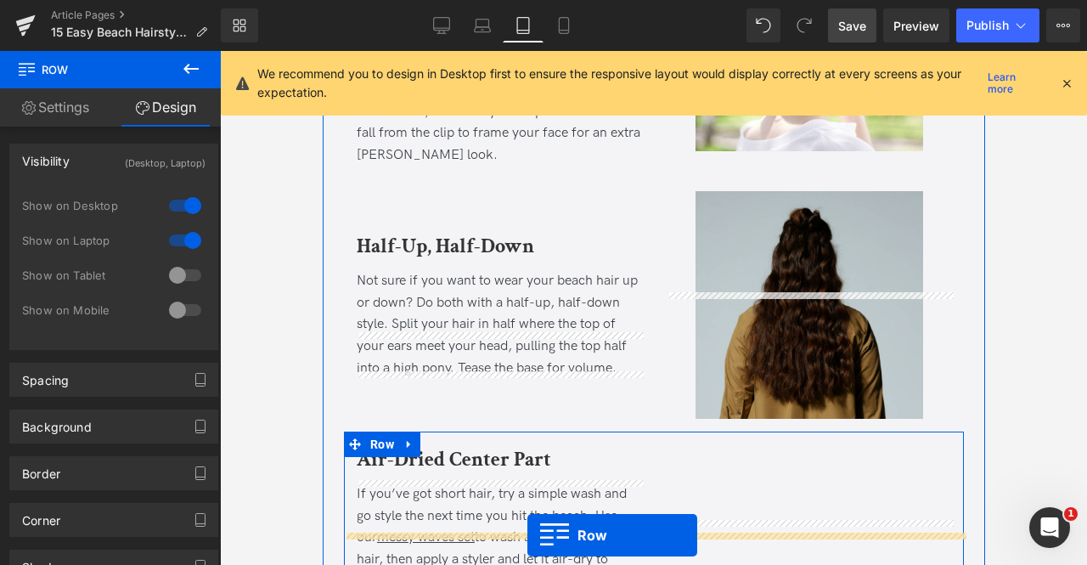
scroll to position [3642, 0]
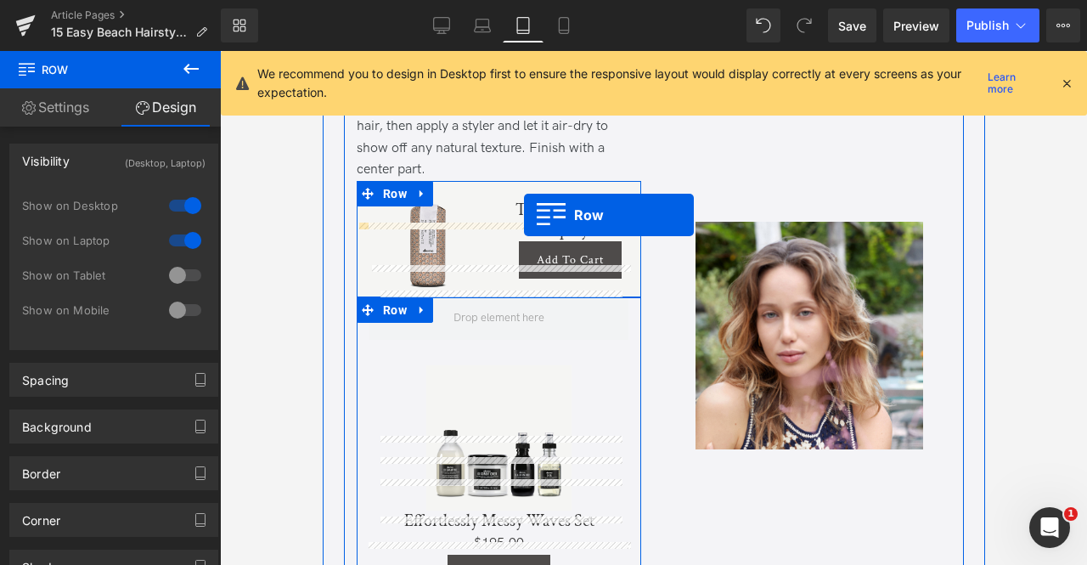
scroll to position [3956, 0]
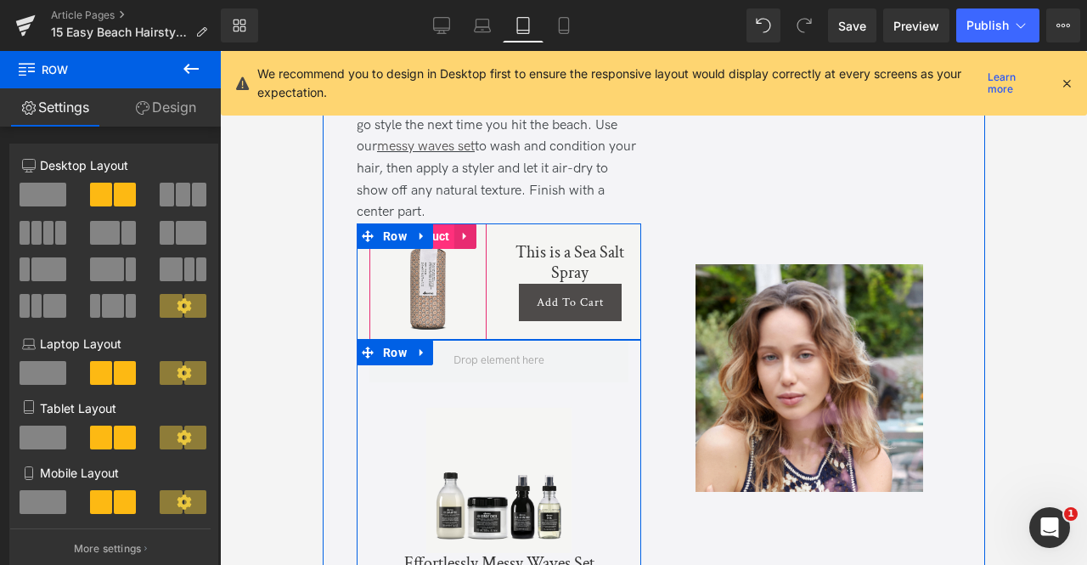
click at [439, 240] on span "Product" at bounding box center [427, 235] width 53 height 25
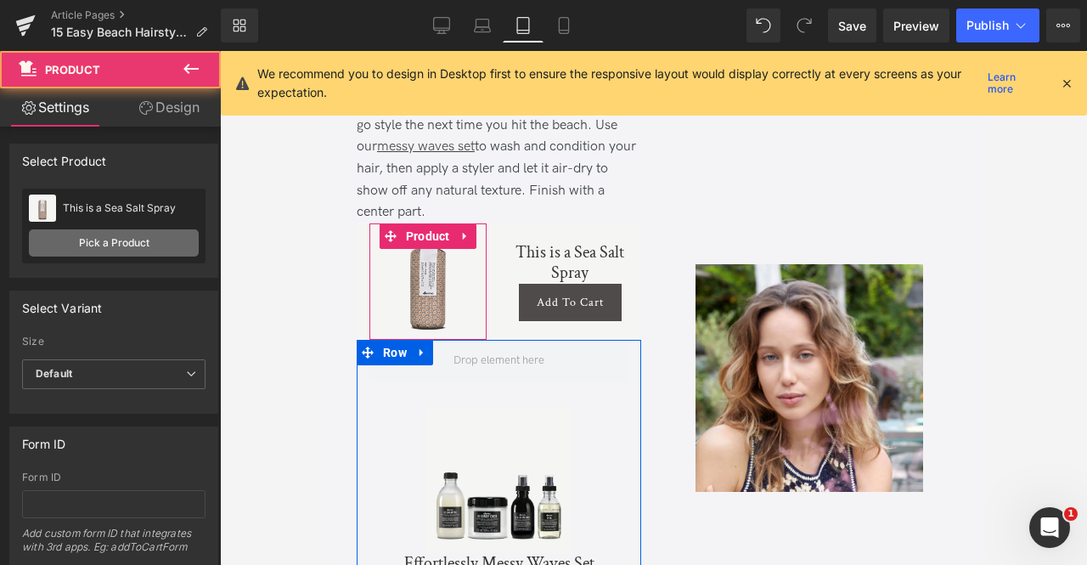
click at [138, 238] on link "Pick a Product" at bounding box center [114, 242] width 170 height 27
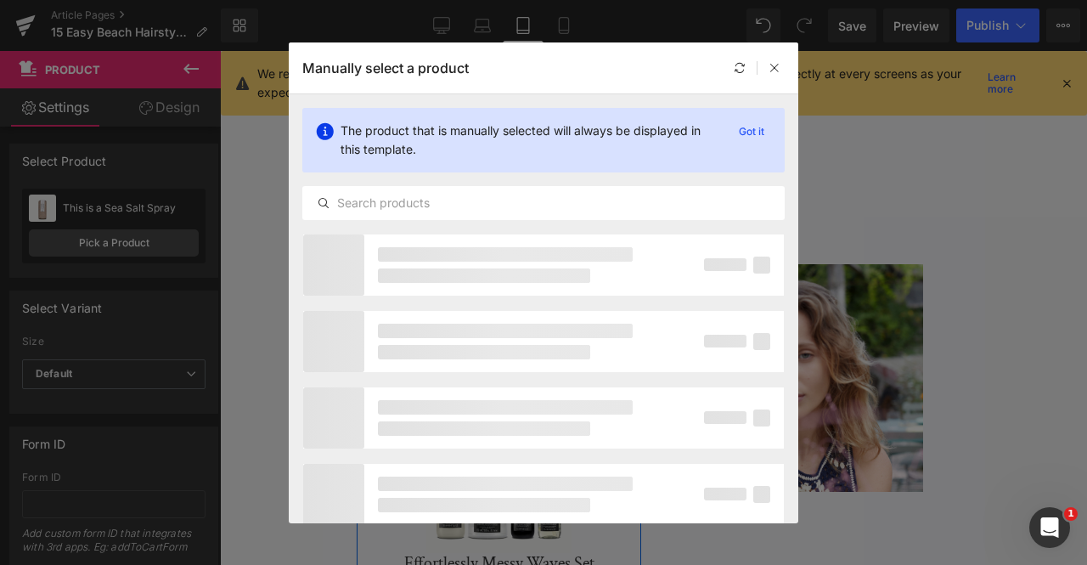
click at [447, 225] on div "The product that is manually selected will always be displayed in this template…" at bounding box center [544, 163] width 510 height 139
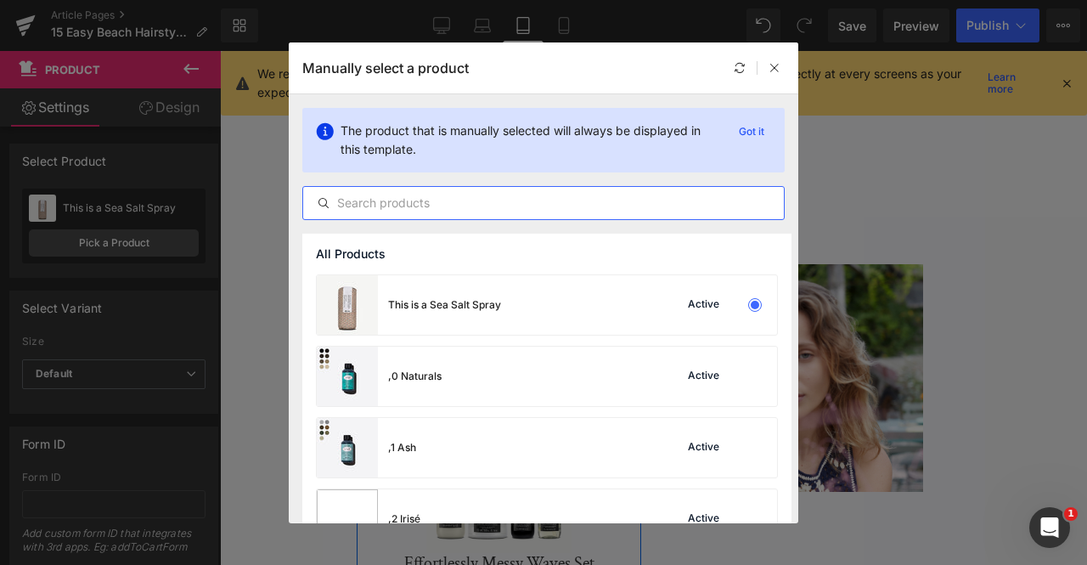
click at [406, 205] on input "text" at bounding box center [543, 203] width 481 height 20
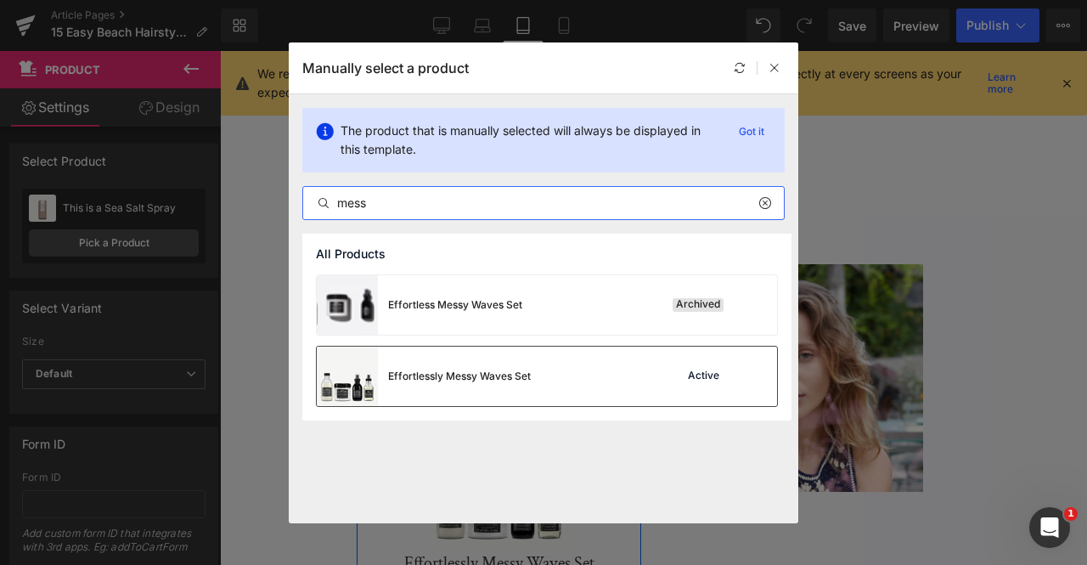
type input "mess"
click at [502, 380] on div "Effortlessly Messy Waves Set" at bounding box center [459, 376] width 143 height 15
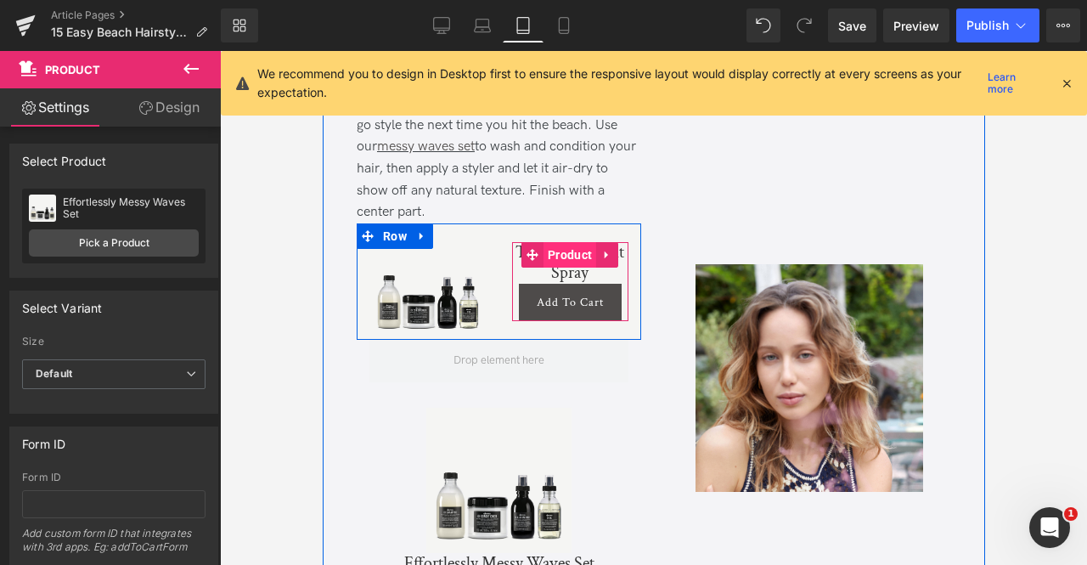
click at [567, 256] on span "Product" at bounding box center [569, 254] width 53 height 25
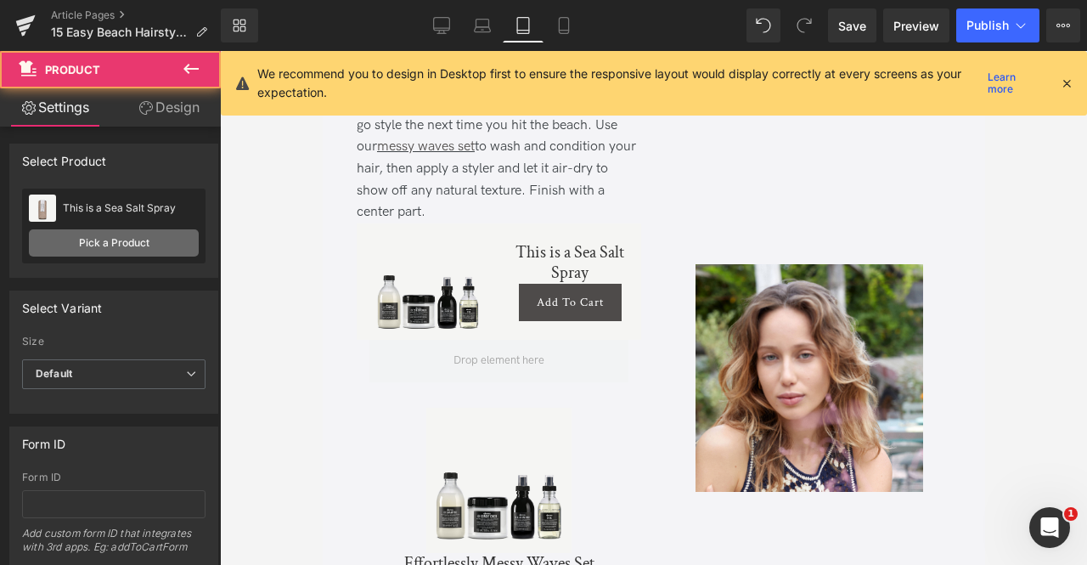
click at [124, 246] on link "Pick a Product" at bounding box center [114, 242] width 170 height 27
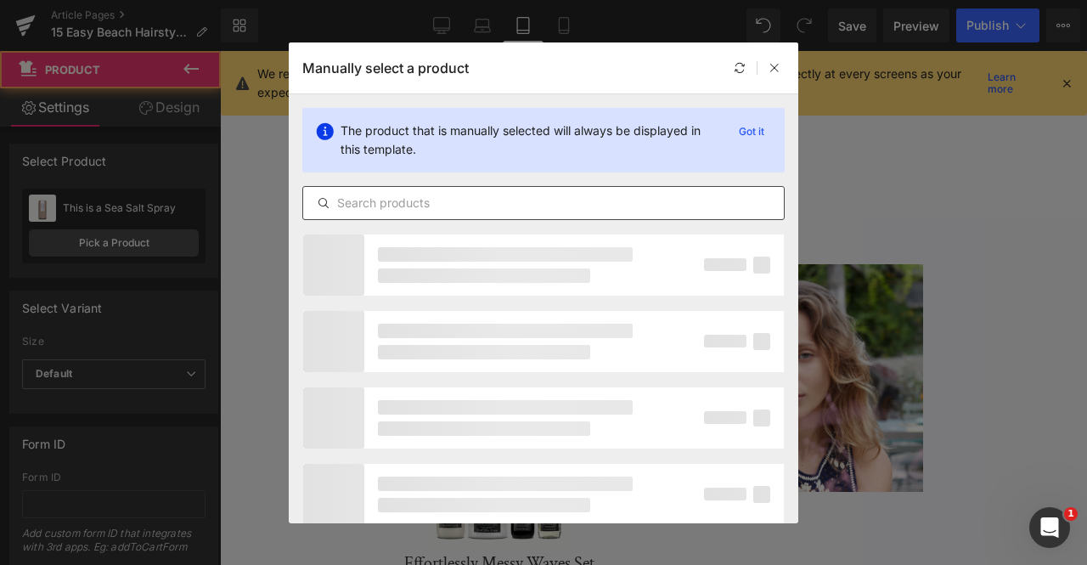
click at [379, 204] on input "text" at bounding box center [543, 203] width 481 height 20
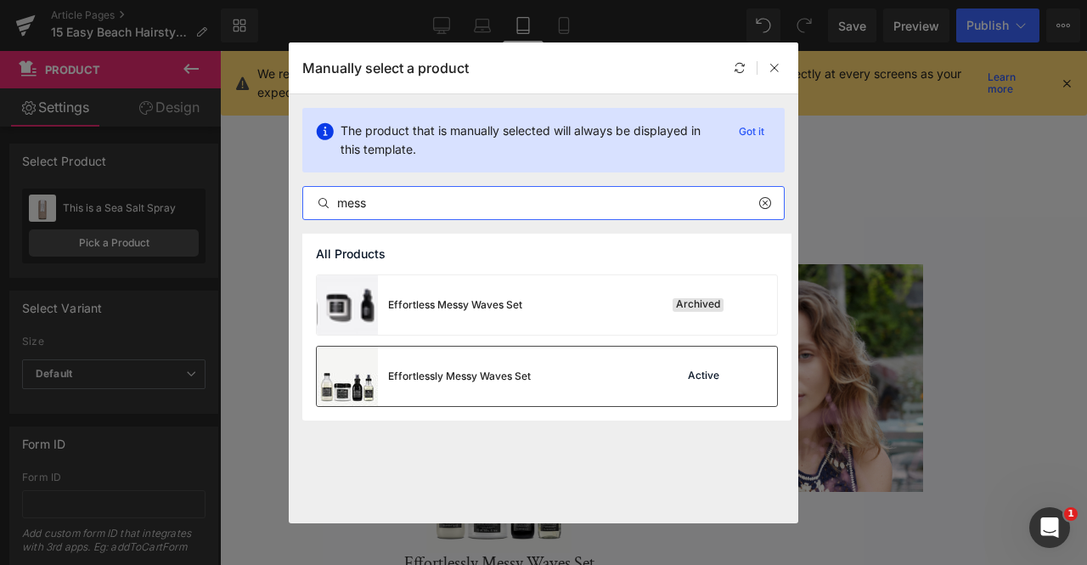
type input "mess"
click at [512, 372] on div "Effortlessly Messy Waves Set" at bounding box center [459, 376] width 143 height 15
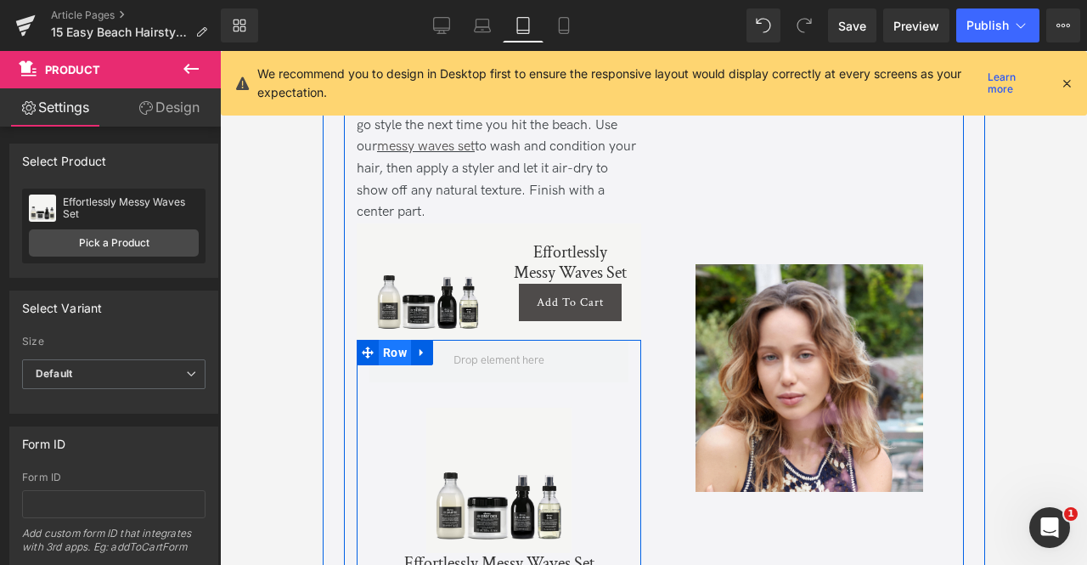
click at [389, 356] on span "Row" at bounding box center [394, 352] width 32 height 25
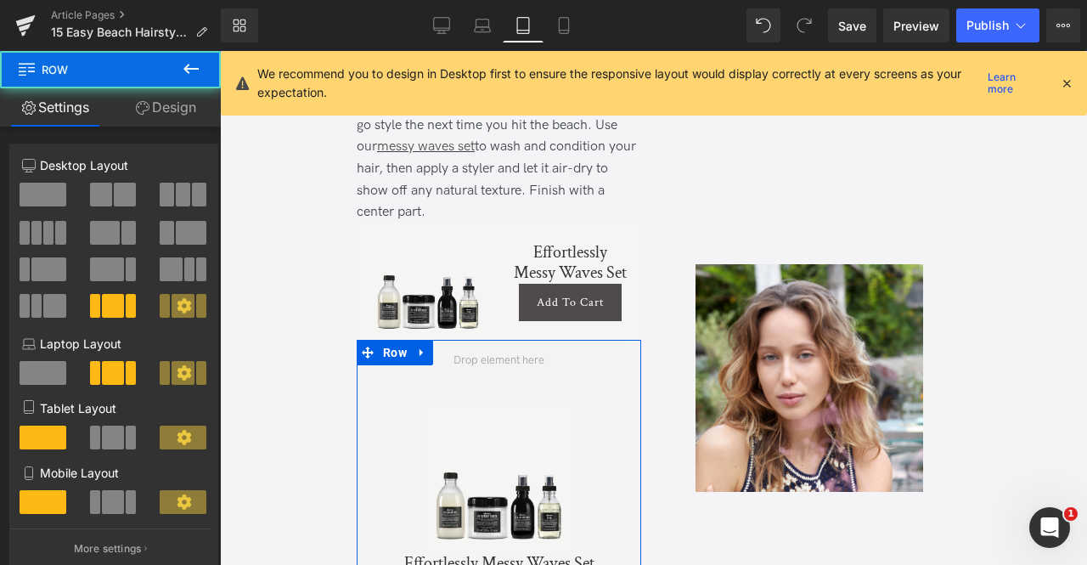
click at [183, 103] on link "Design" at bounding box center [165, 107] width 110 height 38
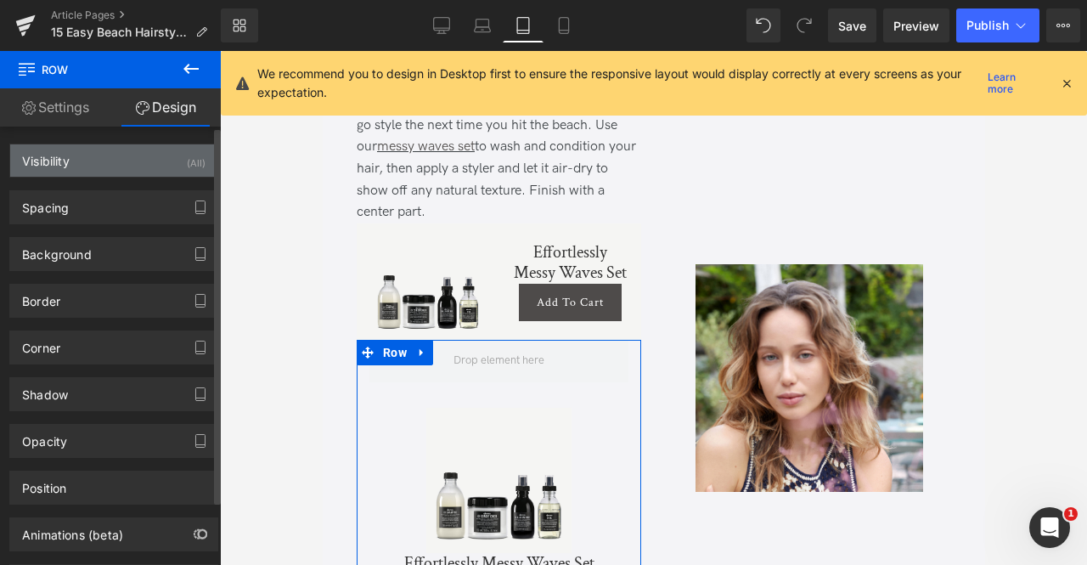
click at [143, 164] on div "Visibility (All)" at bounding box center [113, 160] width 207 height 32
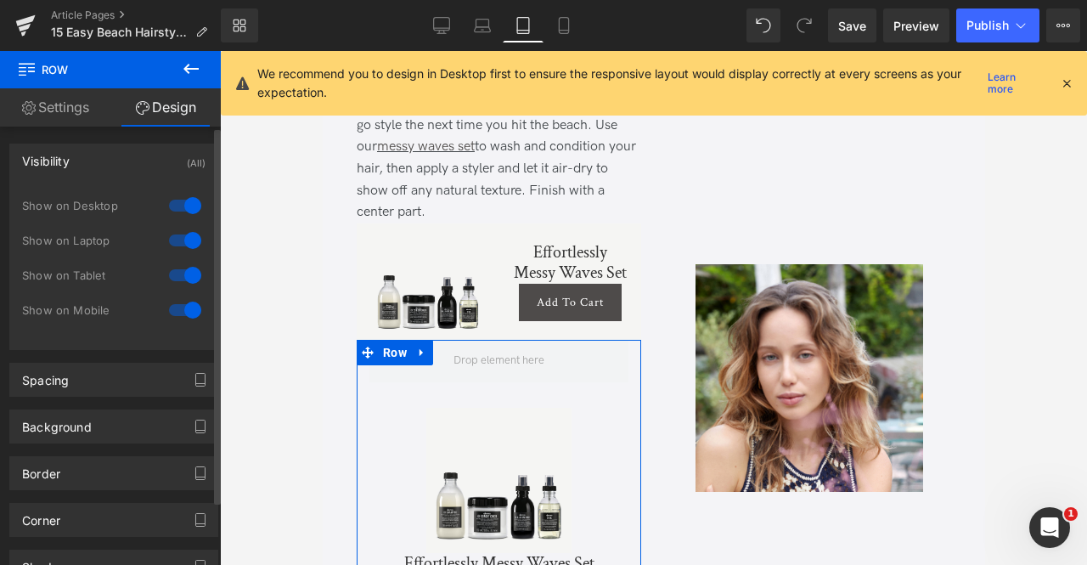
click at [178, 313] on div at bounding box center [185, 309] width 41 height 27
click at [181, 277] on div at bounding box center [185, 275] width 41 height 27
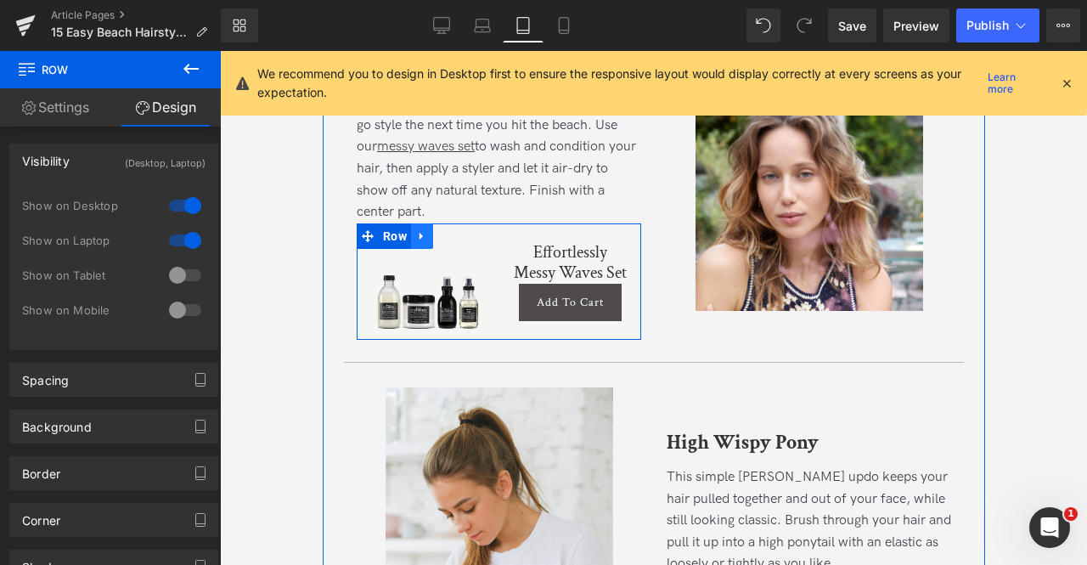
click at [419, 233] on icon at bounding box center [420, 237] width 3 height 8
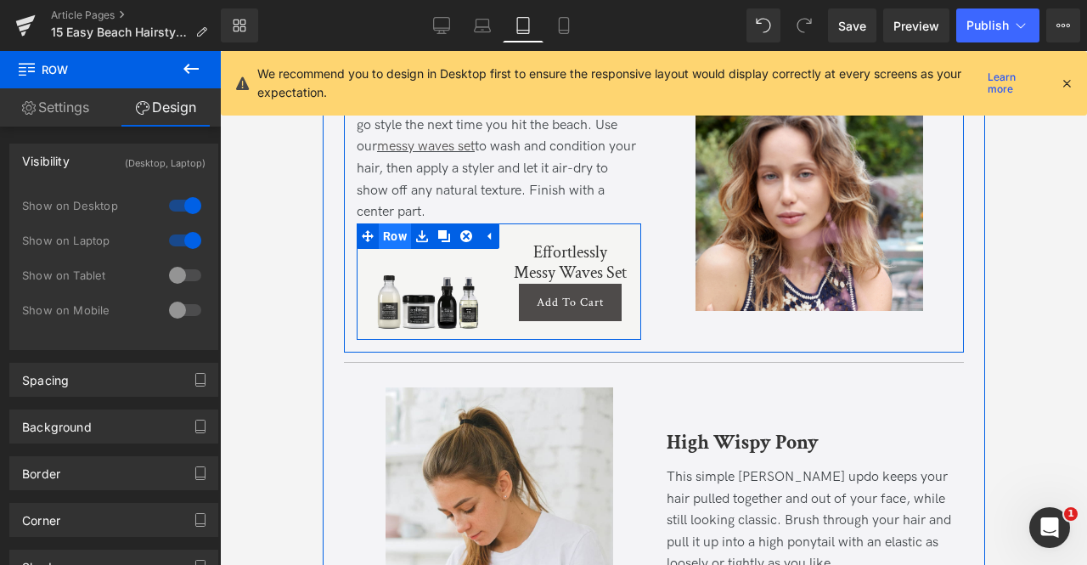
click at [394, 228] on span "Row" at bounding box center [394, 235] width 32 height 25
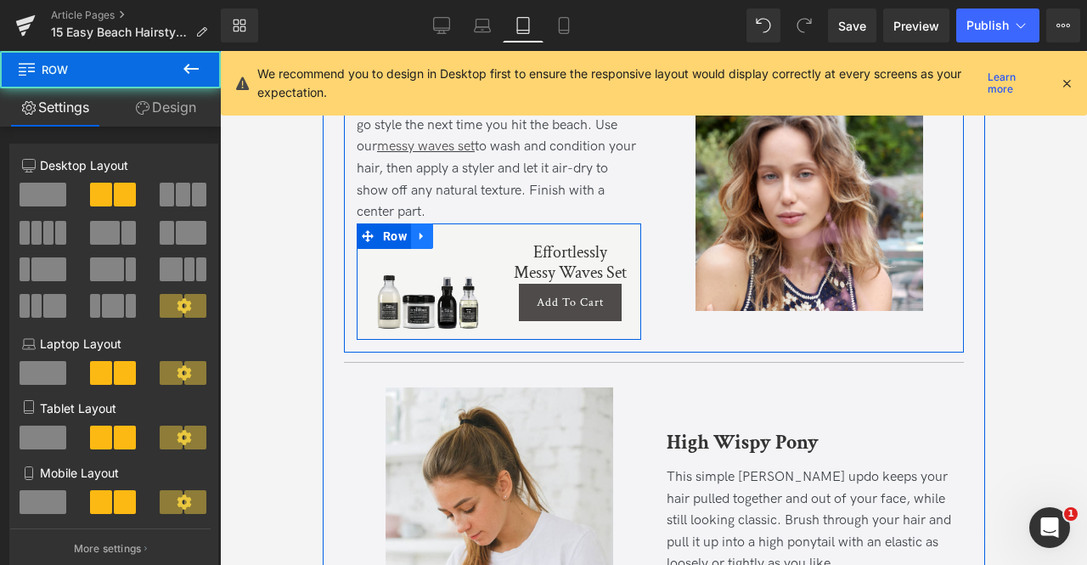
click at [420, 234] on icon at bounding box center [421, 235] width 12 height 13
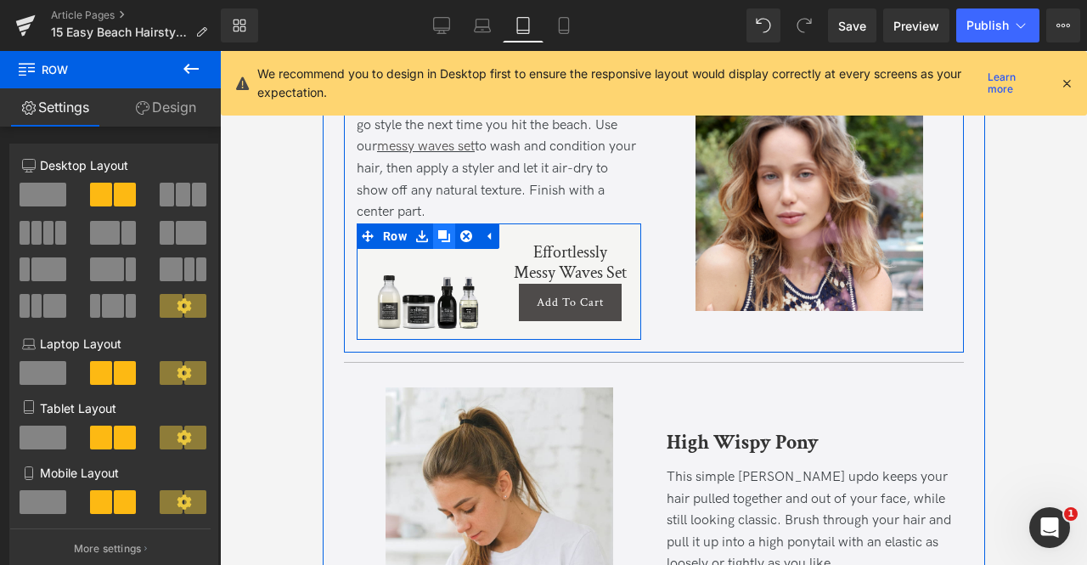
click at [439, 235] on icon at bounding box center [443, 236] width 12 height 12
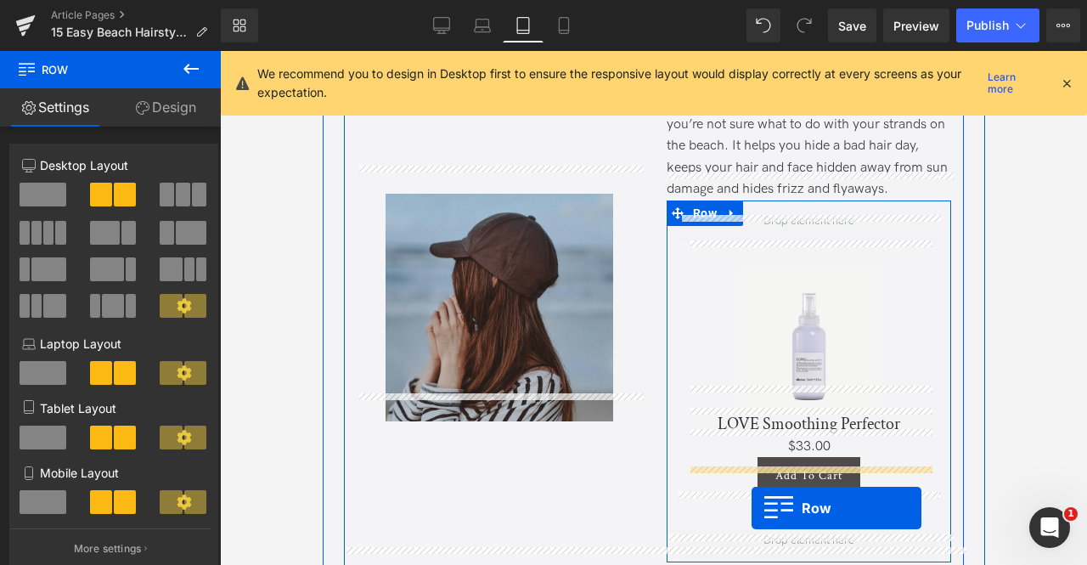
scroll to position [5009, 0]
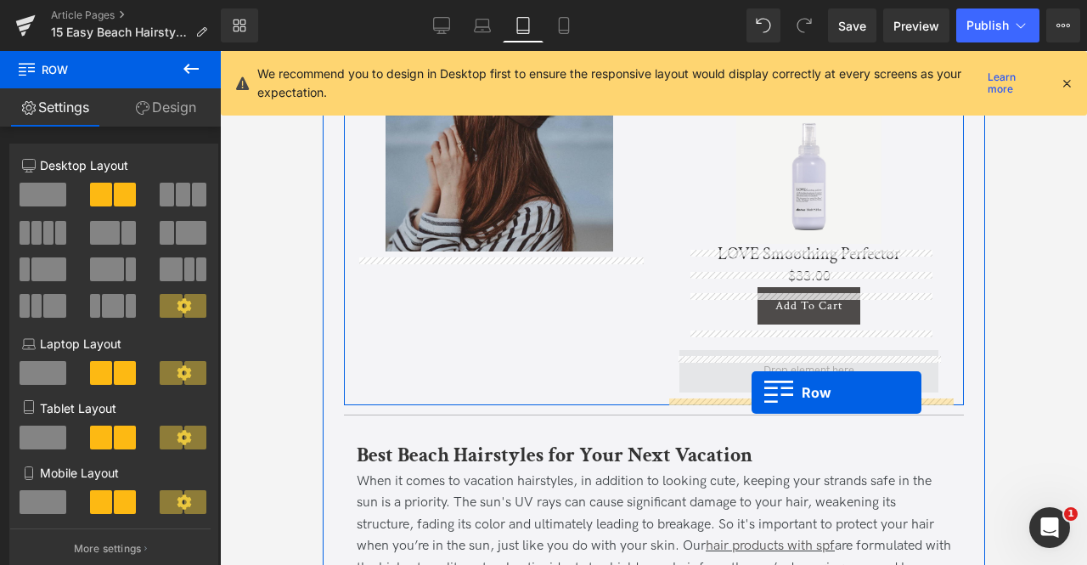
drag, startPoint x: 391, startPoint y: 227, endPoint x: 751, endPoint y: 392, distance: 396.1
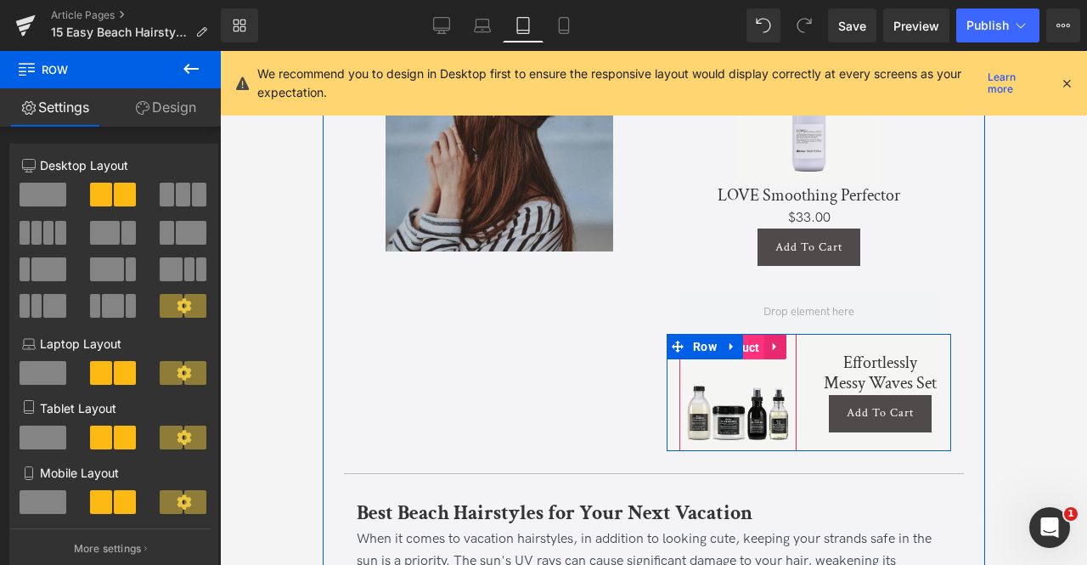
click at [748, 360] on span "Product" at bounding box center [737, 347] width 53 height 25
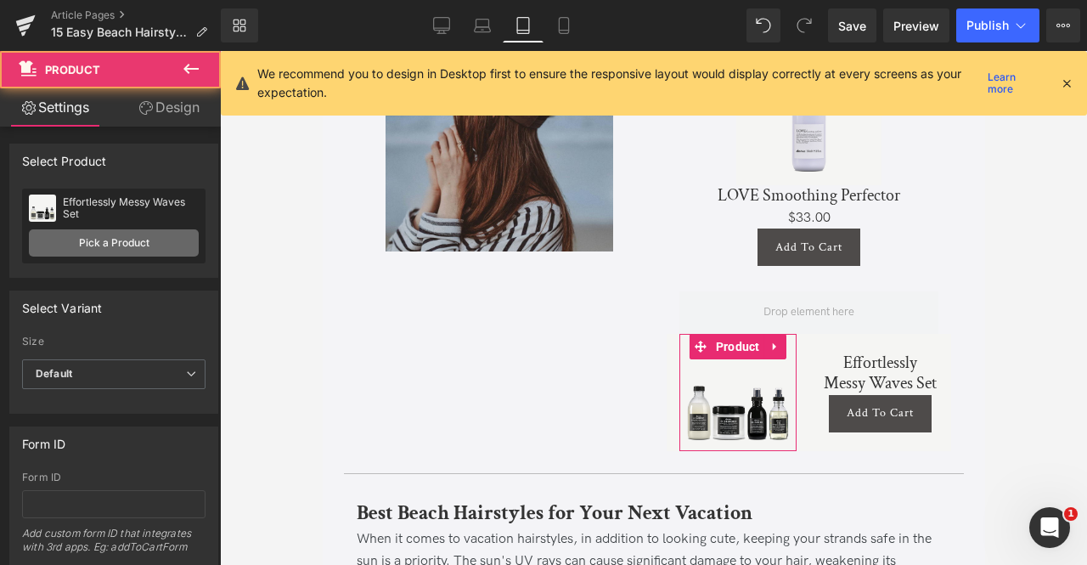
click at [136, 242] on link "Pick a Product" at bounding box center [114, 242] width 170 height 27
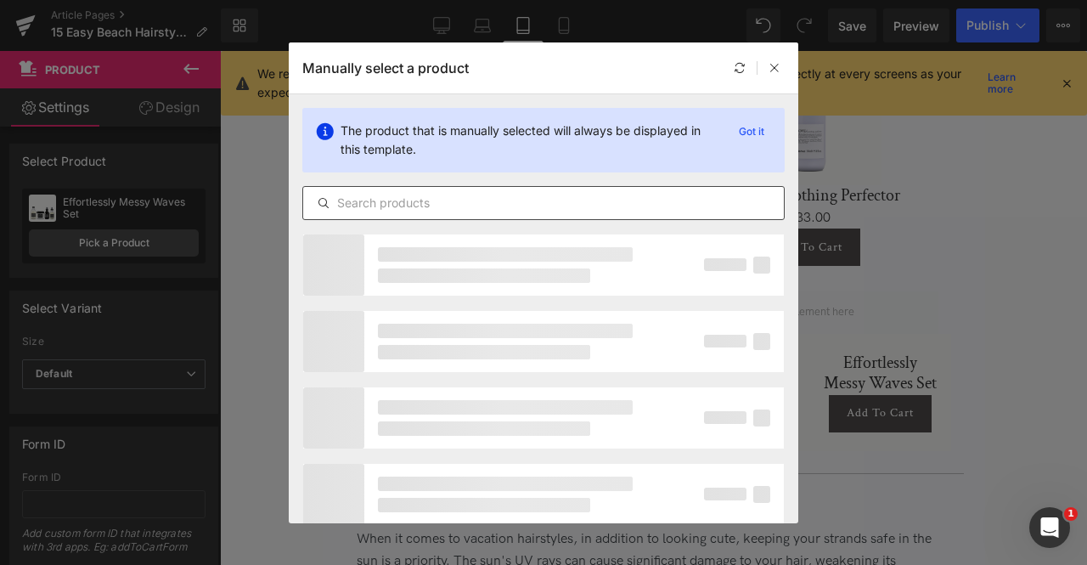
click at [437, 205] on input "text" at bounding box center [543, 203] width 481 height 20
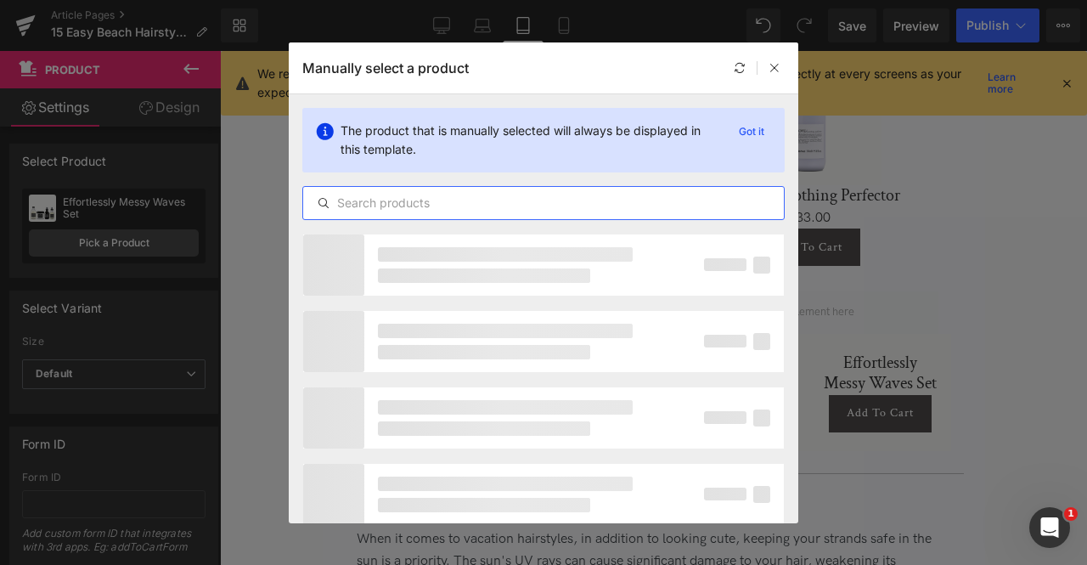
type input "e"
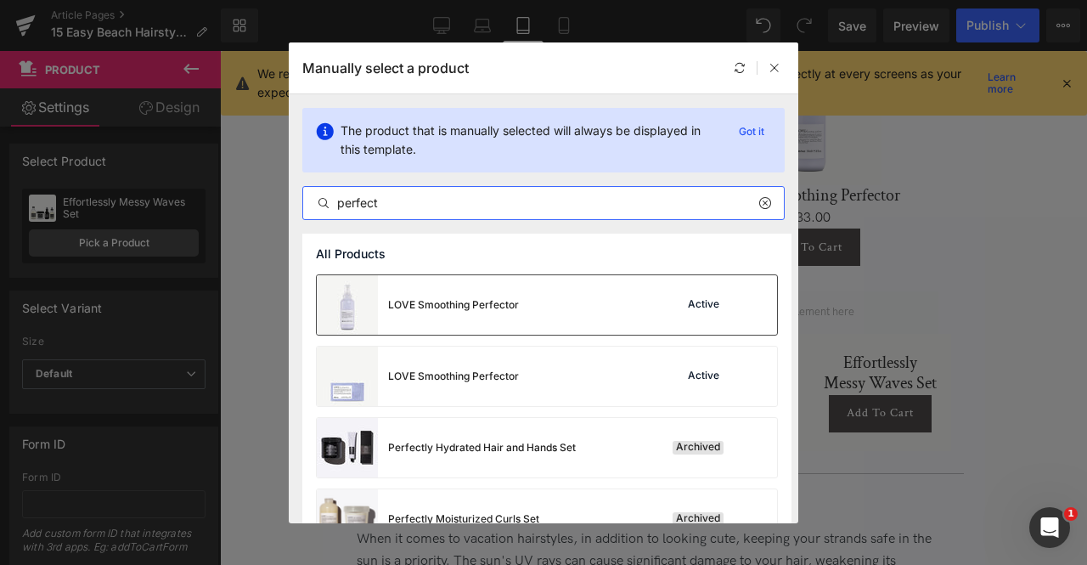
type input "perfect"
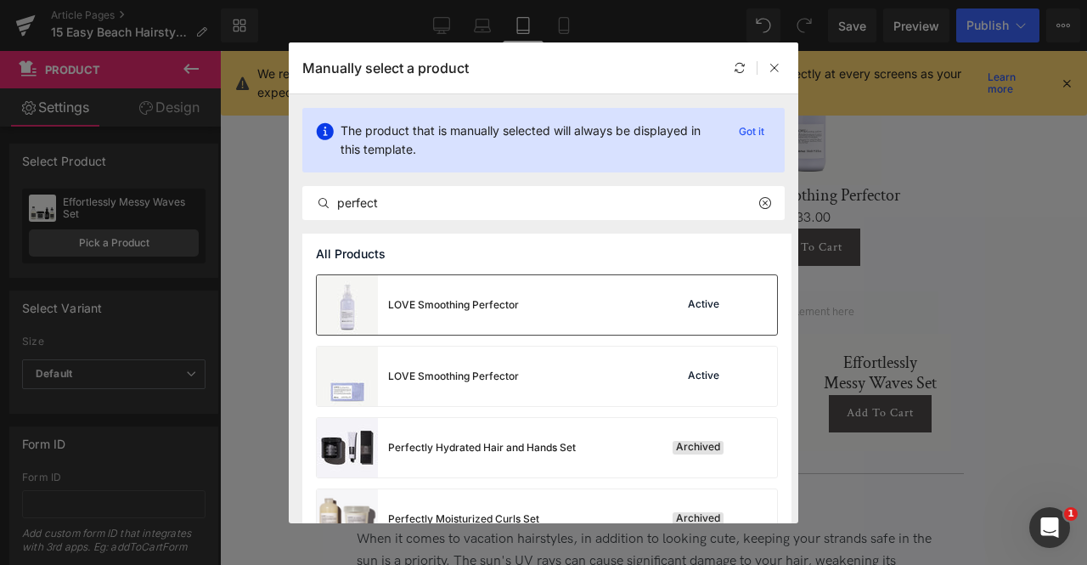
click at [527, 317] on div "LOVE Smoothing Perfector Active" at bounding box center [547, 304] width 460 height 59
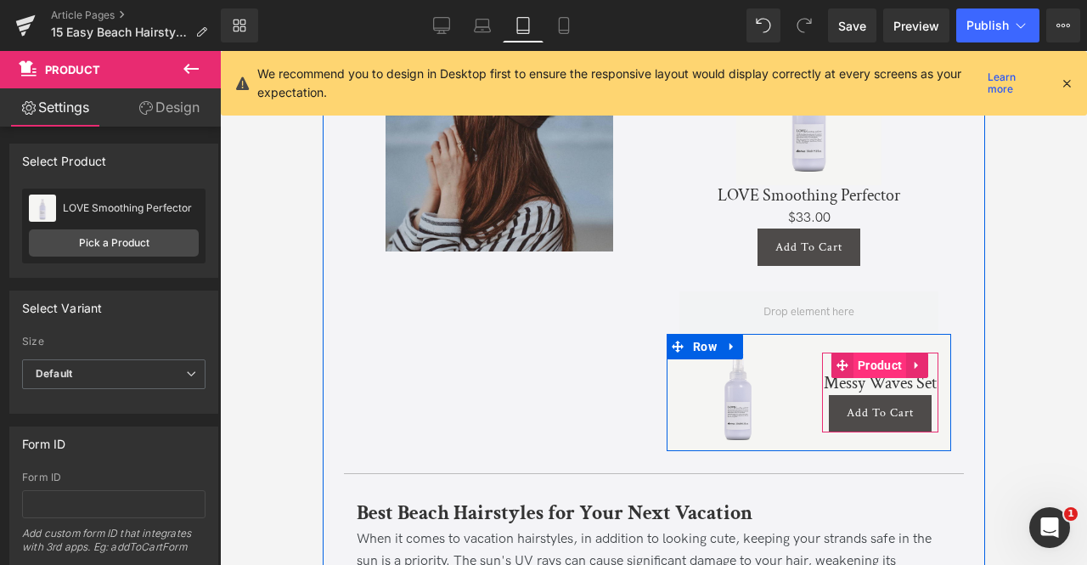
click at [870, 377] on span "Product" at bounding box center [879, 365] width 53 height 25
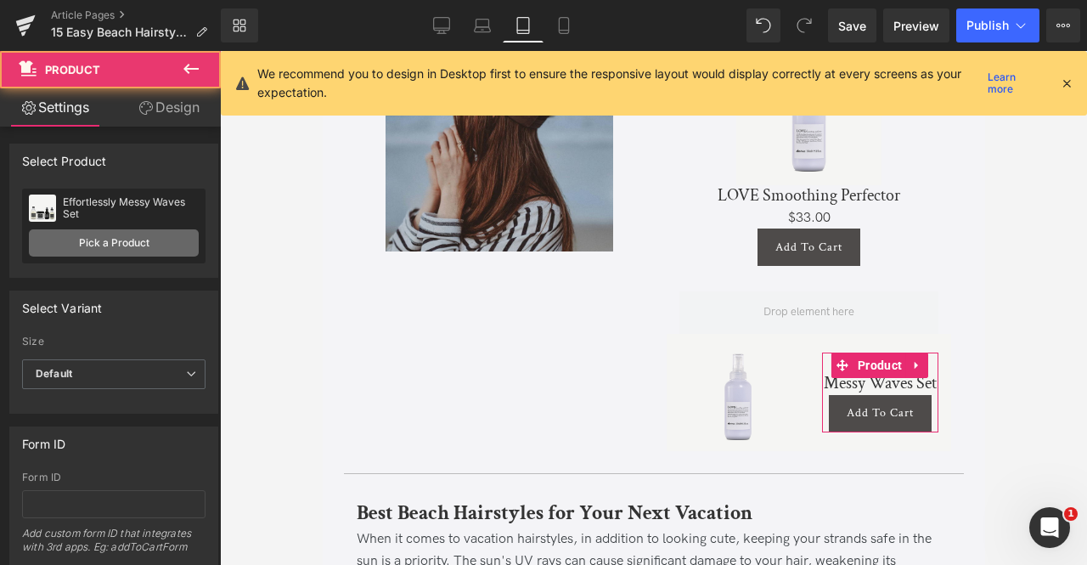
click at [148, 237] on link "Pick a Product" at bounding box center [114, 242] width 170 height 27
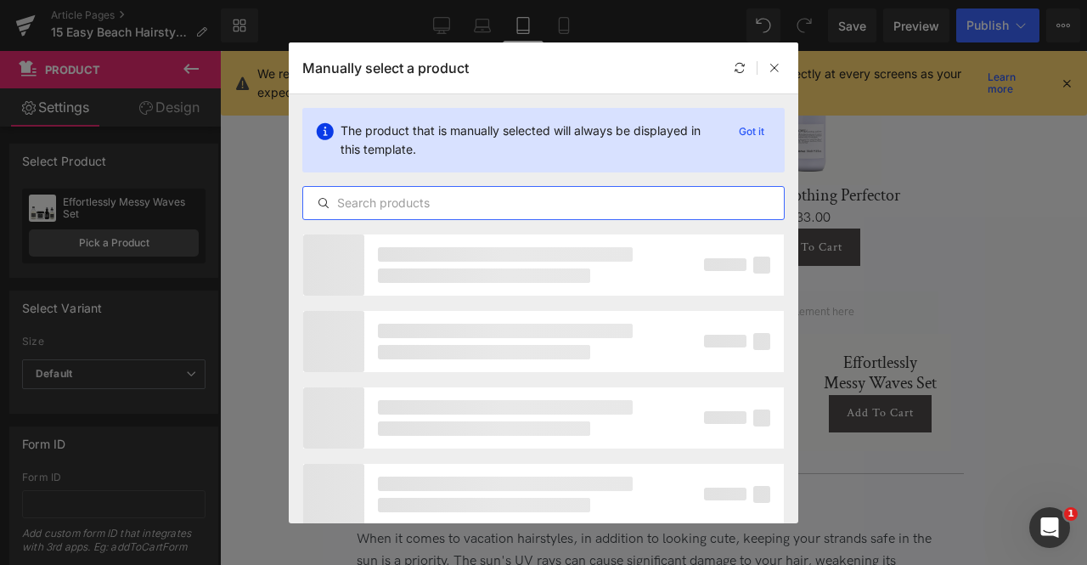
click at [488, 211] on input "text" at bounding box center [543, 203] width 481 height 20
paste input "perfect"
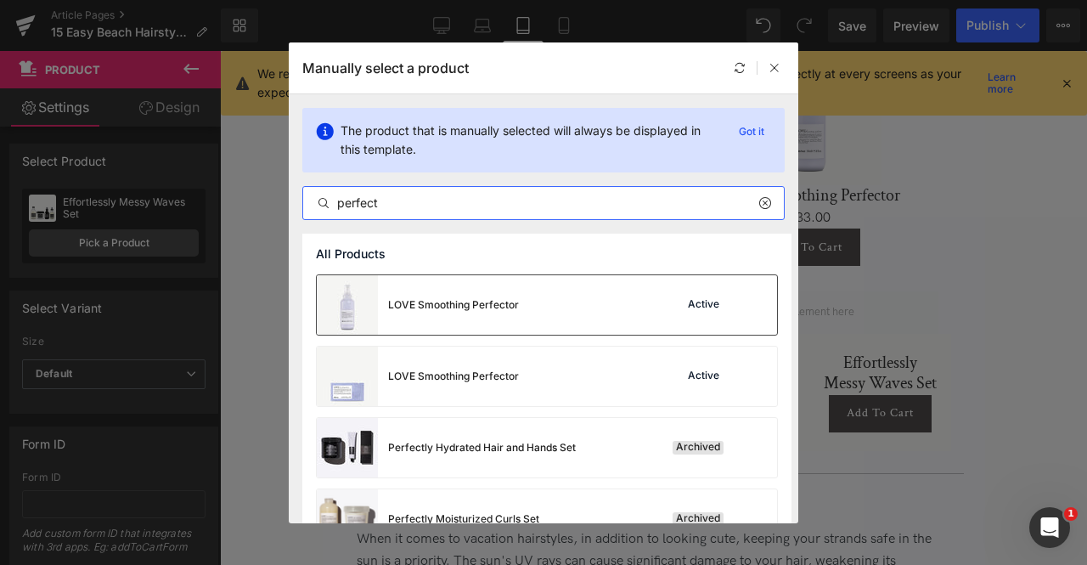
type input "perfect"
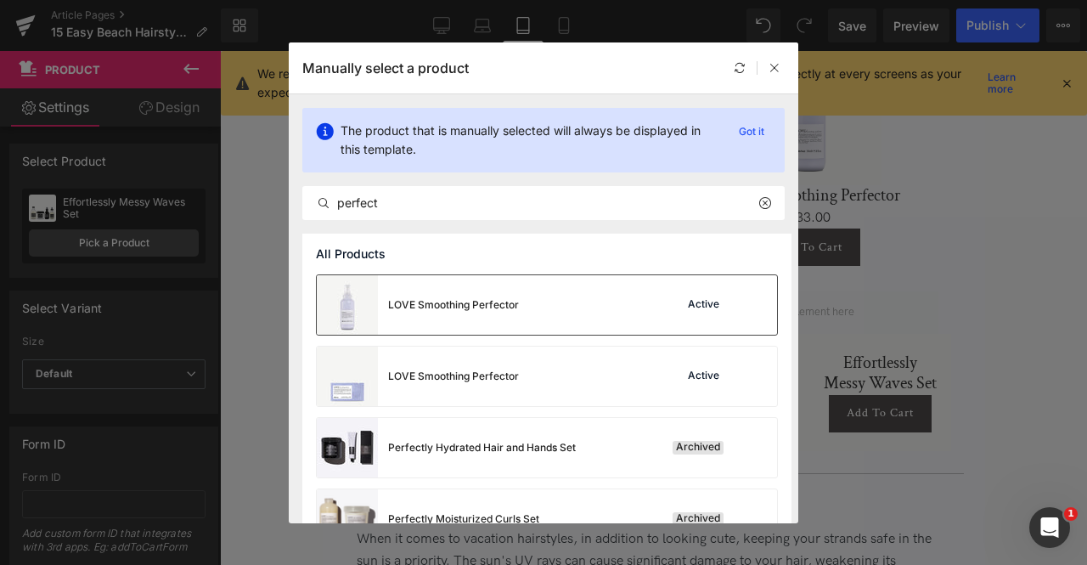
click at [533, 290] on div "LOVE Smoothing Perfector Active" at bounding box center [547, 304] width 460 height 59
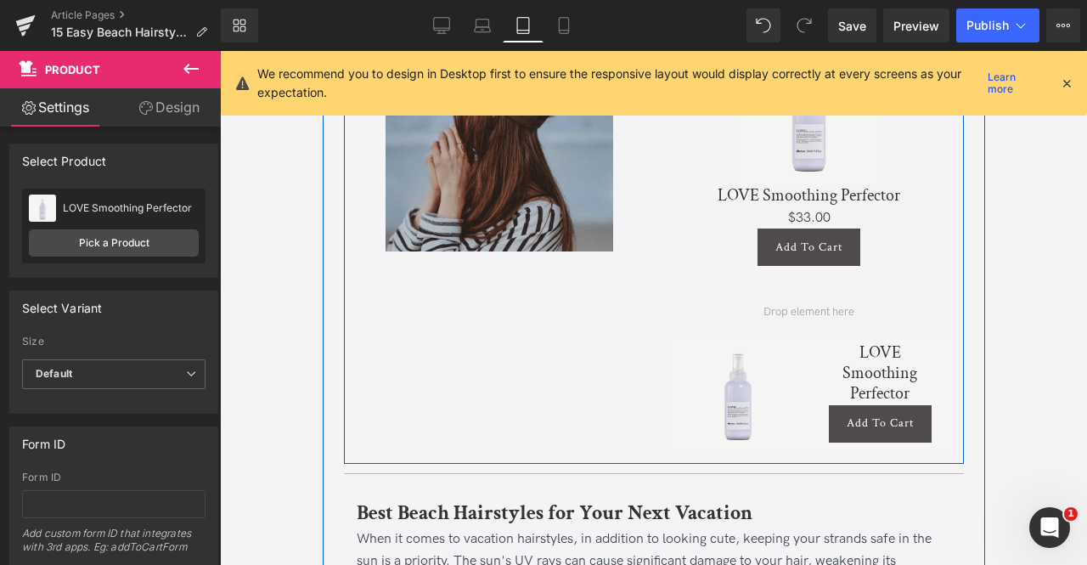
scroll to position [4818, 0]
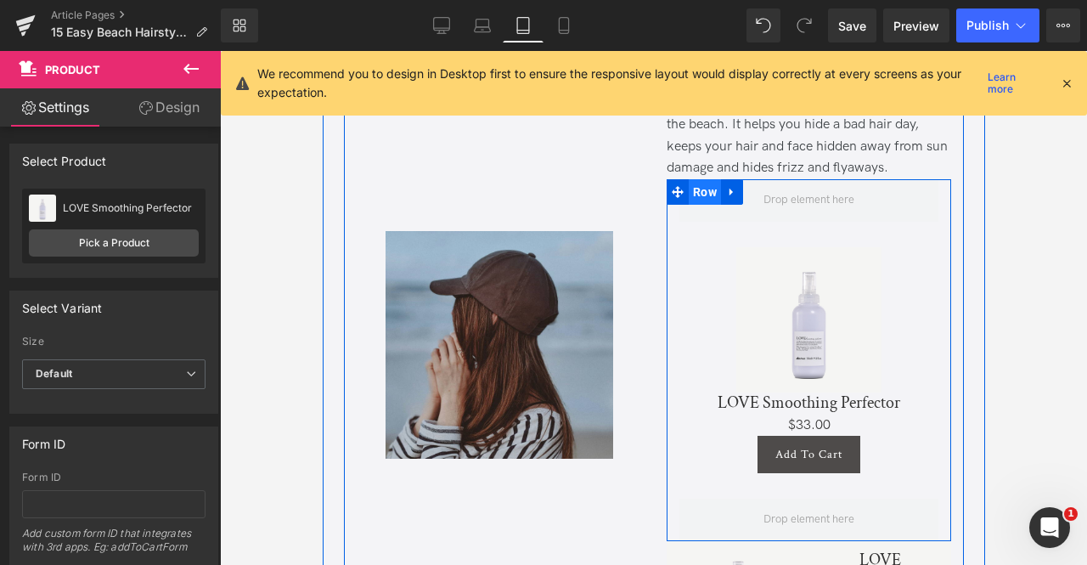
click at [697, 201] on span "Row" at bounding box center [704, 191] width 32 height 25
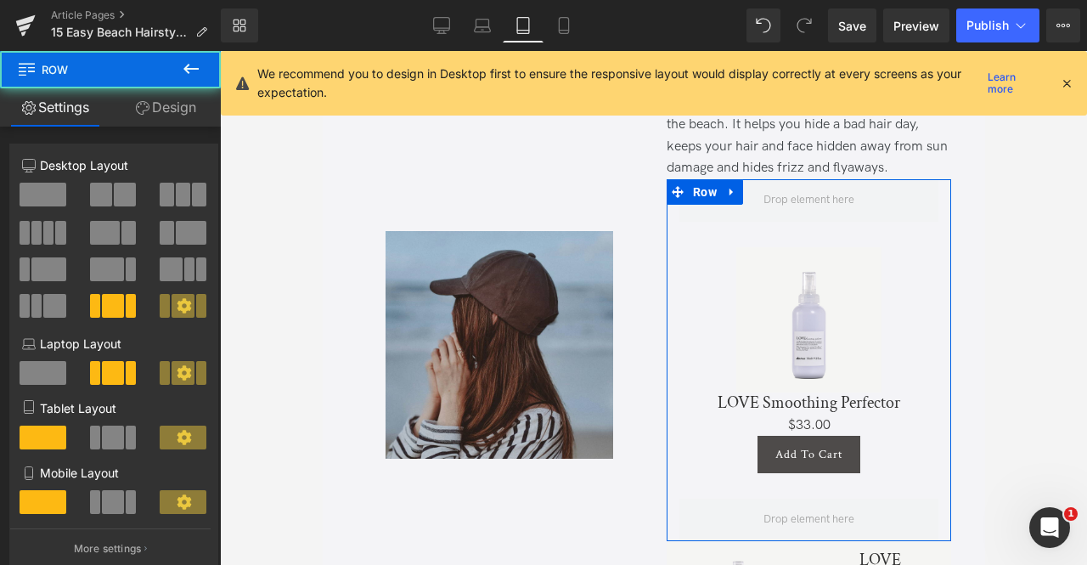
click at [189, 119] on link "Design" at bounding box center [165, 107] width 110 height 38
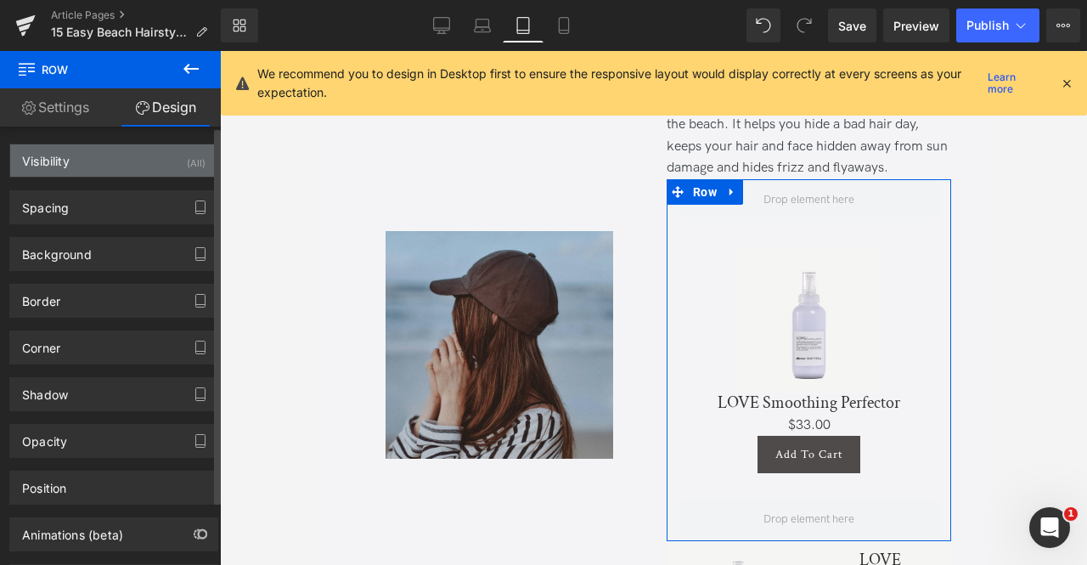
click at [110, 167] on div "Visibility (All)" at bounding box center [113, 160] width 207 height 32
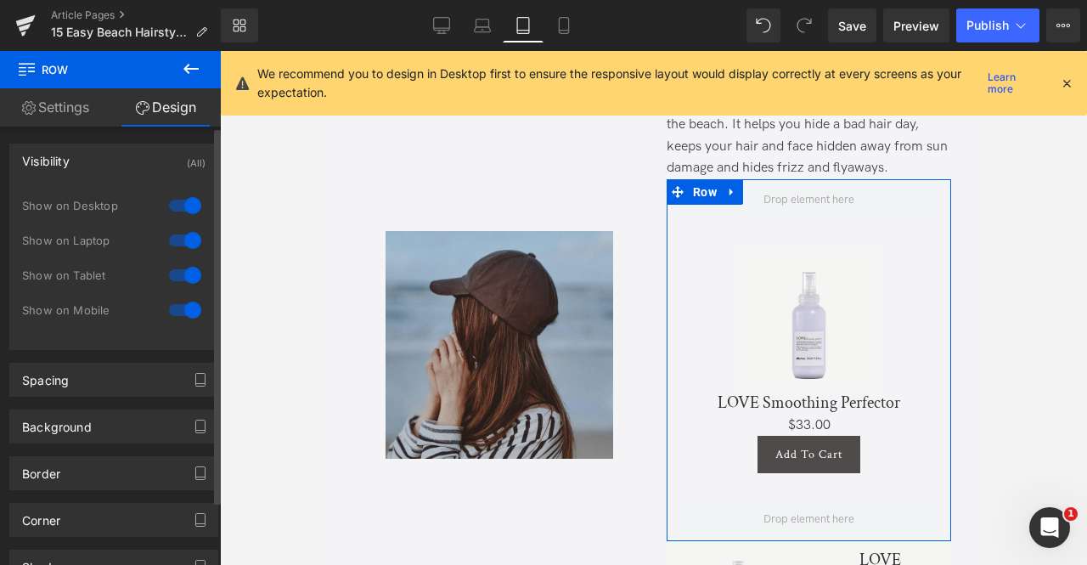
click at [166, 300] on div at bounding box center [185, 309] width 41 height 27
click at [191, 269] on div at bounding box center [185, 275] width 41 height 27
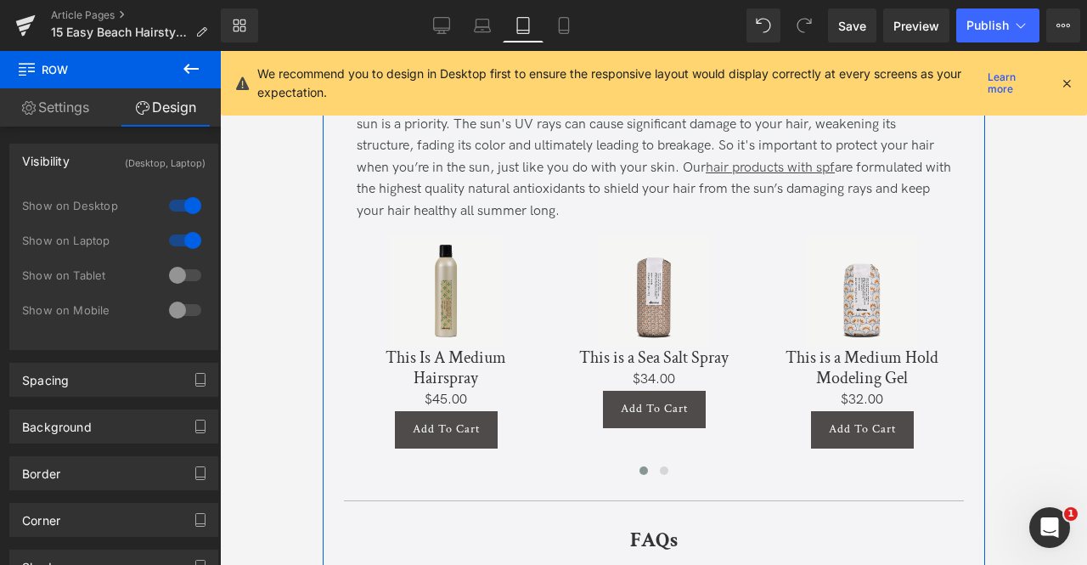
scroll to position [5102, 0]
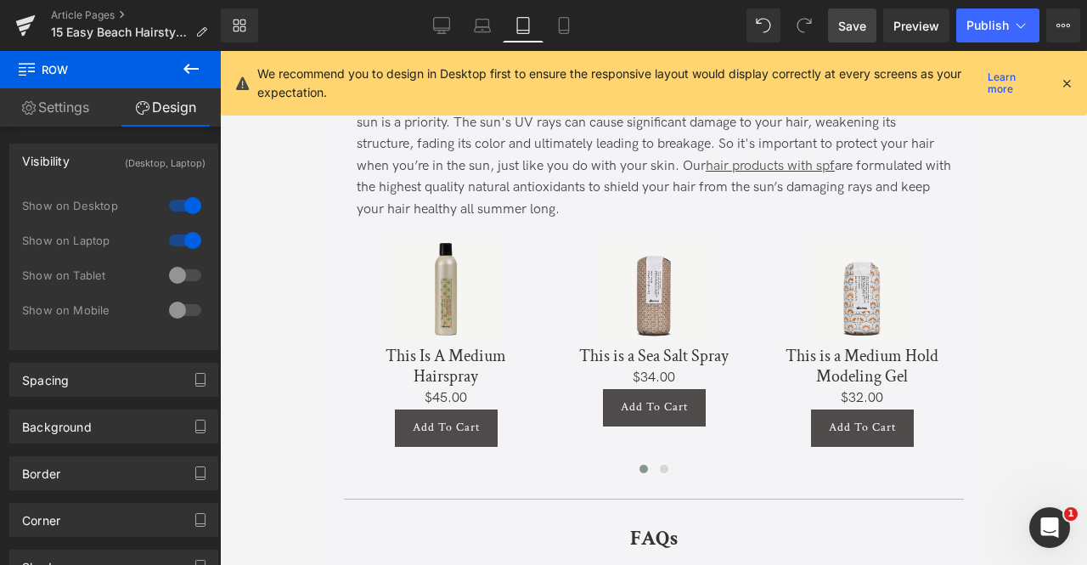
click at [841, 25] on span "Save" at bounding box center [852, 26] width 28 height 18
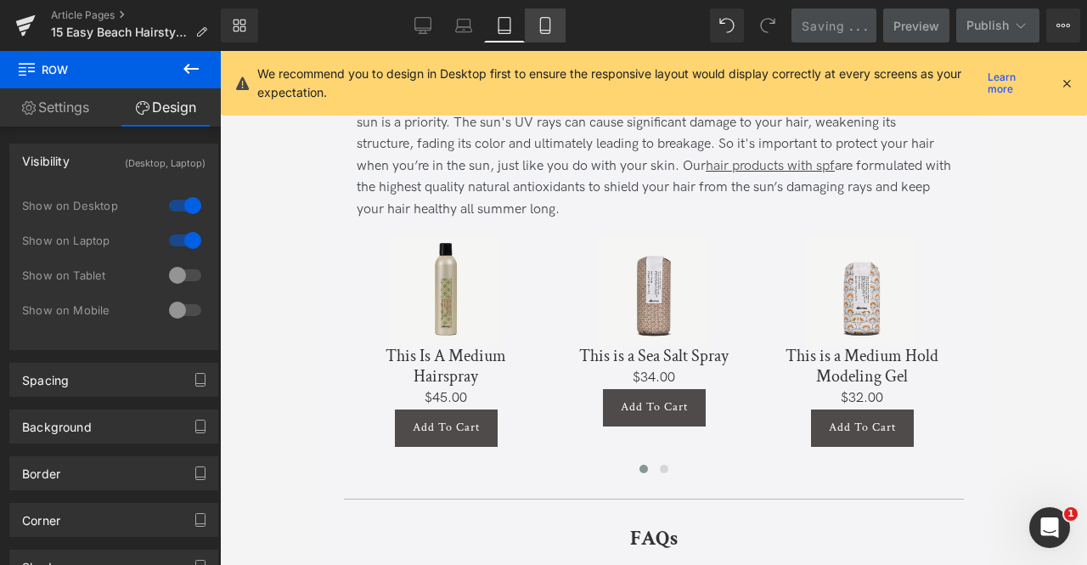
scroll to position [4504, 0]
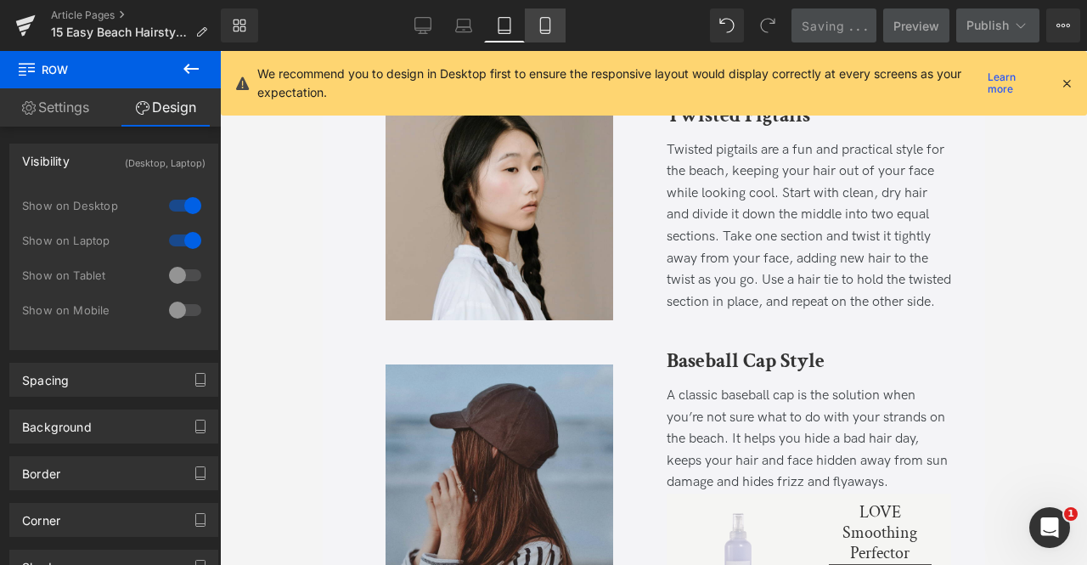
click at [541, 20] on icon at bounding box center [544, 26] width 9 height 16
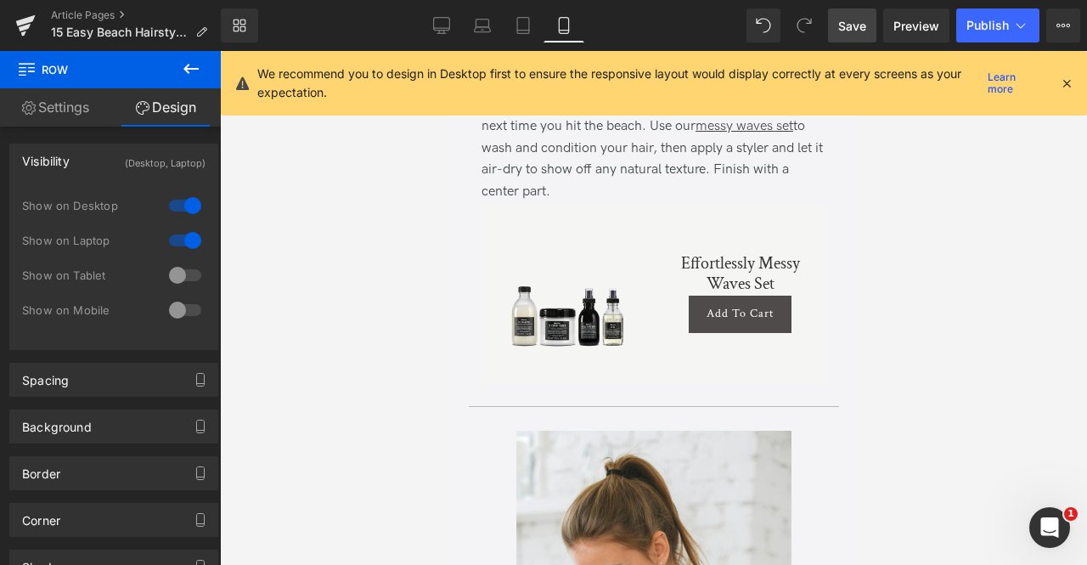
scroll to position [6998, 0]
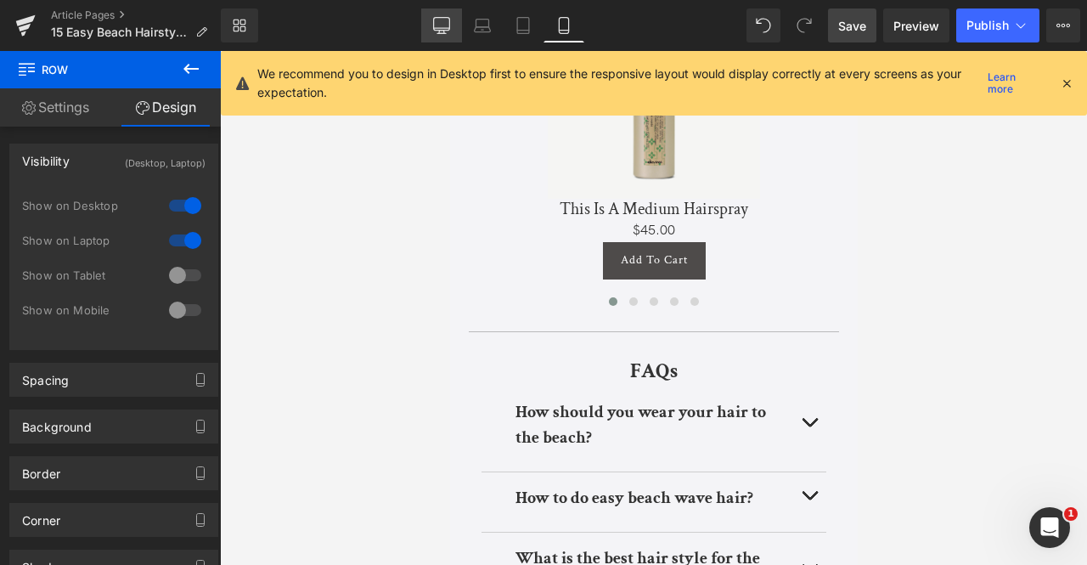
click at [449, 9] on link "Desktop" at bounding box center [441, 25] width 41 height 34
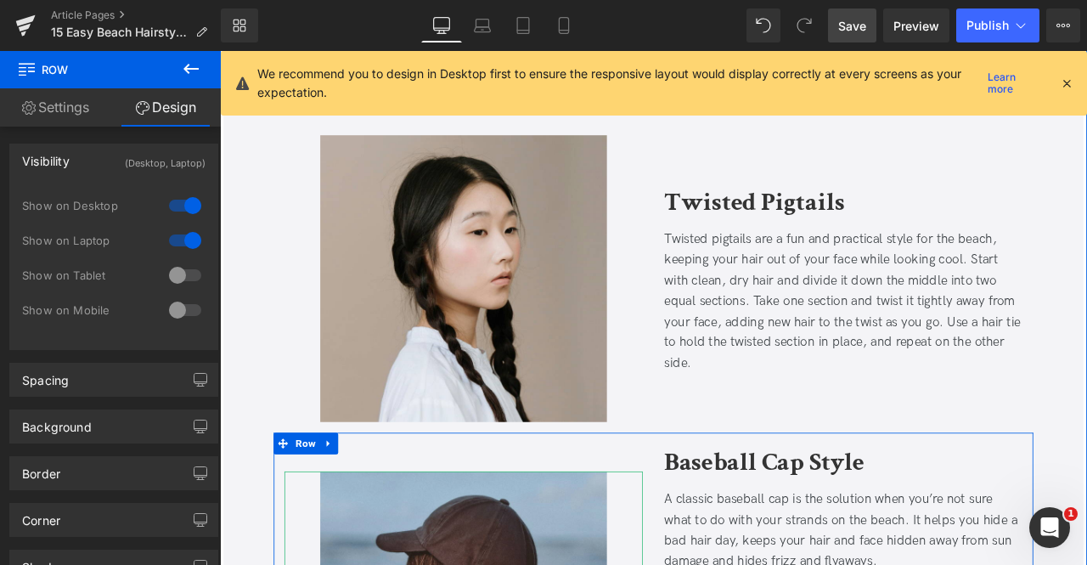
scroll to position [5717, 0]
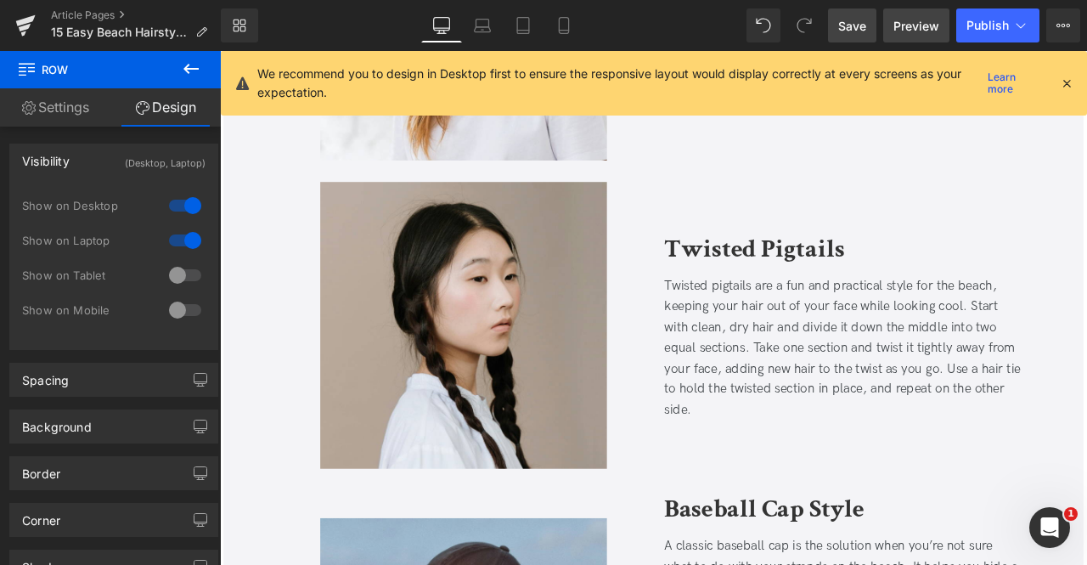
click at [912, 26] on span "Preview" at bounding box center [917, 26] width 46 height 18
